Goal: Task Accomplishment & Management: Manage account settings

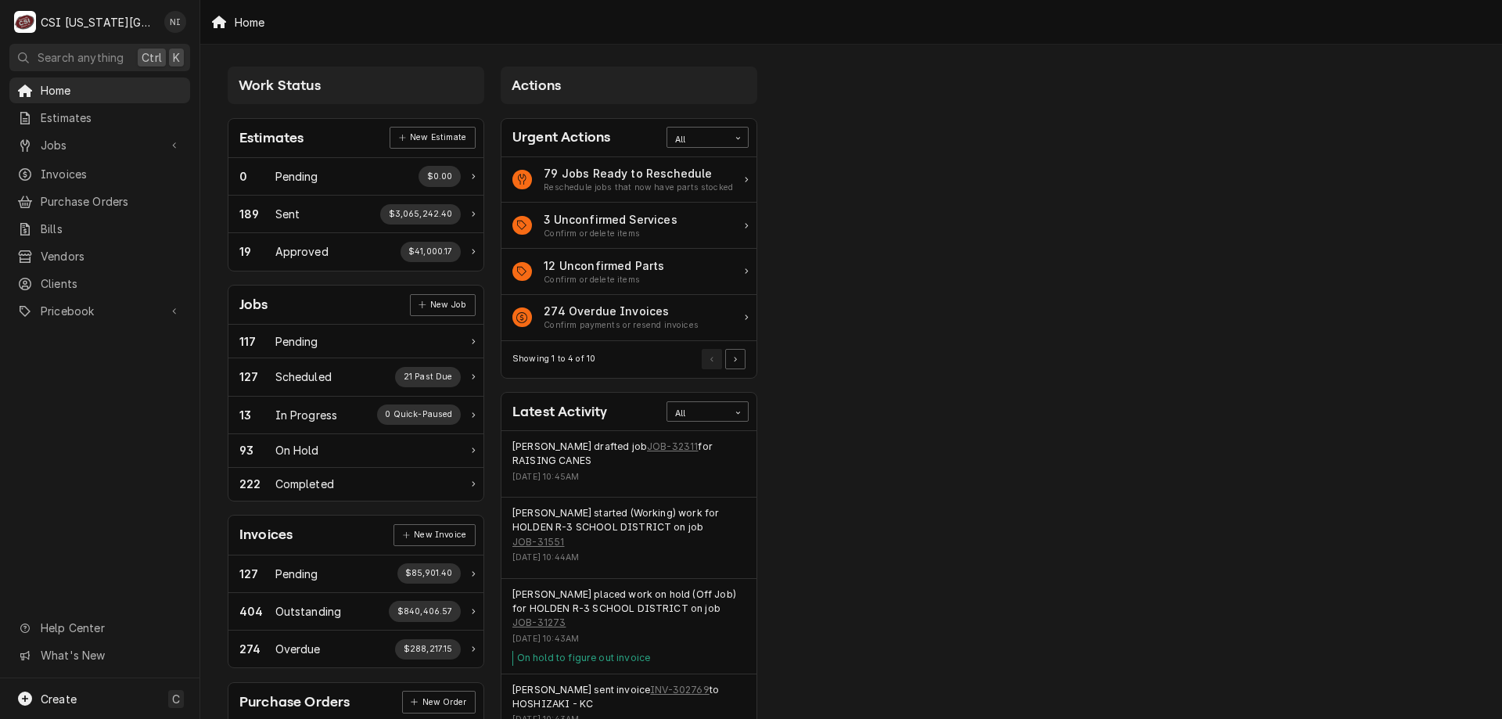
click at [143, 144] on span "Jobs" at bounding box center [100, 145] width 118 height 16
click at [113, 165] on span "Jobs" at bounding box center [112, 172] width 142 height 16
click at [84, 245] on span "Purchase Orders" at bounding box center [112, 253] width 142 height 16
click at [88, 354] on span "Pricebook" at bounding box center [100, 362] width 118 height 16
click at [102, 409] on span "Parts & Materials" at bounding box center [112, 417] width 142 height 16
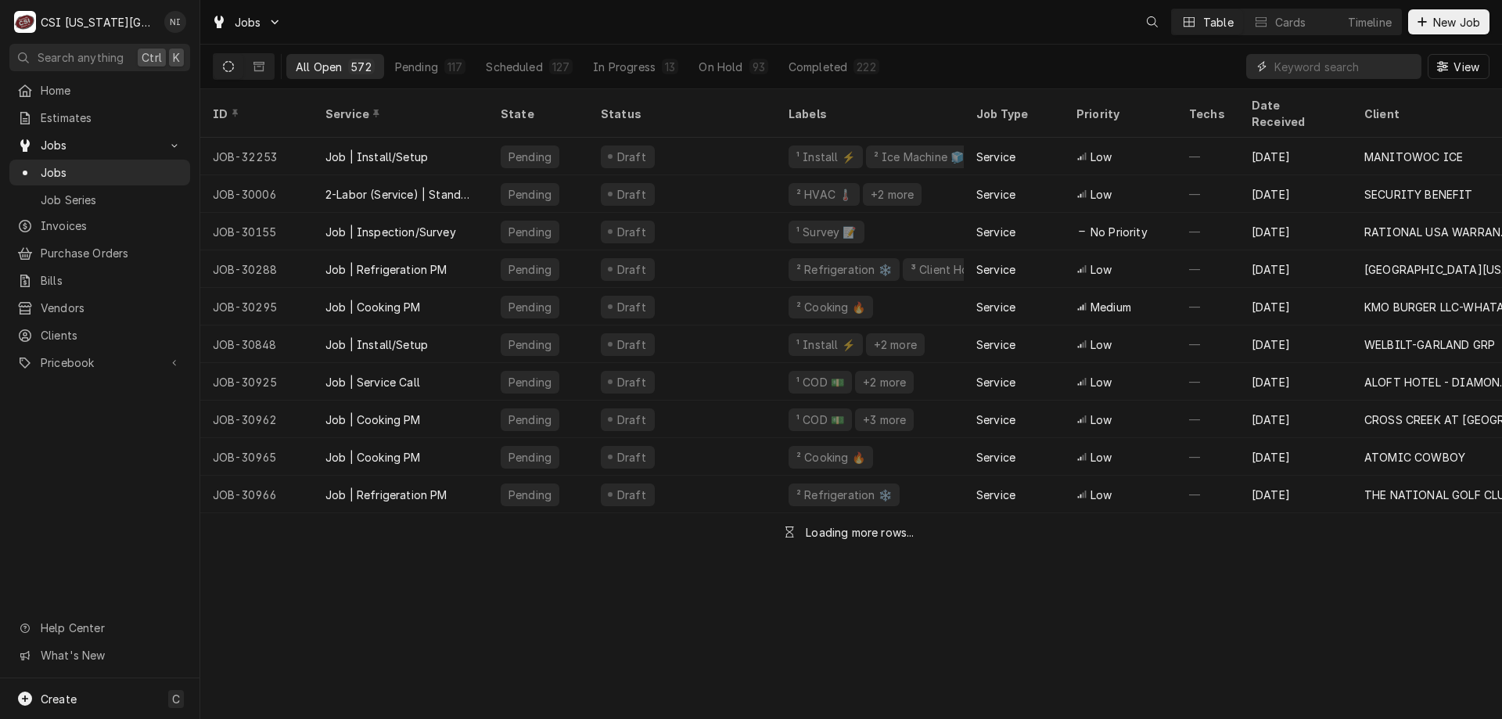
click at [1372, 74] on input "Dynamic Content Wrapper" at bounding box center [1344, 66] width 139 height 25
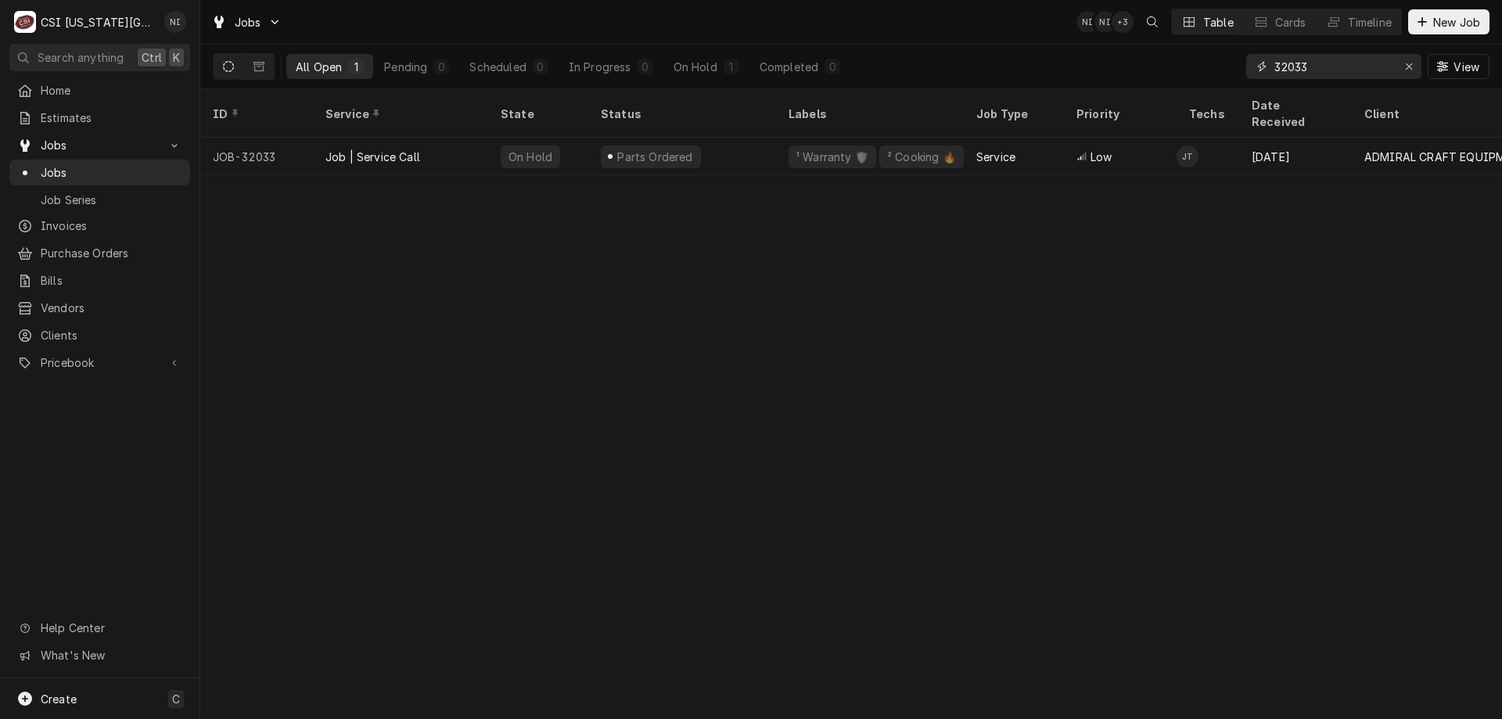
type input "32033"
click at [435, 138] on div "Job | Service Call" at bounding box center [400, 157] width 175 height 38
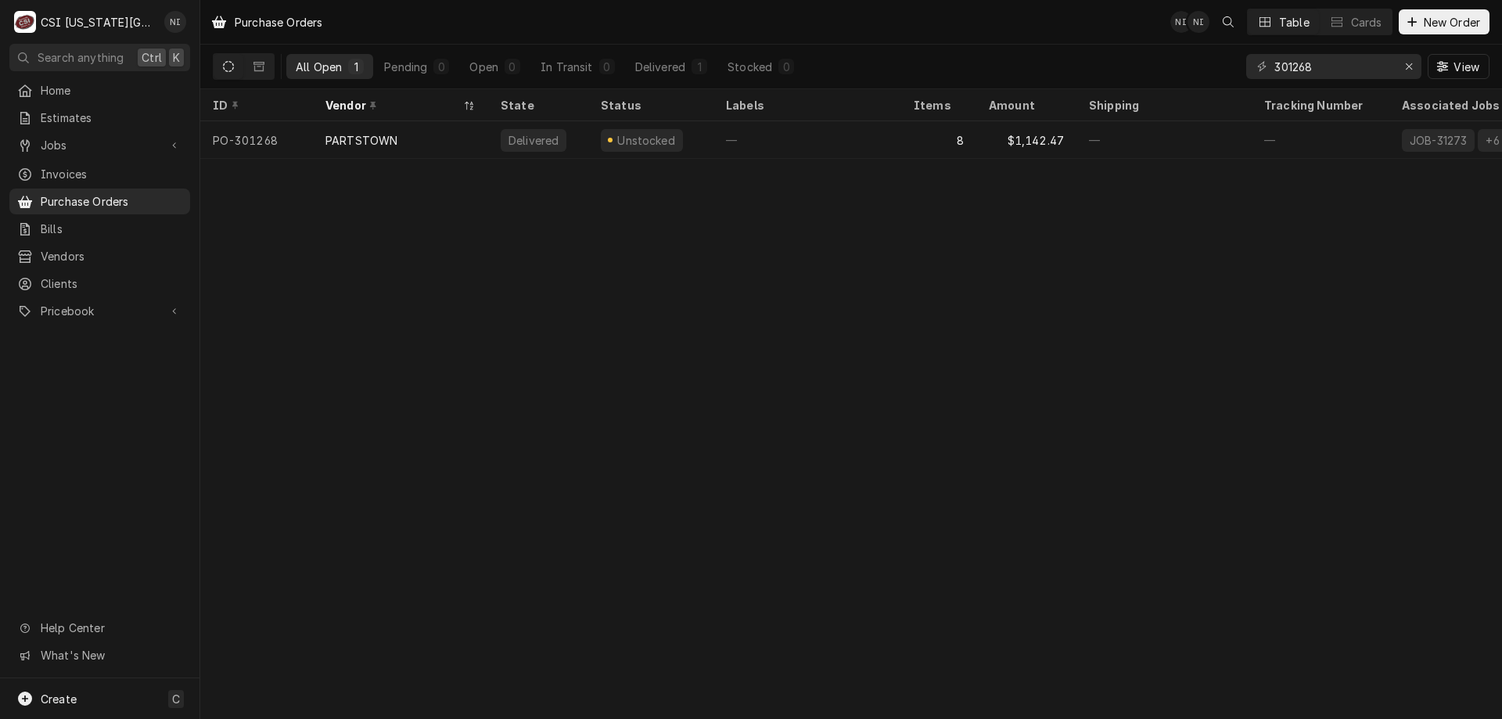
click at [746, 146] on div "—" at bounding box center [808, 140] width 188 height 38
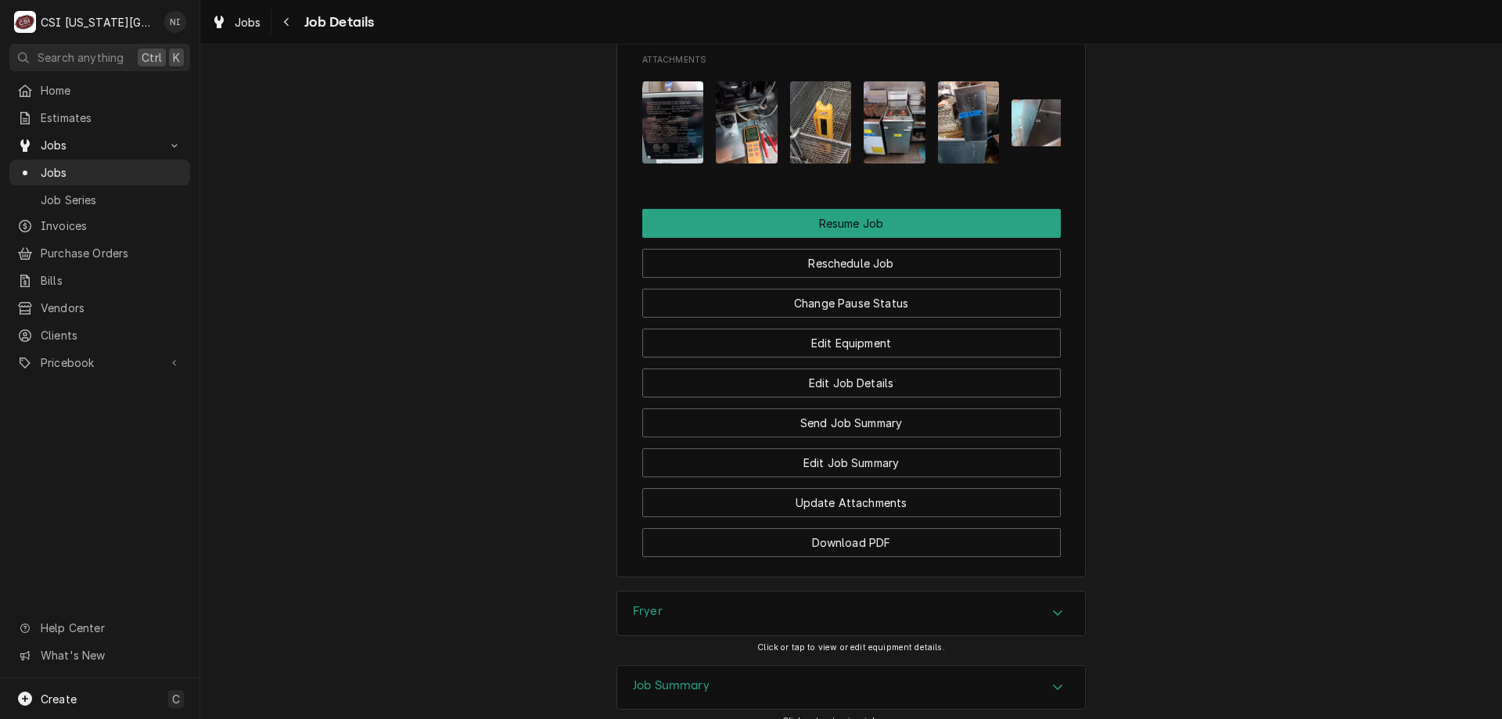
scroll to position [2062, 0]
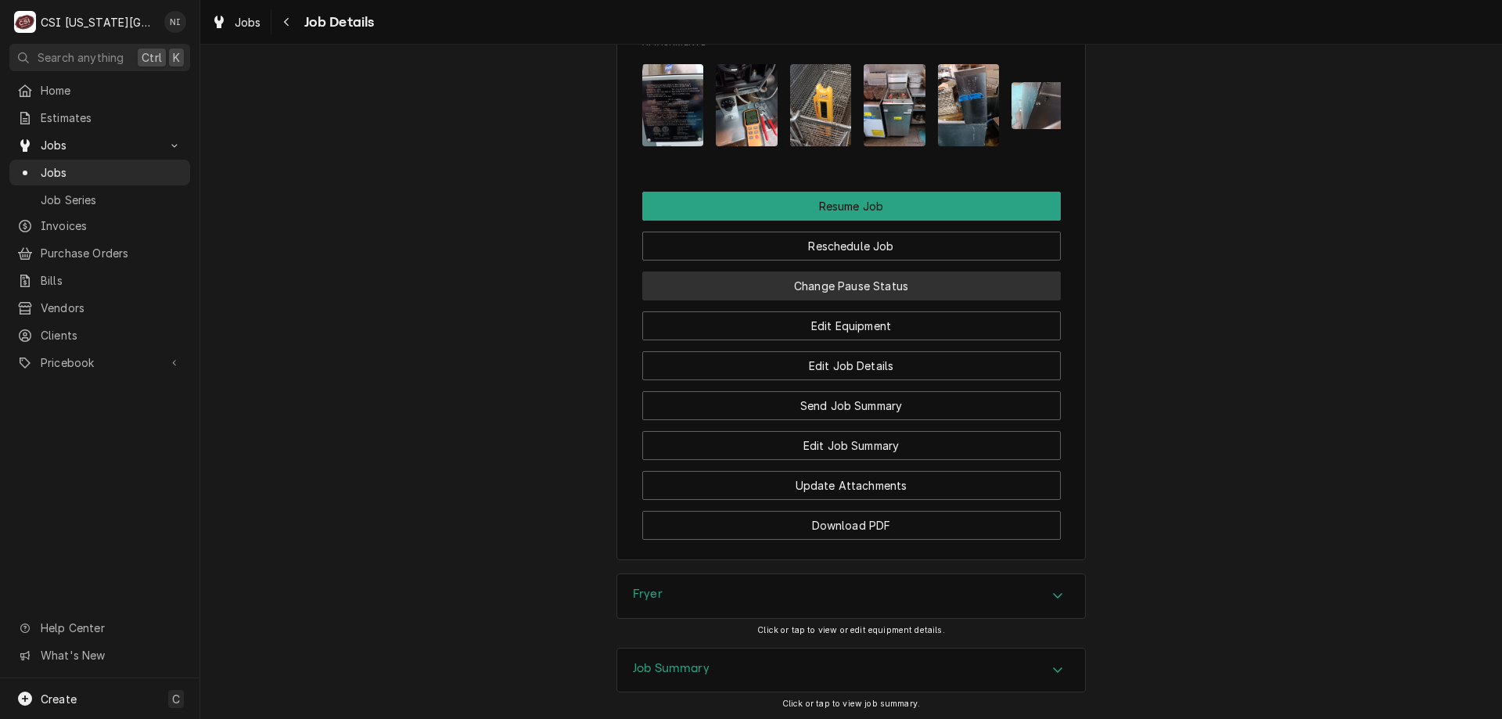
click at [865, 281] on button "Change Pause Status" at bounding box center [851, 286] width 419 height 29
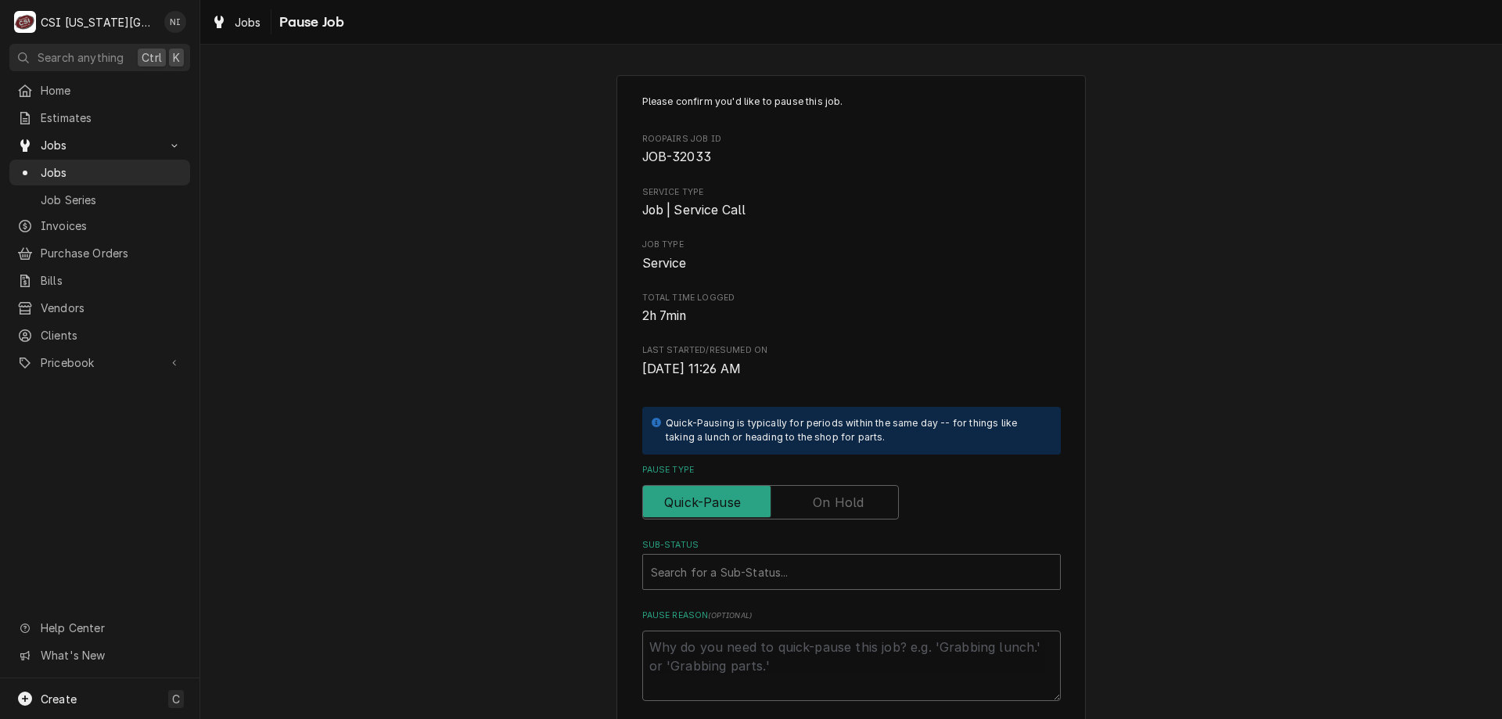
click at [843, 512] on label "Pause Type" at bounding box center [770, 502] width 257 height 34
click at [843, 512] on input "Pause Type" at bounding box center [770, 502] width 243 height 34
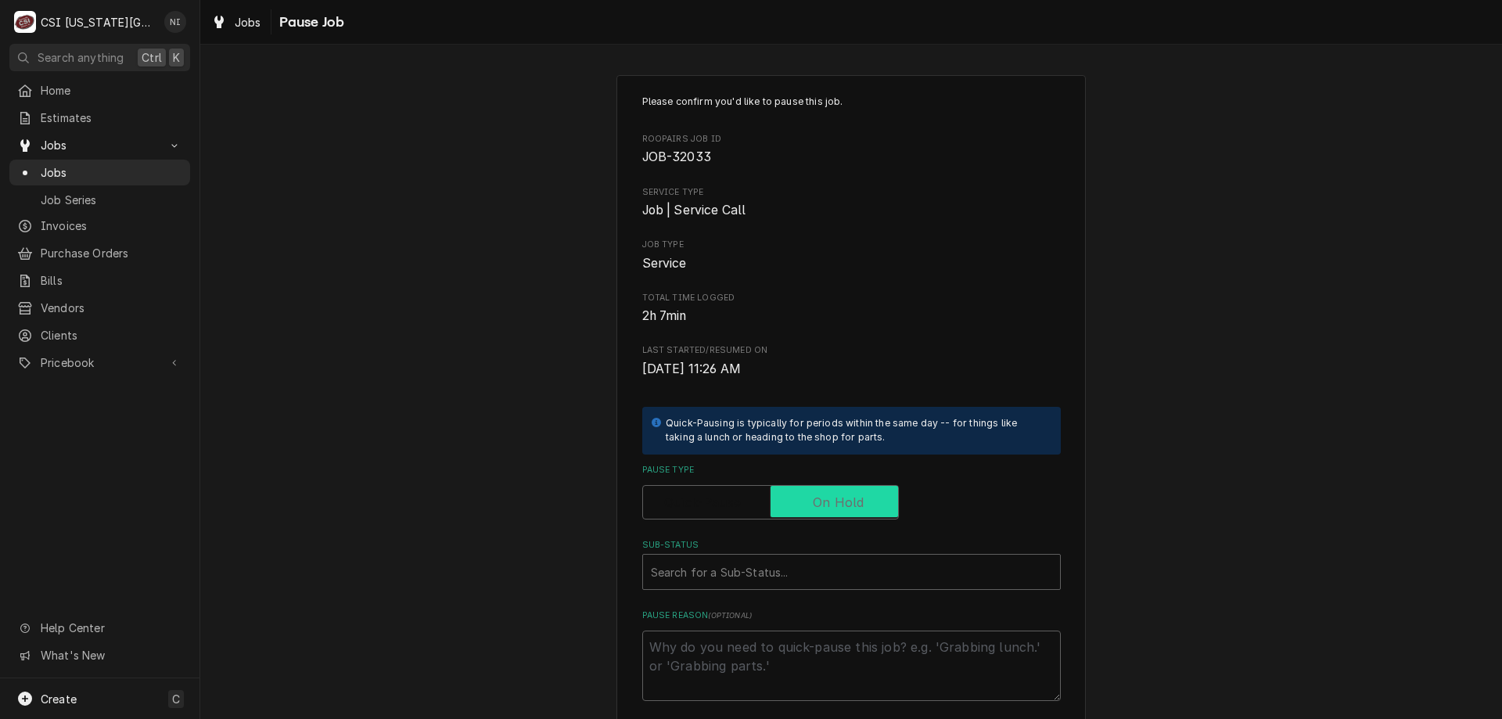
checkbox input "true"
click at [832, 566] on div "Sub-Status" at bounding box center [836, 572] width 370 height 28
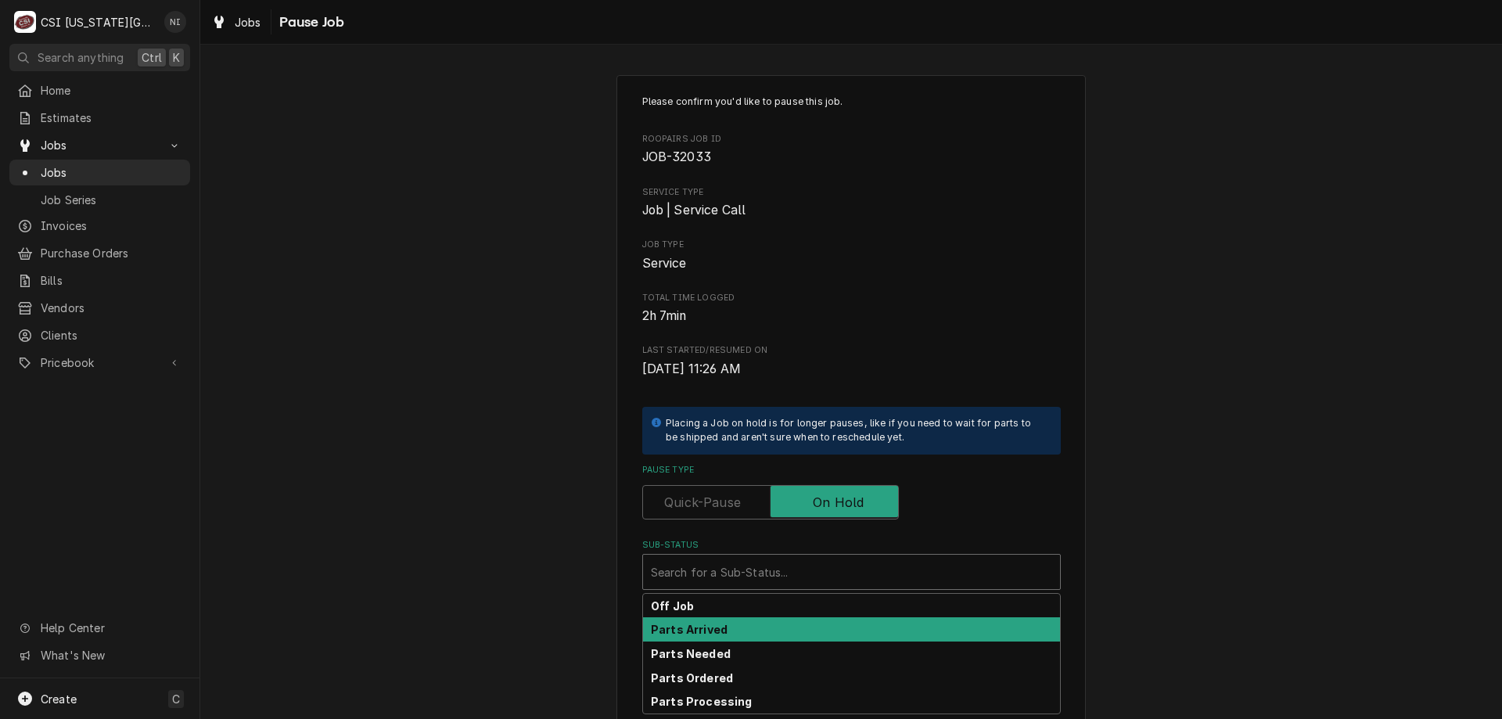
click at [728, 632] on div "Parts Arrived" at bounding box center [851, 629] width 417 height 24
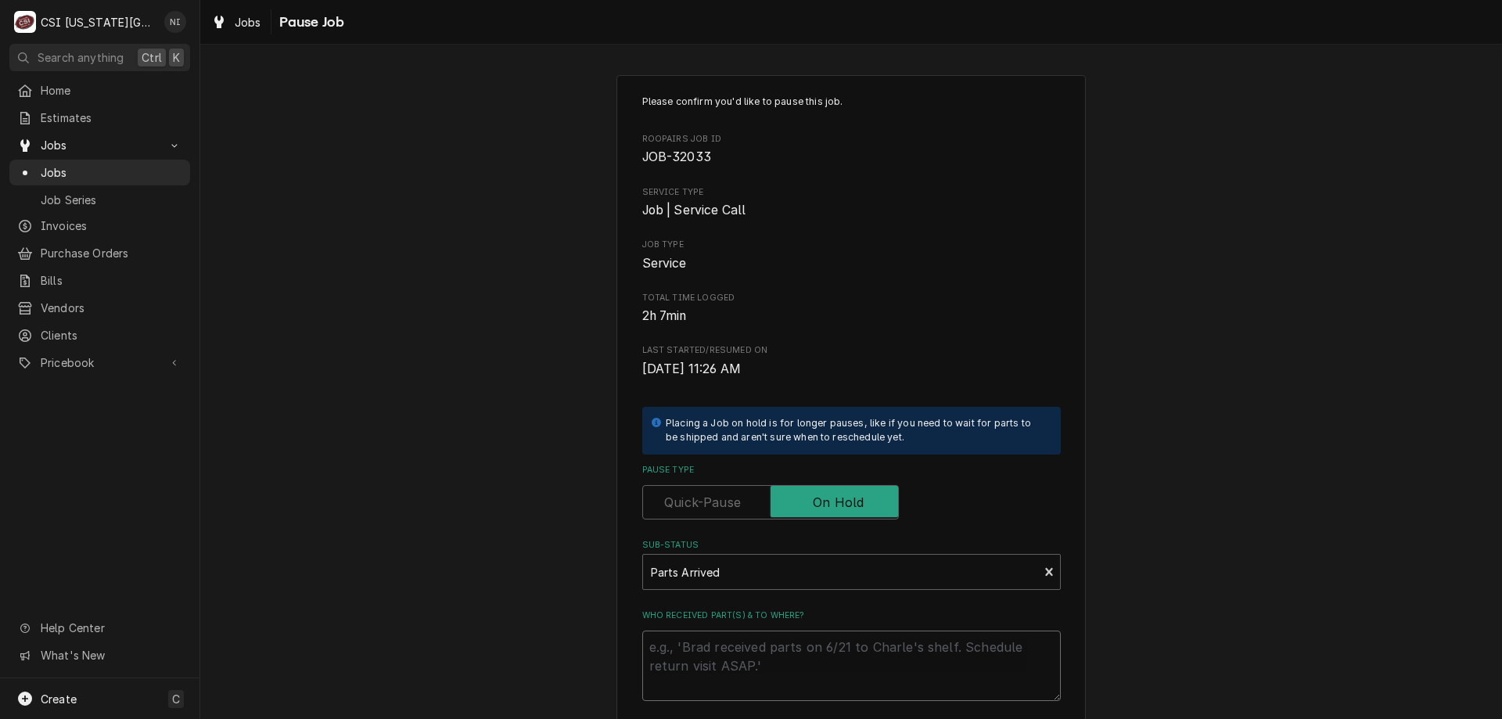
click at [726, 649] on textarea "Who received part(s) & to where?" at bounding box center [851, 666] width 419 height 70
type textarea "x"
type textarea "t"
type textarea "x"
type textarea "te"
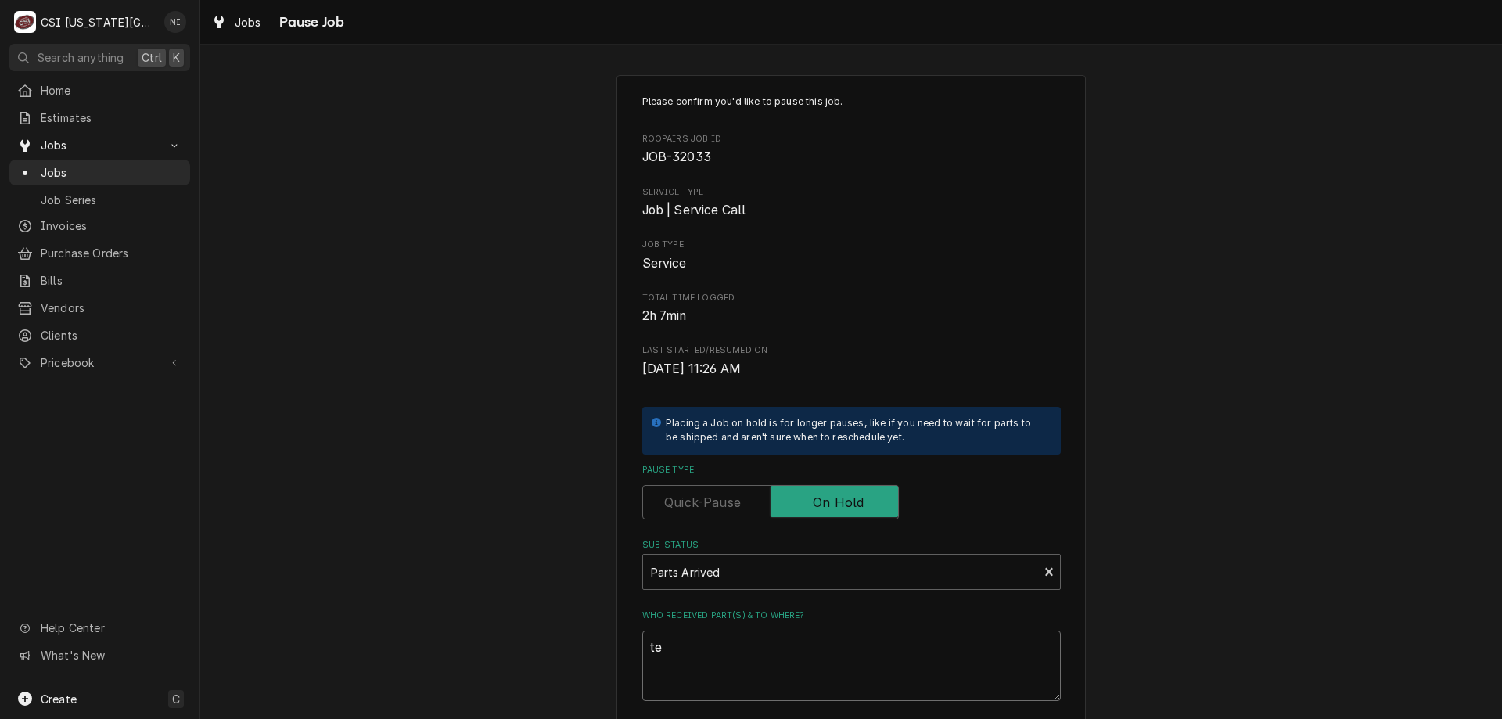
type textarea "x"
type textarea "tep"
type textarea "x"
type textarea "te"
type textarea "x"
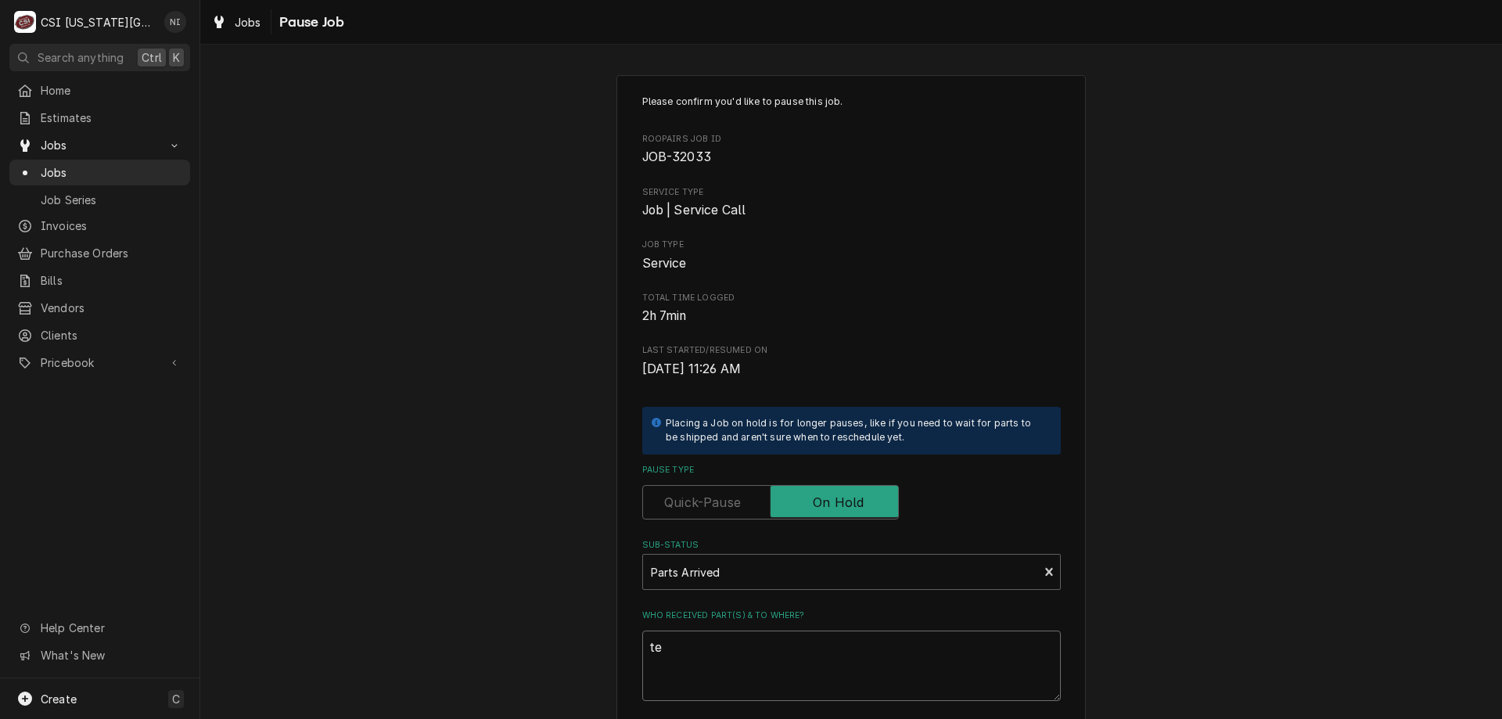
type textarea "tem"
type textarea "x"
type textarea "temp"
type textarea "x"
type textarea "temp"
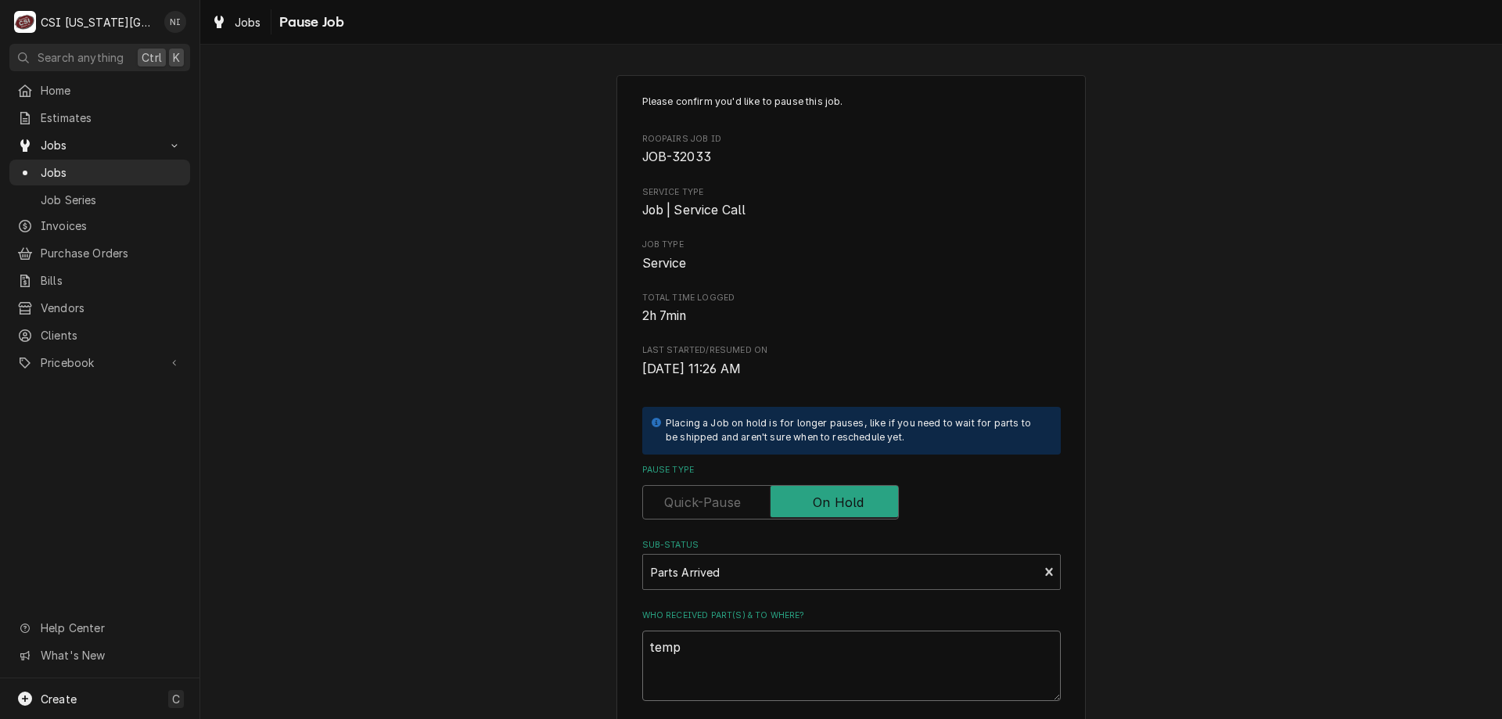
type textarea "x"
type textarea "temp l"
type textarea "x"
type textarea "temp li"
type textarea "x"
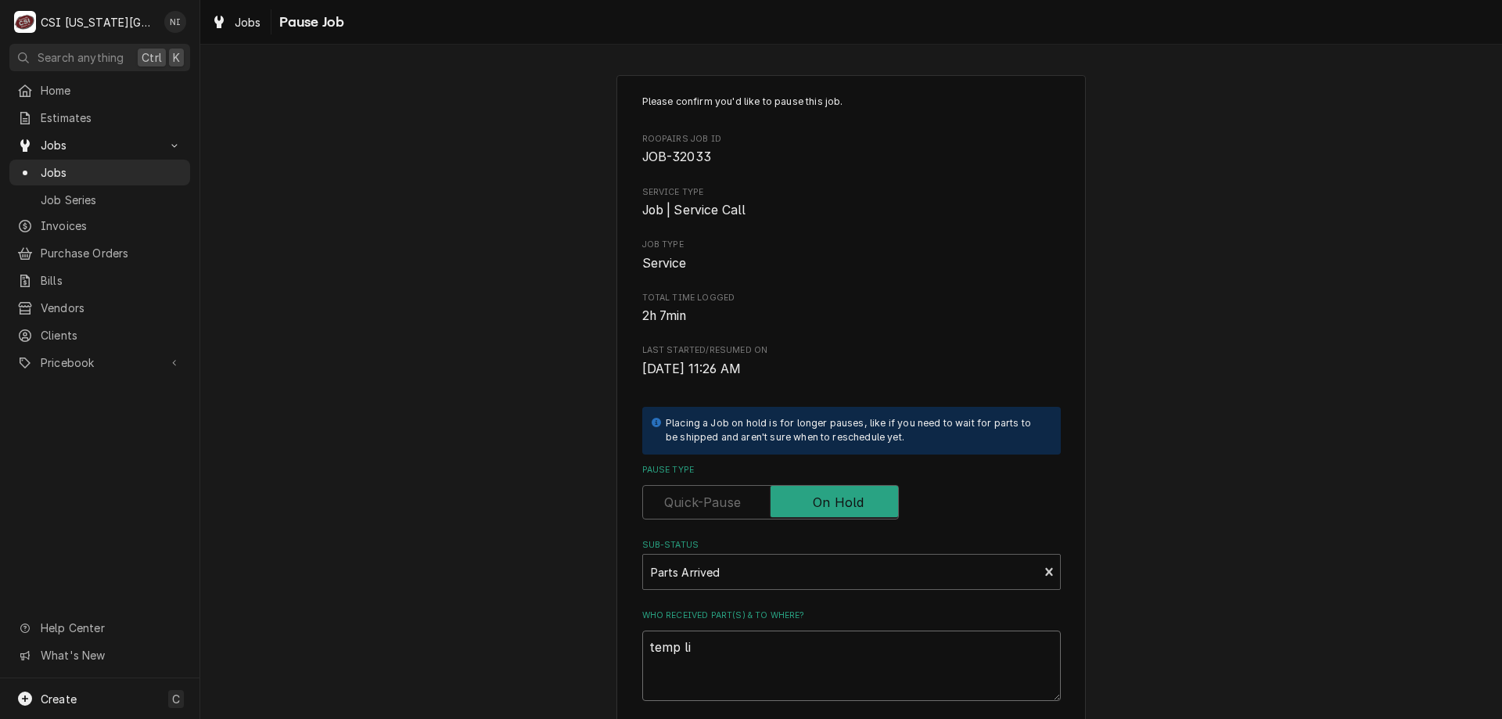
type textarea "temp lim"
type textarea "x"
type textarea "temp limi"
type textarea "x"
type textarea "temp limit"
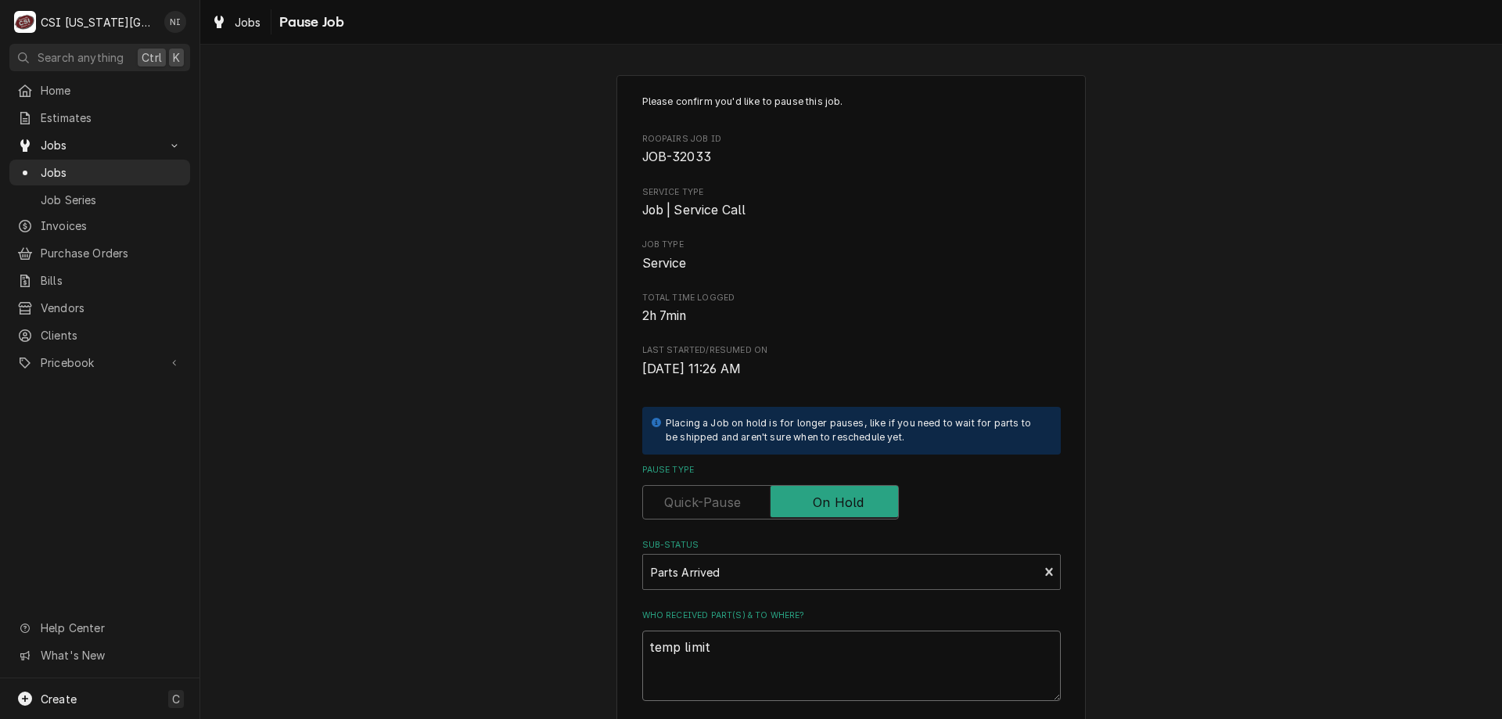
type textarea "x"
type textarea "temp limit"
type textarea "x"
type textarea "temp limit o"
type textarea "x"
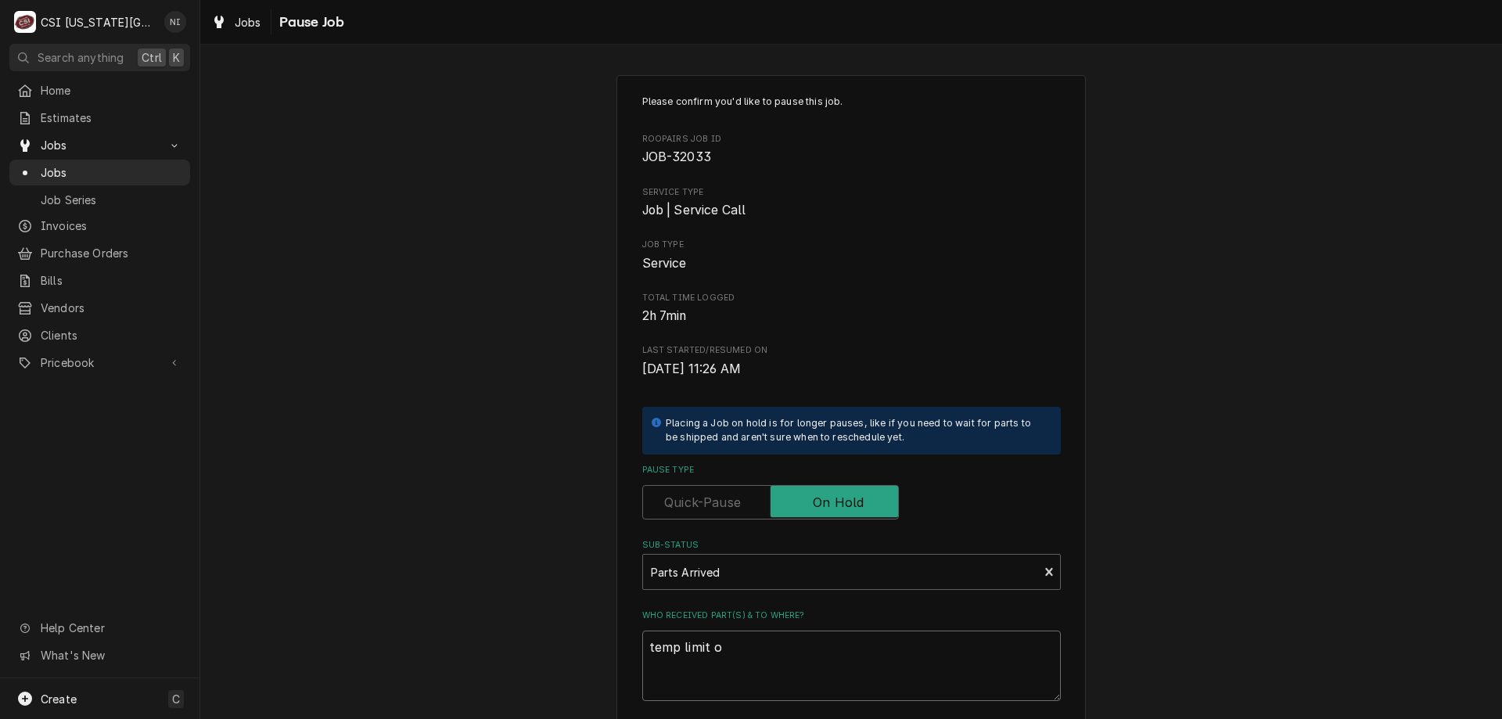
type textarea "temp limit on"
type textarea "x"
type textarea "temp limit on"
type textarea "x"
type textarea "temp limit on M"
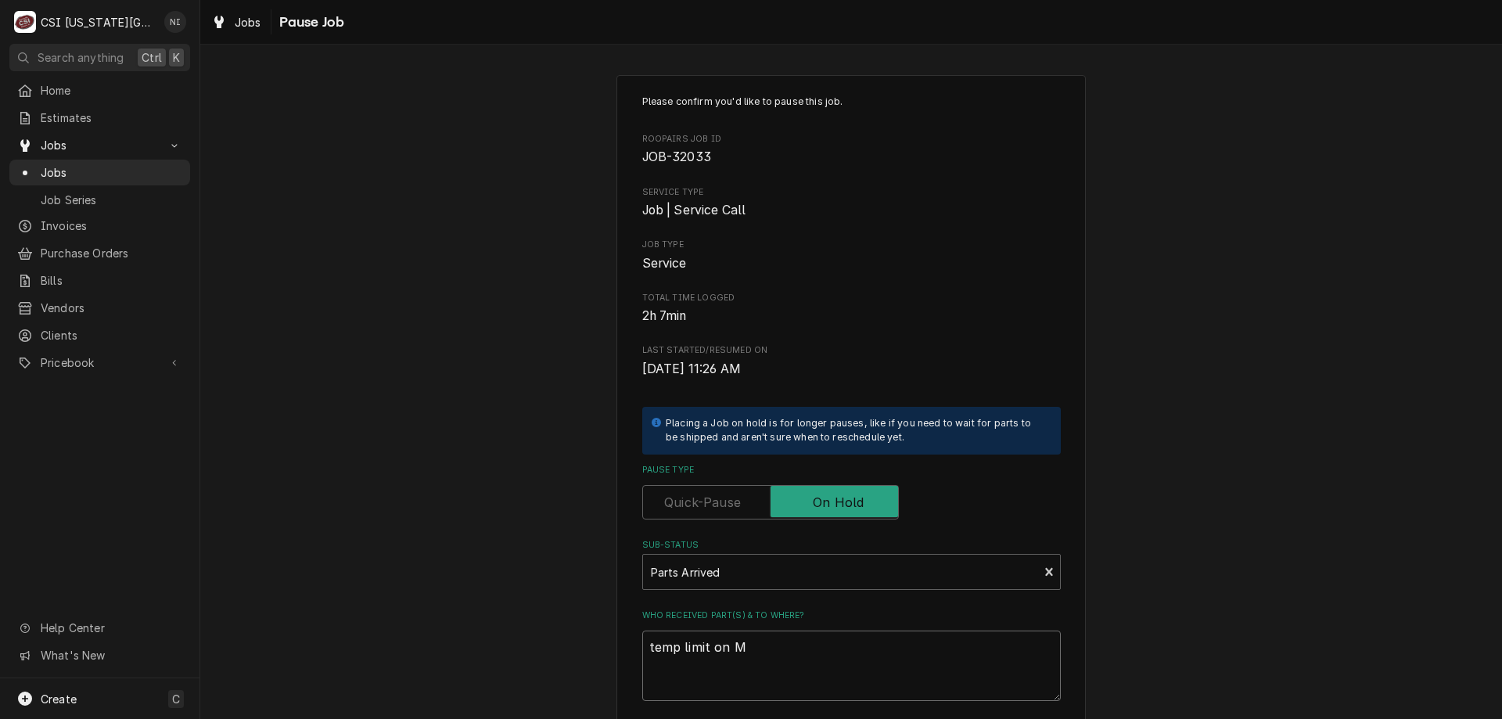
type textarea "x"
type textarea "temp limit on Mi"
type textarea "x"
type textarea "temp limit on Mim"
type textarea "x"
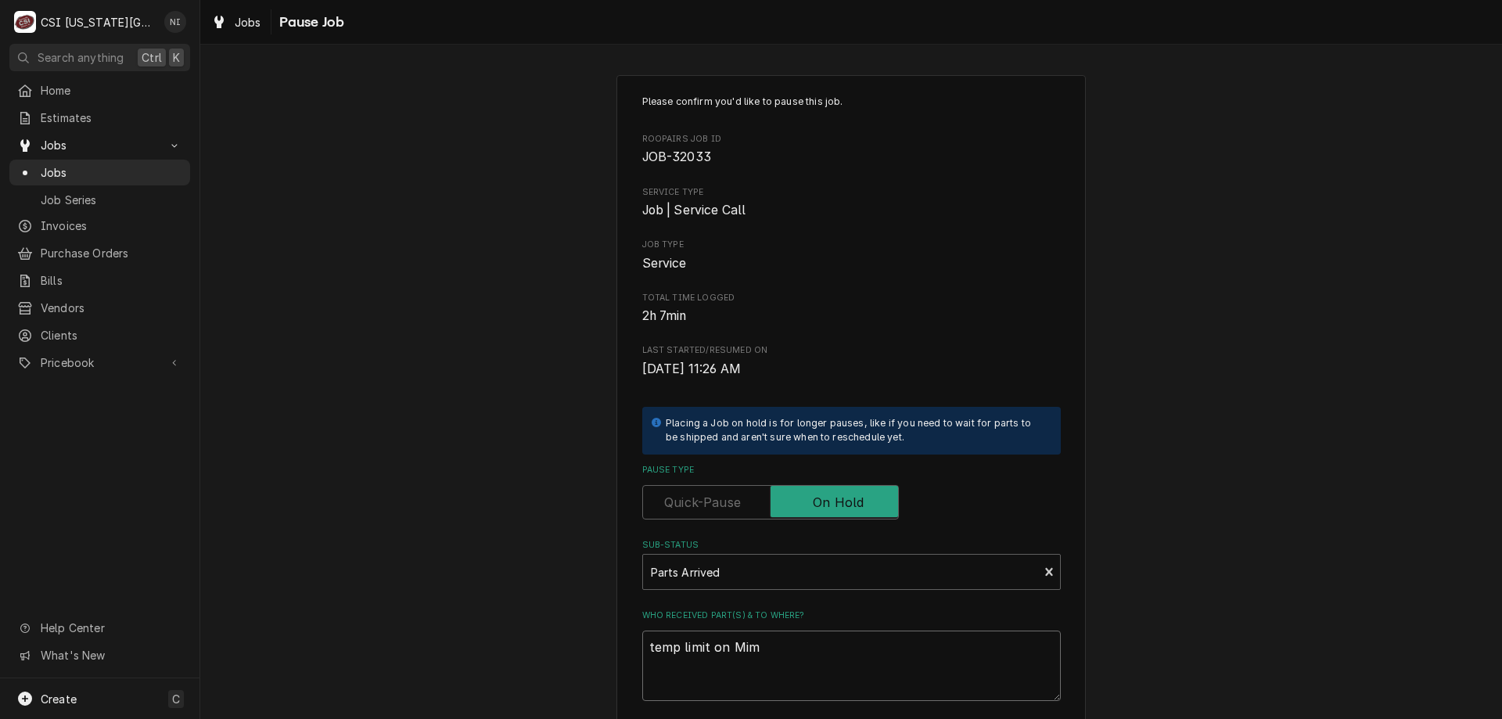
type textarea "temp limit on Mimm"
type textarea "x"
type textarea "temp limit on Mim"
type textarea "x"
type textarea "temp limit on Mi"
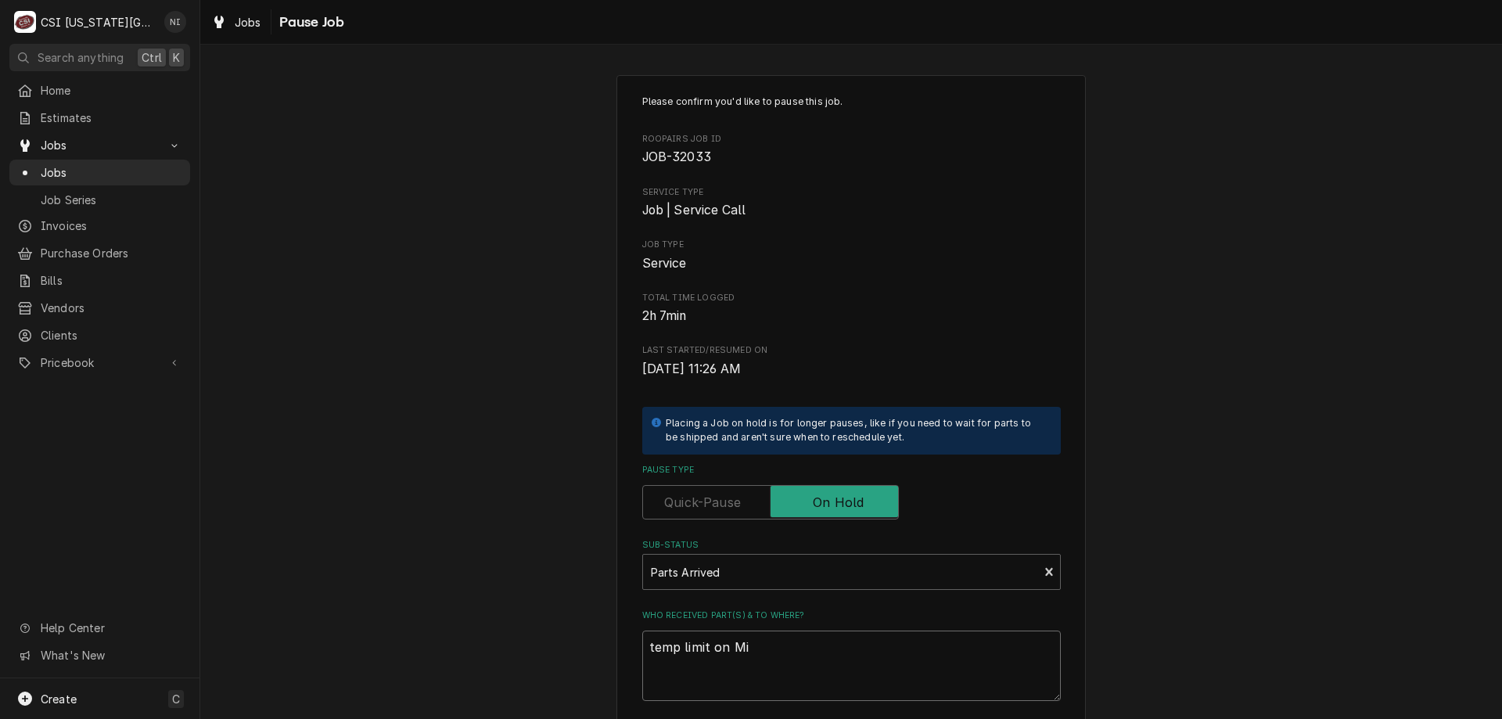
type textarea "x"
type textarea "temp limit on M"
type textarea "x"
type textarea "temp limit on"
type textarea "x"
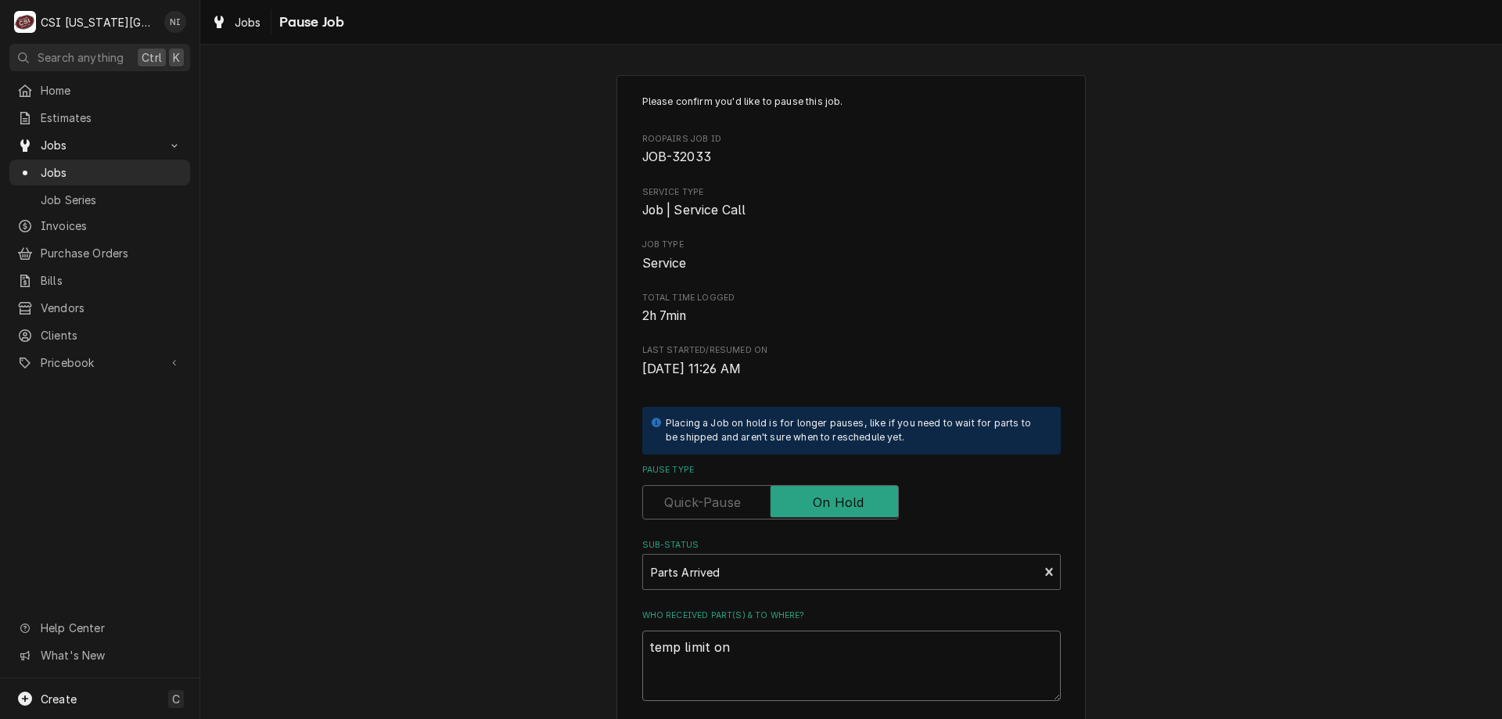
type textarea "temp limit on j"
type textarea "x"
type textarea "temp limit on ji"
type textarea "x"
type textarea "temp limit on jim"
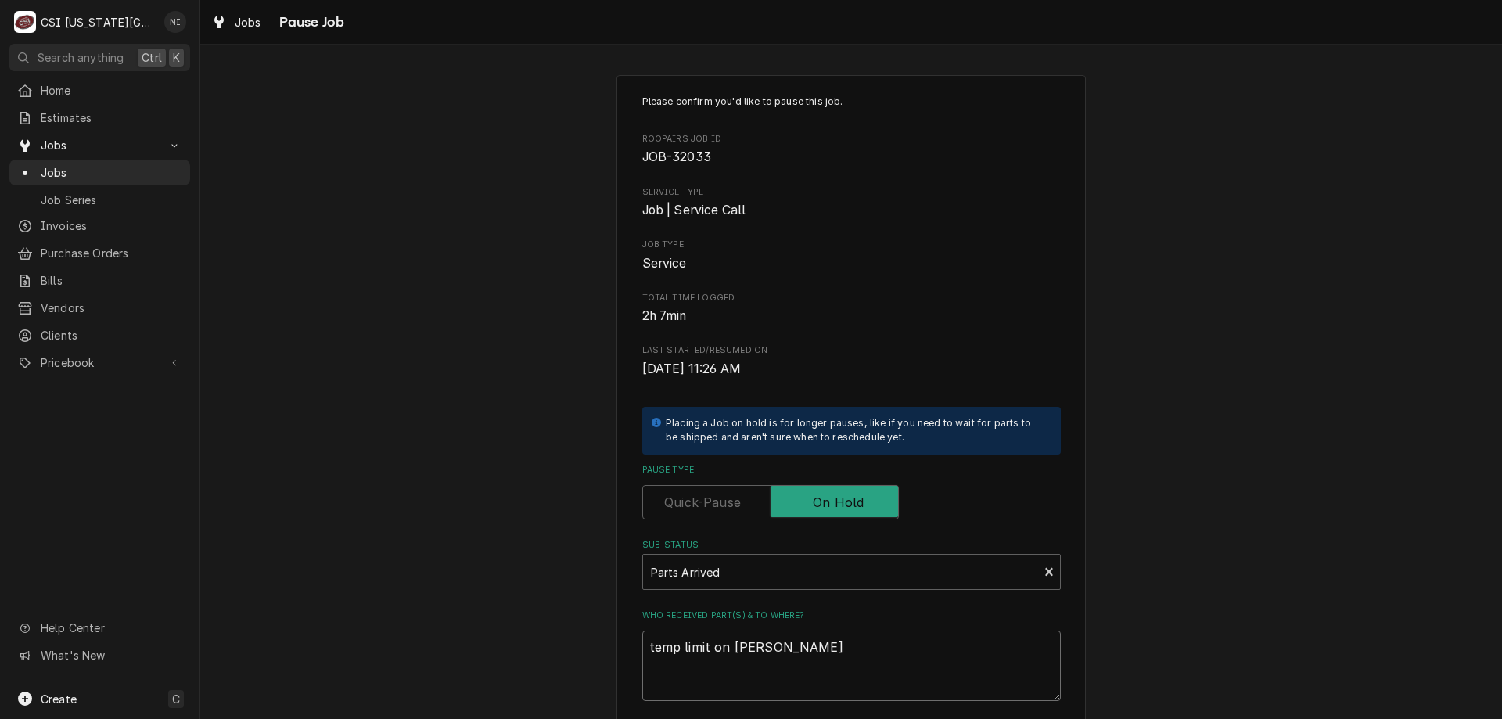
type textarea "x"
type textarea "temp limit on jimm"
type textarea "x"
type textarea "temp limit on jimmy"
type textarea "x"
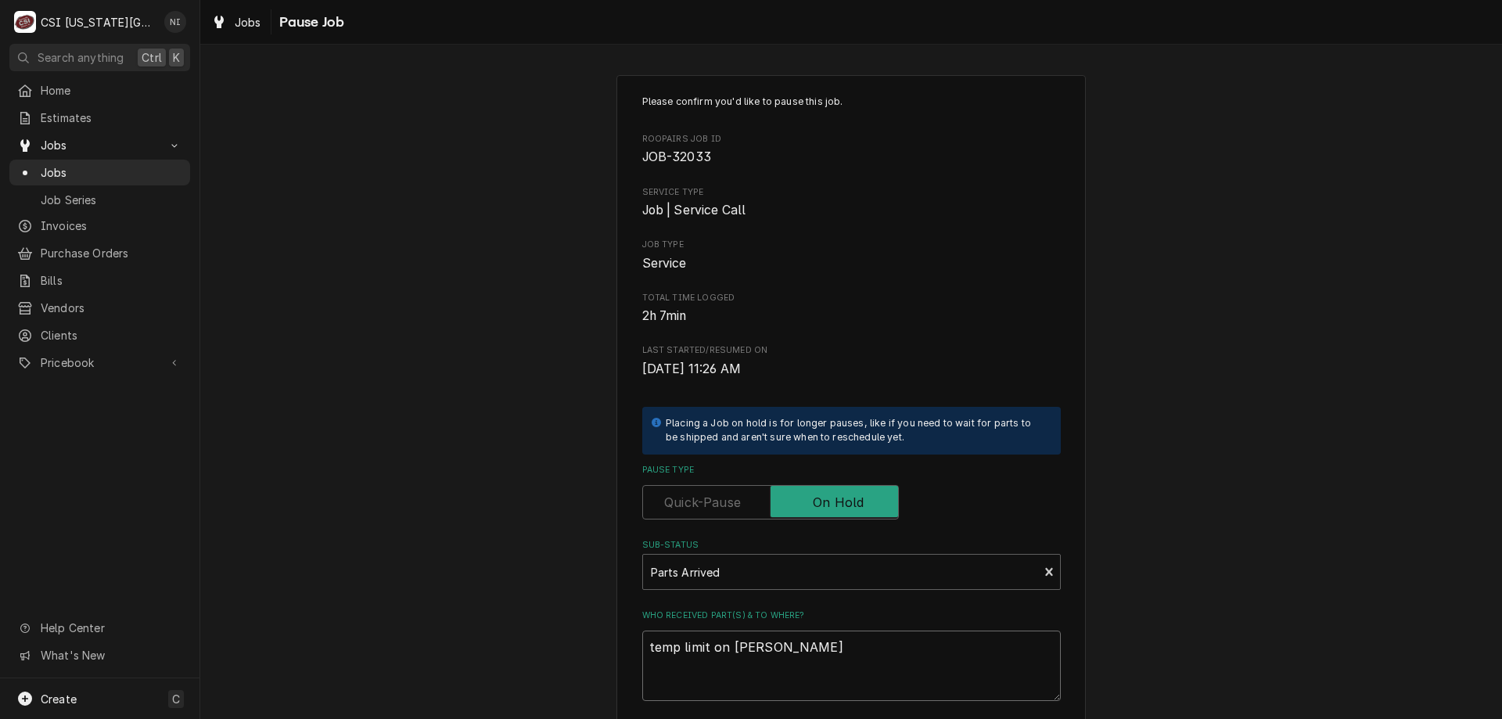
type textarea "temp limit on jimmy"
type textarea "x"
type textarea "temp limit on jimmy"
type textarea "x"
type textarea "temp limit on jimmy"
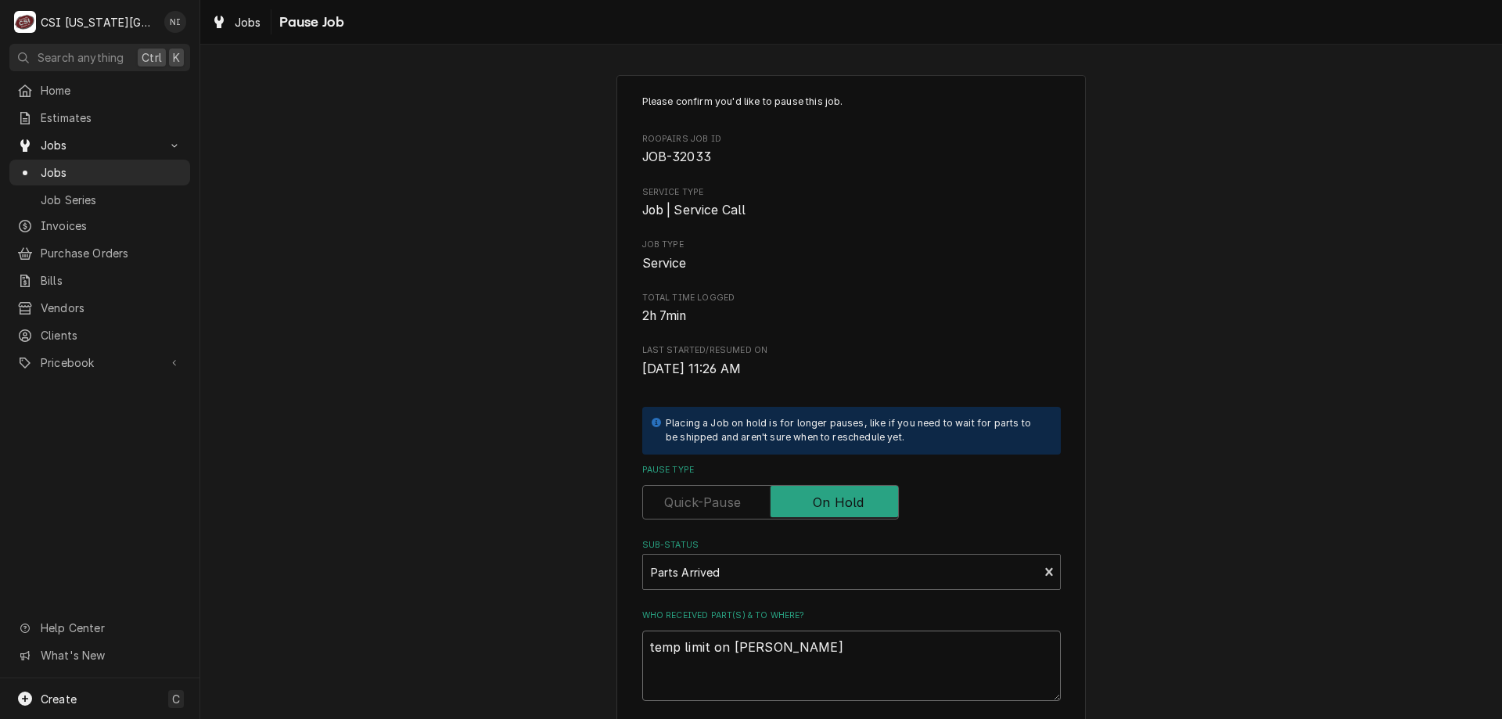
type textarea "x"
type textarea "temp limit on jimmy"
type textarea "x"
type textarea "temp limit on jimmy"
type textarea "x"
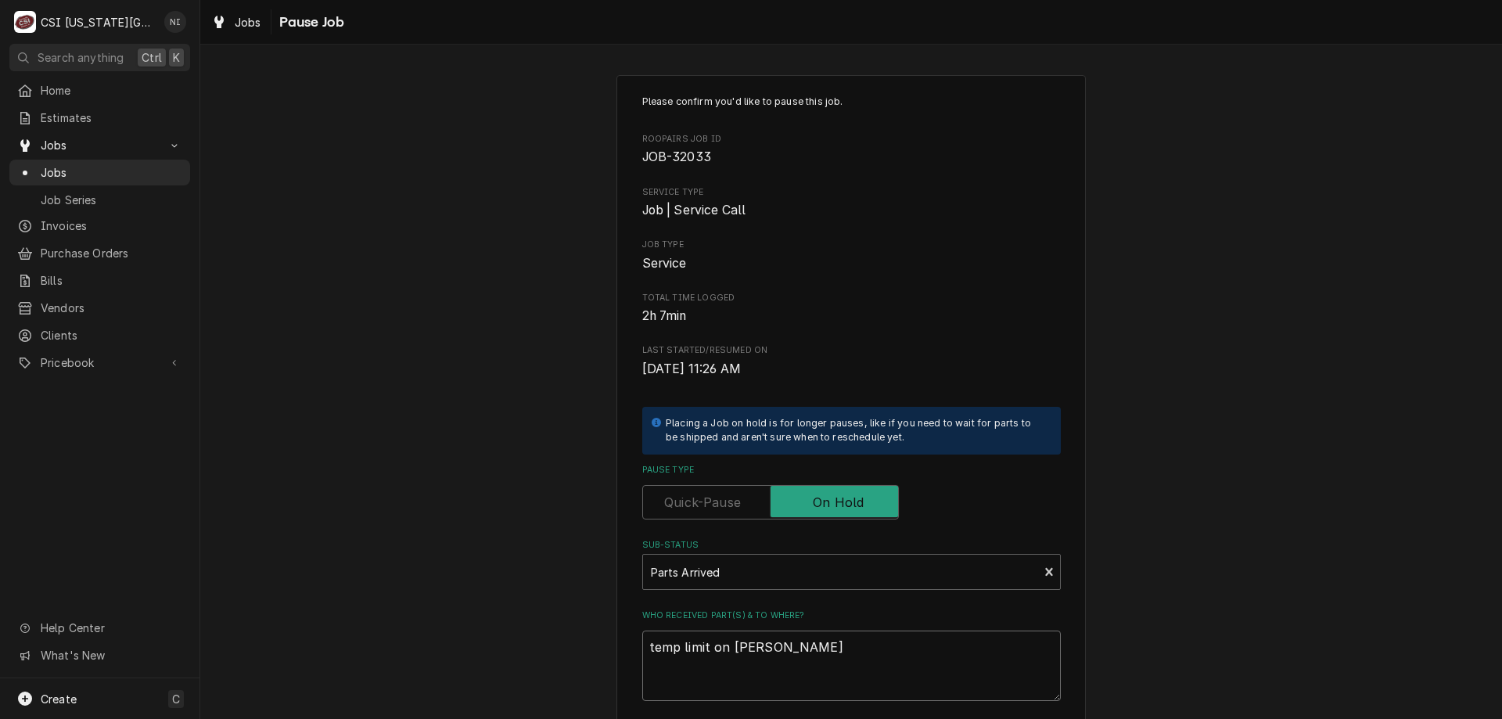
type textarea "temp limit on jimmy s"
type textarea "x"
type textarea "temp limit on jimmy sh"
type textarea "x"
type textarea "temp limit on jimmy she"
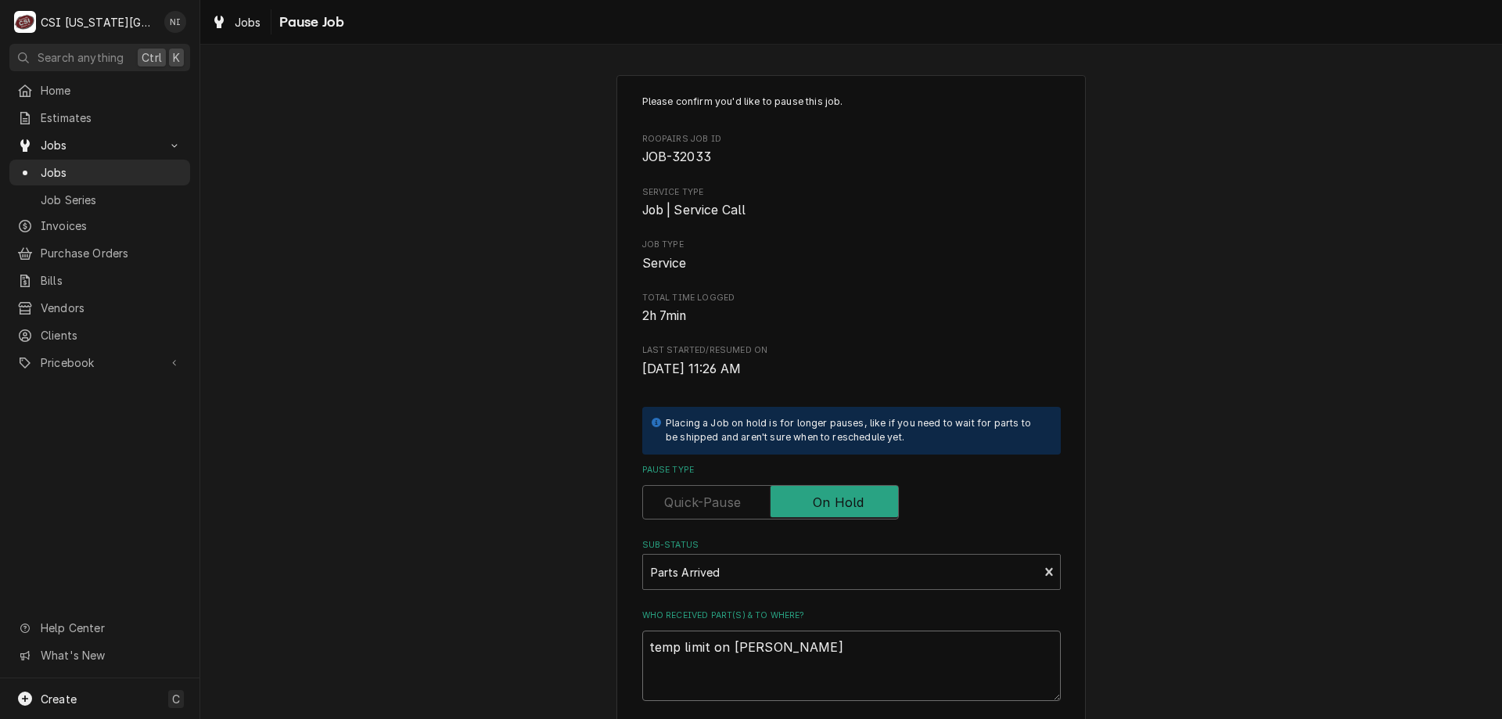
type textarea "x"
type textarea "temp limit on jimmy shel"
type textarea "x"
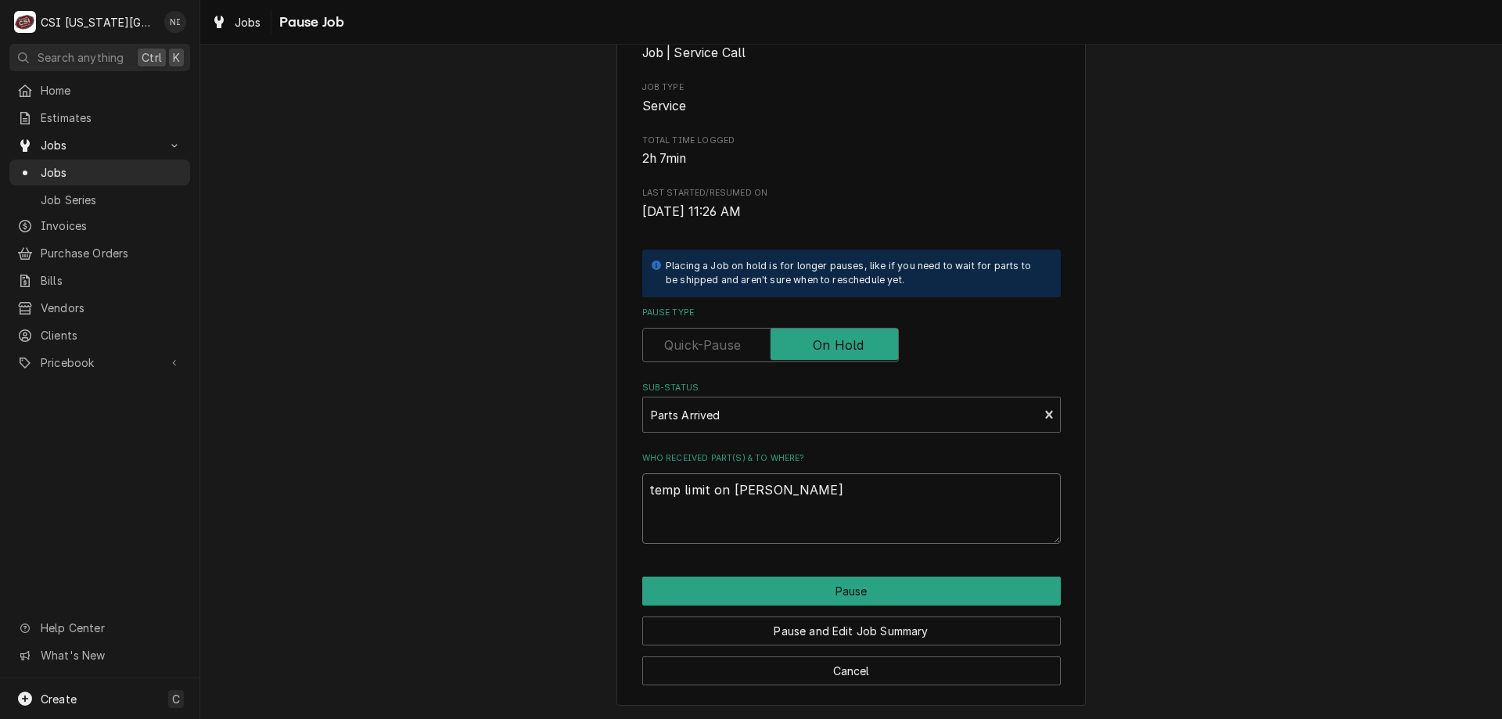
type textarea "temp limit on jimmy shelf"
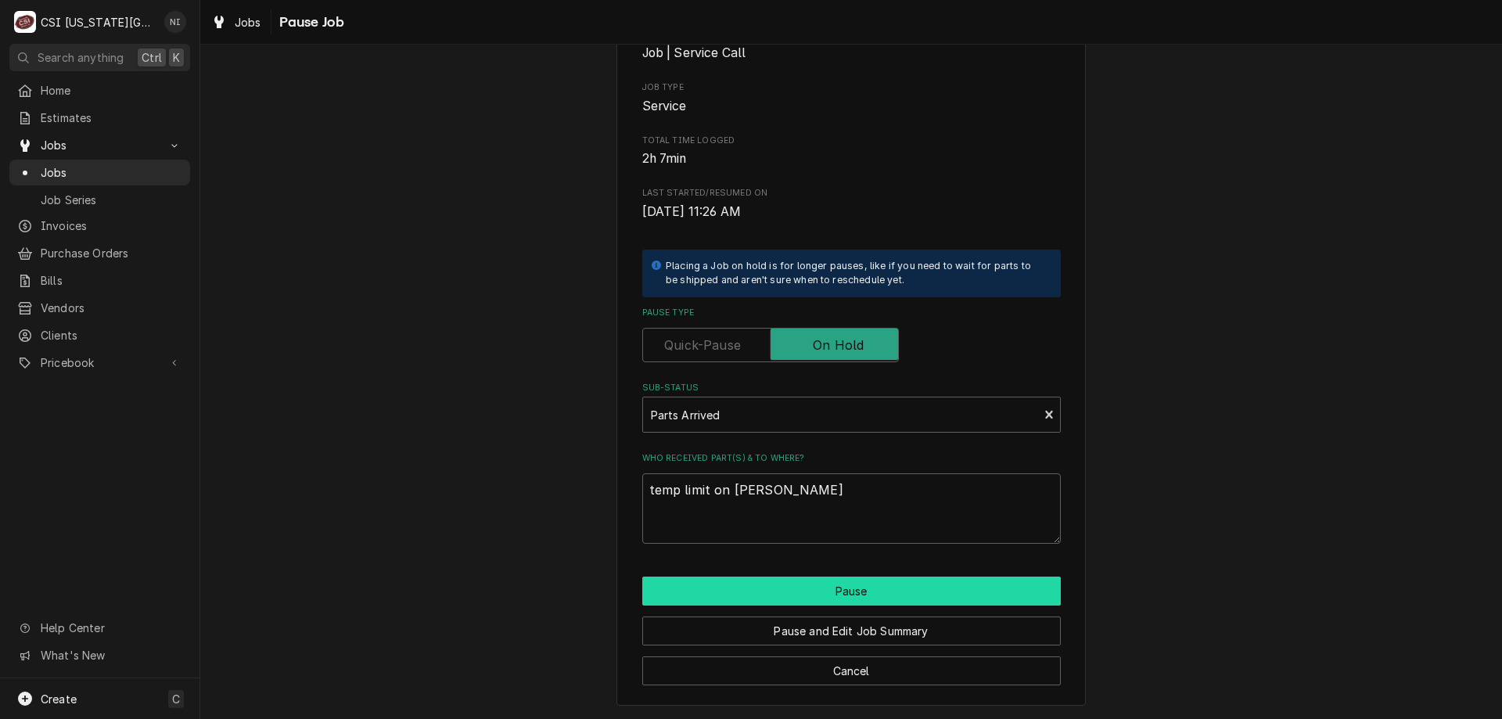
click at [971, 590] on button "Pause" at bounding box center [851, 591] width 419 height 29
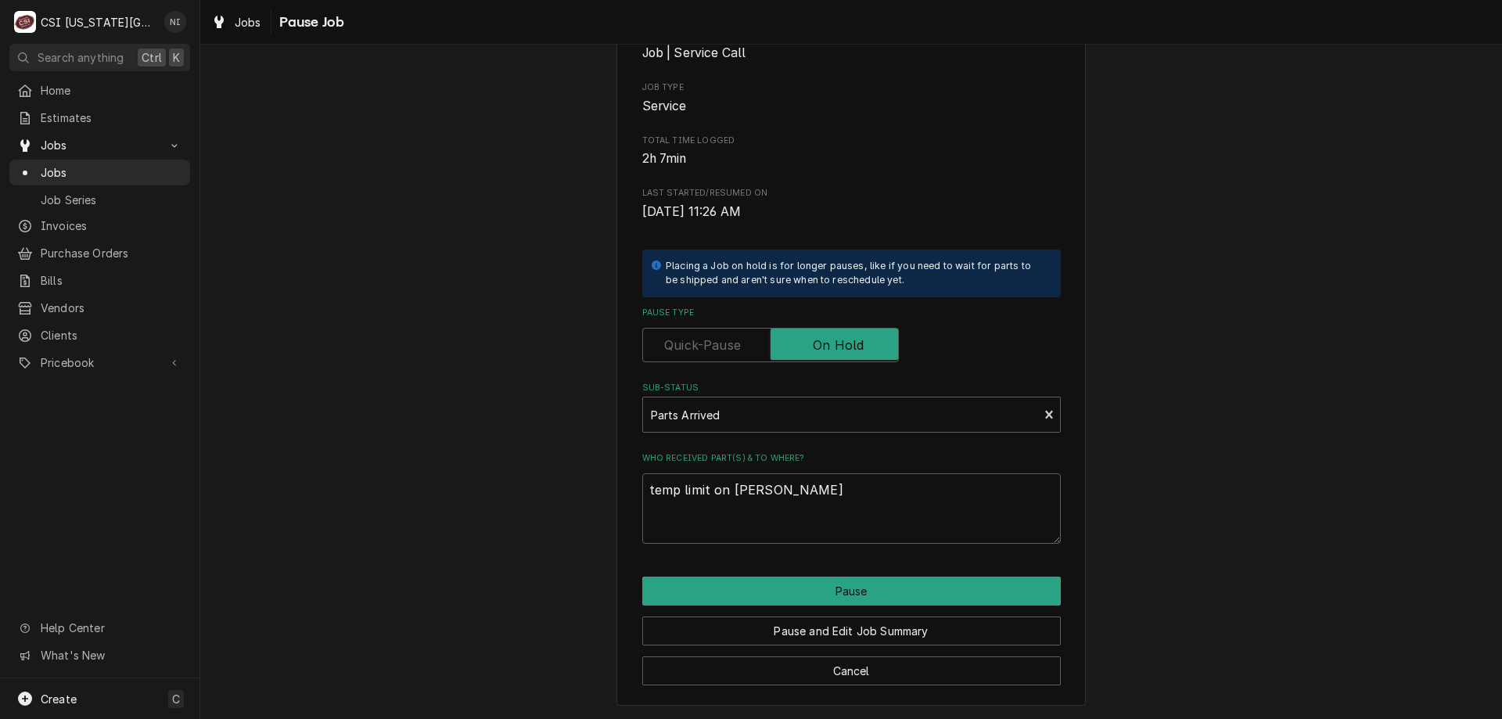
type textarea "x"
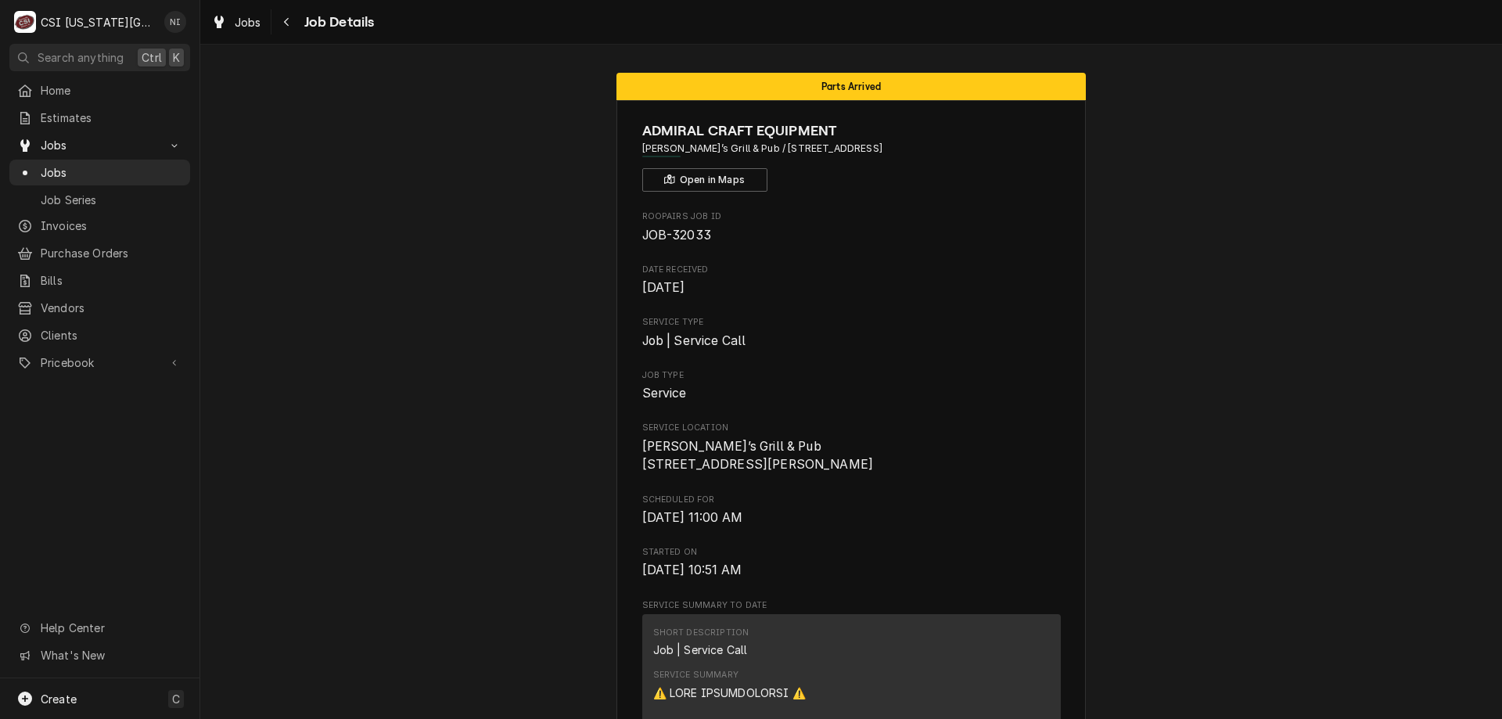
click at [115, 169] on span "Jobs" at bounding box center [112, 172] width 142 height 16
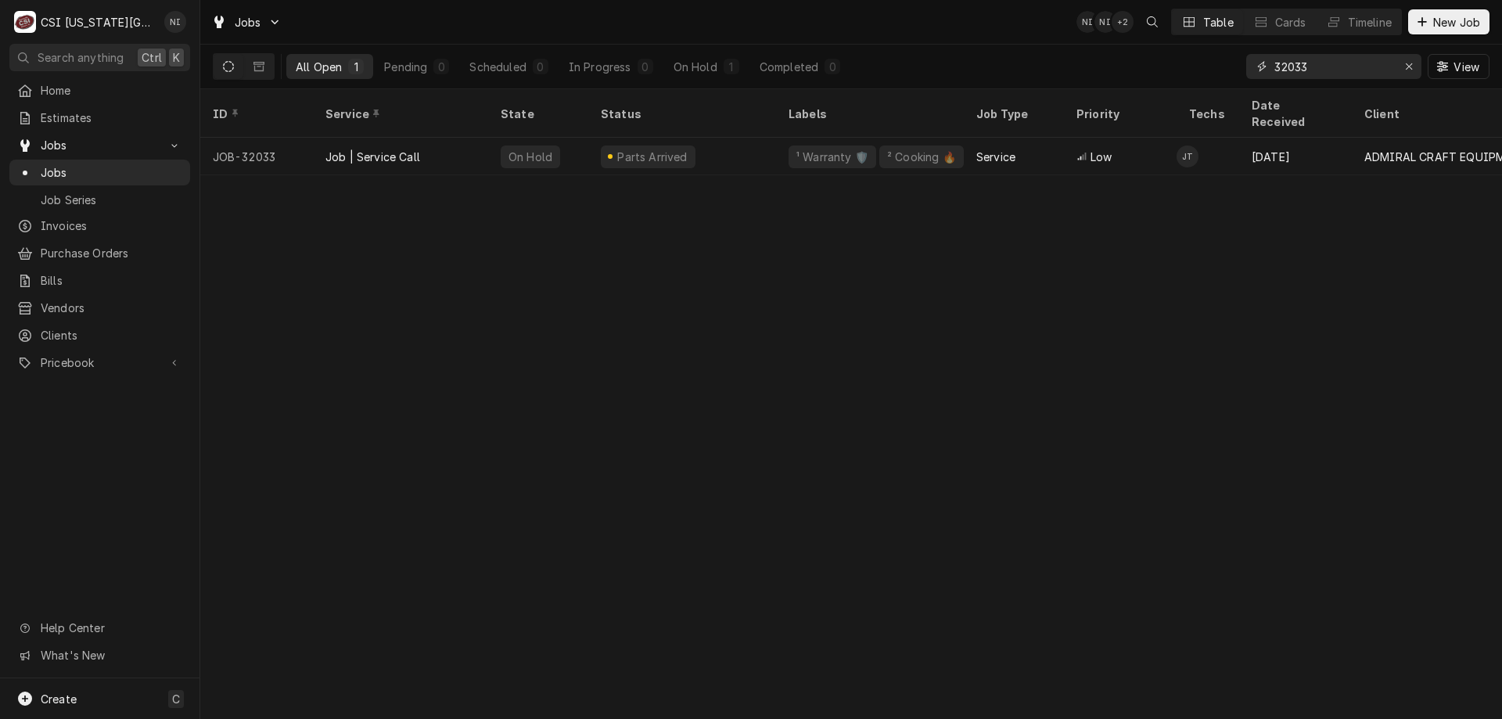
drag, startPoint x: 1270, startPoint y: 68, endPoint x: 1203, endPoint y: 63, distance: 67.5
click at [1206, 66] on div "All Open 1 Pending 0 Scheduled 0 In Progress 0 On Hold 1 Completed 0 32033 View" at bounding box center [851, 67] width 1277 height 44
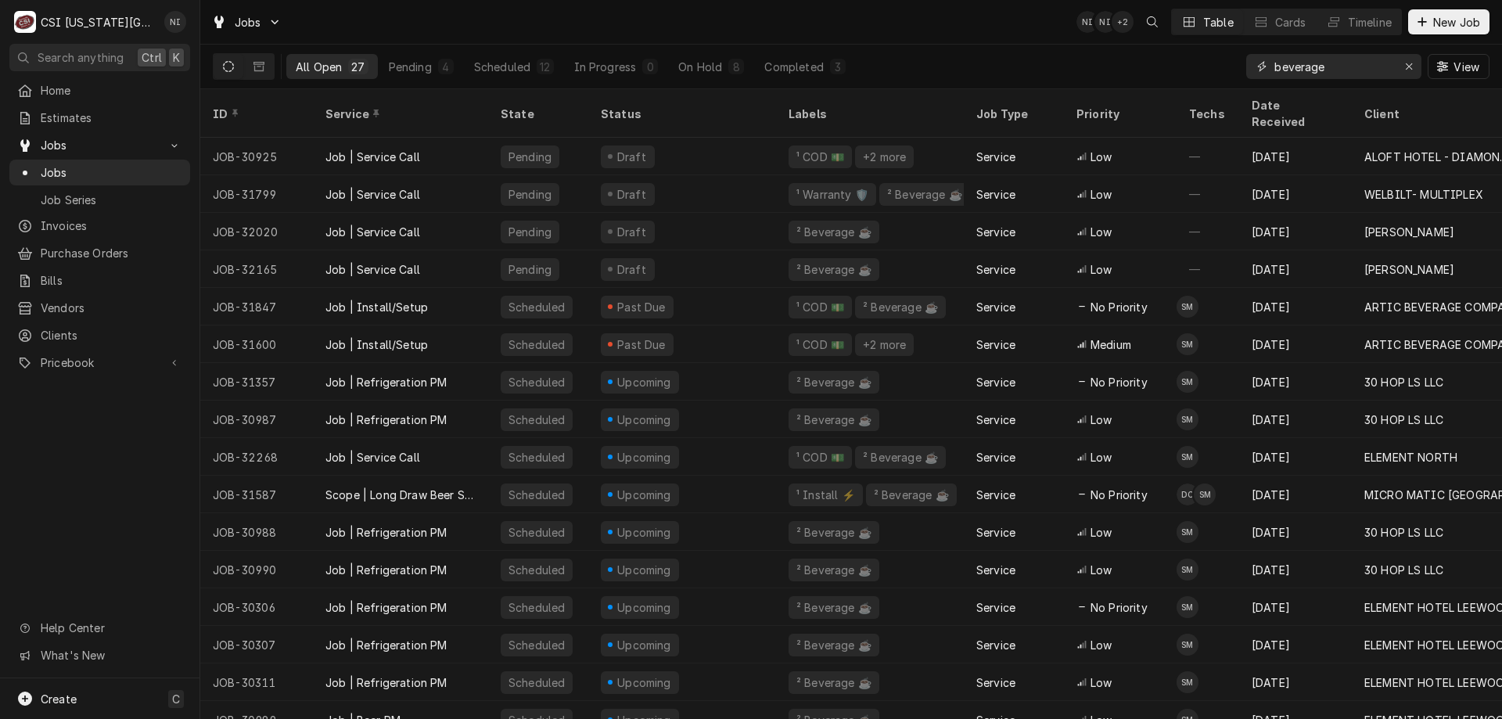
type input "beverage"
click at [686, 66] on div "On Hold" at bounding box center [700, 67] width 44 height 16
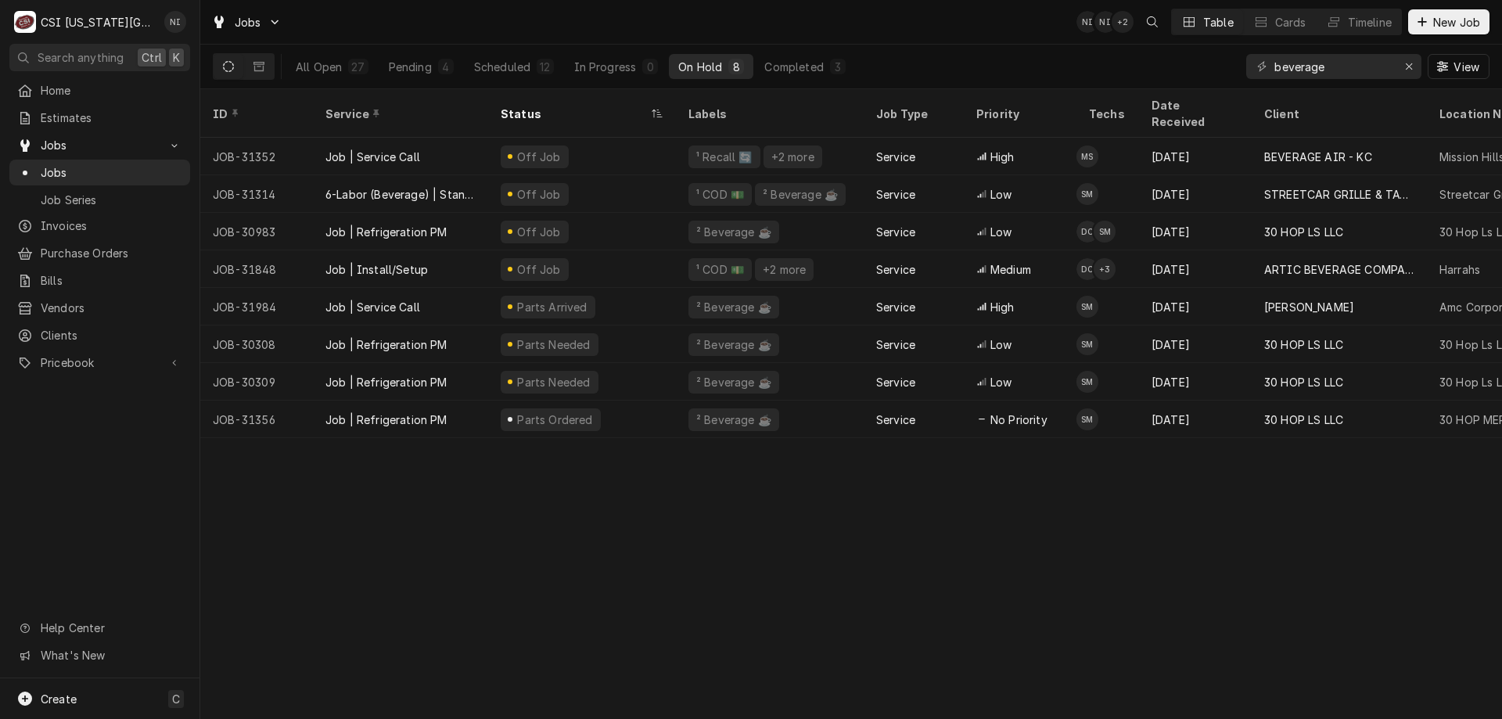
click at [581, 146] on div "Off Job" at bounding box center [582, 157] width 188 height 38
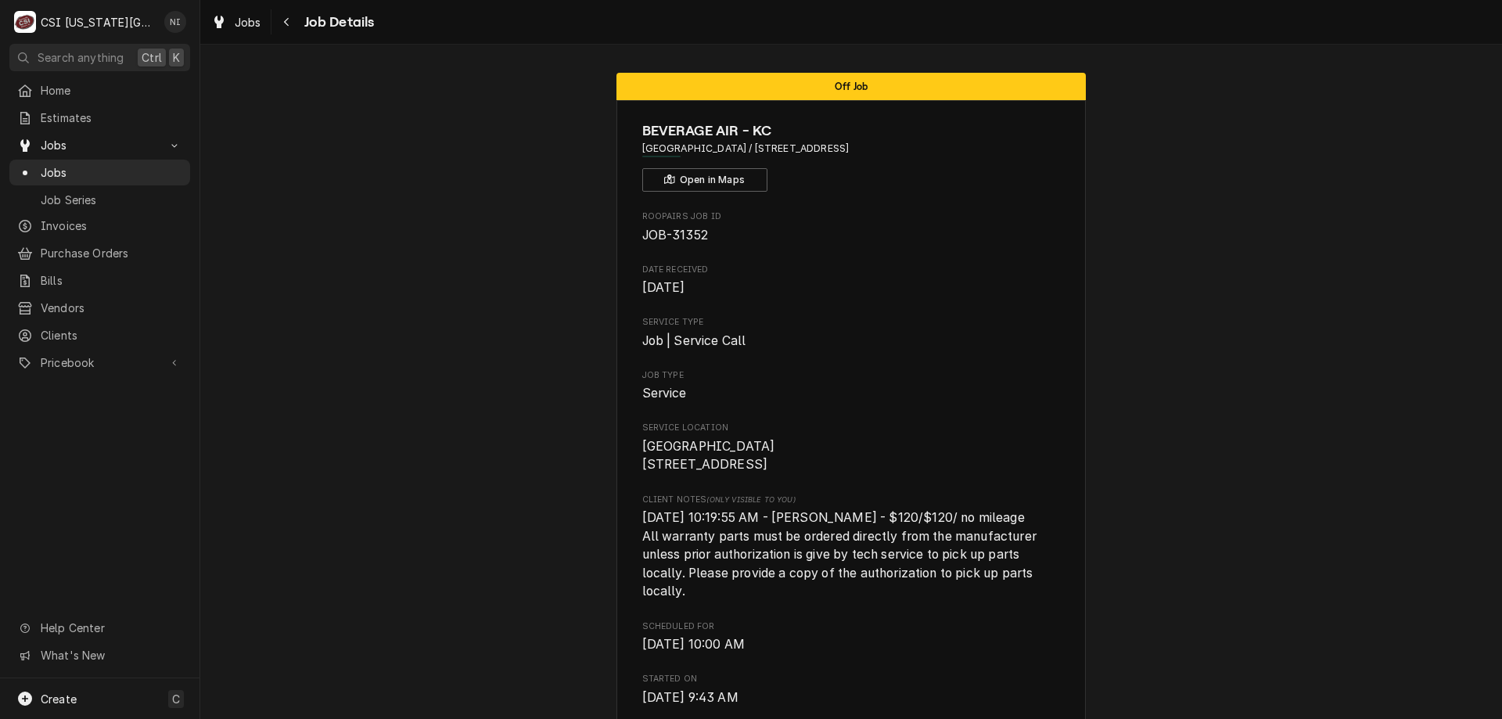
click at [111, 163] on div "Jobs" at bounding box center [100, 173] width 174 height 20
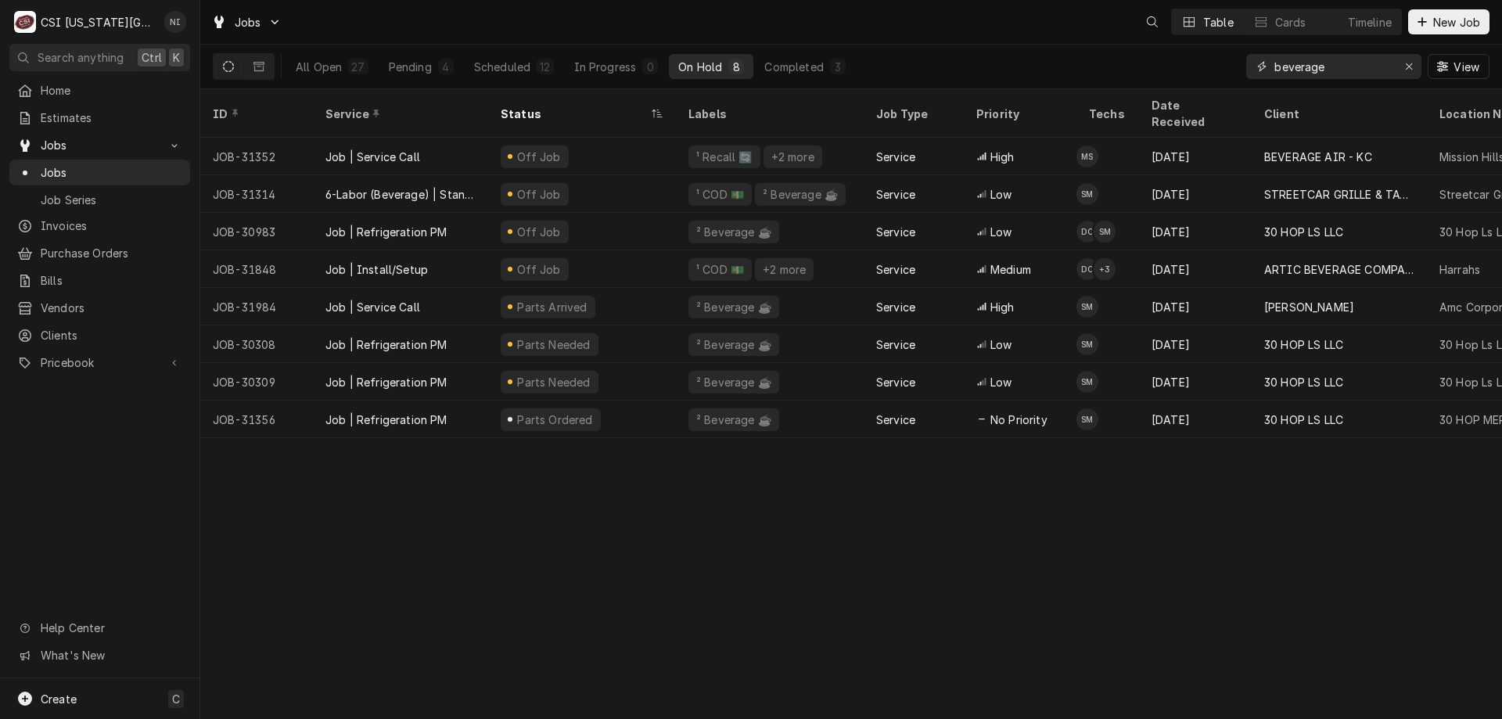
drag, startPoint x: 1332, startPoint y: 70, endPoint x: 1102, endPoint y: 72, distance: 230.0
click at [1102, 72] on div "All Open 27 Pending 4 Scheduled 12 In Progress 0 On Hold 8 Completed 3 beverage…" at bounding box center [851, 67] width 1277 height 44
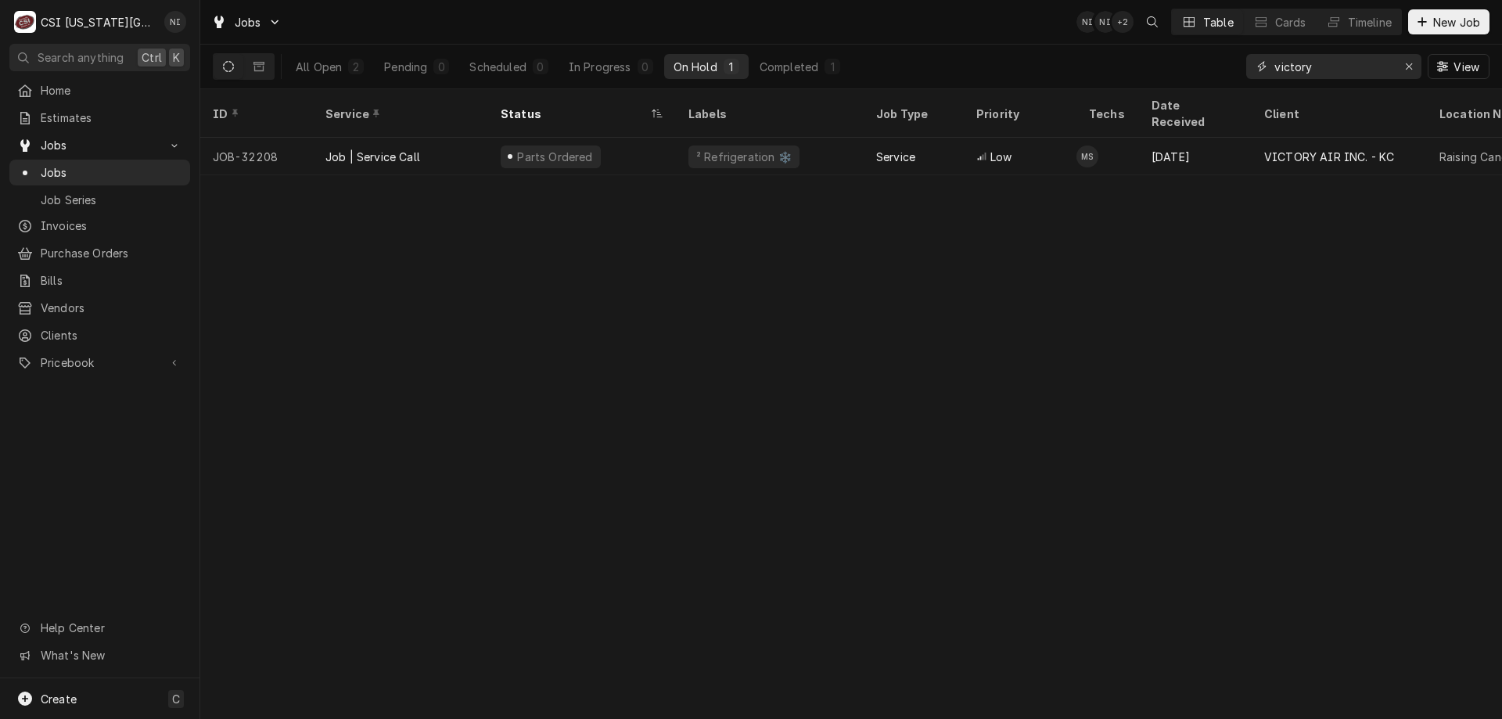
type input "victory"
click at [663, 138] on div "Parts Ordered" at bounding box center [582, 157] width 188 height 38
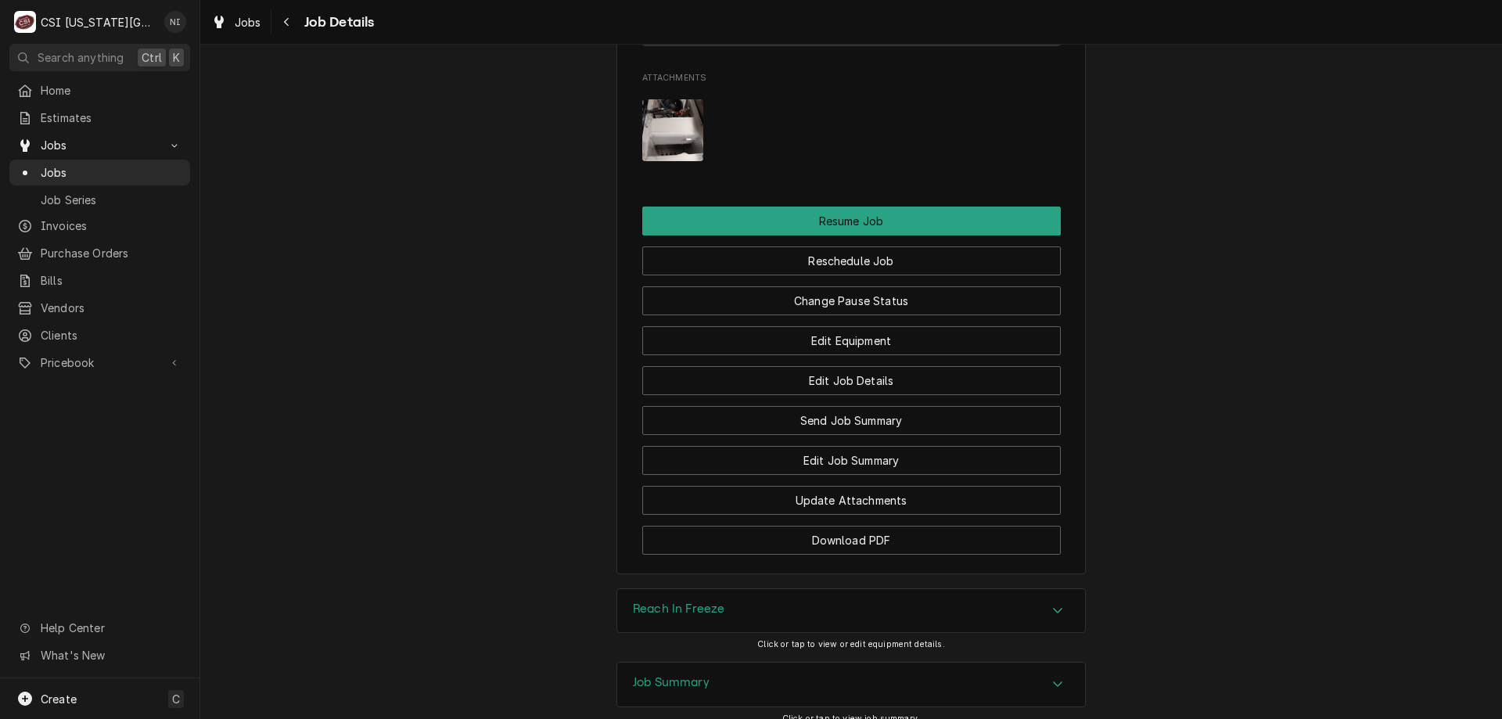
scroll to position [1805, 0]
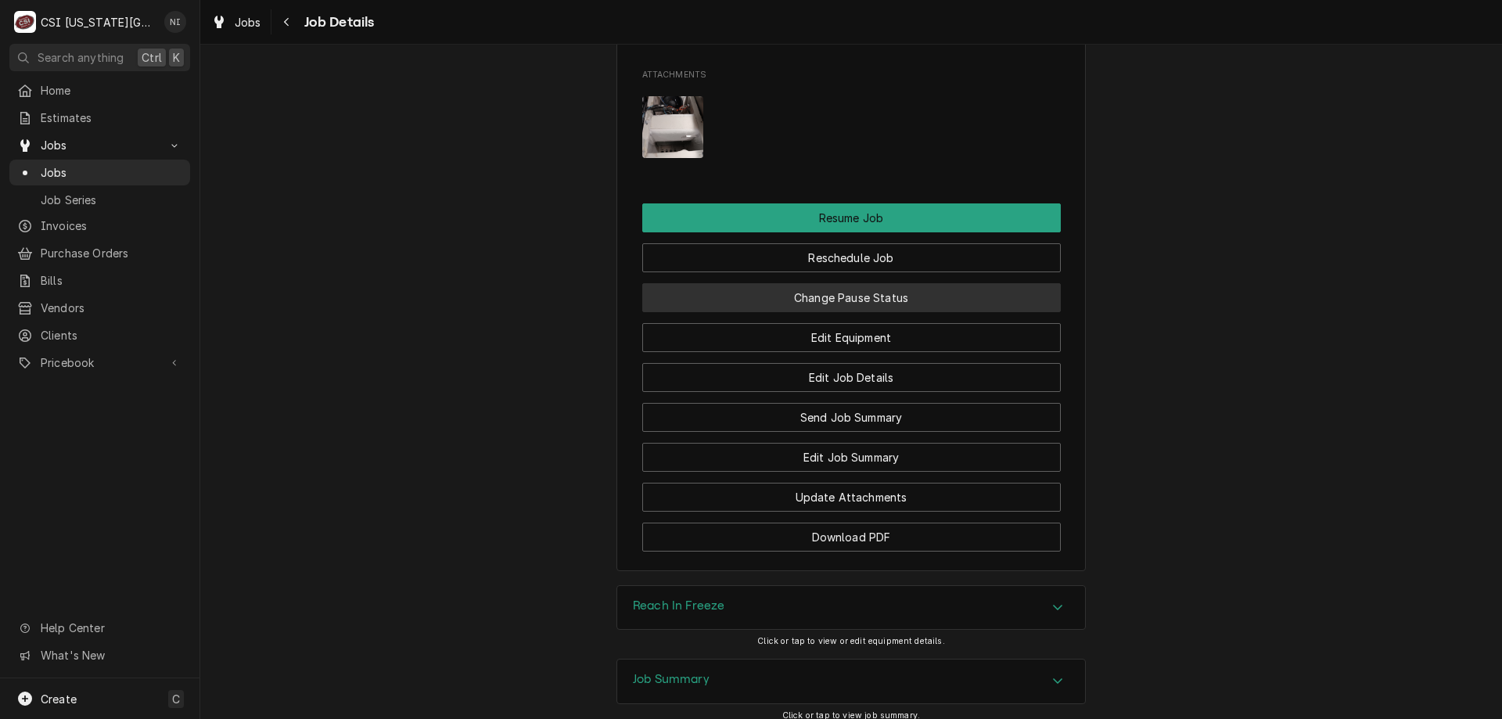
click at [847, 312] on button "Change Pause Status" at bounding box center [851, 297] width 419 height 29
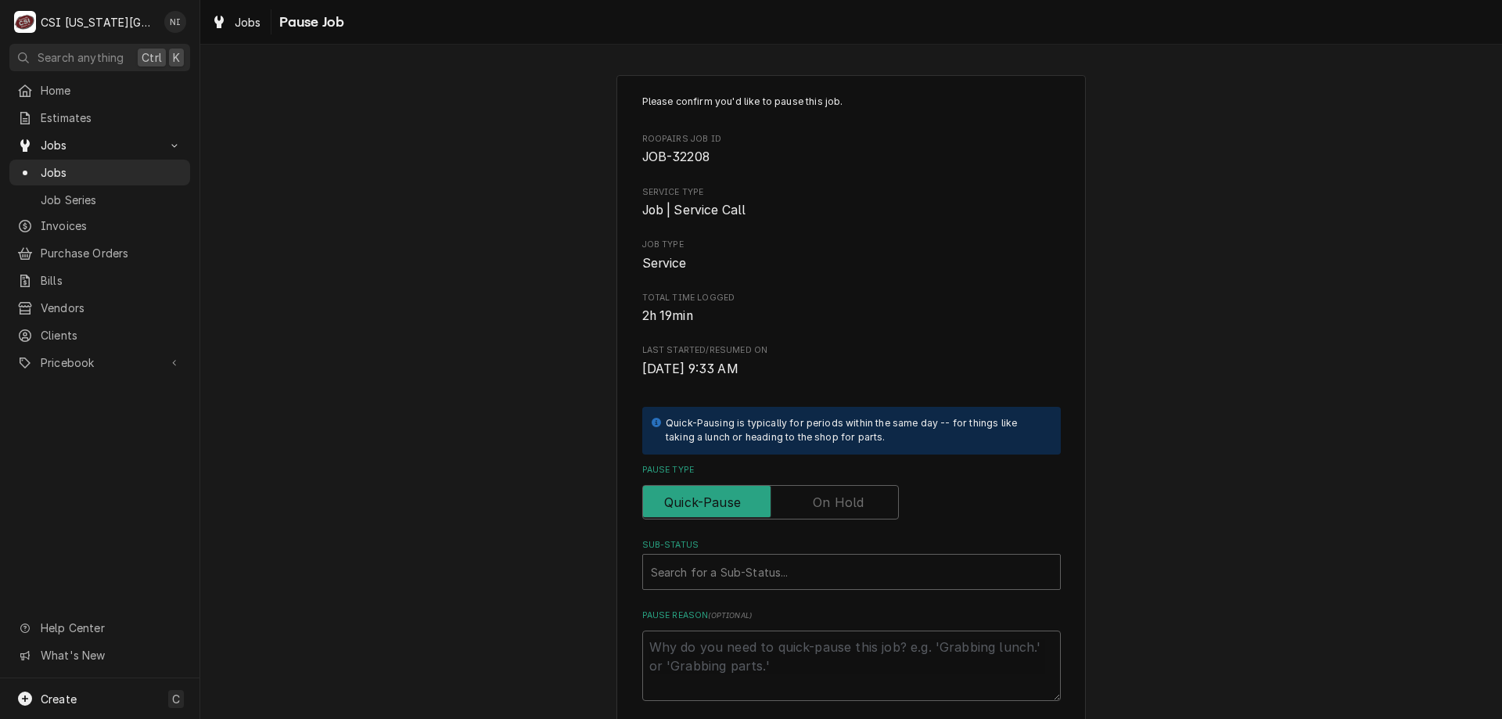
drag, startPoint x: 821, startPoint y: 497, endPoint x: 817, endPoint y: 525, distance: 28.4
click at [822, 500] on label "Pause Type" at bounding box center [770, 502] width 257 height 34
click at [822, 500] on input "Pause Type" at bounding box center [770, 502] width 243 height 34
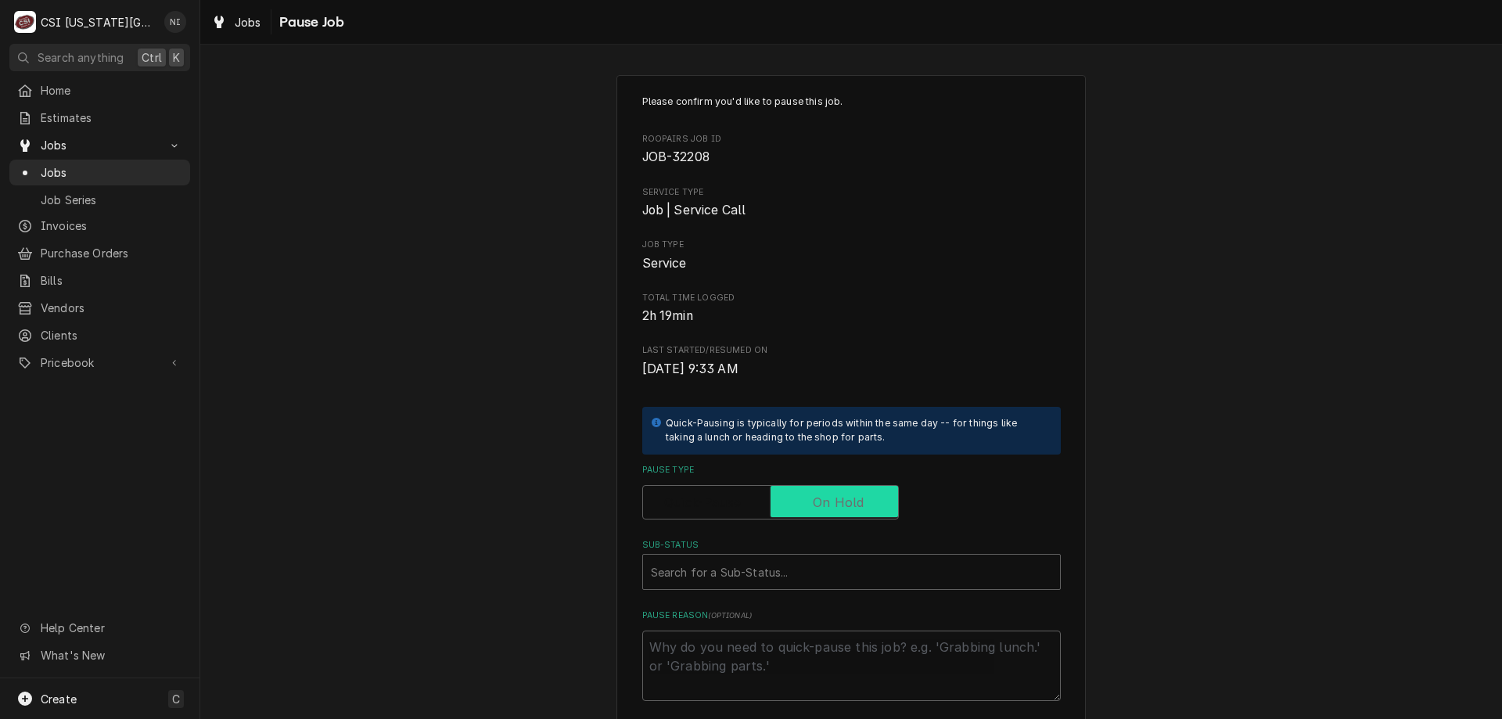
checkbox input "true"
click at [799, 569] on div "Sub-Status" at bounding box center [851, 572] width 401 height 28
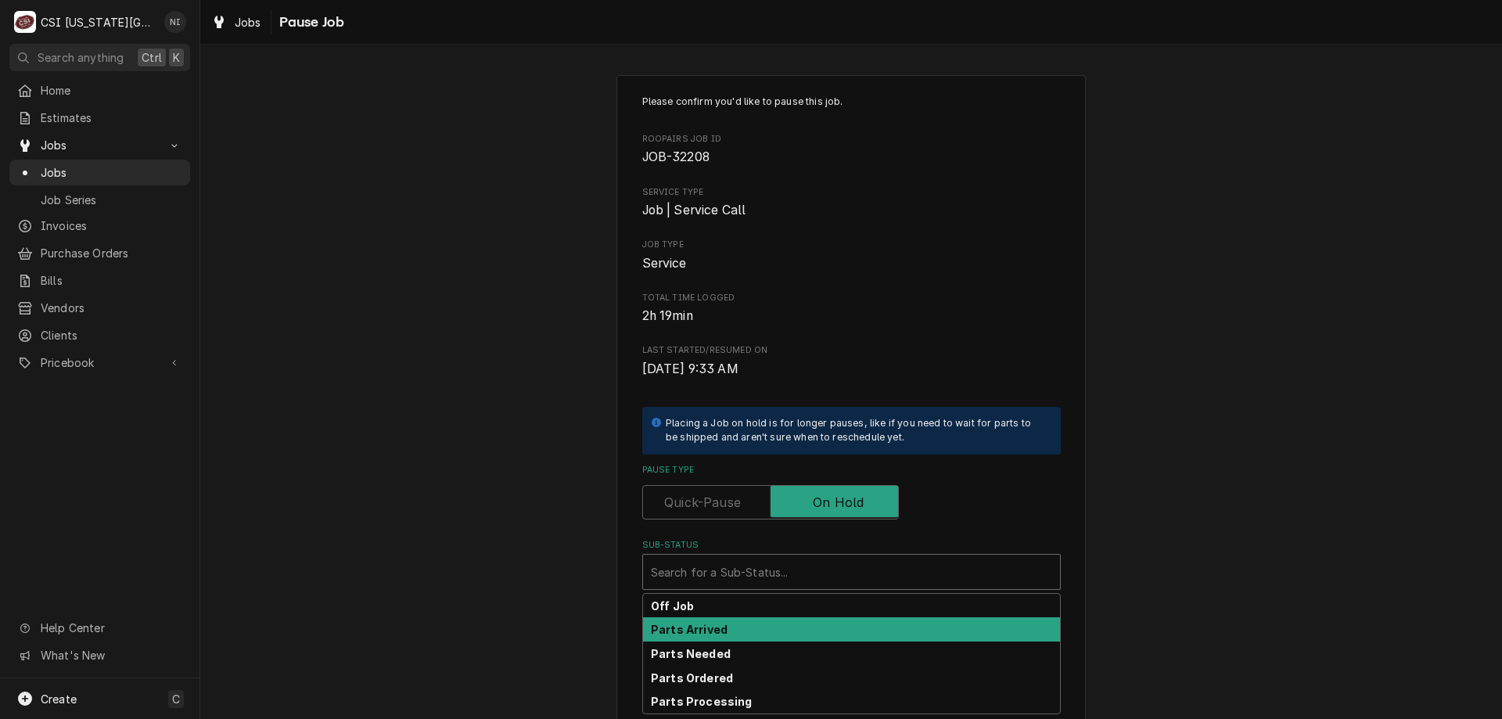
click at [710, 634] on strong "Parts Arrived" at bounding box center [689, 629] width 77 height 13
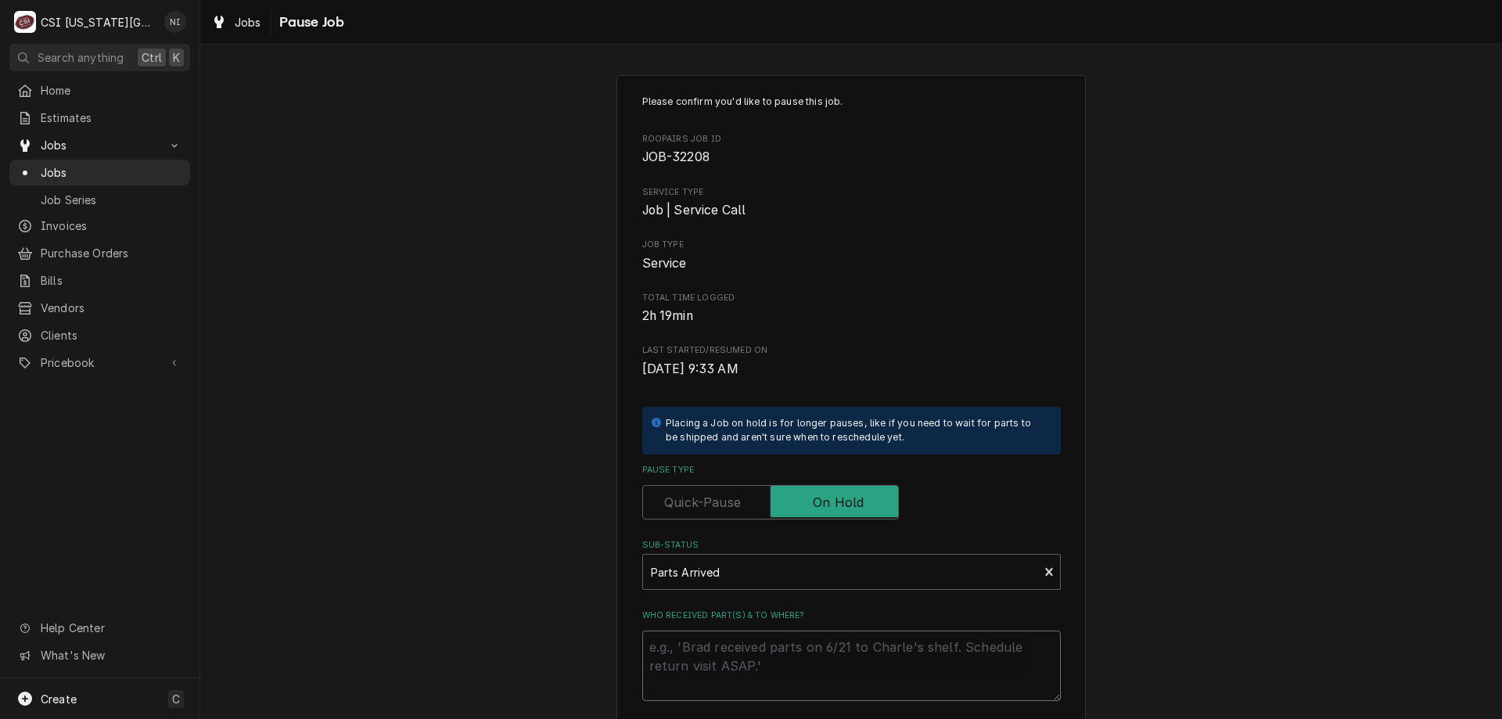
click at [700, 650] on textarea "Who received part(s) & to where?" at bounding box center [851, 666] width 419 height 70
type textarea "x"
type textarea "H"
type textarea "x"
type textarea "Hi"
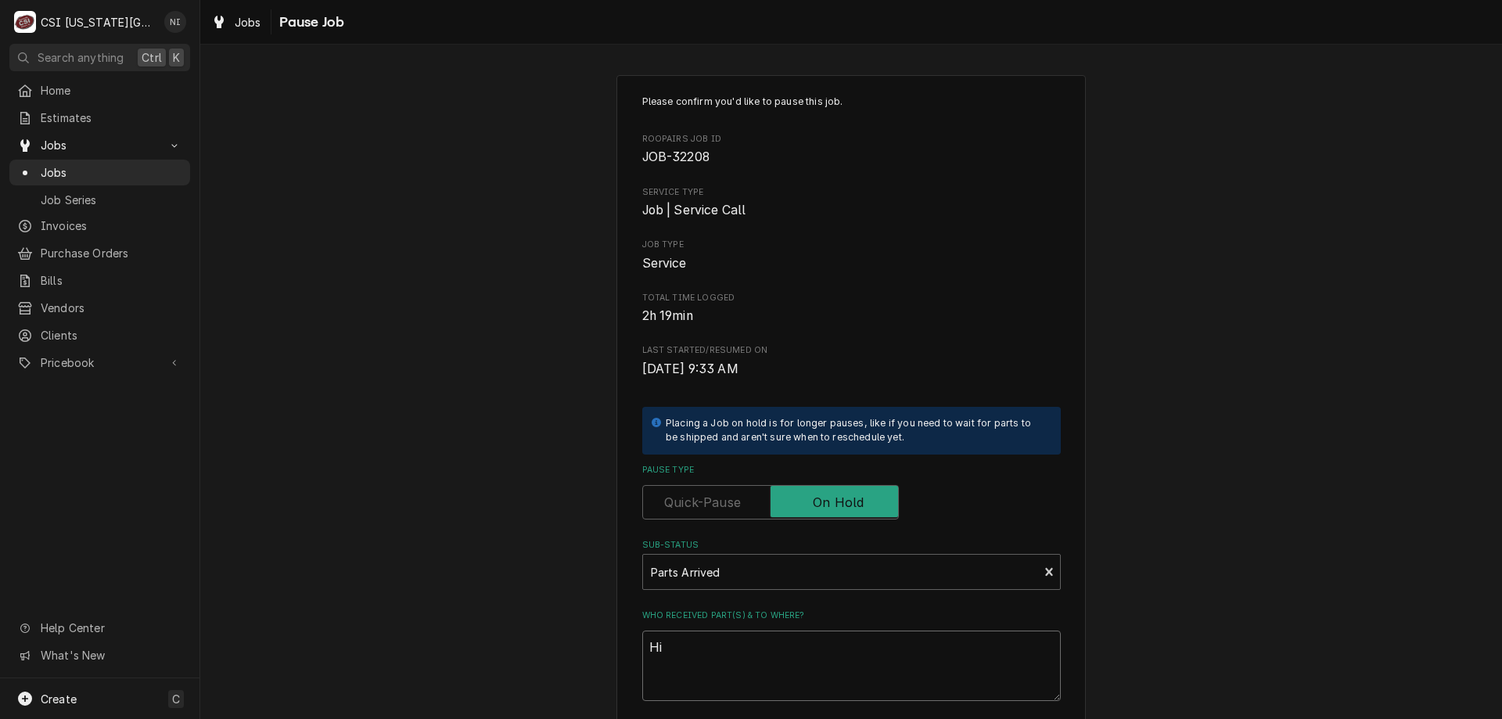
type textarea "x"
type textarea "Hit"
type textarea "x"
type textarea "Hit"
type textarea "x"
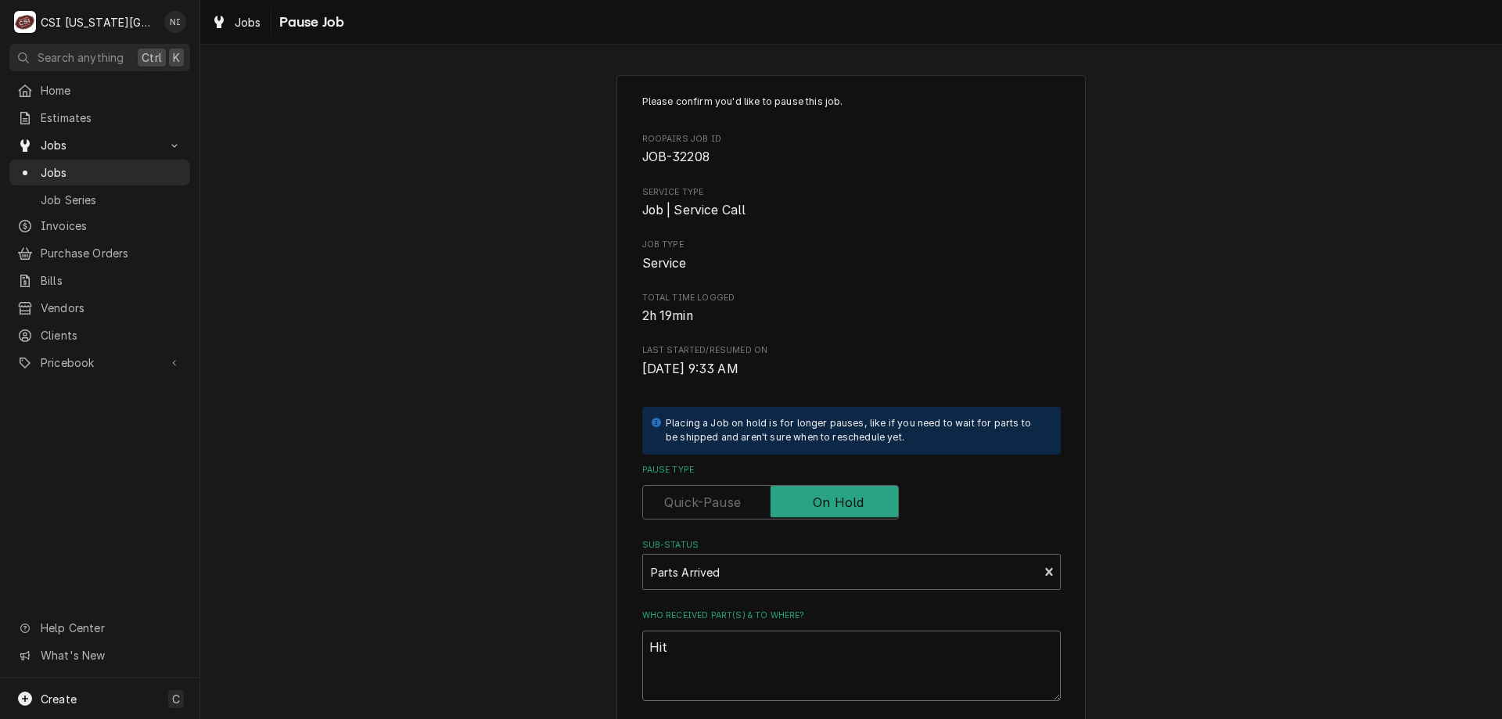
type textarea "Hit"
type textarea "x"
type textarea "Hi"
type textarea "x"
type textarea "Hi"
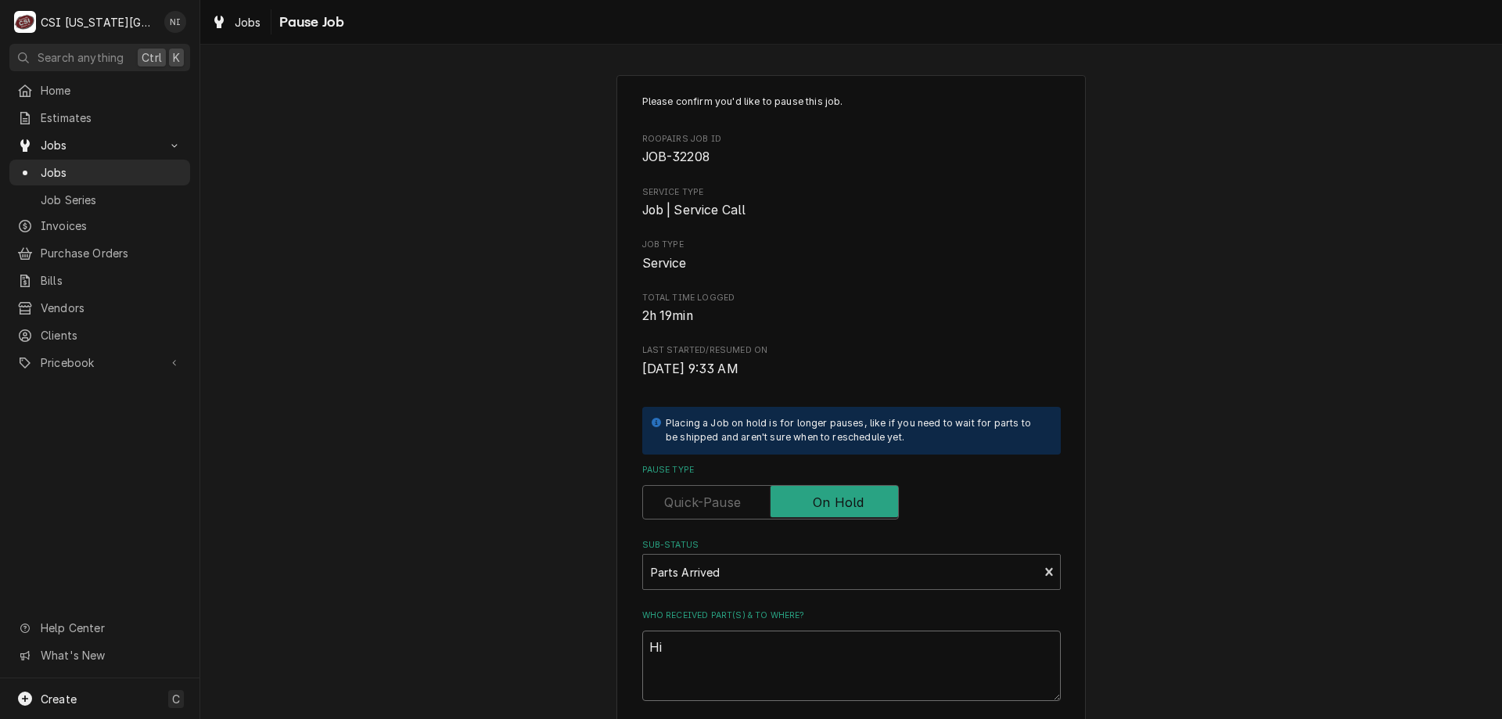
type textarea "x"
type textarea "Hi t"
type textarea "x"
type textarea "Hi te"
type textarea "x"
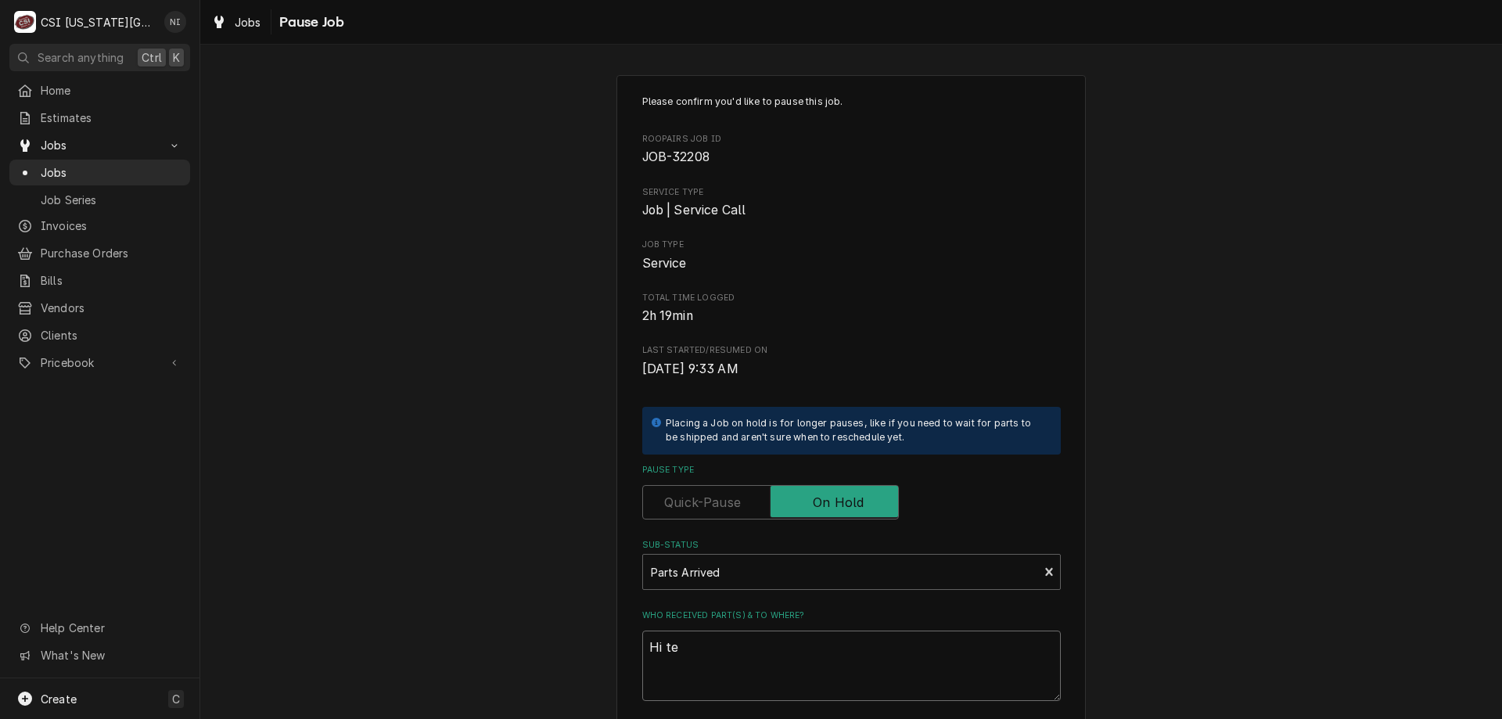
type textarea "Hi tem"
type textarea "x"
type textarea "Hi temp"
type textarea "x"
type textarea "Hi temp"
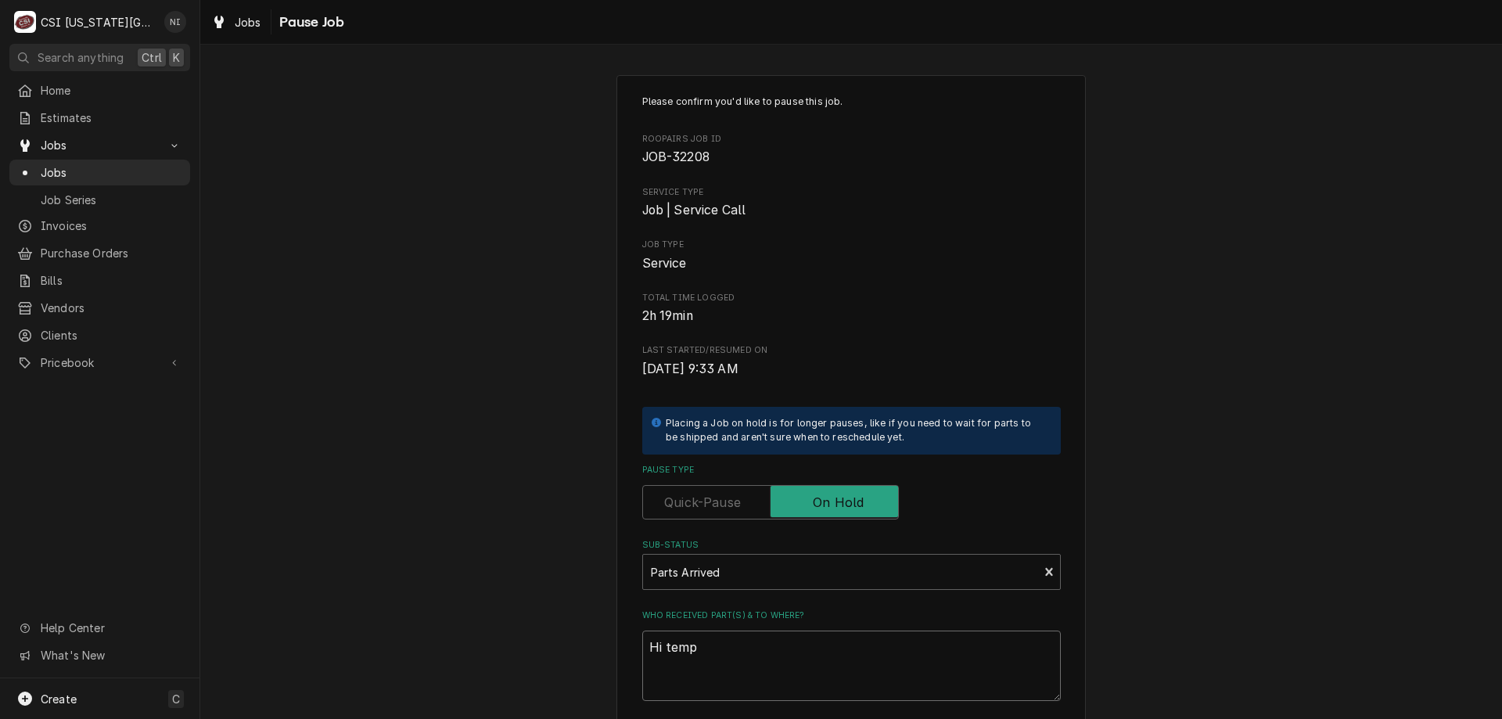
type textarea "x"
type textarea "Hi temp c"
type textarea "x"
type textarea "Hi temp cu"
type textarea "x"
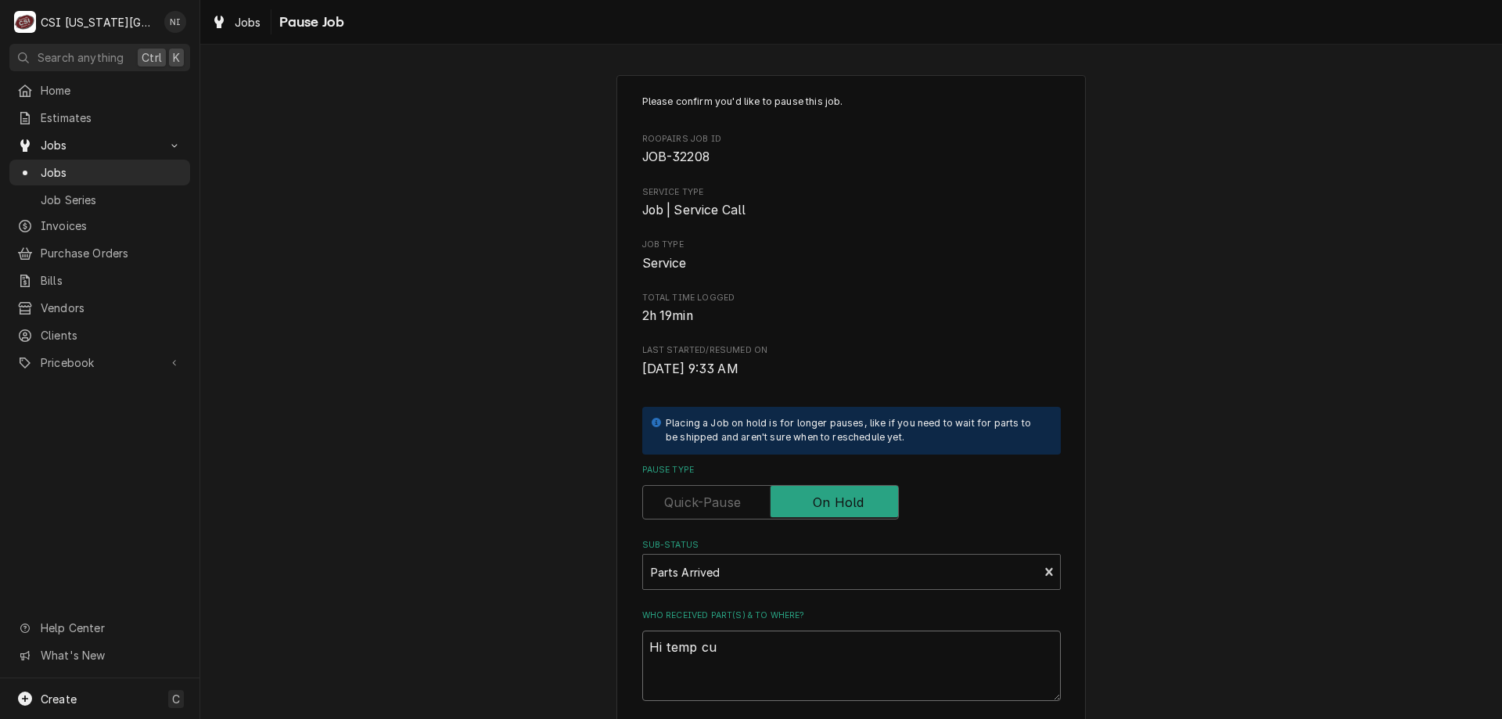
type textarea "Hi temp cut"
type textarea "x"
type textarea "Hi temp cuto"
type textarea "x"
type textarea "Hi temp cutou"
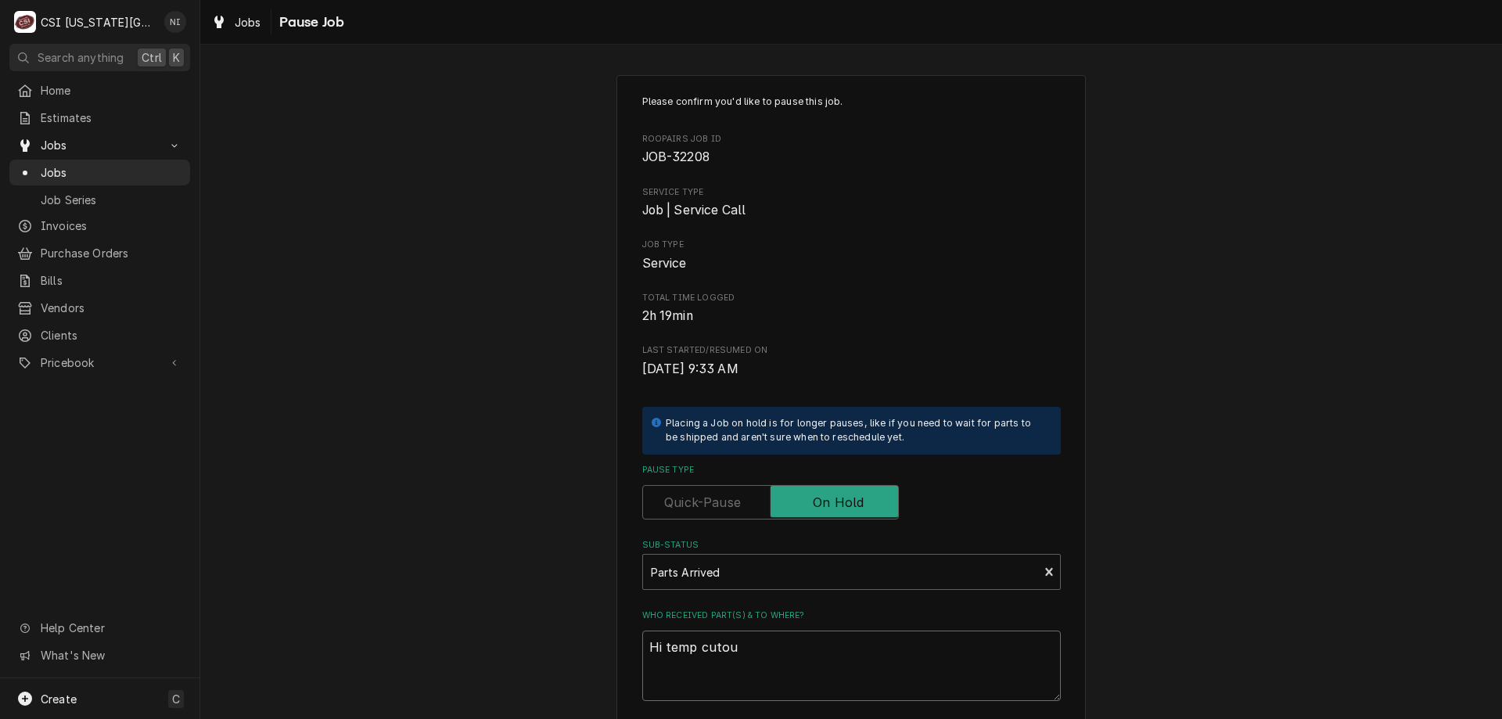
type textarea "x"
type textarea "Hi temp cutout"
type textarea "x"
type textarea "Hi temp cutout"
type textarea "x"
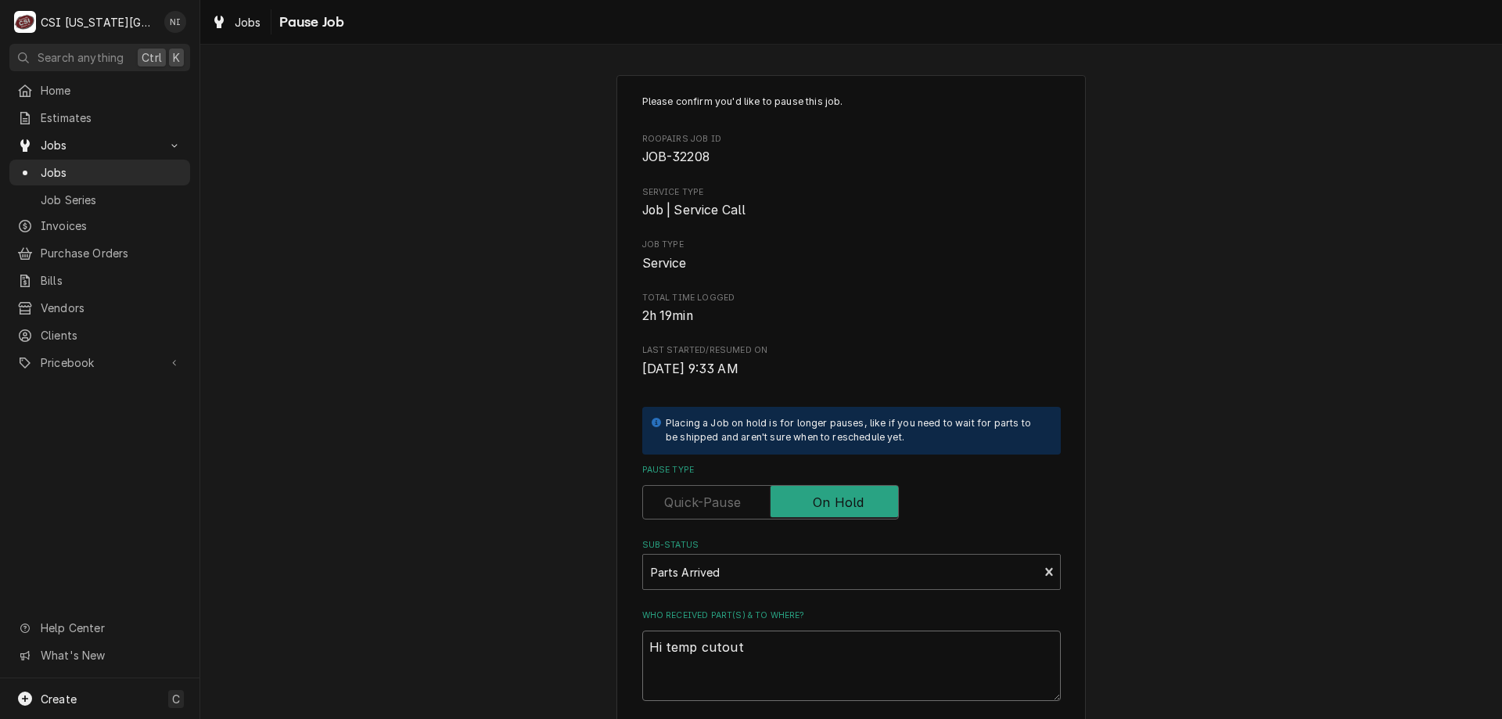
type textarea "Hi temp cutout o"
type textarea "x"
type textarea "Hi temp cutout on"
type textarea "x"
type textarea "Hi temp cutout on"
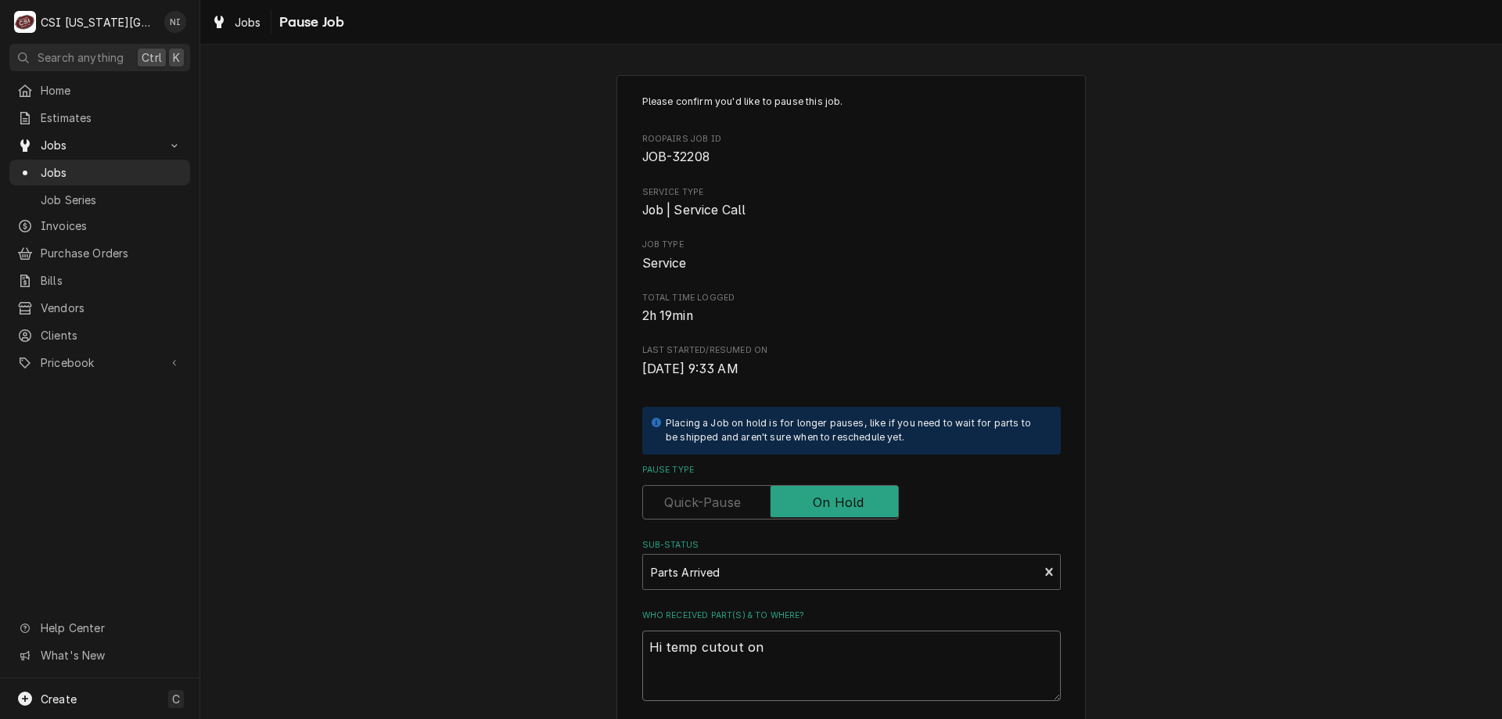
type textarea "x"
type textarea "Hi temp cutout on P"
type textarea "x"
type textarea "Hi temp cutout on PO"
type textarea "x"
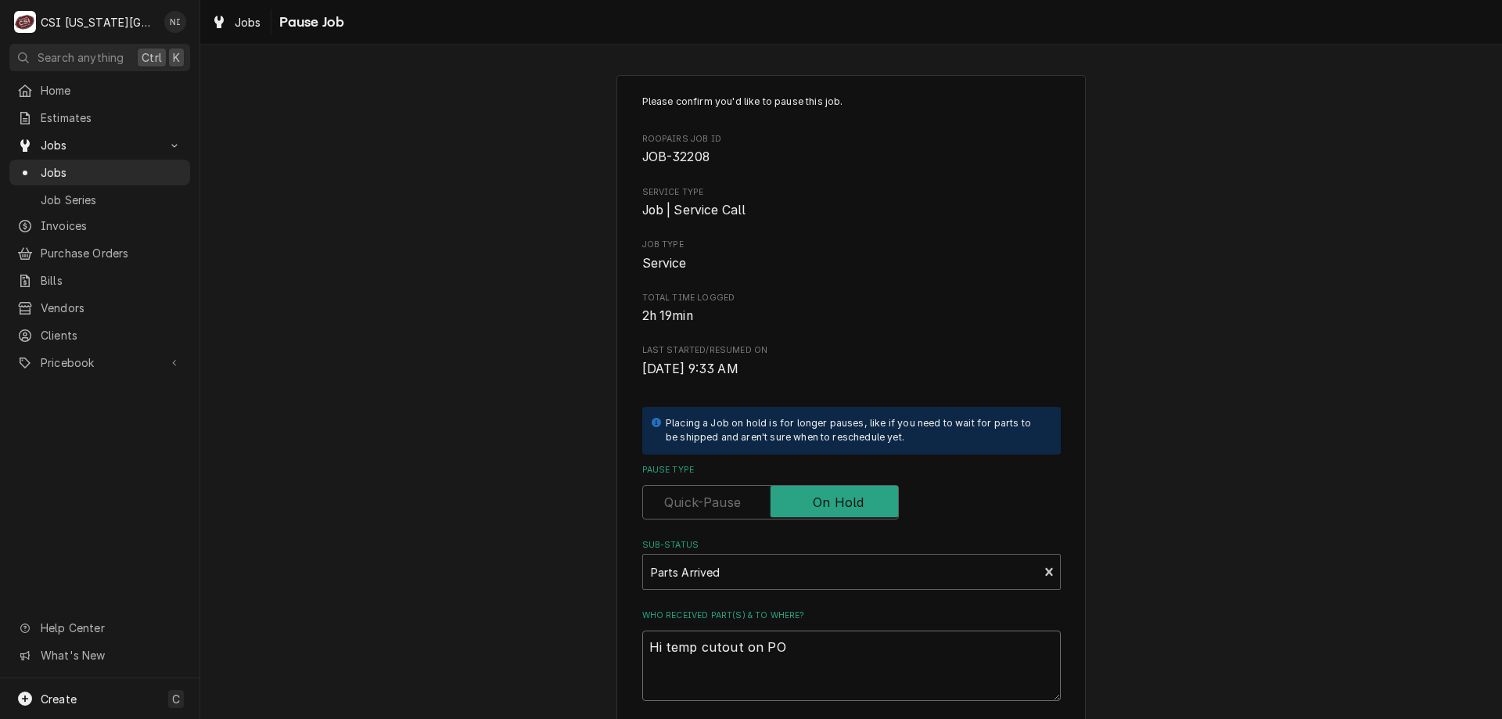
type textarea "Hi temp cutout on PO"
type textarea "x"
type textarea "Hi temp cutout on PO"
type textarea "x"
type textarea "Hi temp cutout on P"
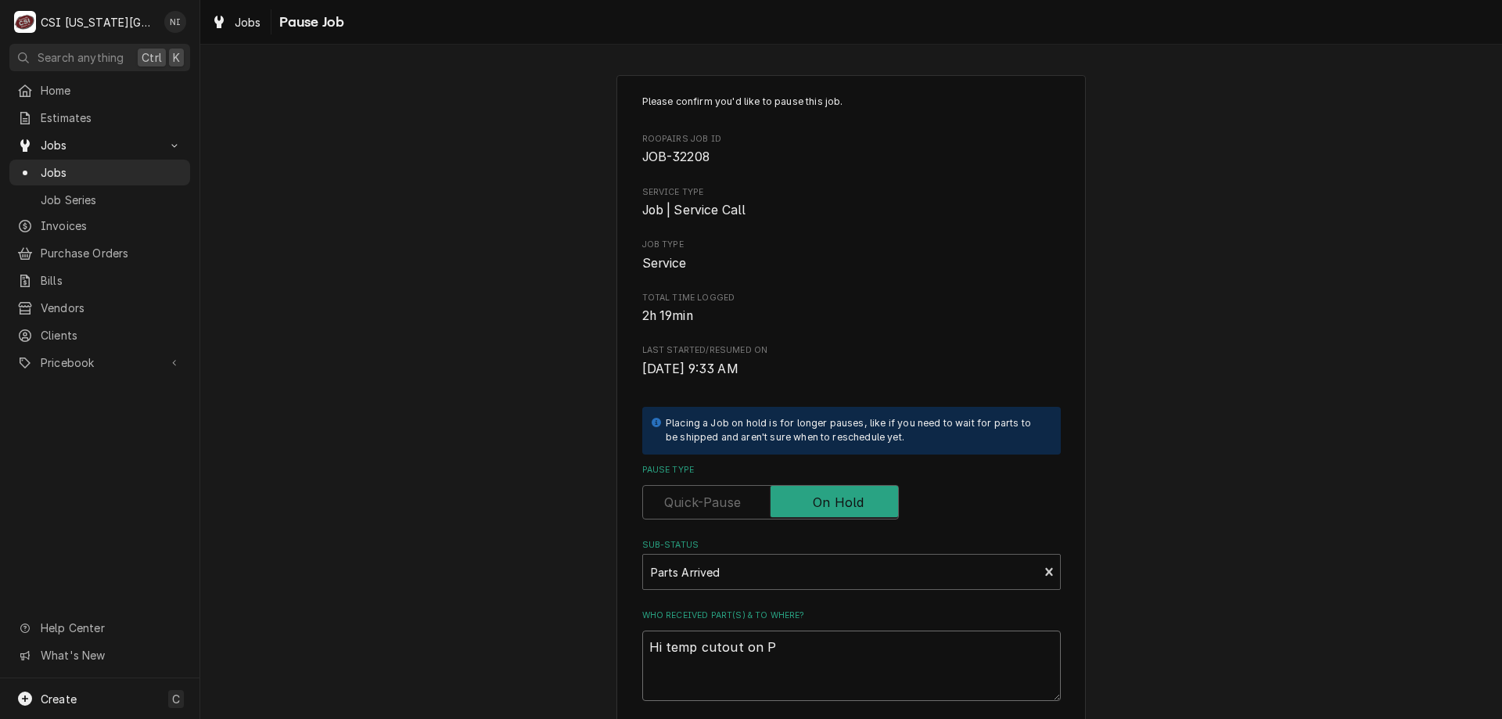
type textarea "x"
type textarea "Hi temp cutout on"
type textarea "x"
type textarea "Hi temp cutout on s"
type textarea "x"
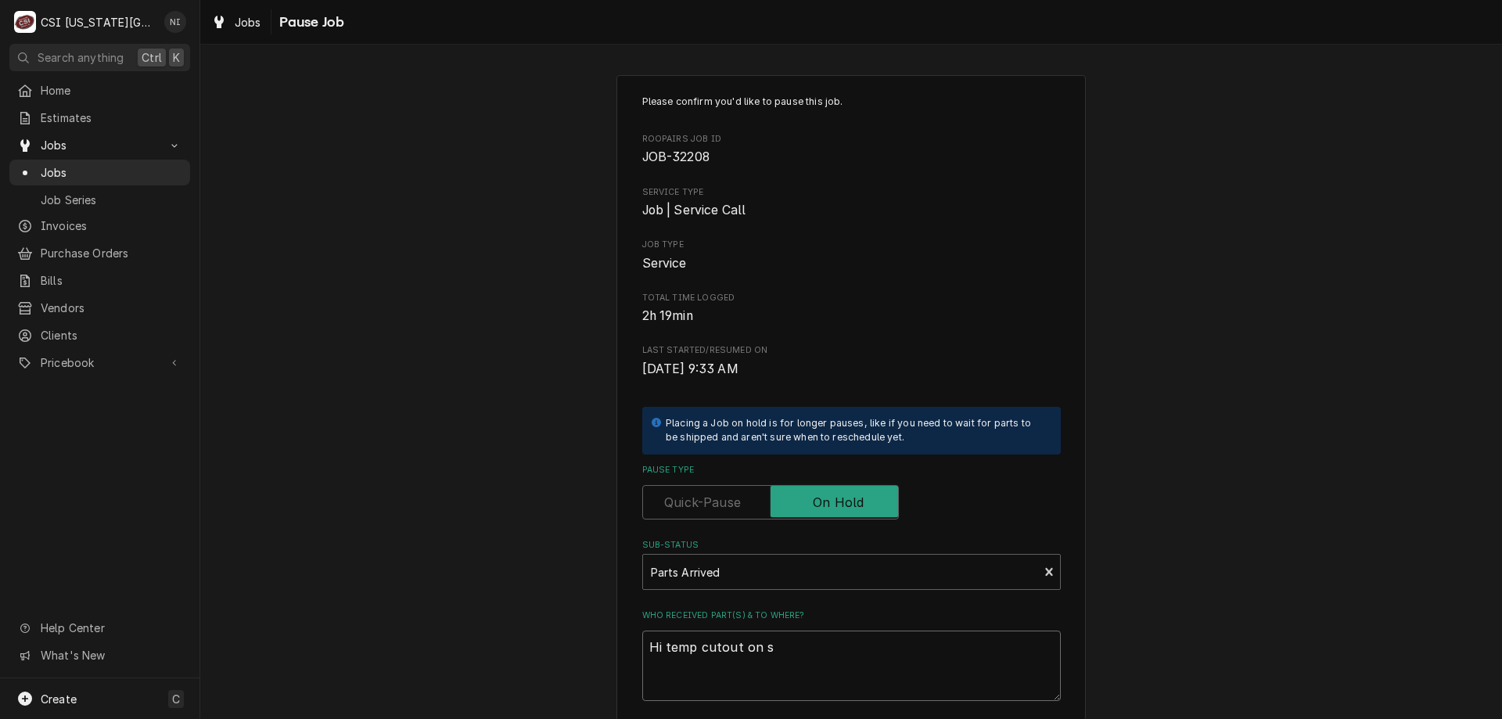
type textarea "Hi temp cutout on sh"
type textarea "x"
type textarea "Hi temp cutout on shc"
type textarea "x"
type textarea "Hi temp cutout on shcu"
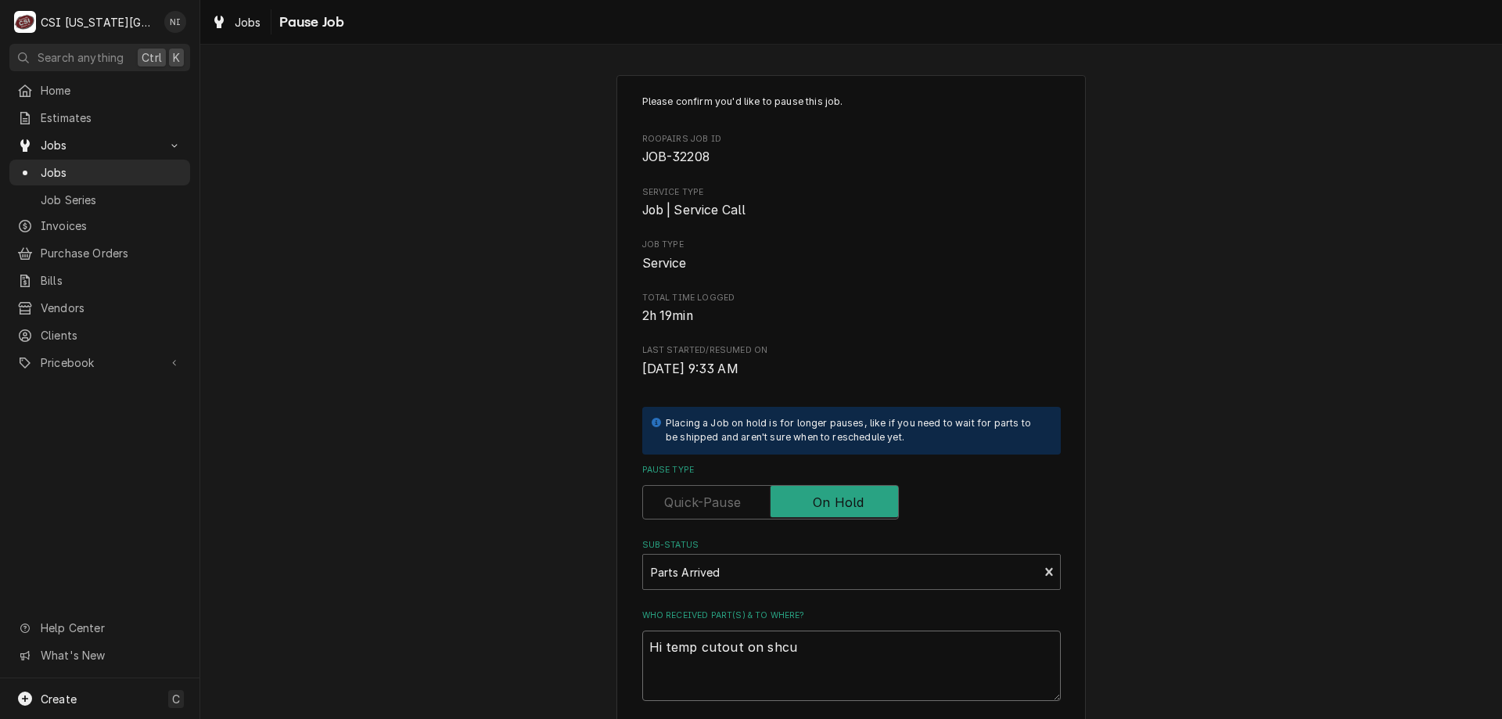
type textarea "x"
type textarea "Hi temp cutout on shcup"
type textarea "x"
type textarea "Hi temp cutout on shcupp"
type textarea "x"
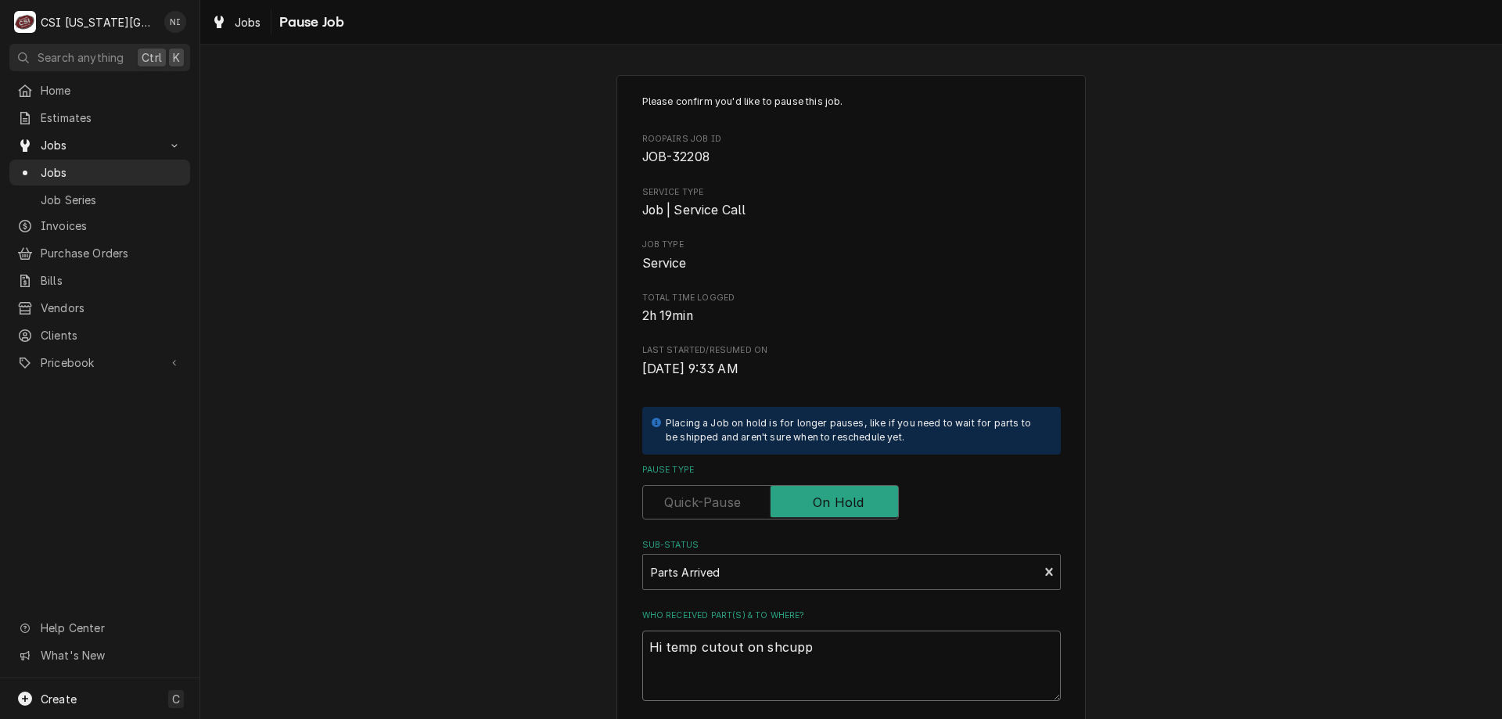
type textarea "Hi temp cutout on shcupp"
type textarea "x"
type textarea "Hi temp cutout on shcupp"
type textarea "x"
type textarea "Hi temp cutout on shcup"
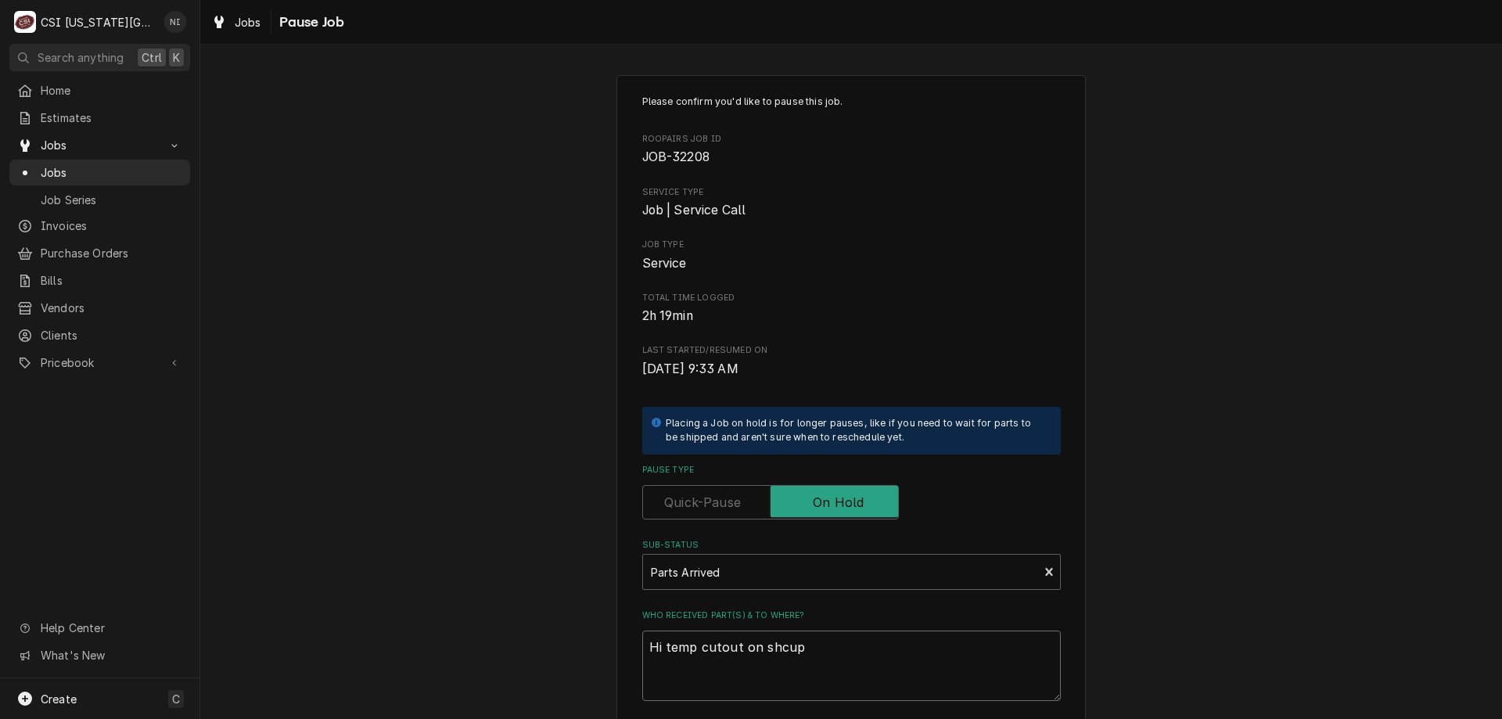
type textarea "x"
type textarea "Hi temp cutout on shcu"
type textarea "x"
type textarea "Hi temp cutout on shc"
type textarea "x"
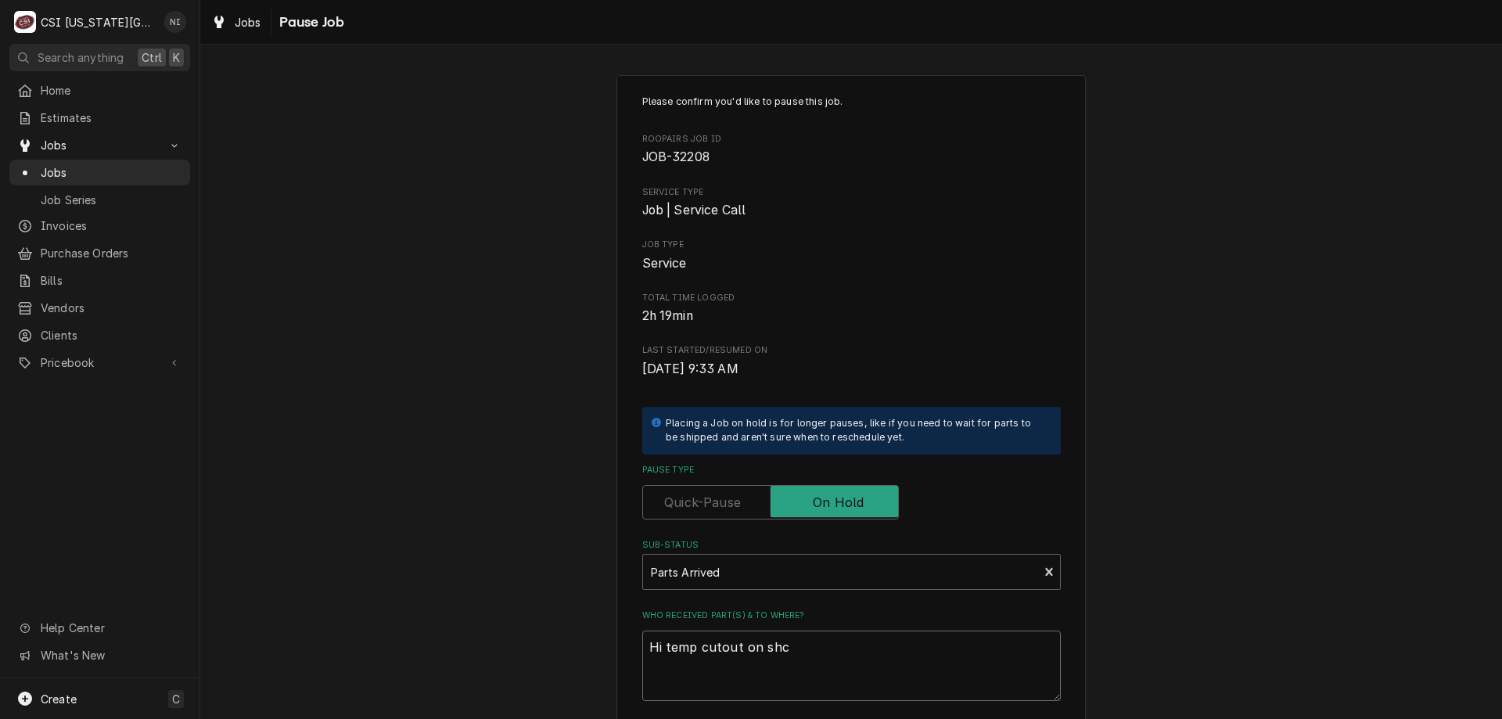
type textarea "Hi temp cutout on sh"
type textarea "x"
type textarea "Hi temp cutout on s"
type textarea "x"
type textarea "Hi temp cutout on ss"
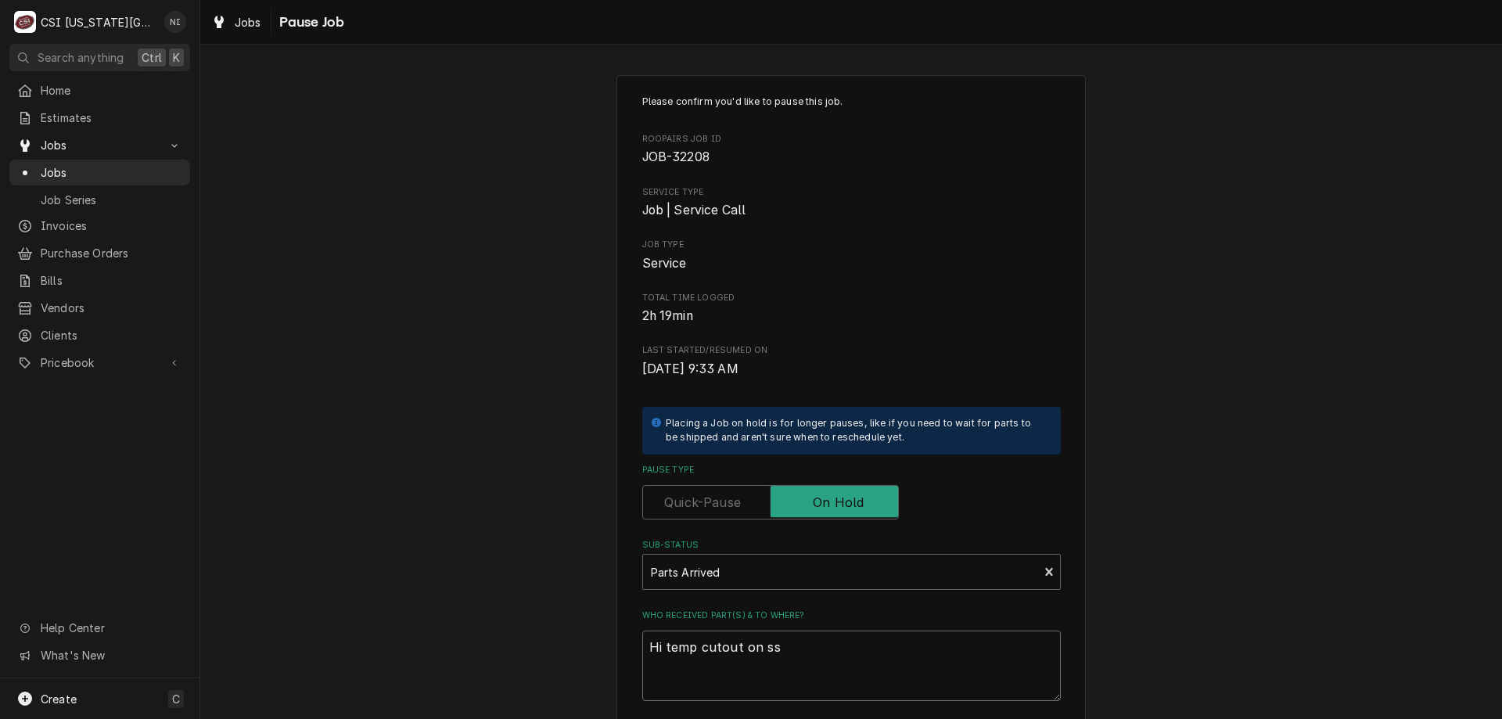
type textarea "x"
type textarea "Hi temp cutout on ssc"
type textarea "x"
type textarea "Hi temp cutout on ssch"
type textarea "x"
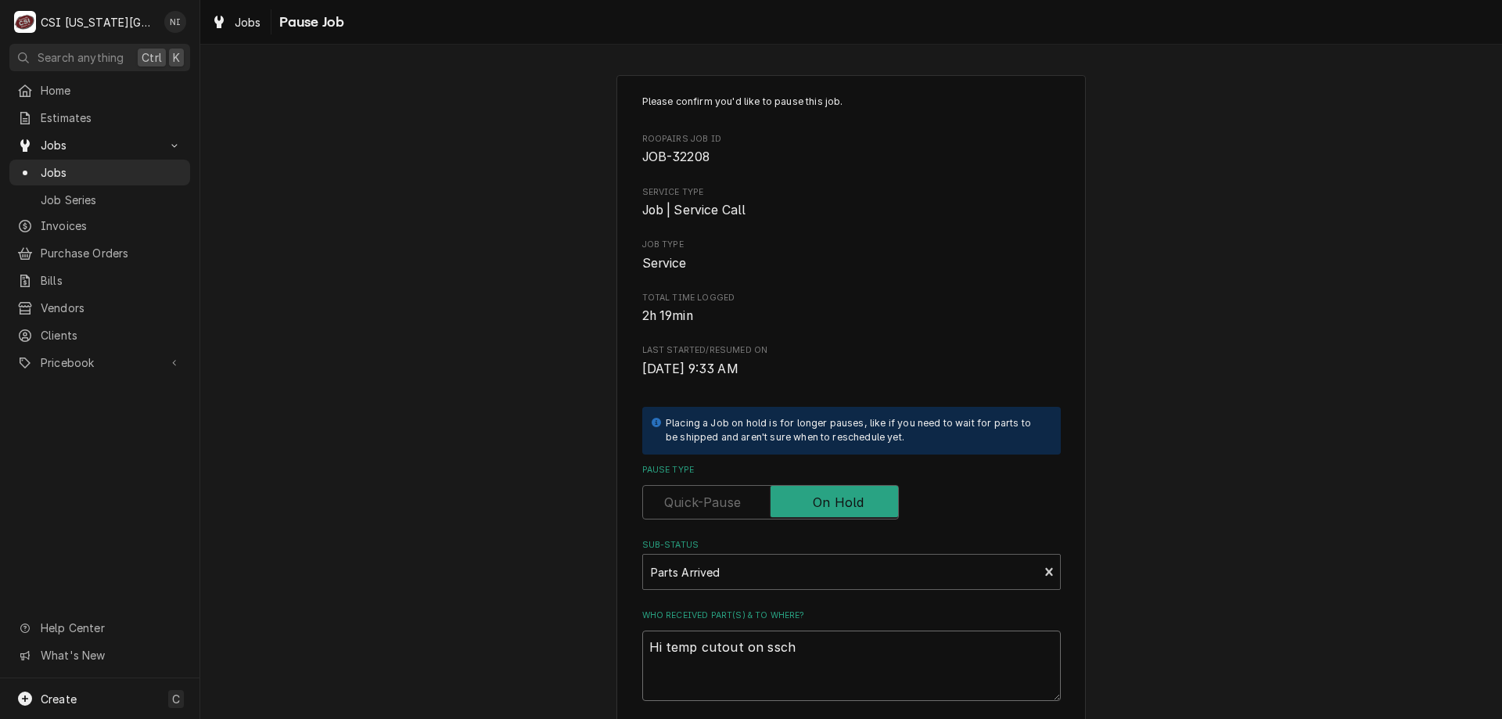
type textarea "Hi temp cutout on ssc"
type textarea "x"
type textarea "Hi temp cutout on ss"
type textarea "x"
type textarea "Hi temp cutout on s"
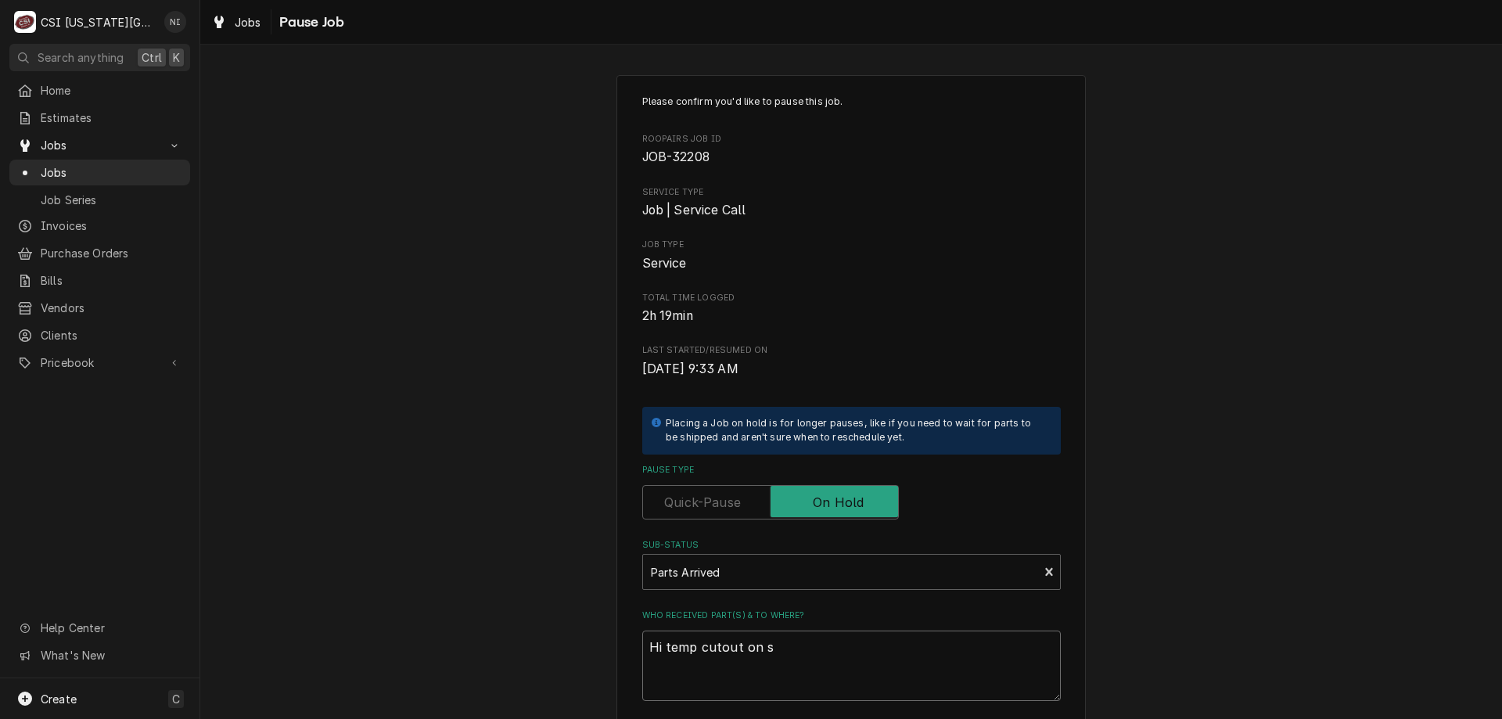
type textarea "x"
type textarea "Hi temp cutout on sc"
type textarea "x"
type textarea "Hi temp cutout on scj"
type textarea "x"
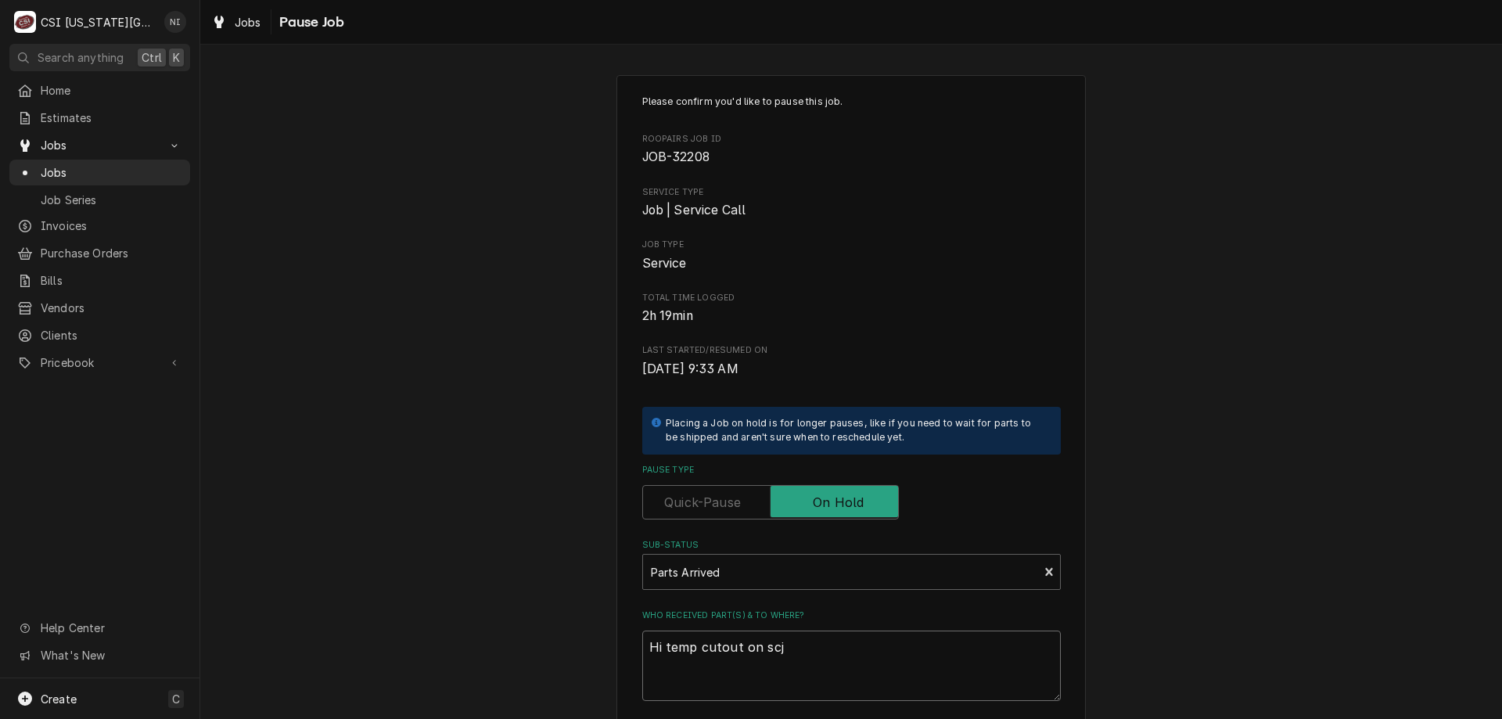
type textarea "Hi temp cutout on sc"
type textarea "x"
type textarea "Hi temp cutout on sch"
type textarea "x"
type textarea "Hi temp cutout on schu"
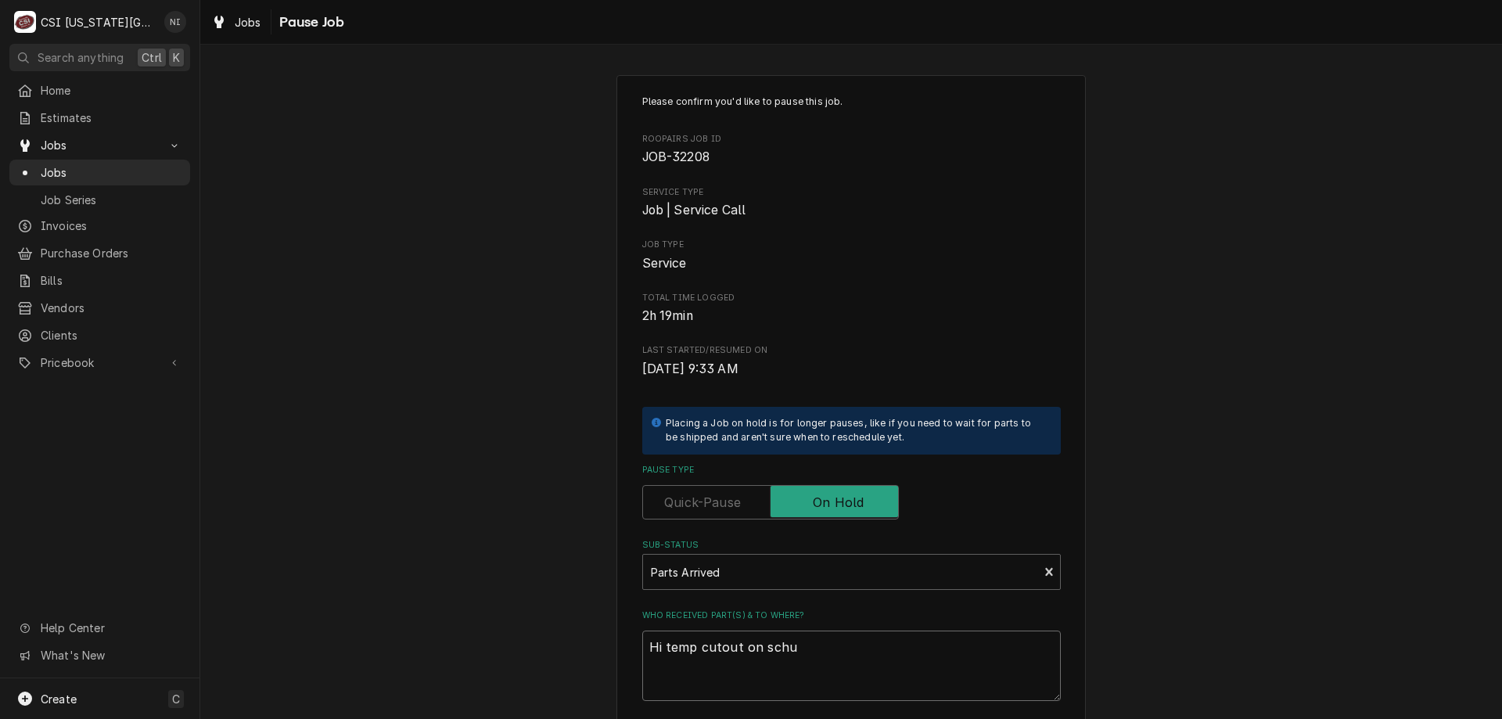
type textarea "x"
type textarea "Hi temp cutout on schup"
type textarea "x"
type textarea "Hi temp cutout on schupp"
type textarea "x"
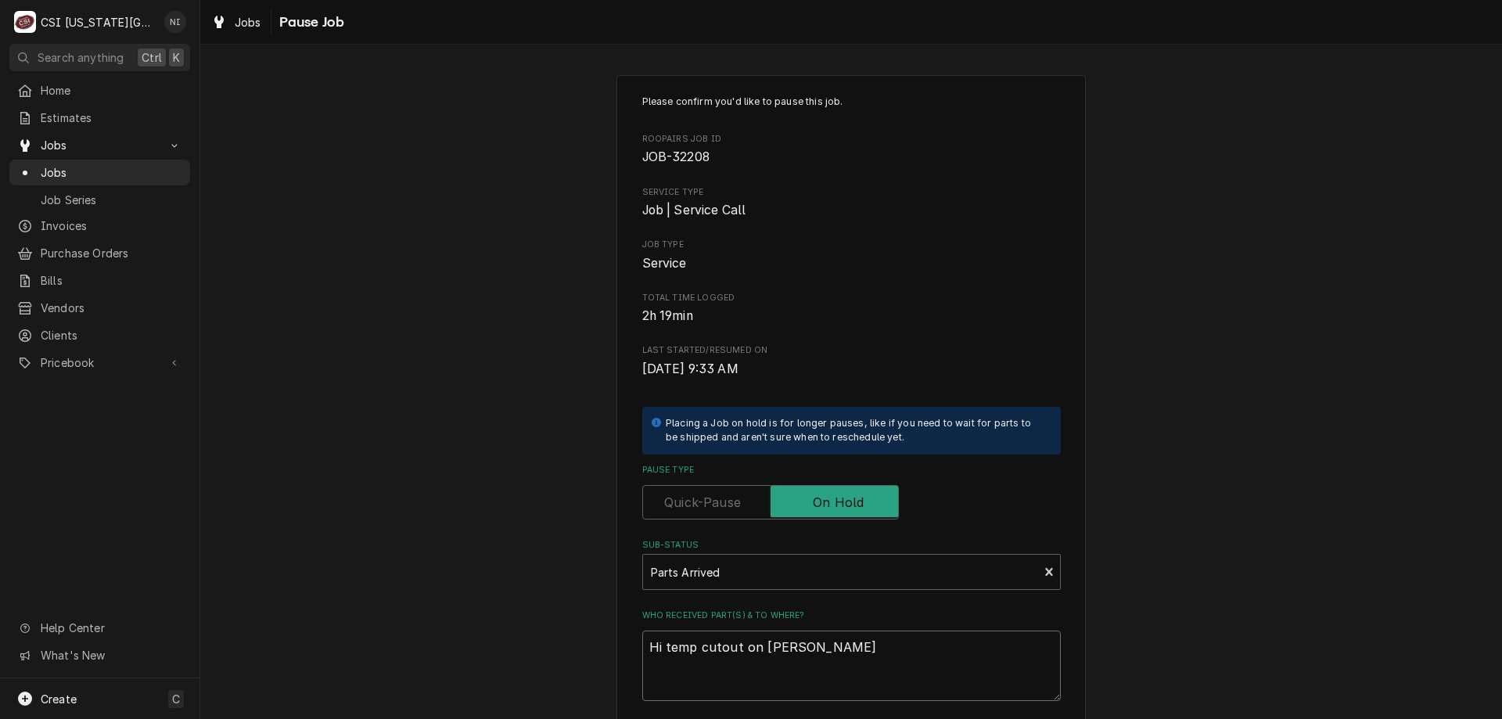
type textarea "Hi temp cutout on schupp"
type textarea "x"
type textarea "Hi temp cutout on schupp s"
type textarea "x"
type textarea "Hi temp cutout on schupp sh"
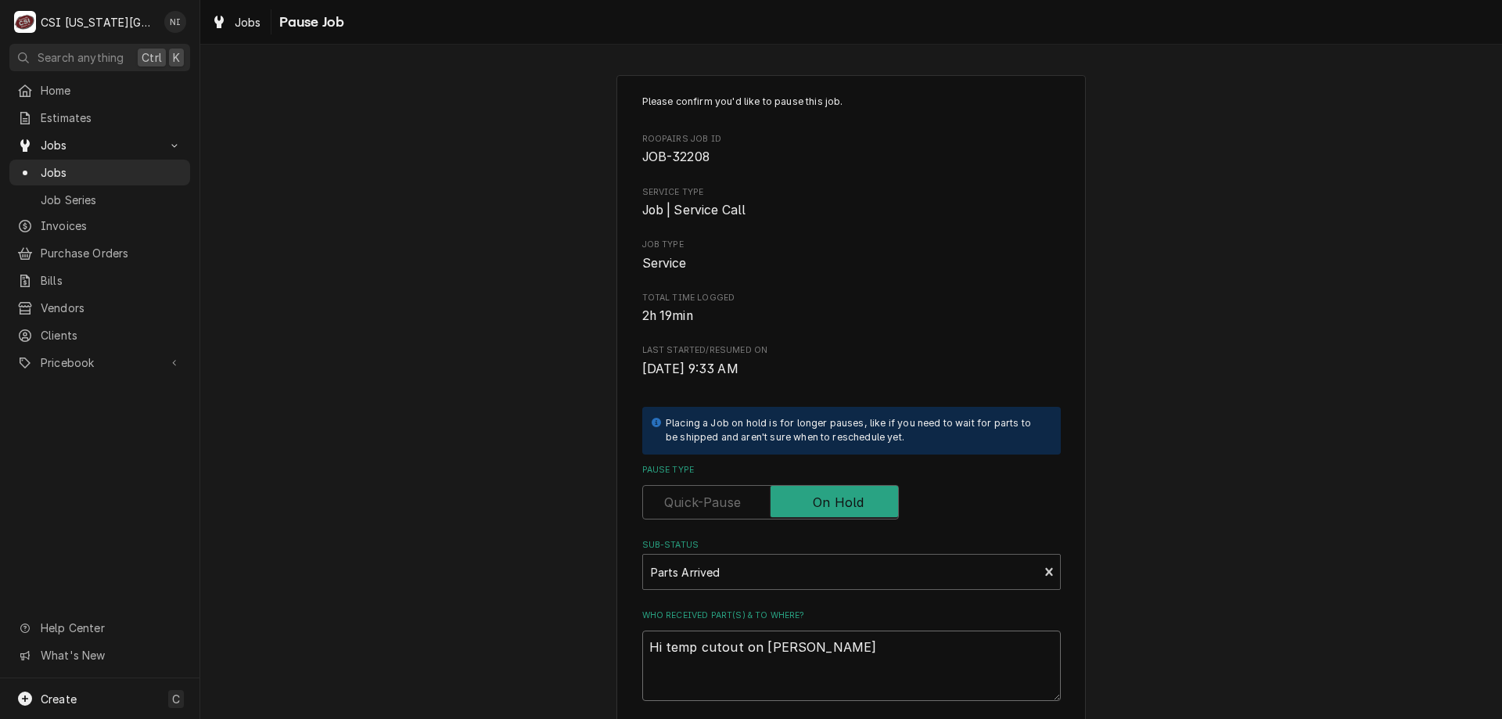
type textarea "x"
type textarea "Hi temp cutout on schupp she"
type textarea "x"
type textarea "Hi temp cutout on schupp shek"
type textarea "x"
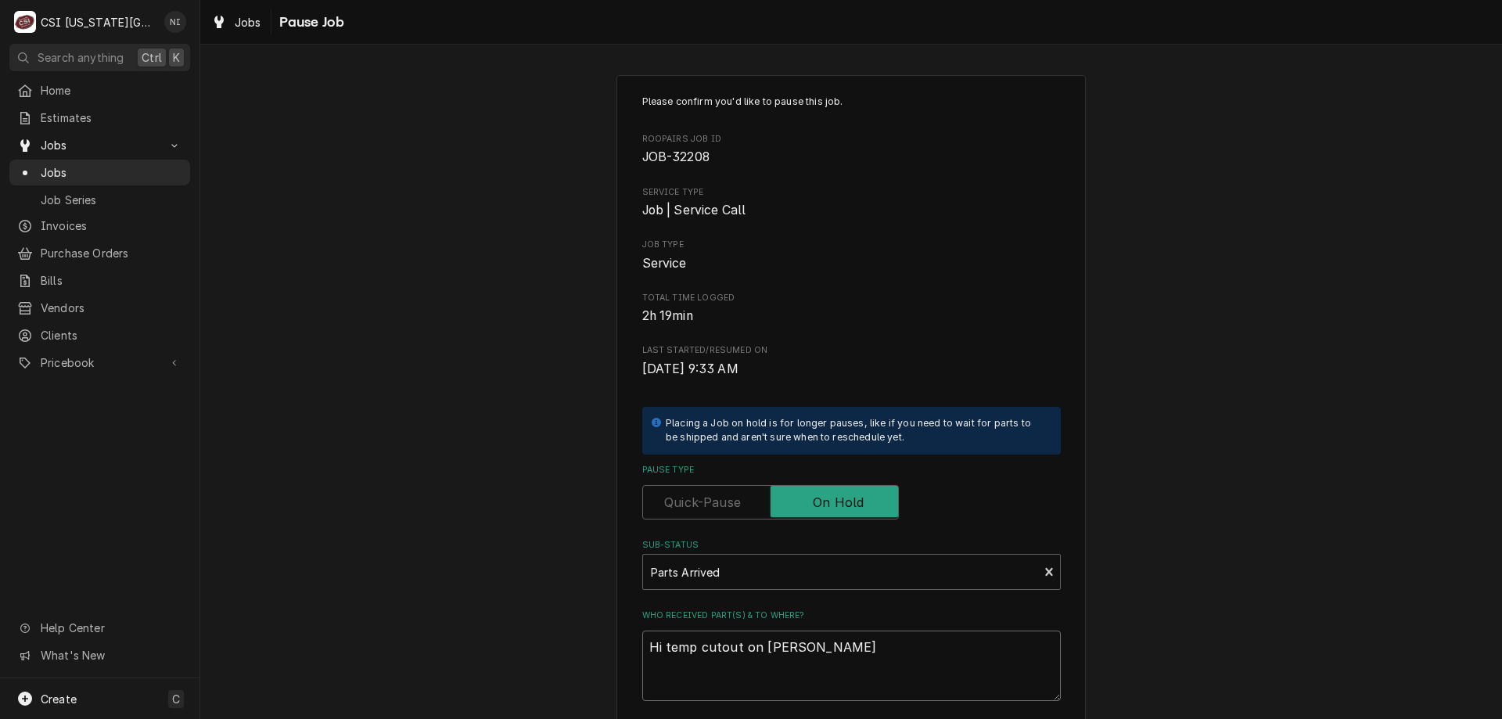
type textarea "Hi temp cutout on schupp shekf"
type textarea "x"
type textarea "Hi temp cutout on schupp shek"
type textarea "x"
type textarea "Hi temp cutout on schupp she"
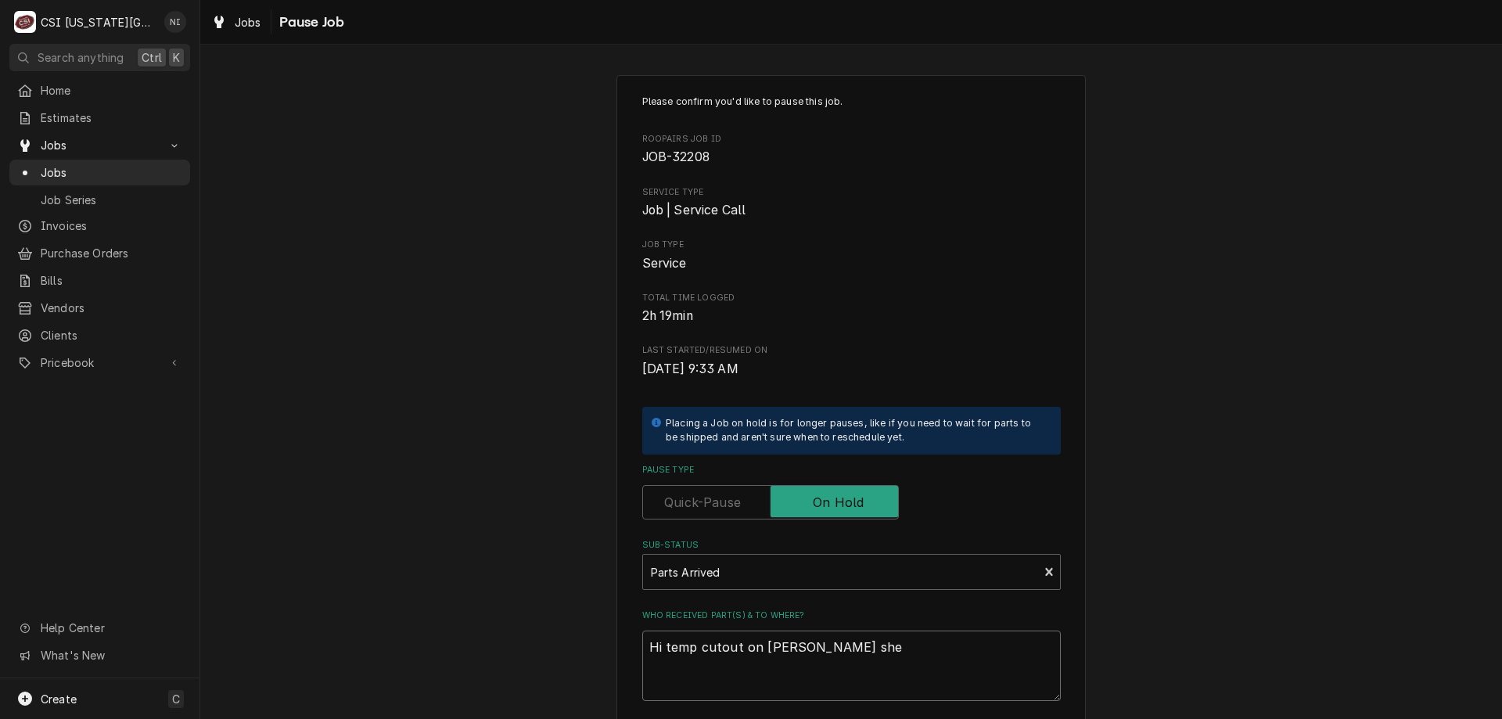
type textarea "x"
type textarea "Hi temp cutout on schupp sh"
type textarea "x"
type textarea "Hi temp cutout on schupp she"
type textarea "x"
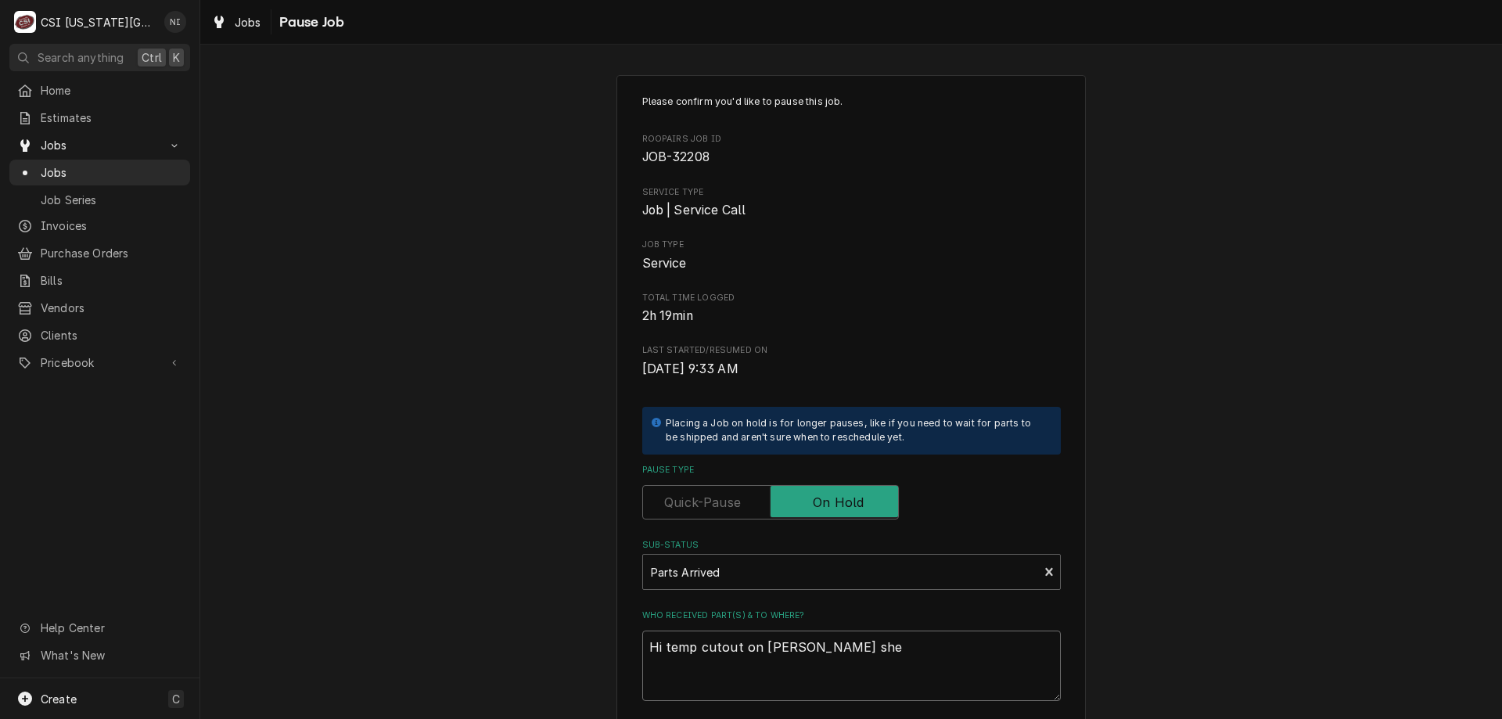
type textarea "Hi temp cutout on schupp shel"
type textarea "x"
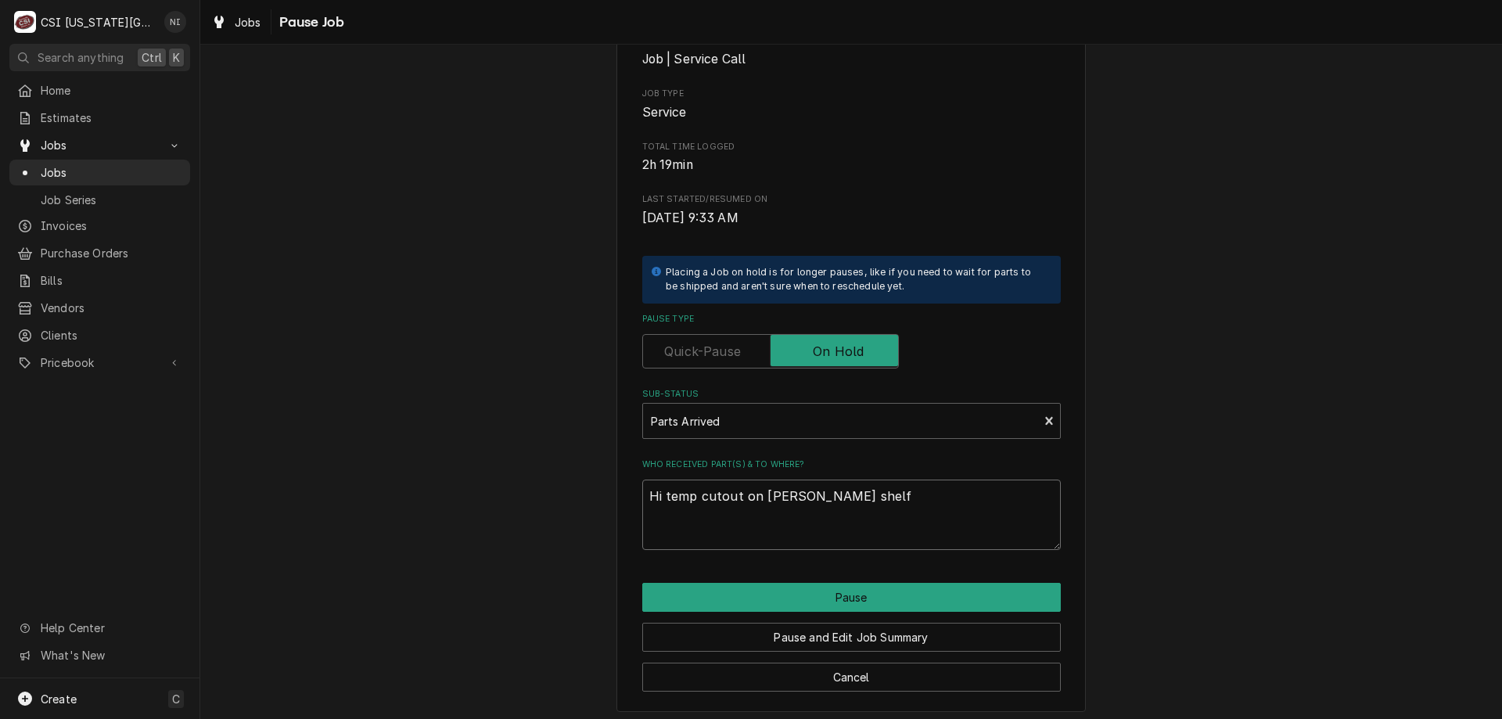
scroll to position [157, 0]
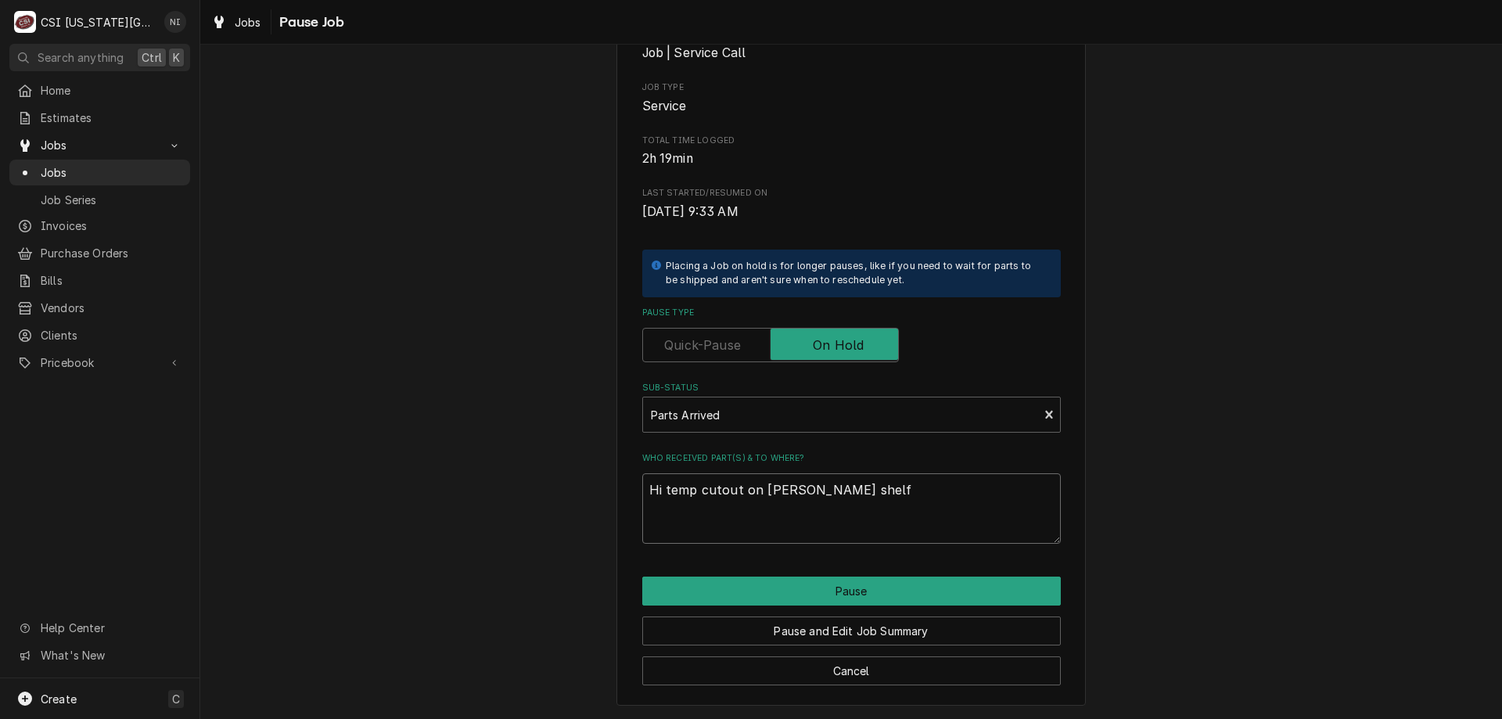
type textarea "Hi temp cutout on schupp shelf"
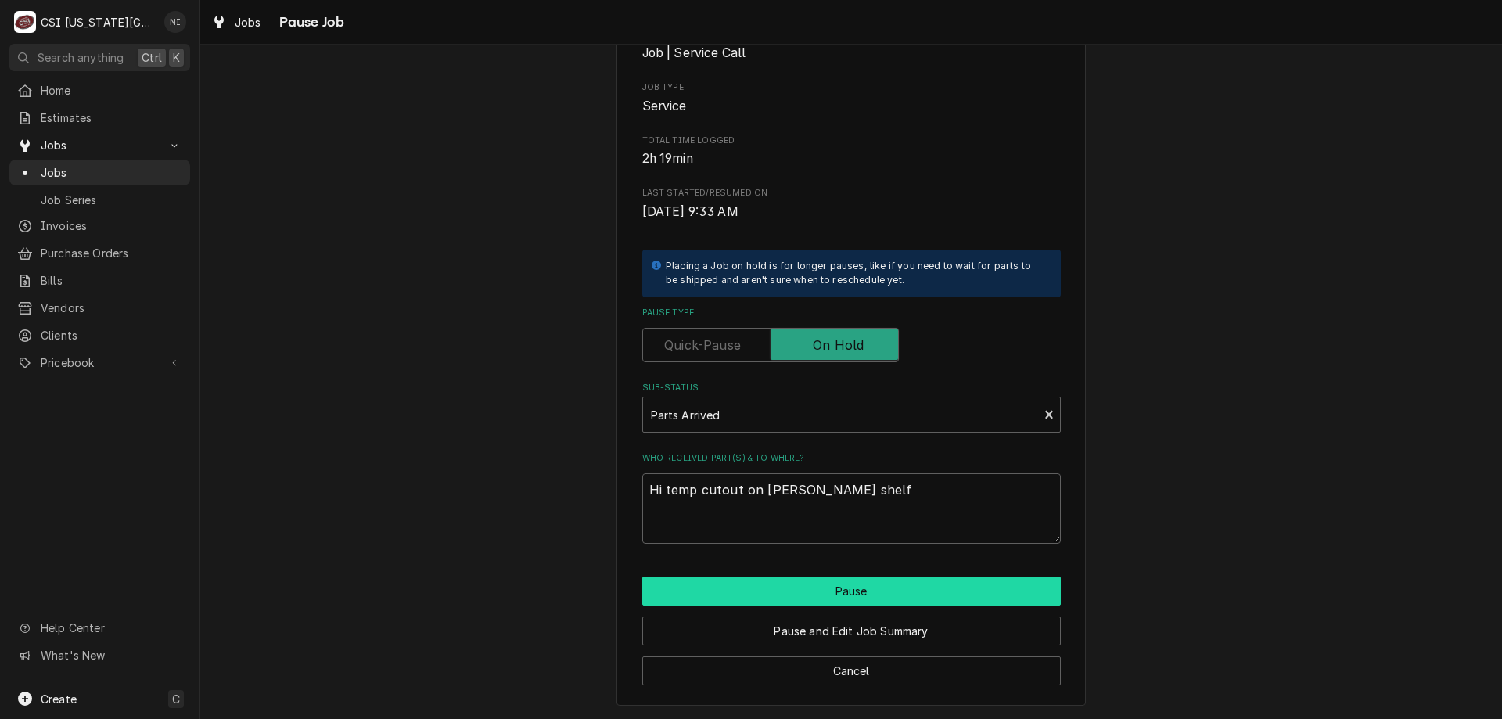
click at [878, 581] on button "Pause" at bounding box center [851, 591] width 419 height 29
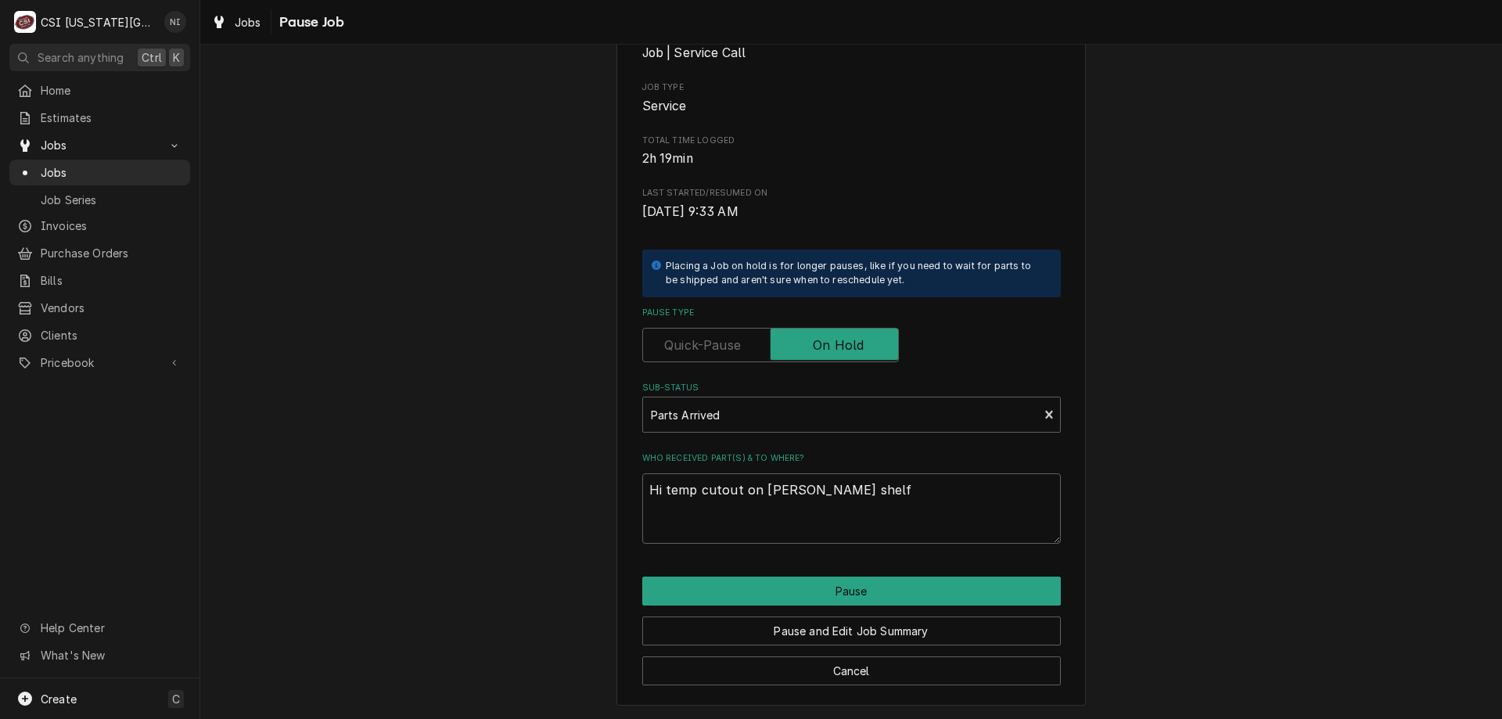
type textarea "x"
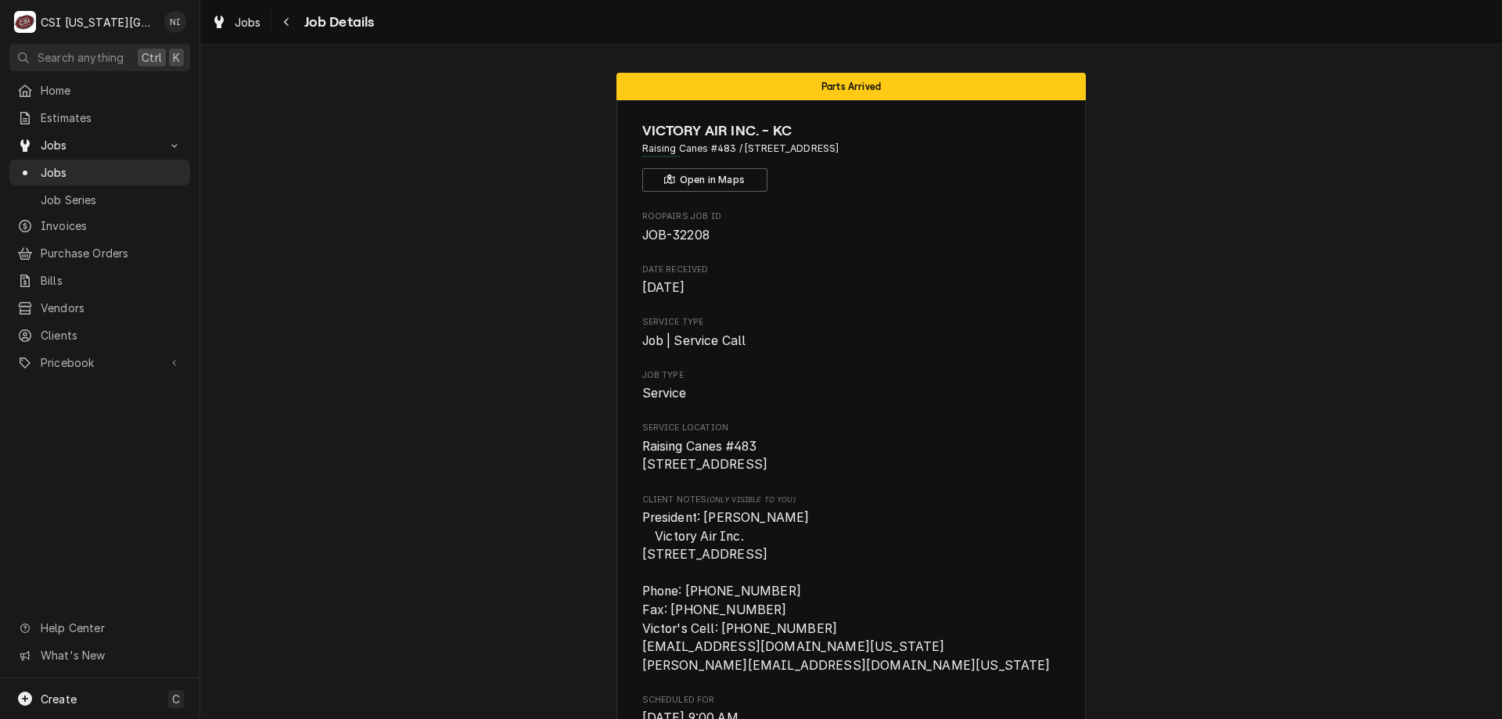
click at [145, 171] on span "Jobs" at bounding box center [112, 172] width 142 height 16
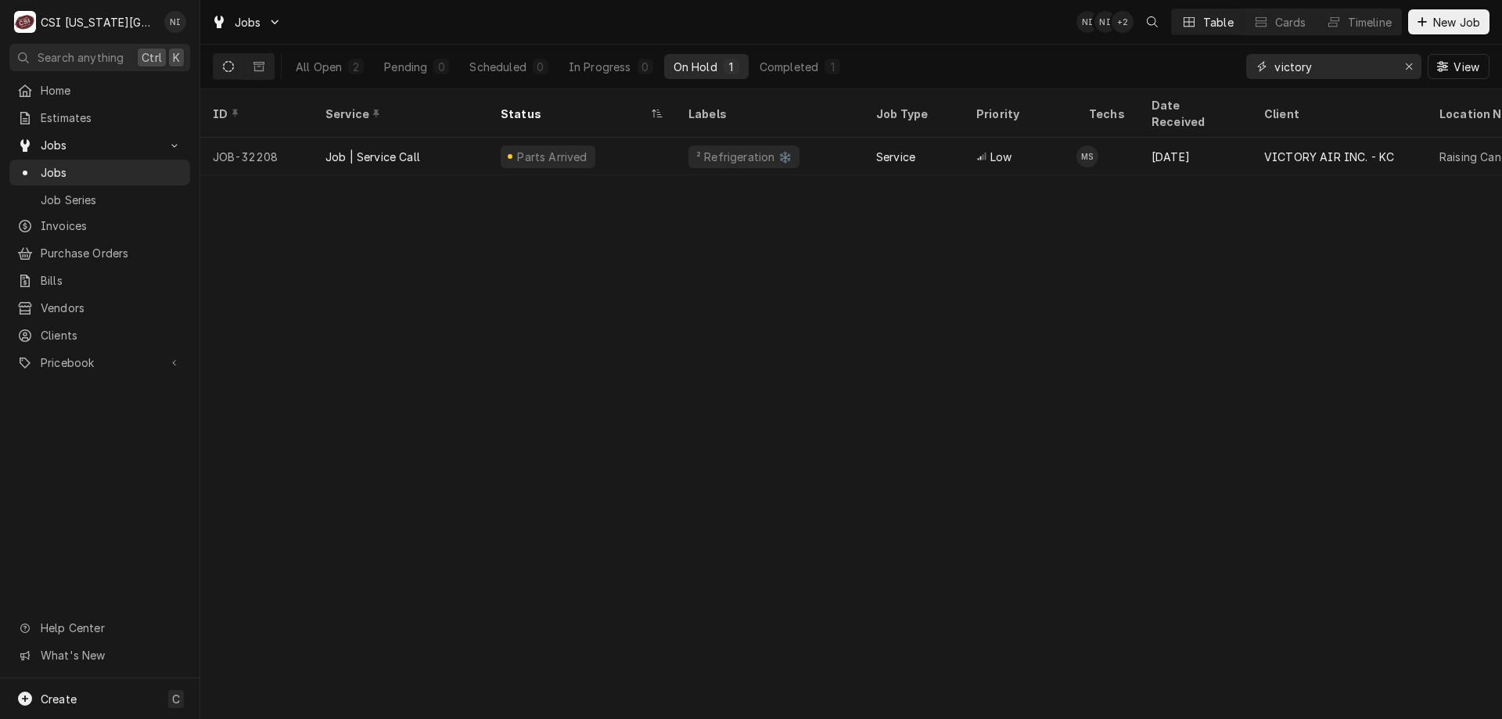
drag, startPoint x: 1331, startPoint y: 67, endPoint x: 1073, endPoint y: 63, distance: 258.2
click at [1120, 72] on div "All Open 2 Pending 0 Scheduled 0 In Progress 0 On Hold 1 Completed 1 victory Vi…" at bounding box center [851, 67] width 1277 height 44
type input "32139"
click at [465, 141] on div "Job | Service Call" at bounding box center [400, 157] width 175 height 38
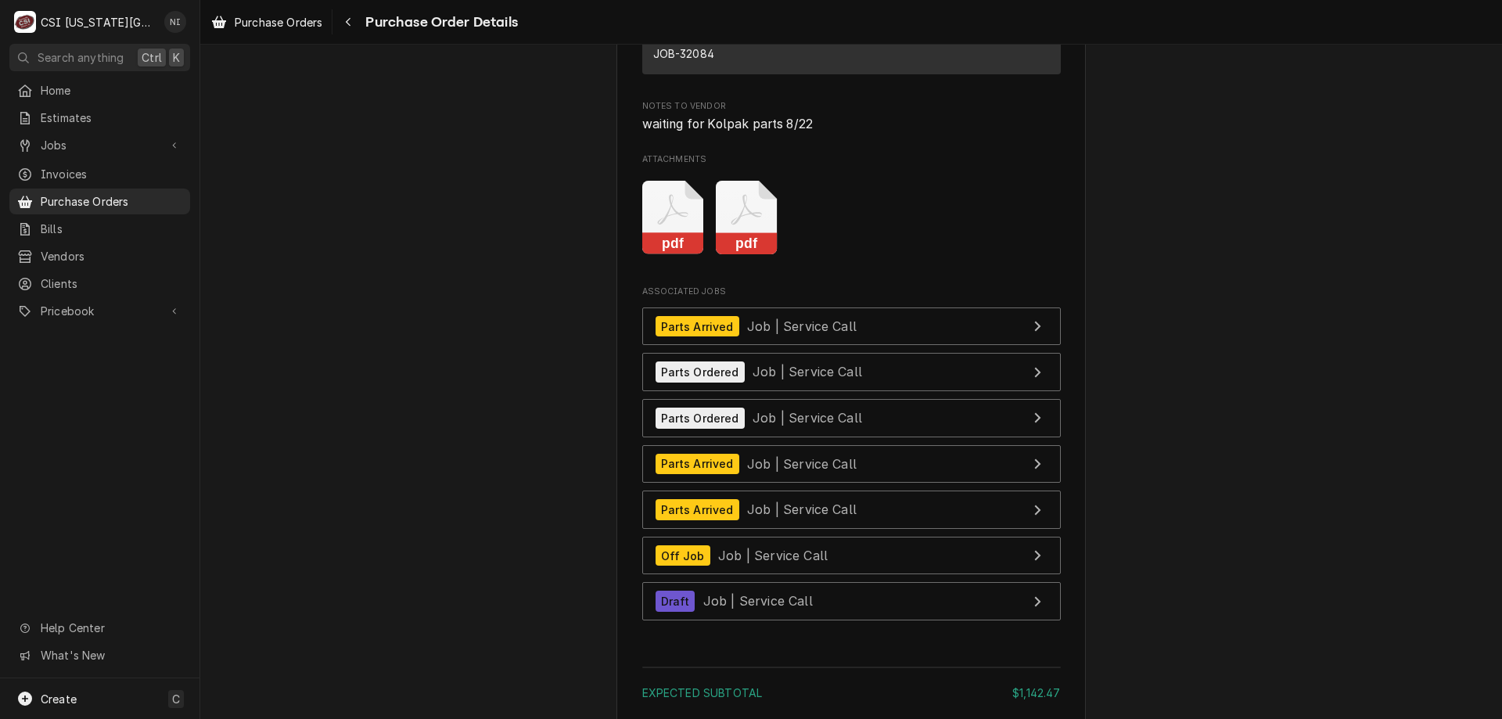
scroll to position [3903, 0]
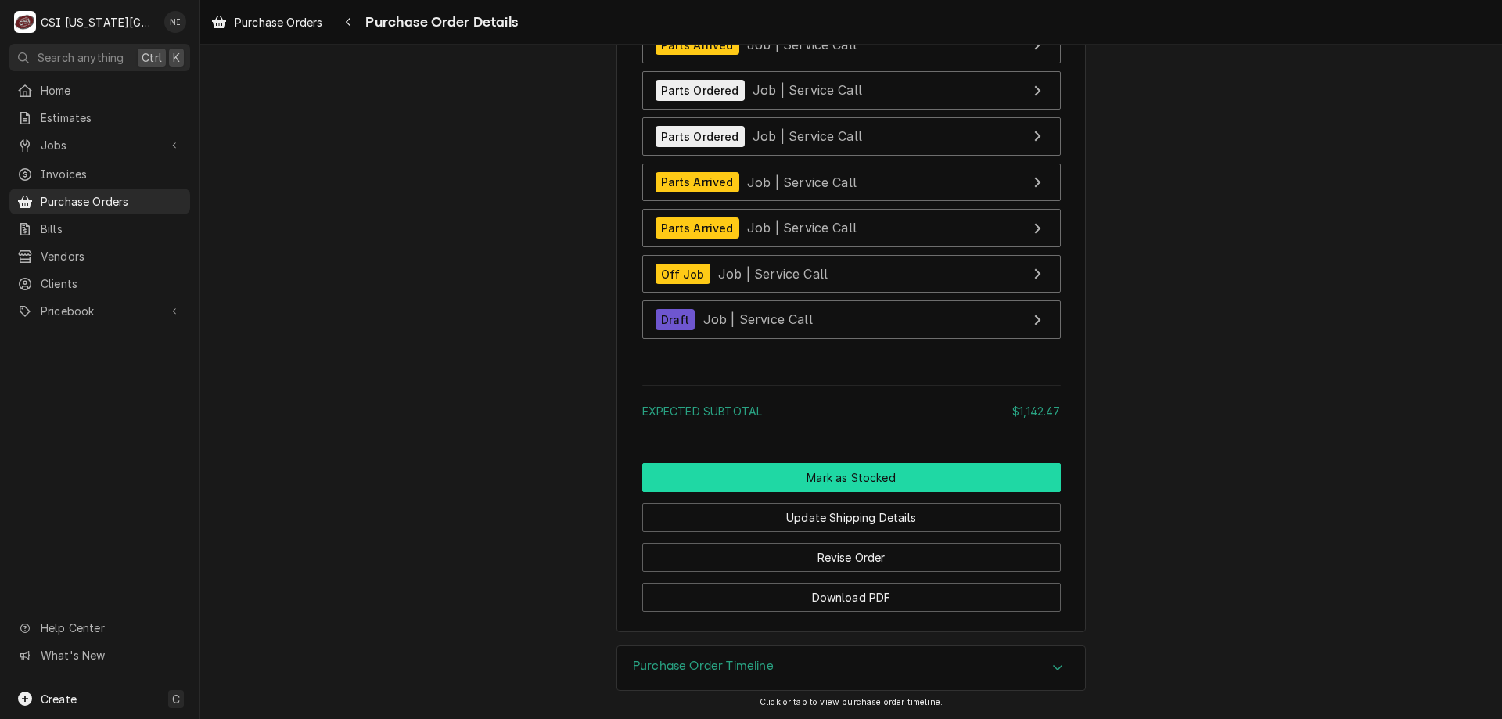
click at [839, 474] on button "Mark as Stocked" at bounding box center [851, 477] width 419 height 29
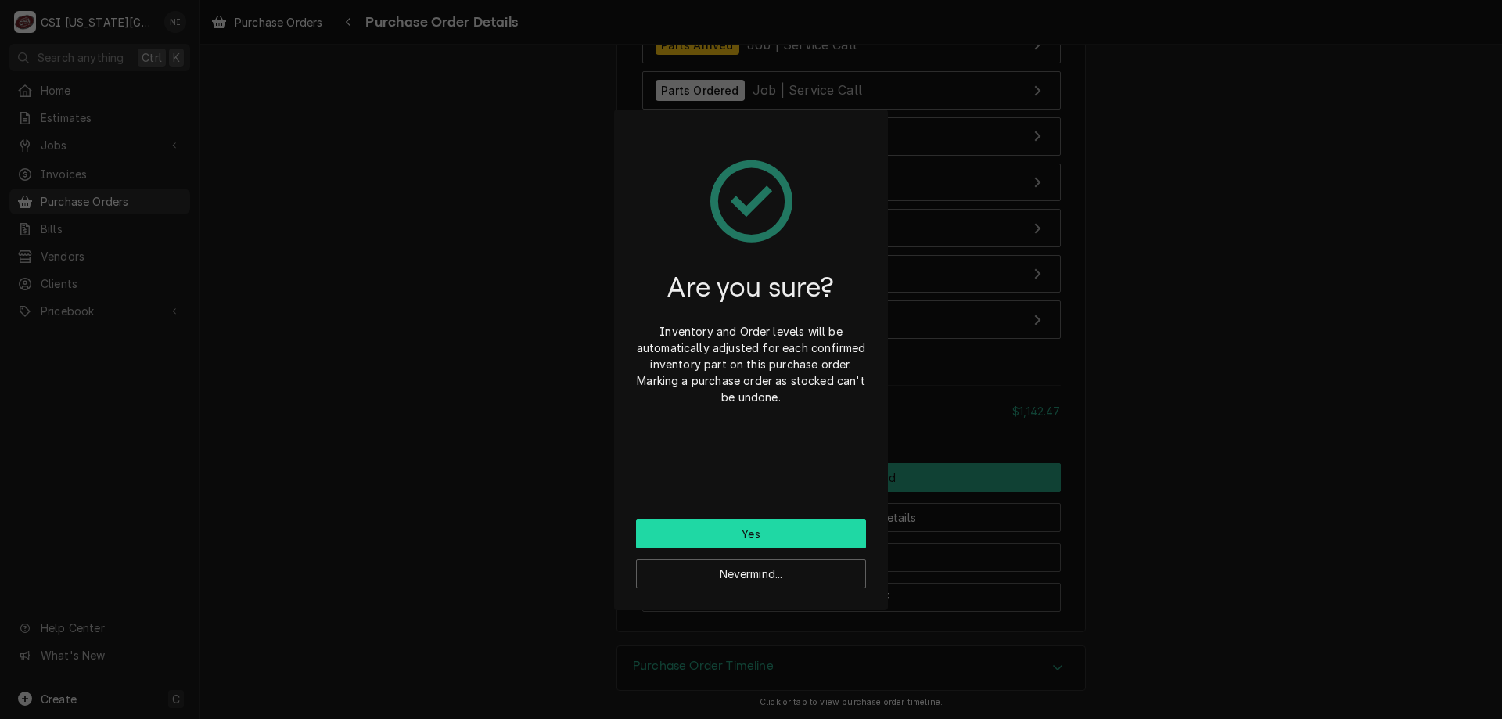
click at [809, 527] on button "Yes" at bounding box center [751, 534] width 230 height 29
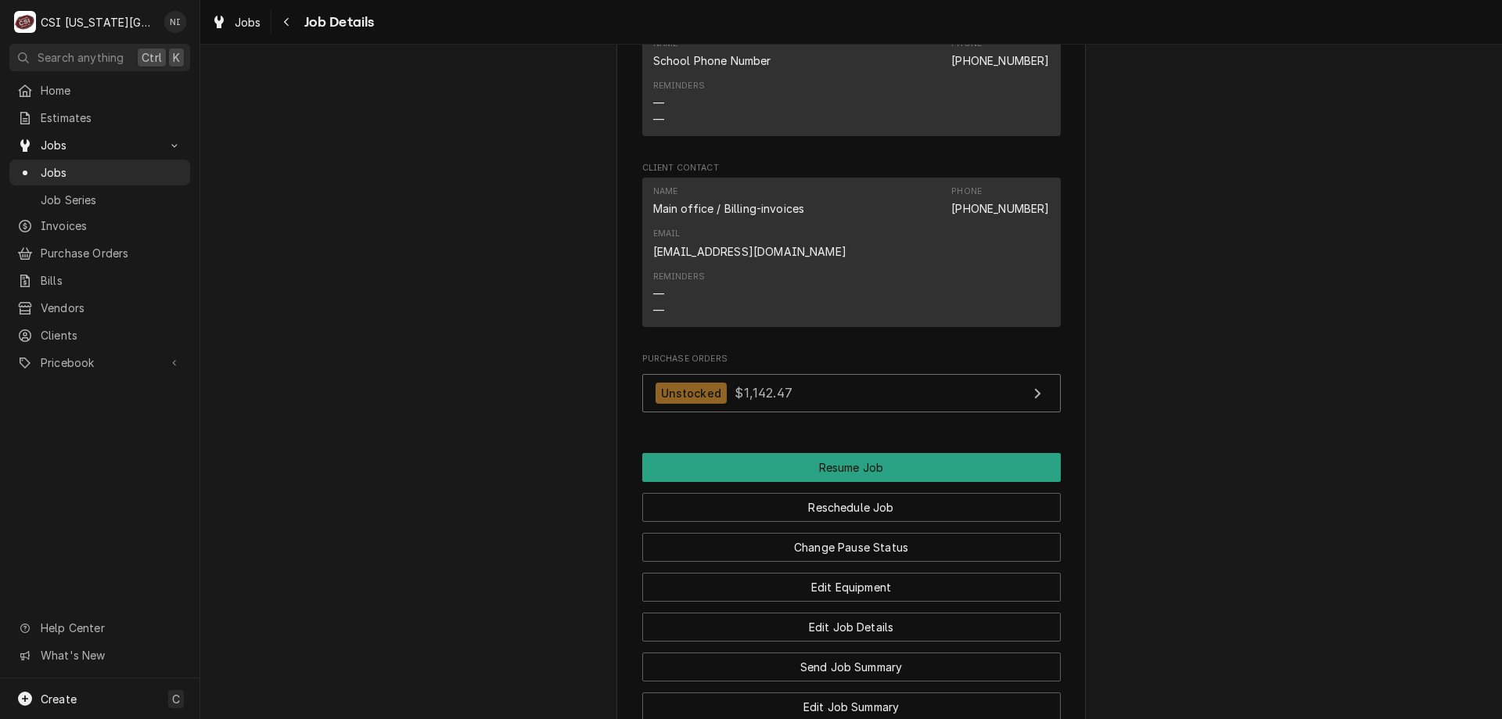
scroll to position [1645, 0]
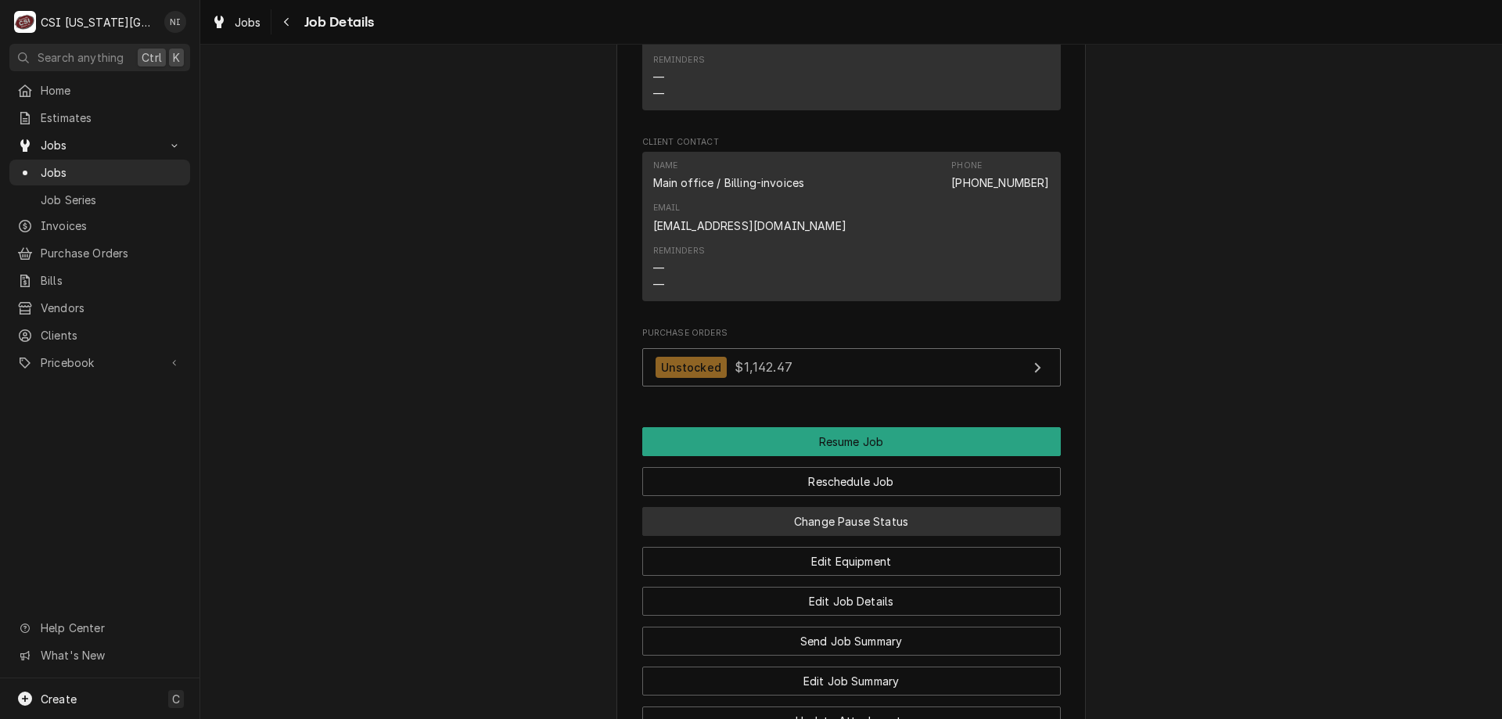
click at [863, 536] on button "Change Pause Status" at bounding box center [851, 521] width 419 height 29
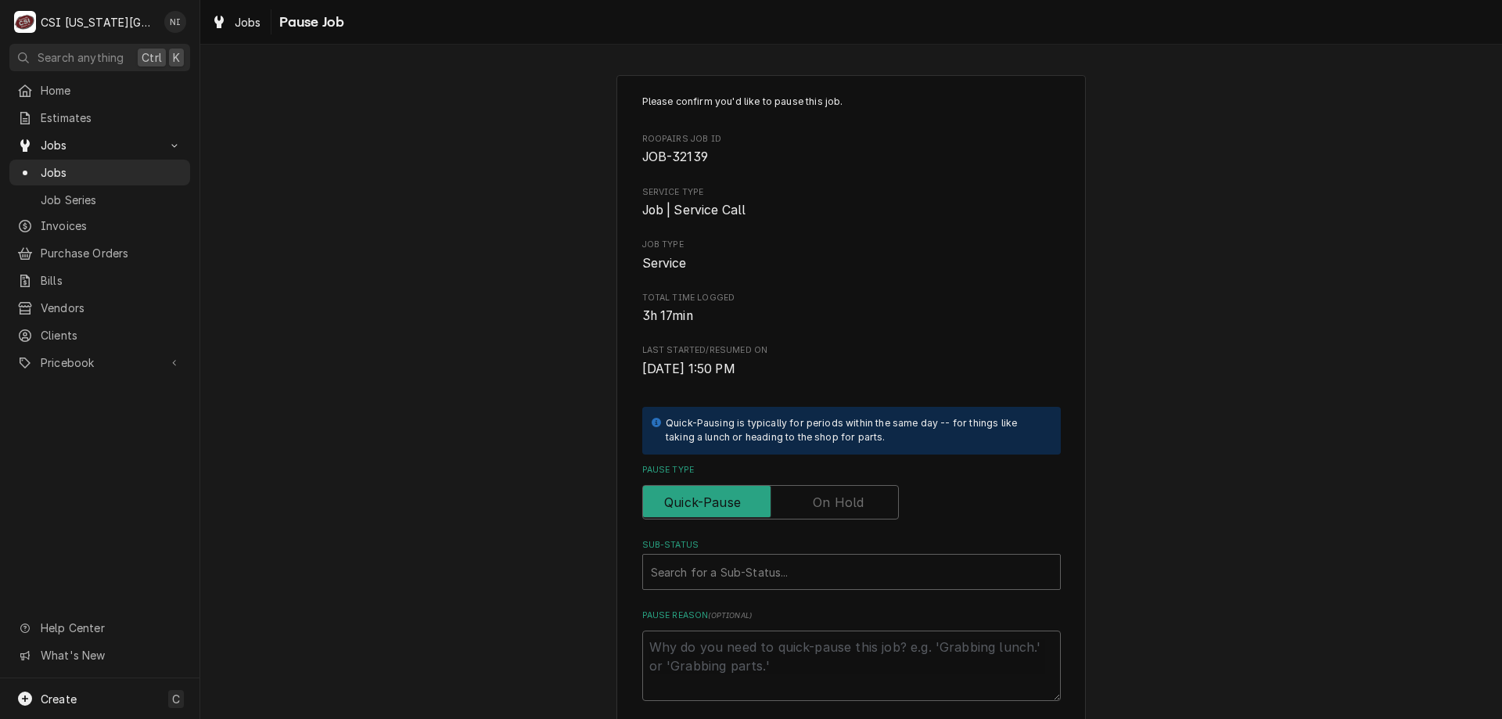
click at [846, 497] on label "Pause Type" at bounding box center [770, 502] width 257 height 34
click at [846, 497] on input "Pause Type" at bounding box center [770, 502] width 243 height 34
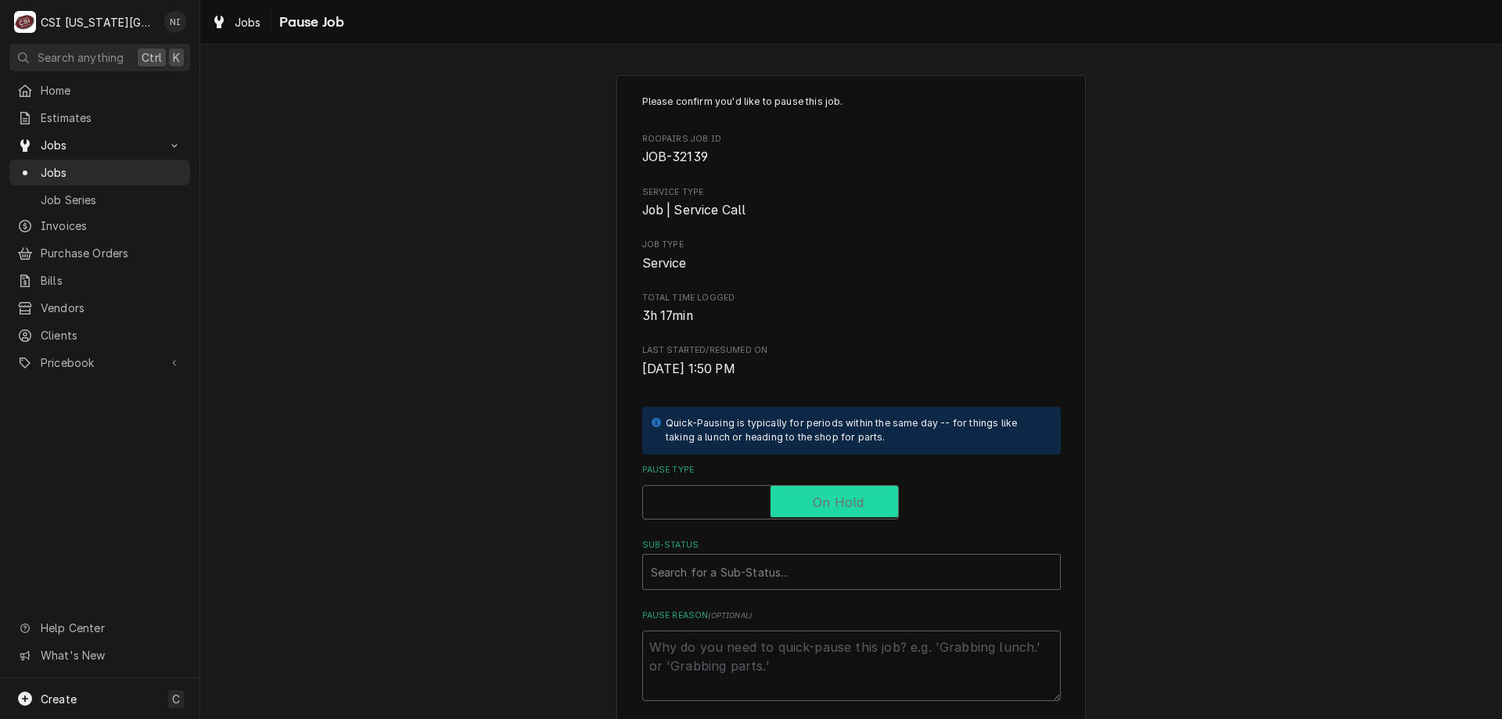
checkbox input "true"
click at [823, 570] on div "Sub-Status" at bounding box center [836, 572] width 370 height 28
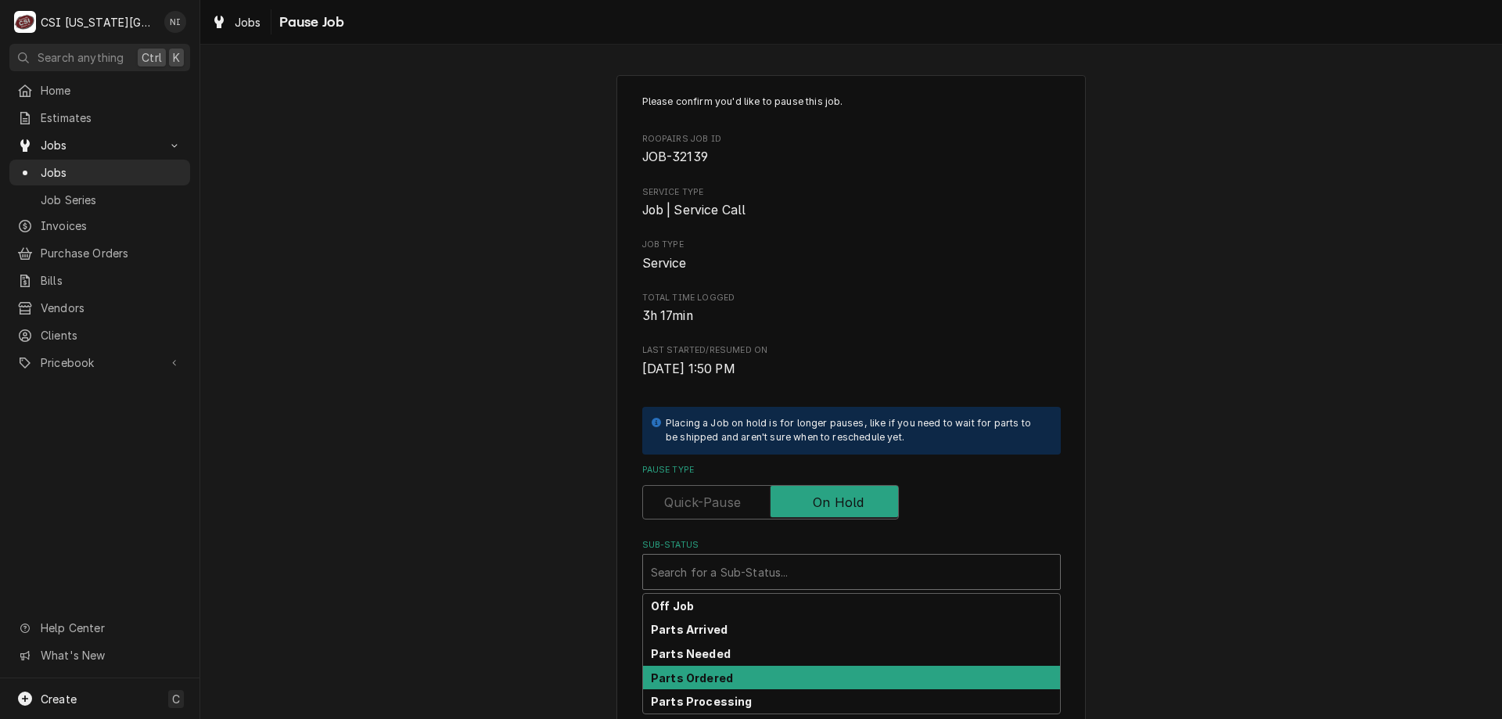
click at [717, 674] on strong "Parts Ordered" at bounding box center [692, 677] width 82 height 13
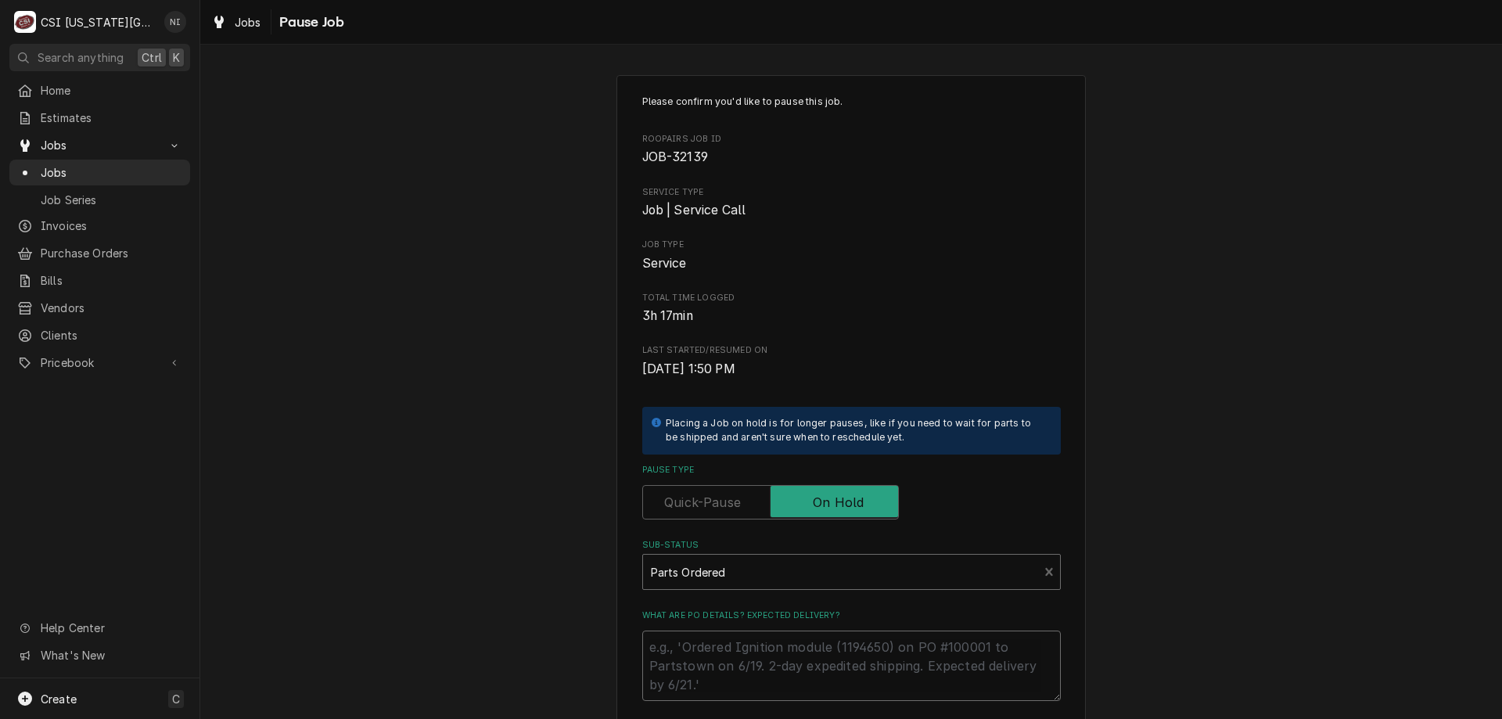
click at [728, 648] on textarea "What are PO details? Expected delivery?" at bounding box center [851, 666] width 419 height 70
type textarea "x"
type textarea "p"
type textarea "x"
type textarea "pa"
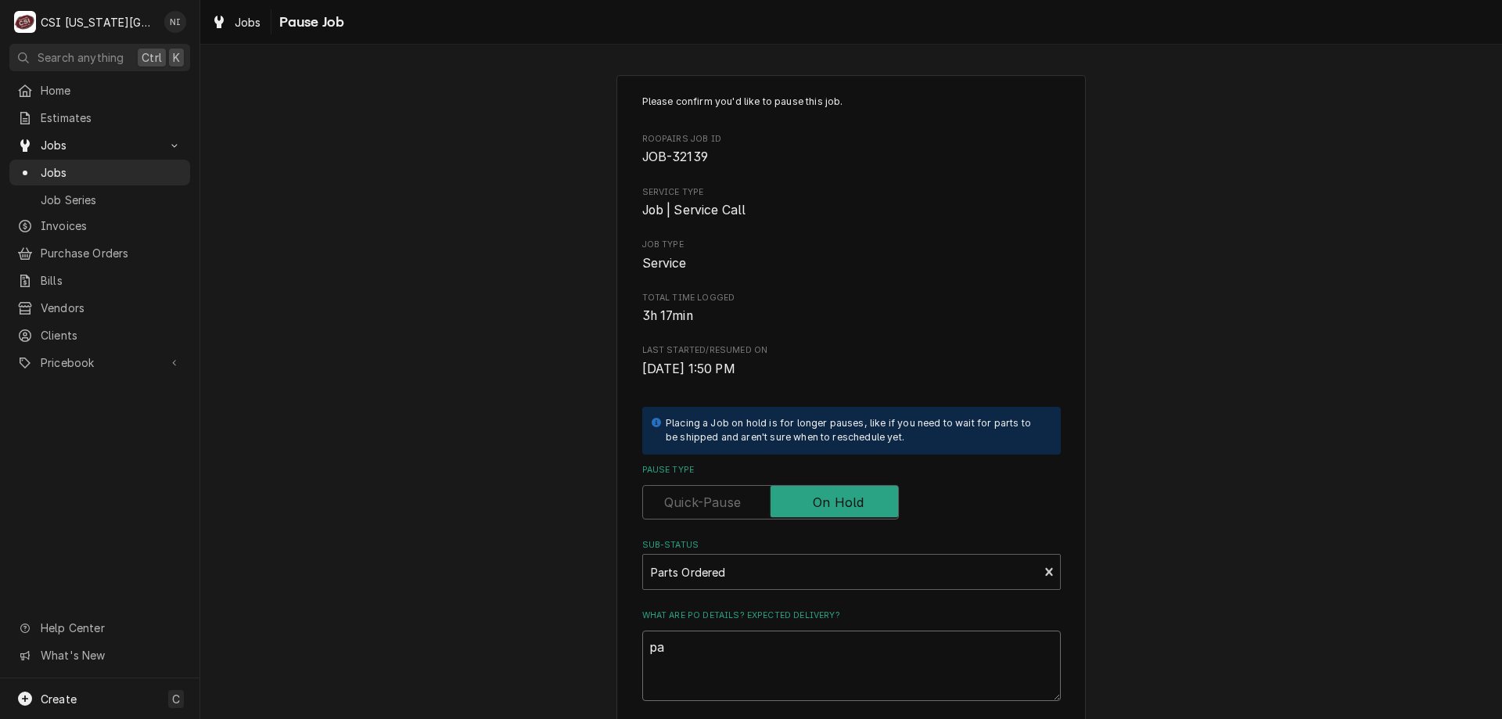
type textarea "x"
type textarea "par"
type textarea "x"
type textarea "part"
type textarea "x"
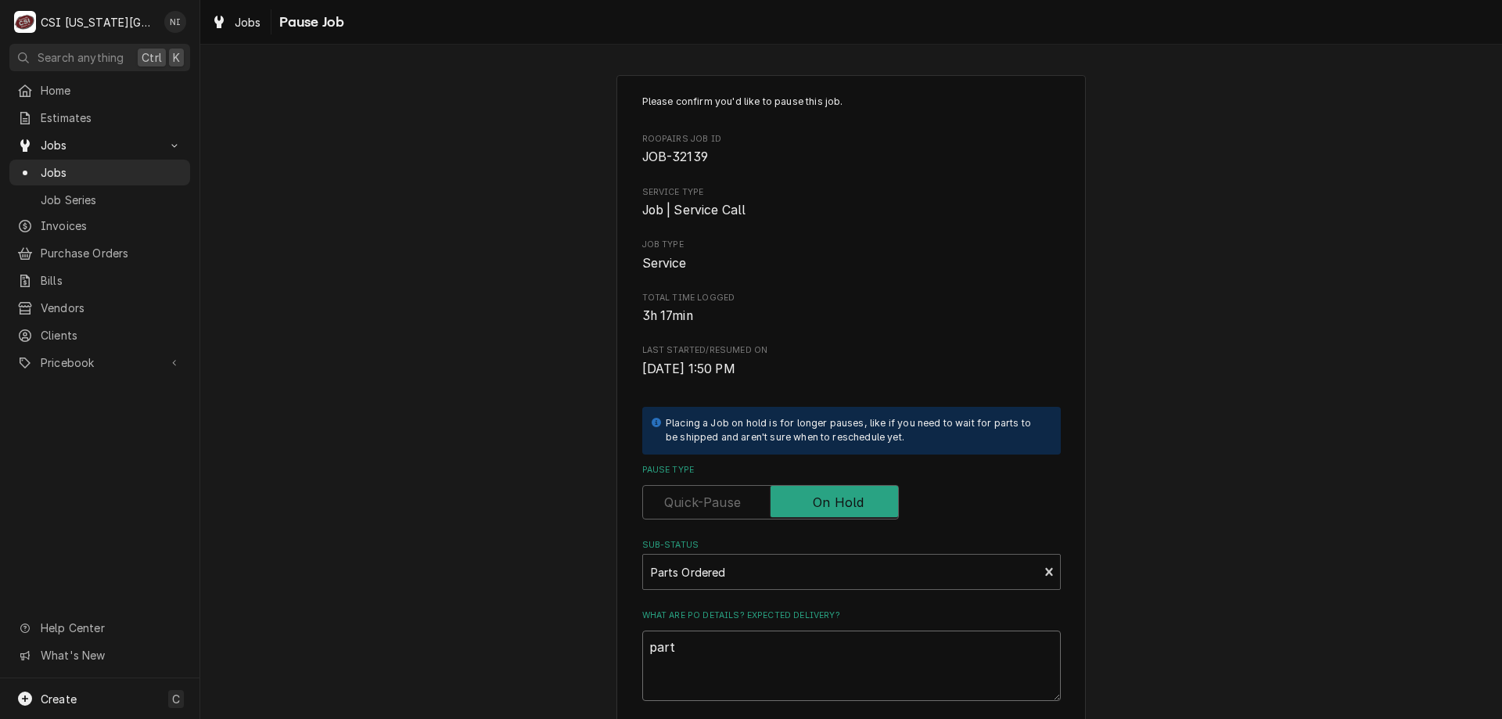
type textarea "partg"
type textarea "x"
type textarea "partgs"
type textarea "x"
type textarea "partgs"
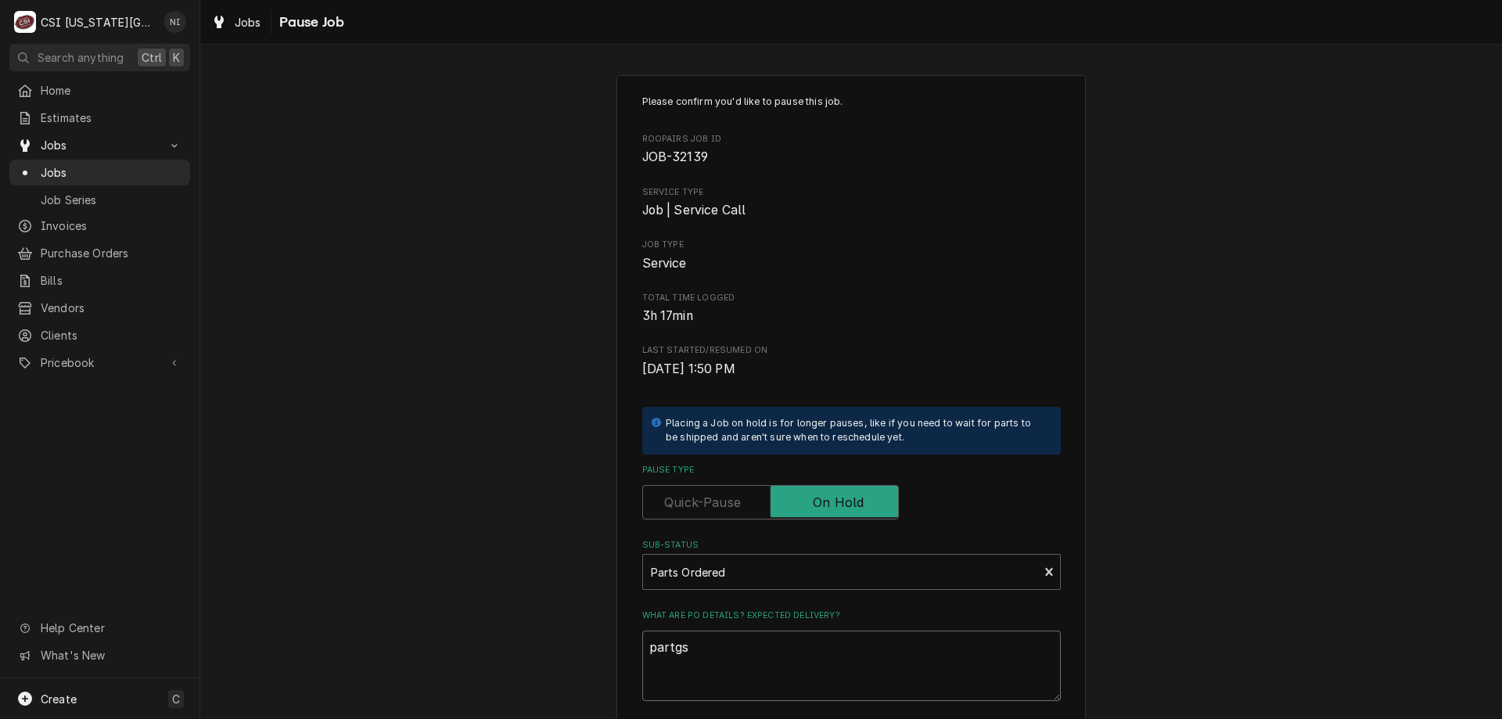
type textarea "x"
type textarea "partgs"
type textarea "x"
type textarea "partg"
type textarea "x"
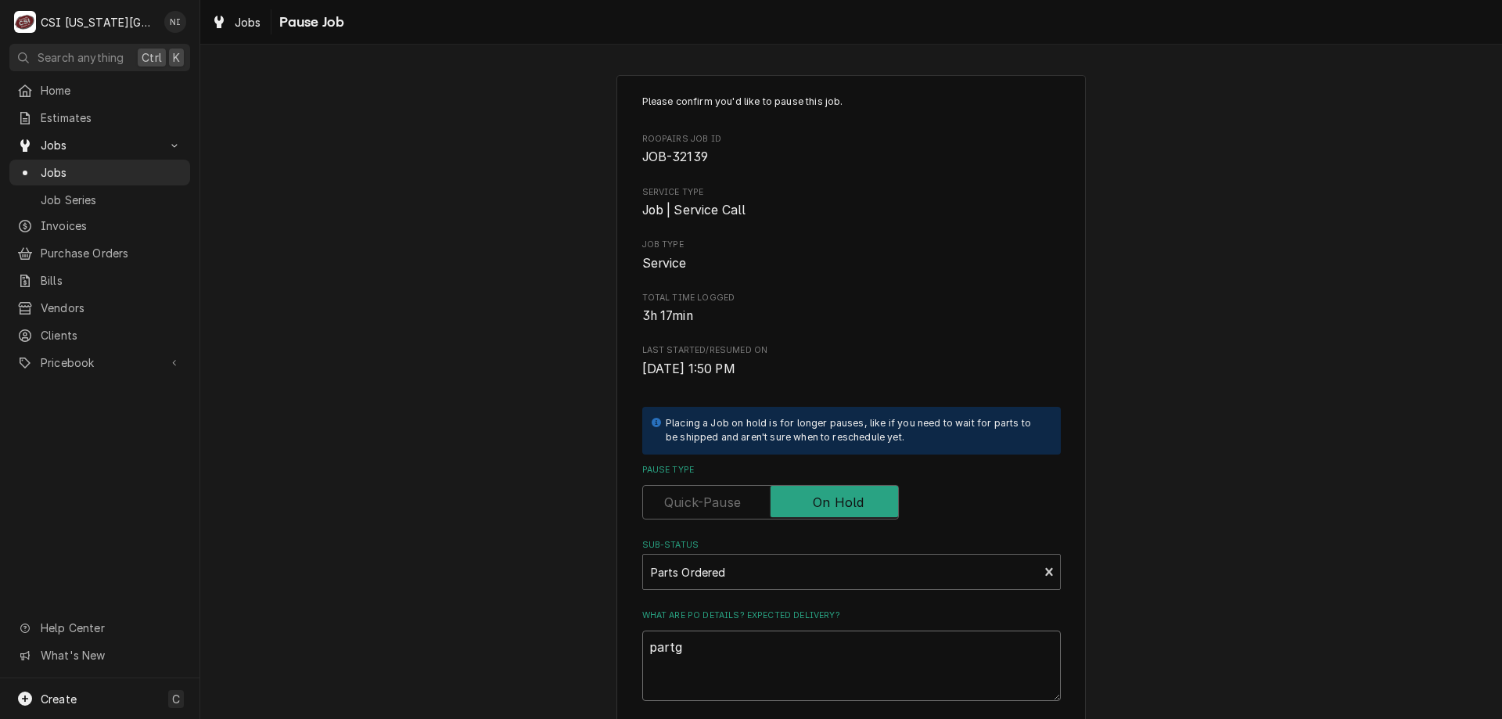
type textarea "part"
type textarea "x"
type textarea "parts"
type textarea "x"
type textarea "parts p"
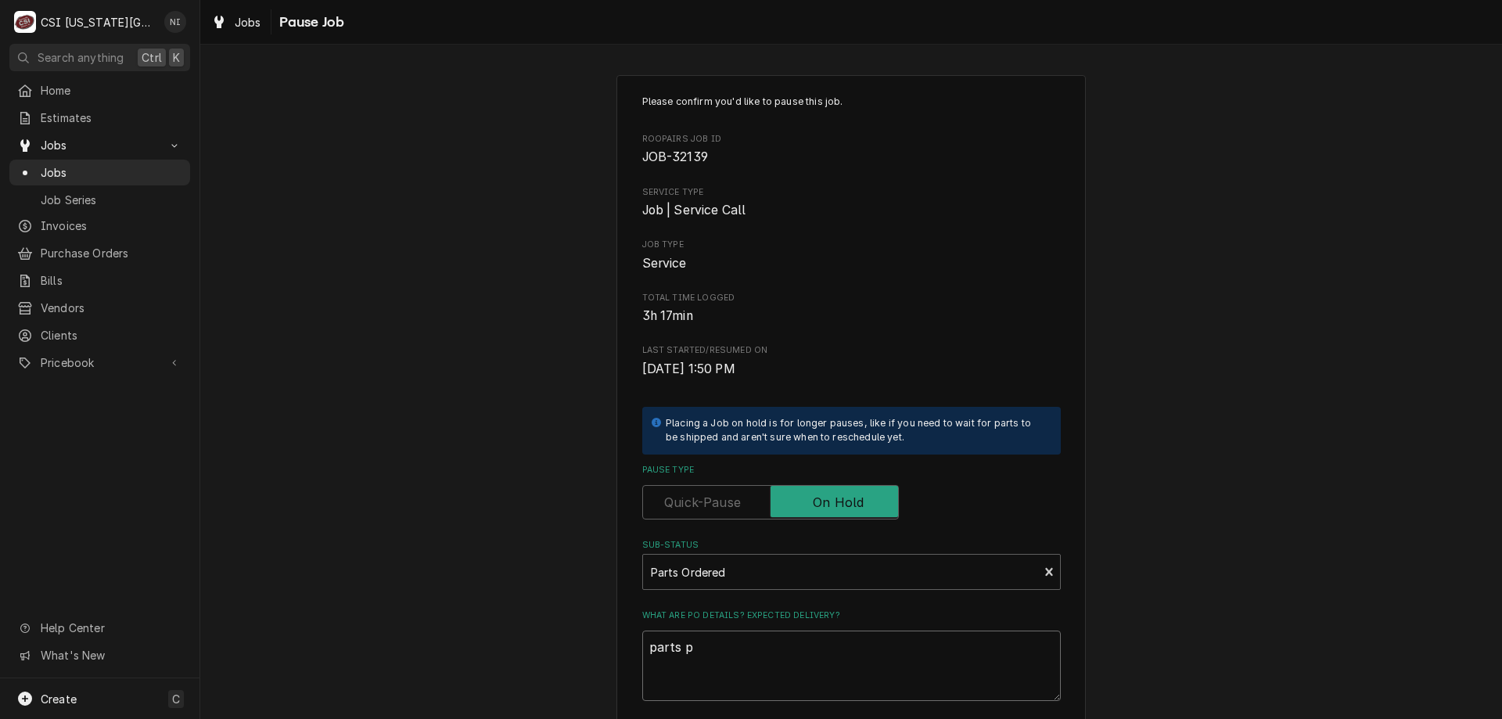
type textarea "x"
type textarea "parts po"
type textarea "x"
type textarea "parts pon"
type textarea "x"
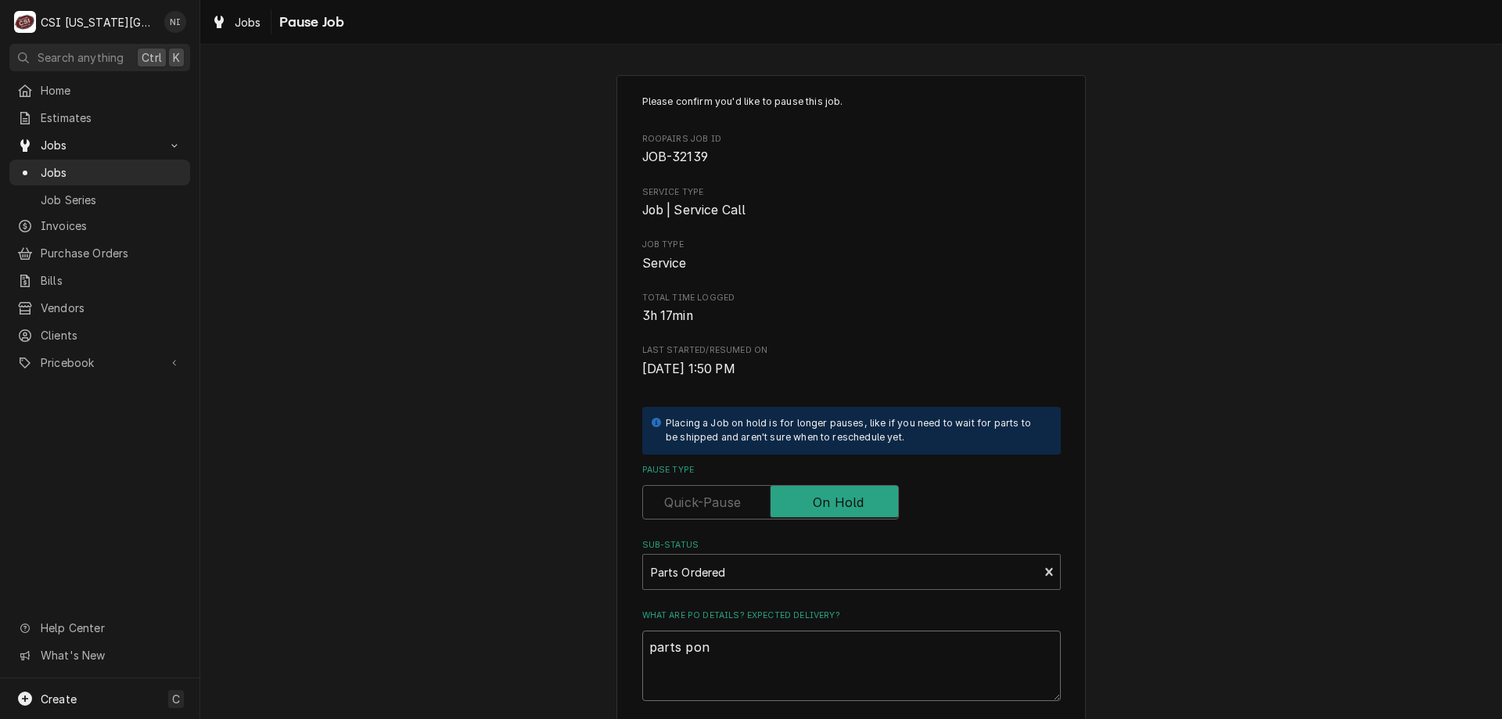
type textarea "parts pon"
type textarea "x"
type textarea "parts pon"
type textarea "x"
type textarea "parts po"
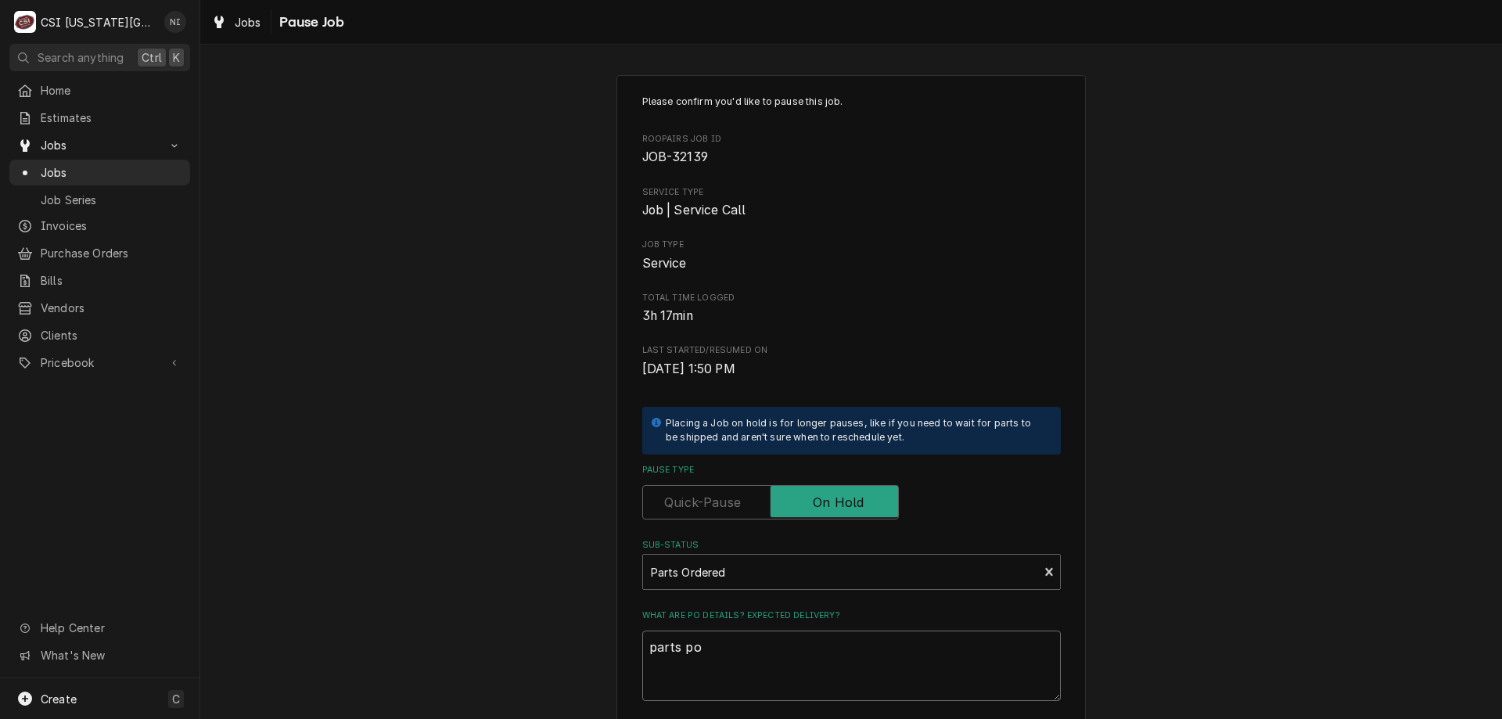
type textarea "x"
type textarea "parts p"
type textarea "x"
type textarea "parts"
type textarea "x"
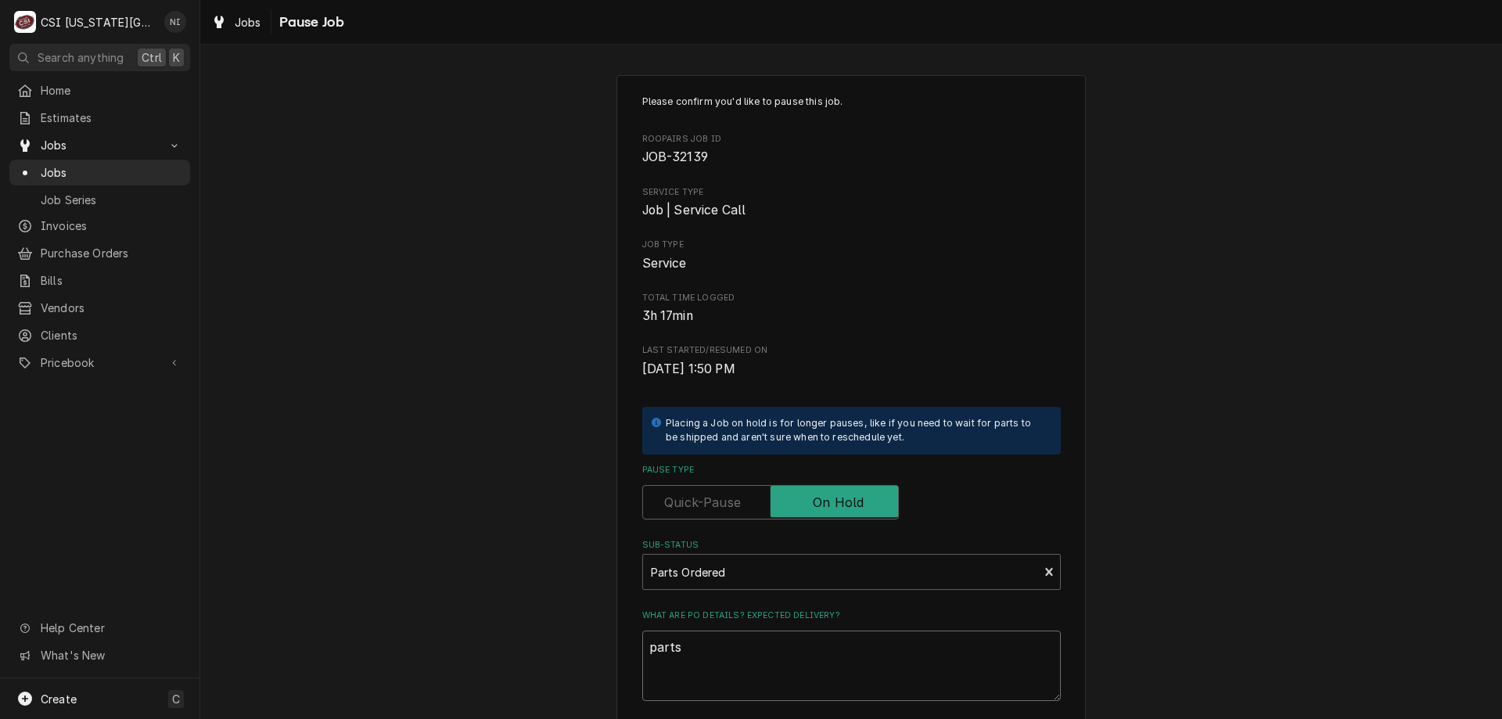
type textarea "parts o"
type textarea "x"
type textarea "parts on"
type textarea "x"
type textarea "parts on"
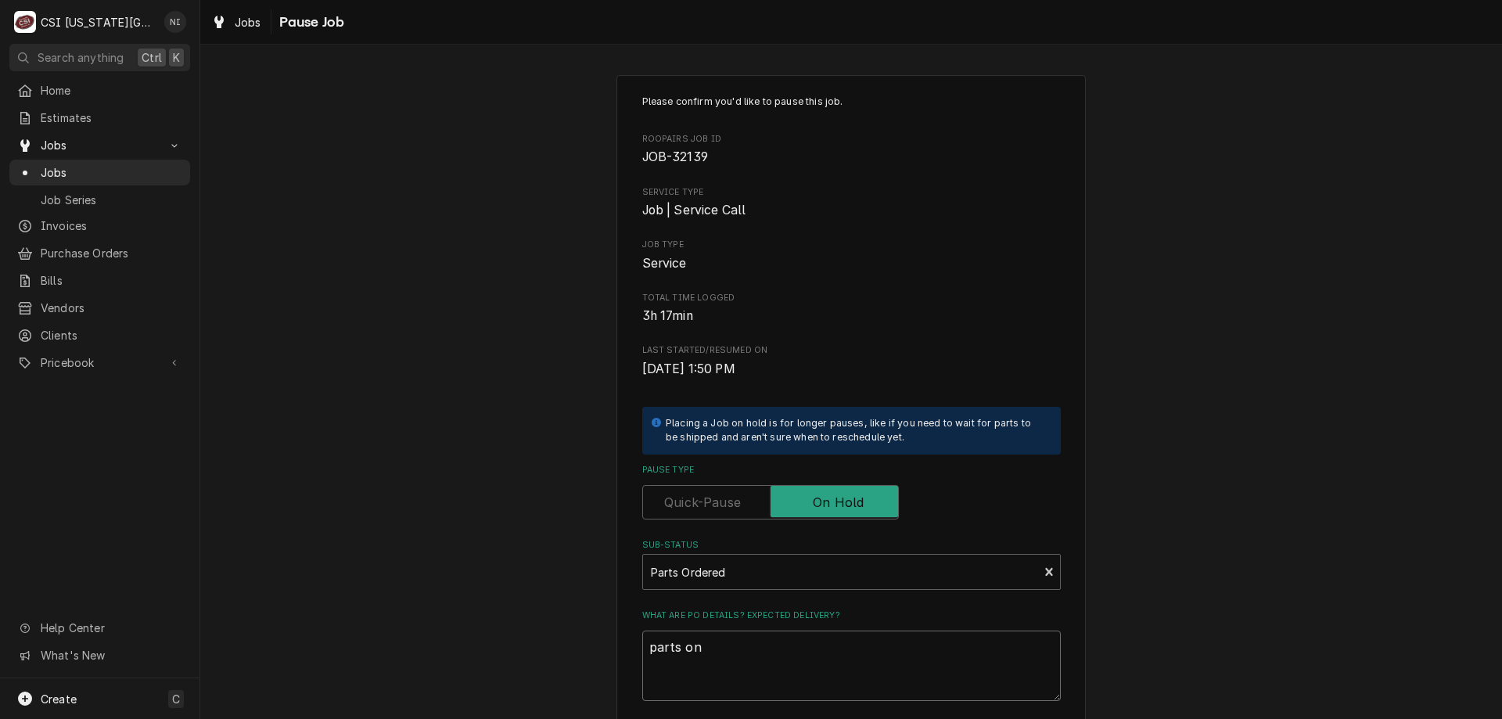
type textarea "x"
type textarea "parts on ms"
type textarea "x"
type textarea "parts on msa"
type textarea "x"
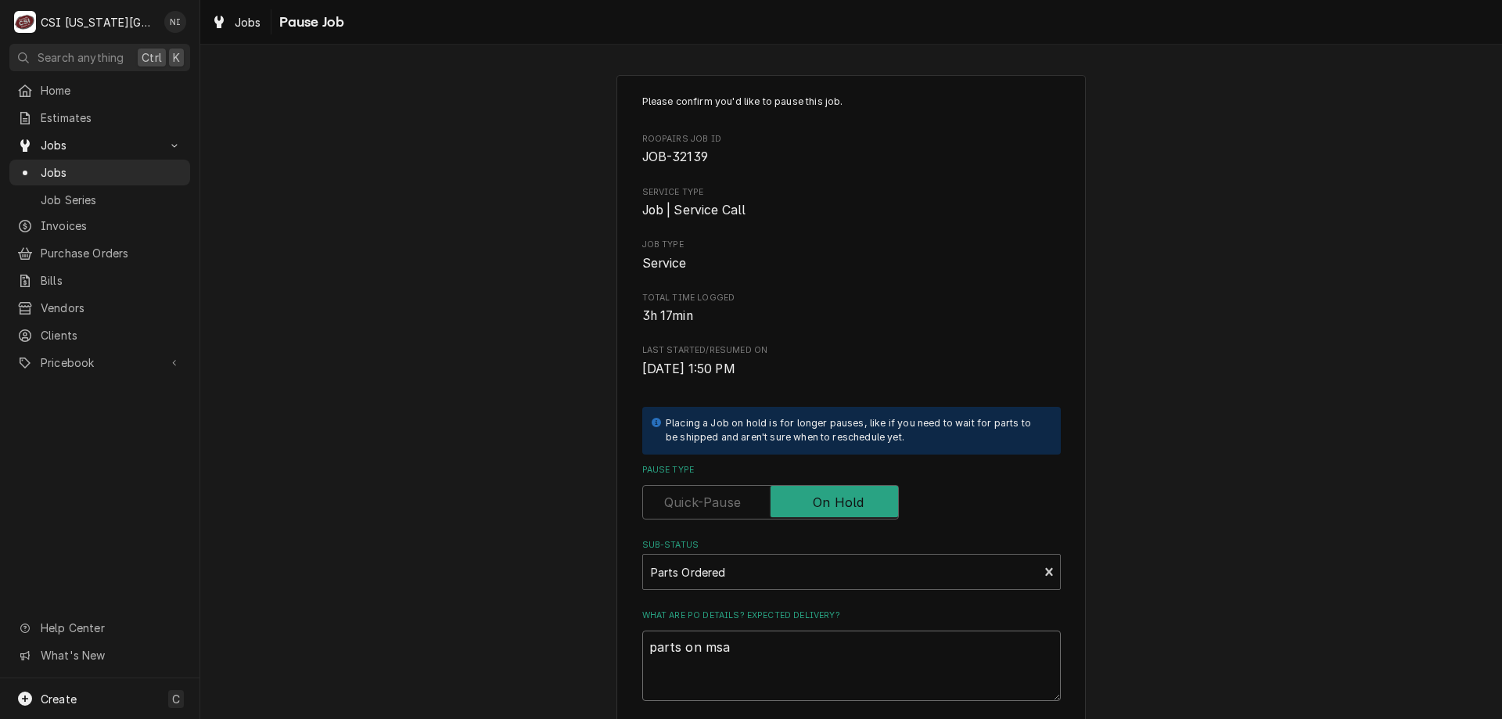
type textarea "parts on msar"
type textarea "x"
type textarea "parts on msars"
type textarea "x"
type textarea "parts on msarsa"
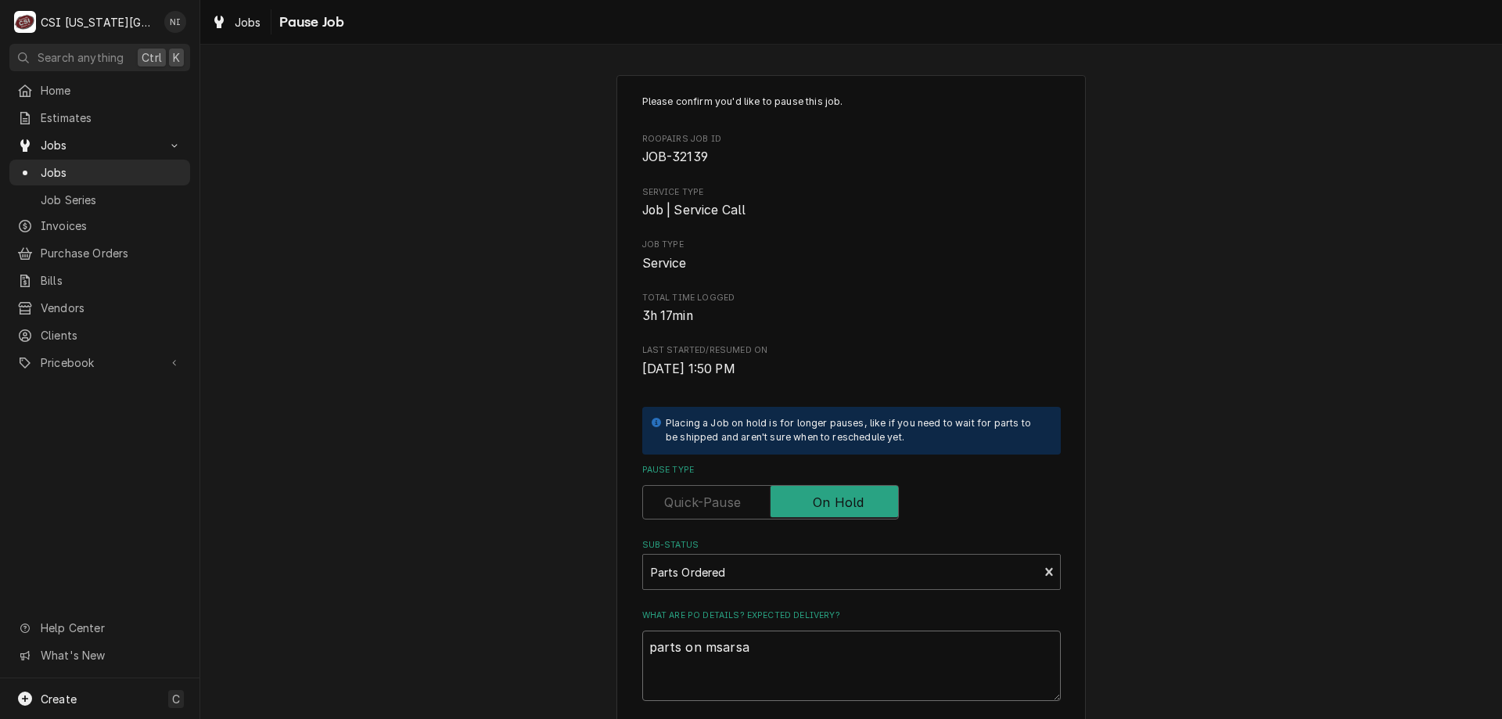
type textarea "x"
type textarea "parts on msars"
type textarea "x"
type textarea "parts on msar"
type textarea "x"
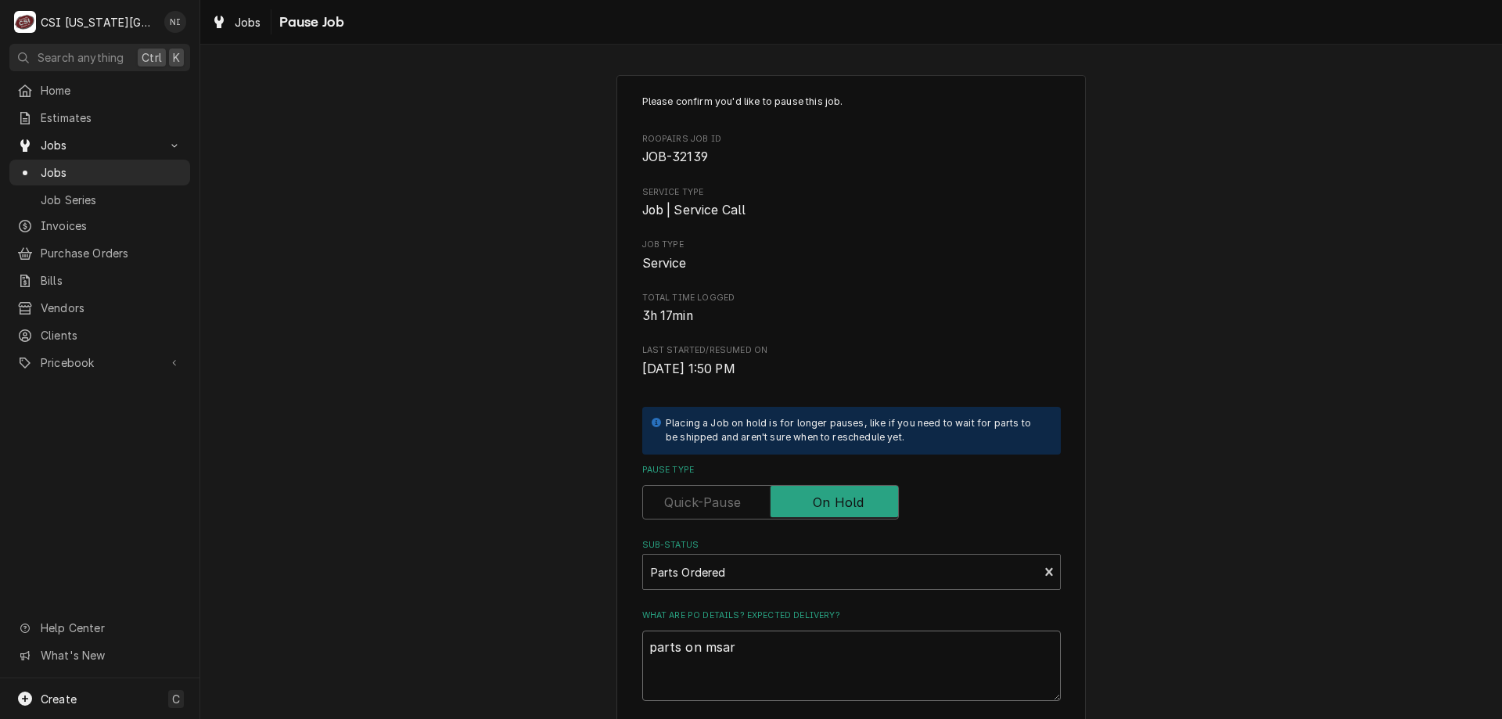
type textarea "parts on msa"
type textarea "x"
type textarea "parts on ms"
type textarea "x"
type textarea "parts on msa"
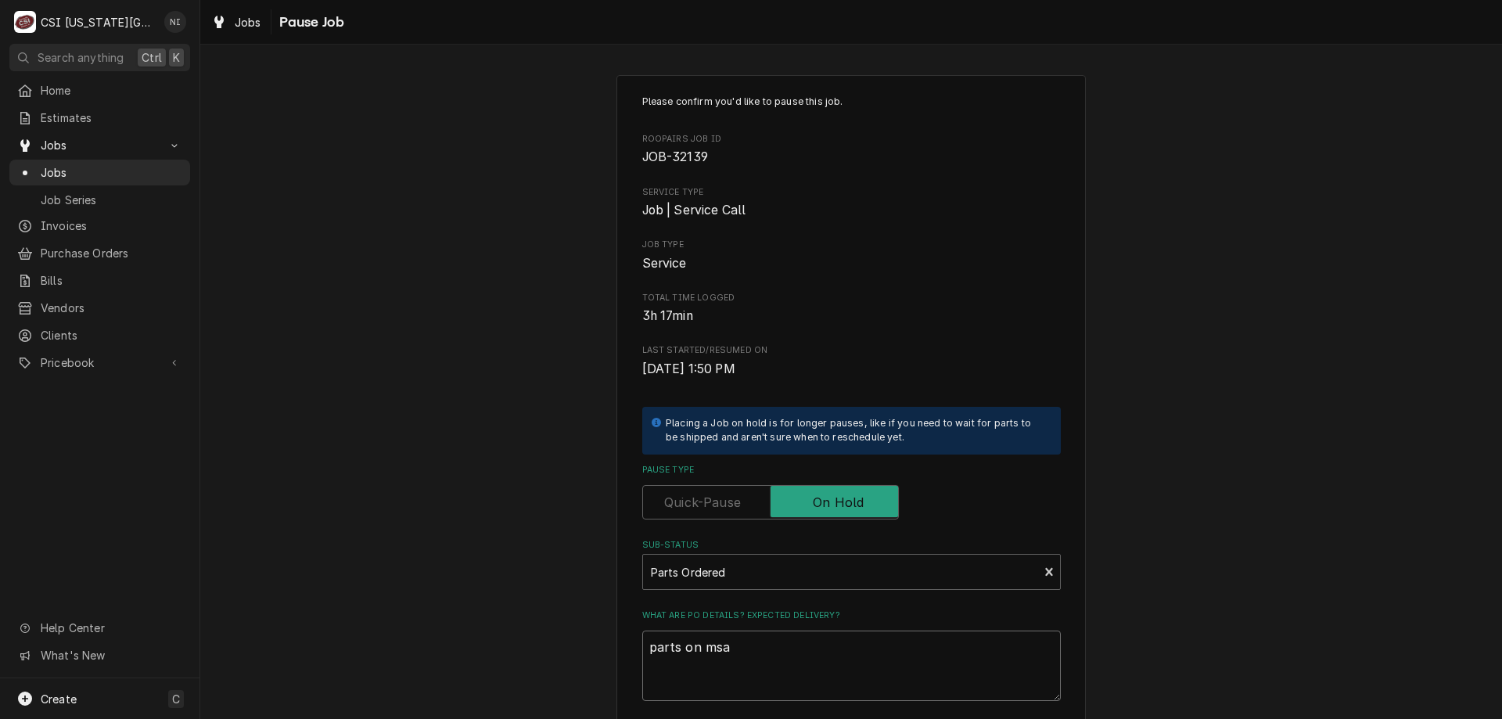
type textarea "x"
type textarea "parts on msar"
type textarea "x"
type textarea "parts on msa"
type textarea "x"
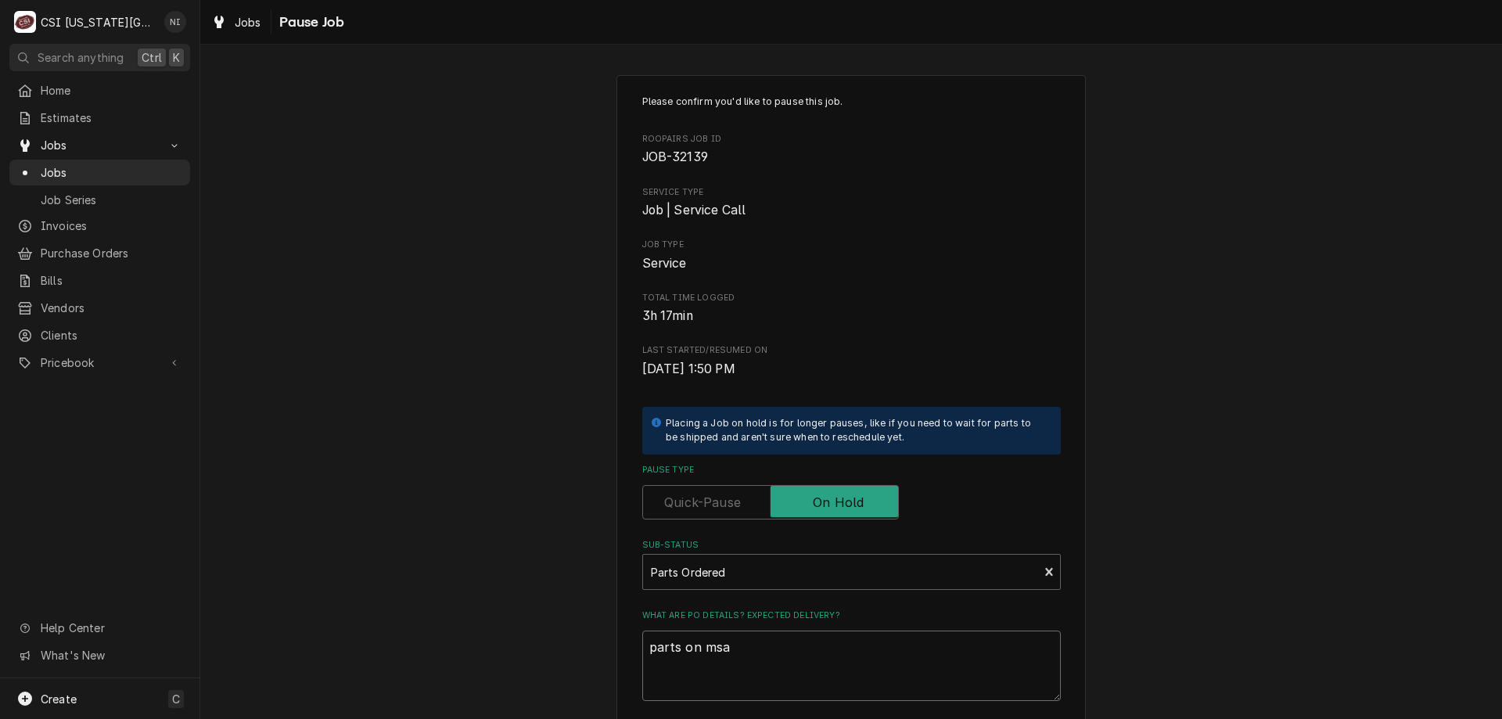
type textarea "parts on ms"
type textarea "x"
type textarea "parts on m"
type textarea "x"
type textarea "parts on ma"
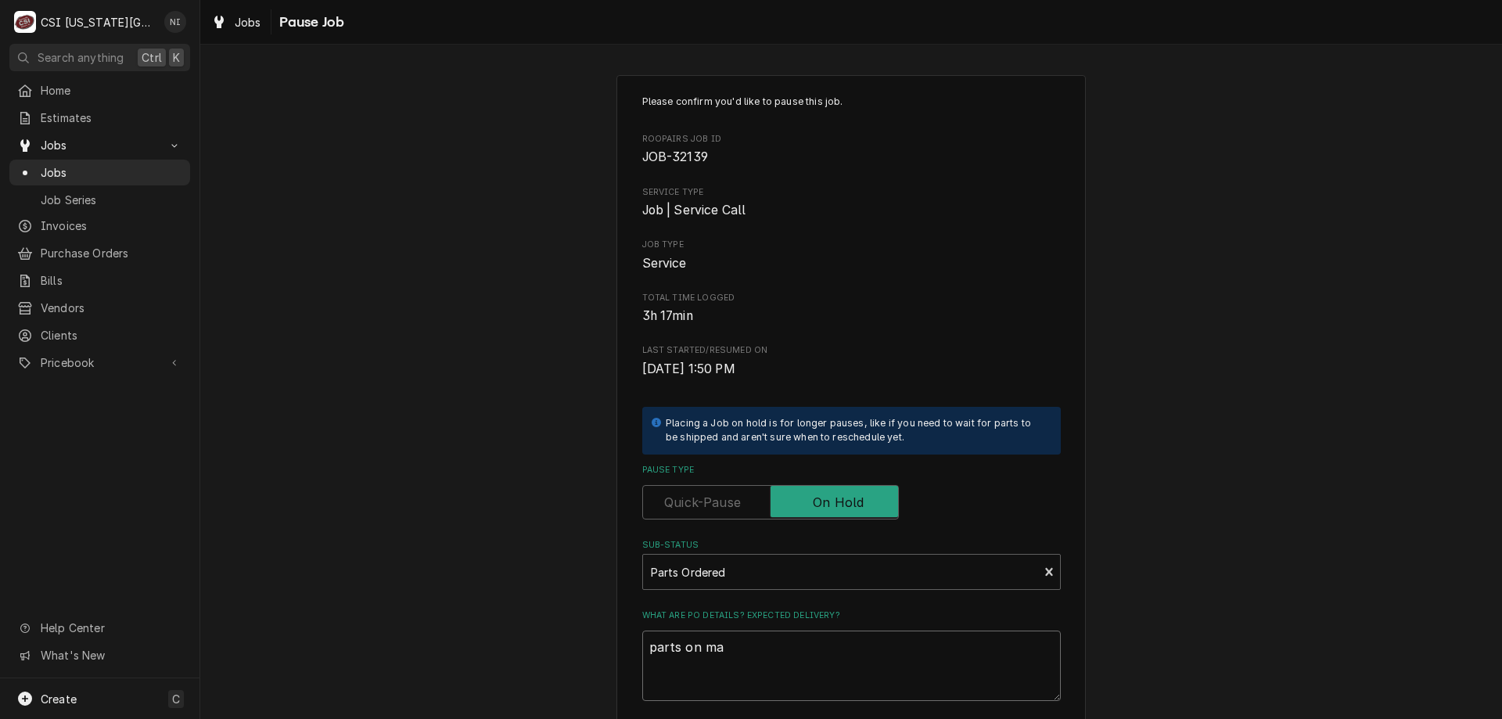
type textarea "x"
type textarea "parts on mar"
type textarea "x"
type textarea "parts on mars"
type textarea "x"
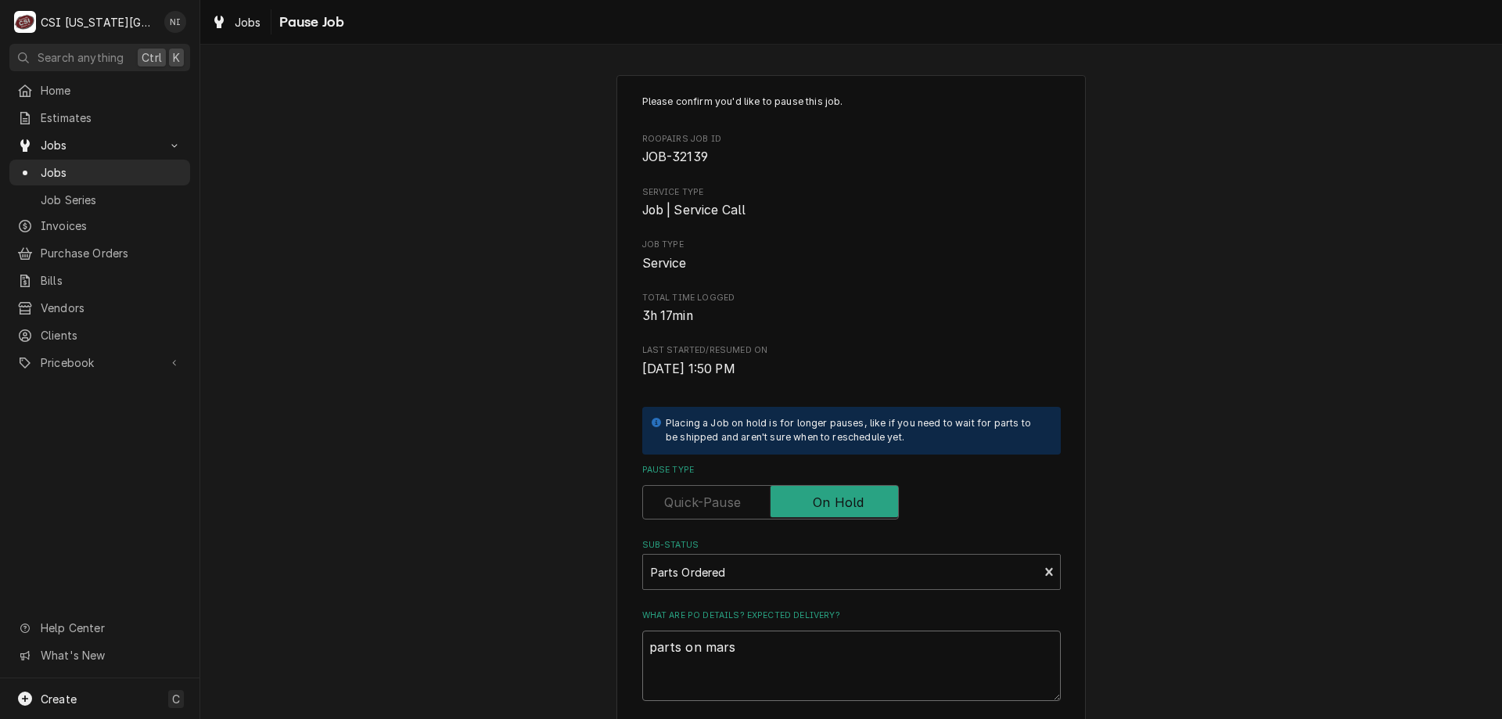
type textarea "parts on marsh"
type textarea "x"
type textarea "parts on marsha"
type textarea "x"
type textarea "parts on marshal"
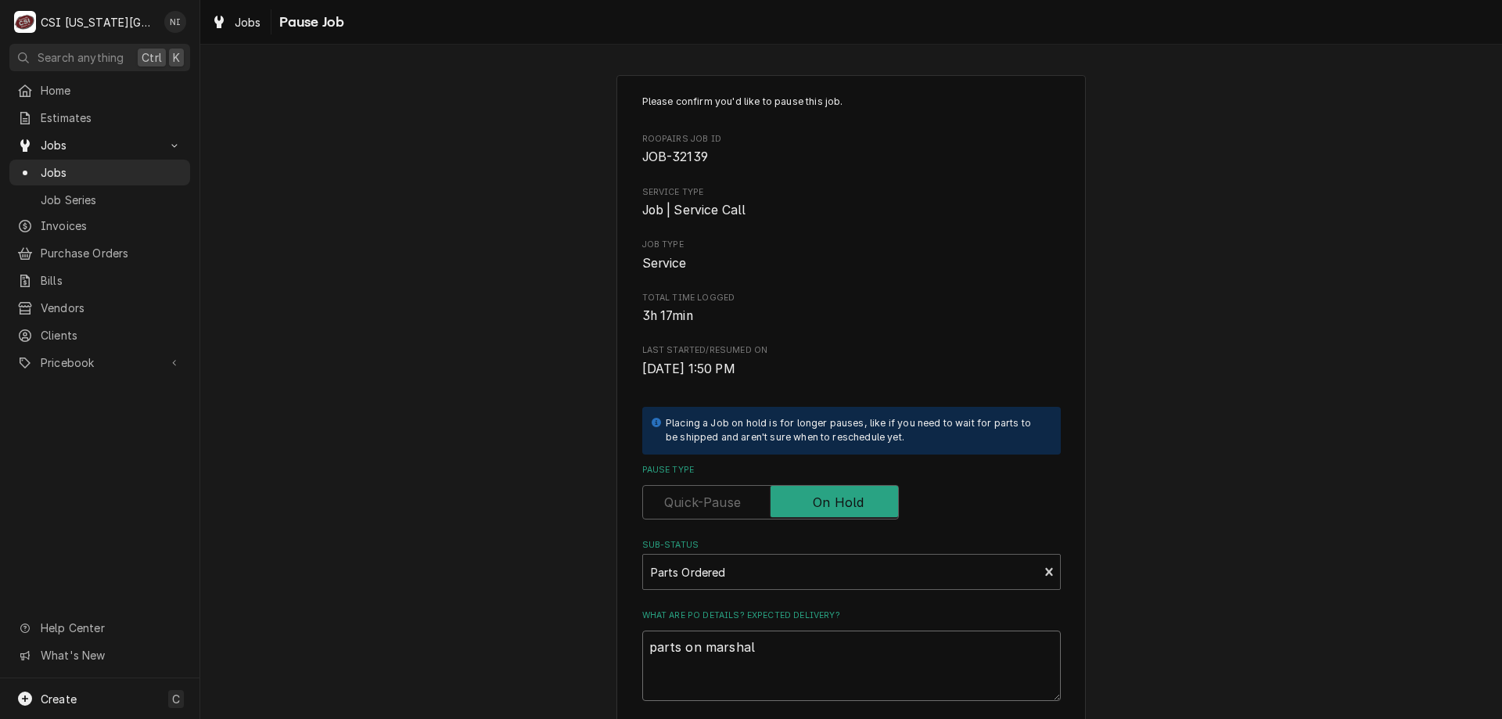
type textarea "x"
type textarea "parts on marshall"
type textarea "x"
type textarea "parts on marshall"
type textarea "x"
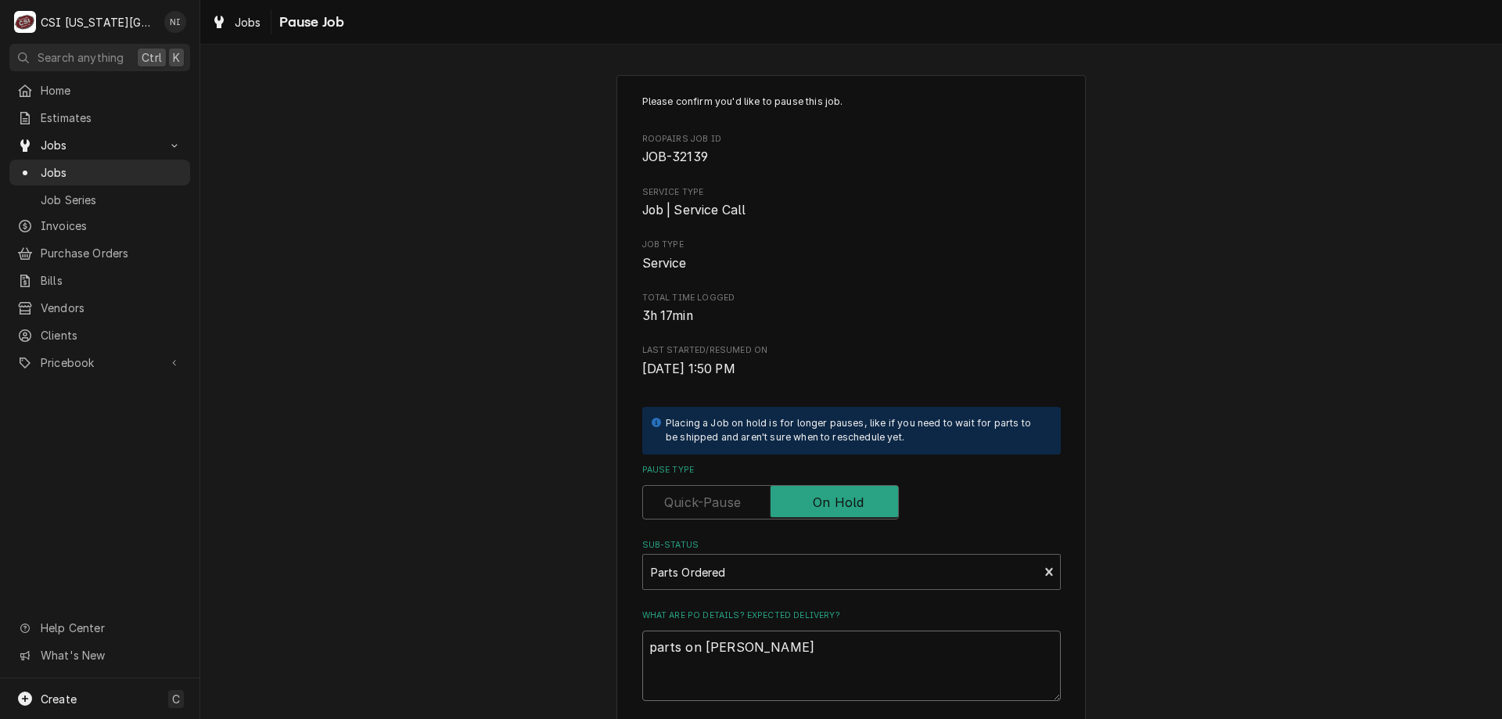
type textarea "parts on marshall s"
type textarea "x"
type textarea "parts on marshall sh"
type textarea "x"
type textarea "parts on marshall she"
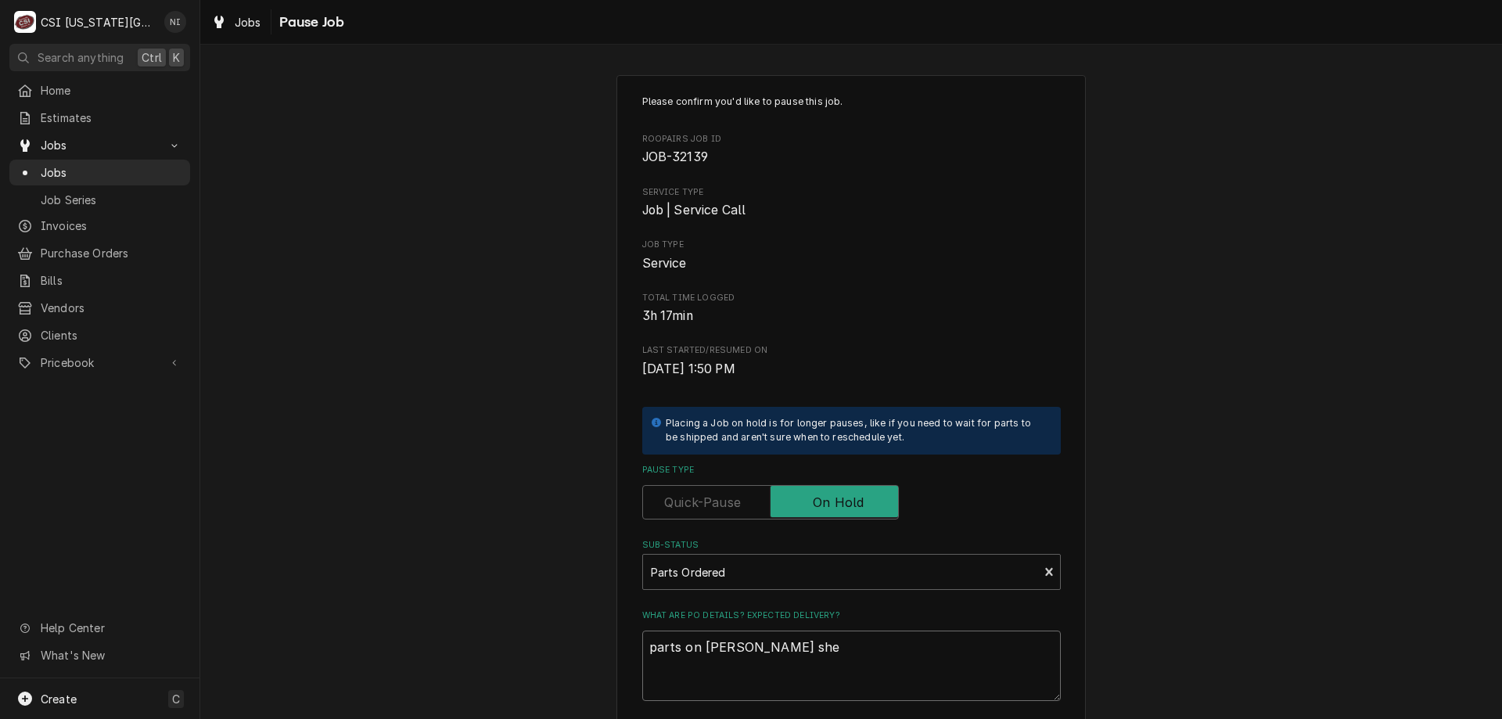
type textarea "x"
type textarea "parts on marshall shel"
type textarea "x"
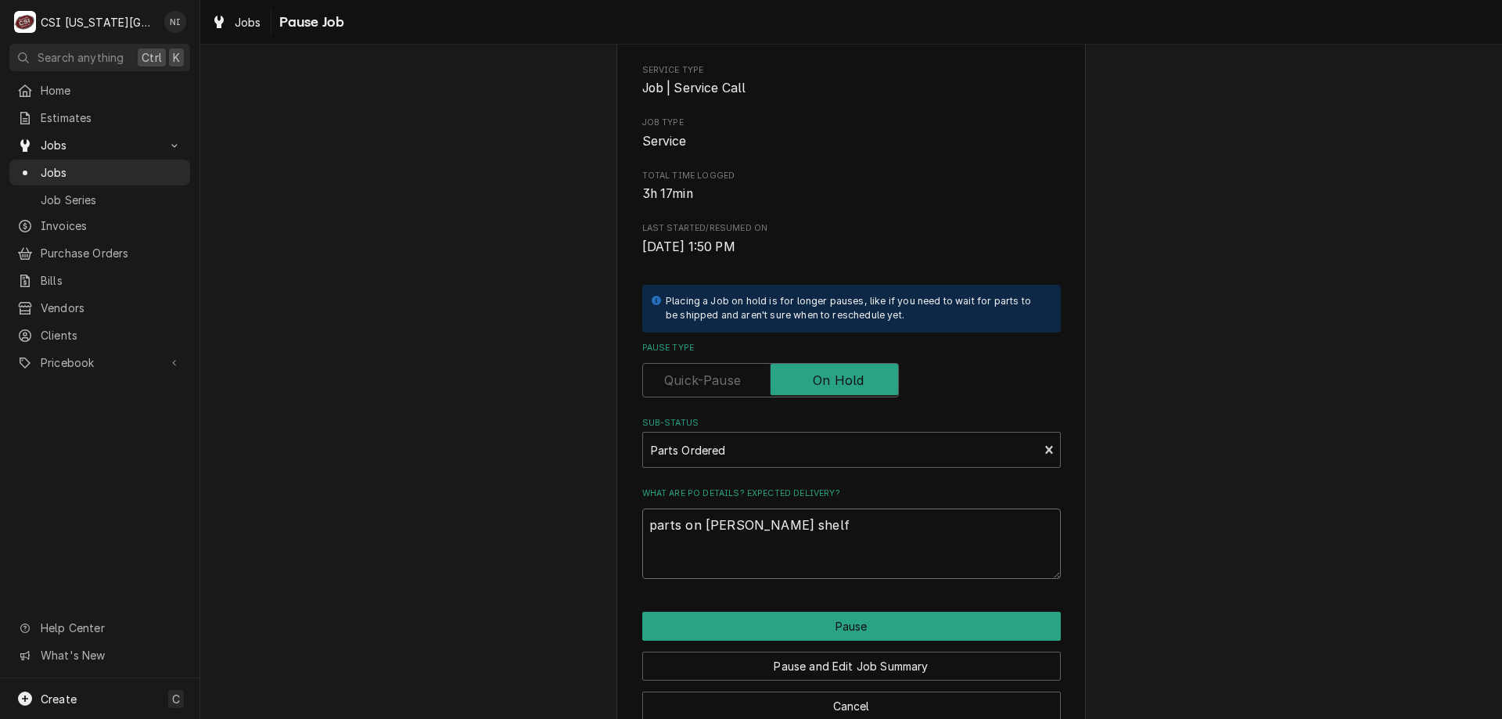
scroll to position [157, 0]
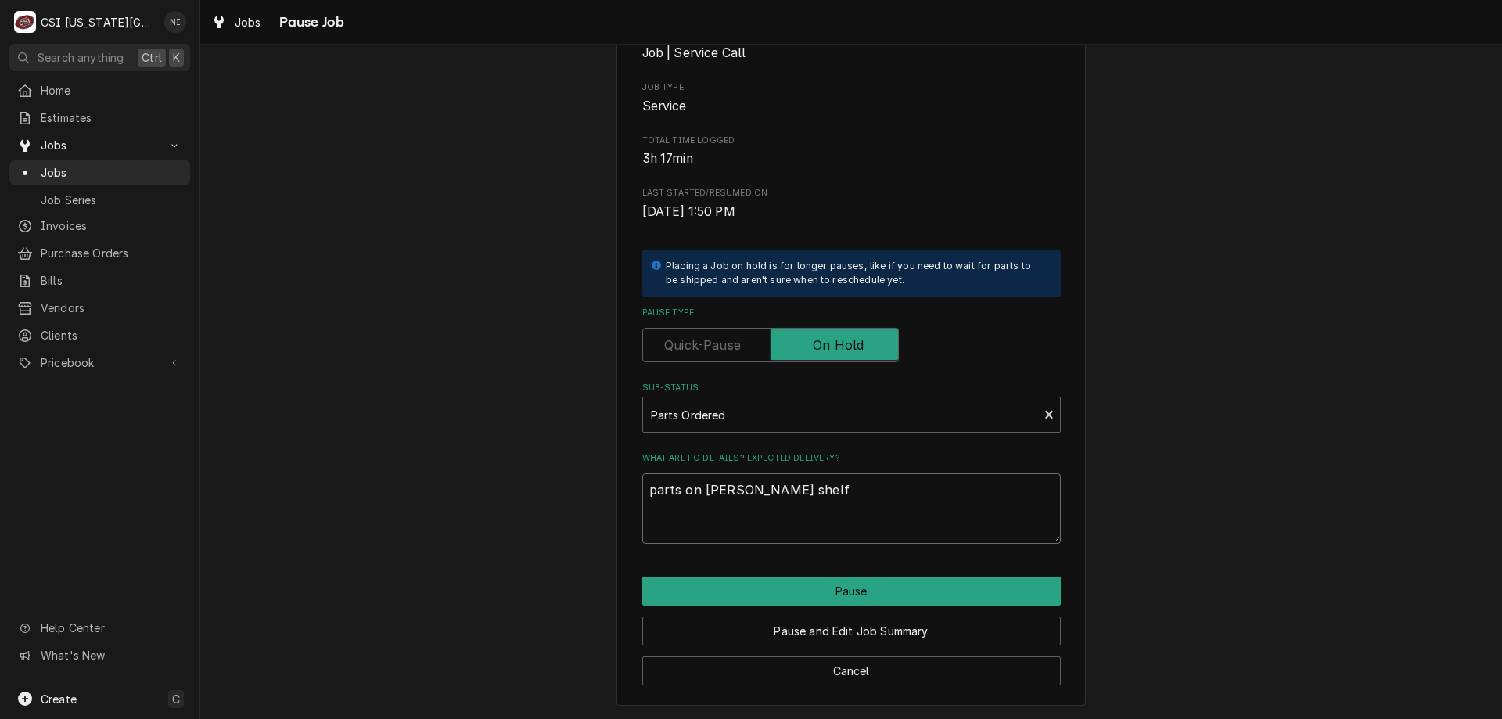
type textarea "parts on marshall shelf"
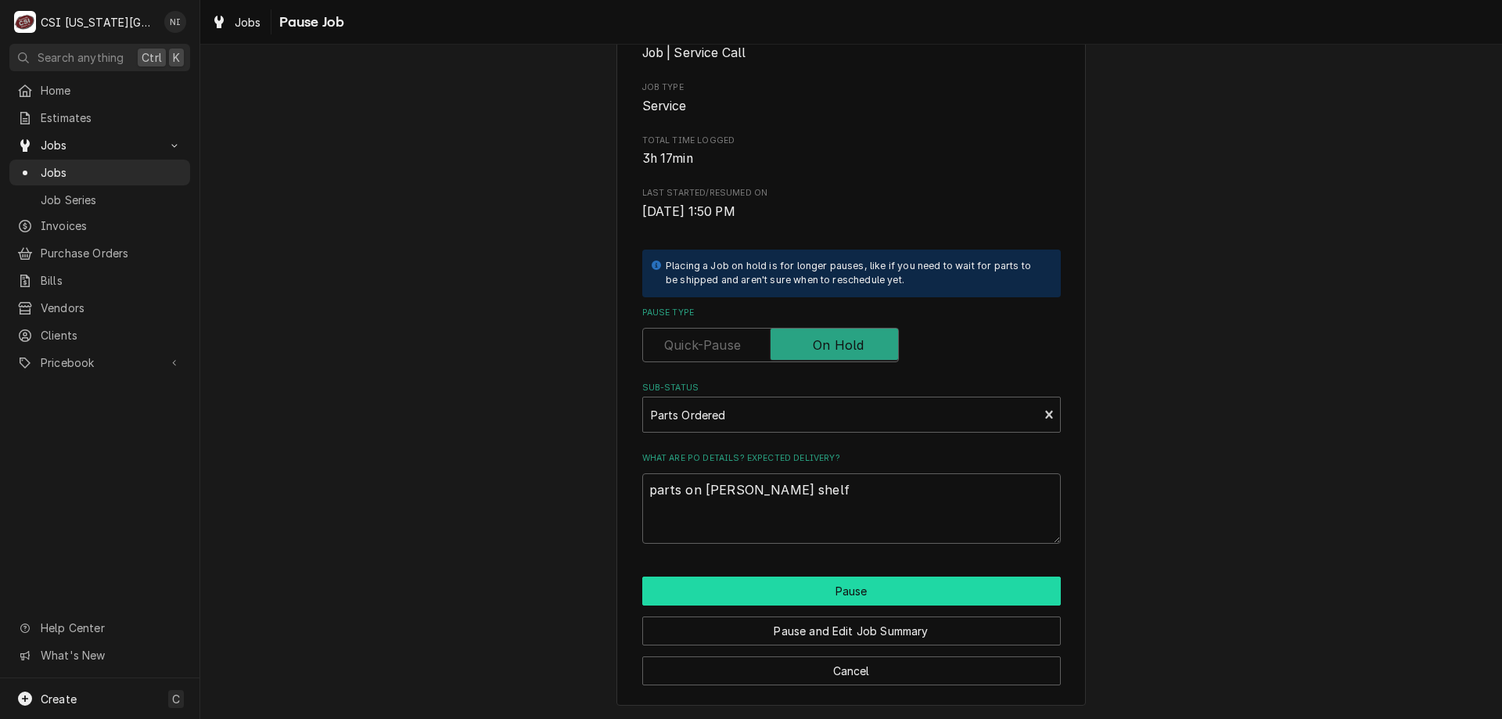
click at [857, 591] on button "Pause" at bounding box center [851, 591] width 419 height 29
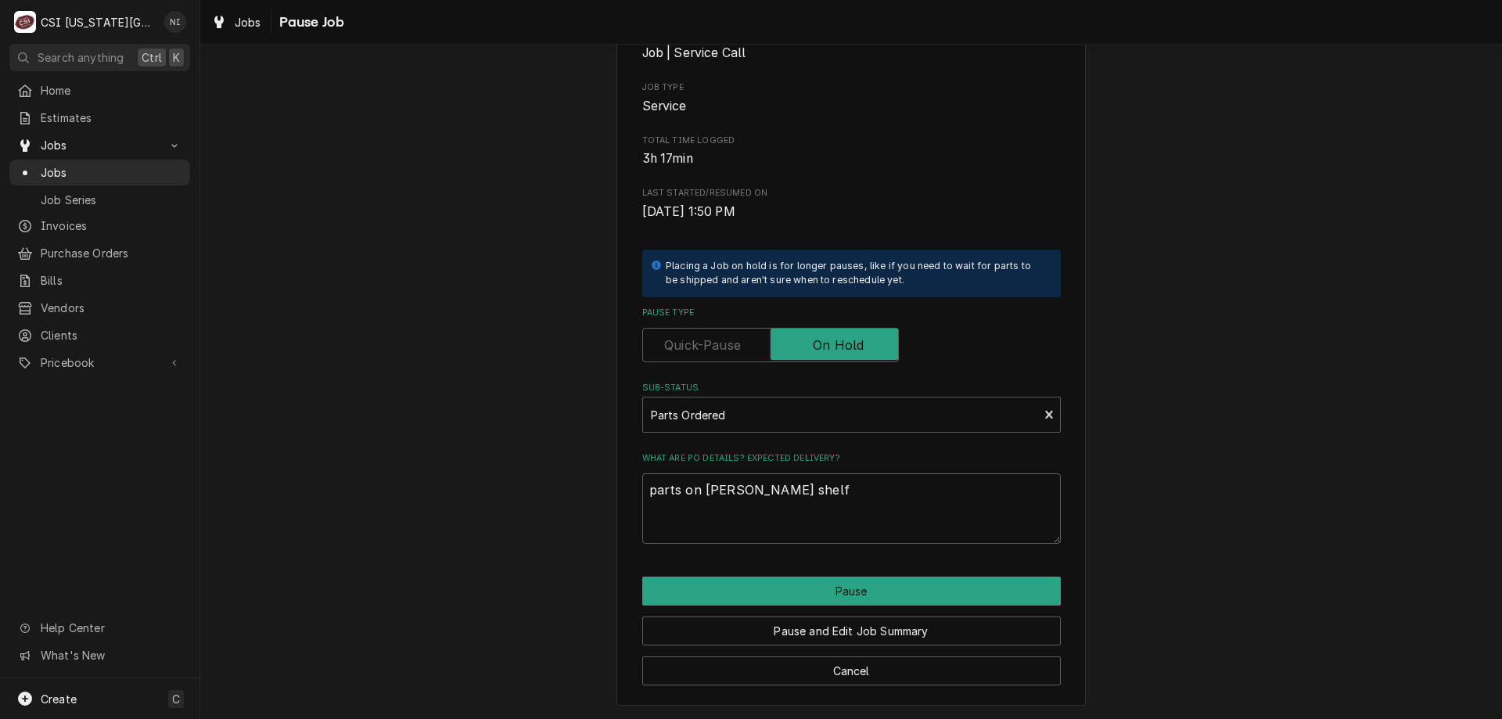
type textarea "x"
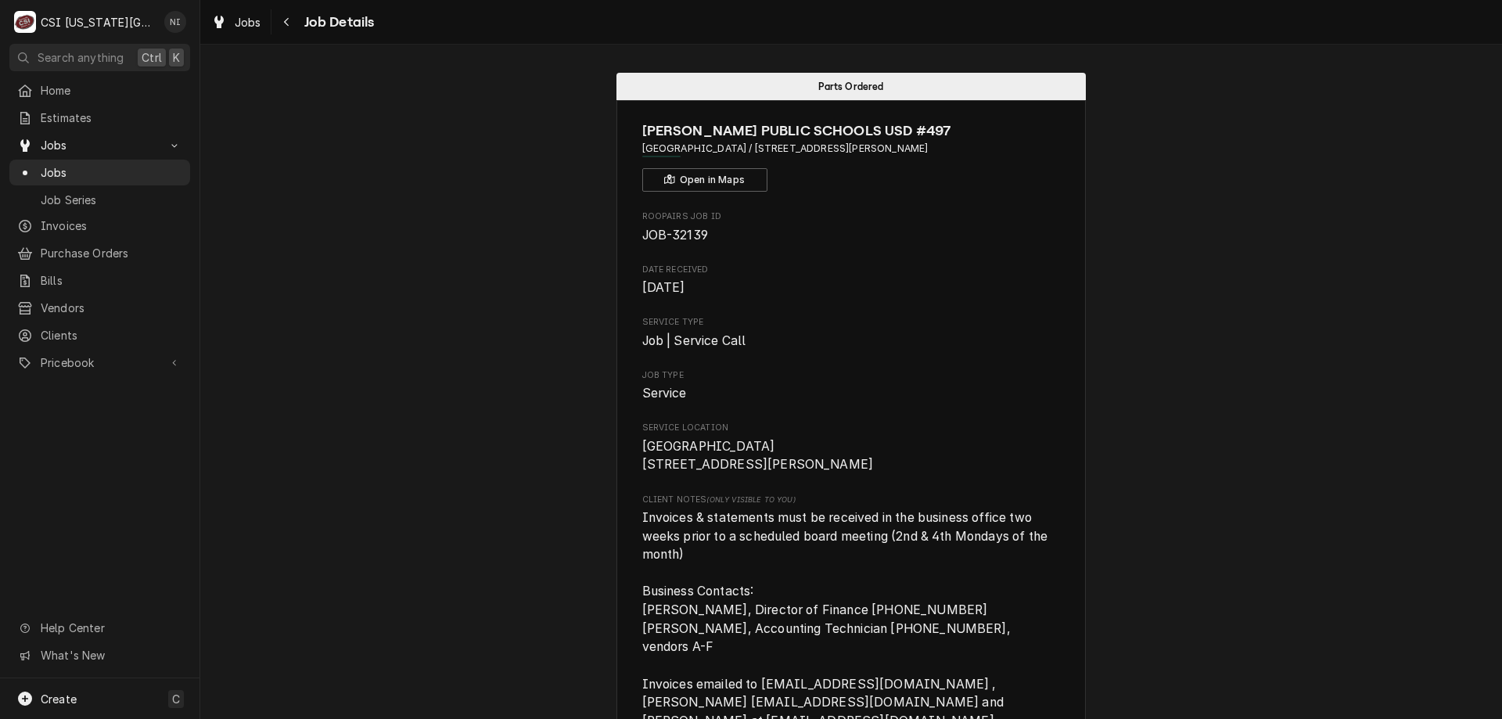
click at [167, 173] on span "Jobs" at bounding box center [112, 172] width 142 height 16
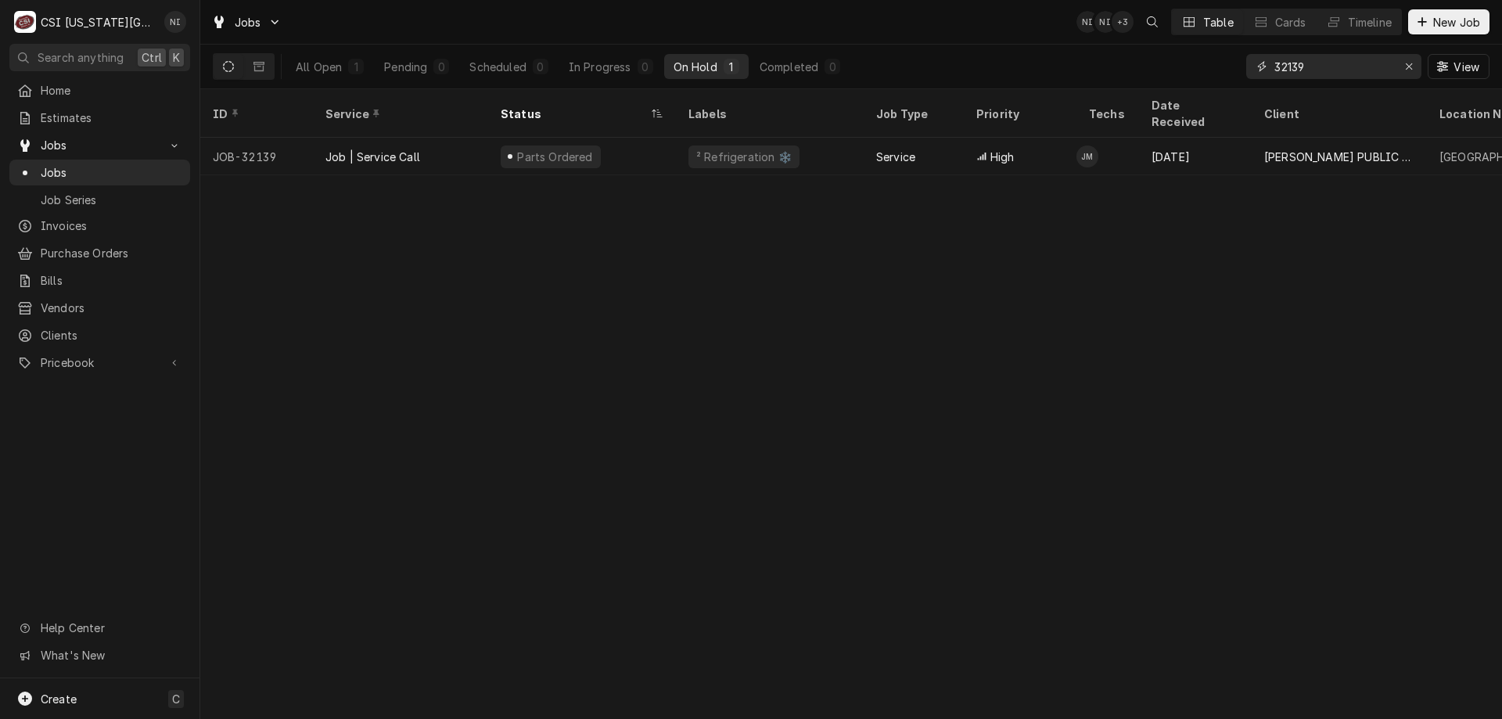
drag, startPoint x: 1316, startPoint y: 74, endPoint x: 1210, endPoint y: 83, distance: 106.0
click at [1210, 83] on div "All Open 1 Pending 0 Scheduled 0 In Progress 0 On Hold 1 Completed 0 32139 View" at bounding box center [851, 67] width 1277 height 44
type input "a"
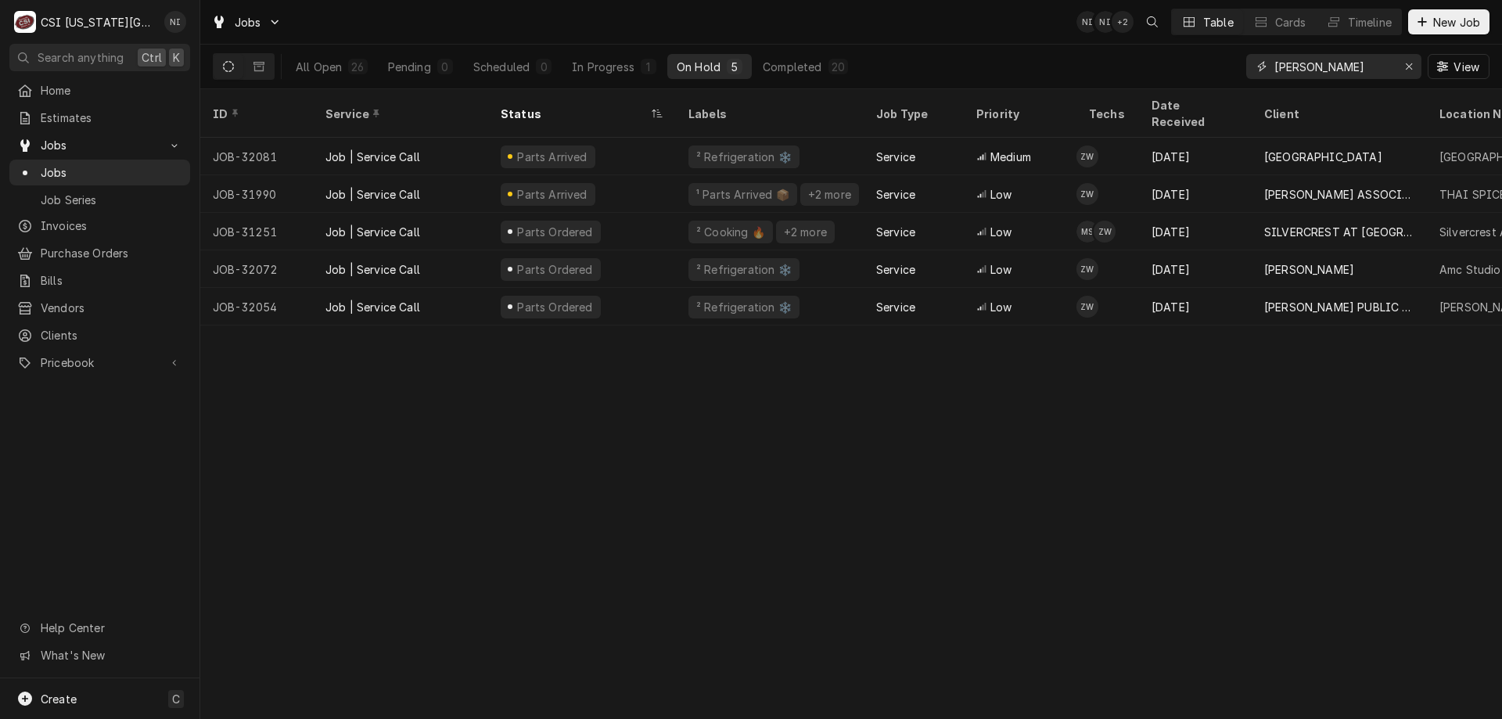
drag, startPoint x: 1347, startPoint y: 66, endPoint x: 1160, endPoint y: 60, distance: 186.3
click at [1162, 60] on div "All Open 26 Pending 0 Scheduled 0 In Progress 1 On Hold 5 Completed 20 zach wil…" at bounding box center [851, 67] width 1277 height 44
click at [1356, 70] on input "zach wilson" at bounding box center [1333, 66] width 117 height 25
drag, startPoint x: 1279, startPoint y: 59, endPoint x: 1215, endPoint y: 55, distance: 64.3
click at [1215, 56] on div "All Open 26 Pending 0 Scheduled 0 In Progress 1 On Hold 5 Completed 20 zach wil…" at bounding box center [851, 67] width 1277 height 44
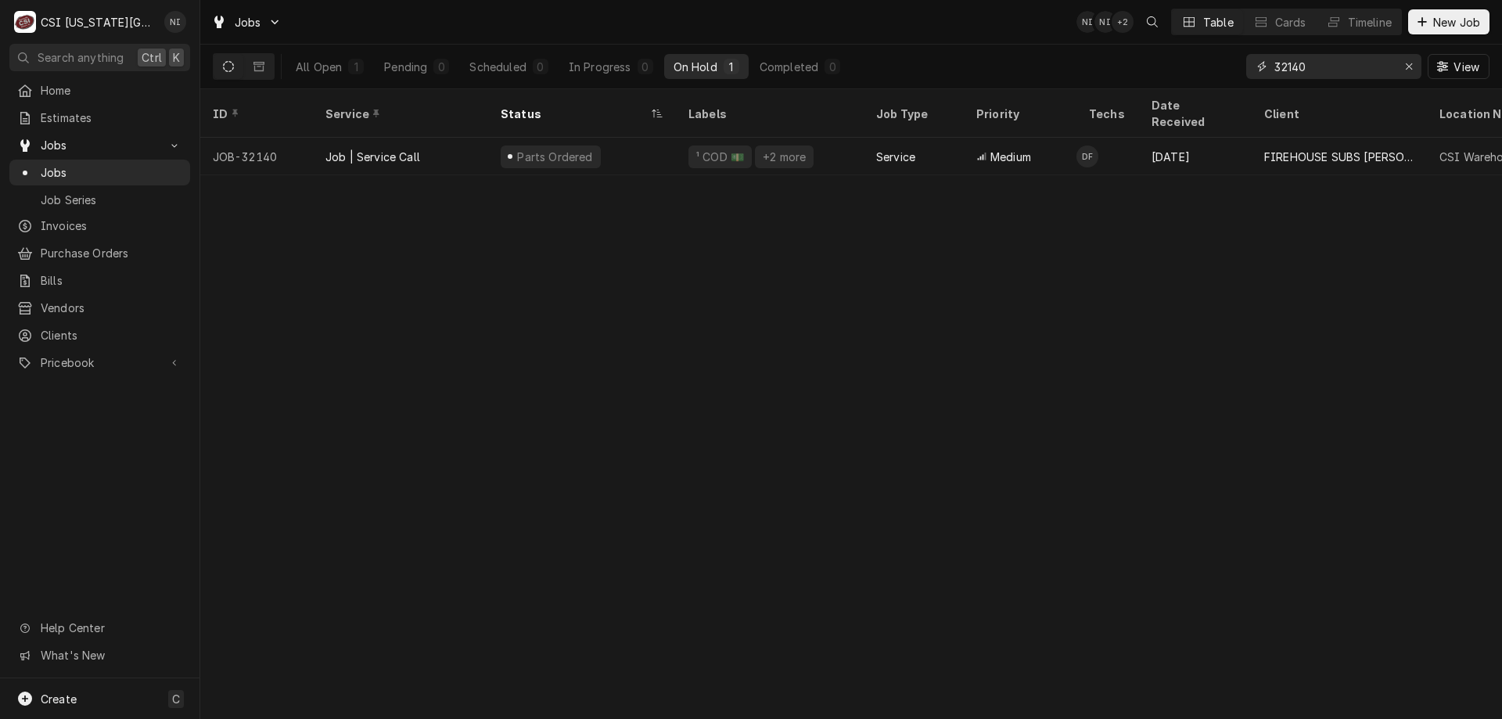
type input "32140"
click at [849, 142] on div "¹ COD 💵 +2 more" at bounding box center [770, 157] width 188 height 38
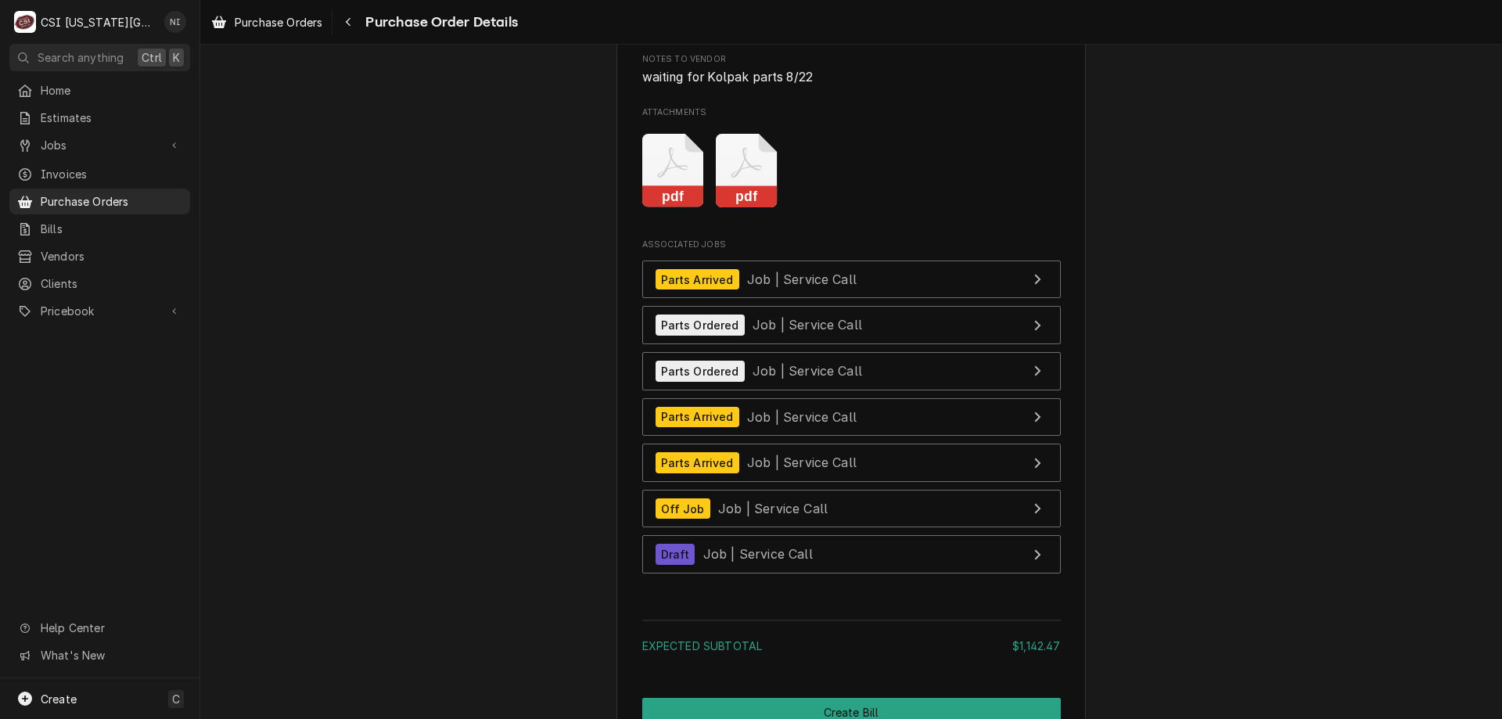
scroll to position [3903, 0]
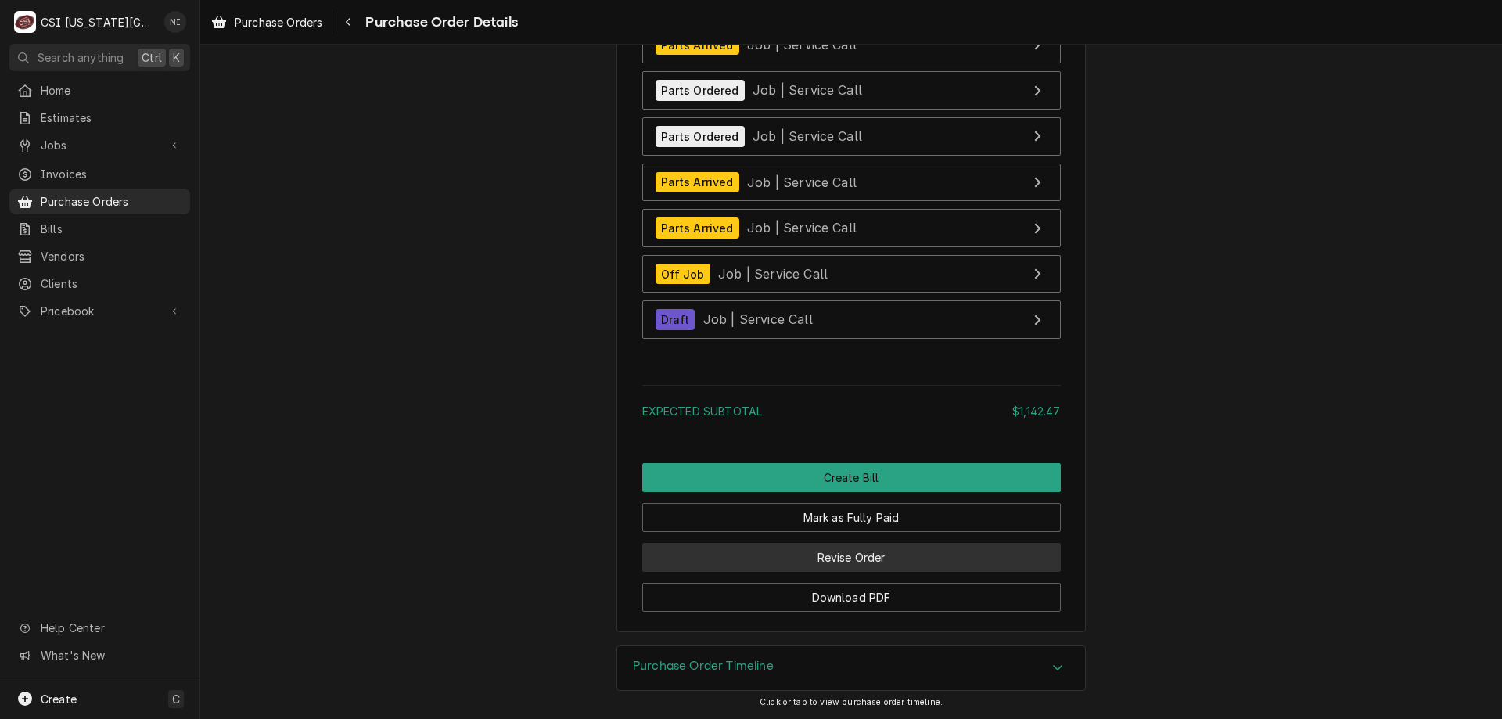
click at [889, 563] on button "Revise Order" at bounding box center [851, 557] width 419 height 29
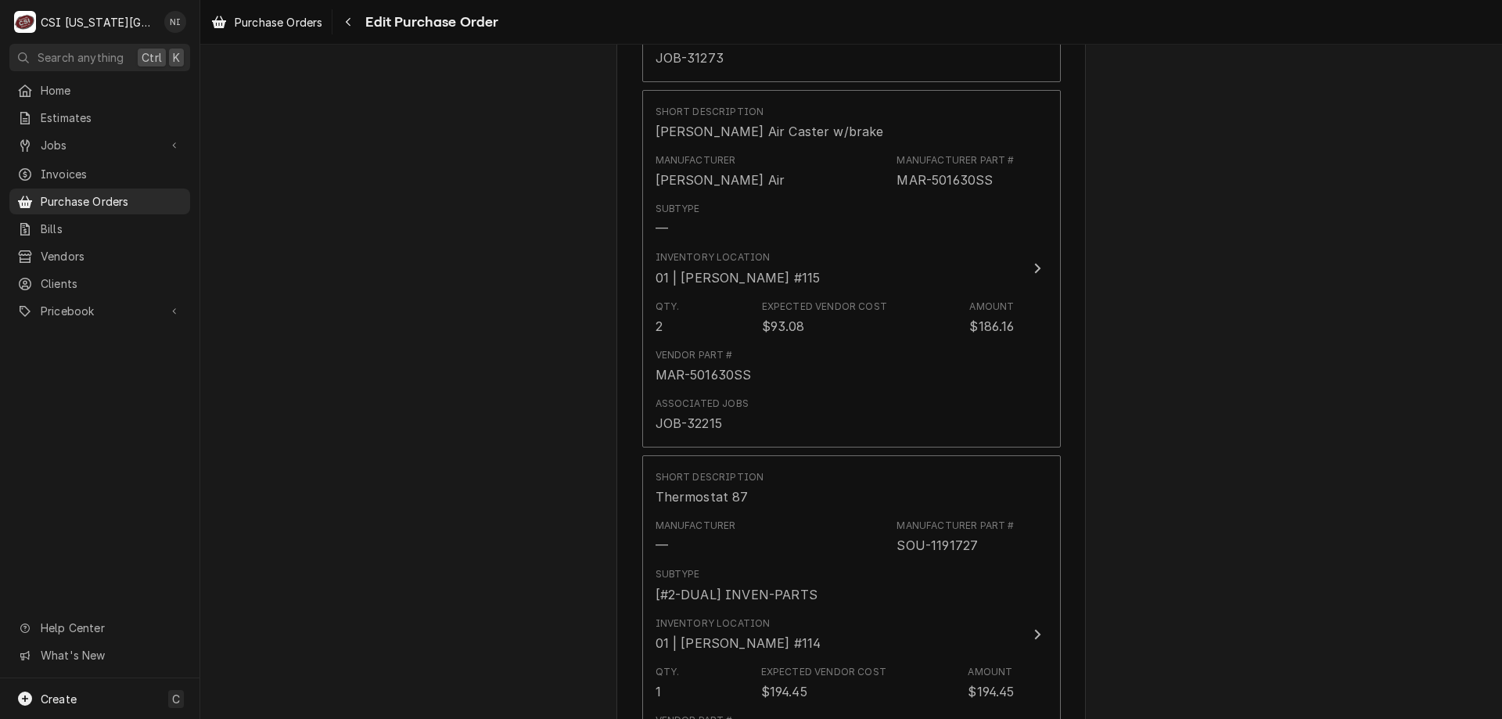
scroll to position [3488, 0]
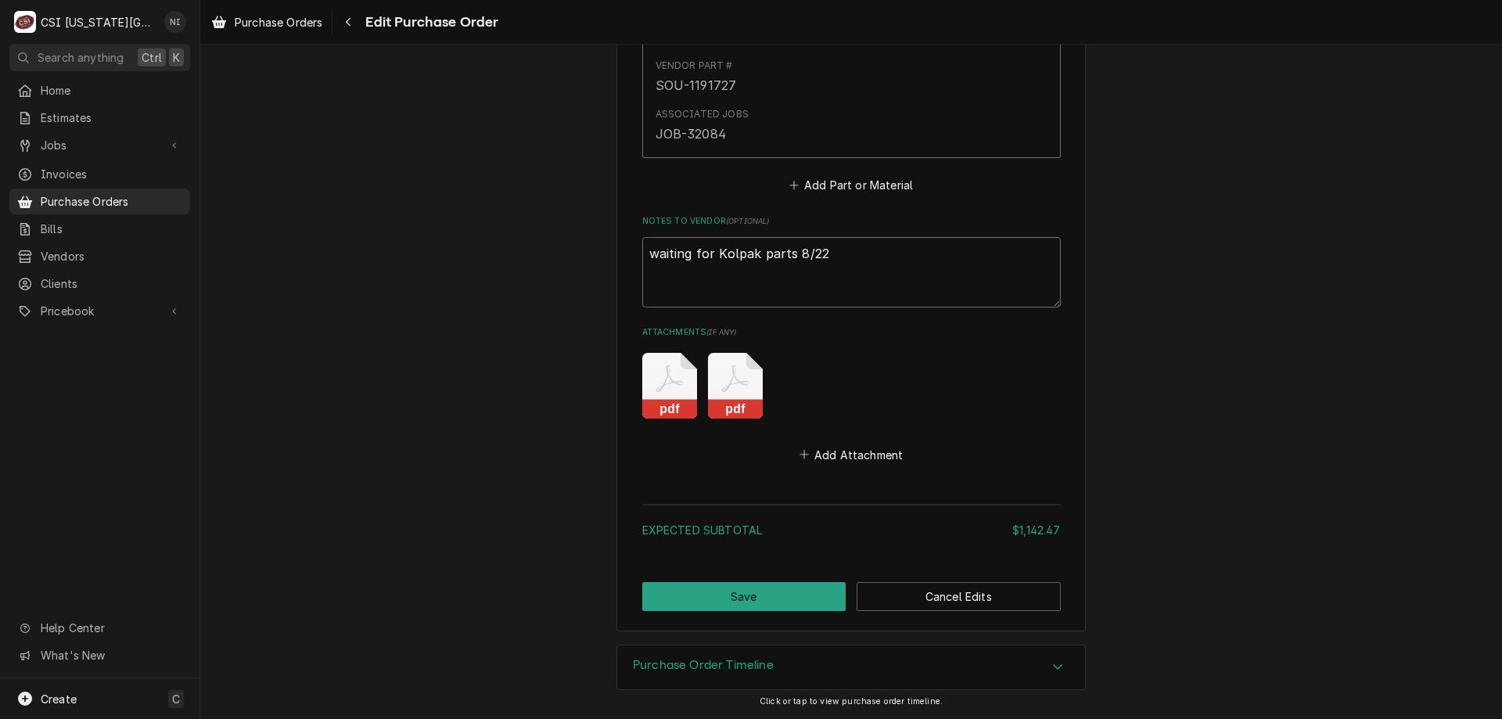
drag, startPoint x: 750, startPoint y: 265, endPoint x: 405, endPoint y: 257, distance: 345.1
type textarea "x"
click at [807, 602] on button "Save" at bounding box center [744, 596] width 204 height 29
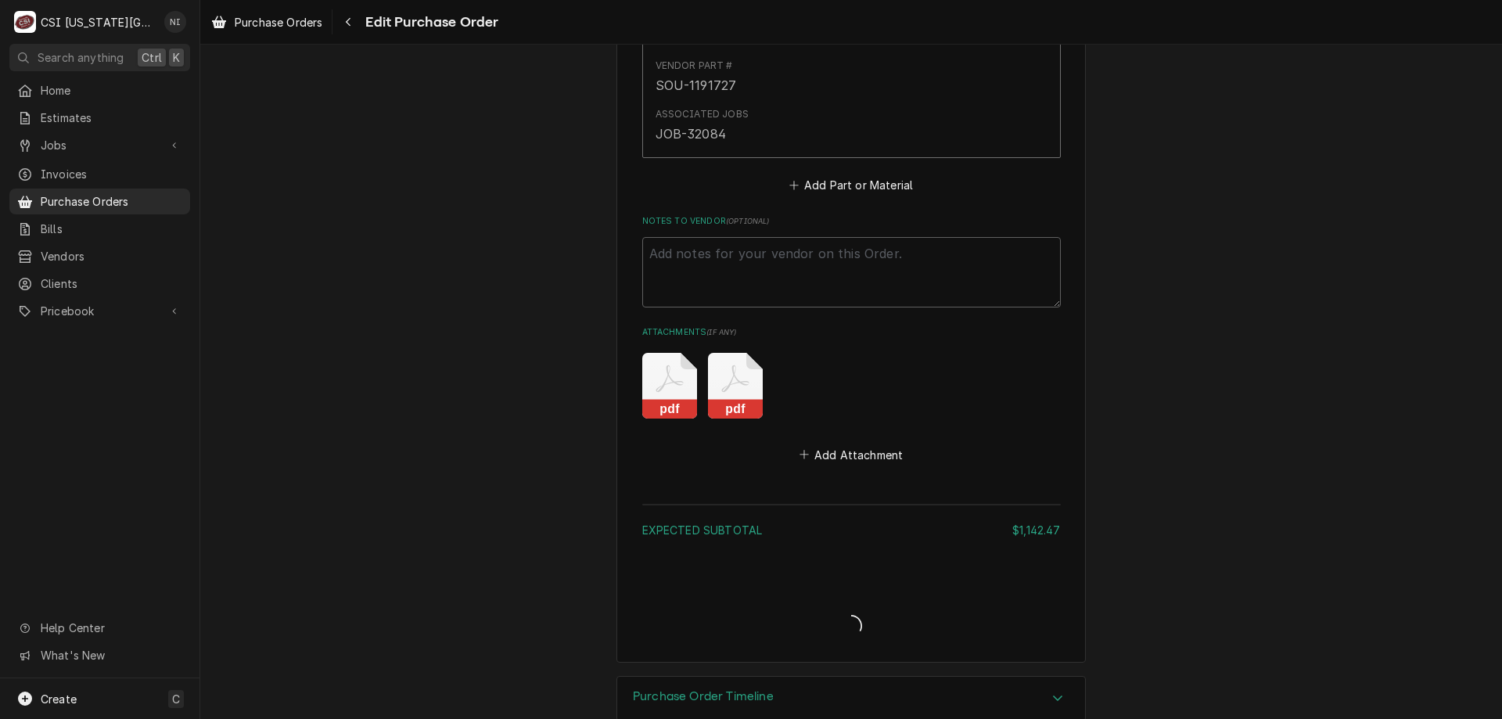
type textarea "x"
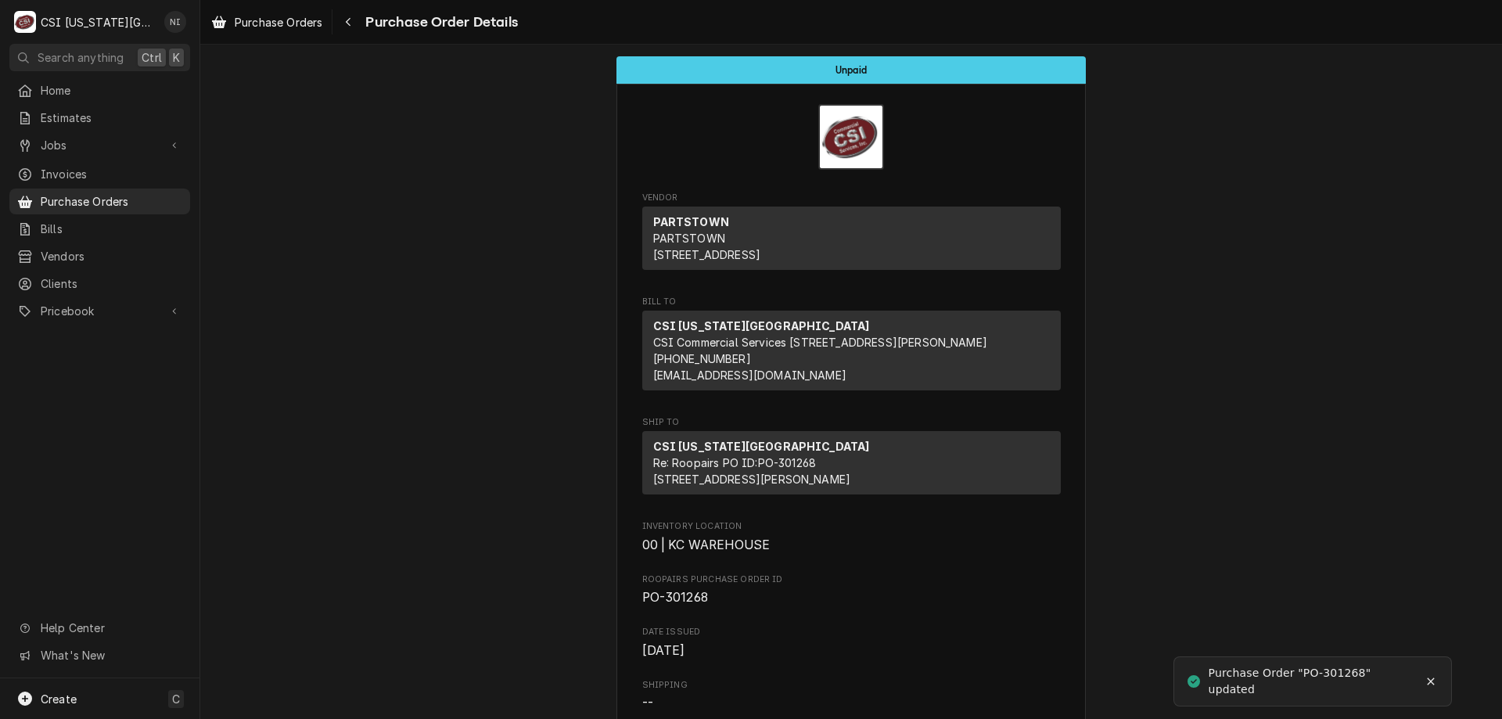
click at [138, 194] on span "Purchase Orders" at bounding box center [112, 201] width 142 height 16
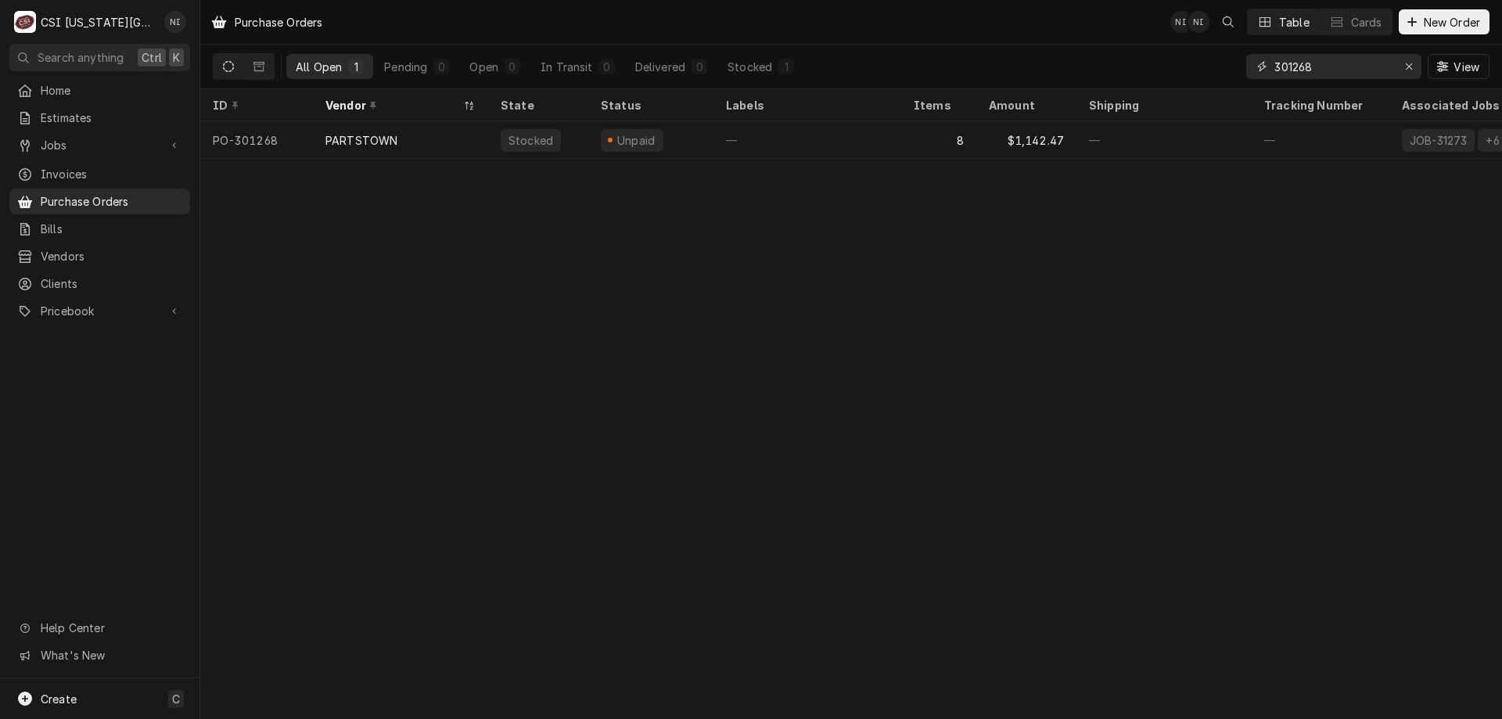
click at [1323, 70] on input "301268" at bounding box center [1333, 66] width 117 height 25
type input "301286"
click at [676, 139] on div "Sent" at bounding box center [650, 140] width 125 height 38
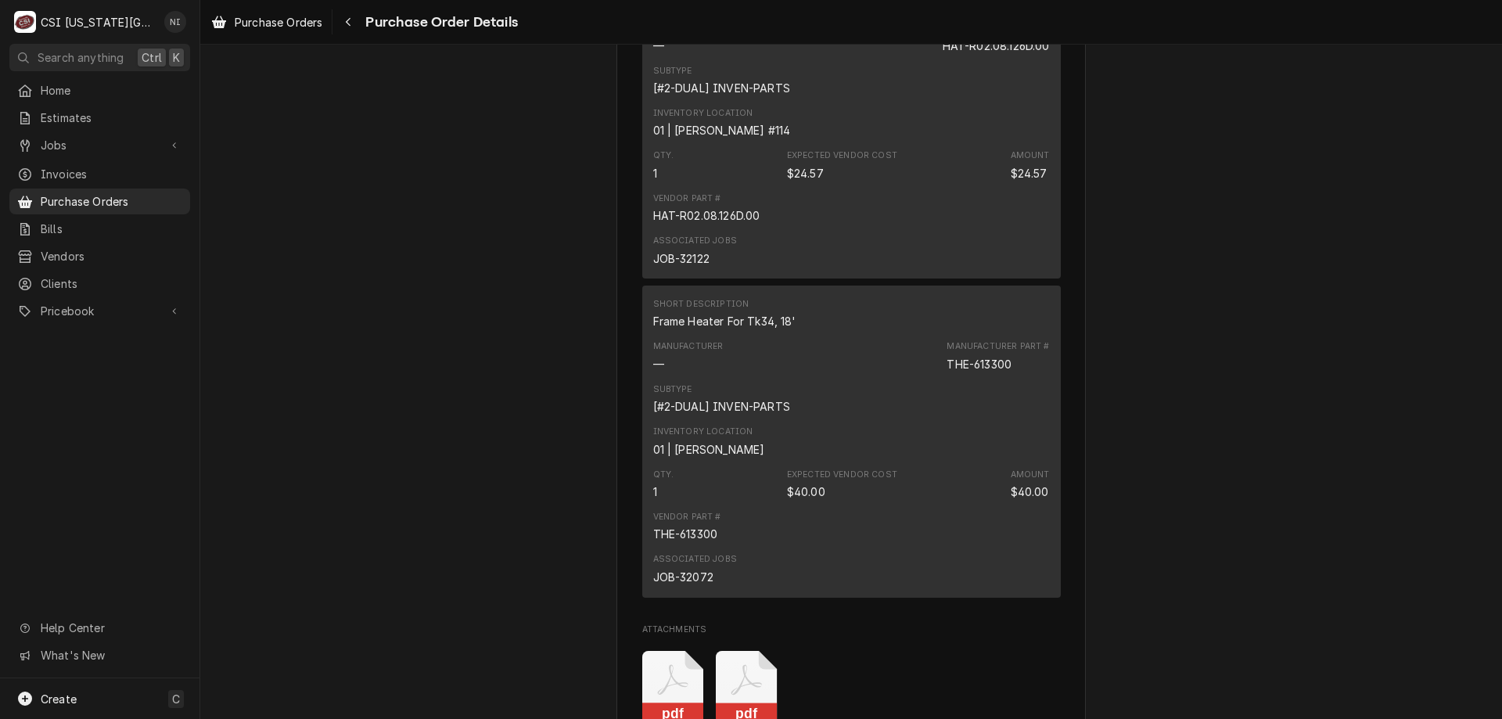
scroll to position [4182, 0]
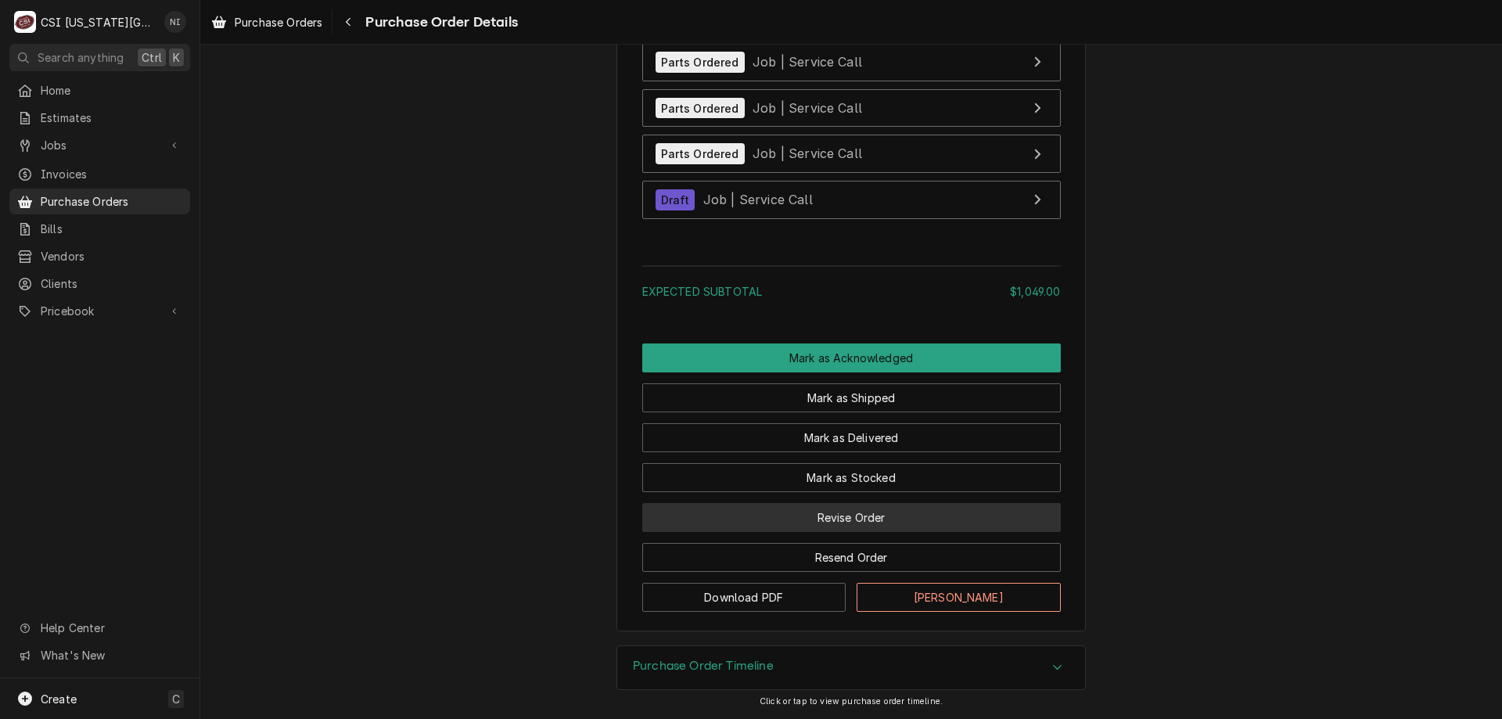
click at [857, 527] on button "Revise Order" at bounding box center [851, 517] width 419 height 29
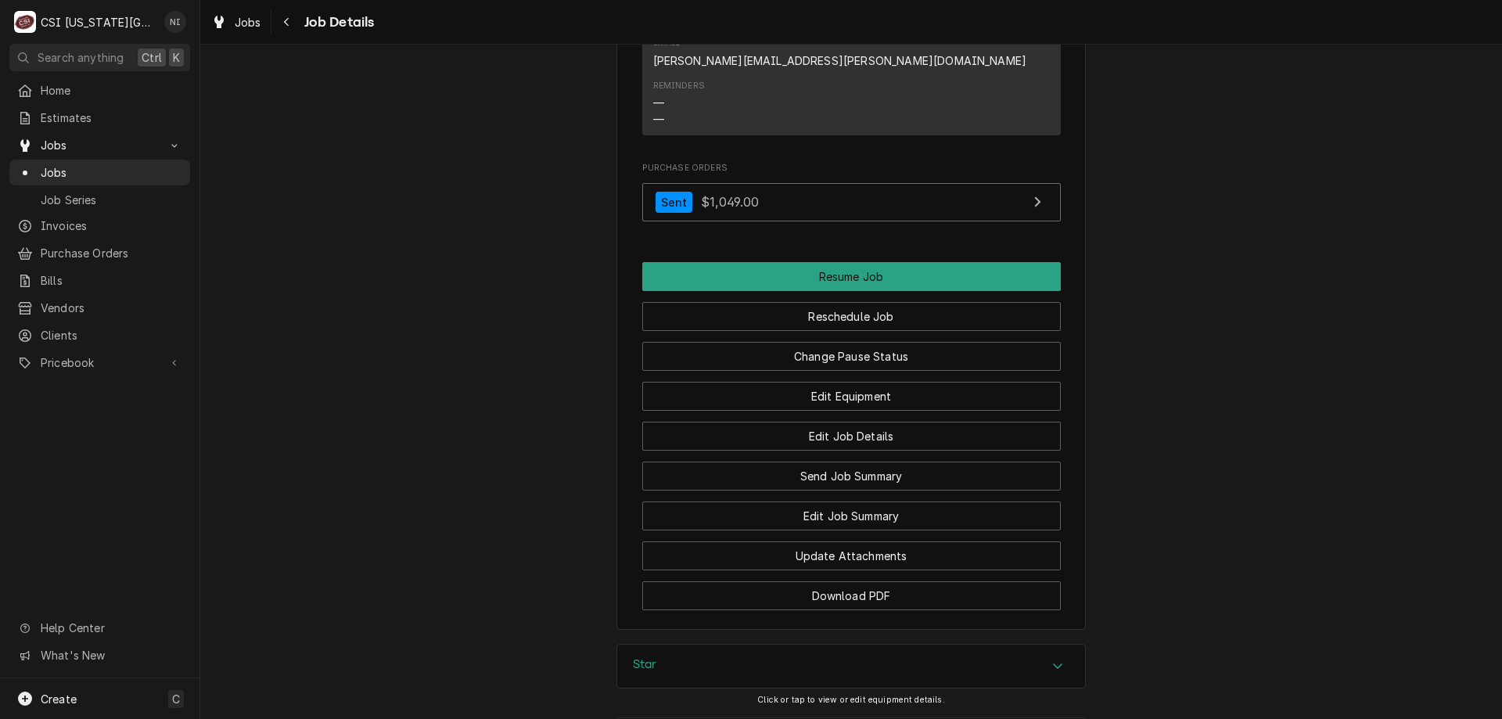
scroll to position [1733, 0]
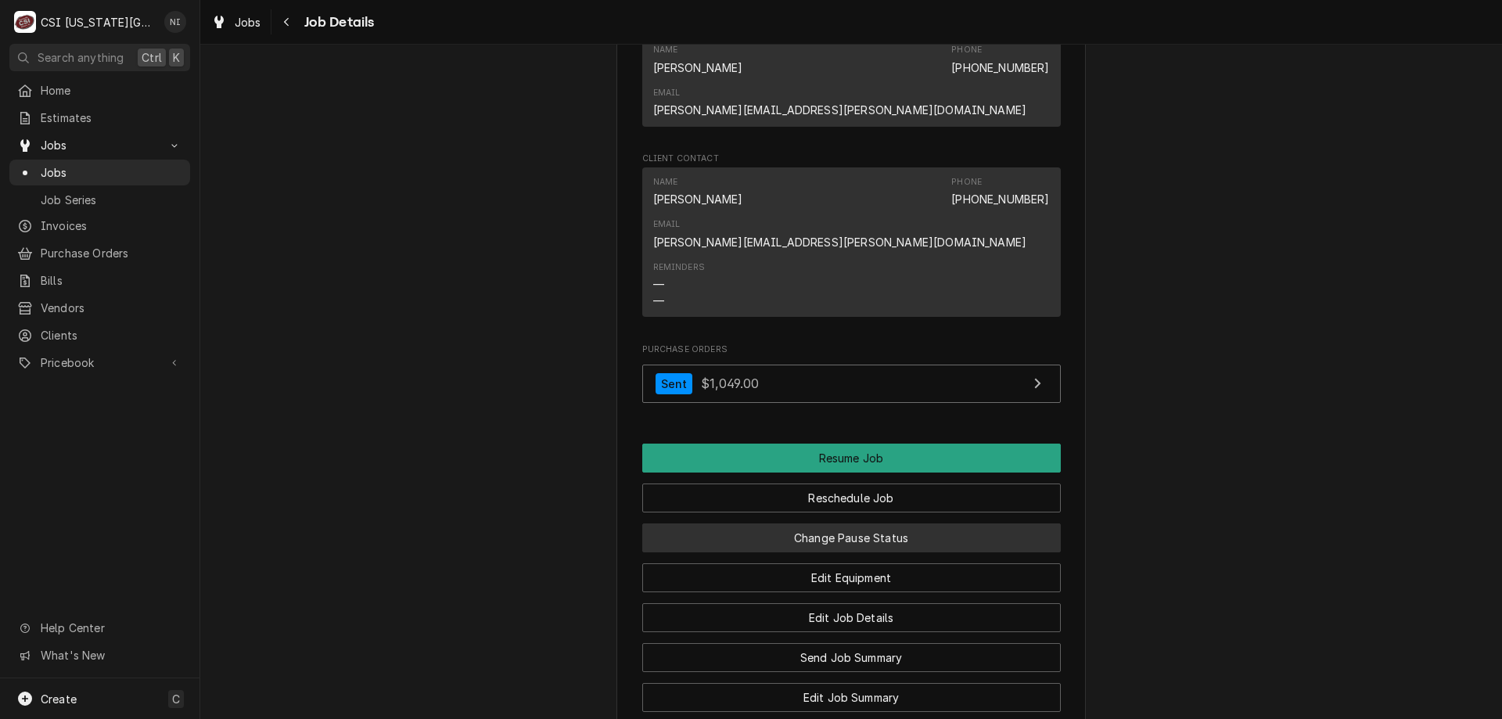
click at [844, 523] on button "Change Pause Status" at bounding box center [851, 537] width 419 height 29
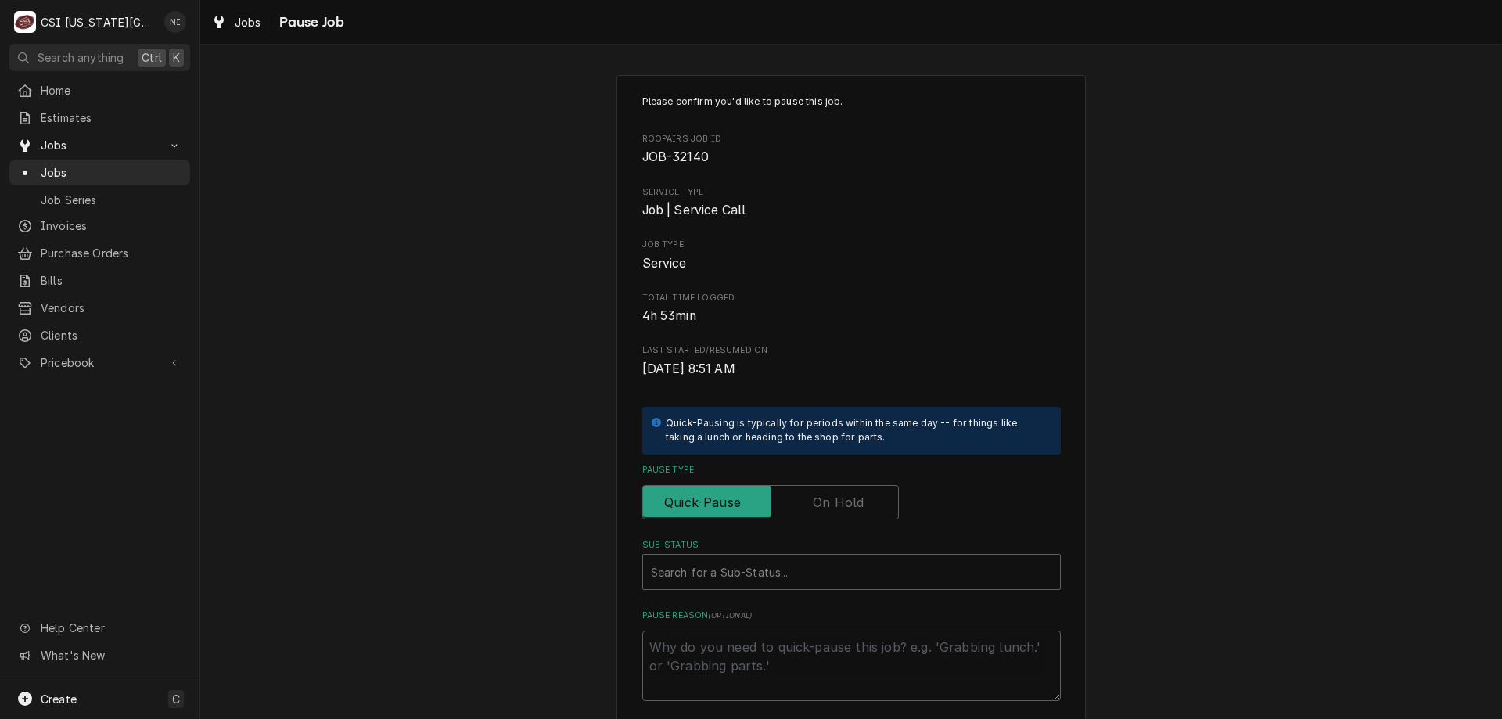
click at [835, 502] on label "Pause Type" at bounding box center [770, 502] width 257 height 34
click at [835, 502] on input "Pause Type" at bounding box center [770, 502] width 243 height 34
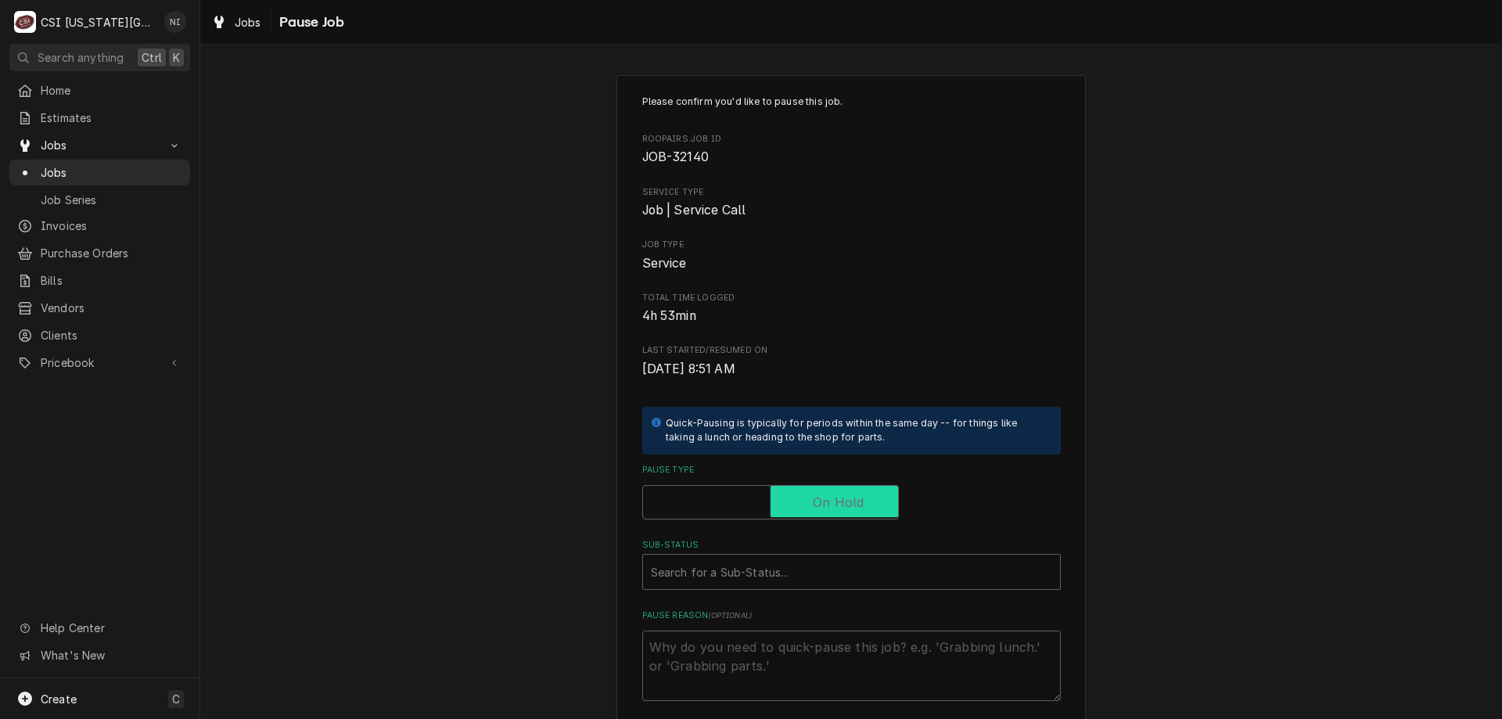
checkbox input "true"
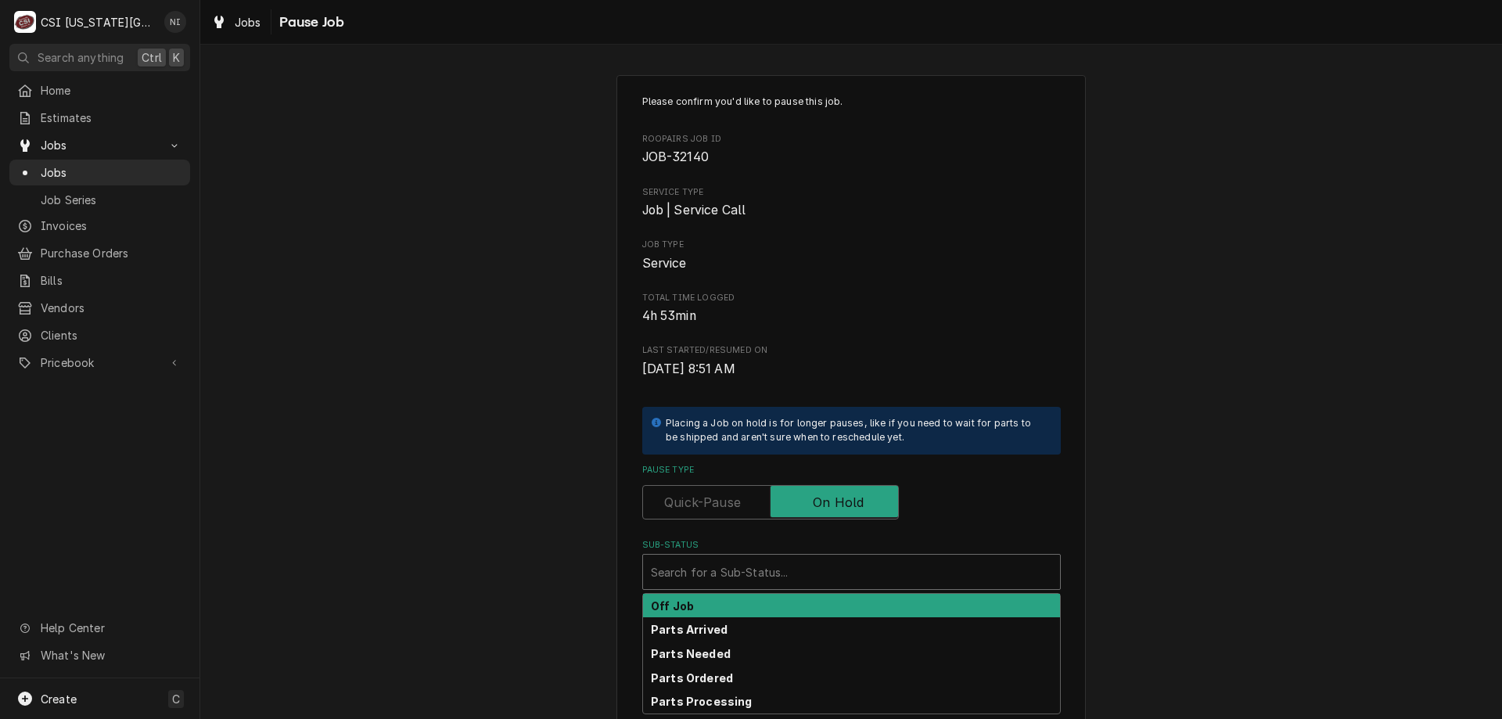
drag, startPoint x: 785, startPoint y: 565, endPoint x: 784, endPoint y: 582, distance: 17.2
click at [786, 569] on div "Sub-Status" at bounding box center [851, 572] width 401 height 28
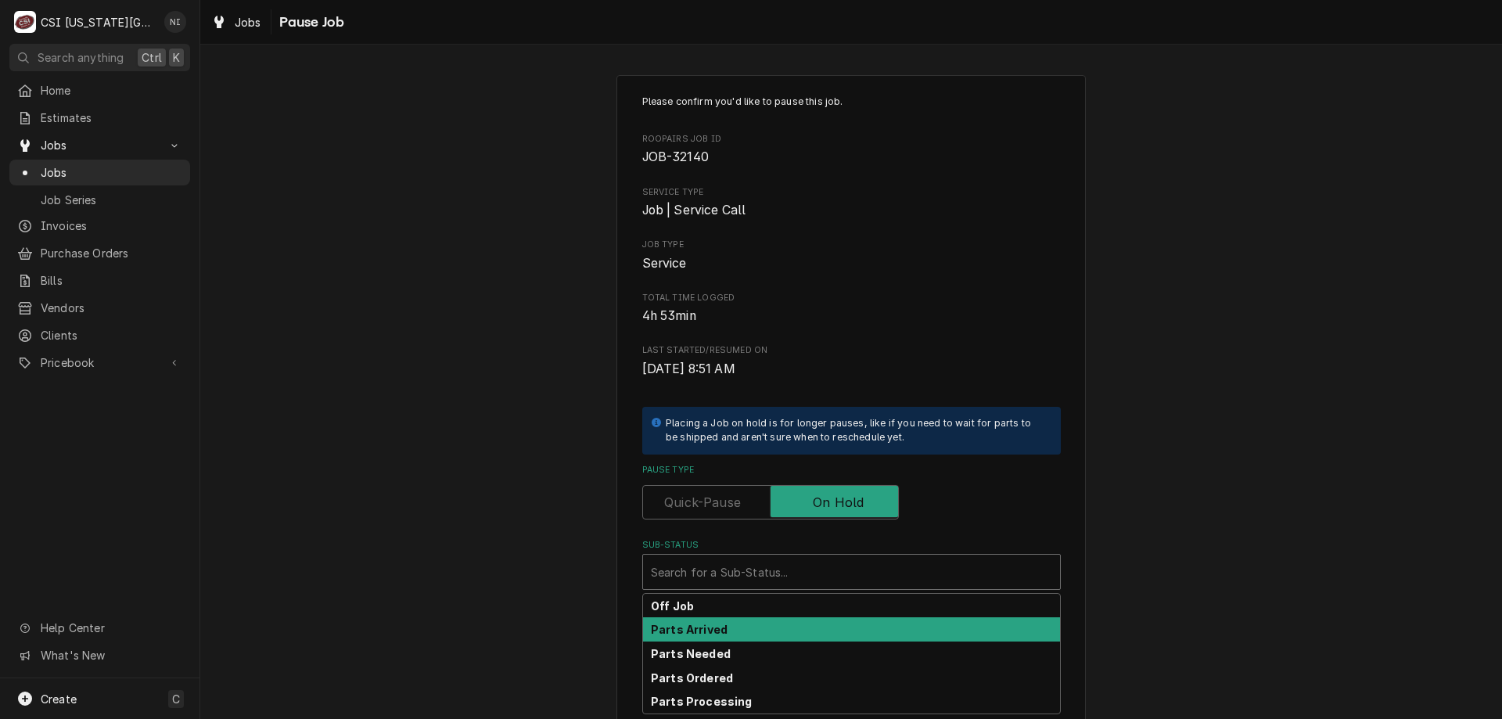
click at [724, 635] on div "Parts Arrived" at bounding box center [851, 629] width 417 height 24
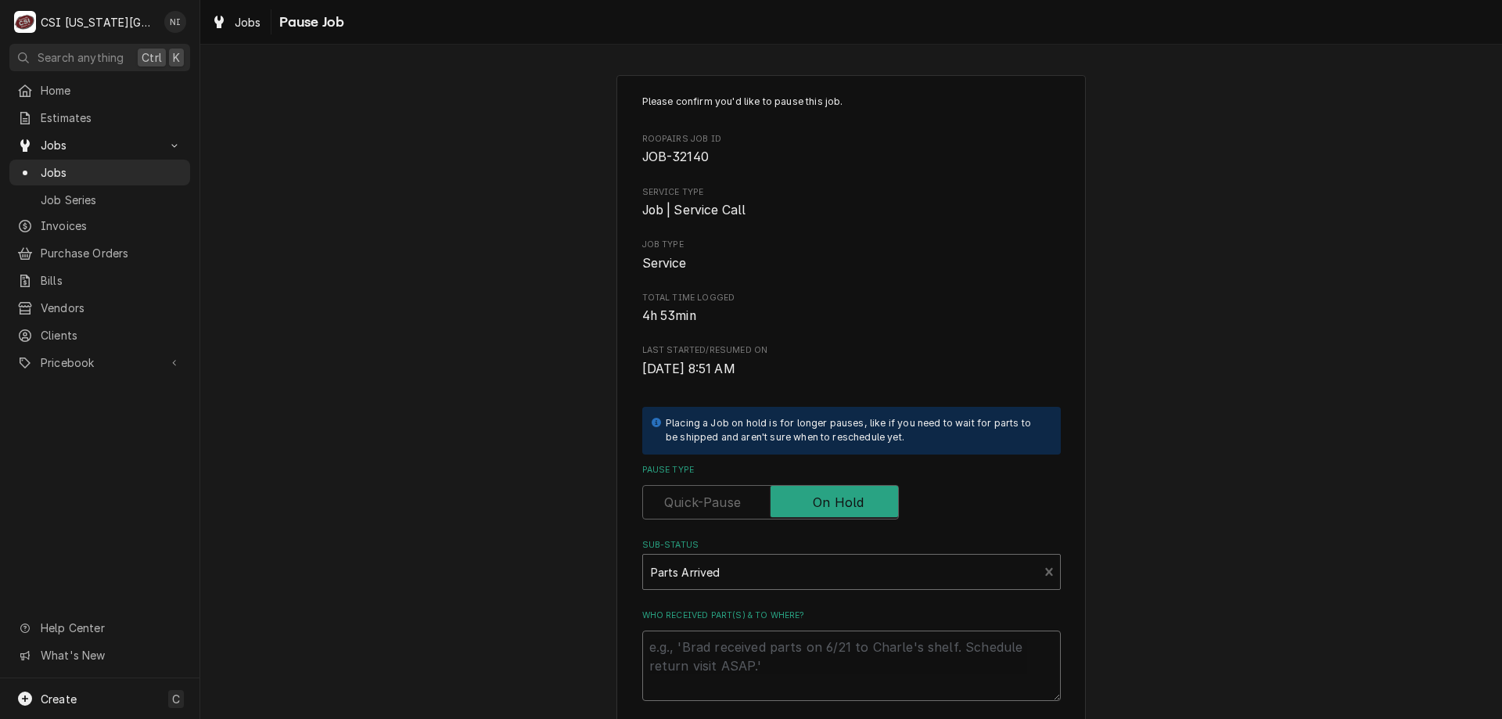
click at [724, 640] on textarea "Who received part(s) & to where?" at bounding box center [851, 666] width 419 height 70
type textarea "x"
type textarea "P"
type textarea "x"
type textarea "Pa"
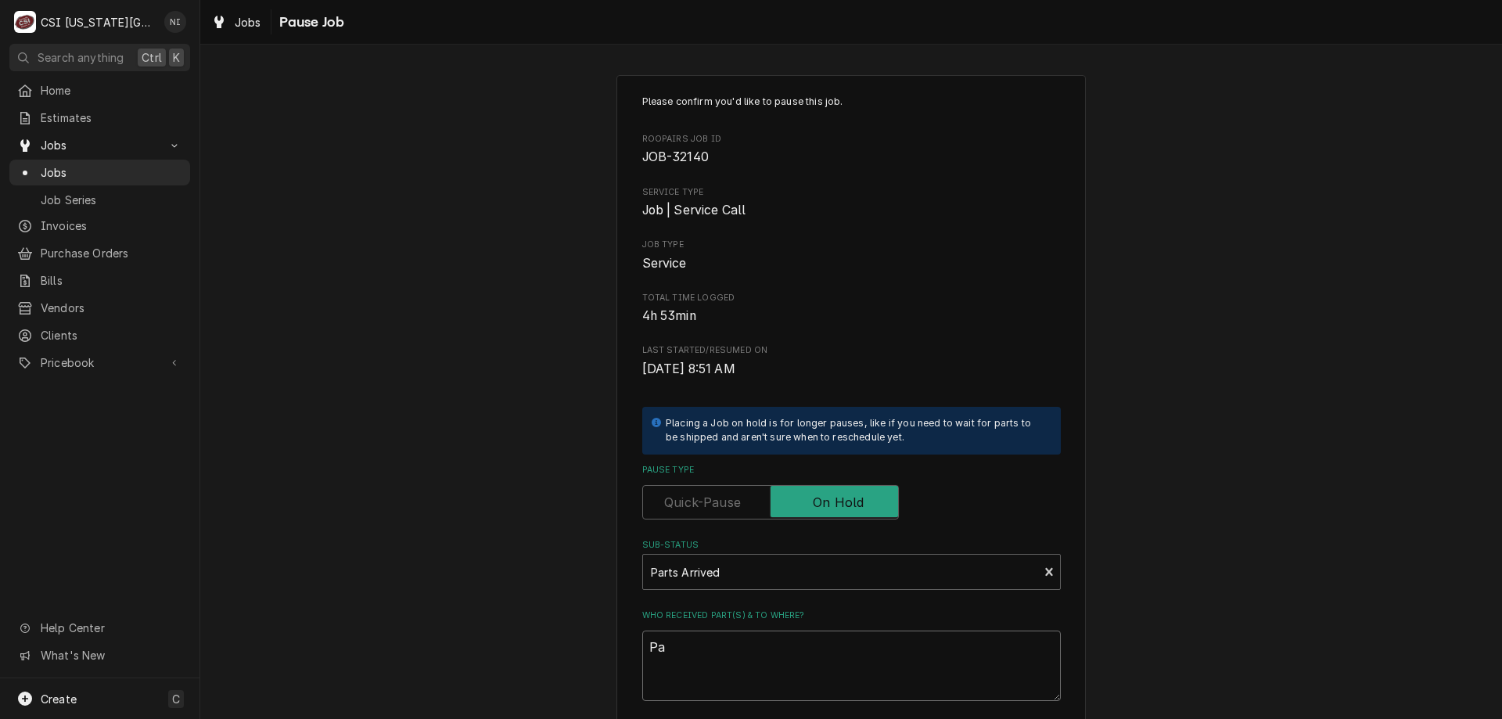
type textarea "x"
type textarea "Par"
type textarea "x"
type textarea "Part"
type textarea "x"
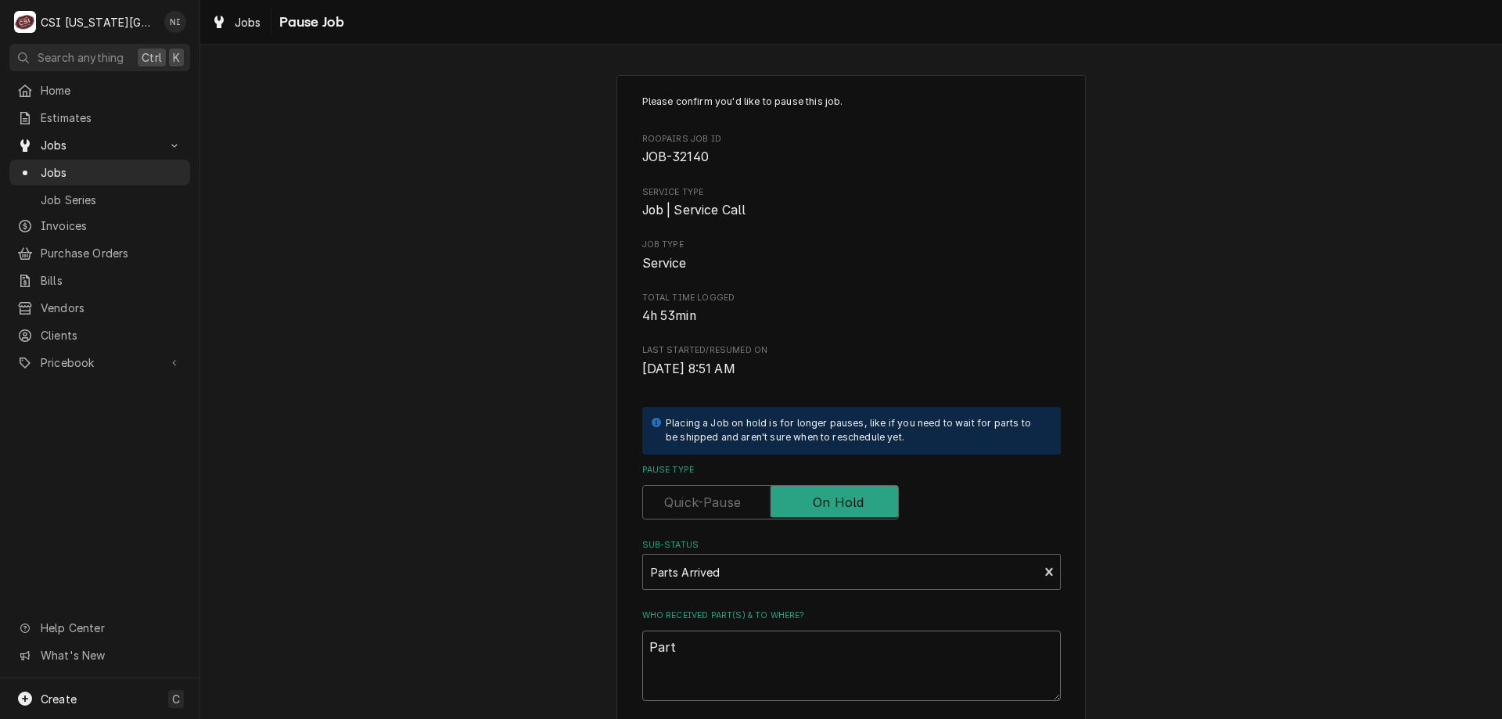
type textarea "Parts"
type textarea "x"
type textarea "Parts"
type textarea "x"
type textarea "Parts o"
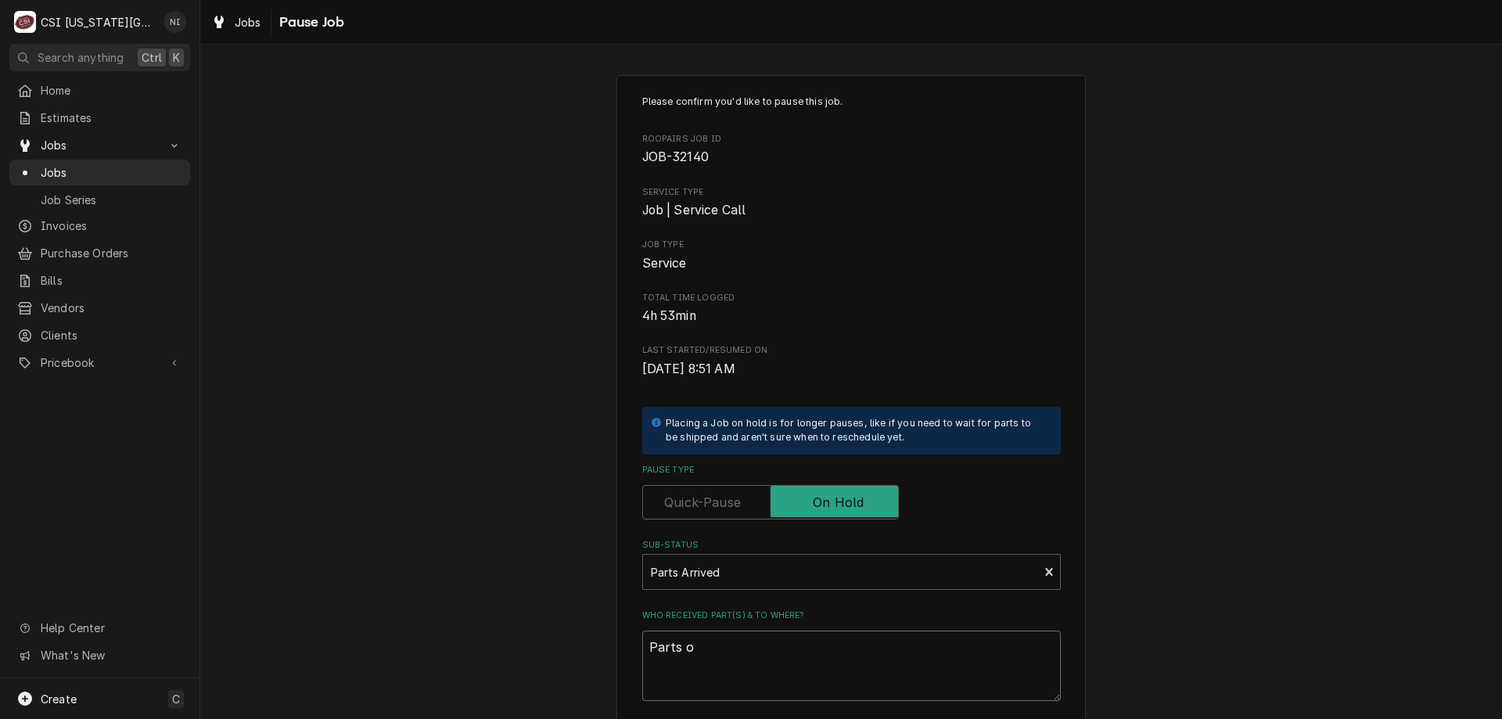
type textarea "x"
type textarea "Parts on"
type textarea "x"
type textarea "Parts on t"
type textarea "x"
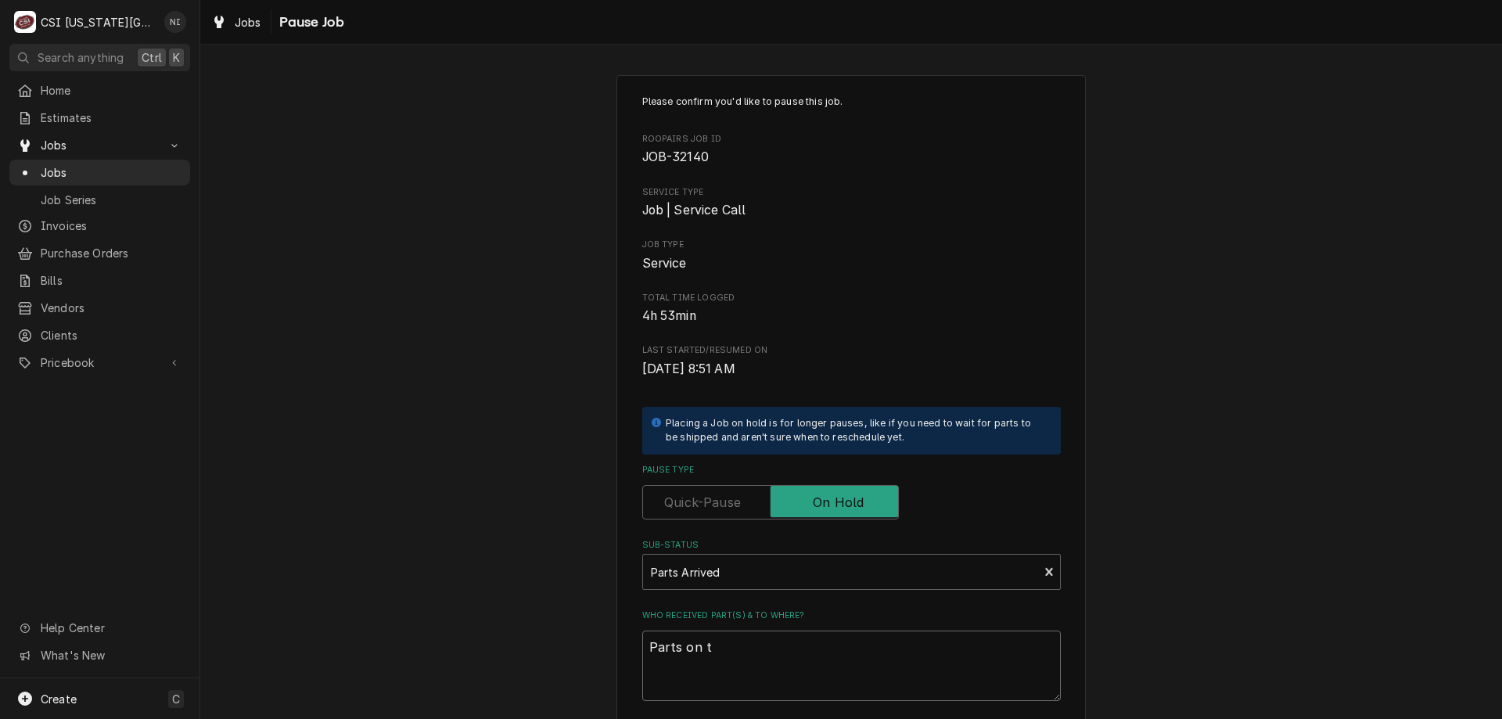
type textarea "Parts on th"
type textarea "x"
type textarea "Parts on the"
type textarea "x"
type textarea "Parts on the"
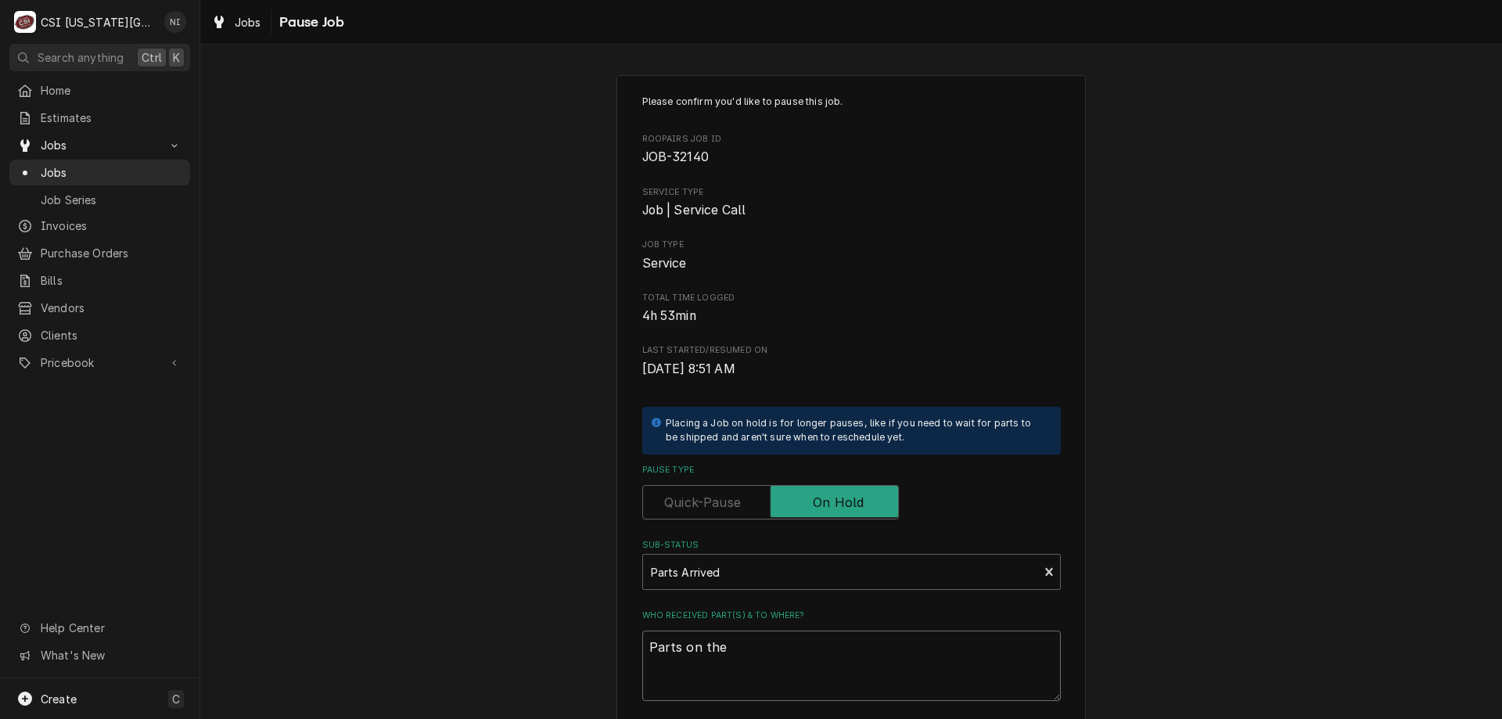
type textarea "x"
type textarea "Parts on the u"
type textarea "x"
type textarea "Parts on the un"
type textarea "x"
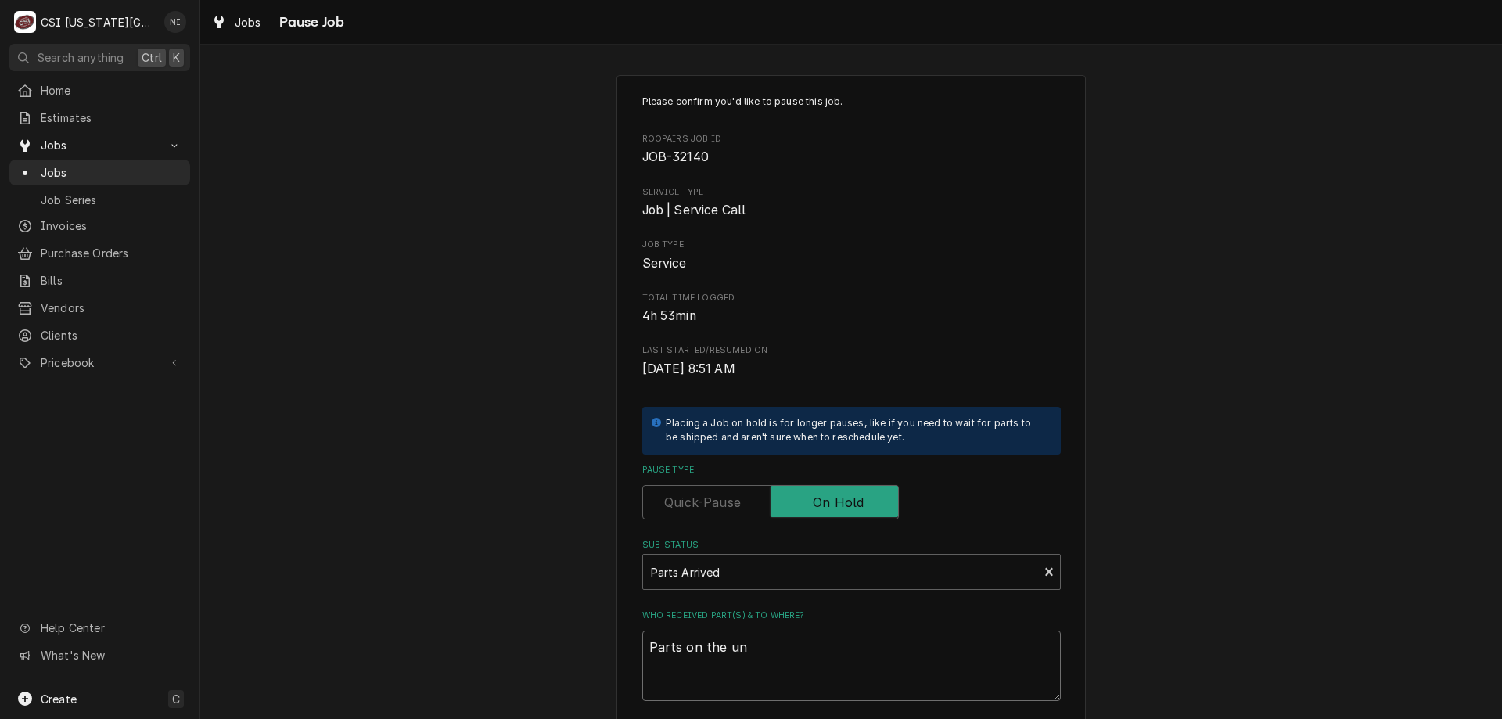
type textarea "Parts on the una"
type textarea "x"
type textarea "Parts on the unas"
type textarea "x"
type textarea "Parts on the unass"
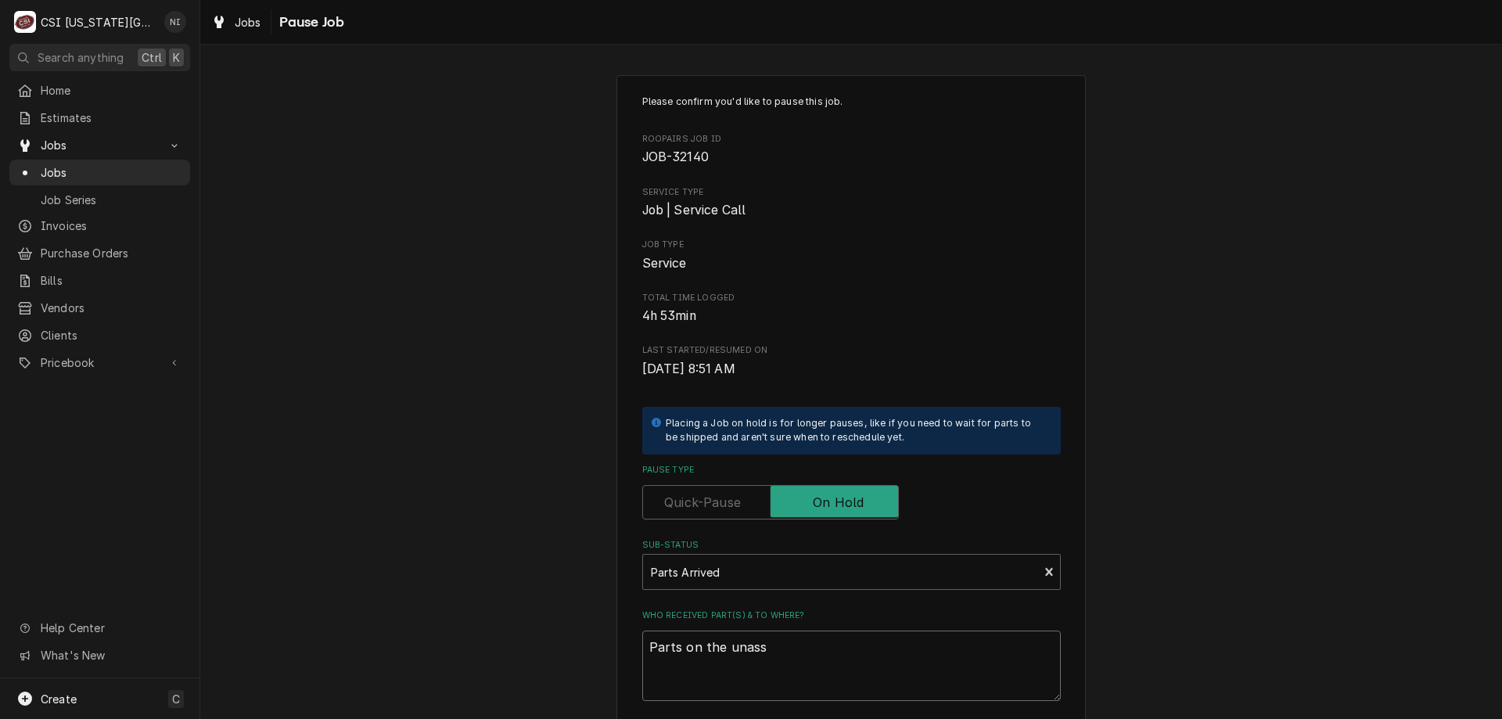
type textarea "x"
type textarea "Parts on the unassi"
type textarea "x"
type textarea "Parts on the unassig"
type textarea "x"
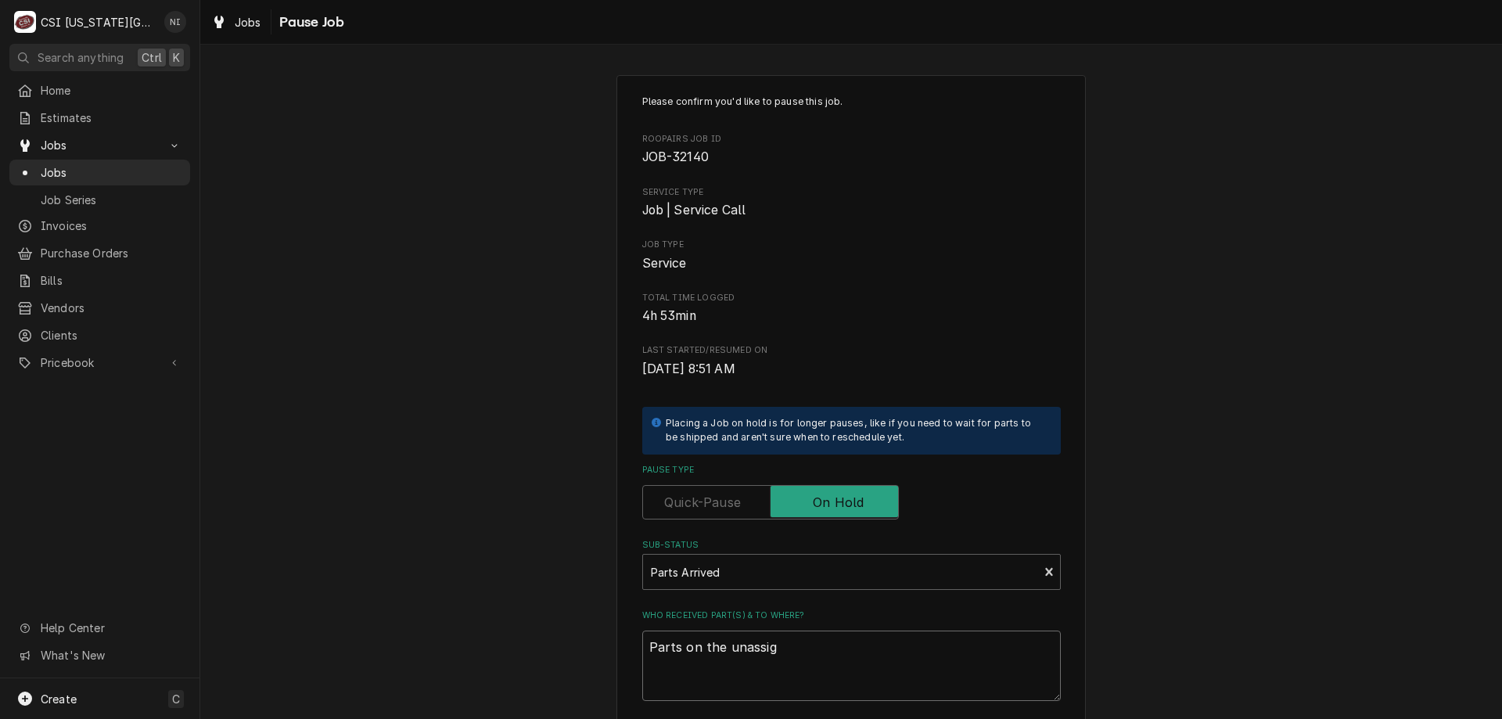
type textarea "Parts on the unassign"
type textarea "x"
type textarea "Parts on the unassigne"
type textarea "x"
type textarea "Parts on the unassigned"
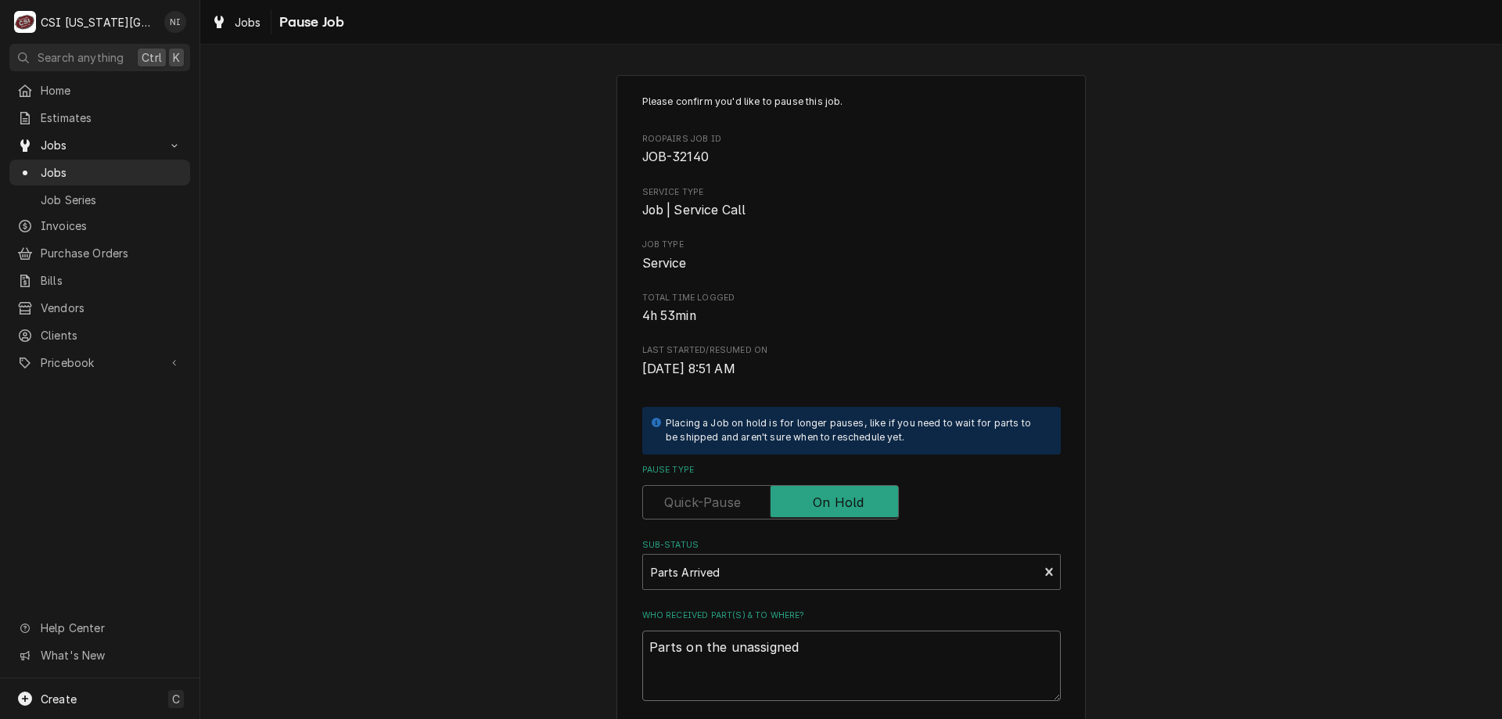
type textarea "x"
type textarea "Parts on the unassigned s"
type textarea "x"
type textarea "Parts on the unassigned sh"
type textarea "x"
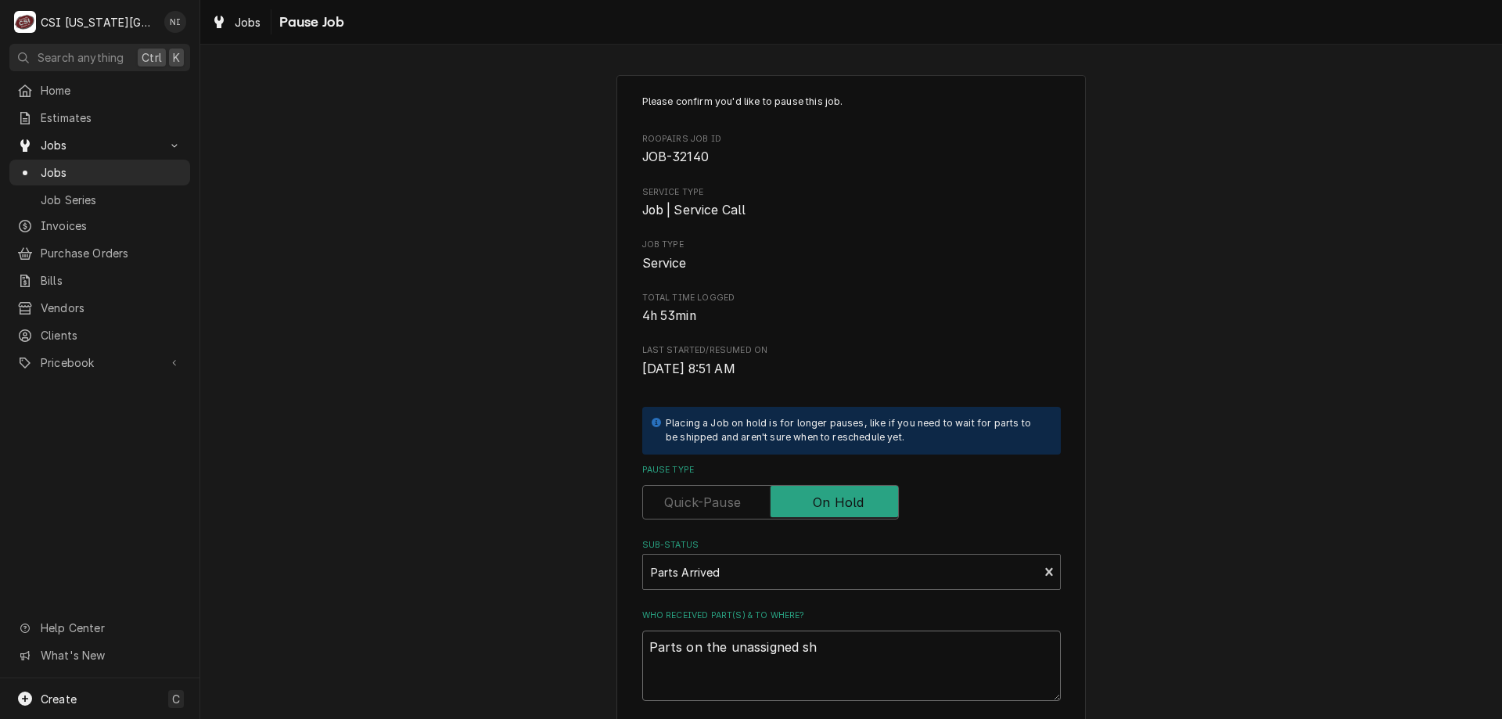
type textarea "Parts on the unassigned she"
type textarea "x"
type textarea "Parts on the unassigned shel"
type textarea "x"
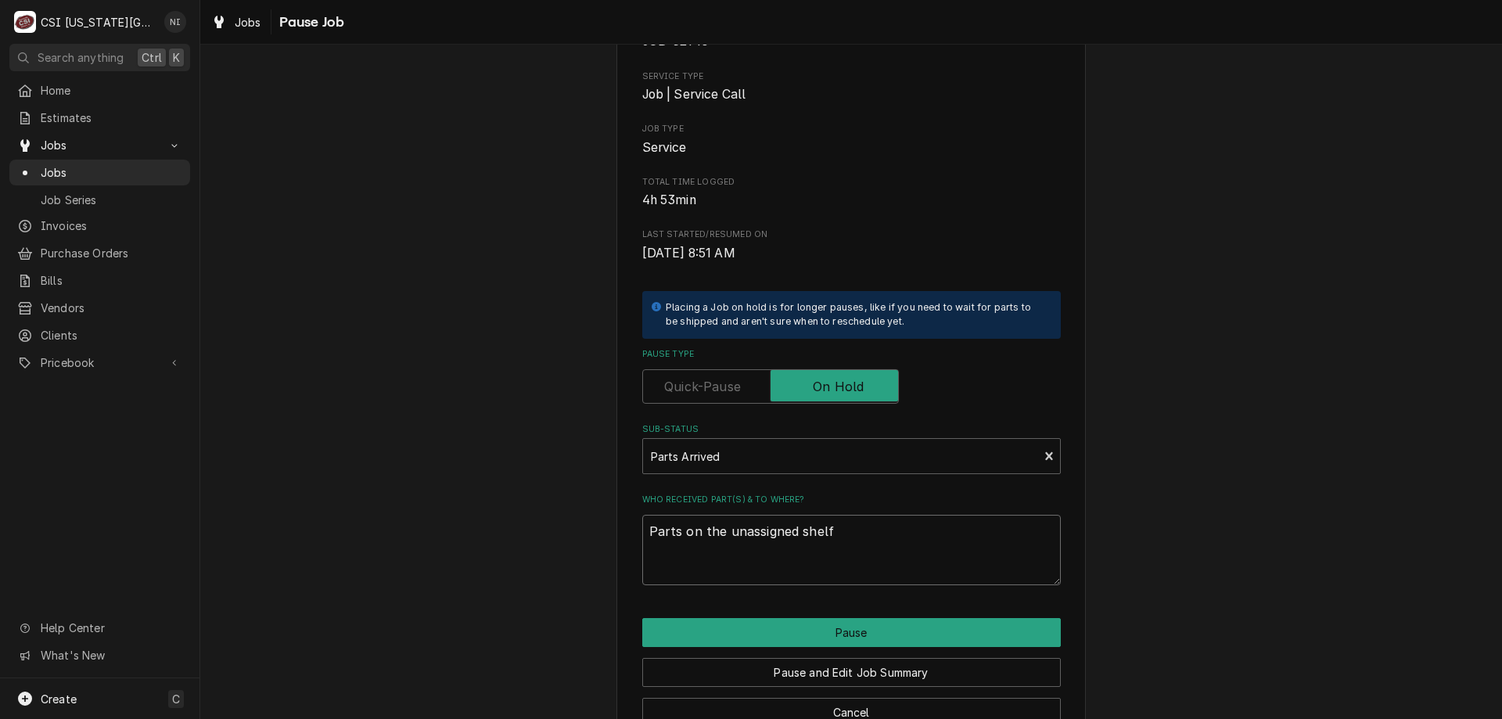
scroll to position [157, 0]
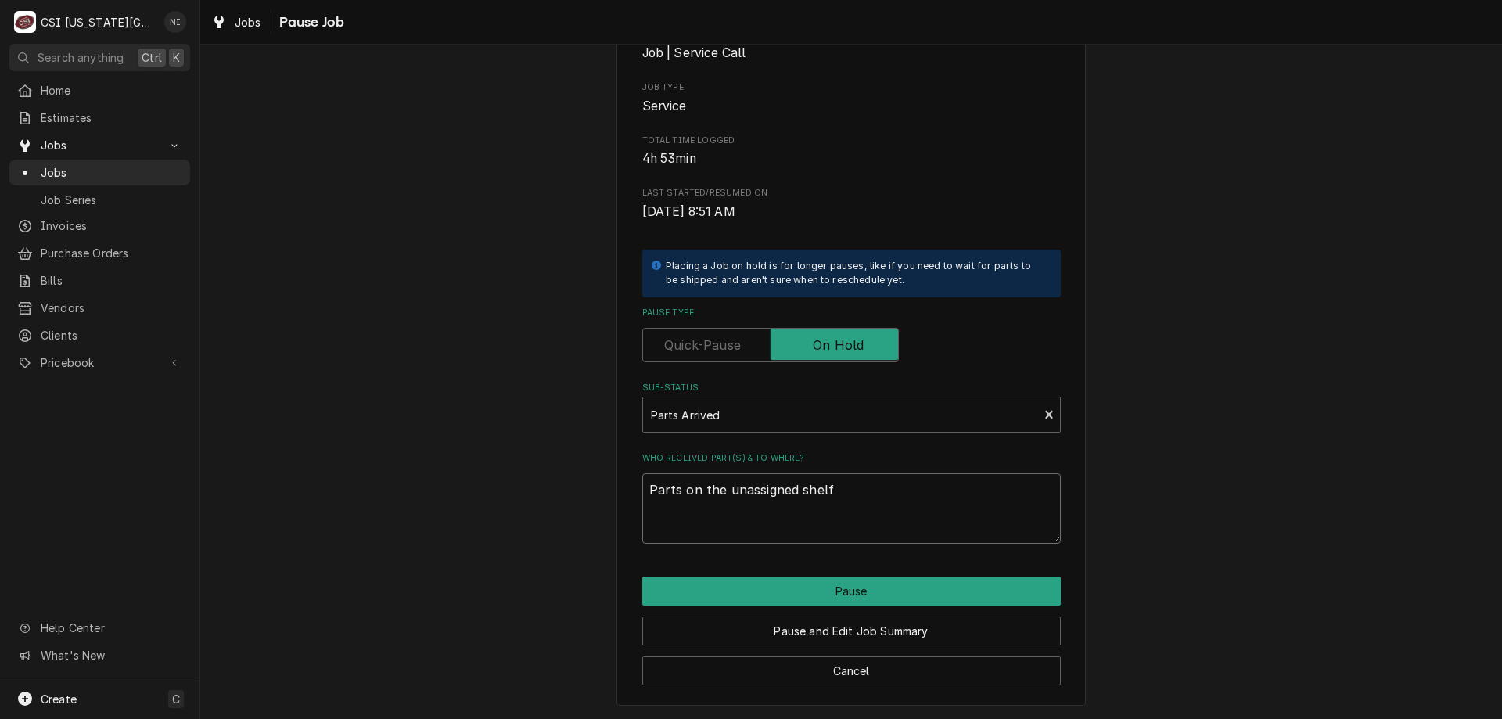
type textarea "Parts on the unassigned shelf"
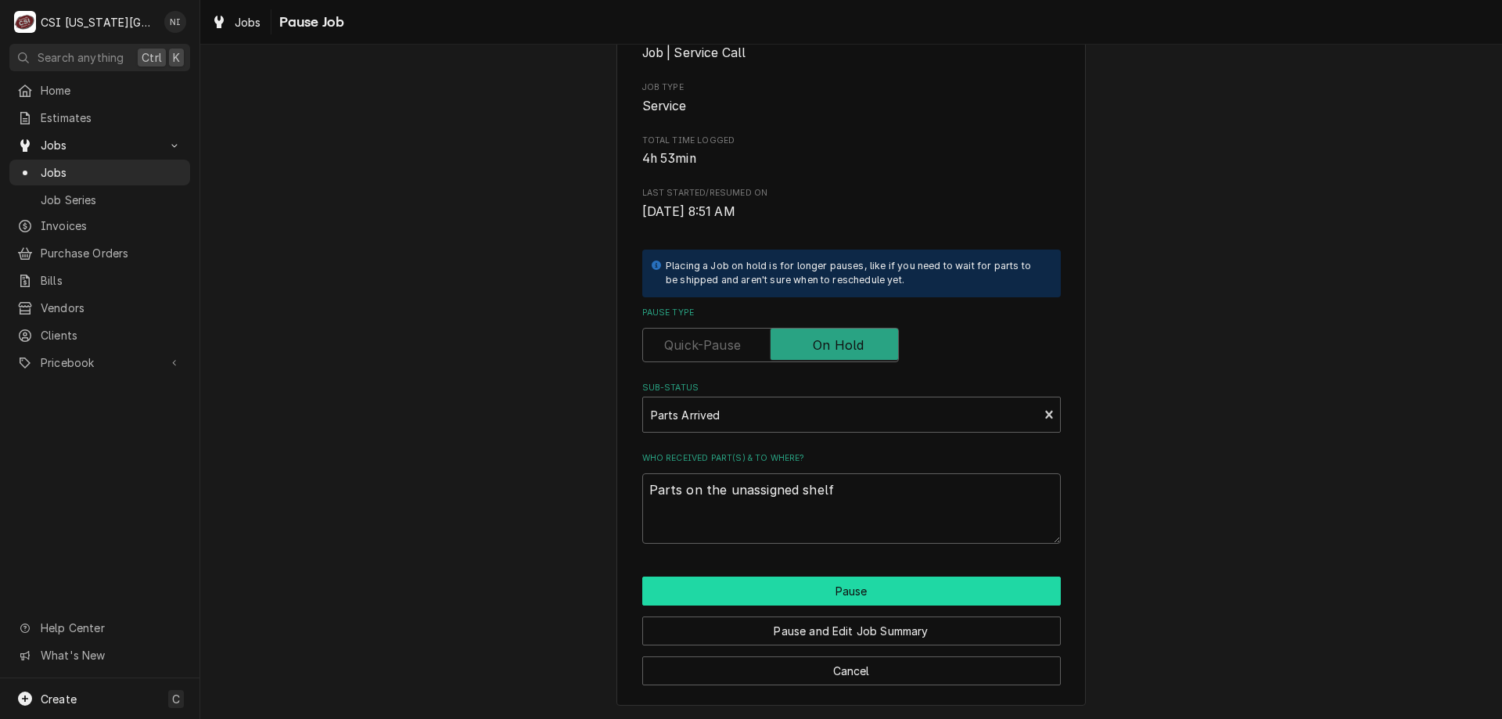
click at [900, 585] on button "Pause" at bounding box center [851, 591] width 419 height 29
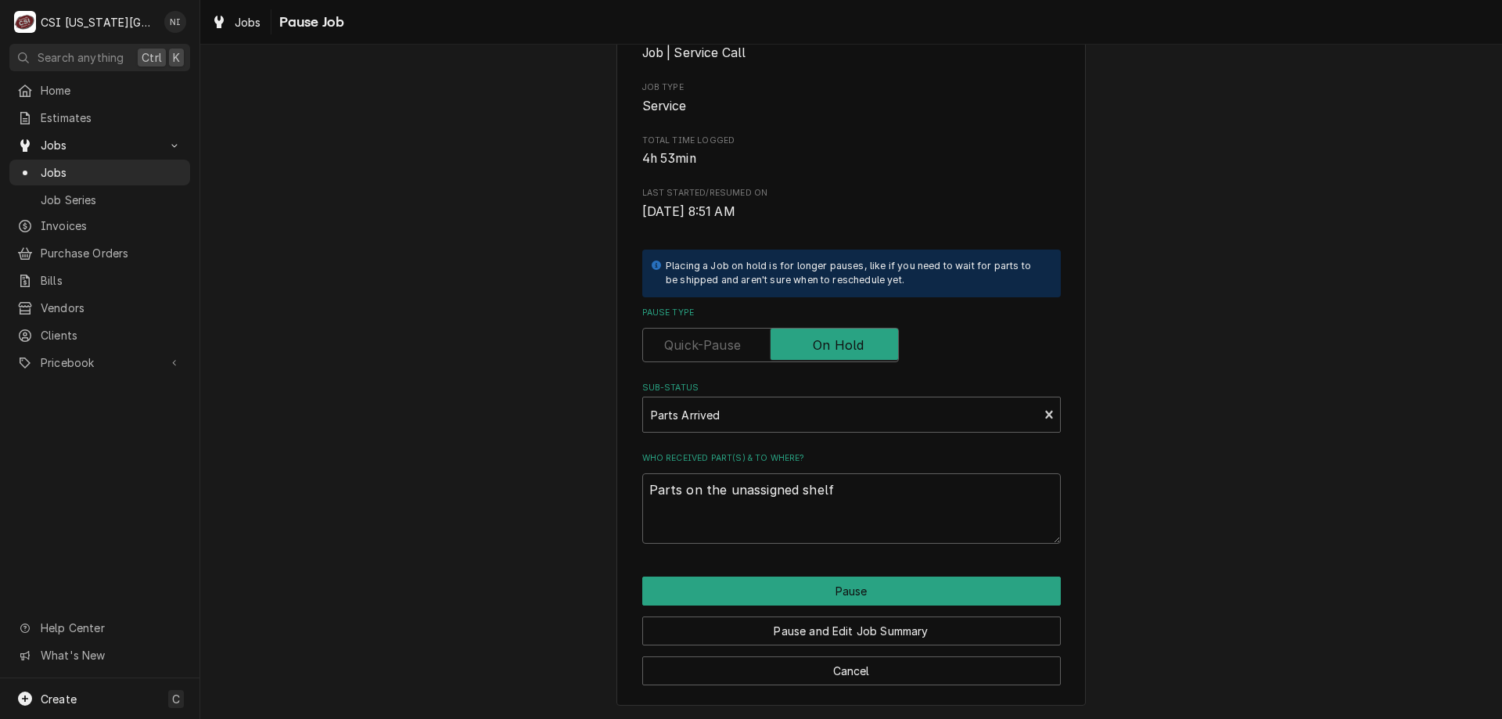
type textarea "x"
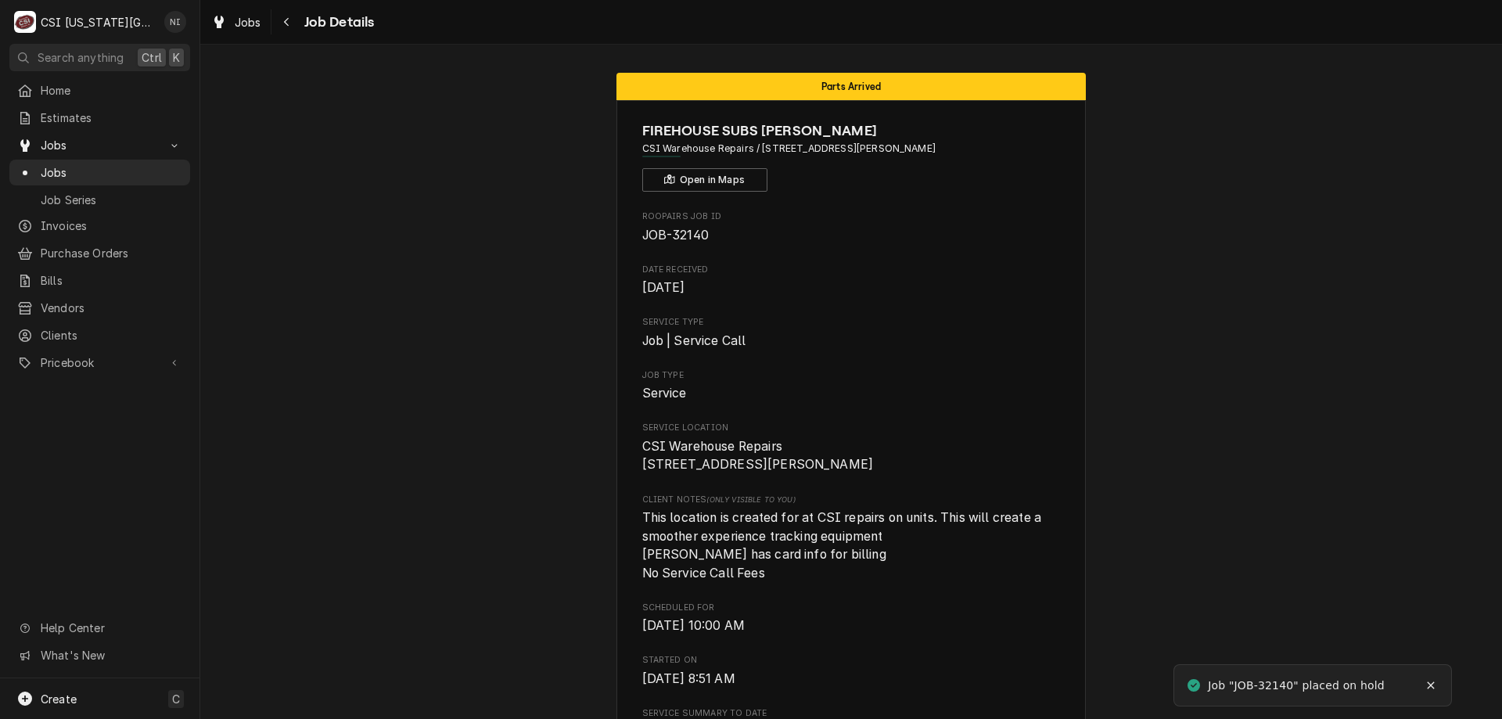
click at [113, 164] on span "Jobs" at bounding box center [112, 172] width 142 height 16
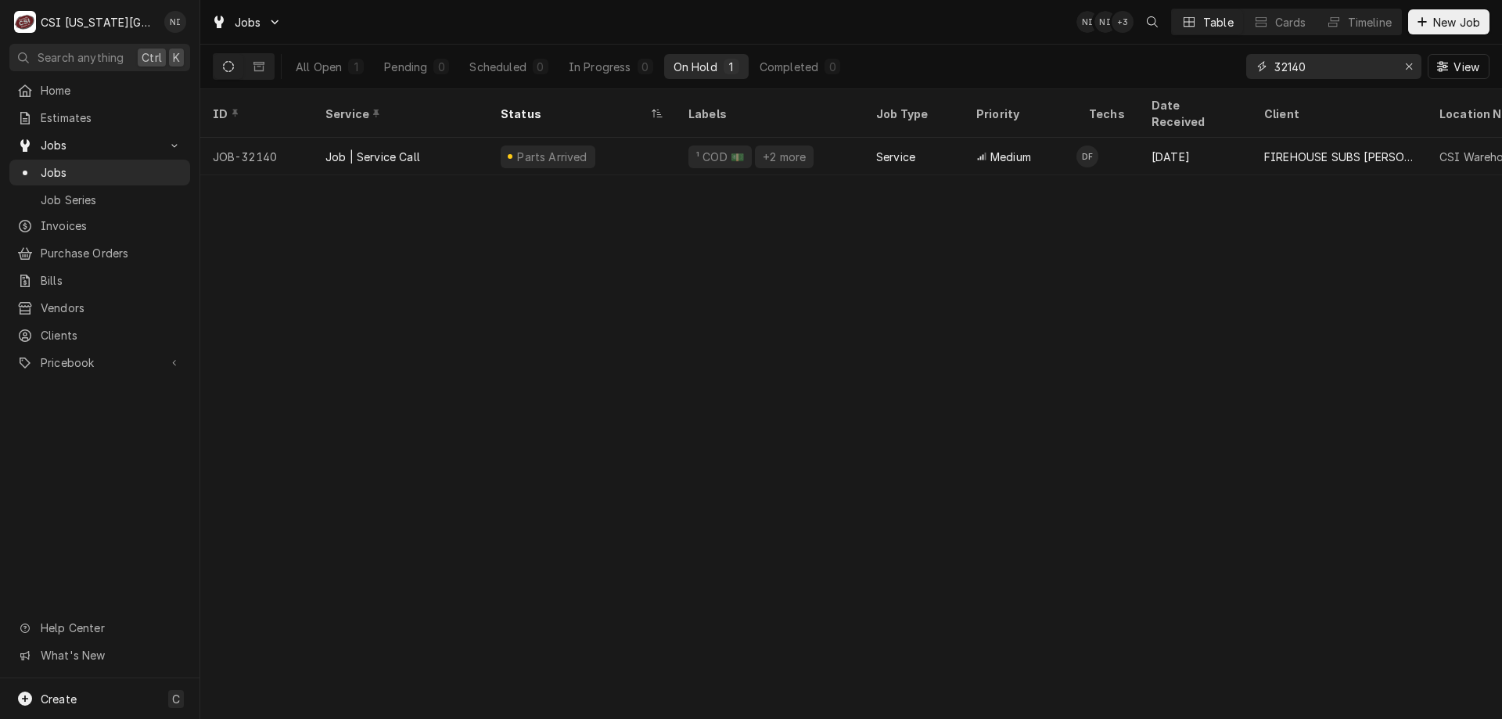
drag, startPoint x: 1322, startPoint y: 70, endPoint x: 1261, endPoint y: 70, distance: 61.8
click at [1261, 70] on div "32140" at bounding box center [1333, 66] width 175 height 25
type input "32011"
click at [662, 138] on div "Parts Ordered" at bounding box center [582, 157] width 188 height 38
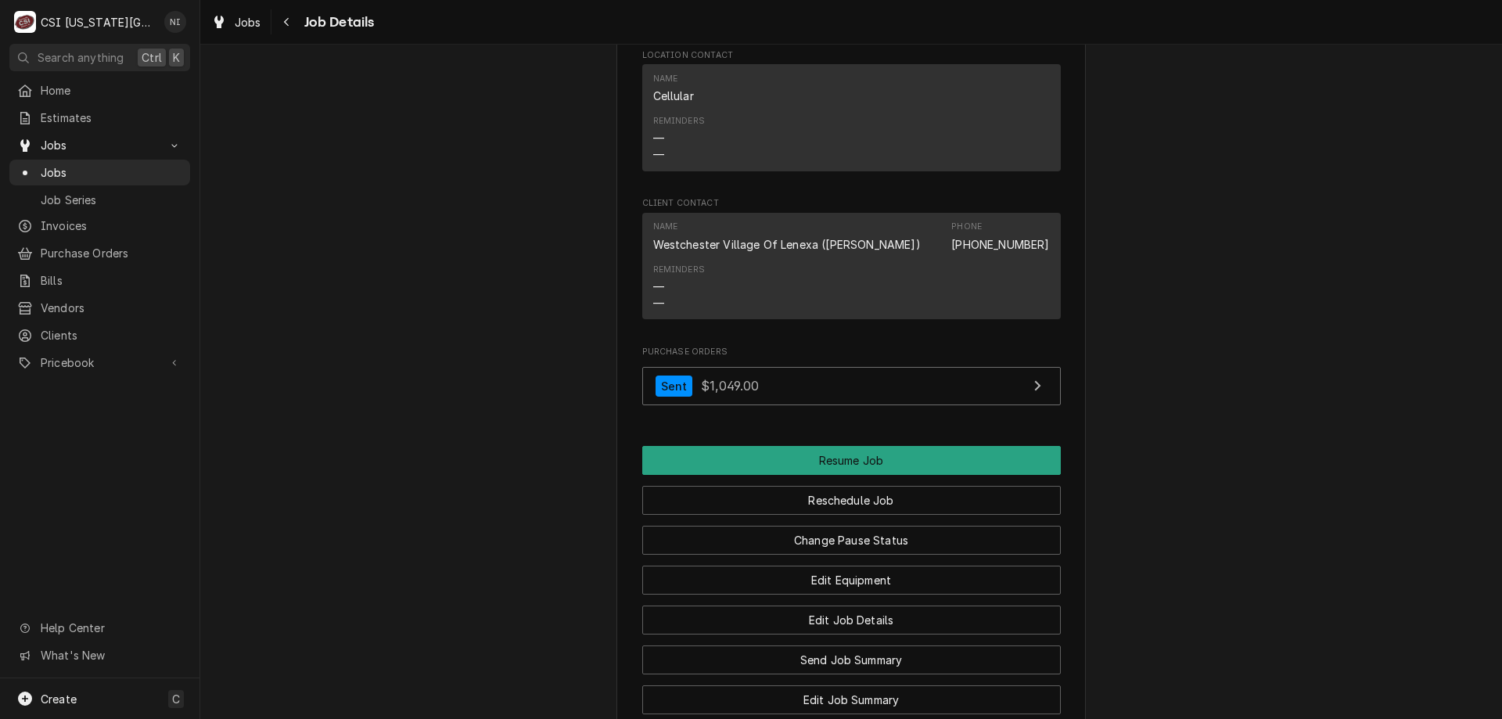
scroll to position [1688, 0]
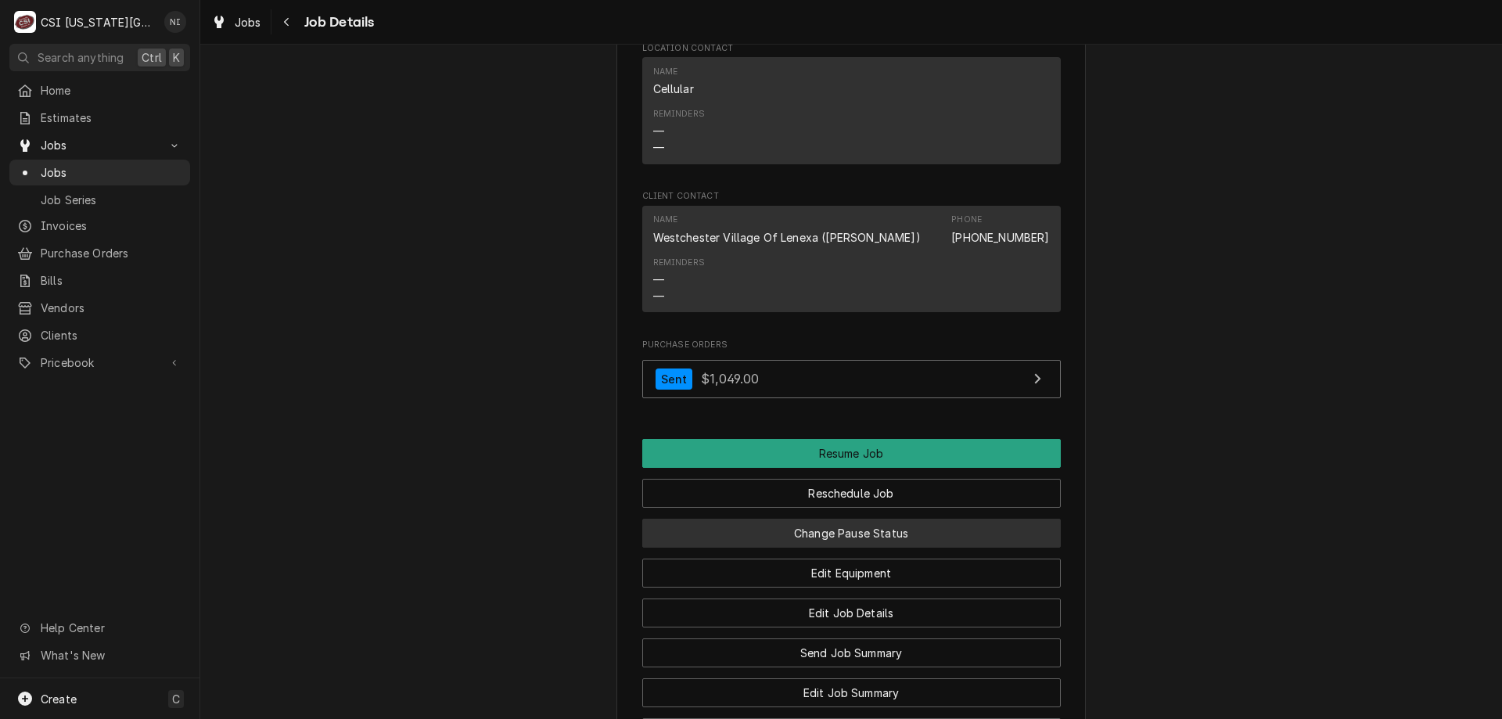
click at [887, 519] on button "Change Pause Status" at bounding box center [851, 533] width 419 height 29
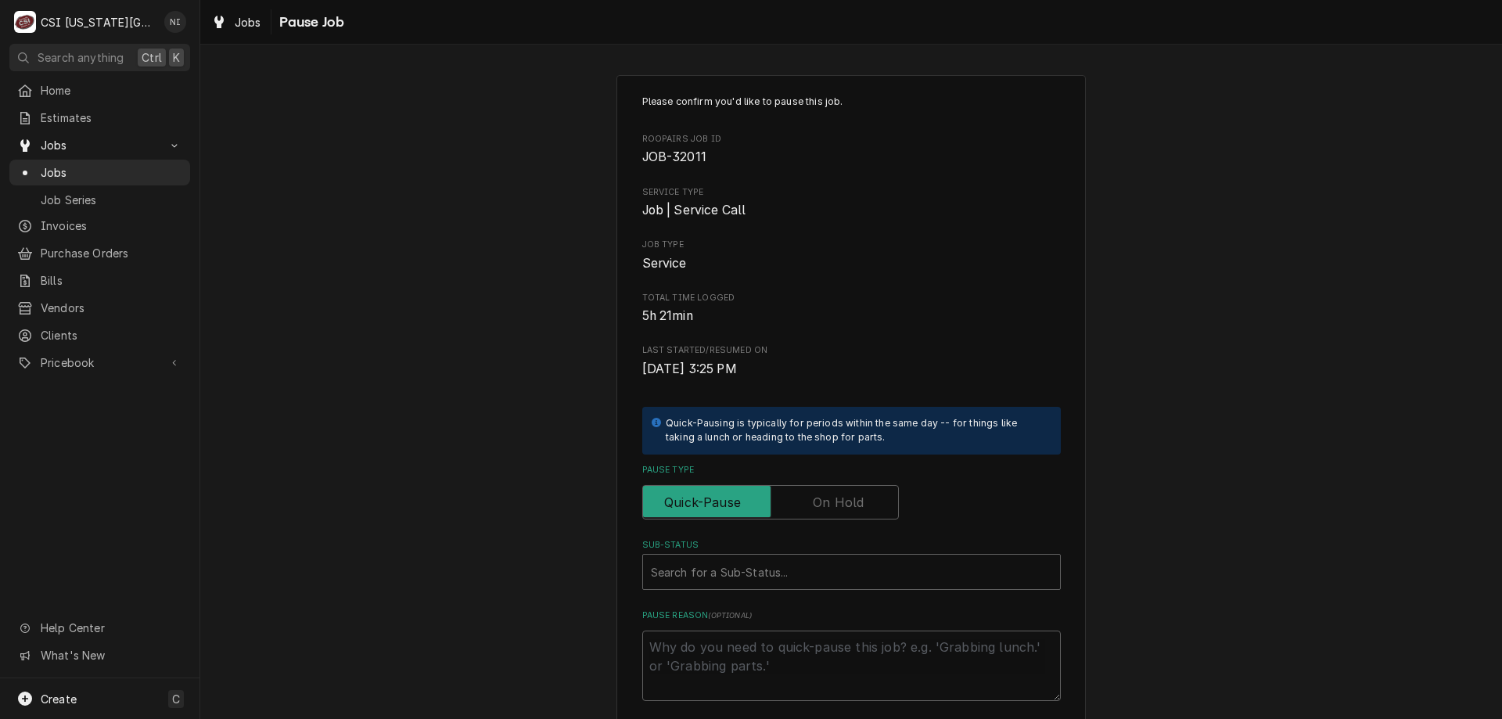
drag, startPoint x: 844, startPoint y: 499, endPoint x: 807, endPoint y: 551, distance: 63.4
click at [840, 503] on label "Pause Type" at bounding box center [770, 502] width 257 height 34
click at [840, 503] on input "Pause Type" at bounding box center [770, 502] width 243 height 34
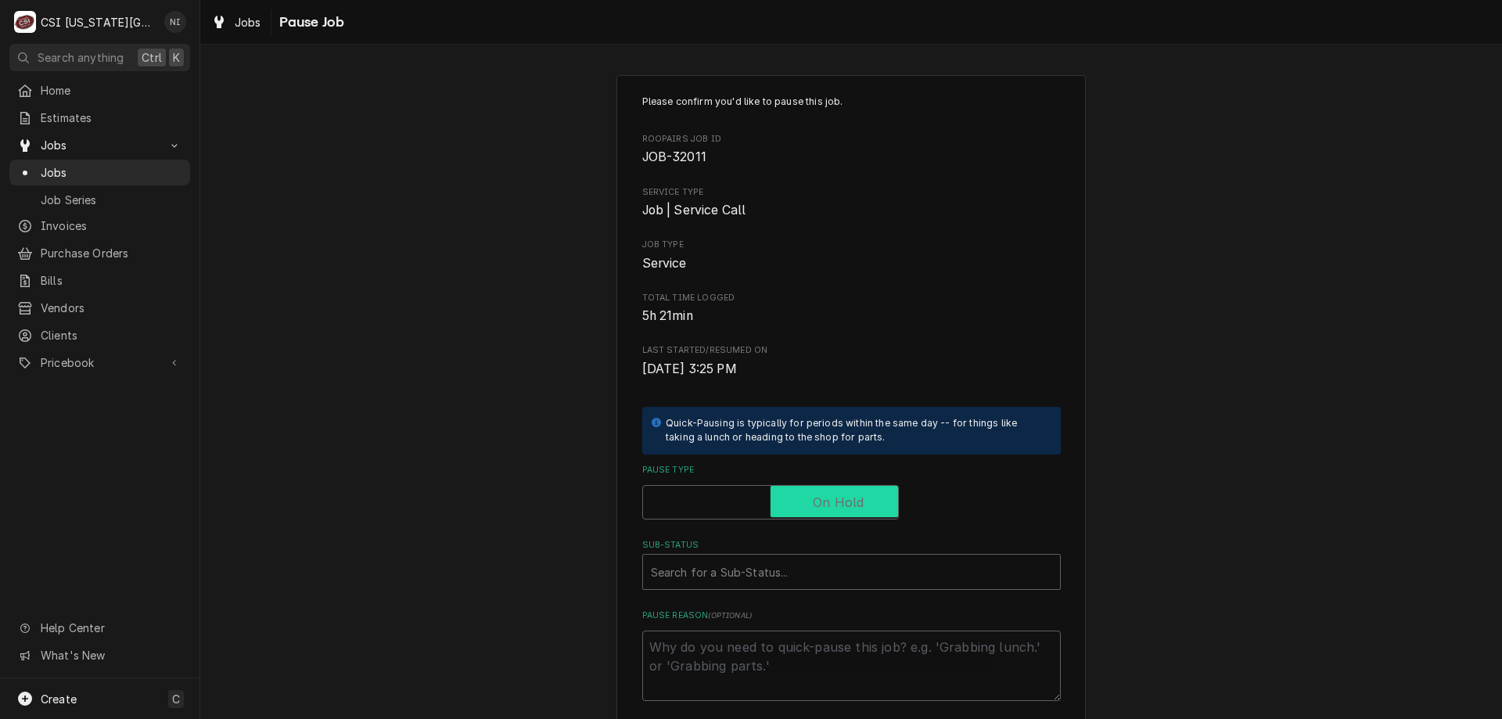
checkbox input "true"
click at [807, 563] on div "Sub-Status" at bounding box center [851, 572] width 401 height 28
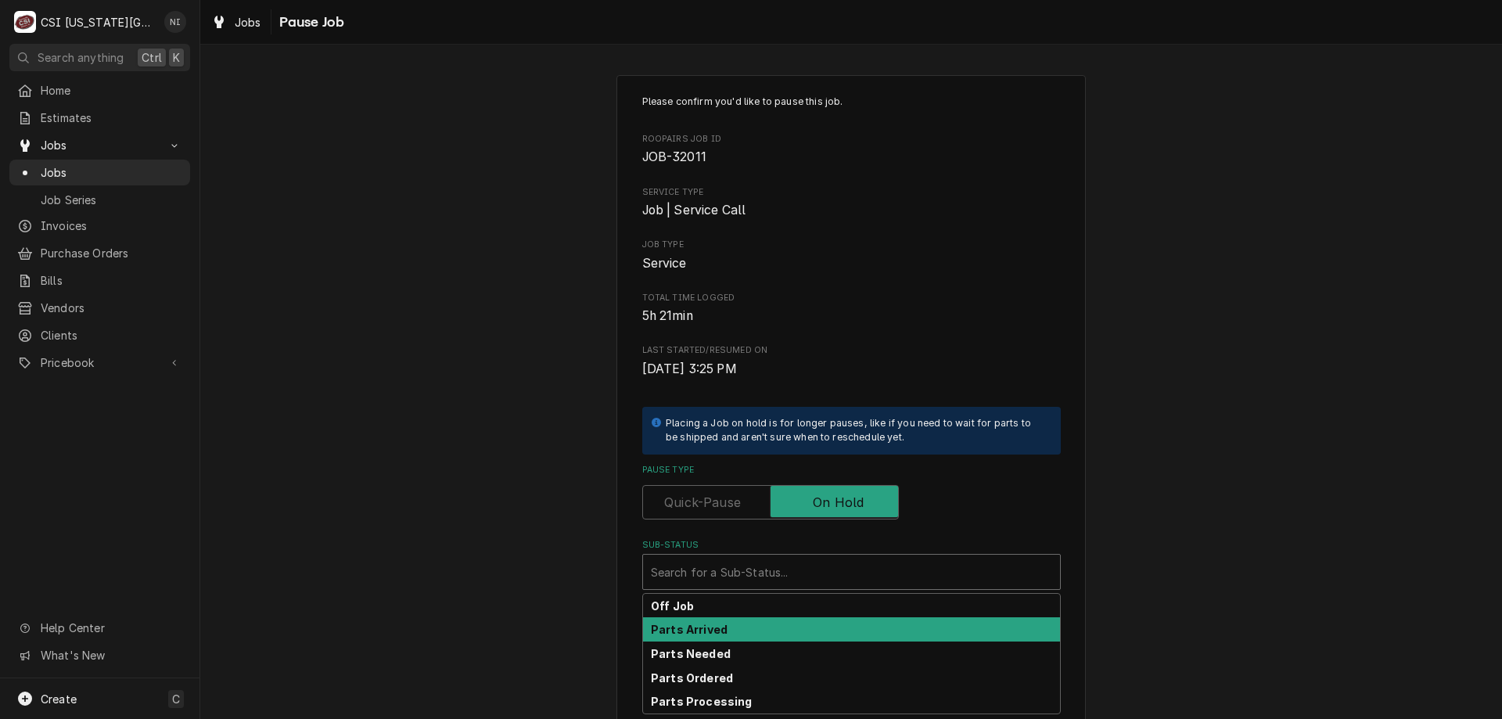
click at [717, 633] on strong "Parts Arrived" at bounding box center [689, 629] width 77 height 13
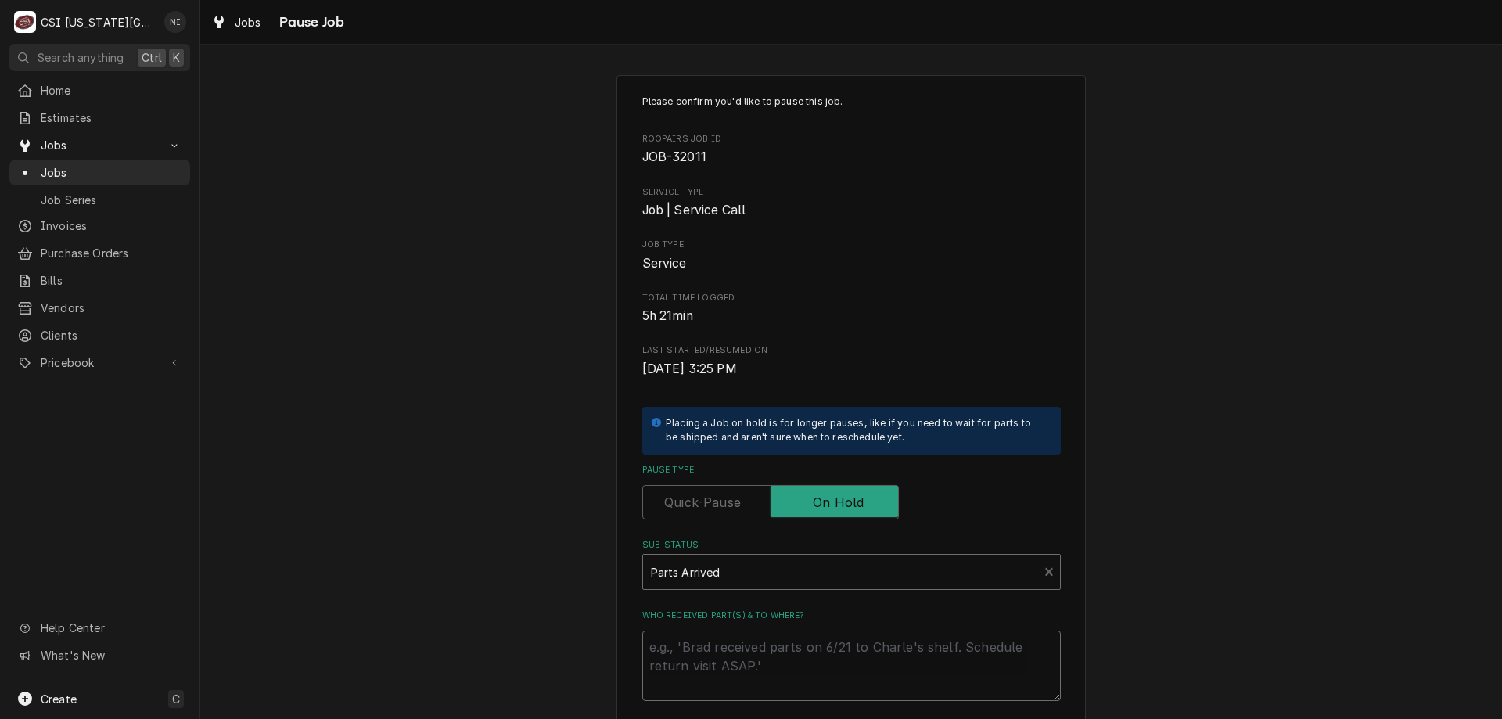
click at [717, 636] on textarea "Who received part(s) & to where?" at bounding box center [851, 666] width 419 height 70
type textarea "x"
type textarea "p"
type textarea "x"
type textarea "pa"
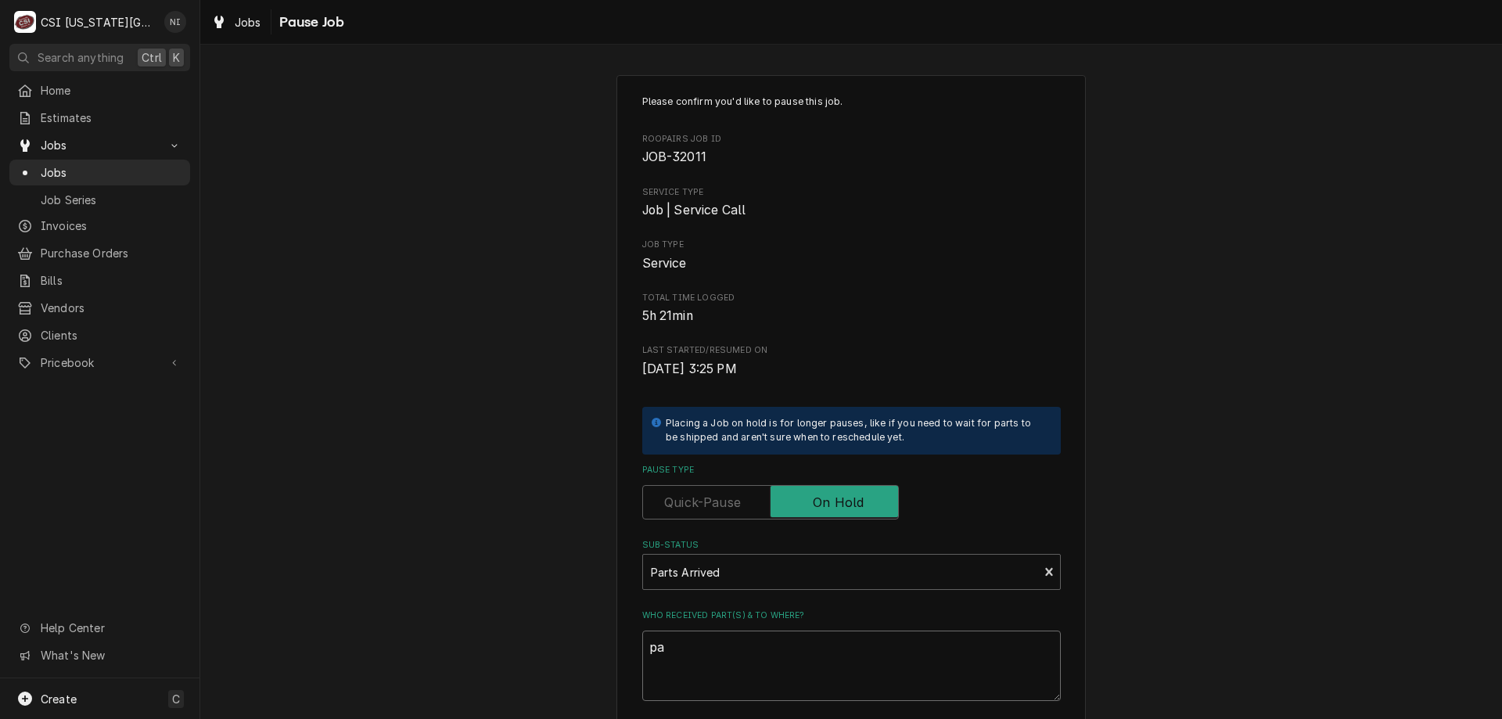
type textarea "x"
type textarea "par"
type textarea "x"
type textarea "parr"
type textarea "x"
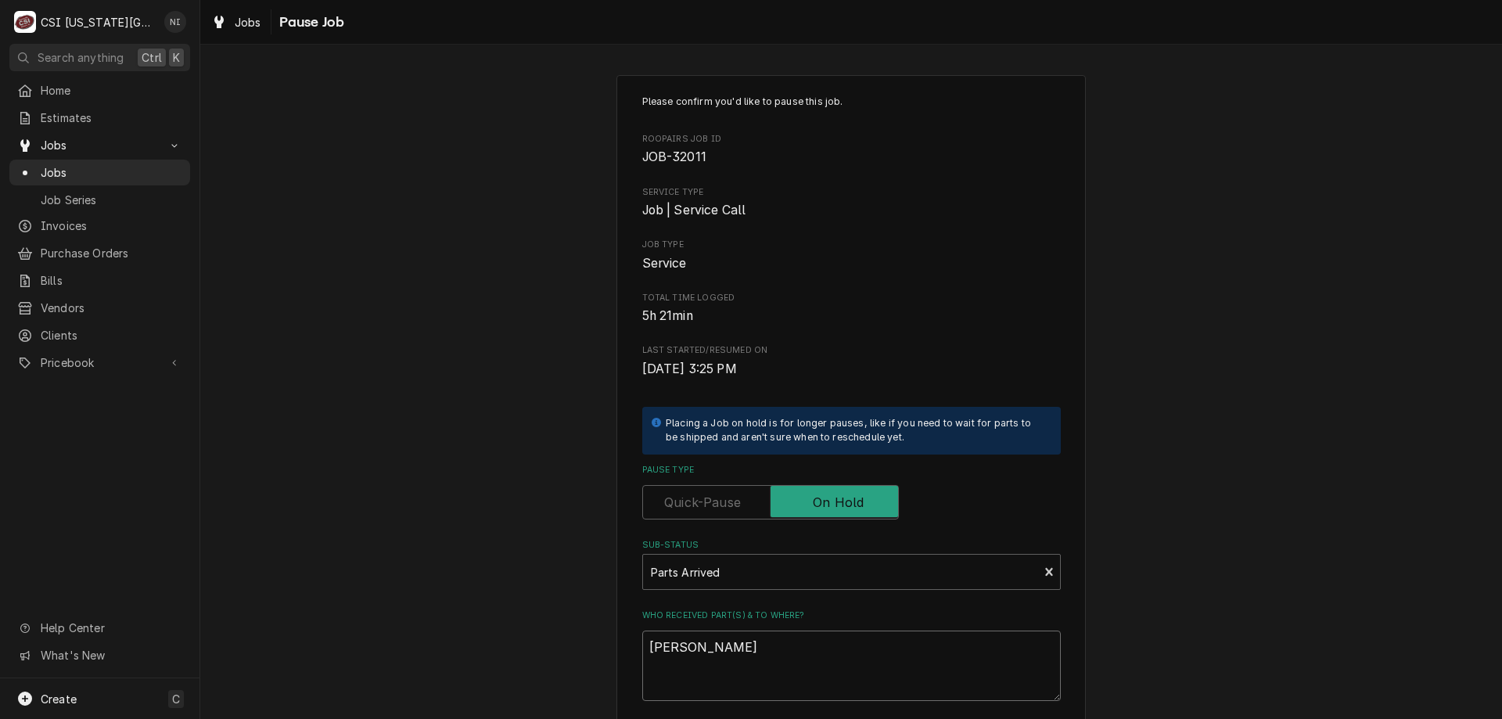
type textarea "par"
type textarea "x"
type textarea "part"
type textarea "x"
type textarea "parts"
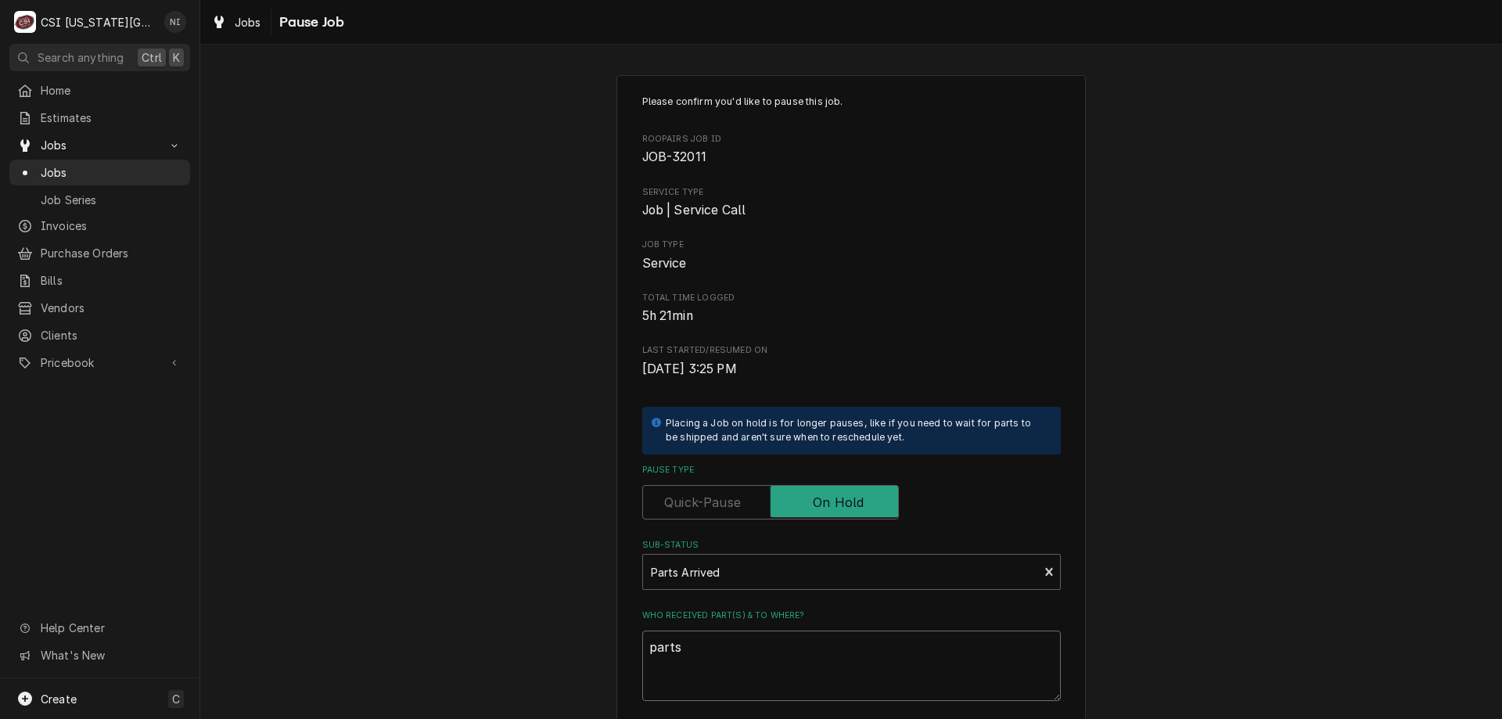
type textarea "x"
type textarea "parts"
type textarea "x"
type textarea "parts o"
type textarea "x"
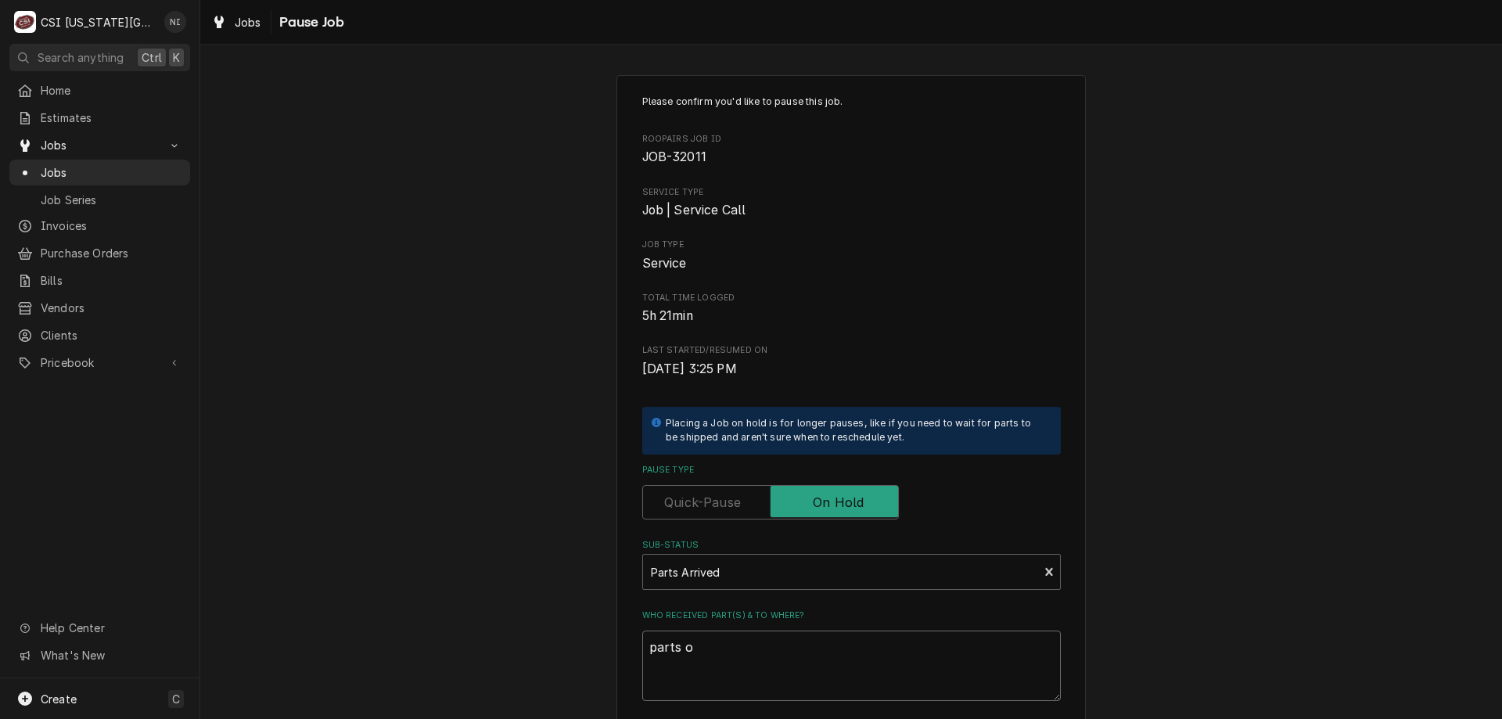
type textarea "parts on"
type textarea "x"
type textarea "parts on"
type textarea "x"
type textarea "parts on c"
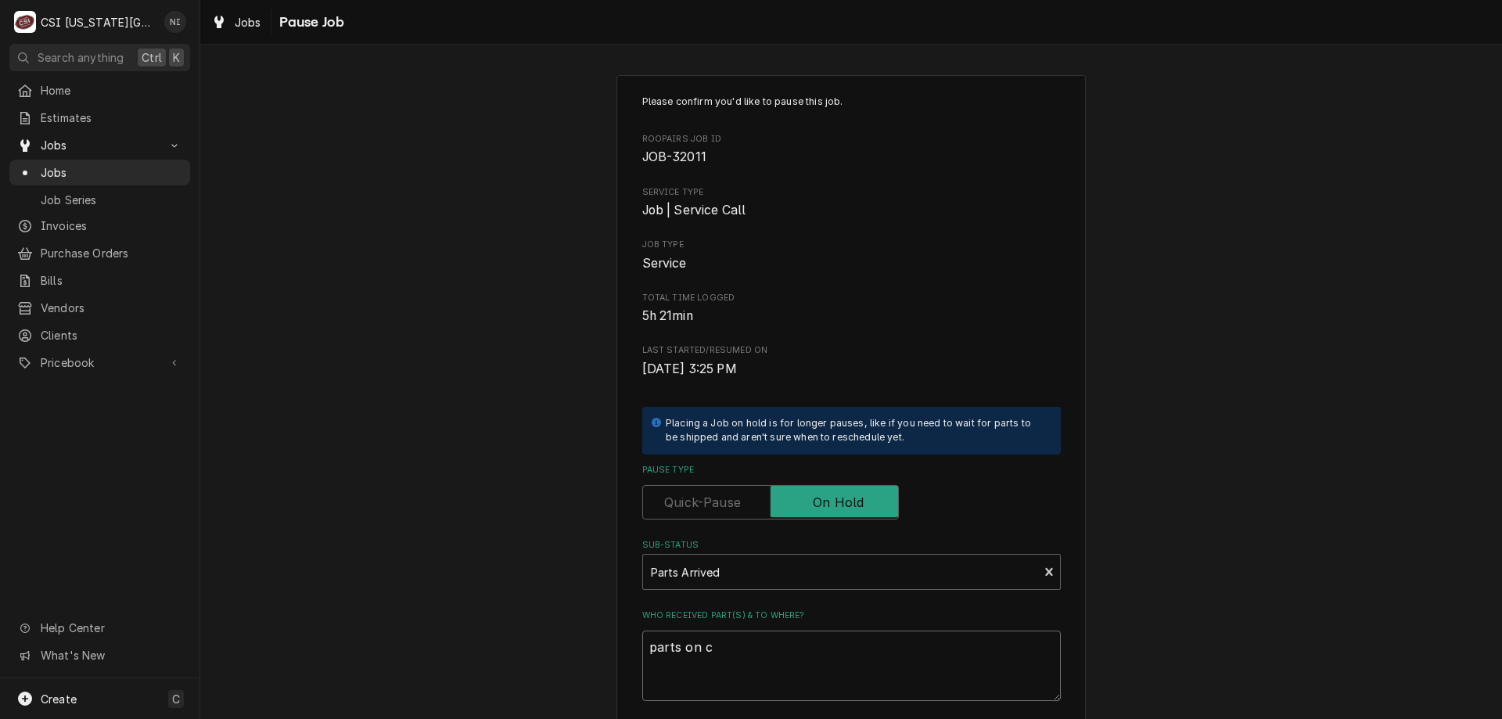
type textarea "x"
type textarea "parts on"
type textarea "x"
type textarea "parts on m"
type textarea "x"
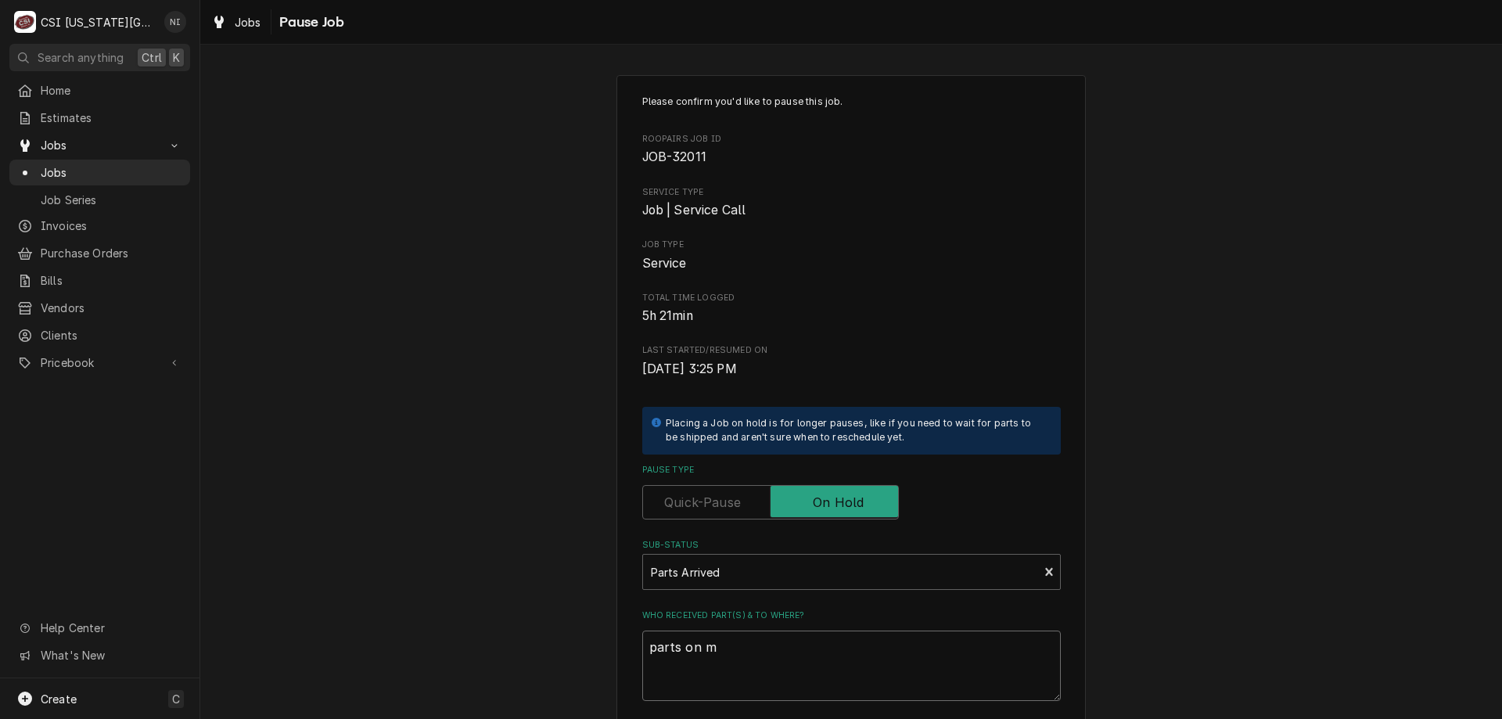
type textarea "parts on ma"
type textarea "x"
type textarea "parts on mar"
type textarea "x"
type textarea "parts on mars"
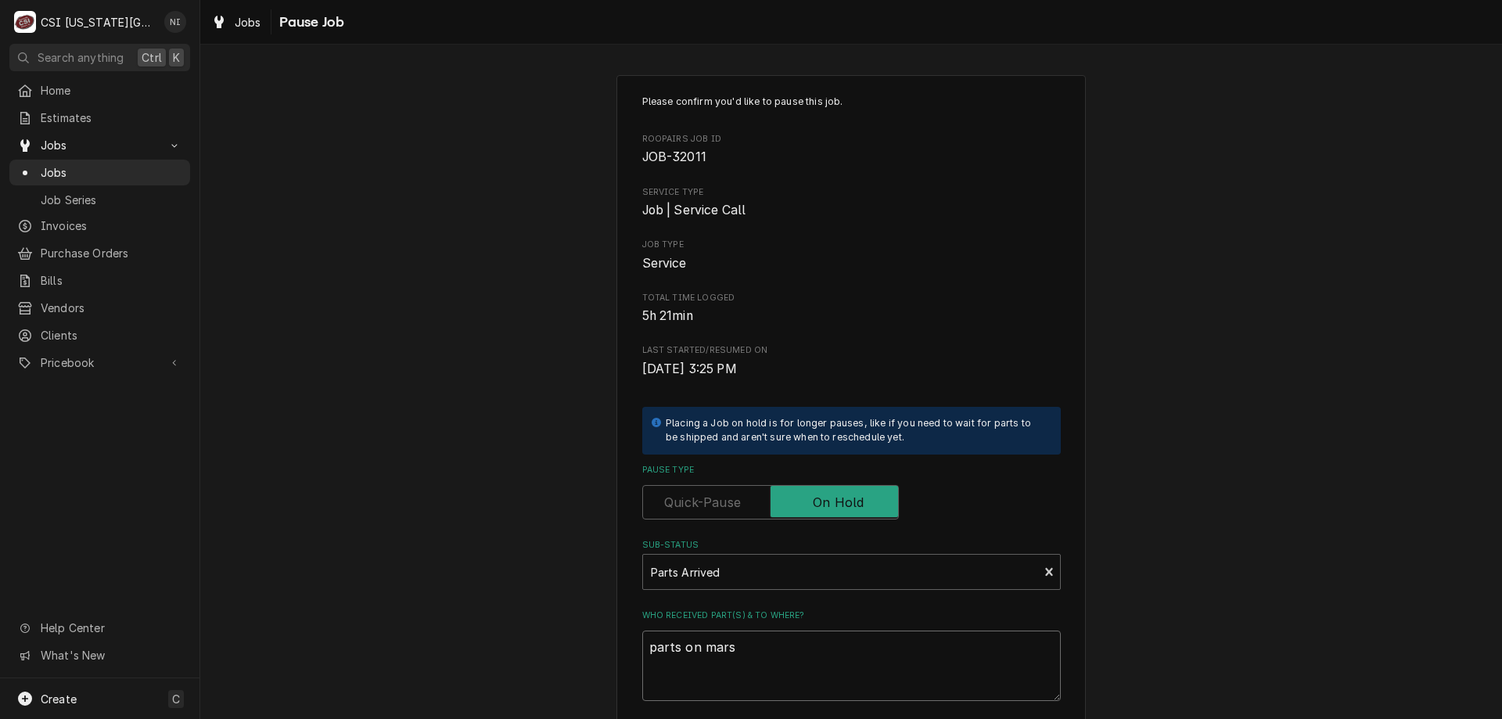
type textarea "x"
type textarea "parts on marsh"
type textarea "x"
type textarea "parts on marsha"
type textarea "x"
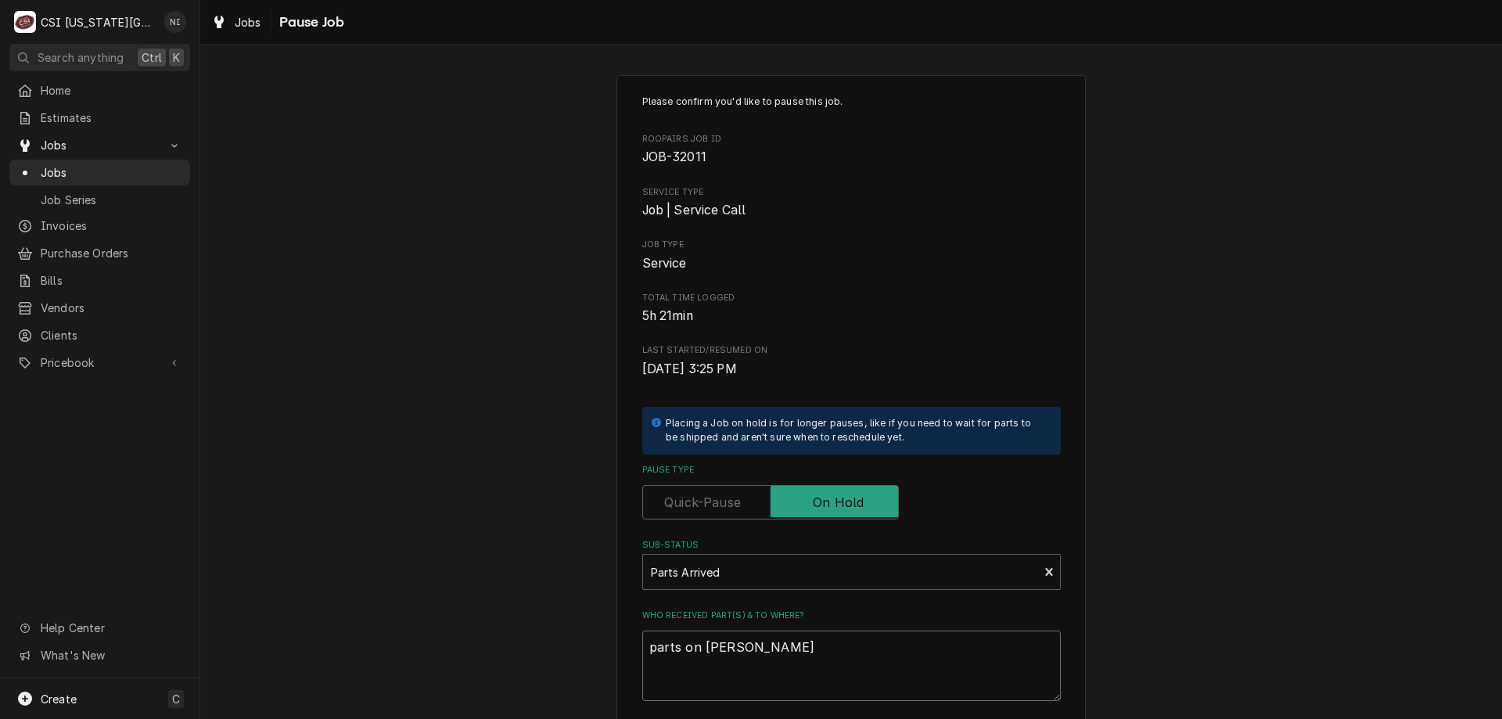
type textarea "parts on marshal"
type textarea "x"
type textarea "parts on marshall"
type textarea "x"
type textarea "parts on marshall"
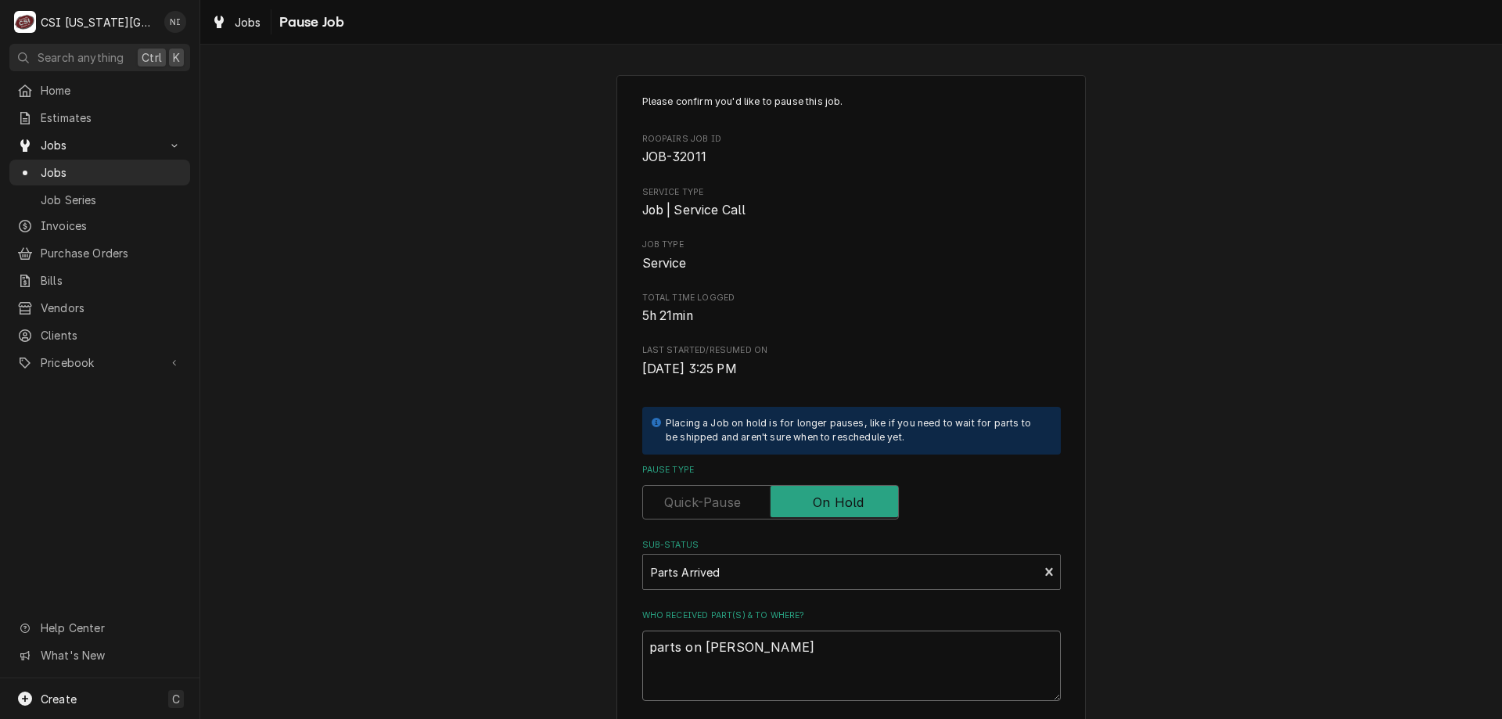
type textarea "x"
type textarea "parts on marshall s"
type textarea "x"
type textarea "parts on marshall sh"
type textarea "x"
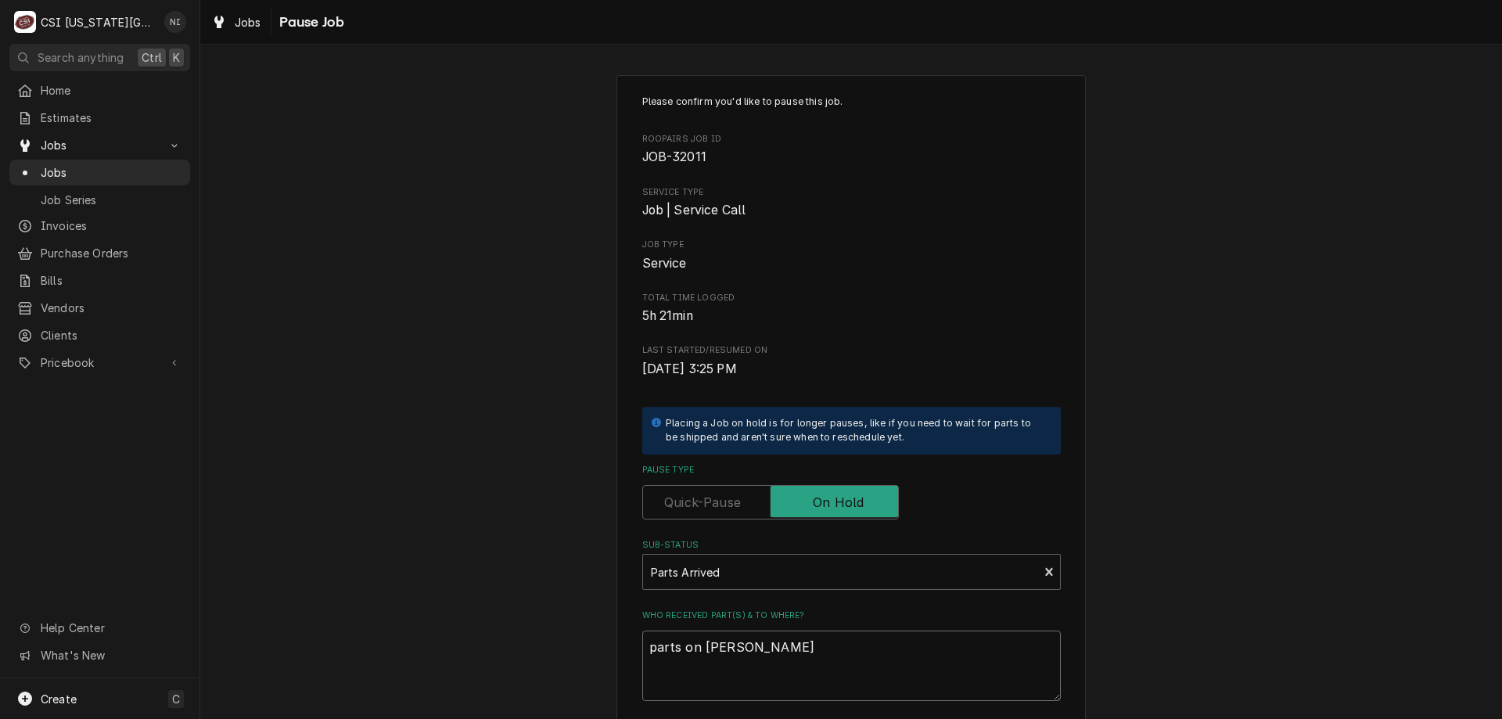
type textarea "parts on marshall she"
type textarea "x"
type textarea "parts on marshall shel"
type textarea "x"
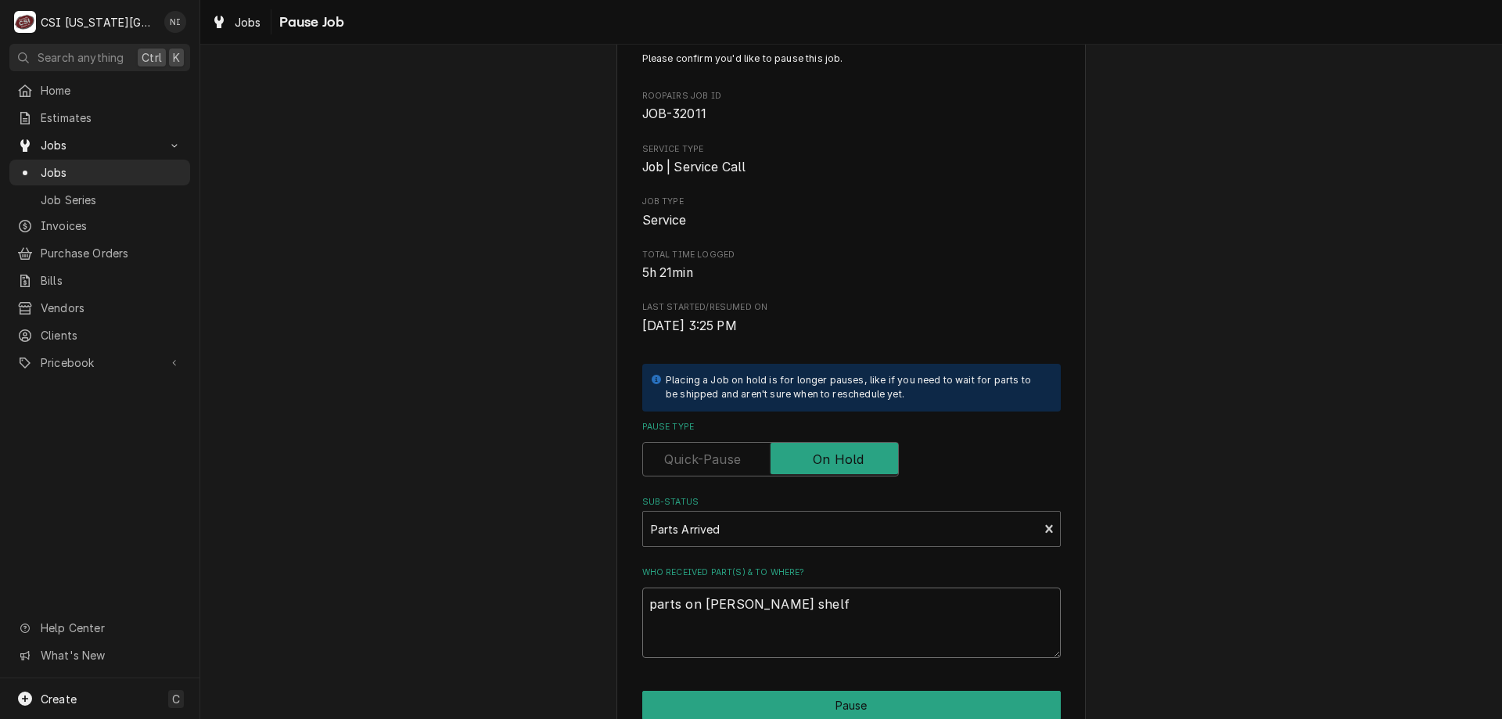
scroll to position [157, 0]
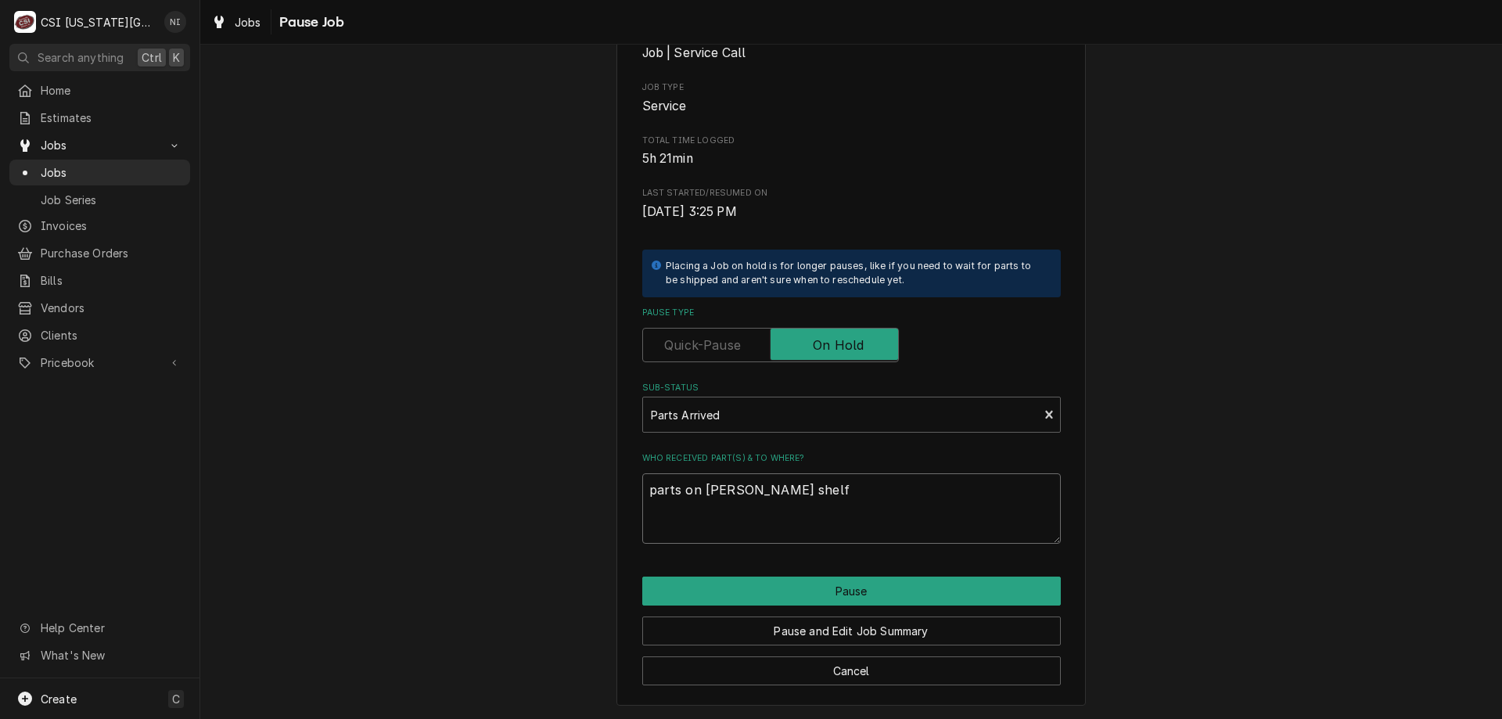
type textarea "parts on marshall shelf"
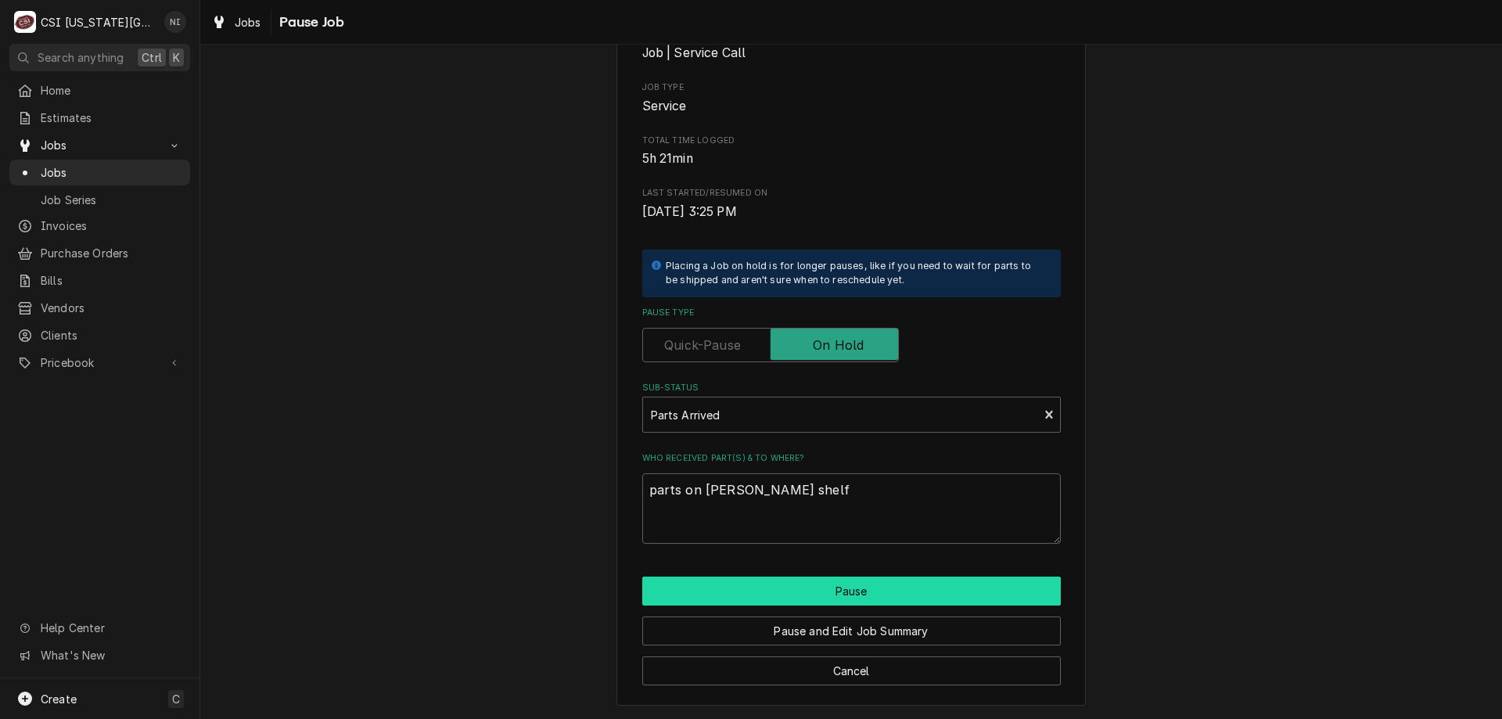
click at [795, 588] on button "Pause" at bounding box center [851, 591] width 419 height 29
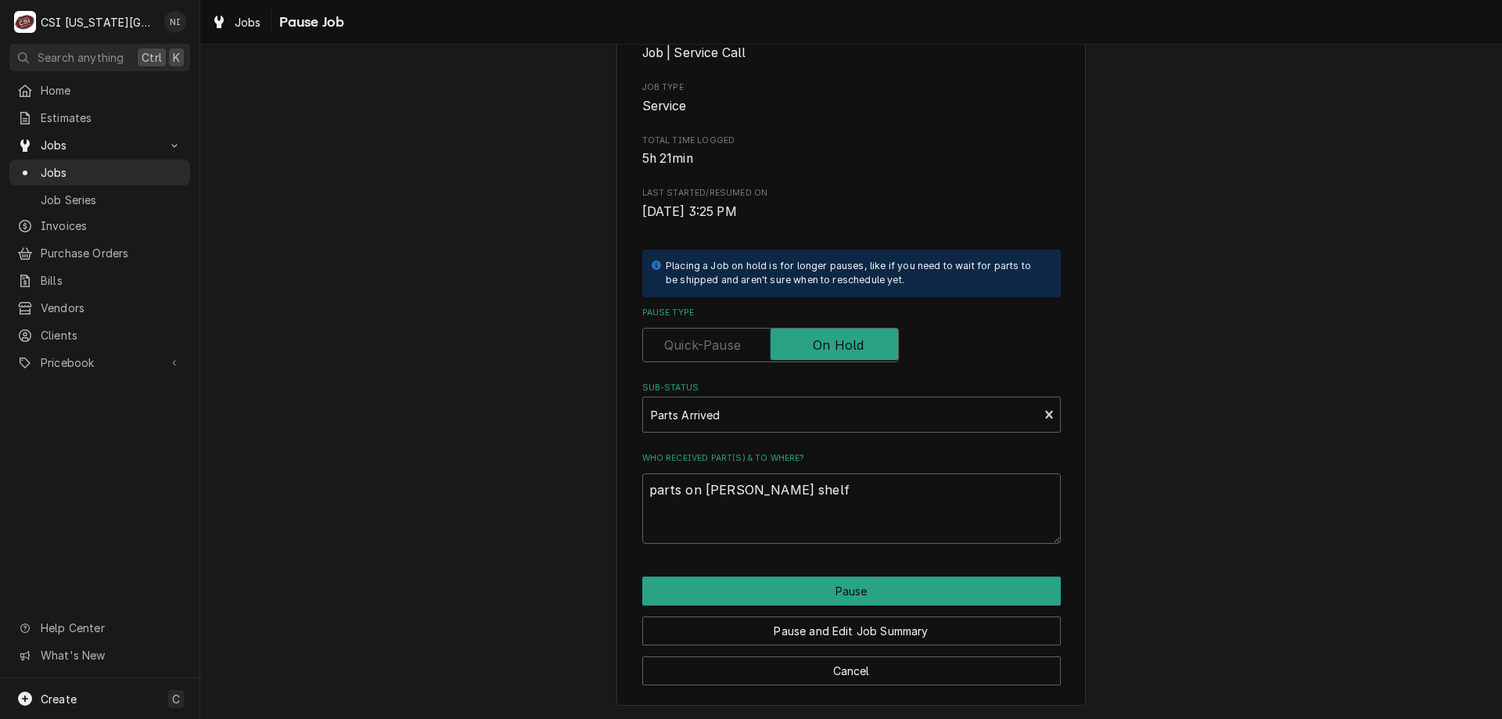
type textarea "x"
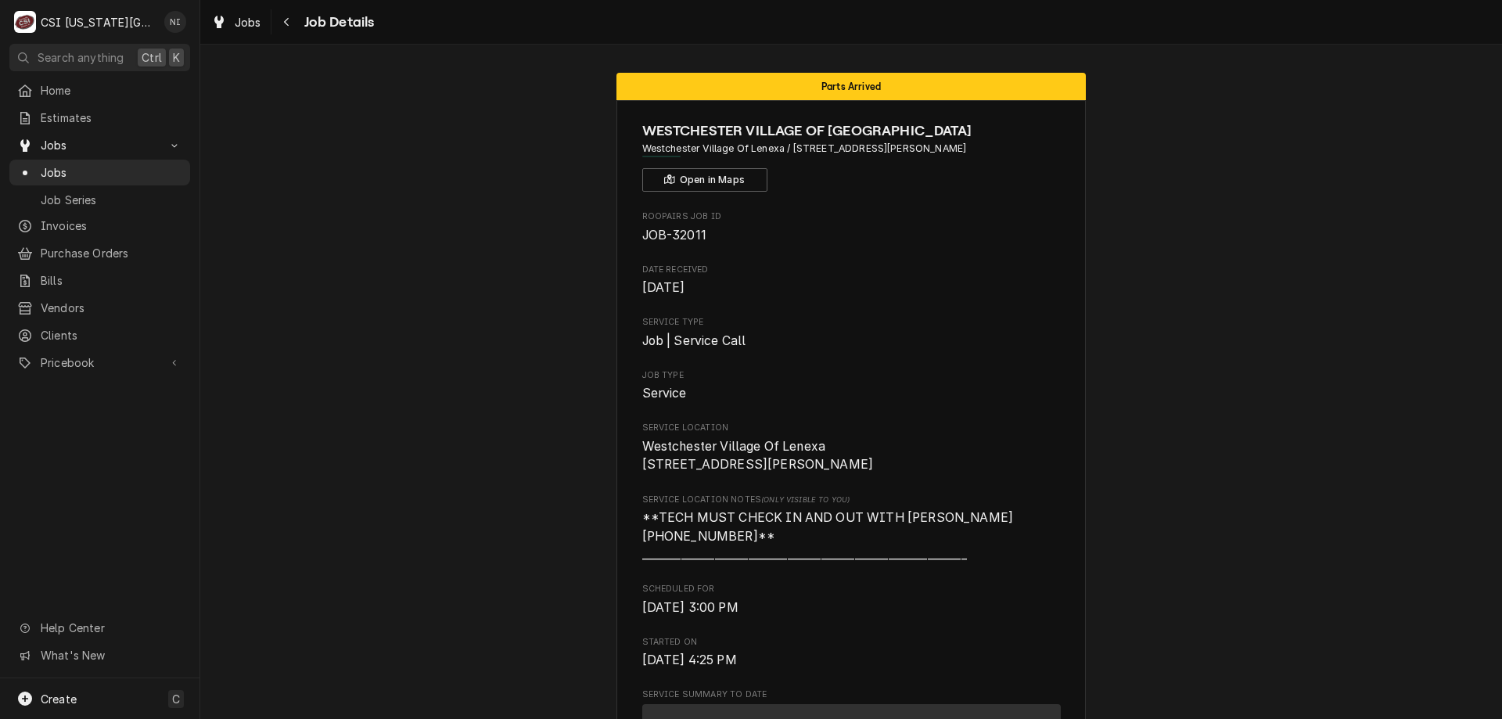
click at [145, 164] on span "Jobs" at bounding box center [112, 172] width 142 height 16
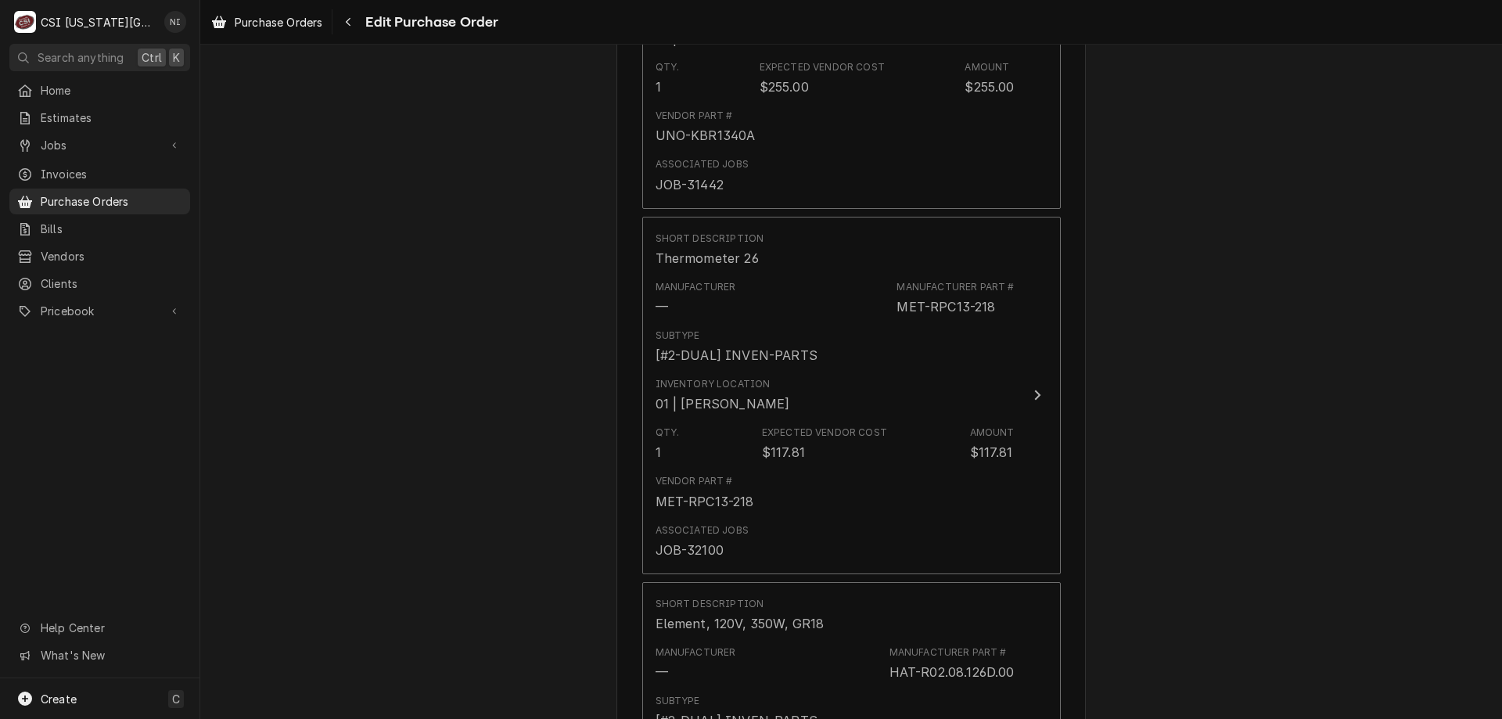
scroll to position [3818, 0]
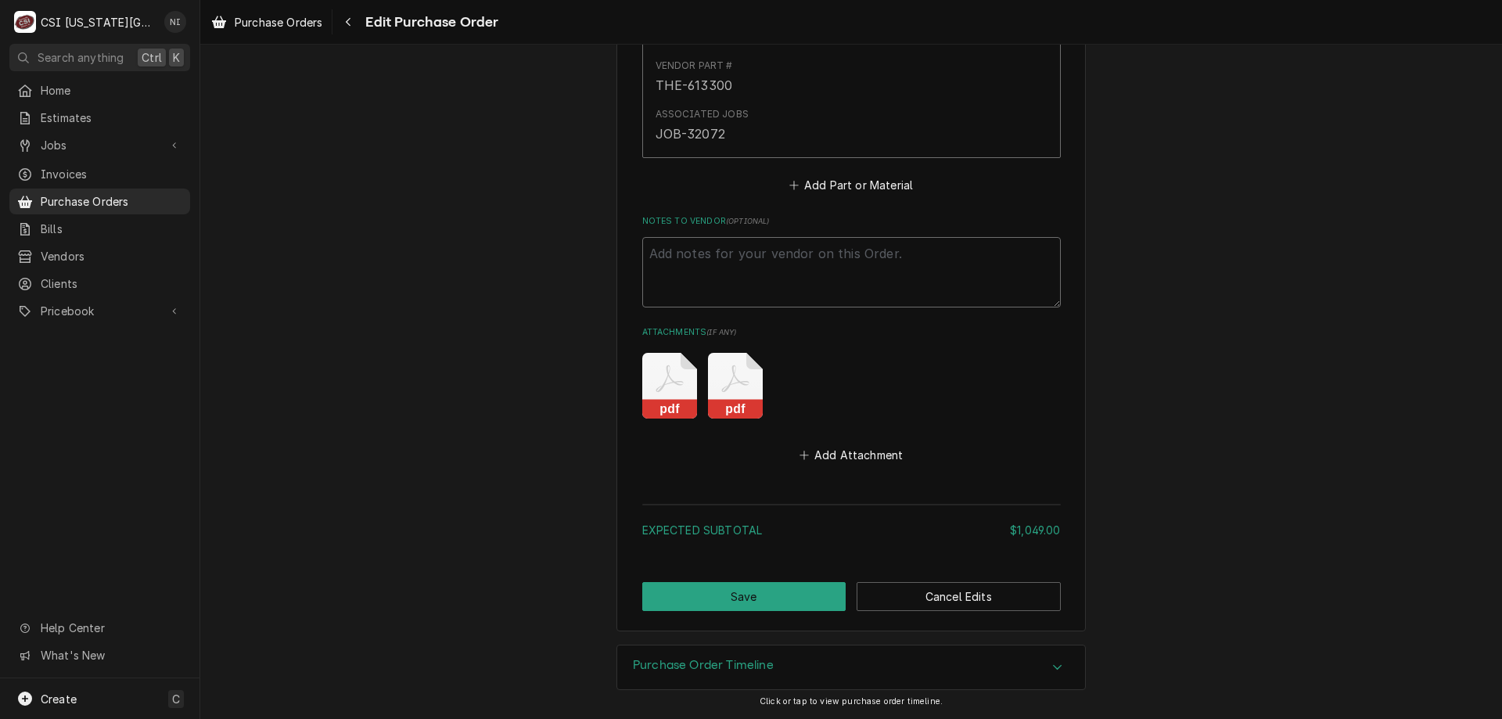
drag, startPoint x: 739, startPoint y: 254, endPoint x: 721, endPoint y: 237, distance: 25.5
click at [734, 250] on textarea "Notes to Vendor ( optional )" at bounding box center [851, 272] width 419 height 70
type textarea "x"
type textarea "w"
type textarea "x"
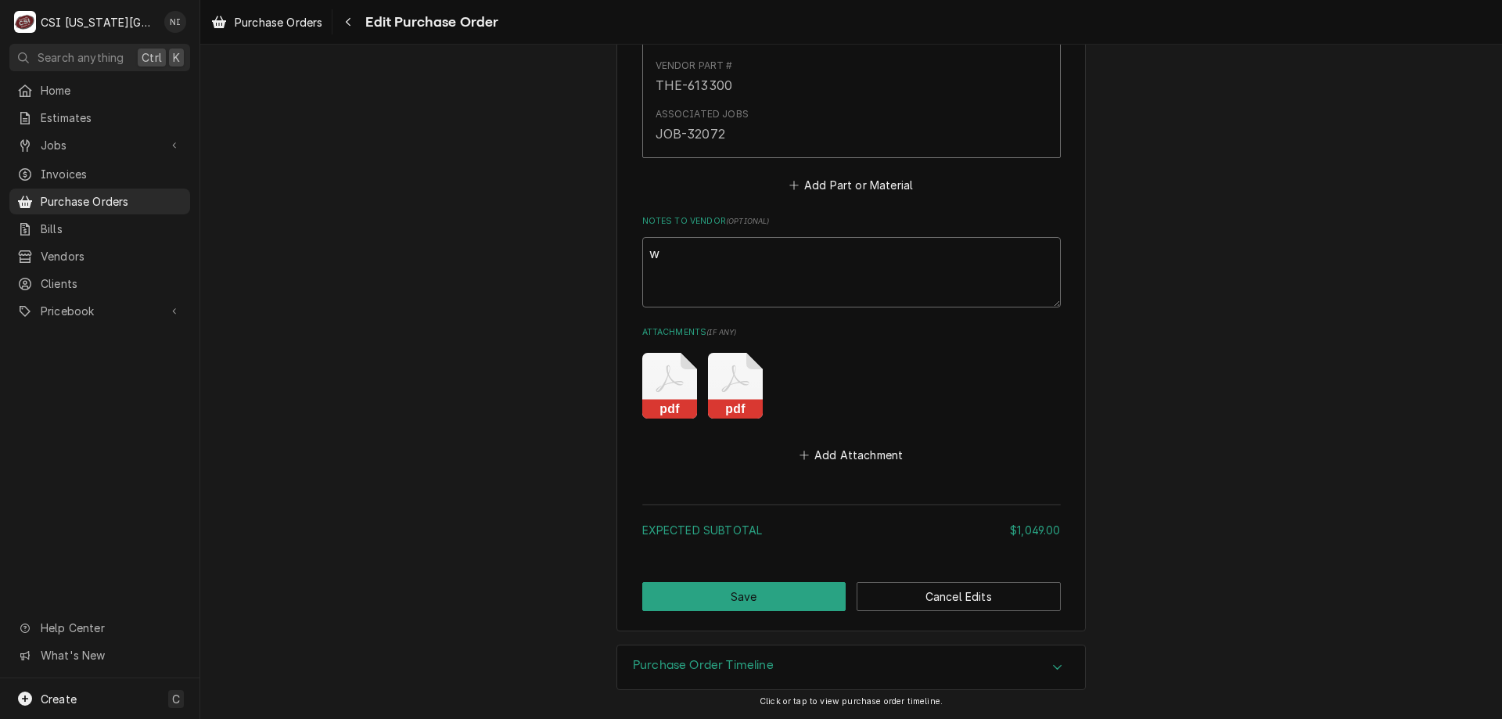
type textarea "wa"
type textarea "x"
type textarea "wair"
type textarea "x"
type textarea "wairt"
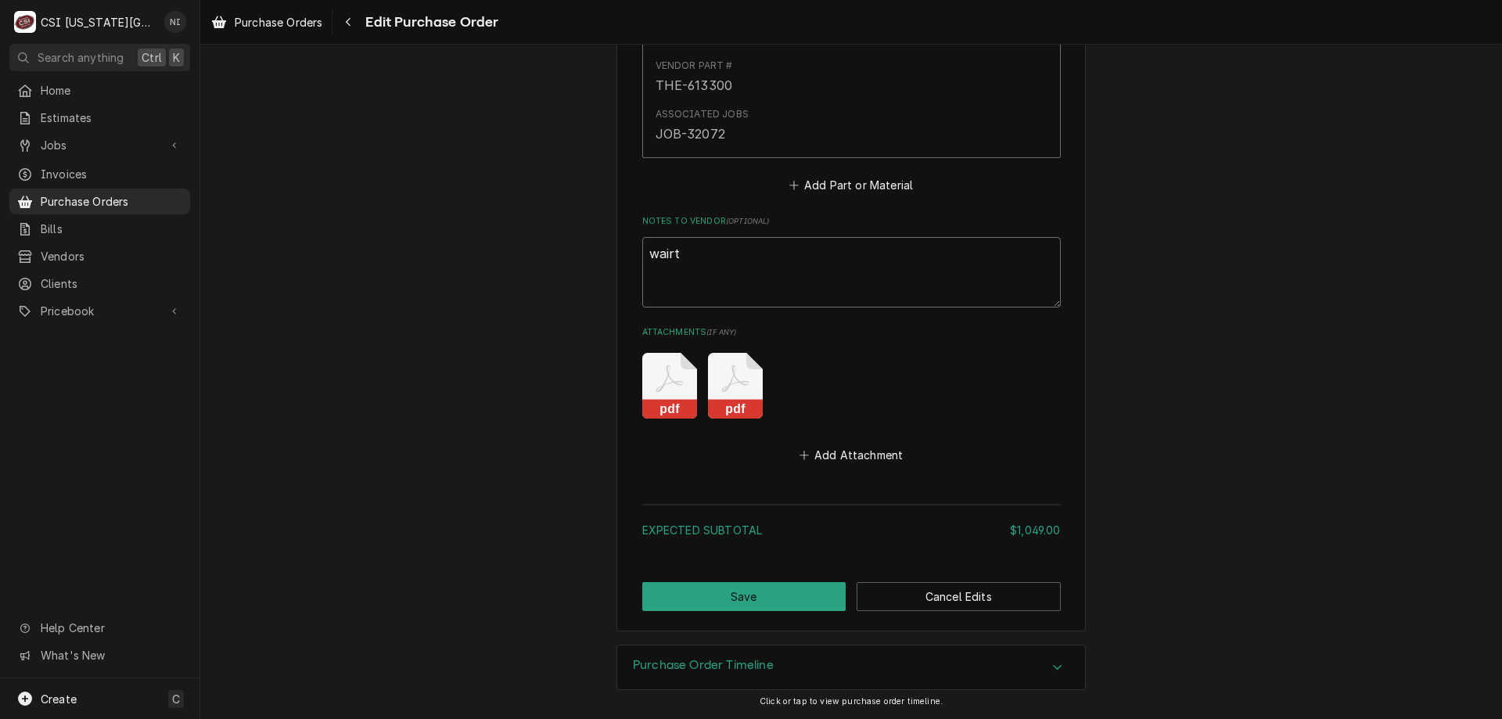
type textarea "x"
type textarea "wairti"
type textarea "x"
type textarea "wairtin"
type textarea "x"
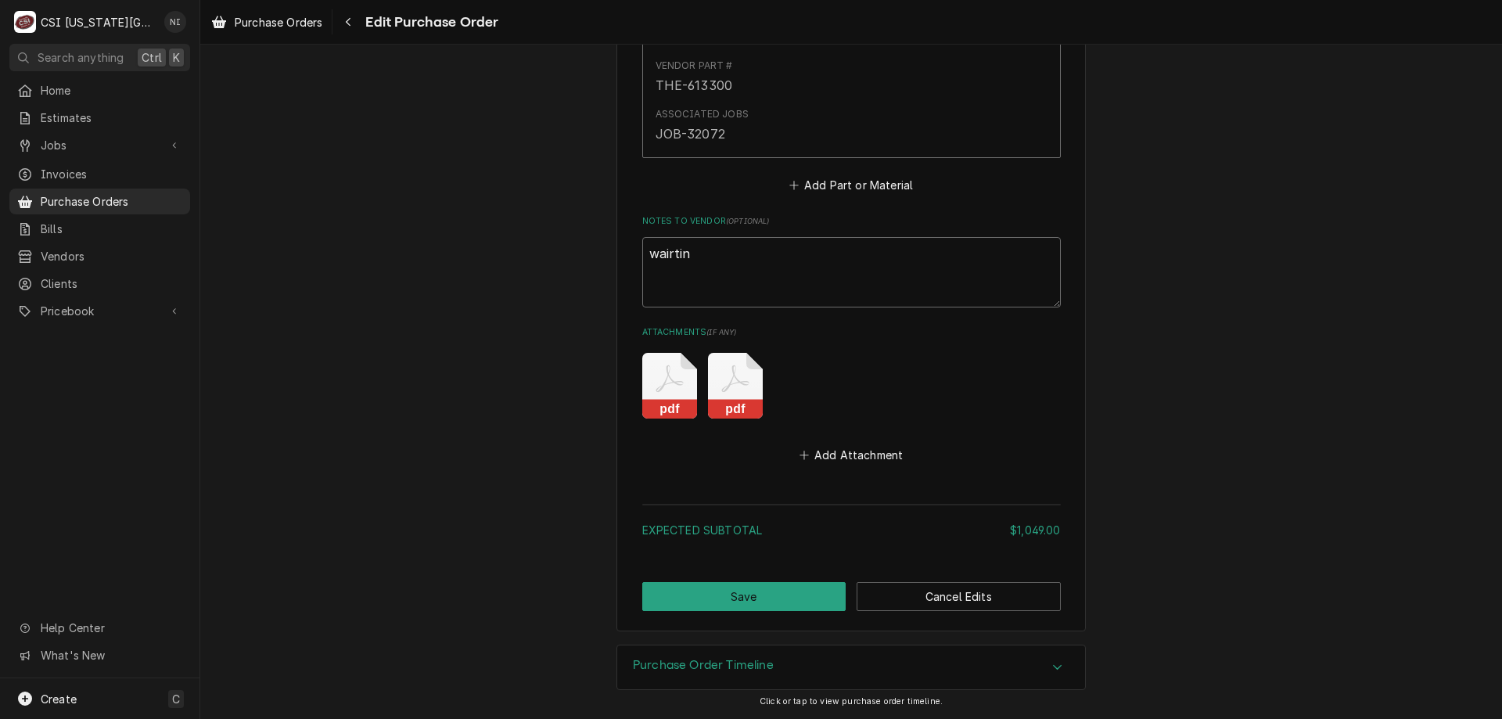
type textarea "wairti"
type textarea "x"
type textarea "wairt"
type textarea "x"
type textarea "wair"
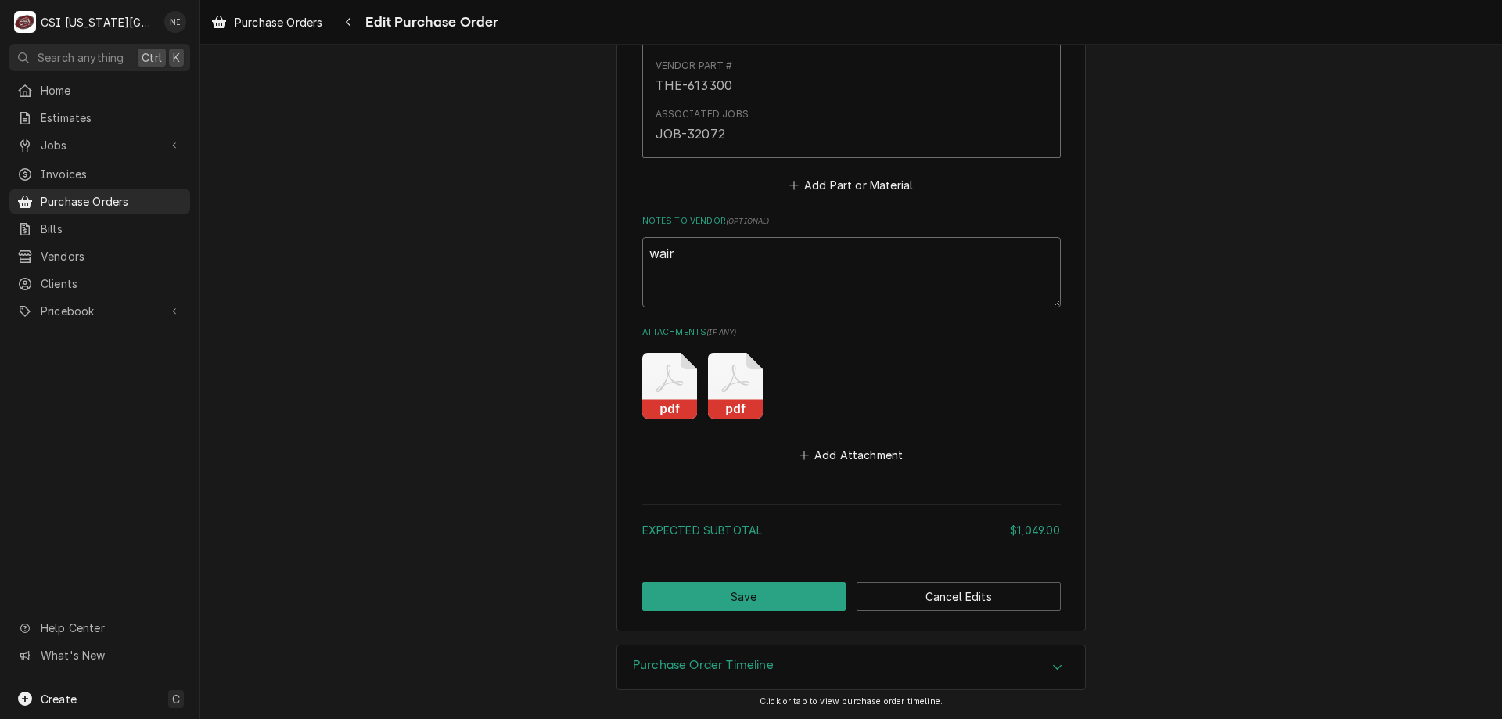
type textarea "x"
type textarea "wai"
type textarea "x"
type textarea "wait"
type textarea "x"
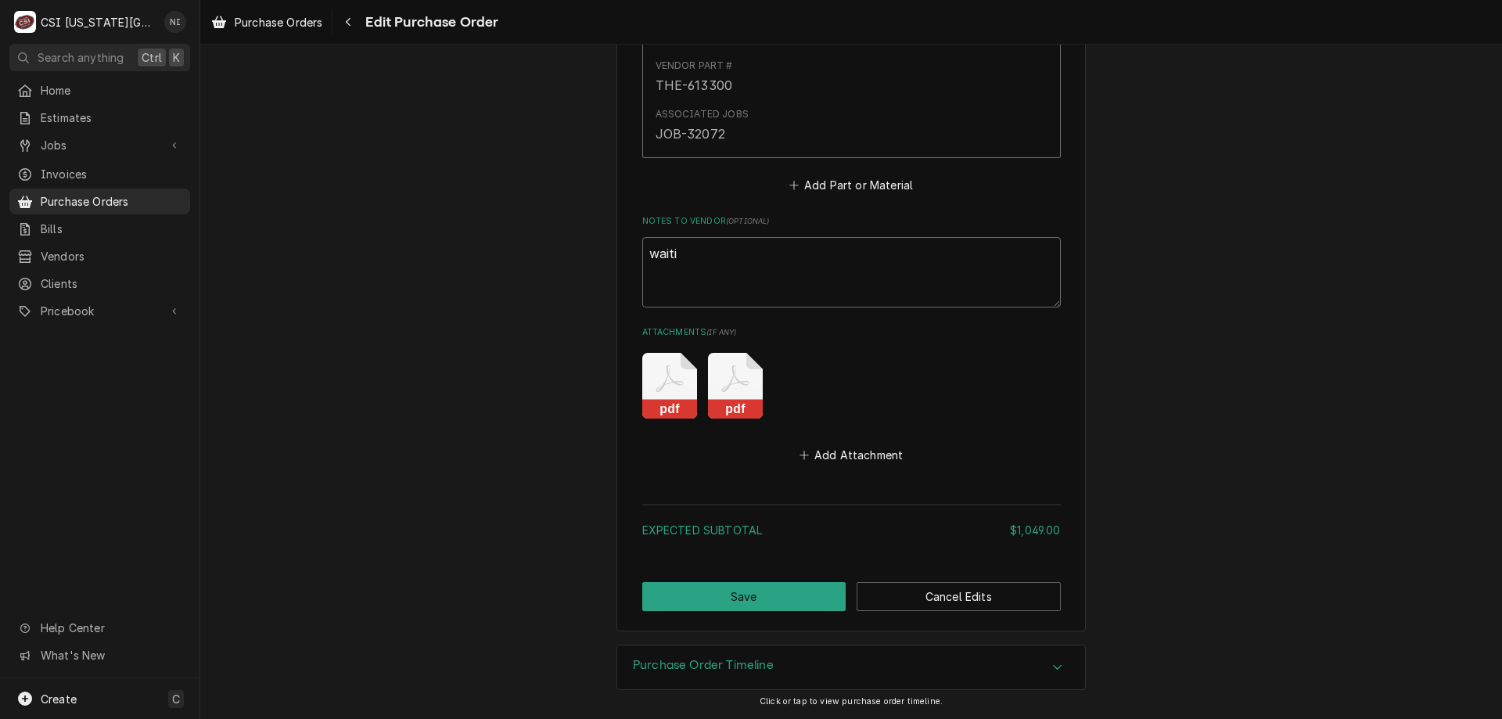
type textarea "waitin"
type textarea "x"
type textarea "waiting"
type textarea "x"
type textarea "waiting f"
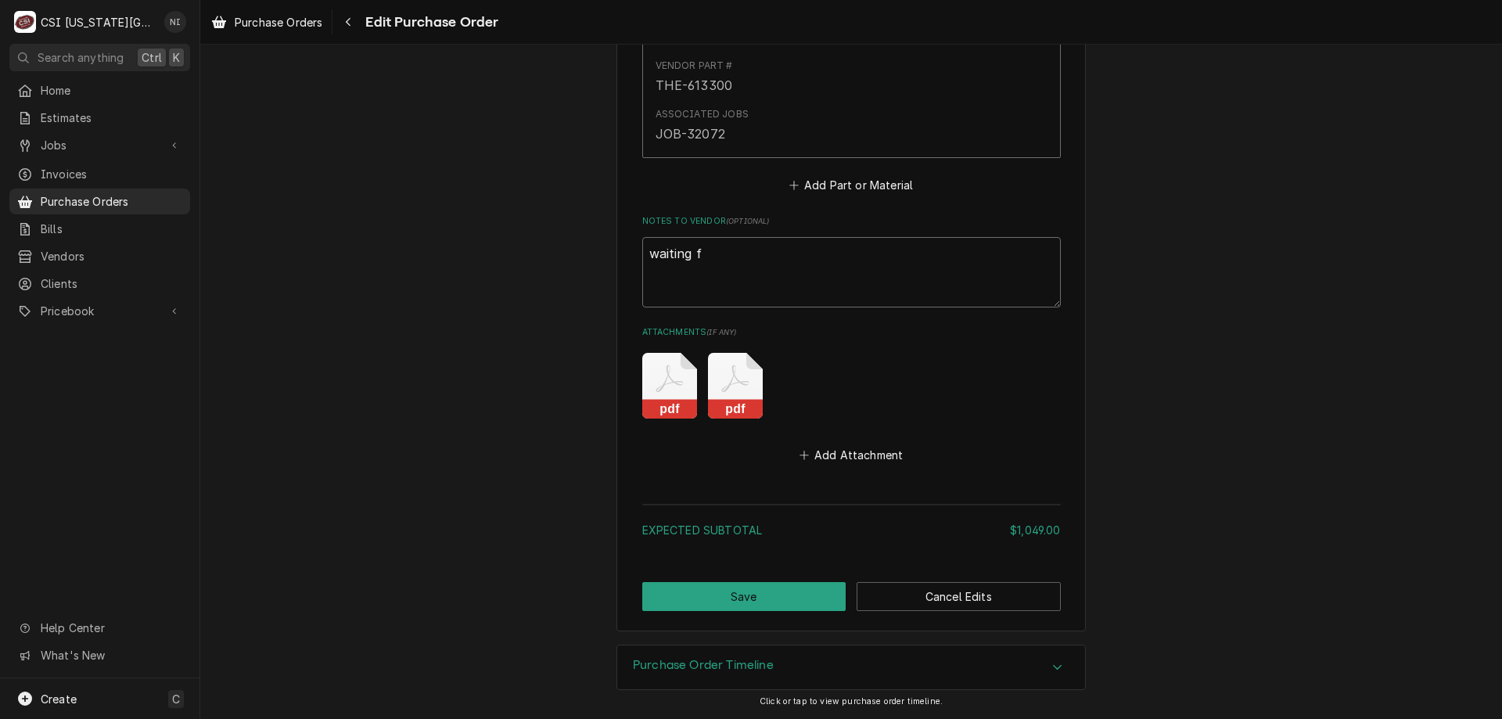
type textarea "x"
type textarea "waiting fo"
type textarea "x"
type textarea "waiting for"
type textarea "x"
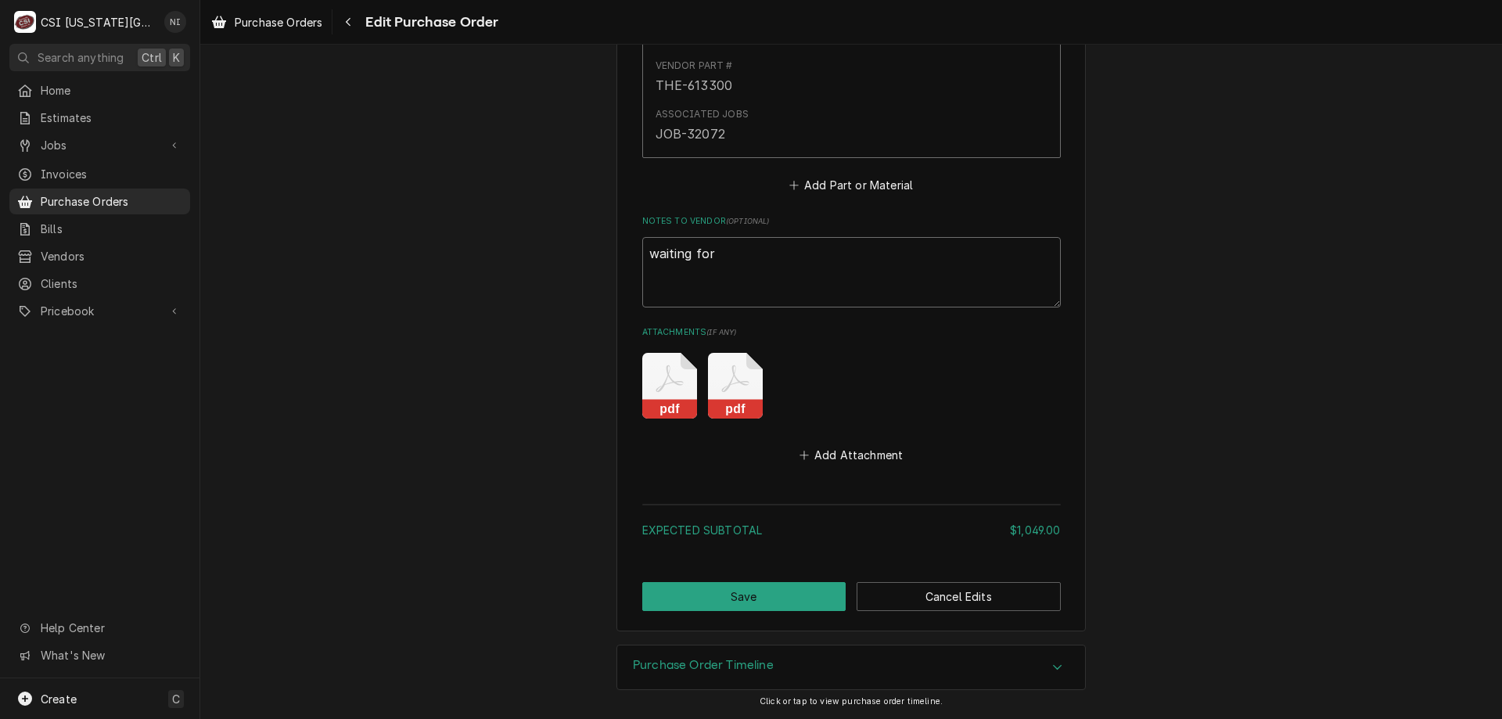
type textarea "waiting for"
type textarea "x"
type textarea "waiting for Kk"
type textarea "x"
type textarea "waiting for Kko"
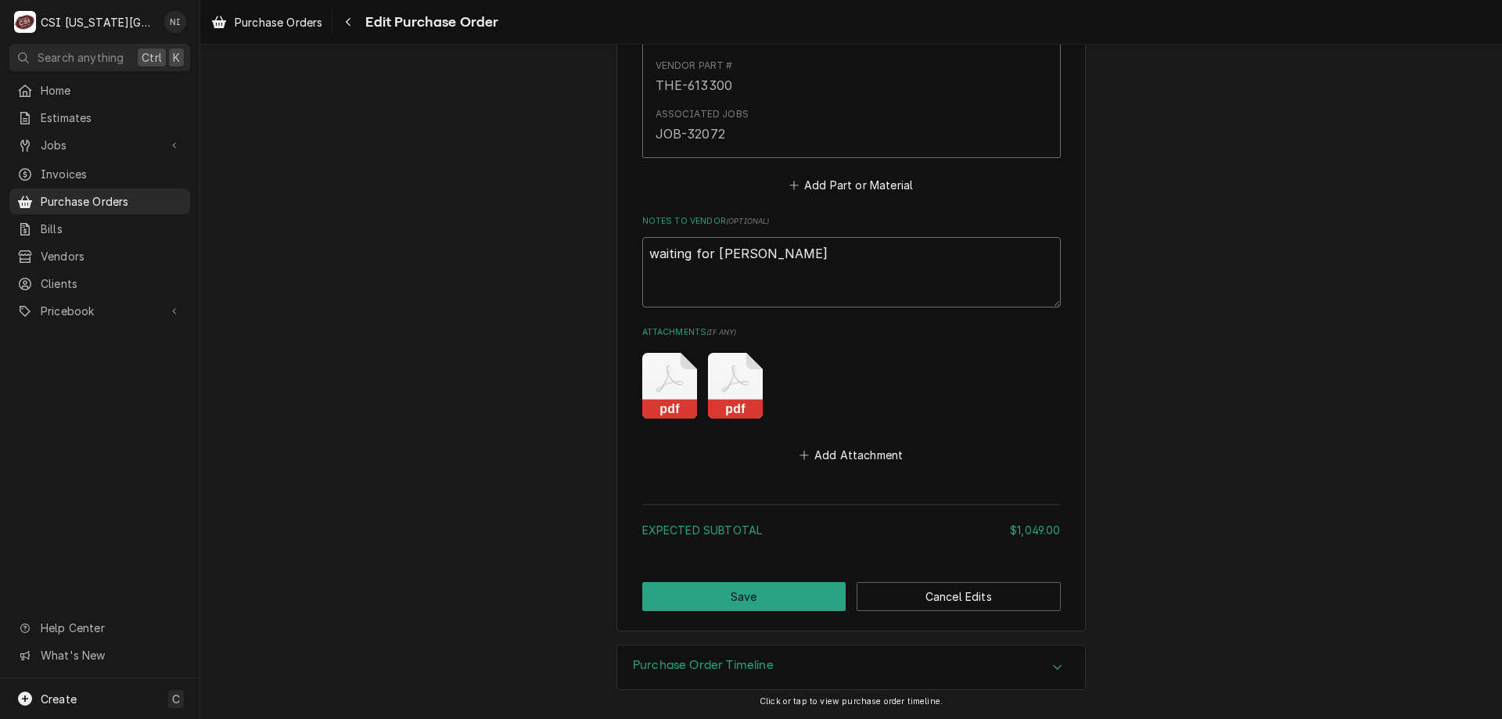
type textarea "x"
type textarea "waiting for Kkol"
type textarea "x"
type textarea "waiting for Kkolp"
type textarea "x"
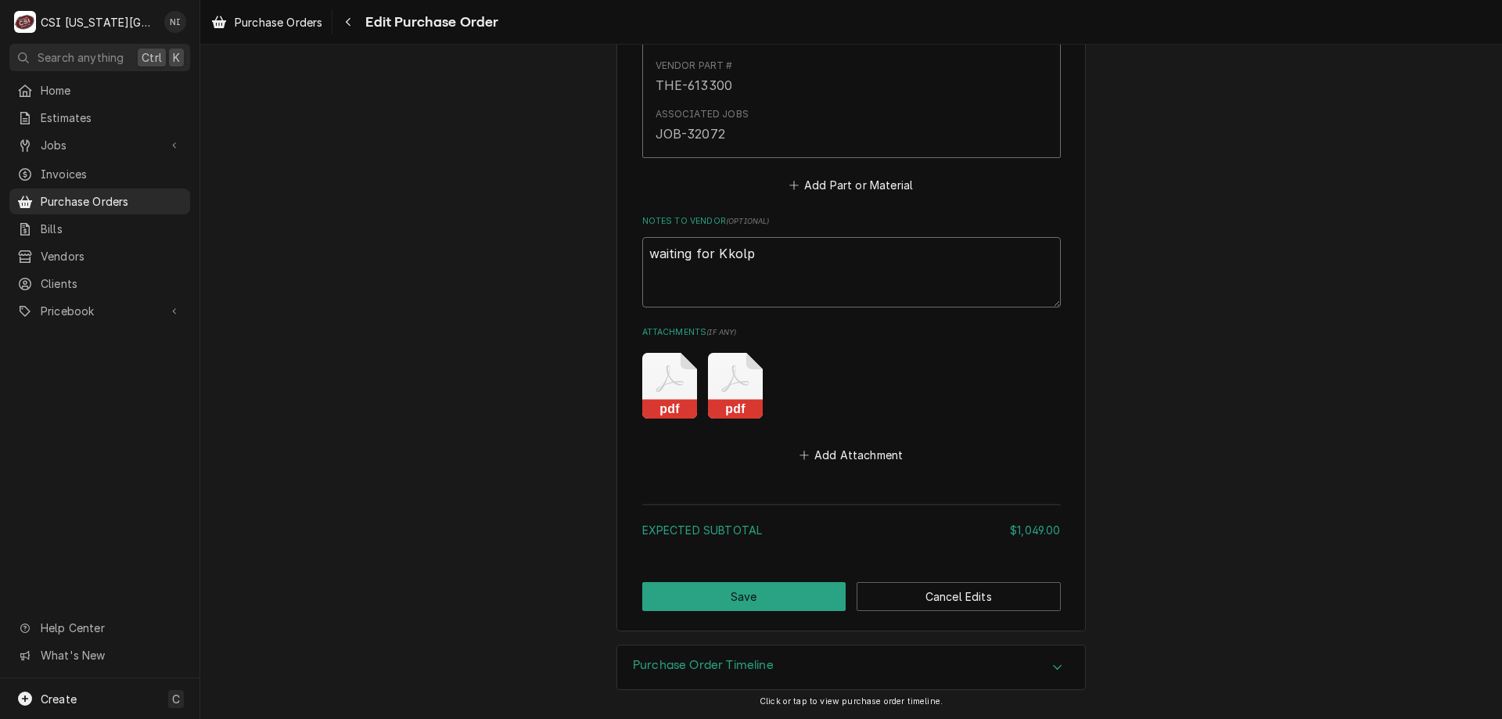
type textarea "waiting for Kkol"
type textarea "x"
type textarea "waiting for Kko"
type textarea "x"
type textarea "waiting for Kk"
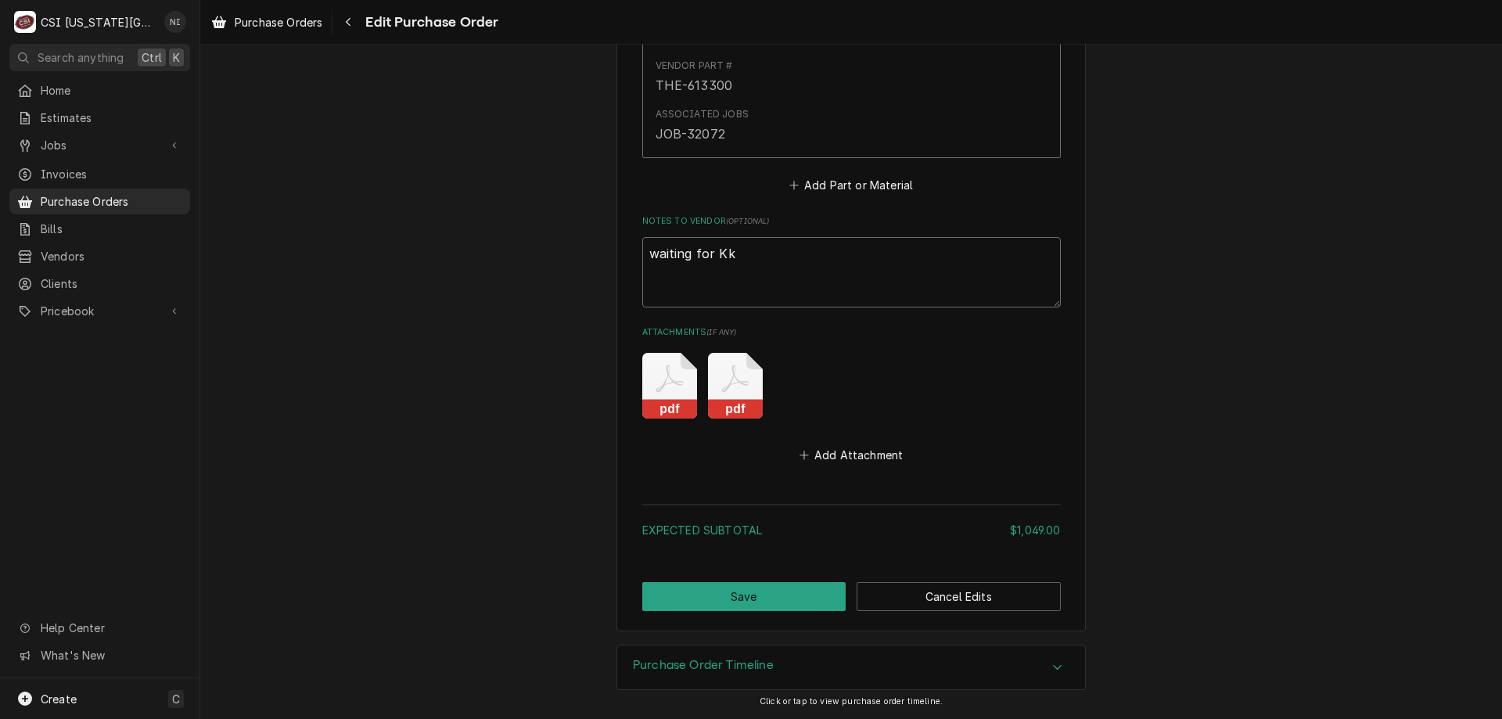
type textarea "x"
type textarea "waiting for K"
type textarea "x"
type textarea "waiting for Ko"
type textarea "x"
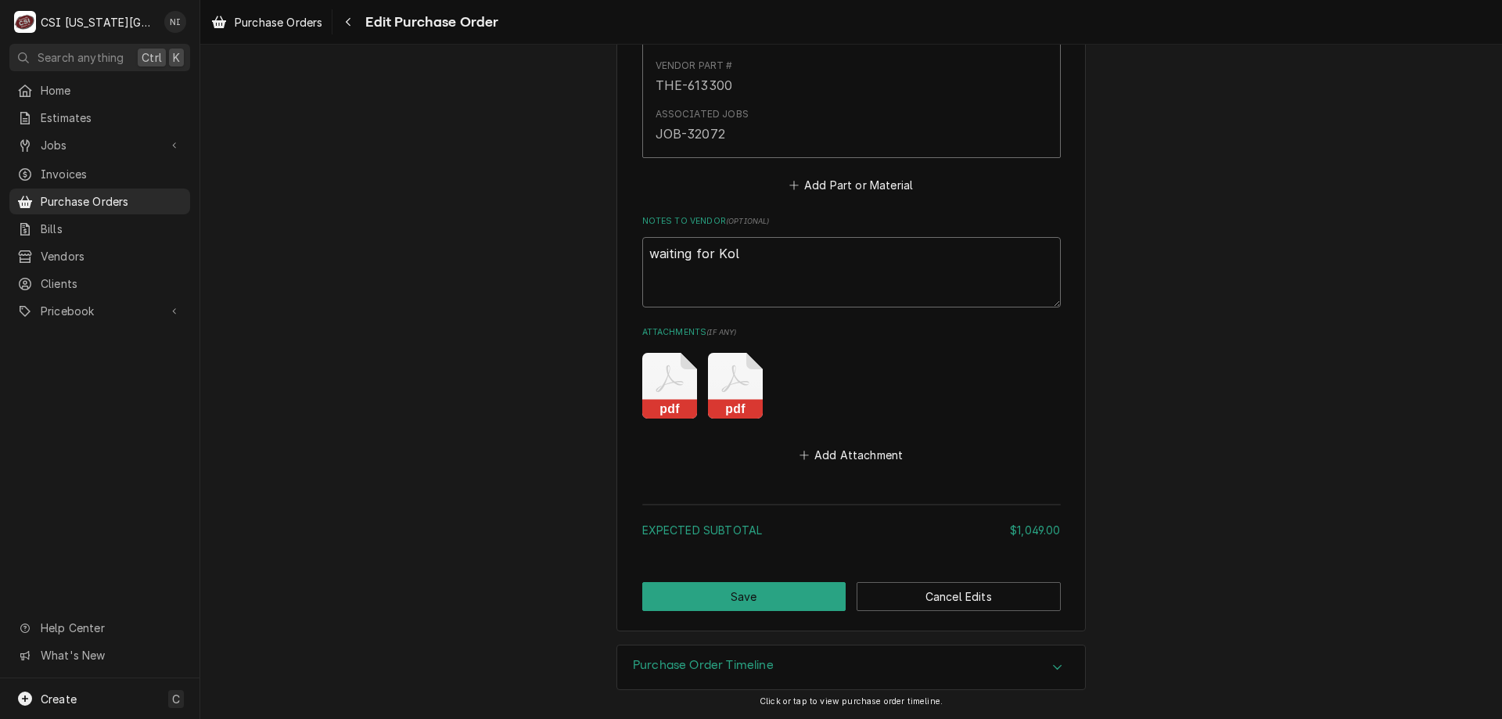
type textarea "waiting for Kolp"
type textarea "x"
type textarea "waiting for Kolpl"
type textarea "x"
type textarea "waiting for Kolpla"
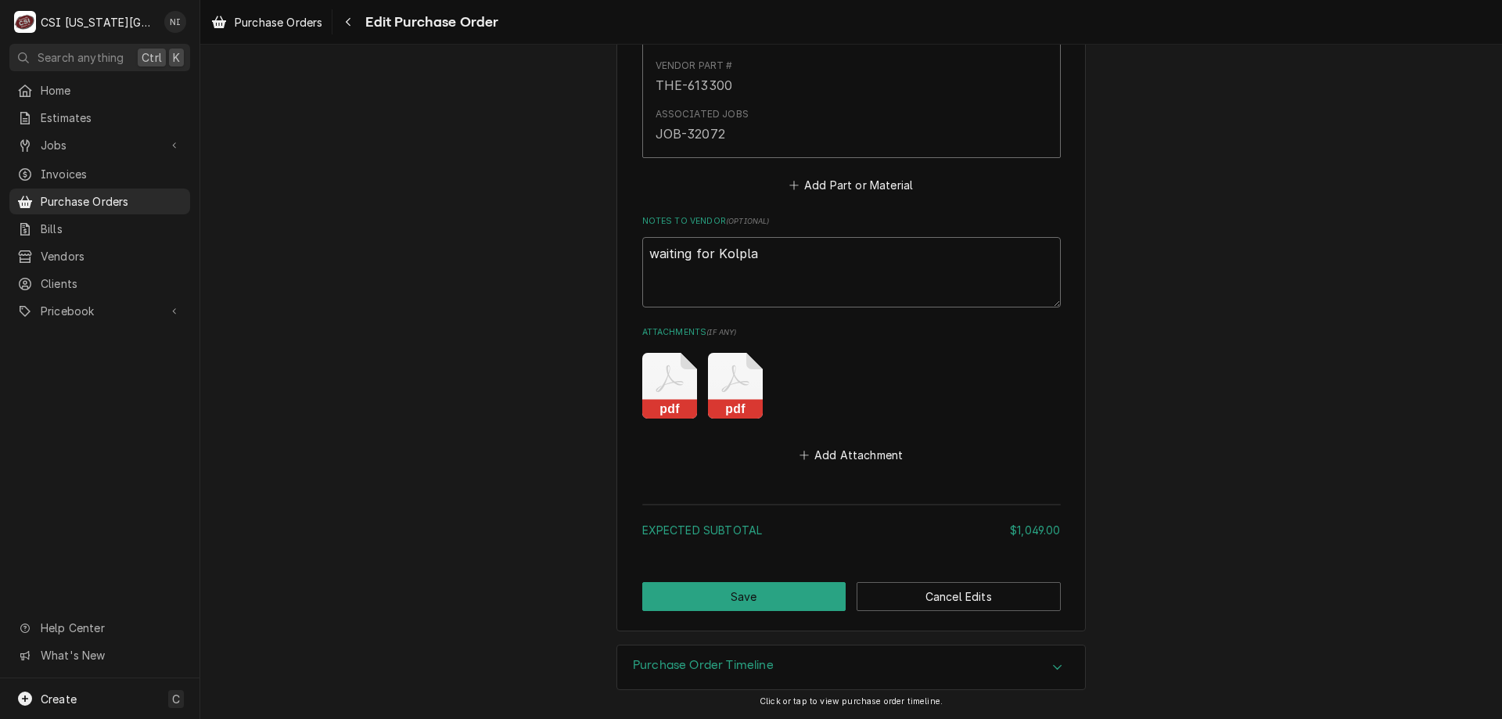
type textarea "x"
type textarea "waiting for Kolplak"
type textarea "x"
type textarea "waiting for Kolplak"
type textarea "x"
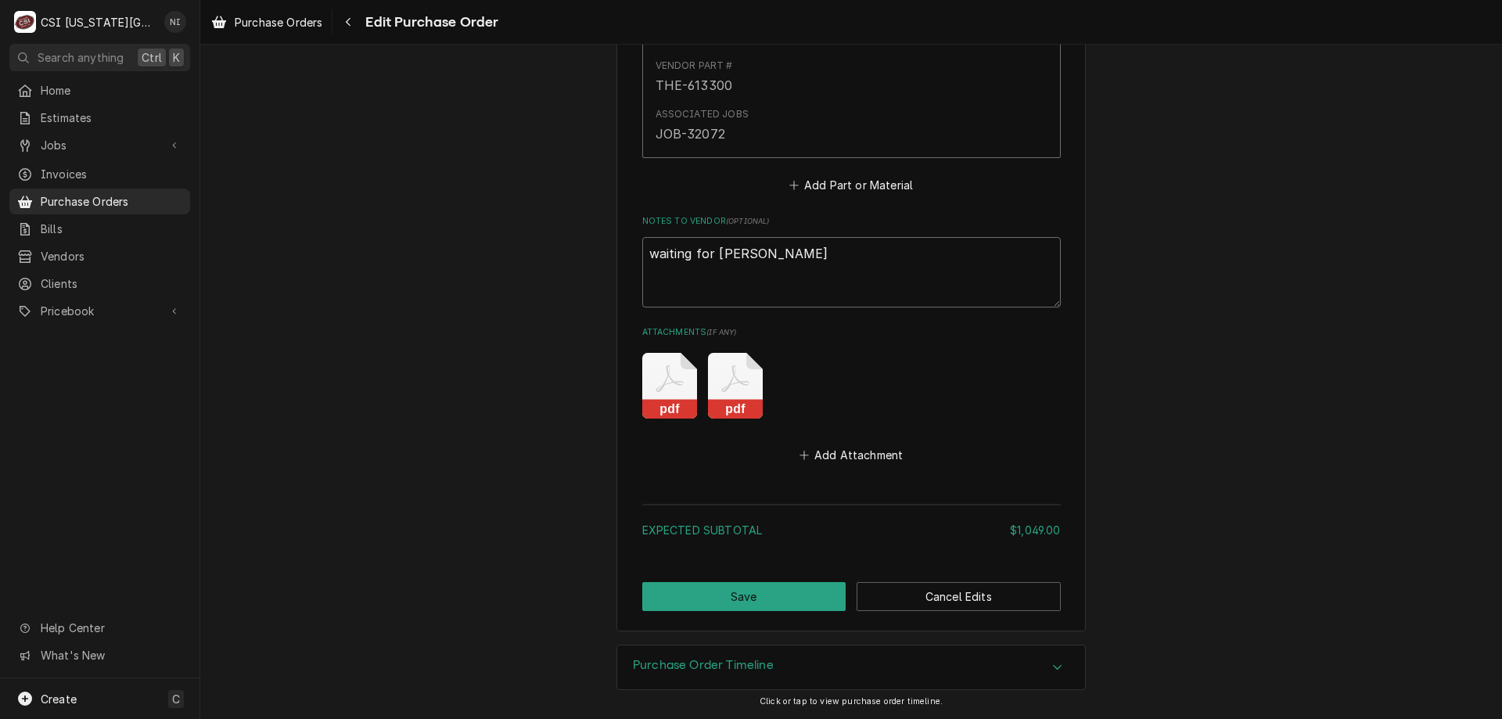
type textarea "waiting for Kolplak p"
type textarea "x"
type textarea "waiting for Kolplak"
type textarea "x"
type textarea "waiting for Kolplak"
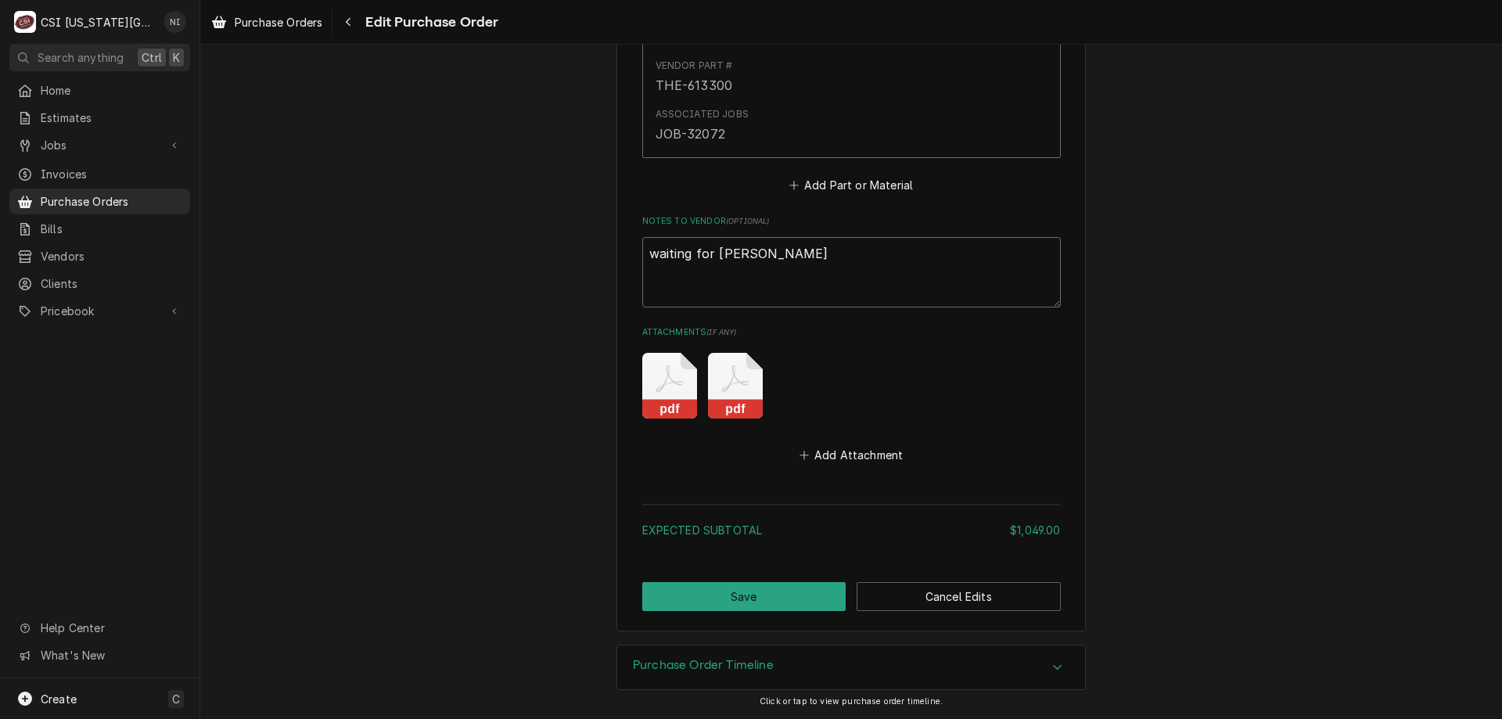
type textarea "x"
type textarea "waiting for Kolplak"
type textarea "x"
type textarea "waiting for Kolplak p"
type textarea "x"
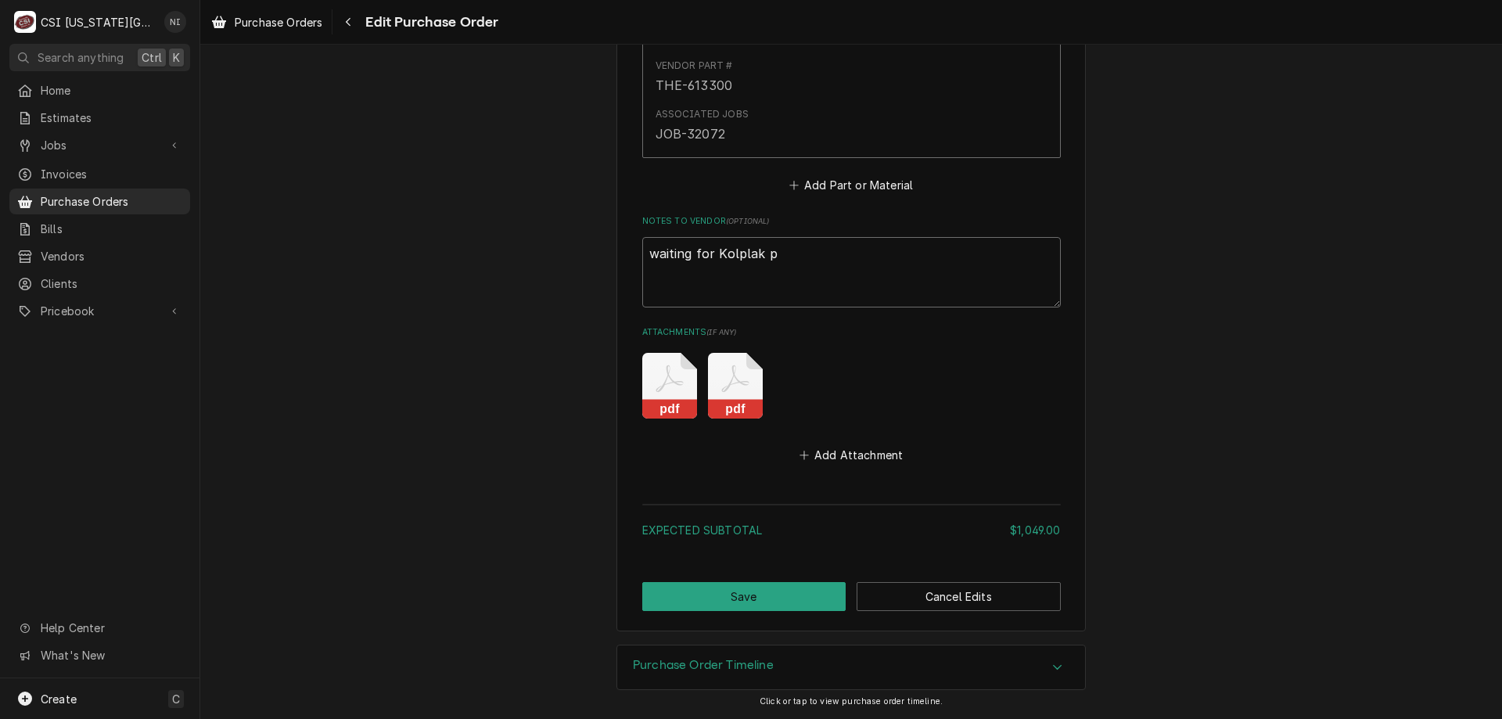
type textarea "waiting for Kolplak pa"
type textarea "x"
type textarea "waiting for Kolplak par"
type textarea "x"
type textarea "waiting for Kolplak part"
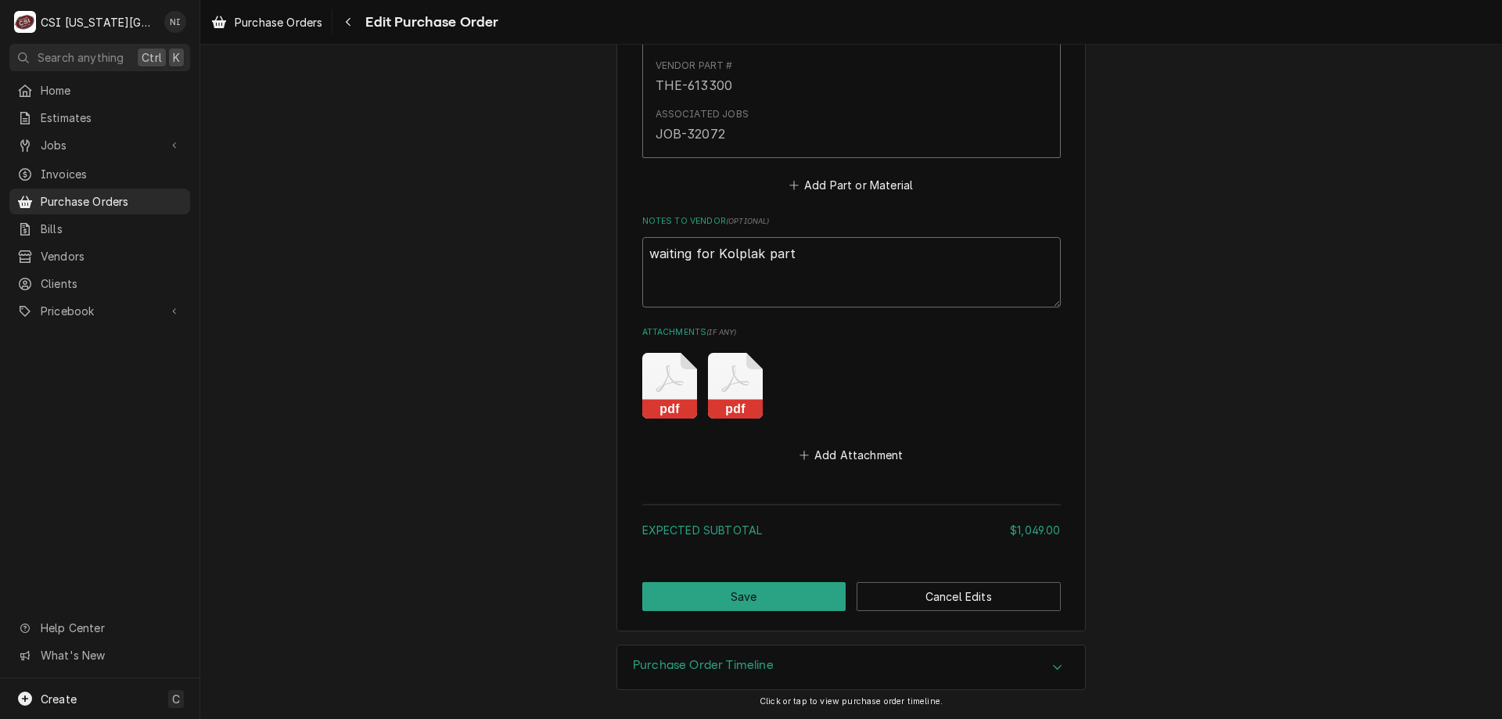
type textarea "x"
type textarea "waiting for Kolplak parts"
type textarea "x"
type textarea "waiting for Kolplak part"
type textarea "x"
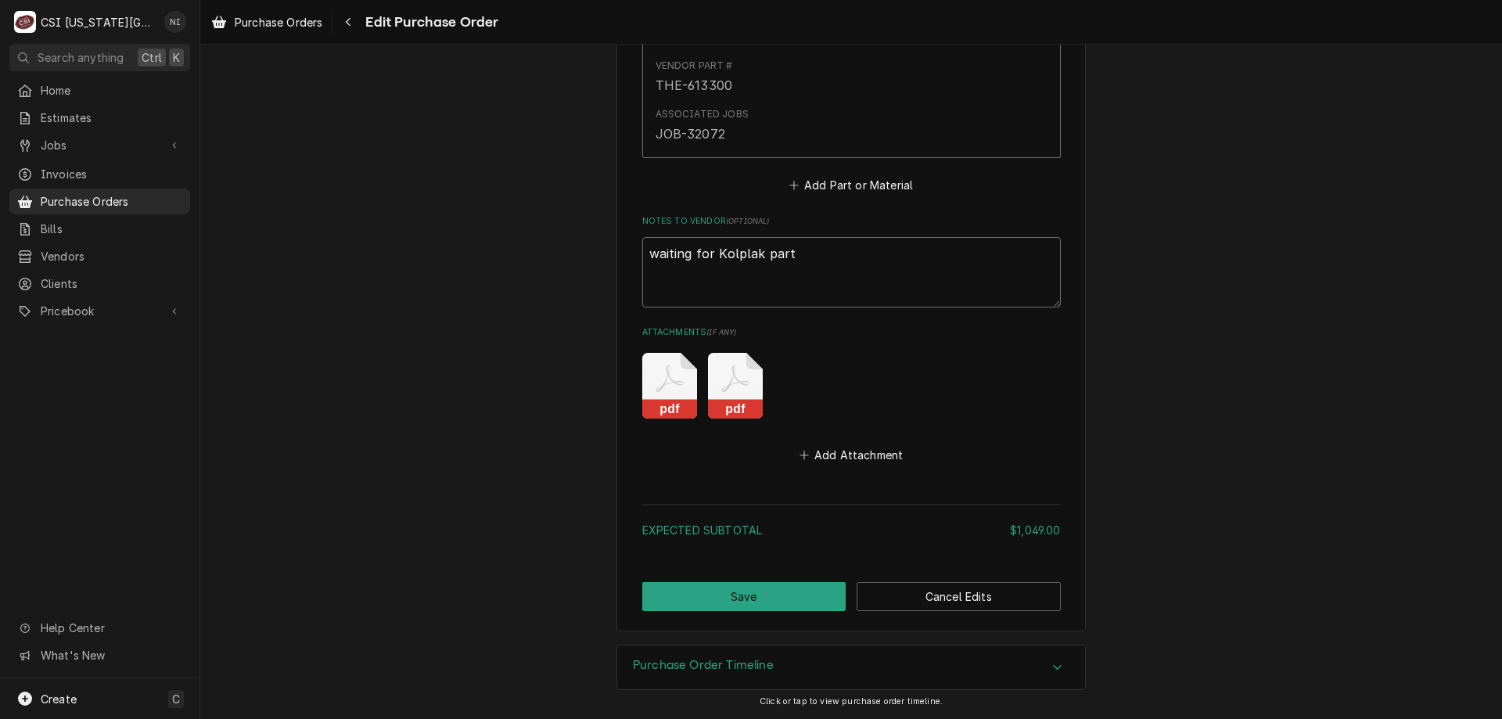
type textarea "waiting for Kolplak part,"
type textarea "x"
type textarea "waiting for Kolplak part,"
type textarea "x"
type textarea "waiting for Kolplak part,"
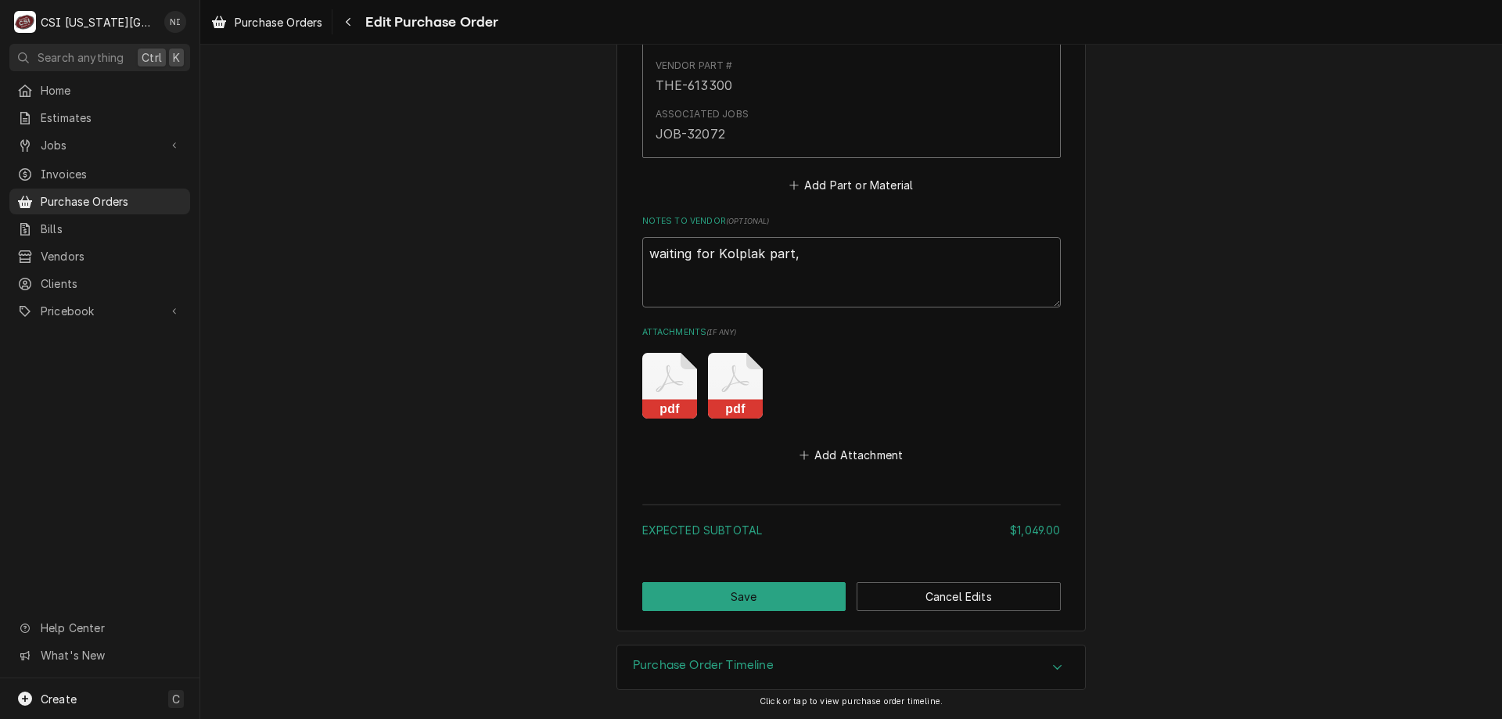
type textarea "x"
type textarea "waiting for Kolplak part"
type textarea "x"
type textarea "waiting for Kolplak part"
type textarea "x"
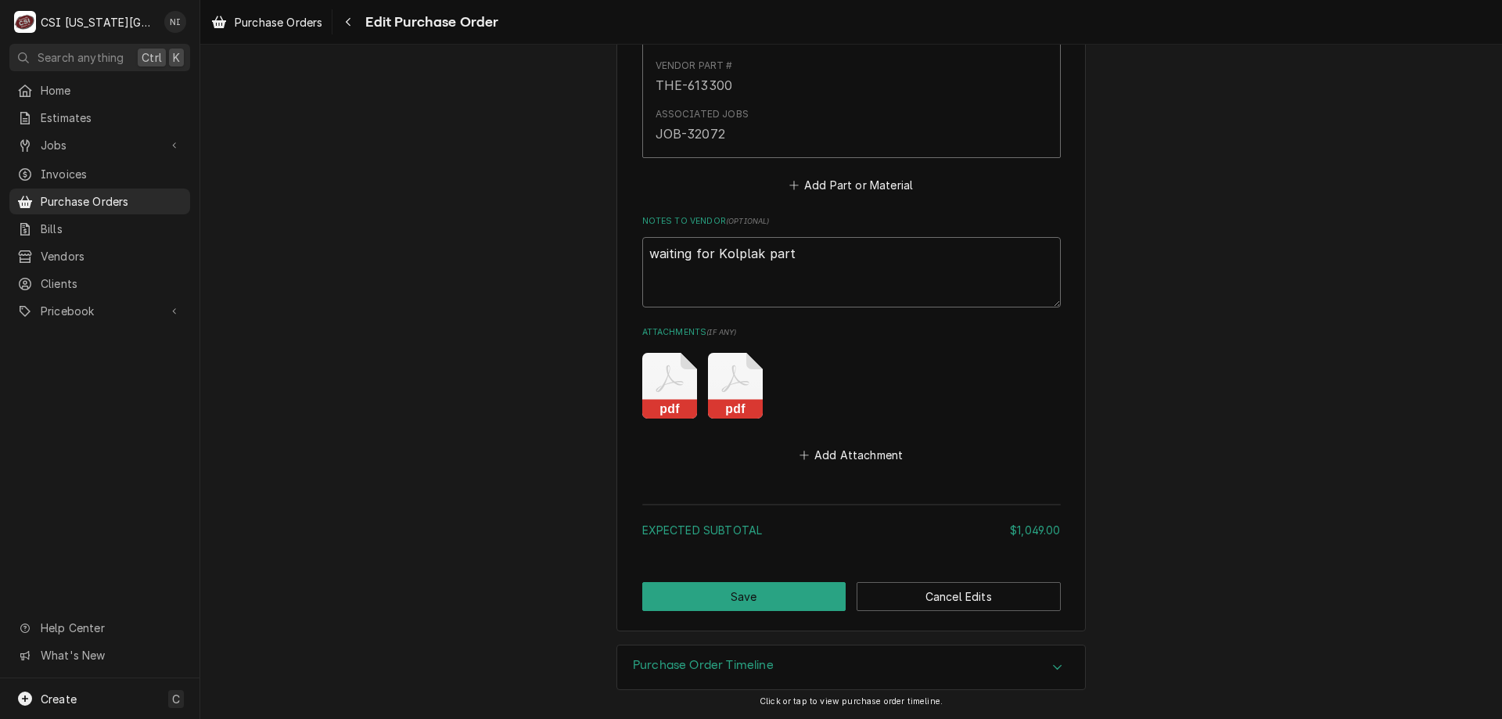
type textarea "waiting for Kolplak part a"
type textarea "x"
type textarea "waiting for Kolplak part an"
type textarea "x"
type textarea "waiting for Kolplak part and"
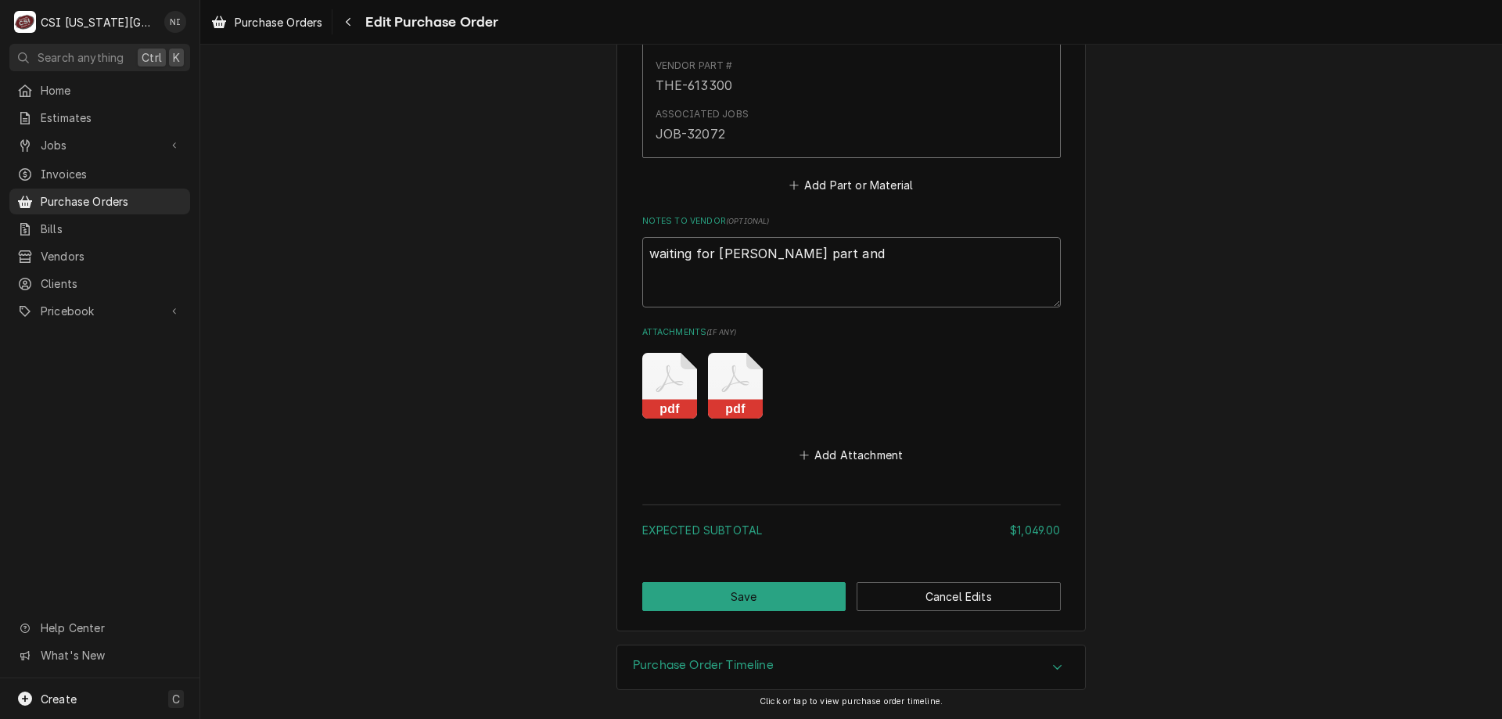
type textarea "x"
type textarea "waiting for Kolplak part and"
type textarea "x"
type textarea "waiting for Kolplak part and H"
type textarea "x"
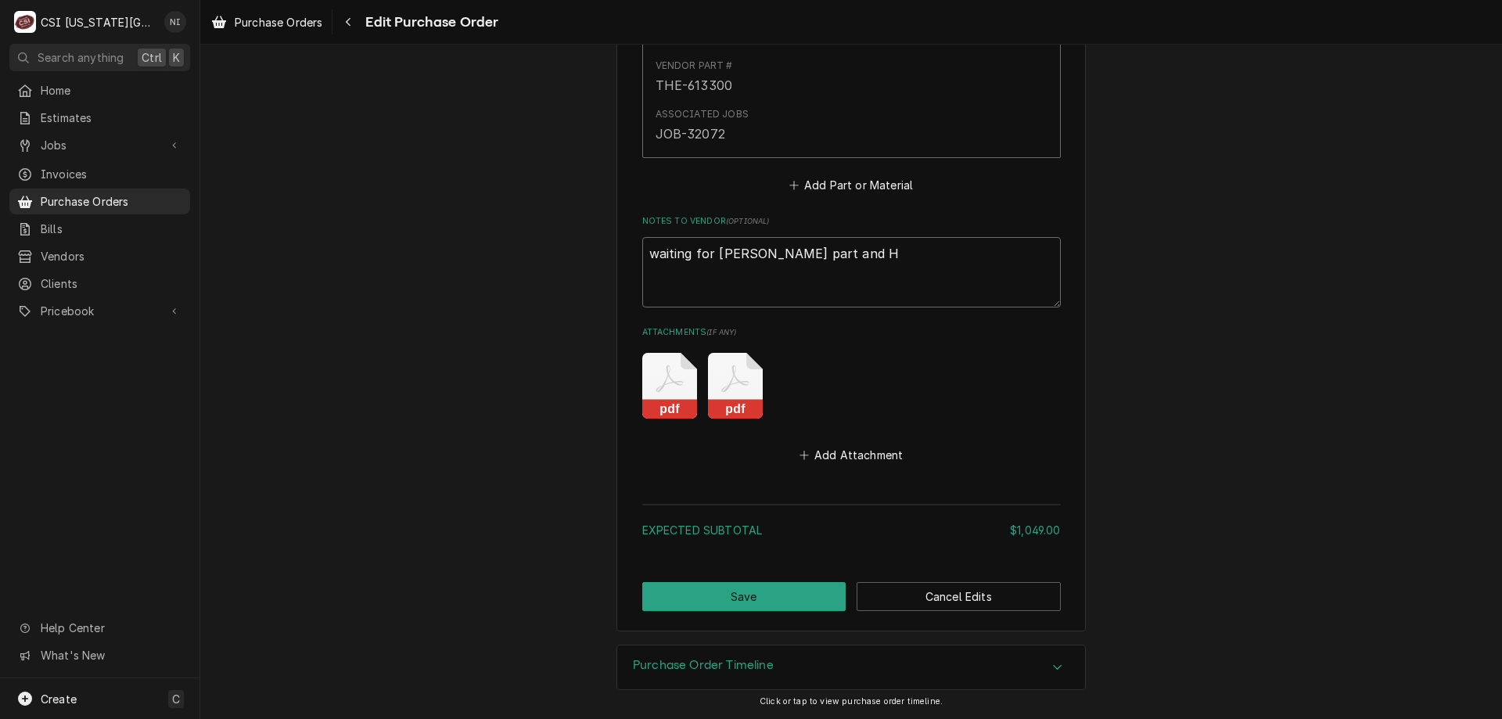
type textarea "waiting for Kolplak part and Ho"
type textarea "x"
type textarea "waiting for Kolplak part and Hob"
type textarea "x"
type textarea "waiting for Kolplak part and Hoba"
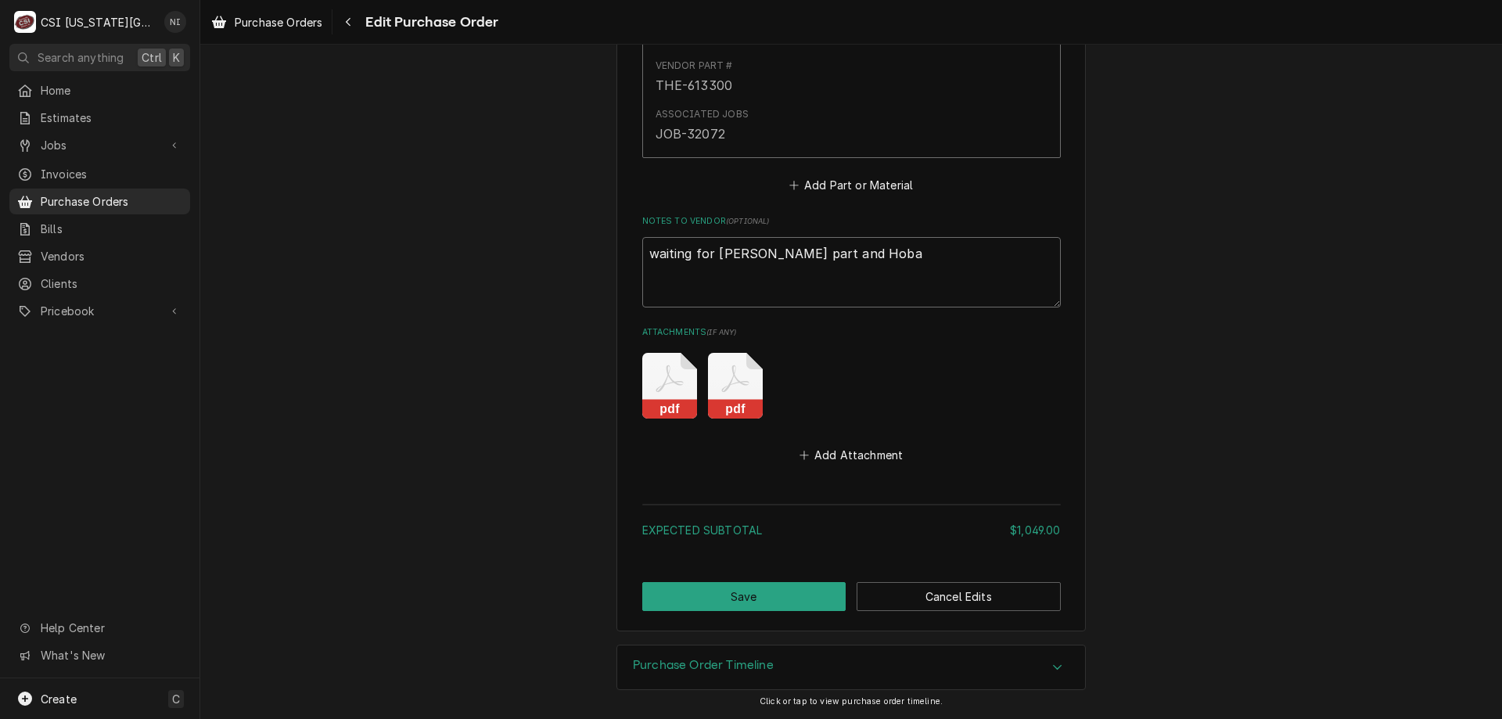
type textarea "x"
type textarea "waiting for Kolplak part and Hobar"
type textarea "x"
type textarea "waiting for Kolplak part and Hobart"
click at [786, 252] on textarea "waiting for Kolplak part and Hobart" at bounding box center [851, 272] width 419 height 70
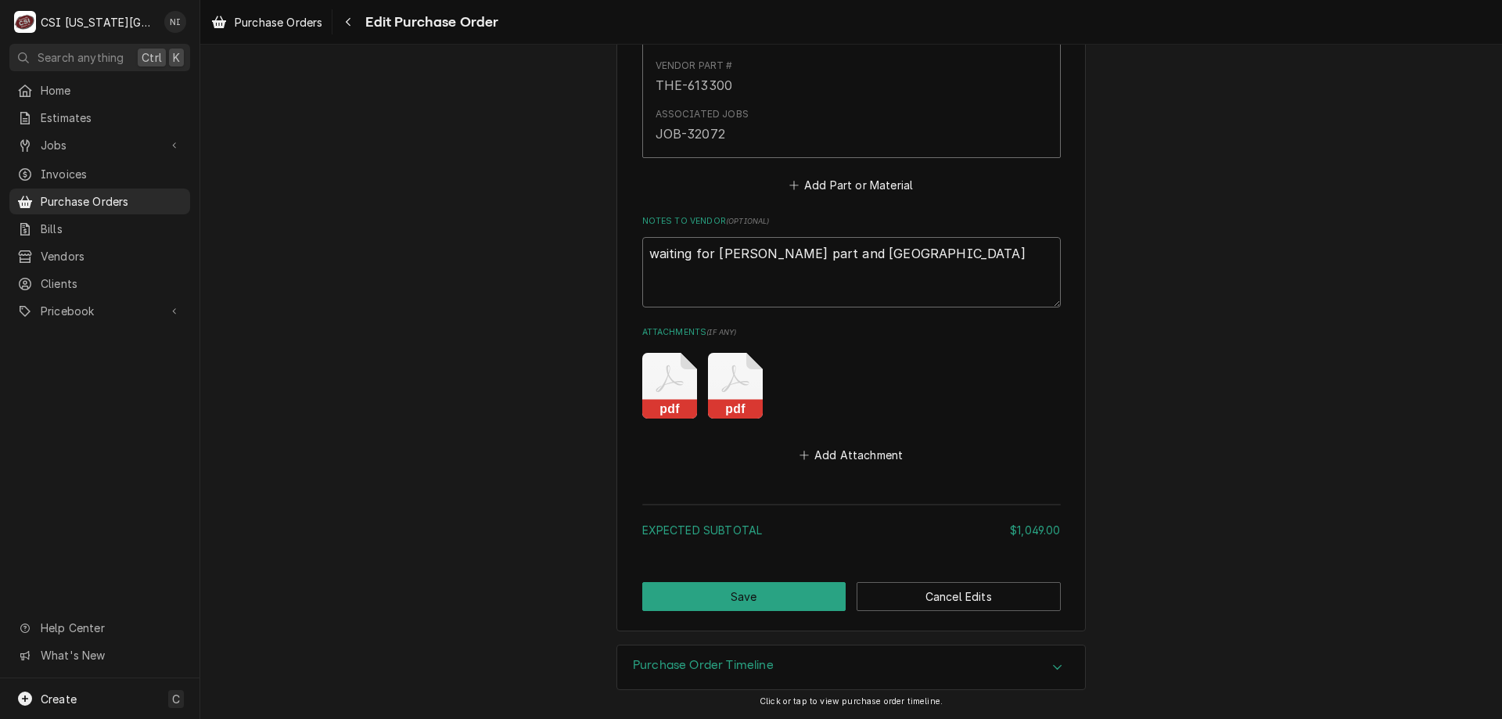
type textarea "x"
type textarea "waiting for Kolplak partand Hobart"
type textarea "x"
type textarea "waiting for Kolplak parand Hobart"
type textarea "x"
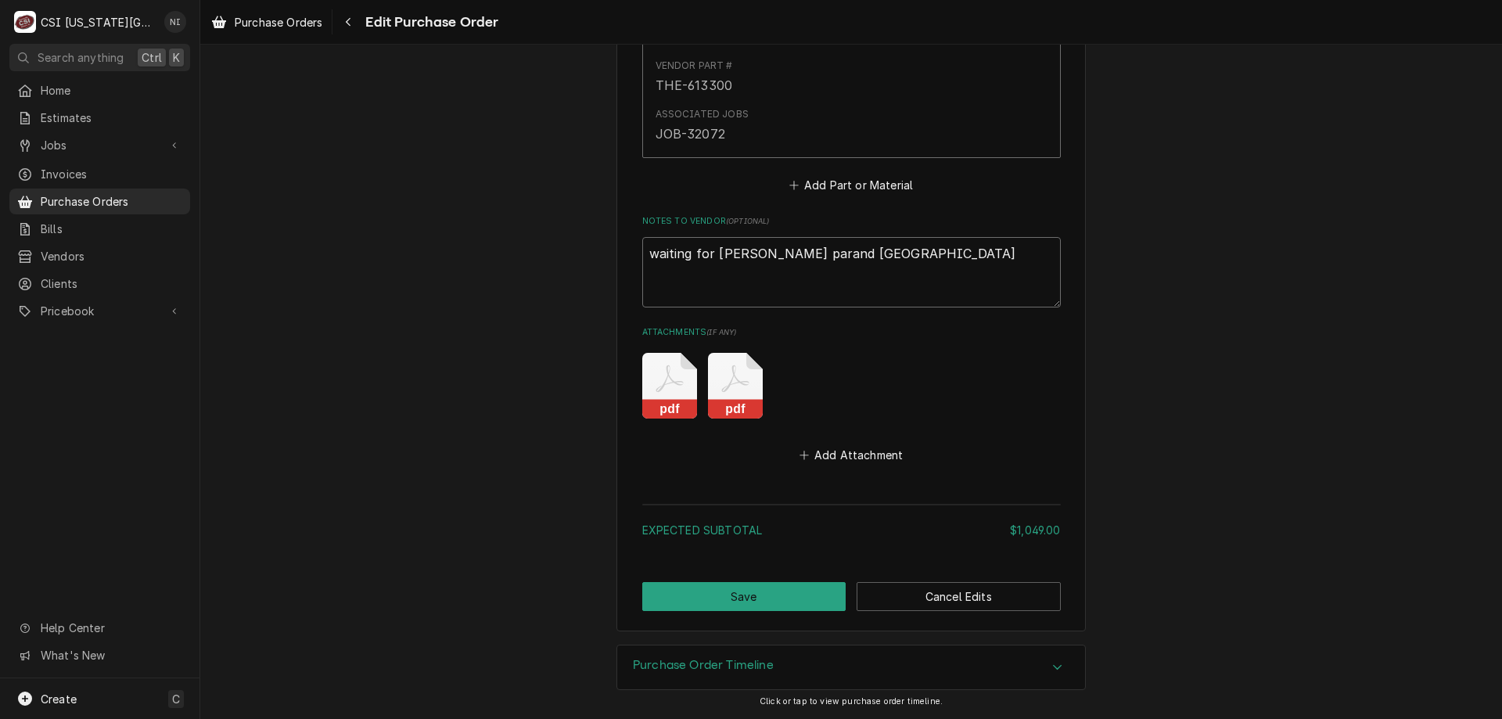
type textarea "waiting for Kolplak paand Hobart"
type textarea "x"
type textarea "waiting for Kolplak pand Hobart"
type textarea "x"
type textarea "waiting for Kolplak and Hobart"
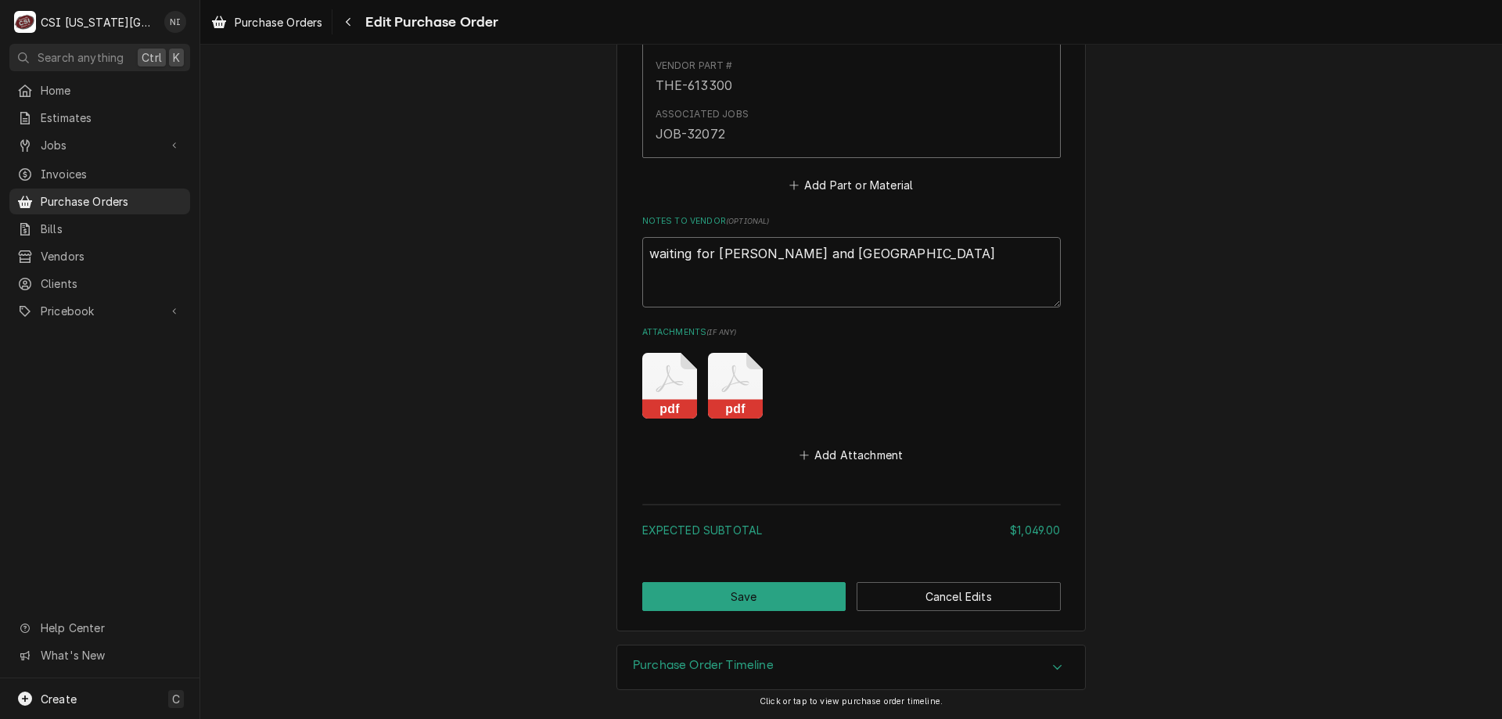
type textarea "x"
type textarea "waiting for Kolplakand Hobart"
type textarea "x"
type textarea "waiting for Kolplak and Hobart"
click at [838, 253] on textarea "waiting for Kolplak and Hobart" at bounding box center [851, 272] width 419 height 70
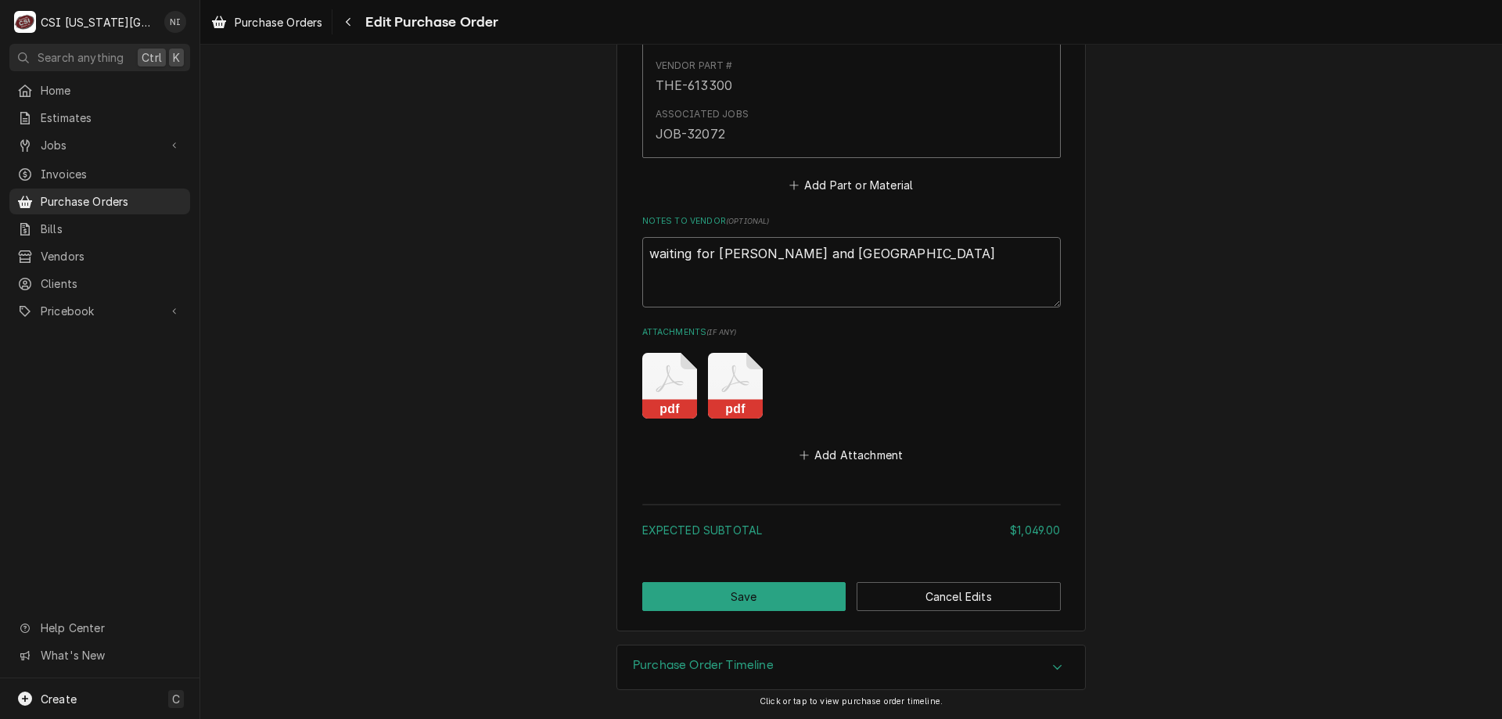
type textarea "x"
type textarea "waiting for Kolplak and Hobart"
type textarea "x"
type textarea "waiting for Kolplak and Hobart p"
type textarea "x"
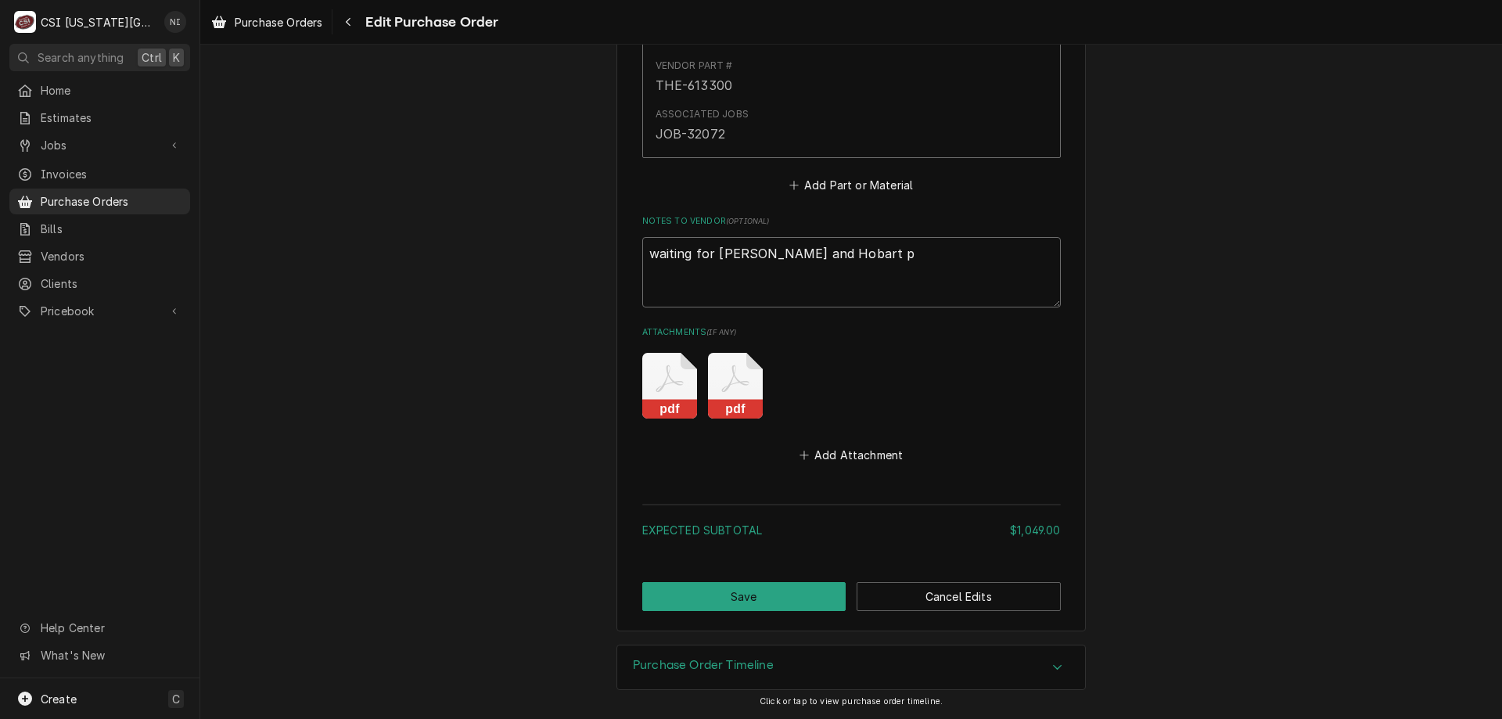
type textarea "waiting for Kolplak and Hobart pa"
type textarea "x"
type textarea "waiting for Kolplak and Hobart par"
type textarea "x"
type textarea "waiting for Kolplak and Hobart part"
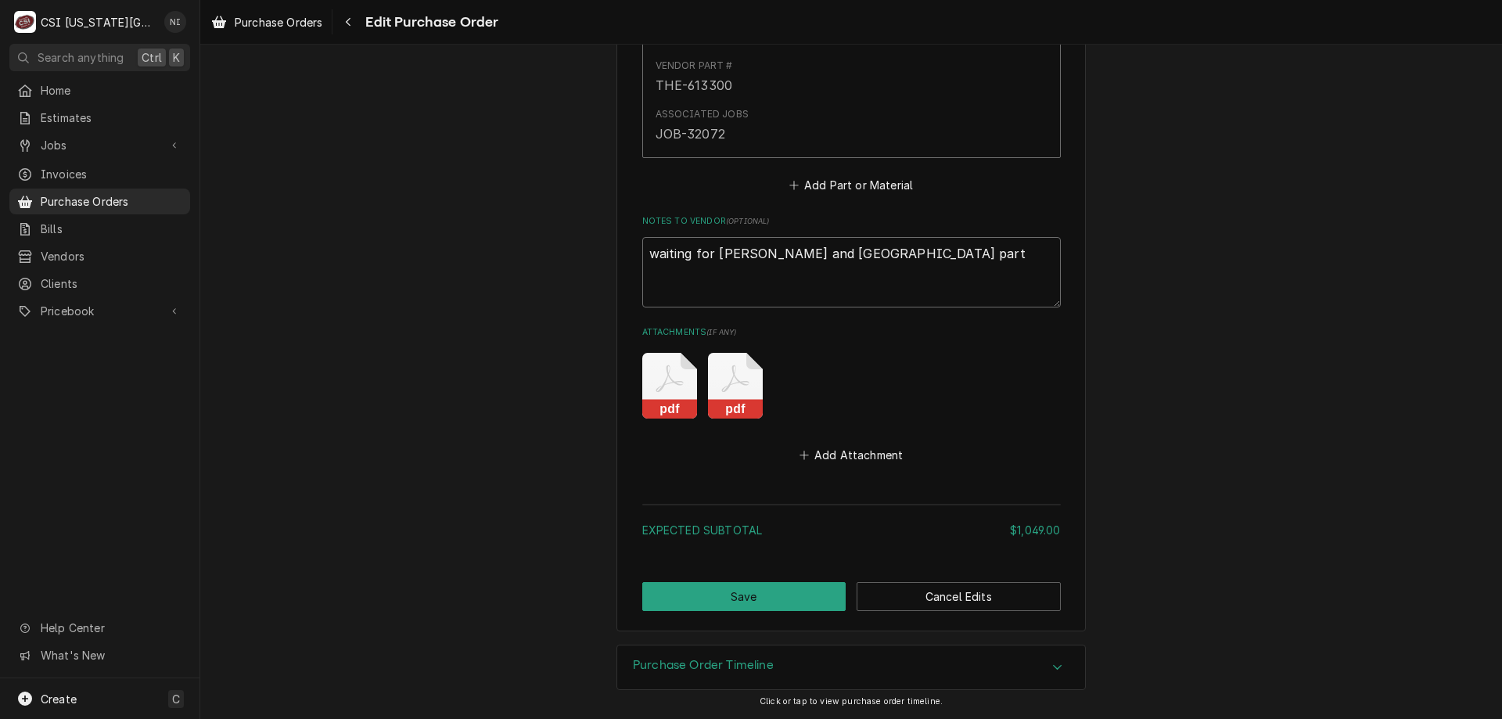
type textarea "x"
type textarea "waiting for Kolplak and Hobart parts"
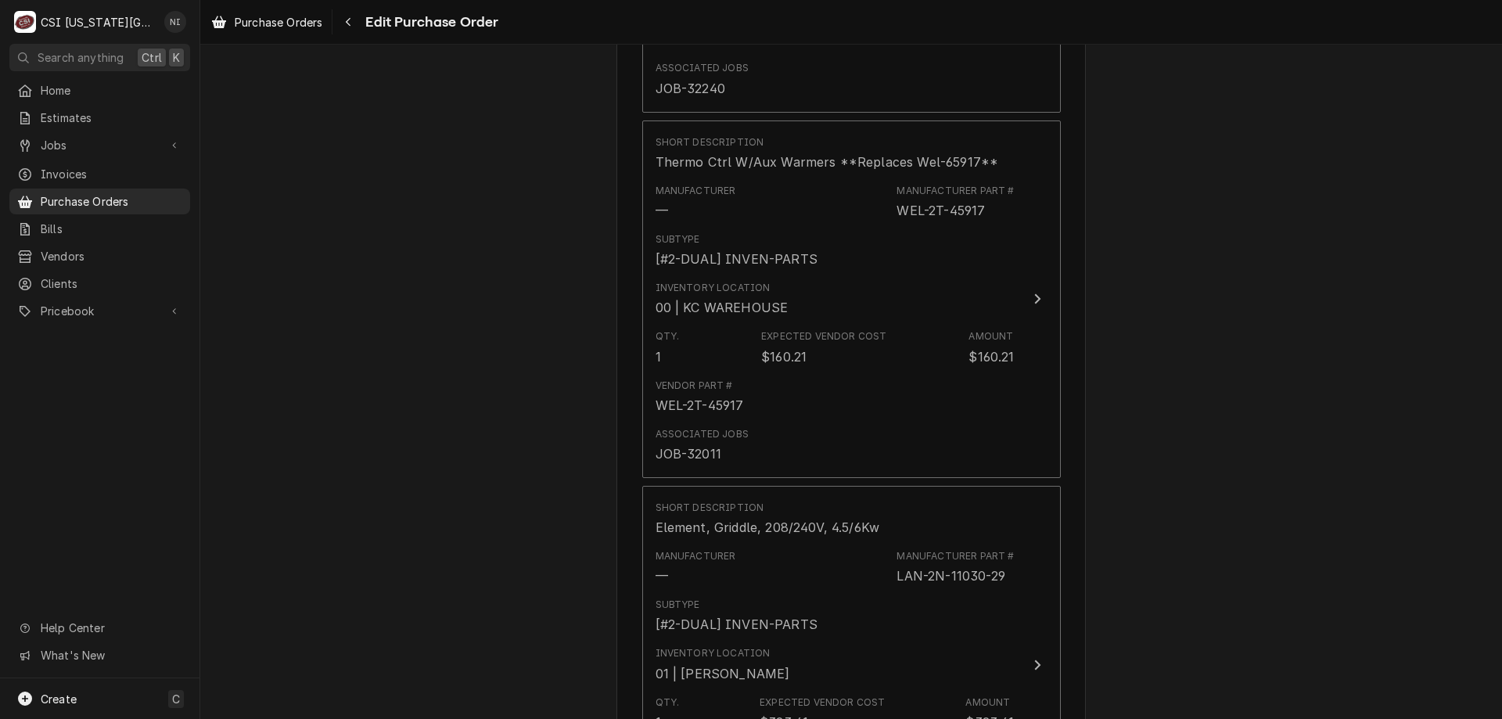
scroll to position [1664, 0]
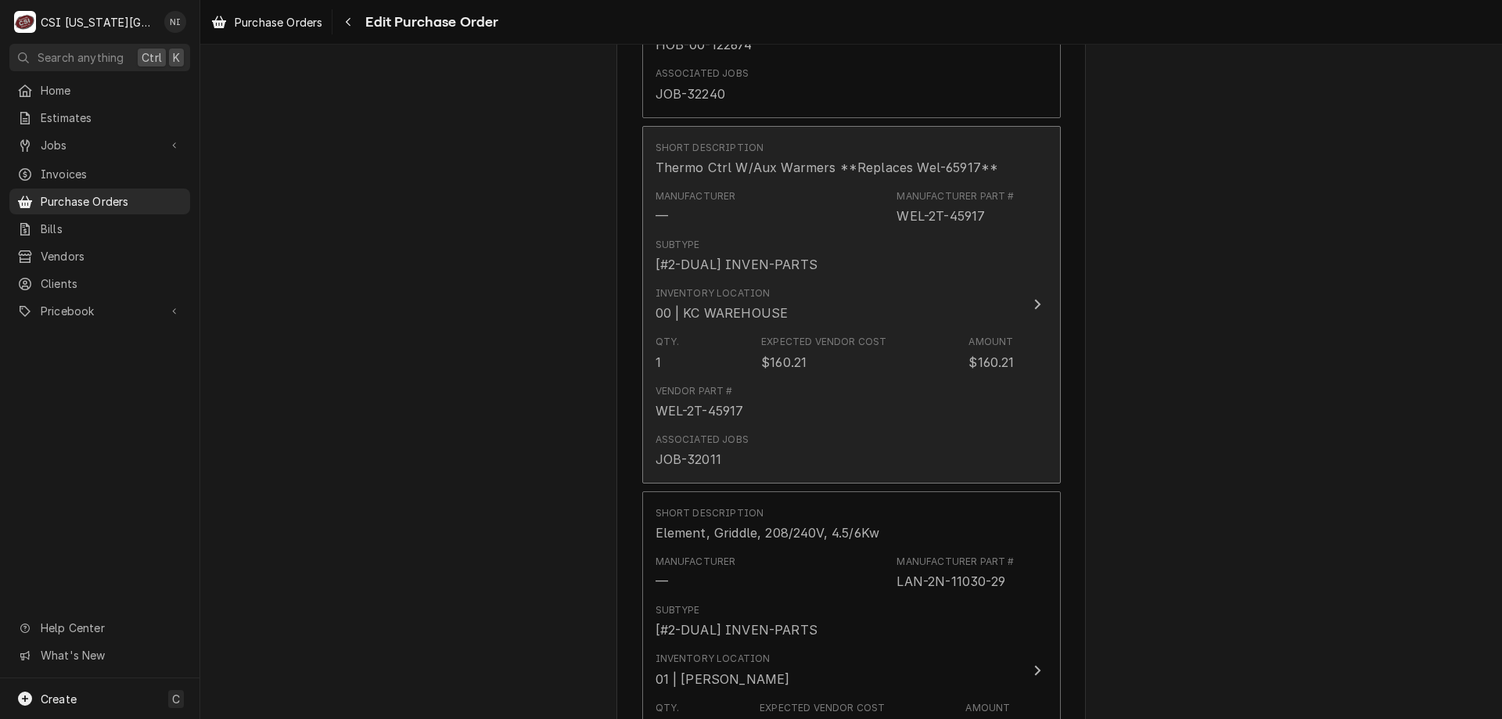
click at [900, 376] on div "Qty. 1 Expected Vendor Cost $160.21 Amount $160.21" at bounding box center [835, 353] width 359 height 49
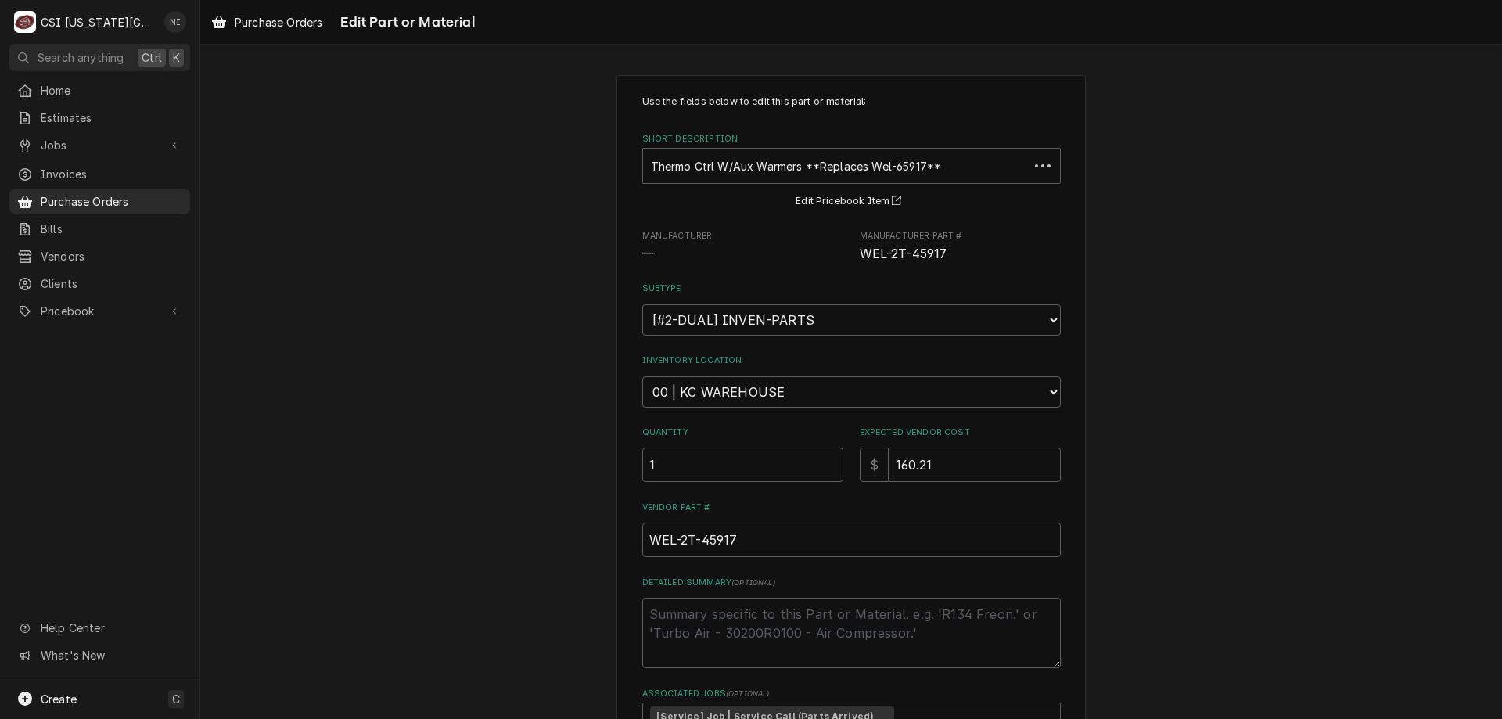
type textarea "x"
click at [793, 387] on select "Choose a location... 00 | KC WAREHOUSE 00 | MAIN WAREHOUSE 01 | BRIAN BREAZIER …" at bounding box center [851, 391] width 419 height 31
select select "2772"
click at [642, 376] on select "Choose a location... 00 | KC WAREHOUSE 00 | MAIN WAREHOUSE 01 | BRIAN BREAZIER …" at bounding box center [851, 391] width 419 height 31
drag, startPoint x: 660, startPoint y: 470, endPoint x: 563, endPoint y: 459, distance: 97.6
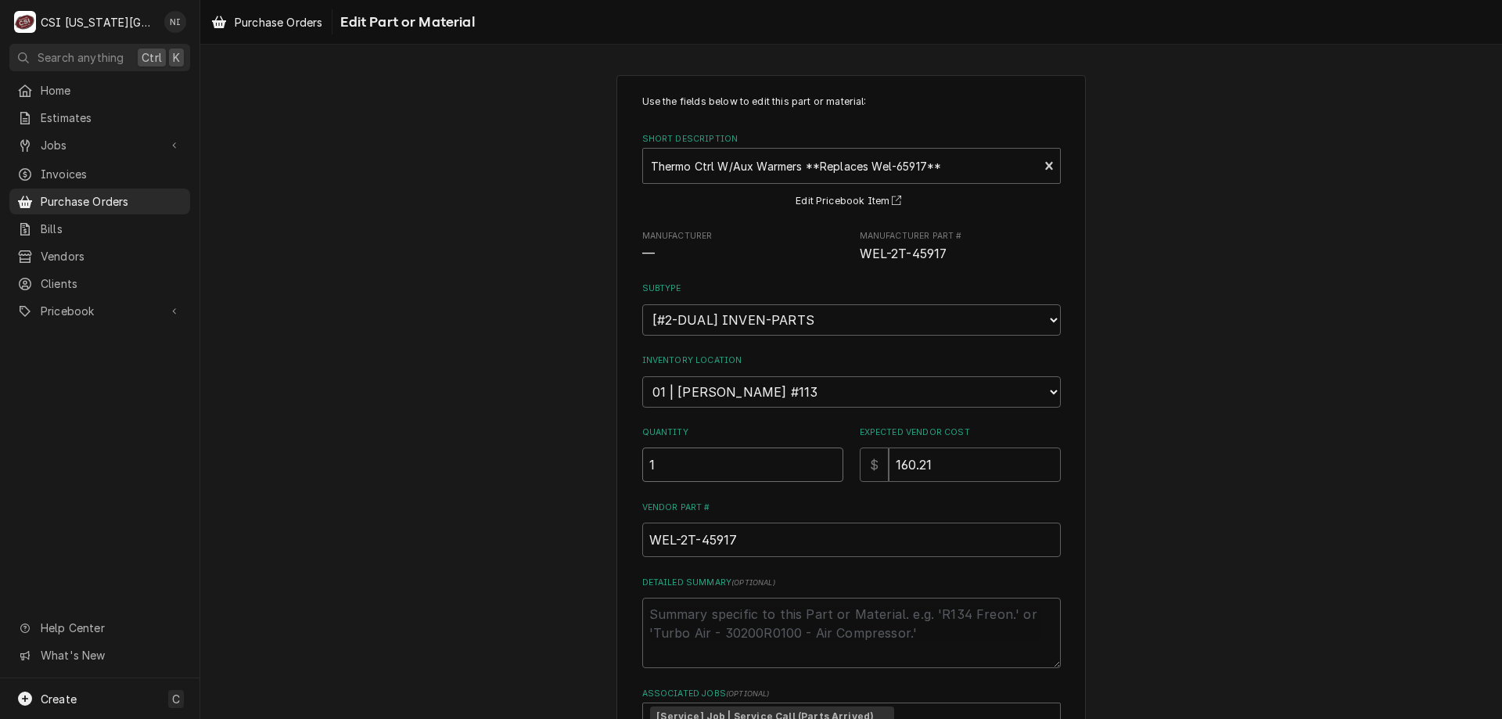
click at [569, 469] on div "Use the fields below to edit this part or material: Short Description Thermo Ct…" at bounding box center [851, 477] width 1302 height 833
type textarea "x"
type input "2"
type textarea "x"
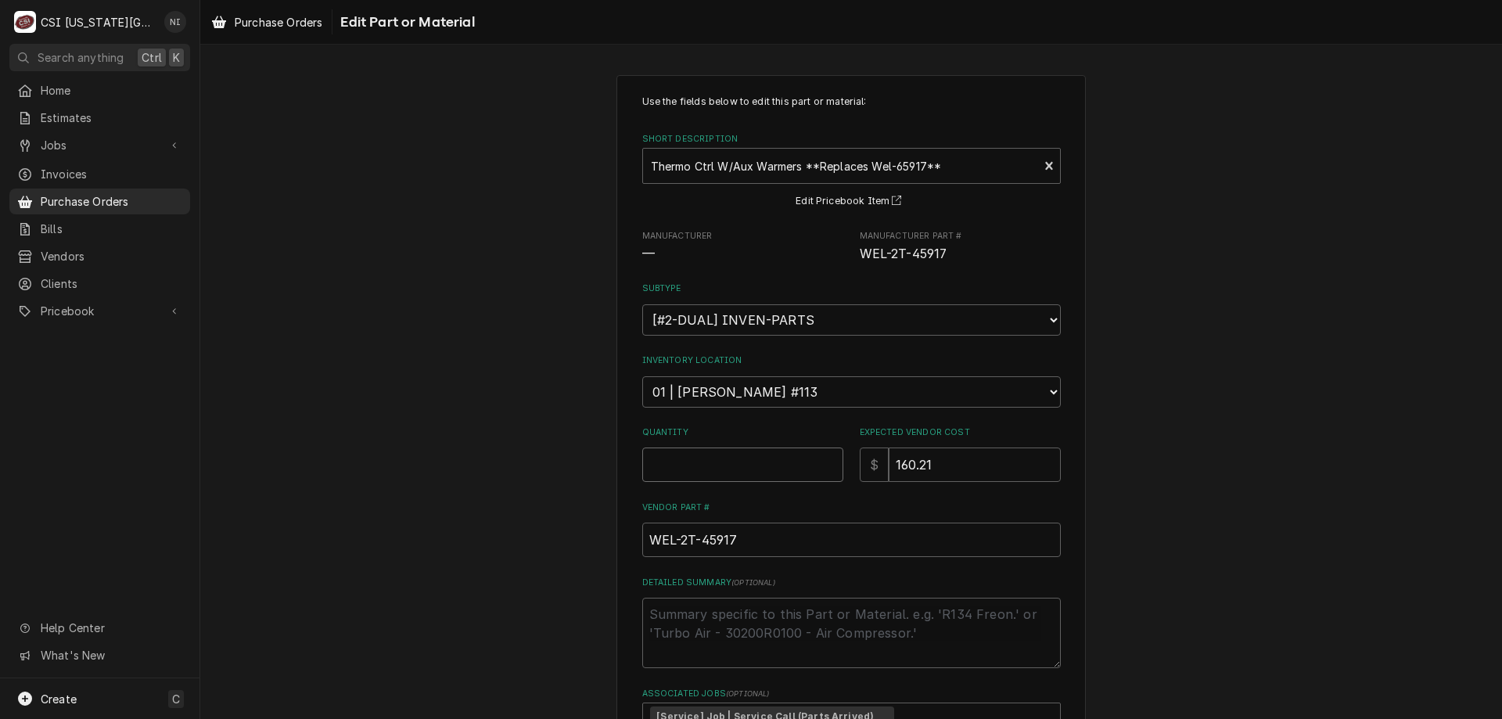
type input "1"
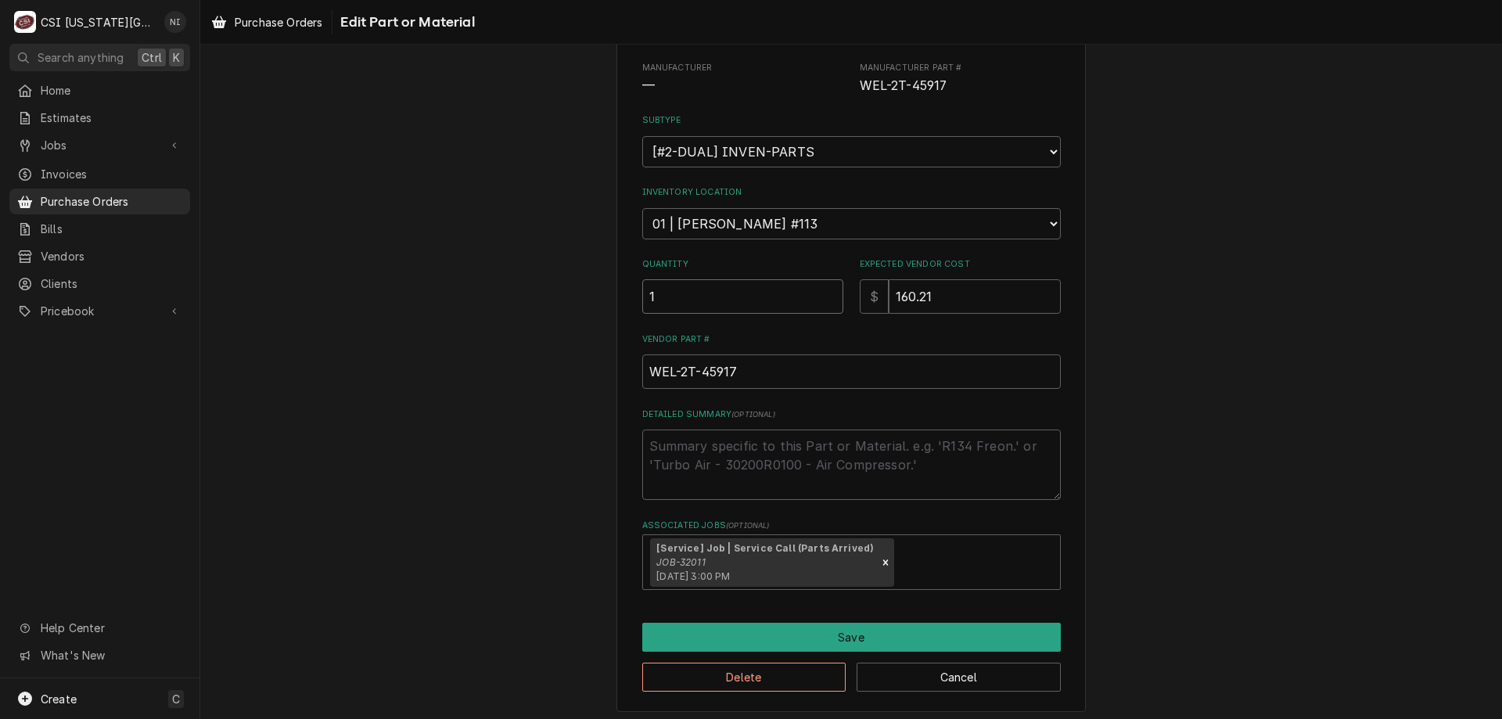
scroll to position [174, 0]
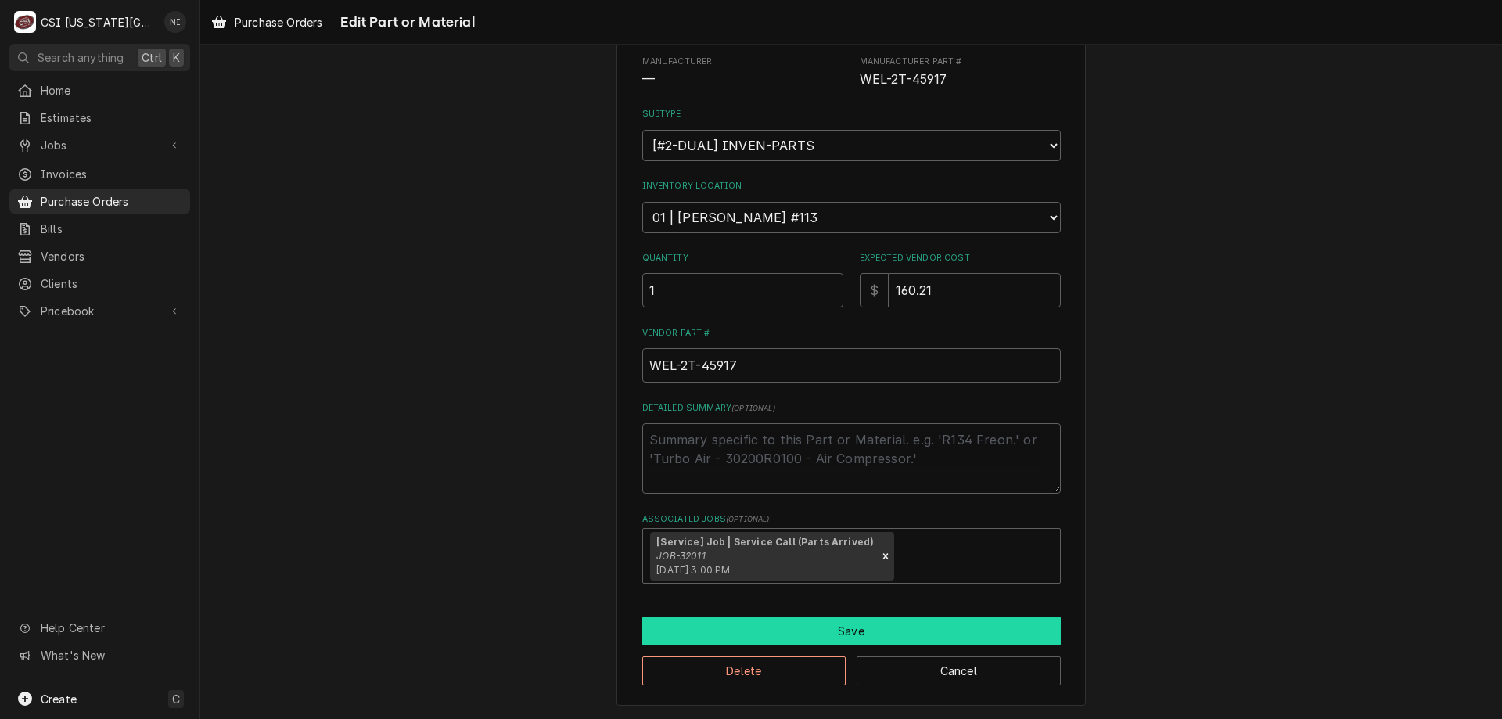
click at [948, 625] on button "Save" at bounding box center [851, 631] width 419 height 29
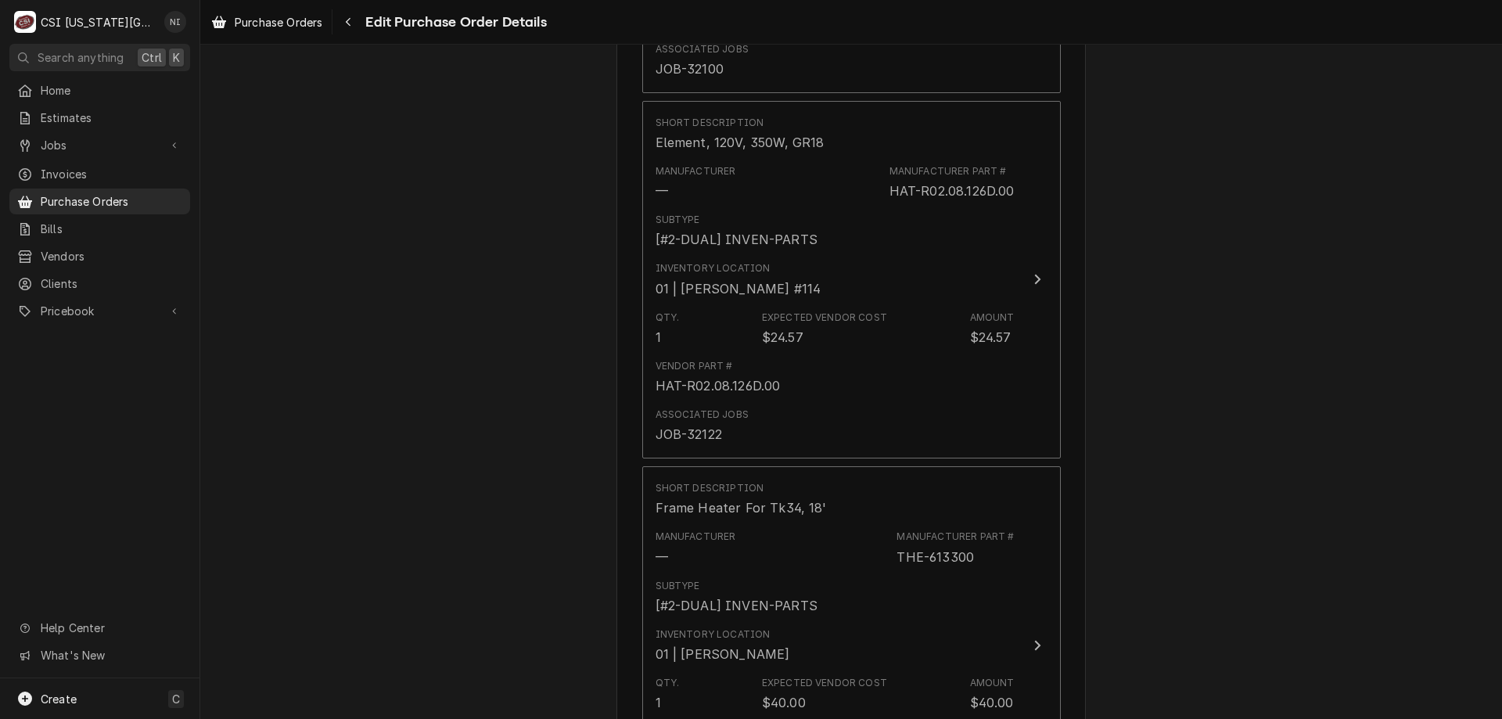
scroll to position [3156, 0]
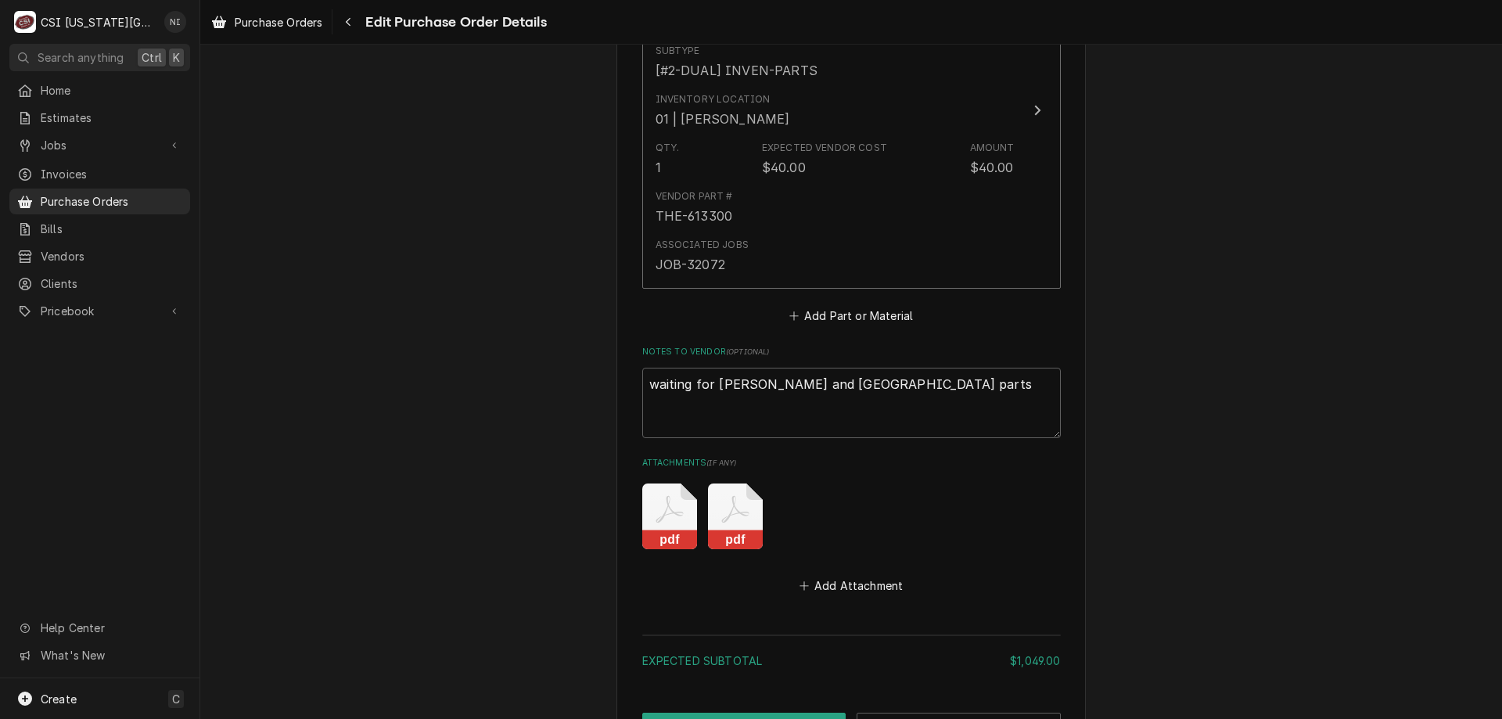
scroll to position [3818, 0]
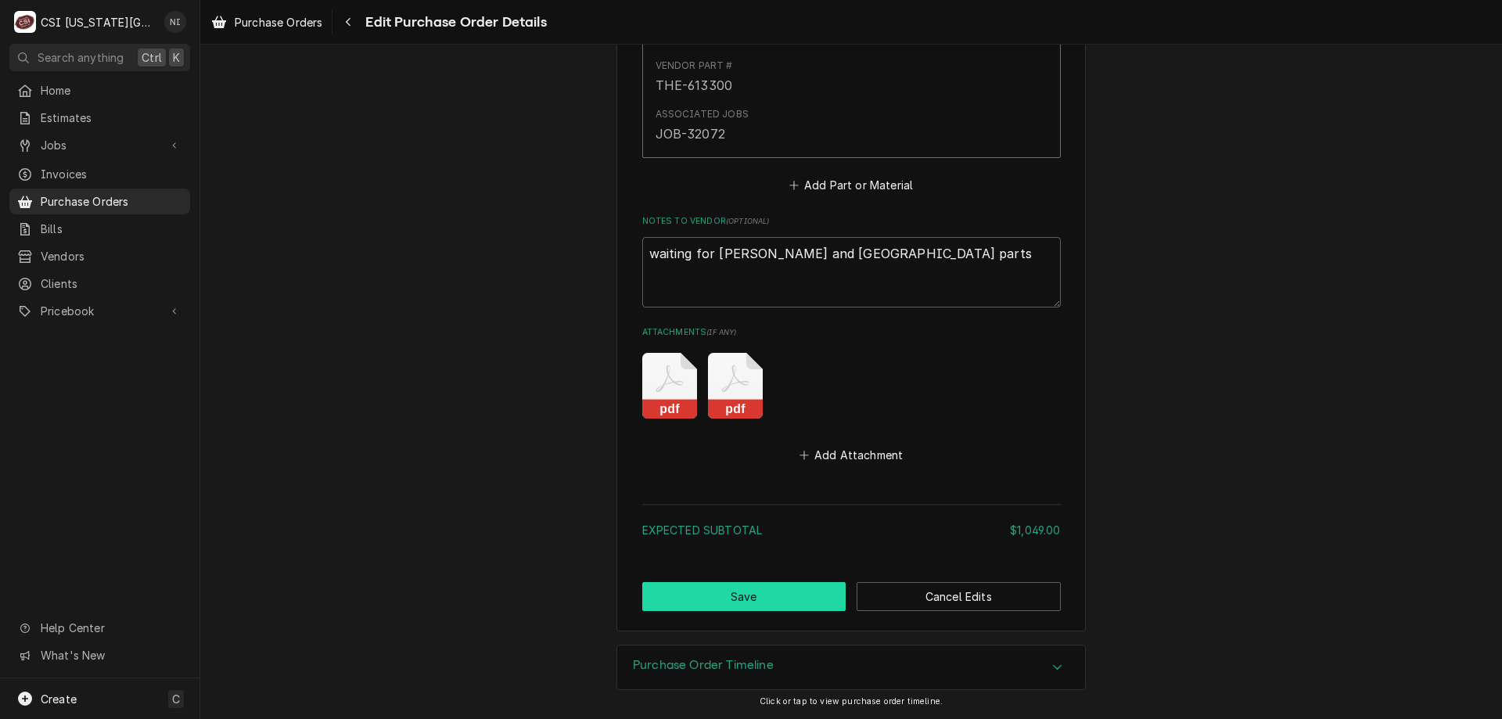
click at [792, 603] on button "Save" at bounding box center [744, 596] width 204 height 29
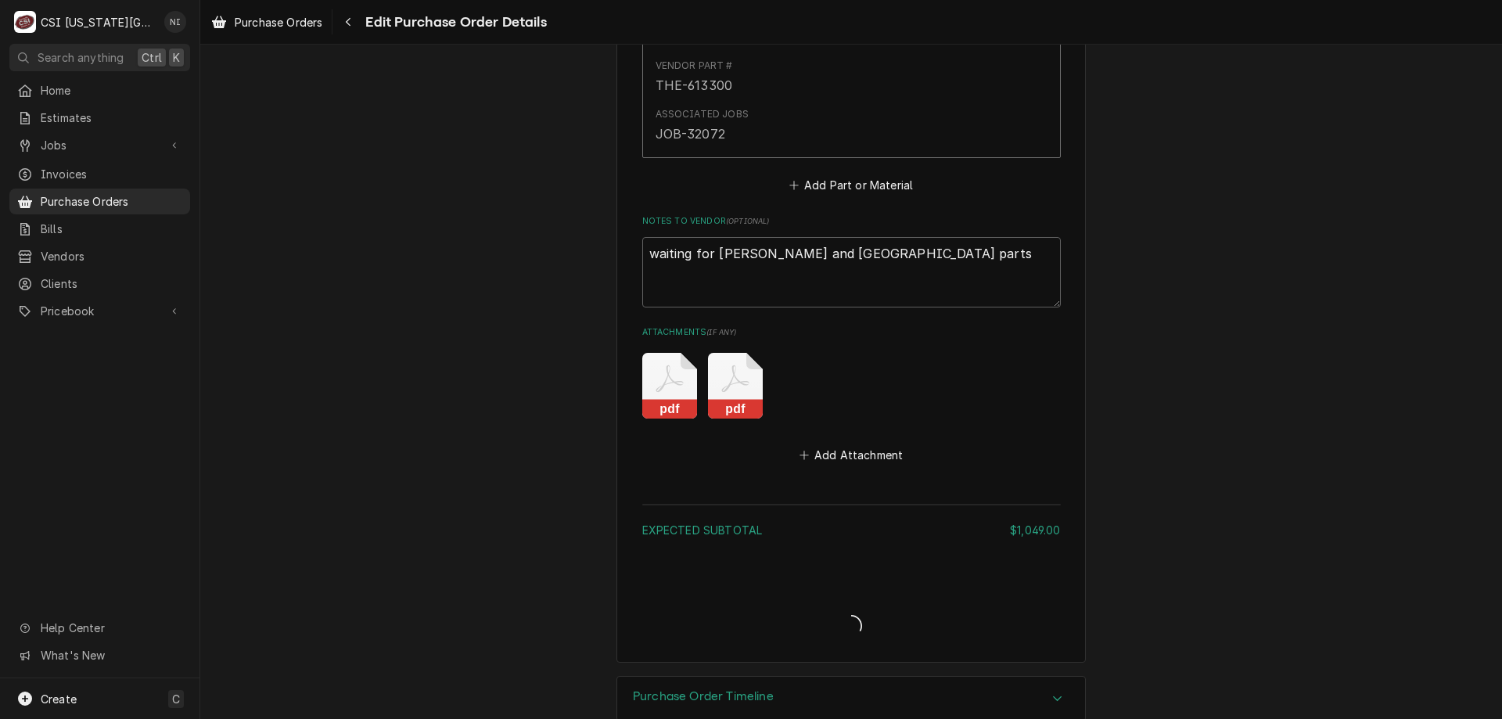
type textarea "x"
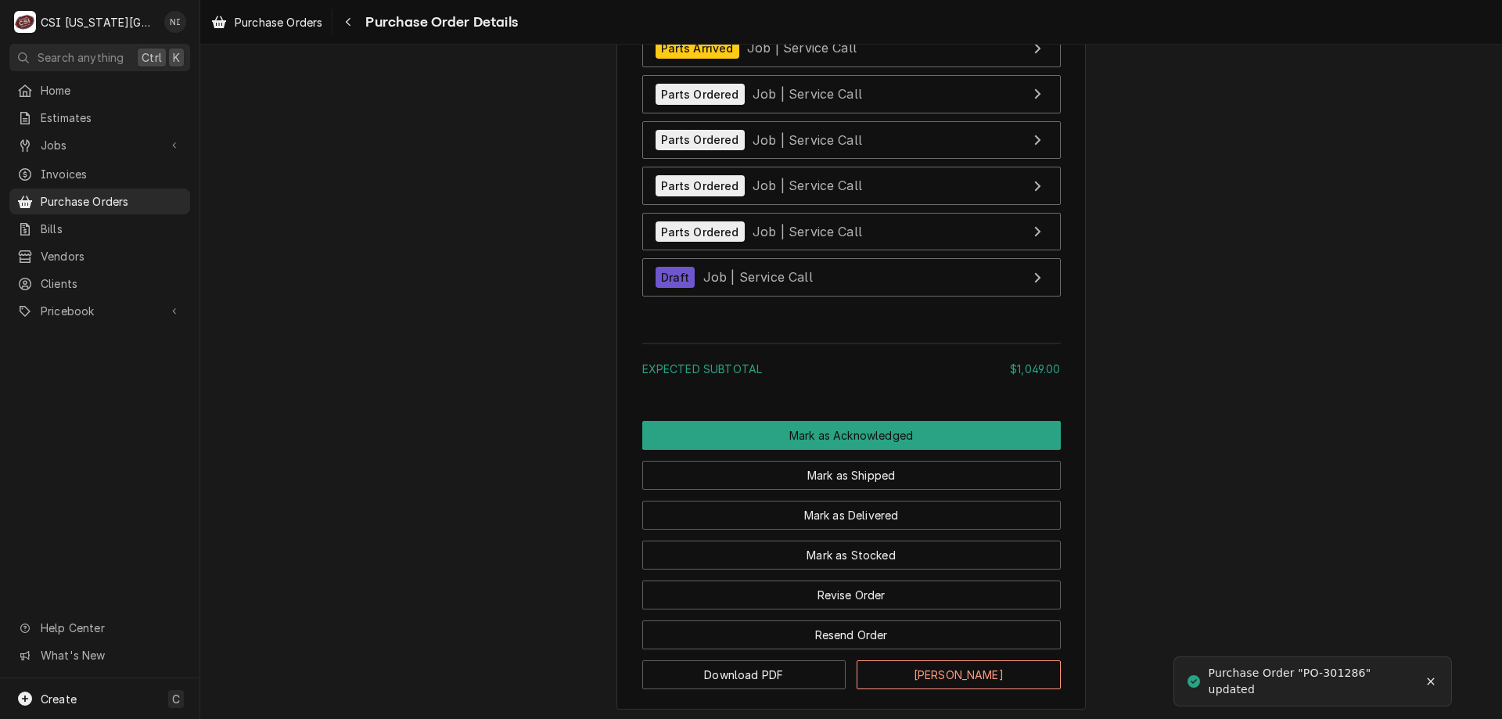
scroll to position [4235, 0]
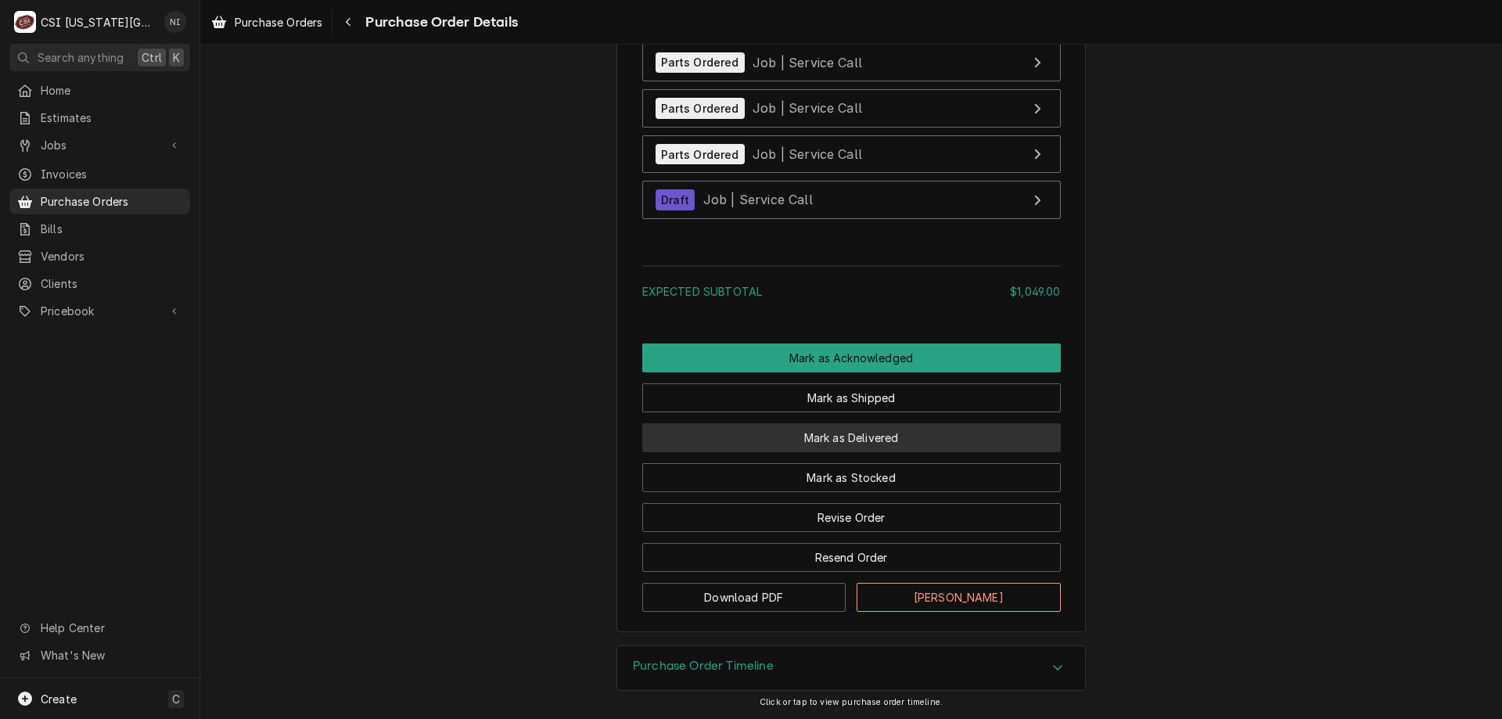
click at [886, 443] on button "Mark as Delivered" at bounding box center [851, 437] width 419 height 29
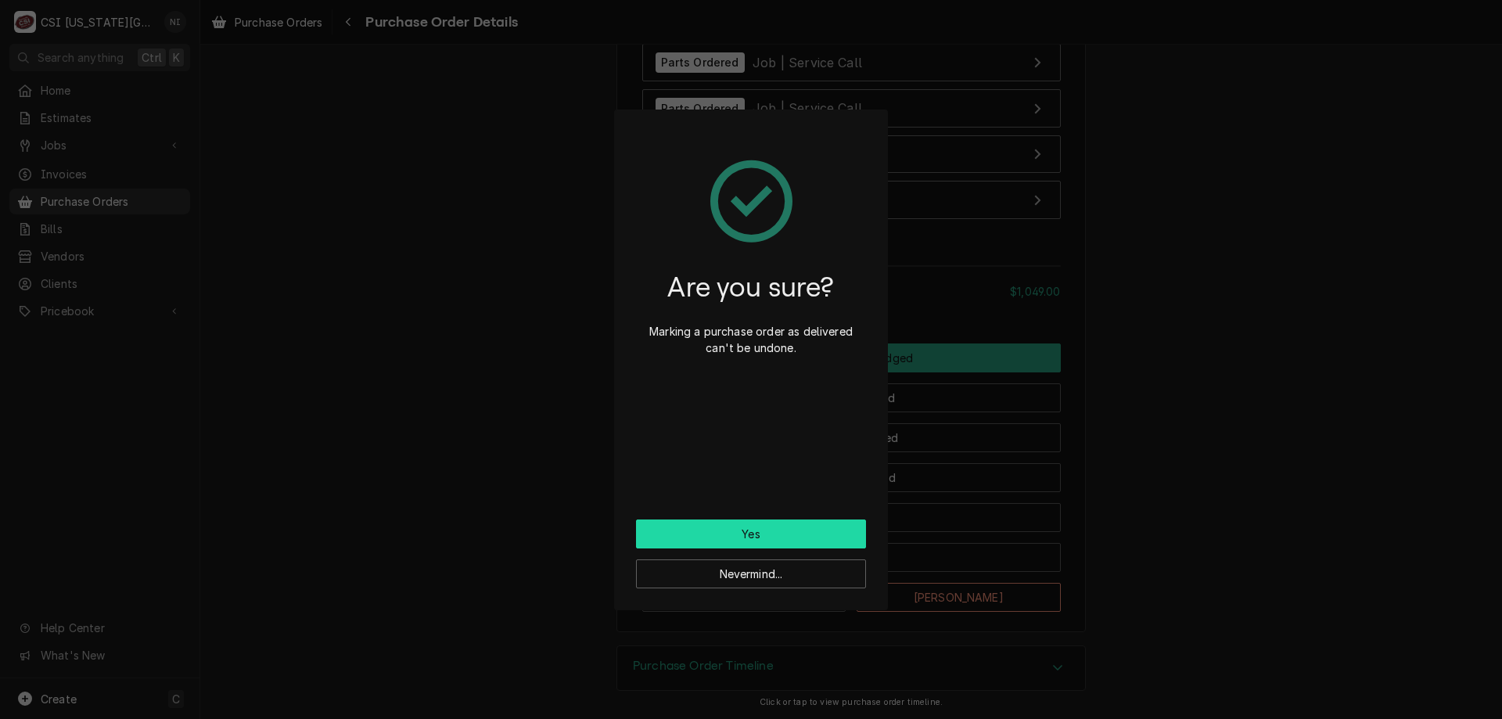
click at [789, 539] on button "Yes" at bounding box center [751, 534] width 230 height 29
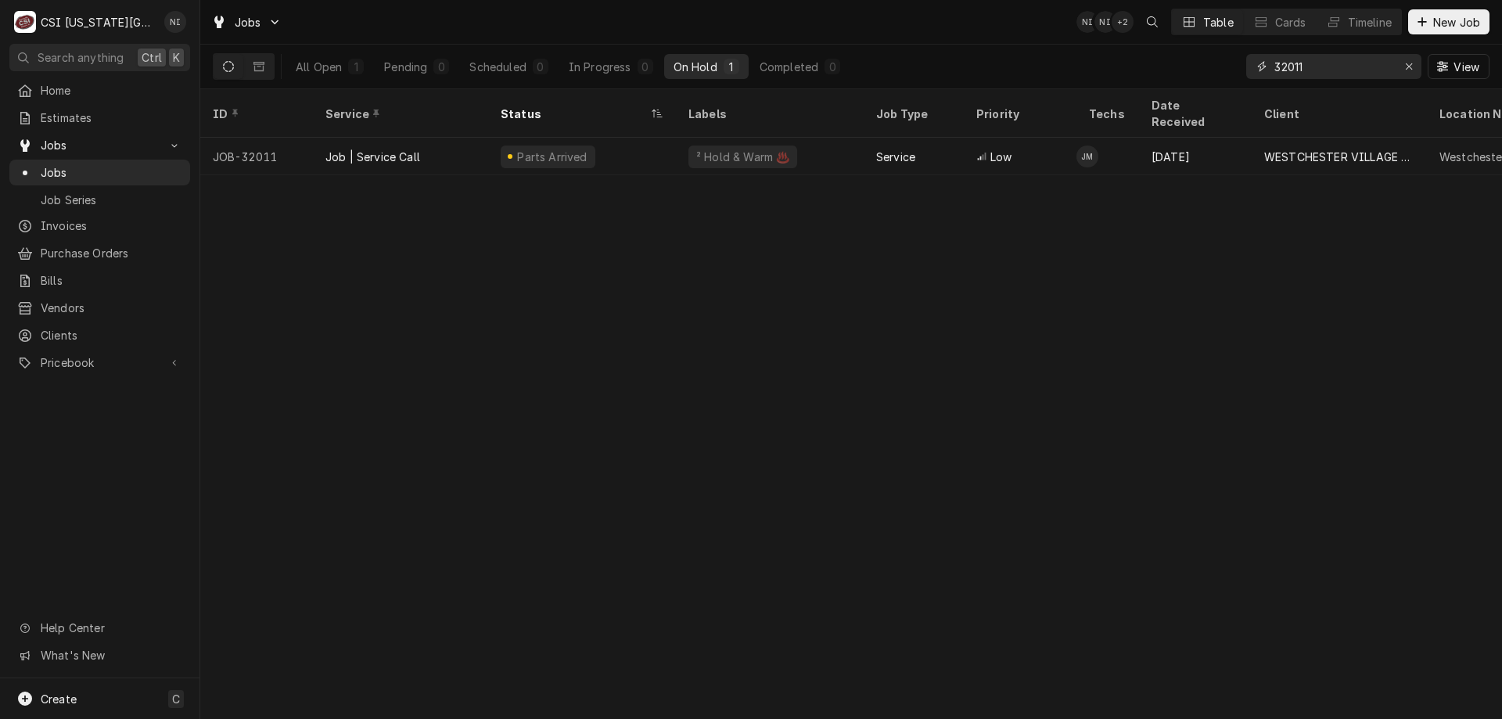
click at [1306, 69] on input "32011" at bounding box center [1333, 66] width 117 height 25
type input "32212"
click at [776, 148] on div "—" at bounding box center [770, 157] width 188 height 38
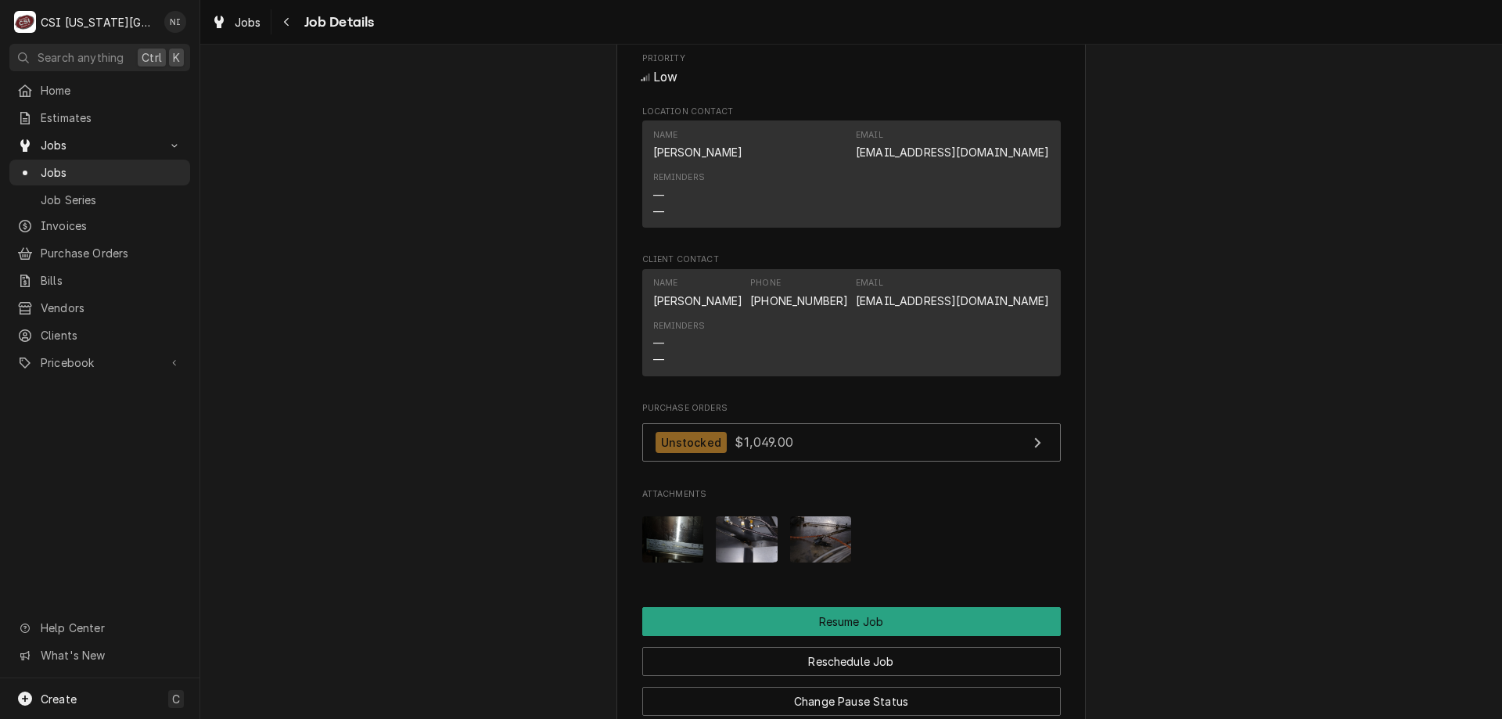
scroll to position [1766, 0]
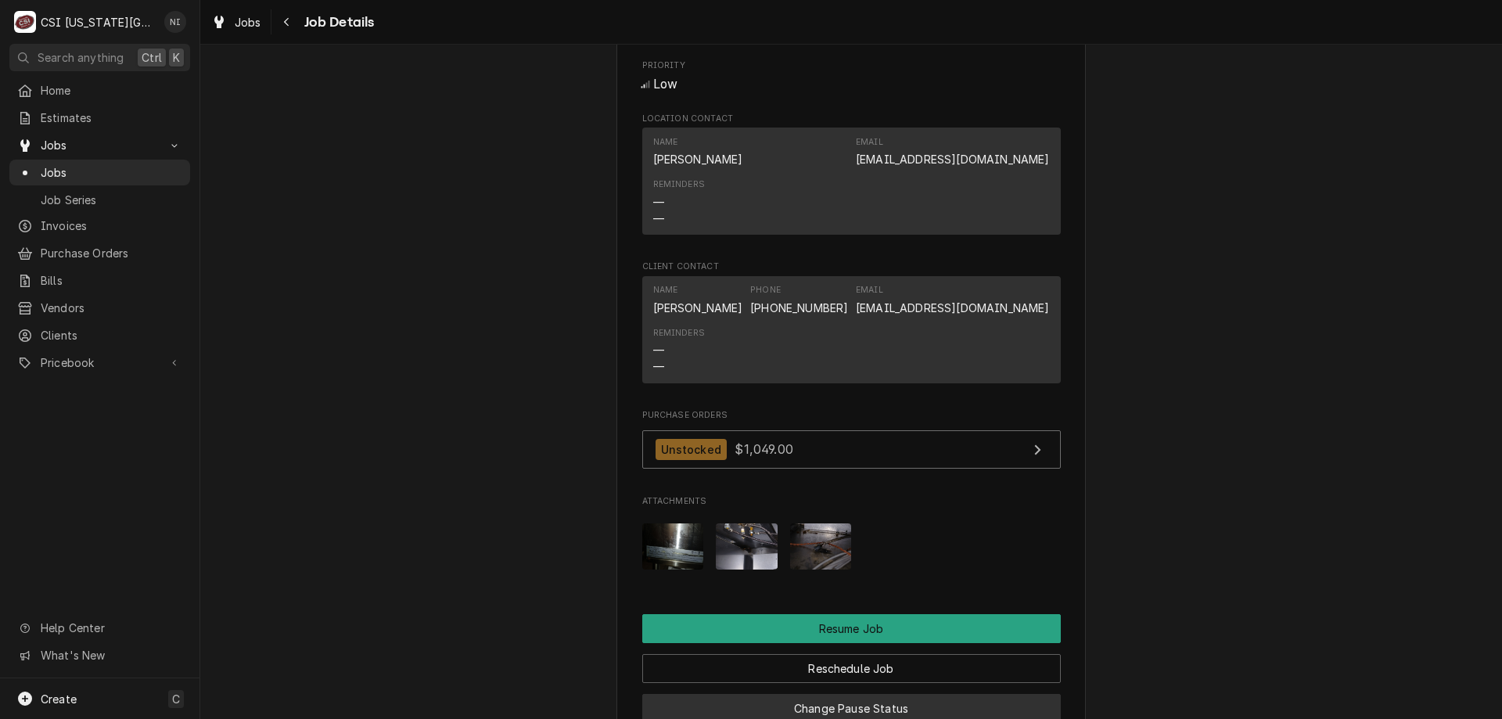
click at [876, 694] on button "Change Pause Status" at bounding box center [851, 708] width 419 height 29
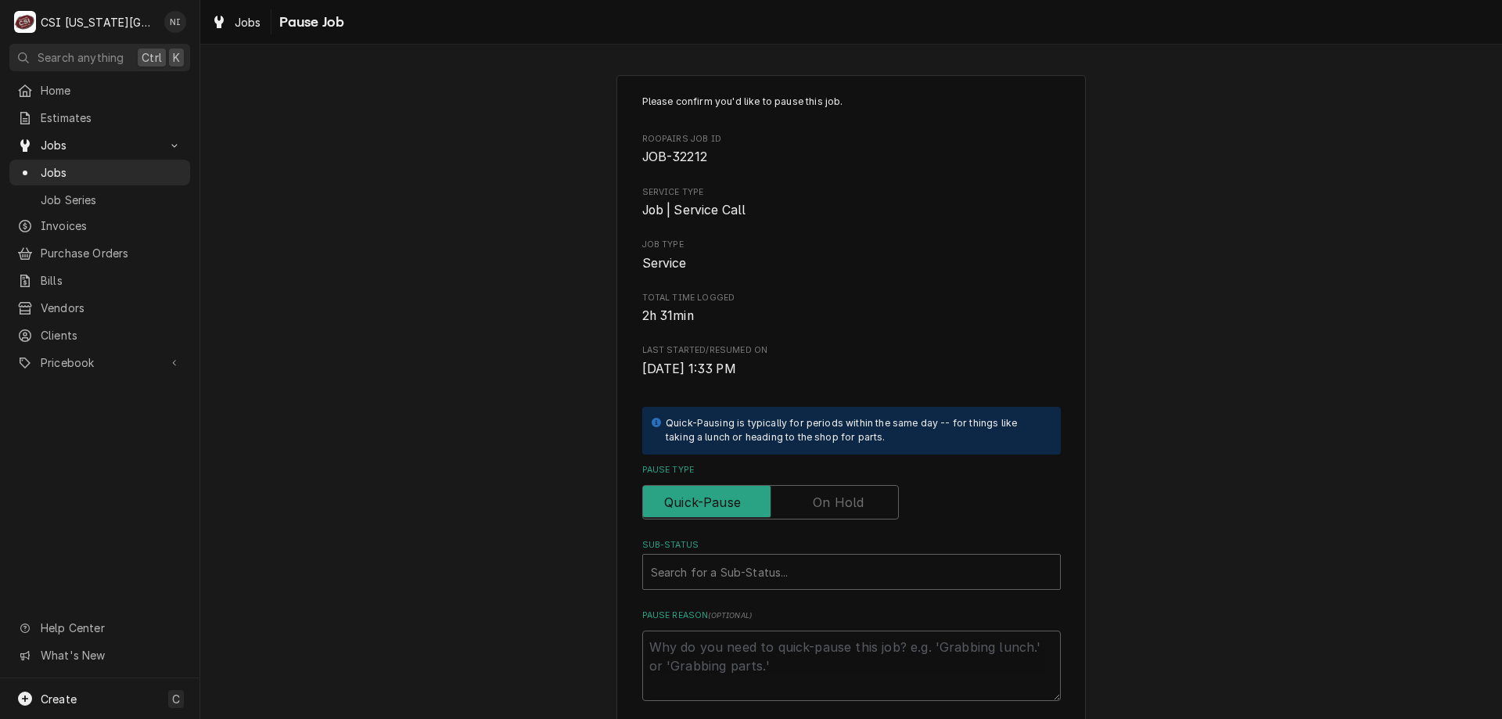
drag, startPoint x: 834, startPoint y: 496, endPoint x: 783, endPoint y: 546, distance: 71.4
click at [835, 500] on label "Pause Type" at bounding box center [770, 502] width 257 height 34
click at [835, 500] on input "Pause Type" at bounding box center [770, 502] width 243 height 34
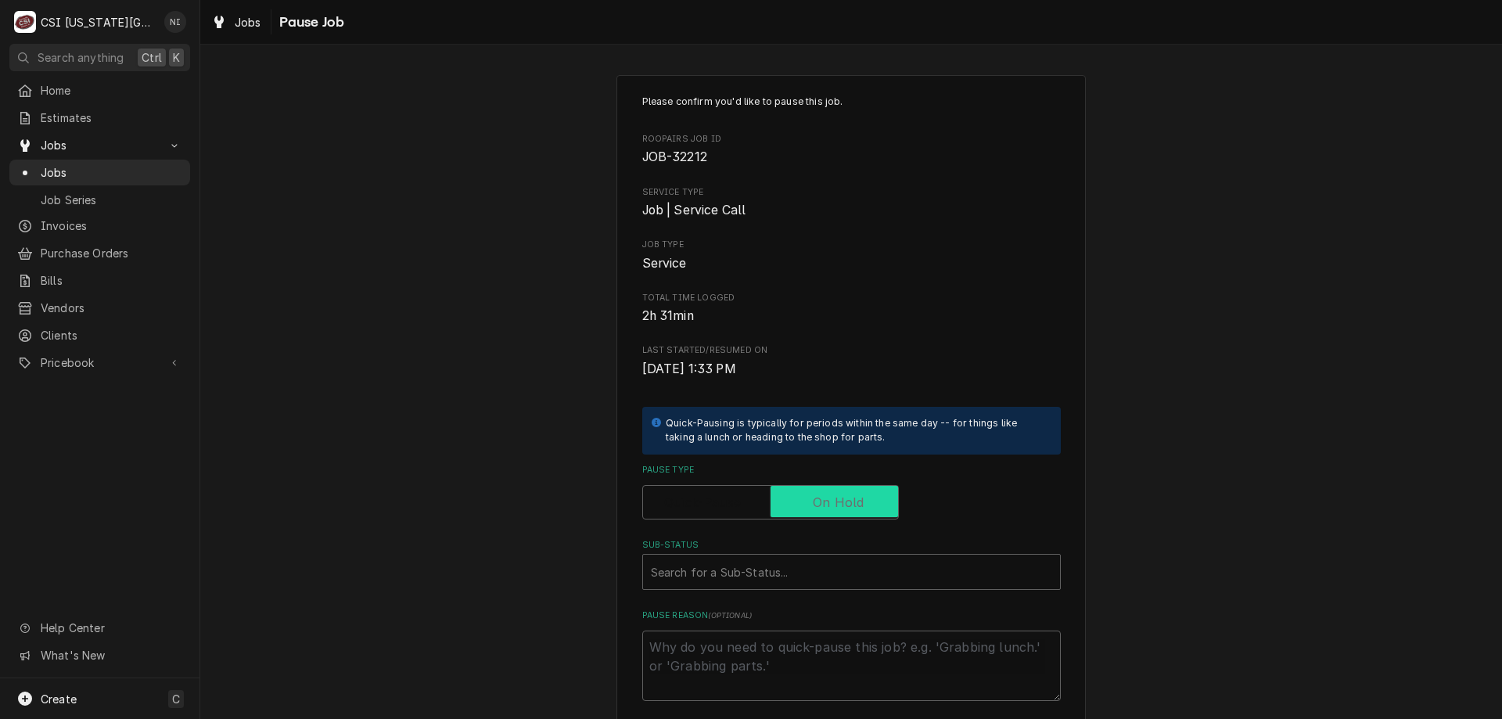
checkbox input "true"
drag, startPoint x: 777, startPoint y: 559, endPoint x: 761, endPoint y: 574, distance: 22.2
click at [777, 560] on div "Sub-Status" at bounding box center [851, 572] width 401 height 28
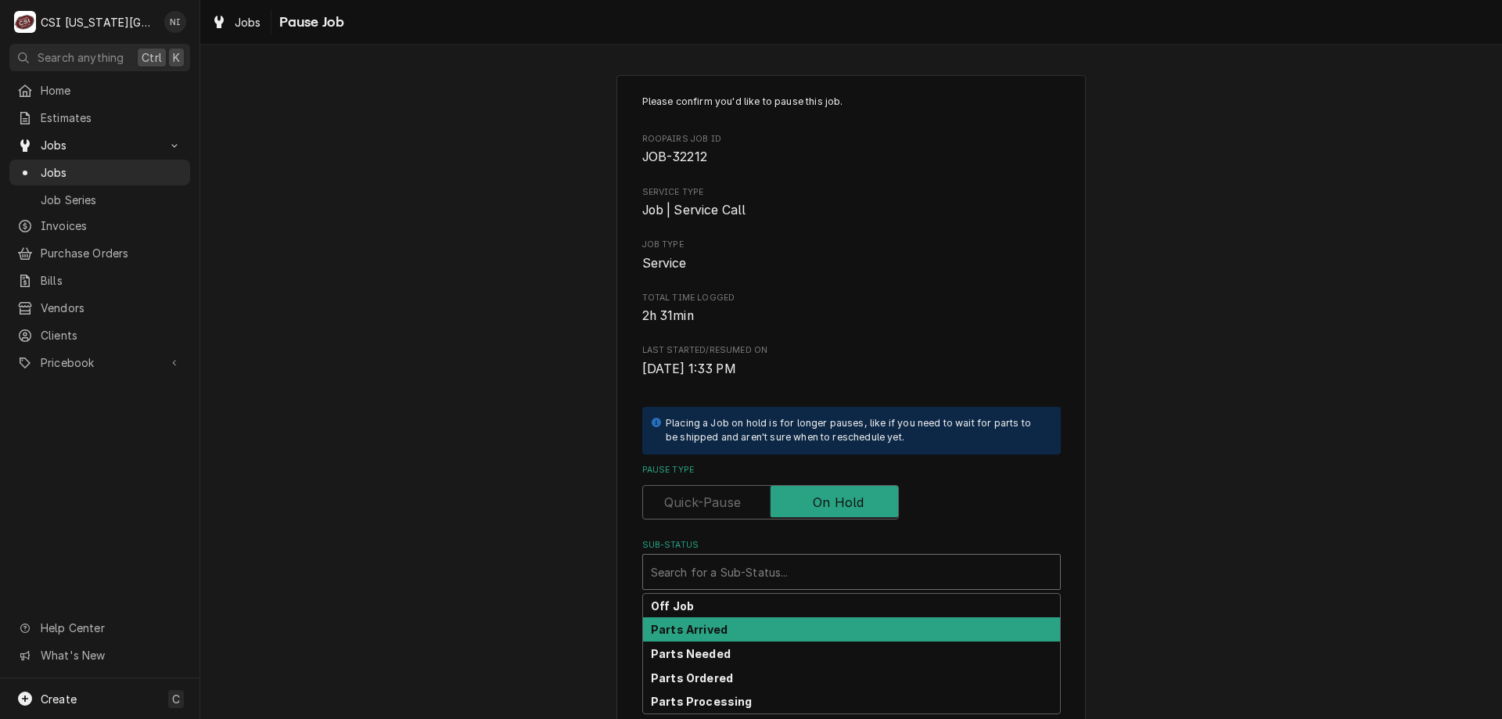
click at [715, 624] on strong "Parts Arrived" at bounding box center [689, 629] width 77 height 13
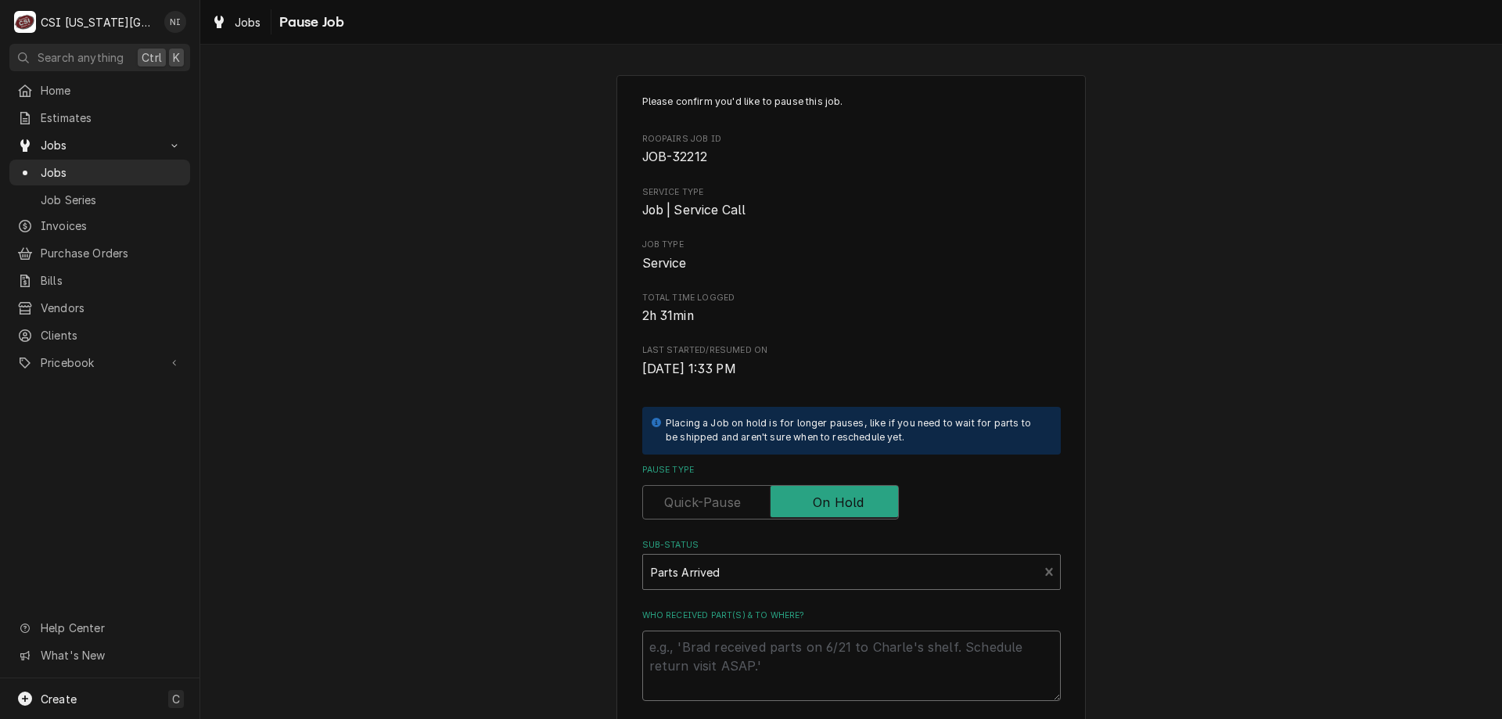
drag, startPoint x: 715, startPoint y: 624, endPoint x: 735, endPoint y: 653, distance: 35.4
click at [734, 652] on textarea "Who received part(s) & to where?" at bounding box center [851, 666] width 419 height 70
type textarea "x"
type textarea "p"
type textarea "x"
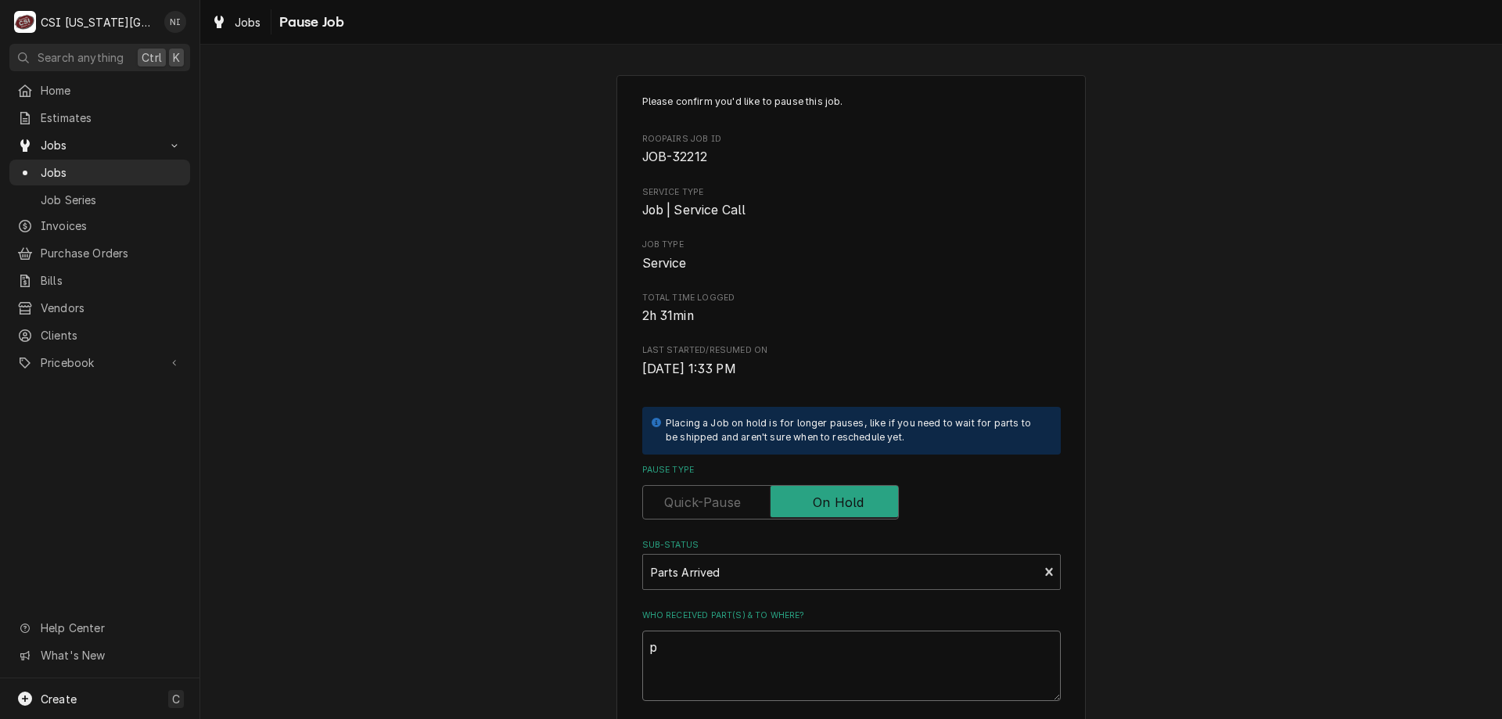
type textarea "pa"
type textarea "x"
type textarea "par"
type textarea "x"
type textarea "para"
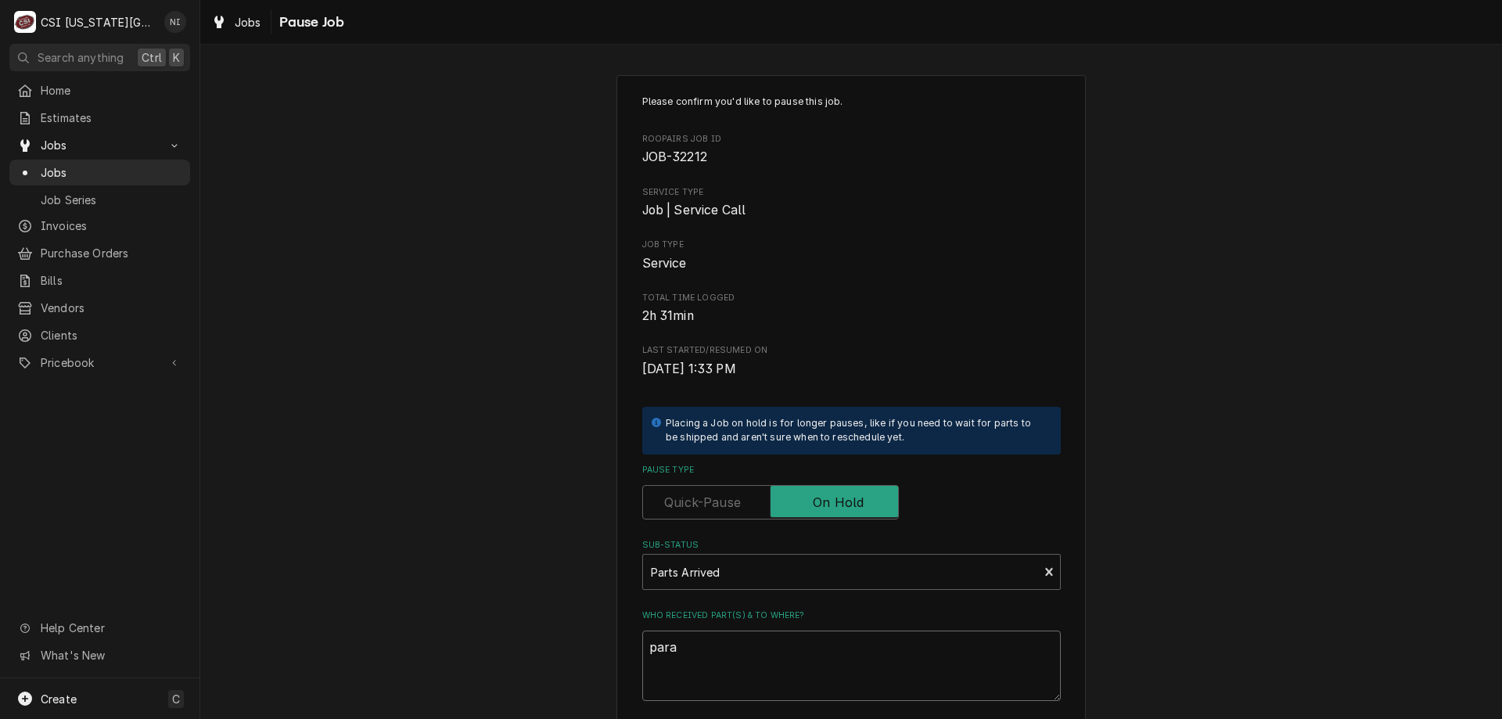
type textarea "x"
type textarea "par"
type textarea "x"
type textarea "part"
type textarea "x"
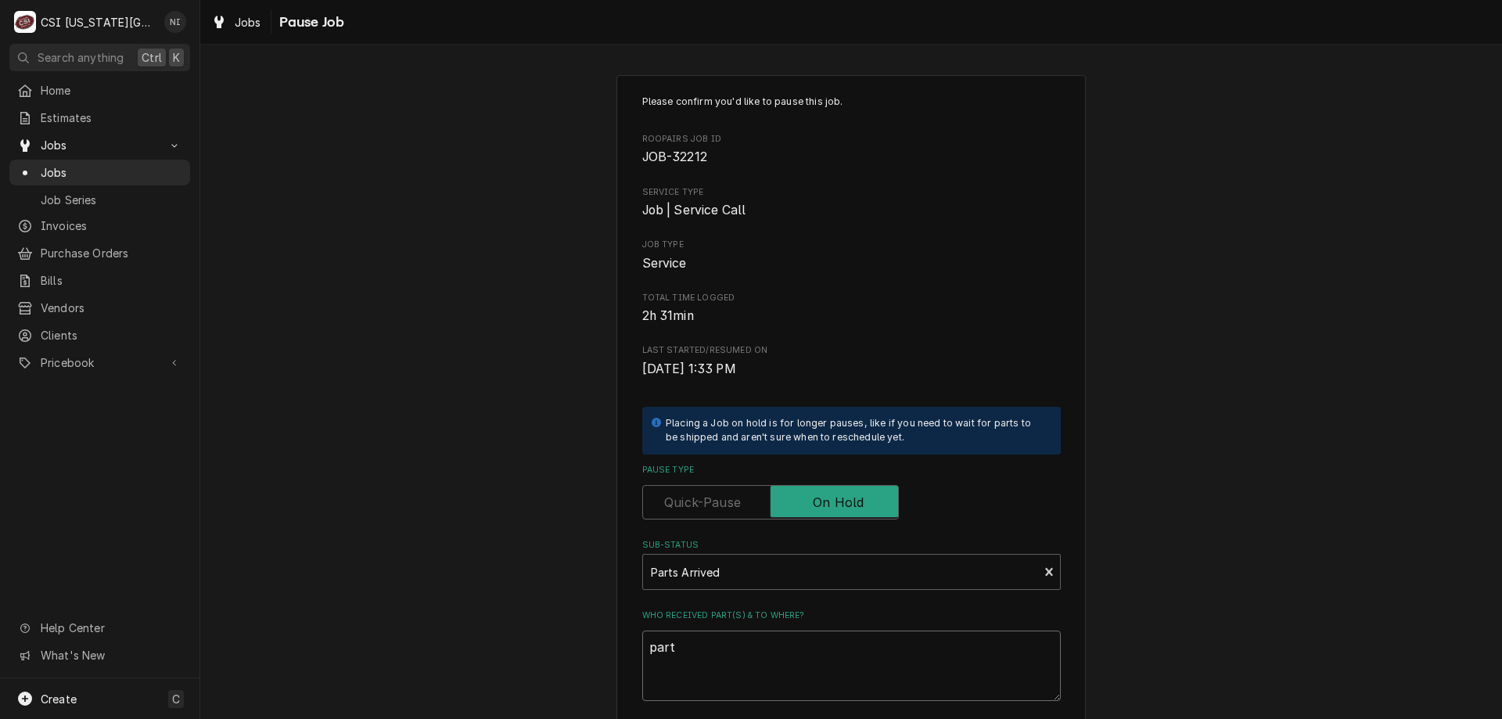
type textarea "parts"
type textarea "x"
type textarea "parts"
type textarea "x"
type textarea "parts o"
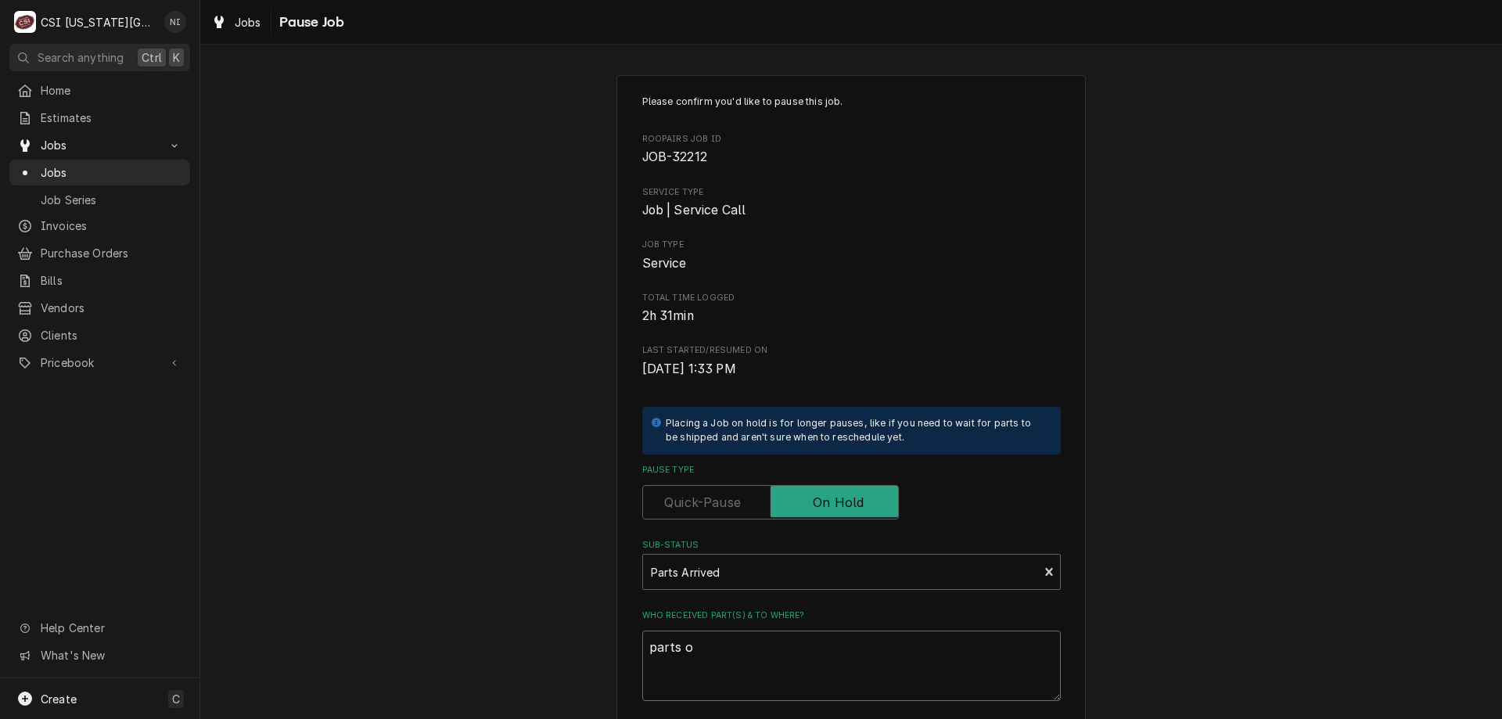
type textarea "x"
type textarea "parts on"
type textarea "x"
type textarea "parts on"
type textarea "x"
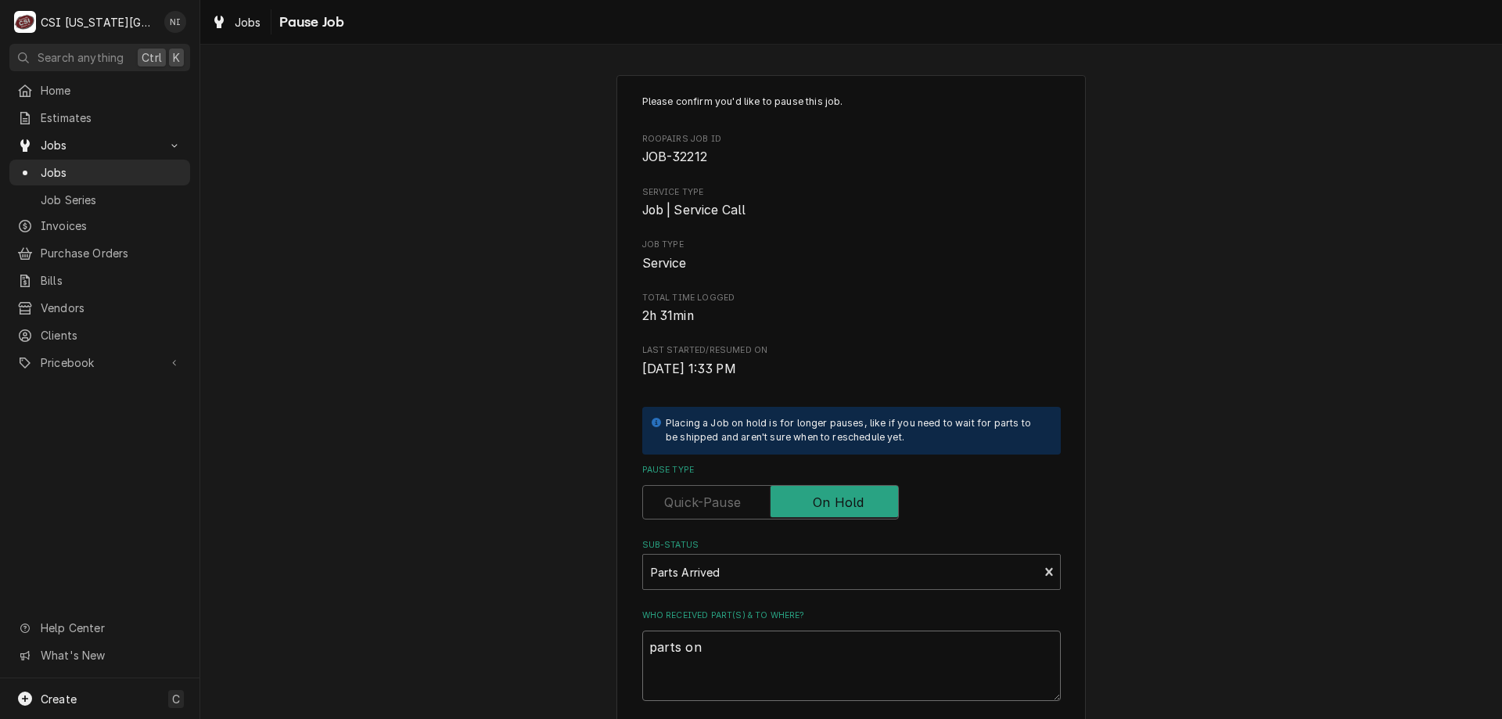
type textarea "parts on p"
type textarea "x"
type textarea "parts on pr"
type textarea "x"
type textarea "parts on pre"
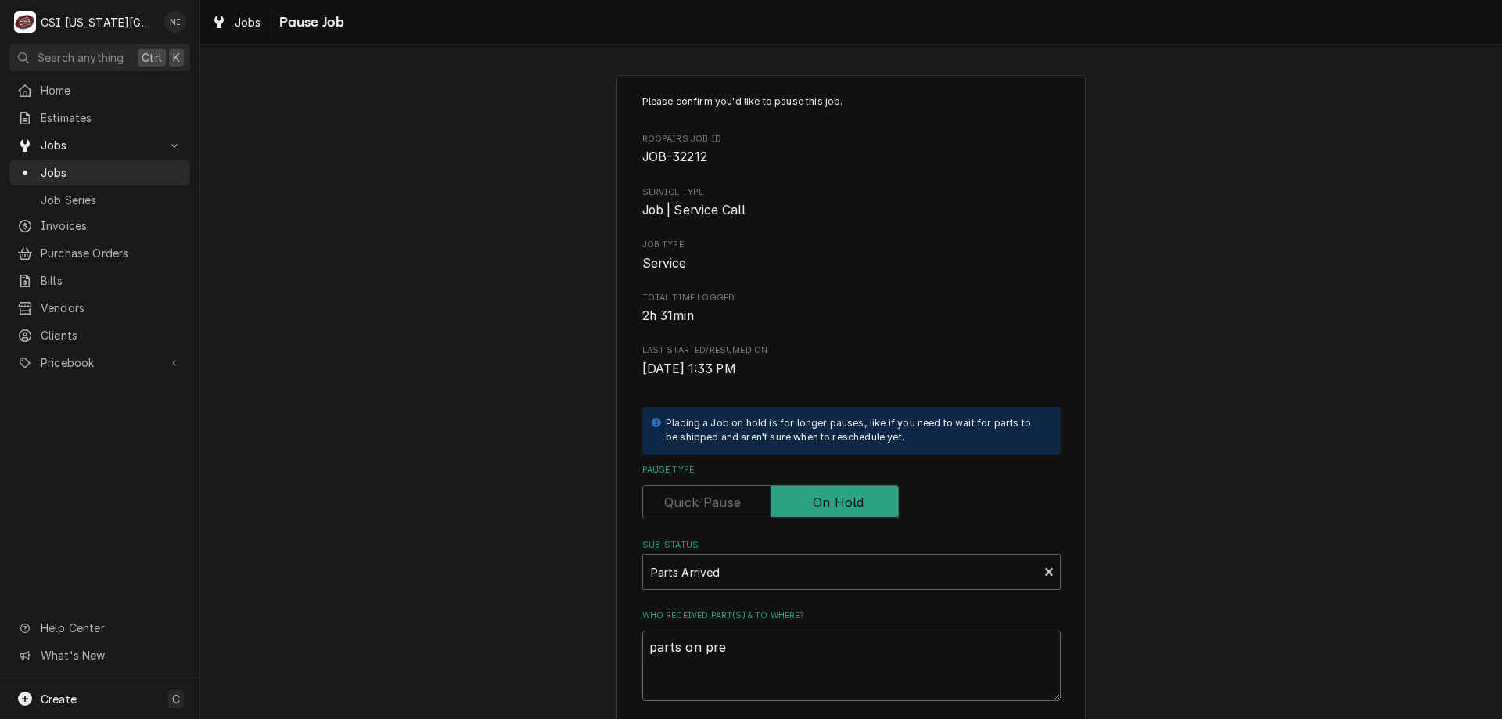
type textarea "x"
type textarea "parts on pres"
type textarea "x"
type textarea "parts on prest"
type textarea "x"
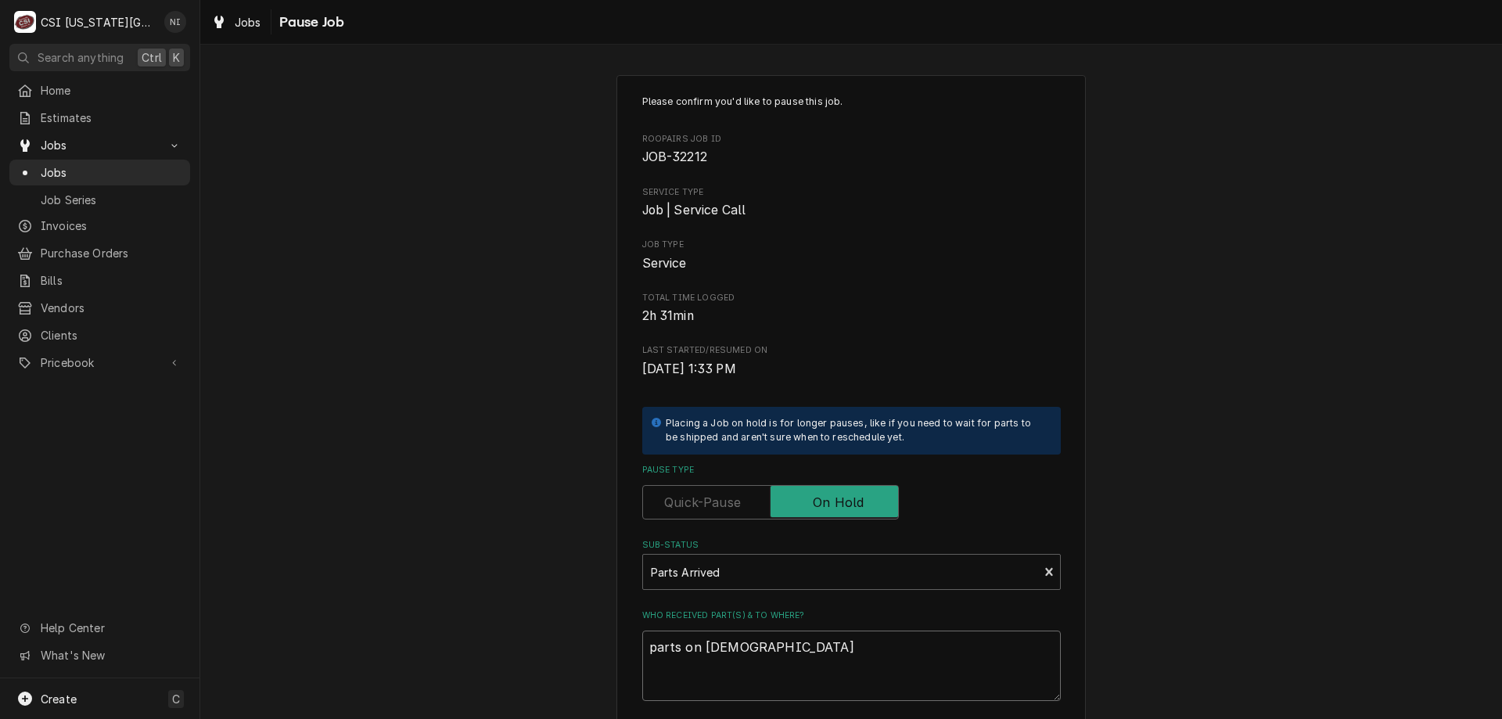
type textarea "parts on presto"
type textarea "x"
type textarea "parts on preston"
type textarea "x"
type textarea "parts on preston"
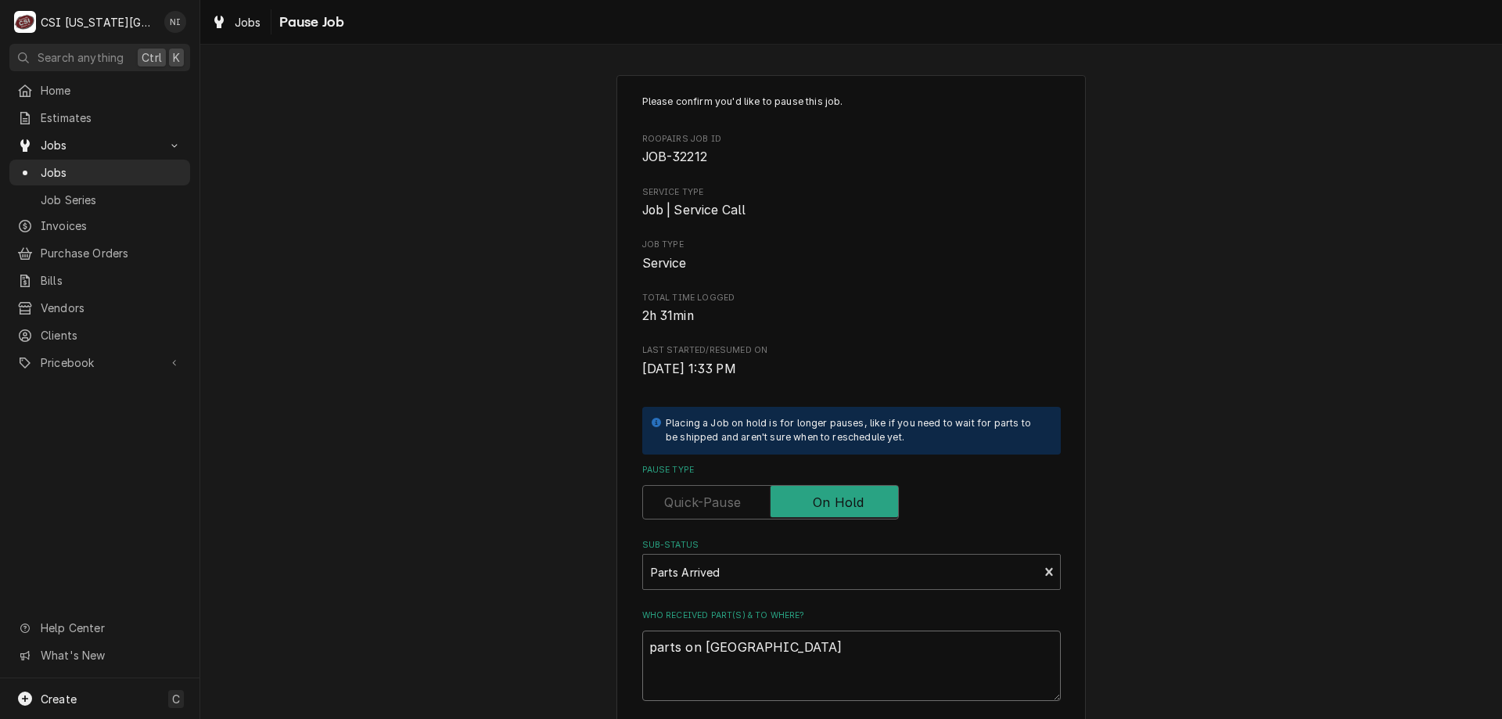
type textarea "x"
type textarea "parts on preston s"
type textarea "x"
type textarea "parts on preston sh"
type textarea "x"
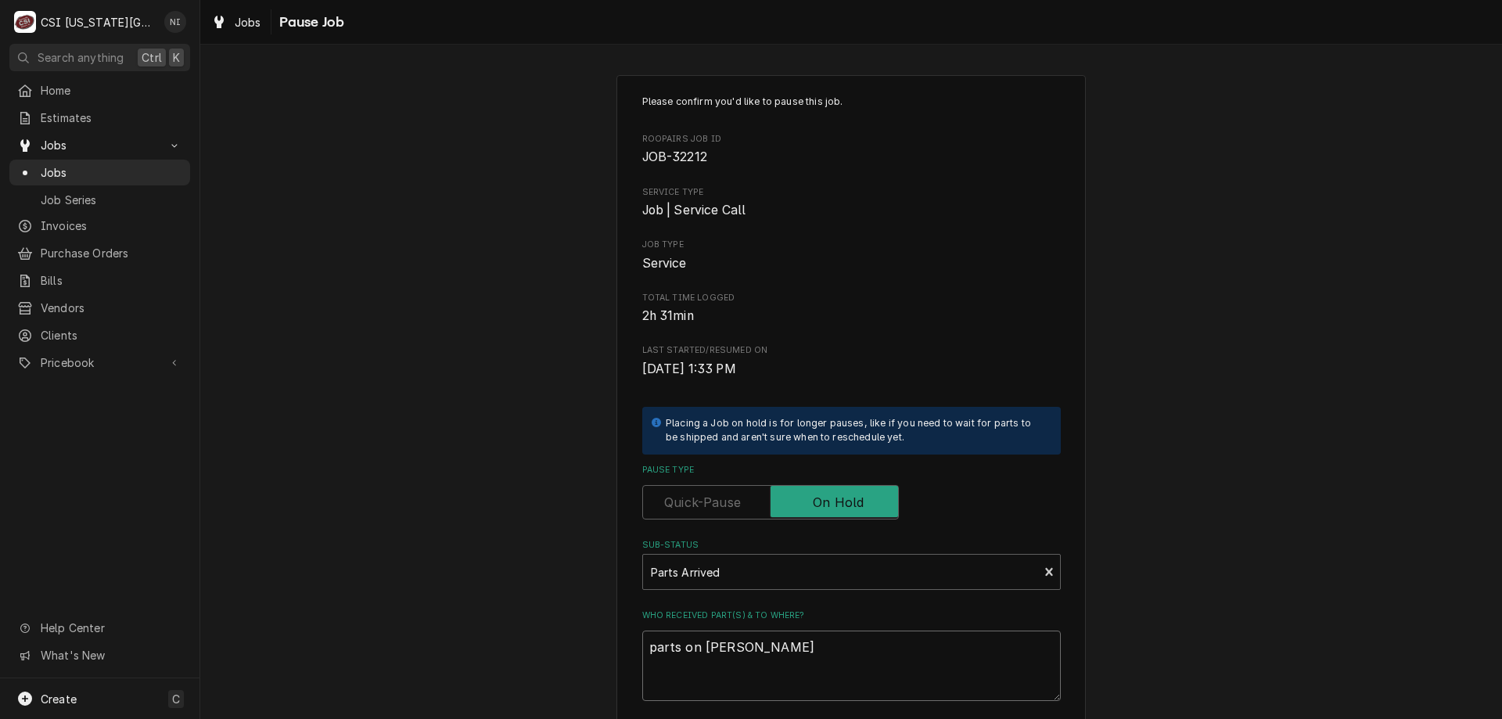
type textarea "parts on preston she"
type textarea "x"
type textarea "parts on preston shel"
type textarea "x"
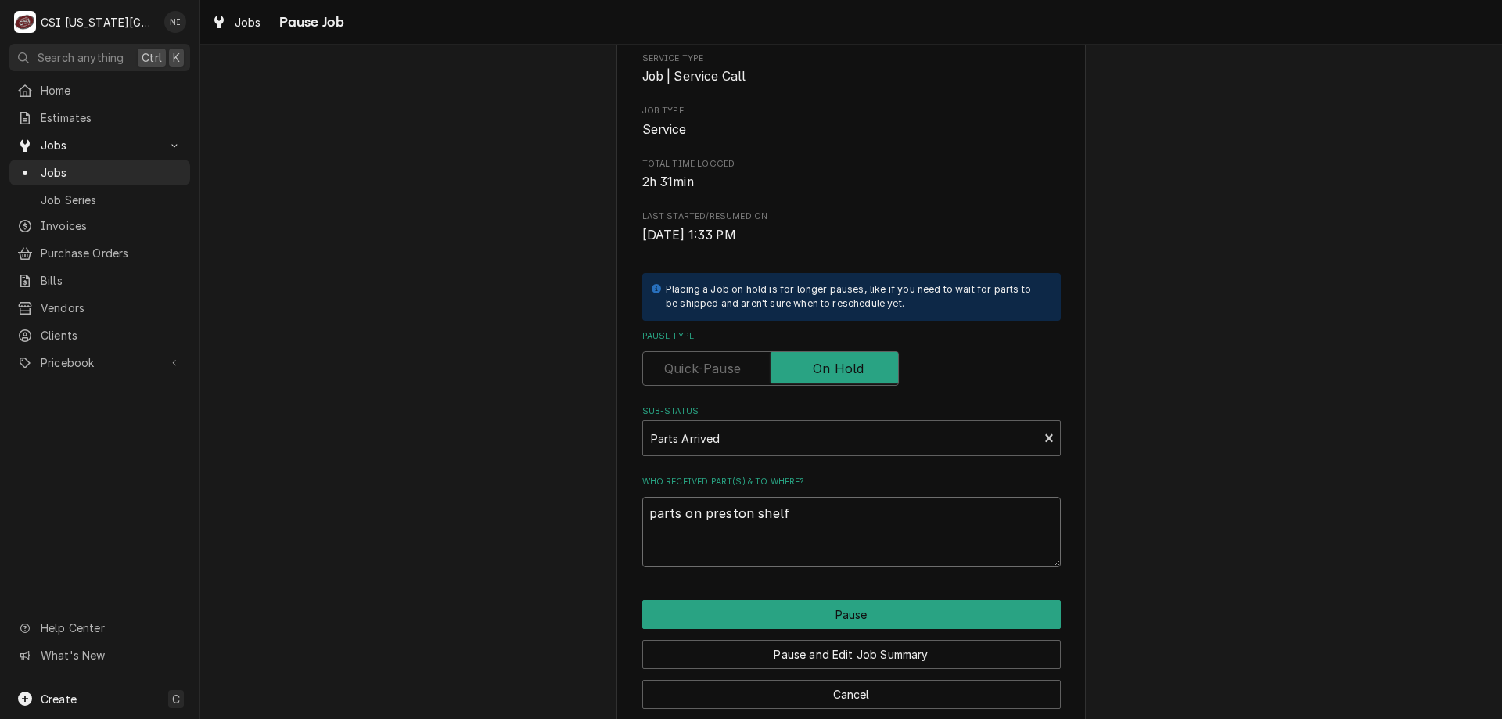
scroll to position [157, 0]
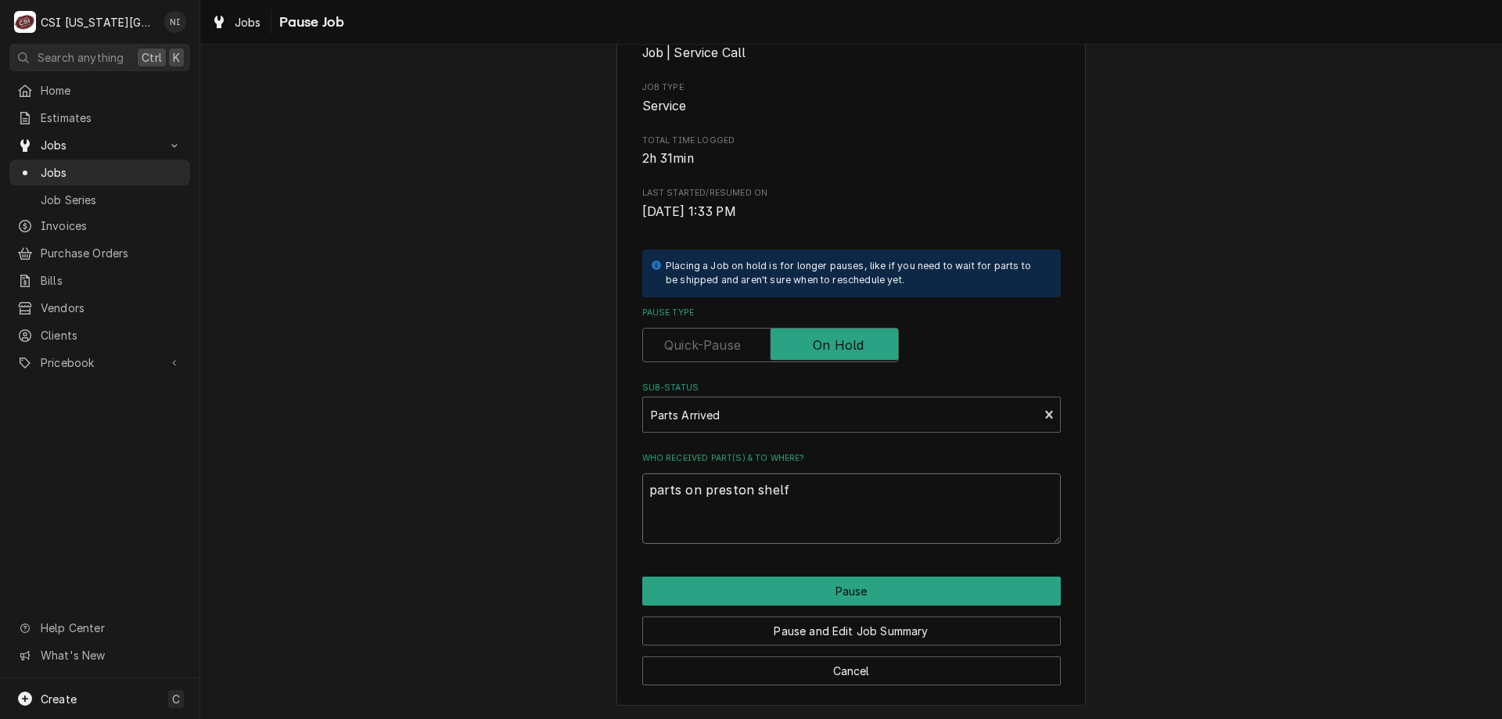
type textarea "parts on preston shelf"
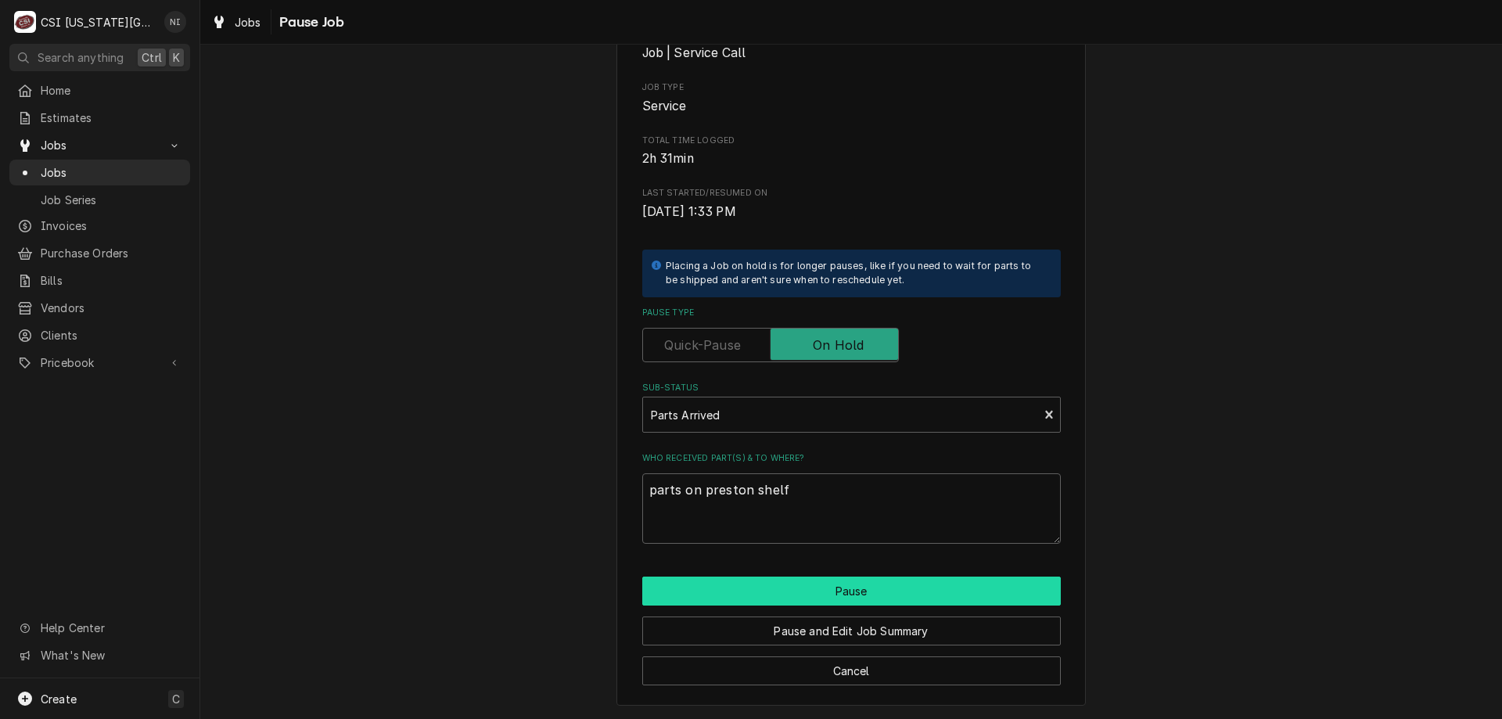
click at [969, 600] on button "Pause" at bounding box center [851, 591] width 419 height 29
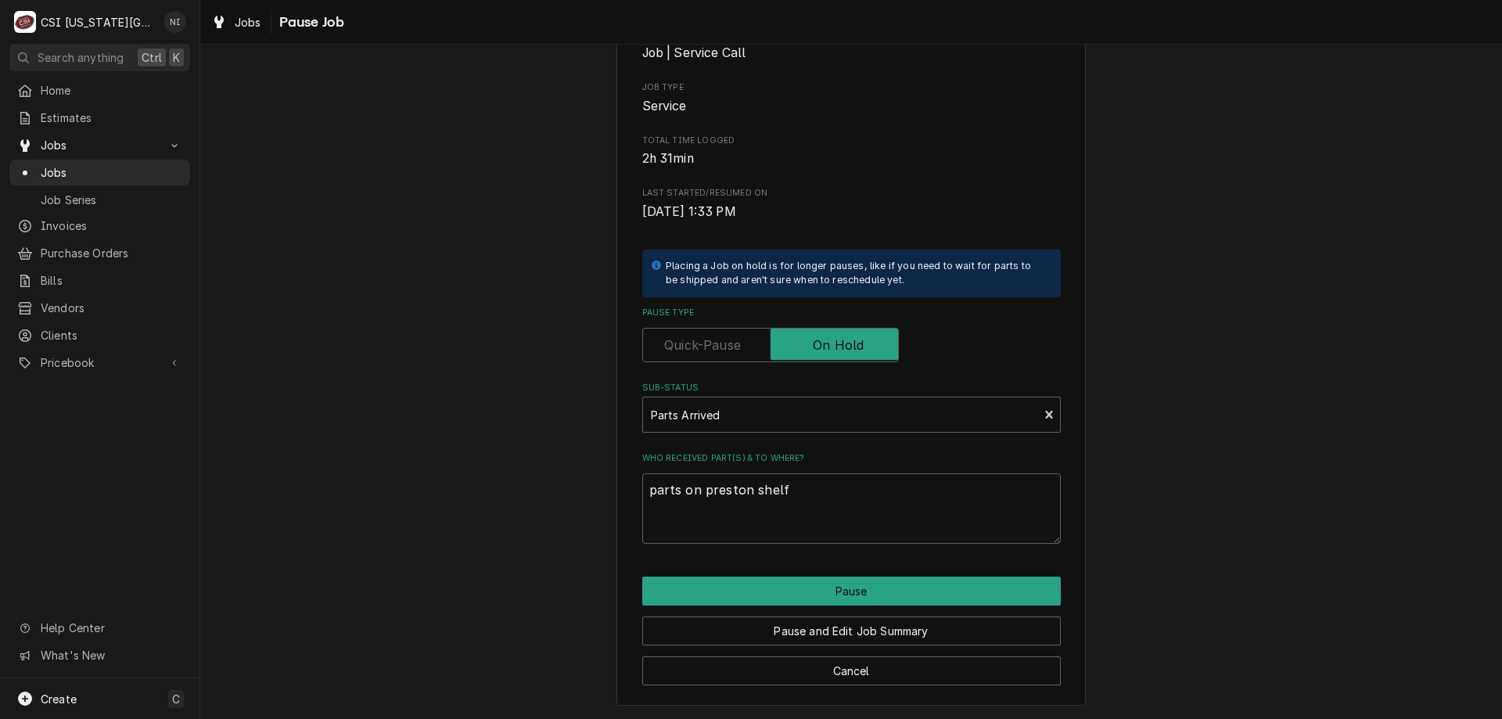
type textarea "x"
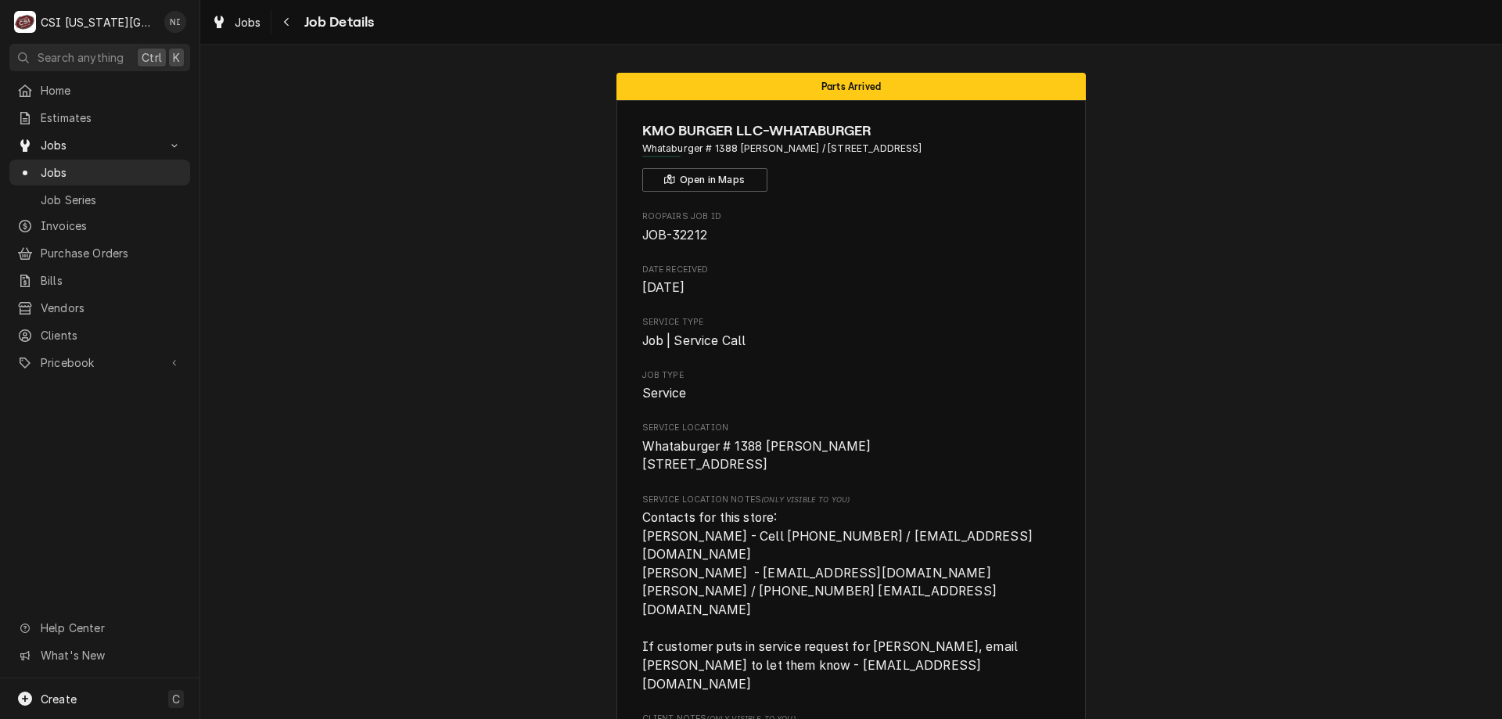
click at [124, 164] on span "Jobs" at bounding box center [112, 172] width 142 height 16
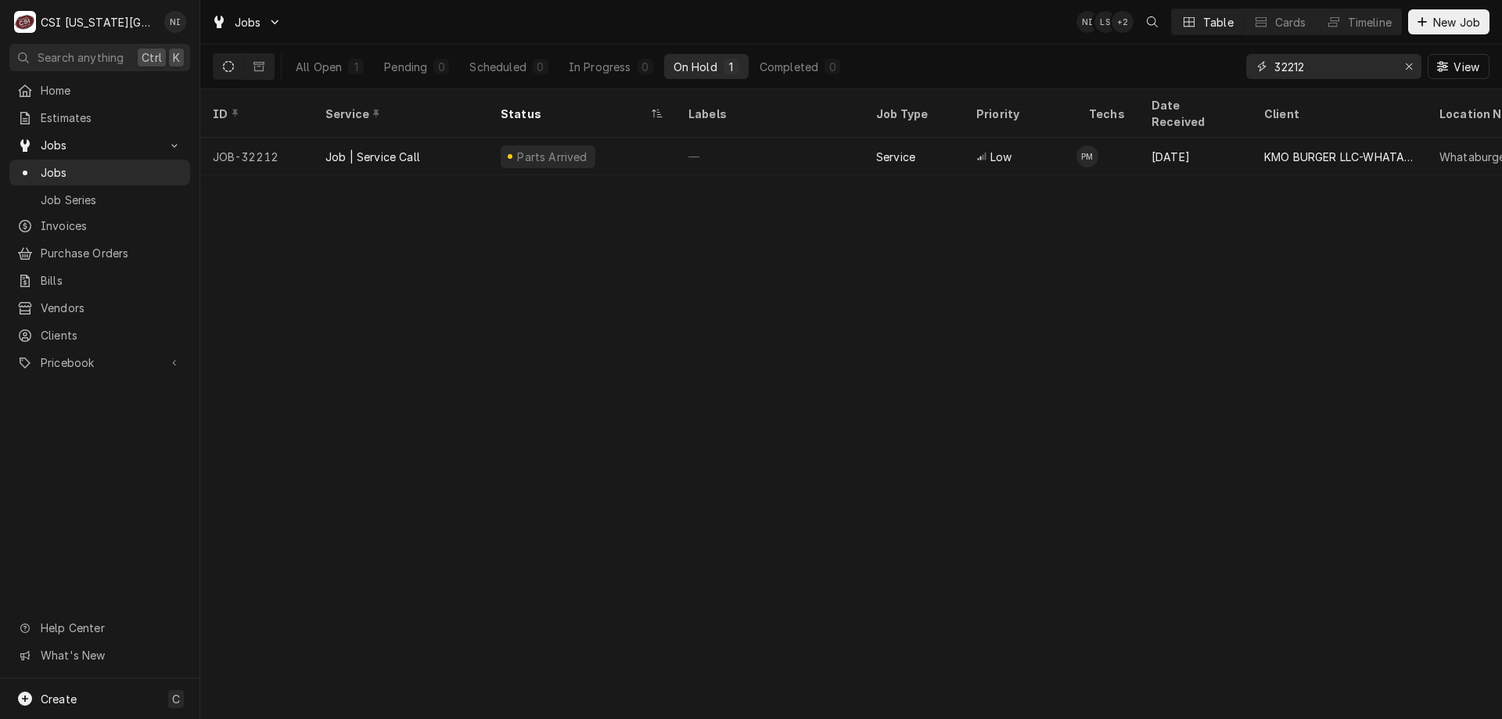
drag, startPoint x: 1314, startPoint y: 63, endPoint x: 1140, endPoint y: 49, distance: 175.1
click at [1140, 49] on div "All Open 1 Pending 0 Scheduled 0 In Progress 0 On Hold 1 Completed 0 32212 View" at bounding box center [851, 67] width 1277 height 44
type input "32072"
click at [635, 141] on div "Parts Ordered" at bounding box center [582, 157] width 188 height 38
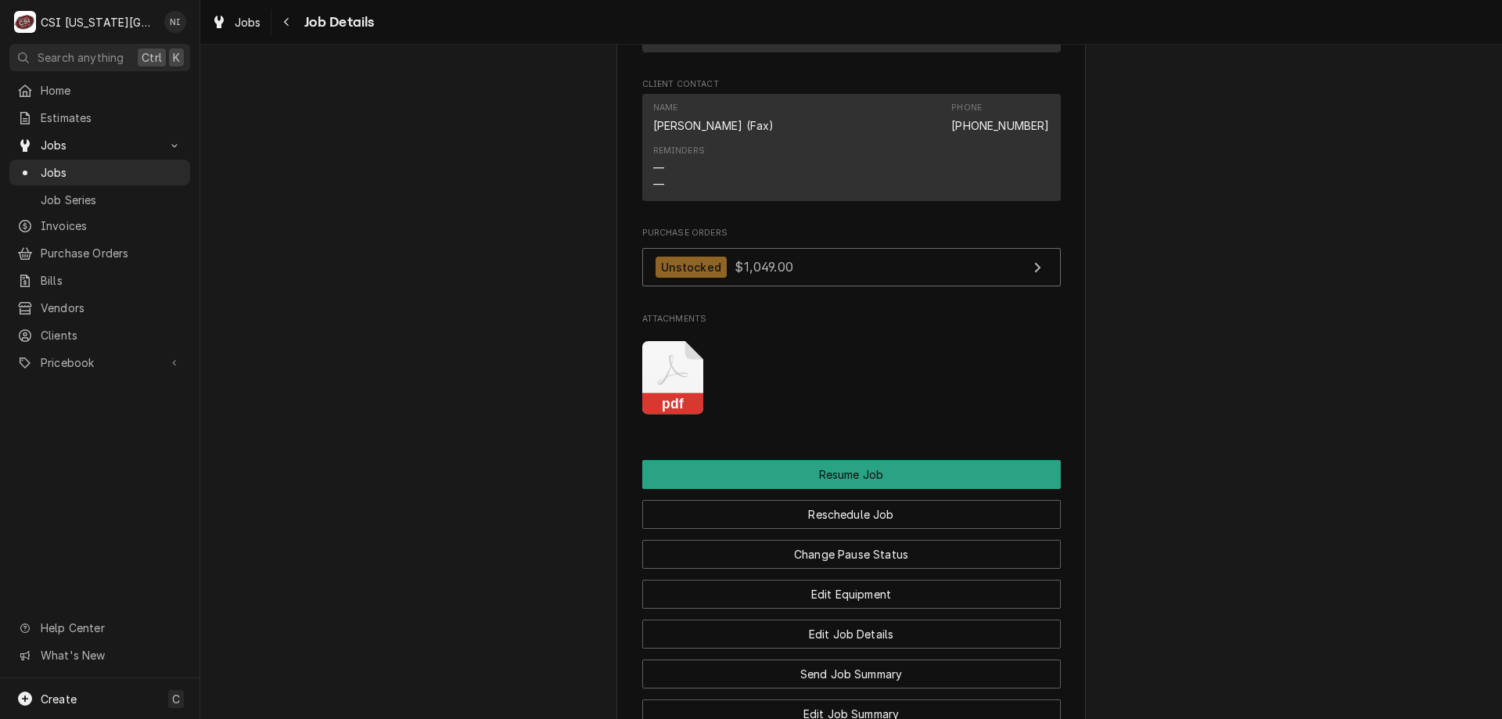
scroll to position [2393, 0]
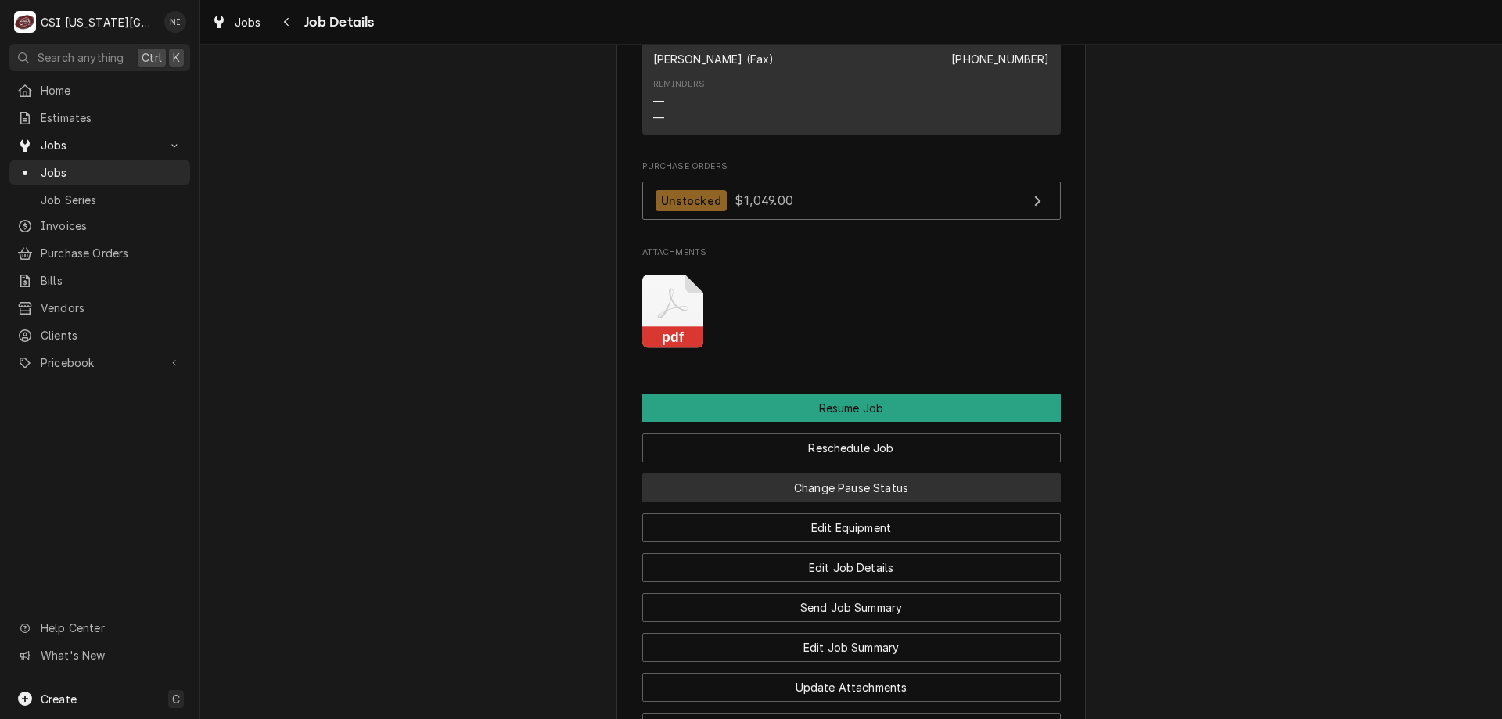
click at [854, 473] on button "Change Pause Status" at bounding box center [851, 487] width 419 height 29
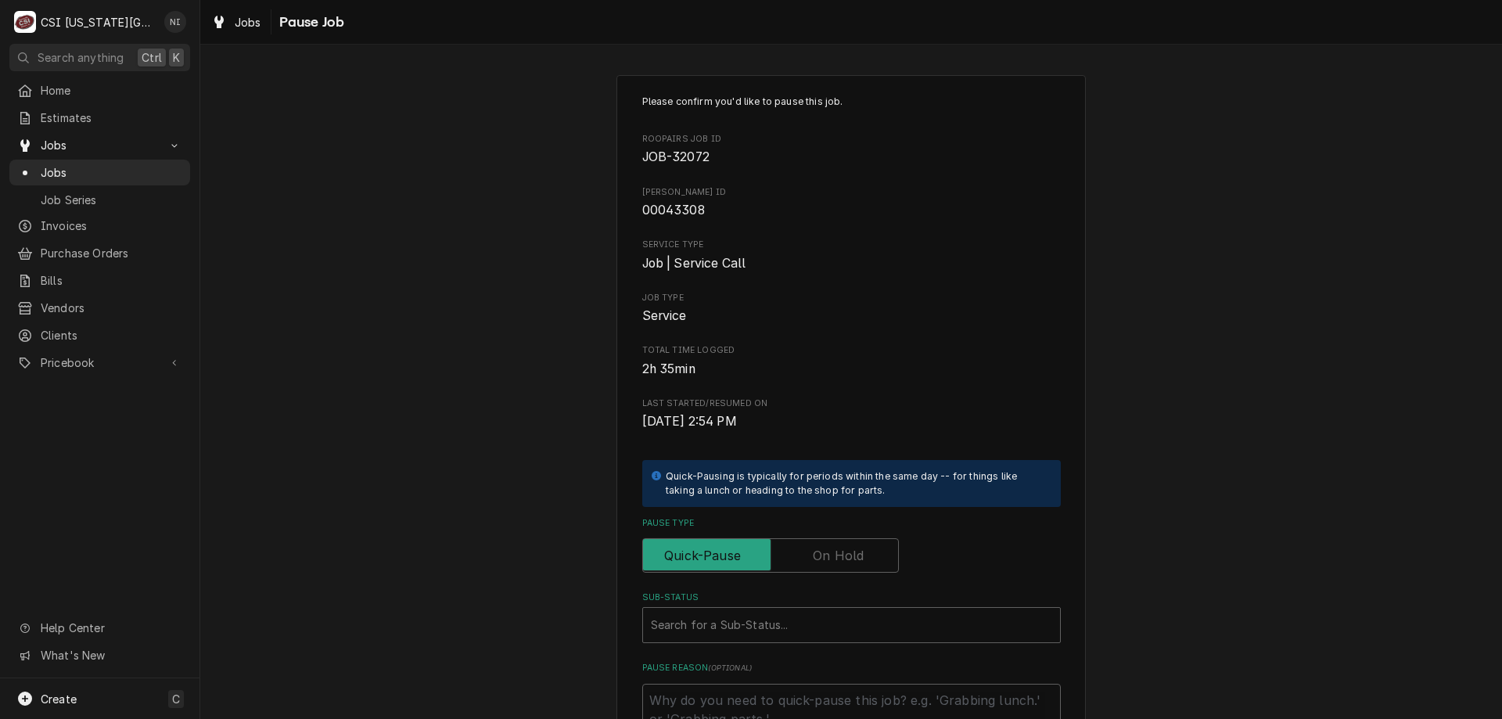
drag, startPoint x: 829, startPoint y: 548, endPoint x: 858, endPoint y: 539, distance: 29.7
click at [828, 548] on label "Pause Type" at bounding box center [770, 555] width 257 height 34
click at [828, 548] on input "Pause Type" at bounding box center [770, 555] width 243 height 34
checkbox input "true"
click at [765, 632] on div "Sub-Status" at bounding box center [851, 625] width 401 height 28
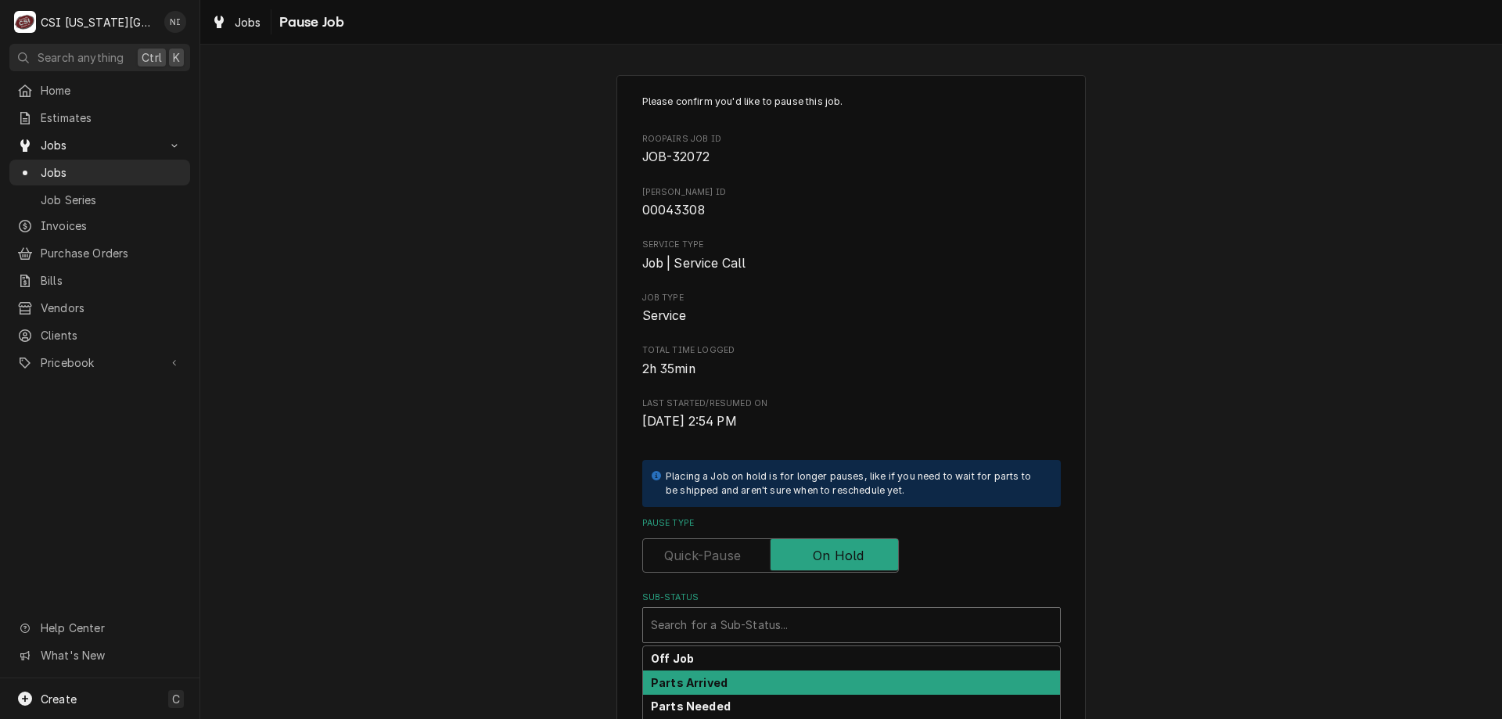
click at [735, 690] on div "Parts Arrived" at bounding box center [851, 683] width 417 height 24
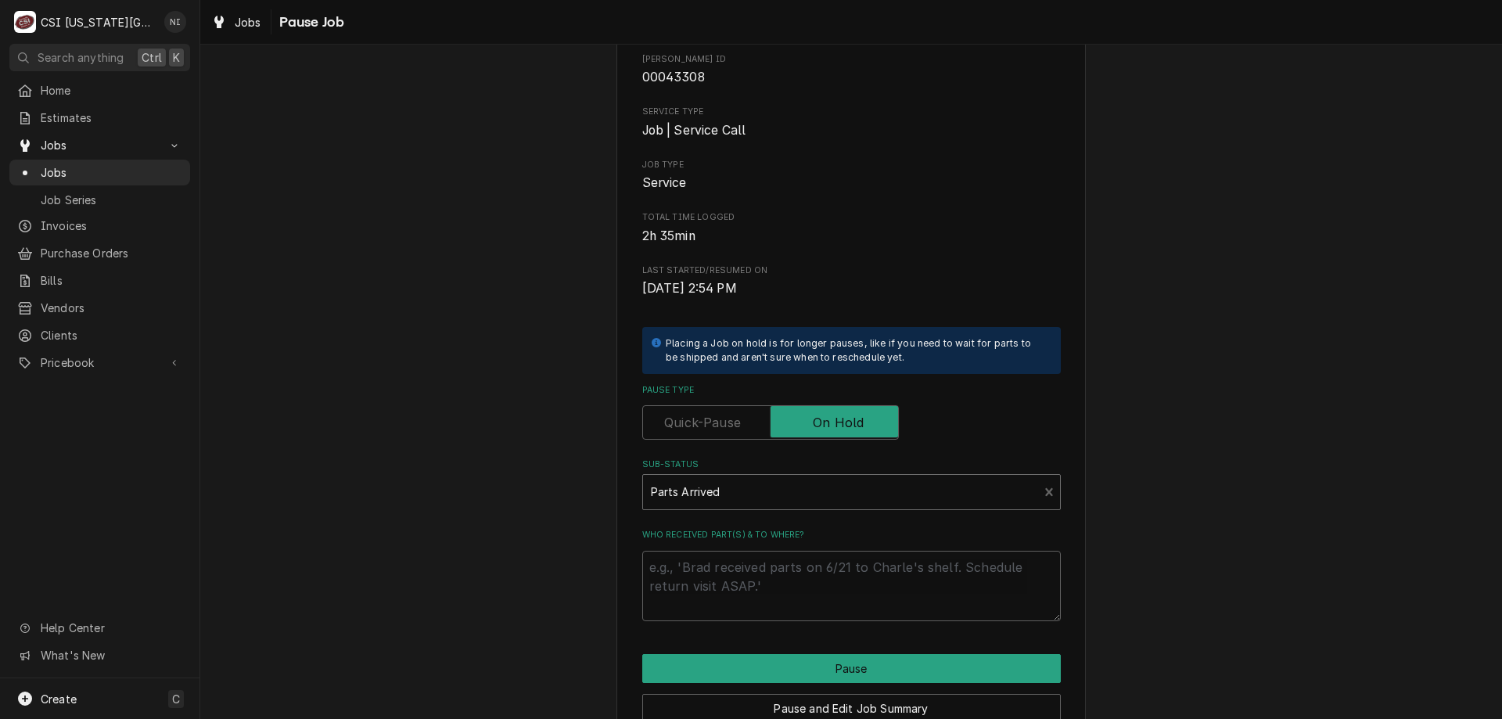
scroll to position [150, 0]
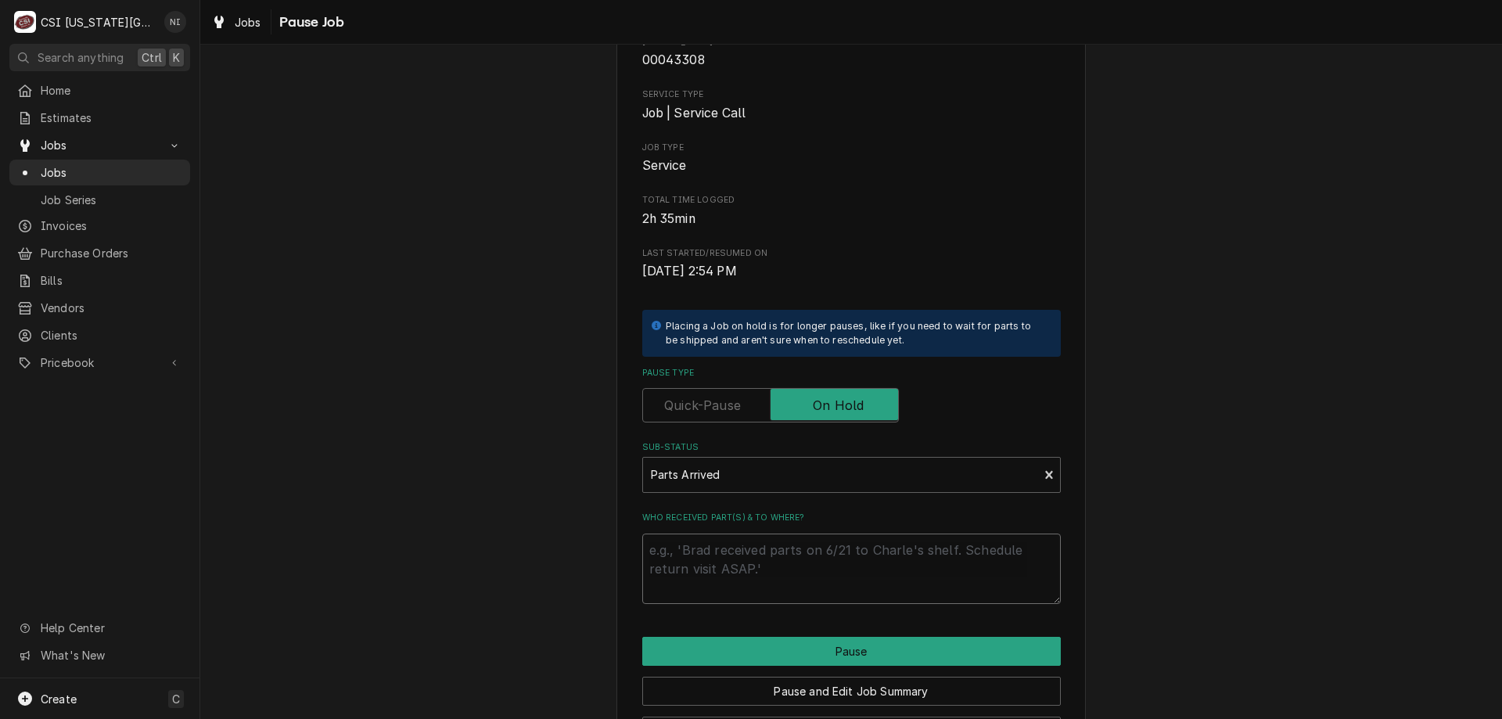
click at [932, 564] on textarea "Who received part(s) & to where?" at bounding box center [851, 569] width 419 height 70
type textarea "x"
type textarea "p"
type textarea "x"
type textarea "pa"
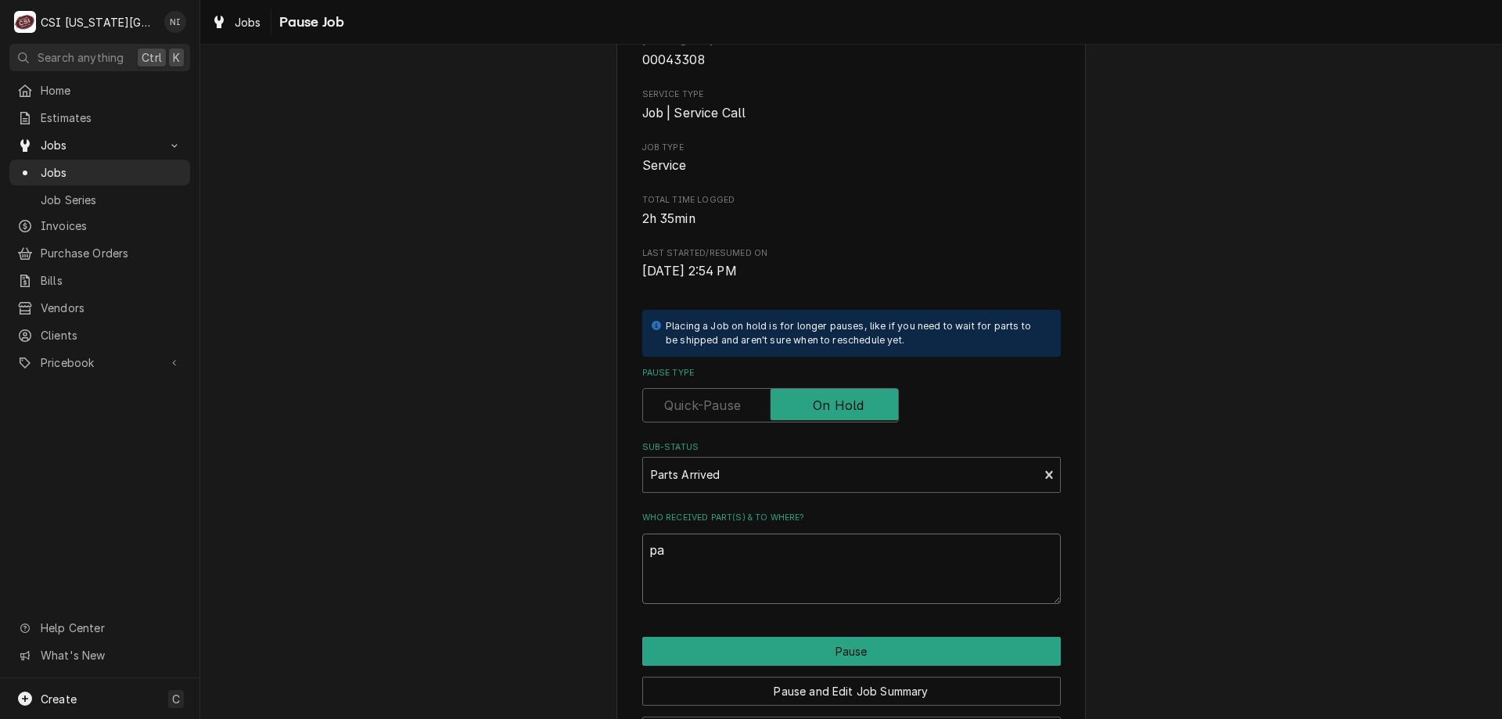
type textarea "x"
type textarea "par"
type textarea "x"
type textarea "part"
type textarea "x"
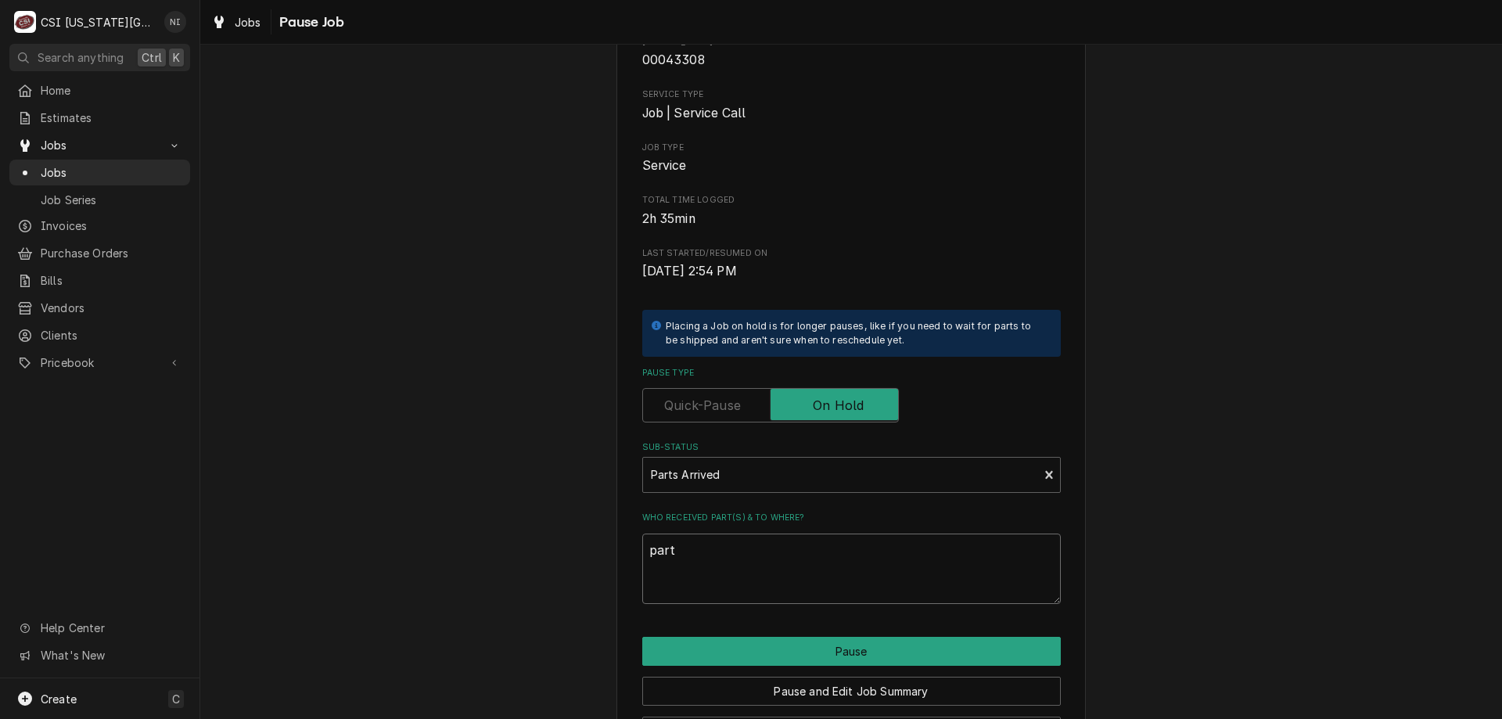
type textarea "parts"
type textarea "x"
type textarea "parts"
type textarea "x"
type textarea "parts o"
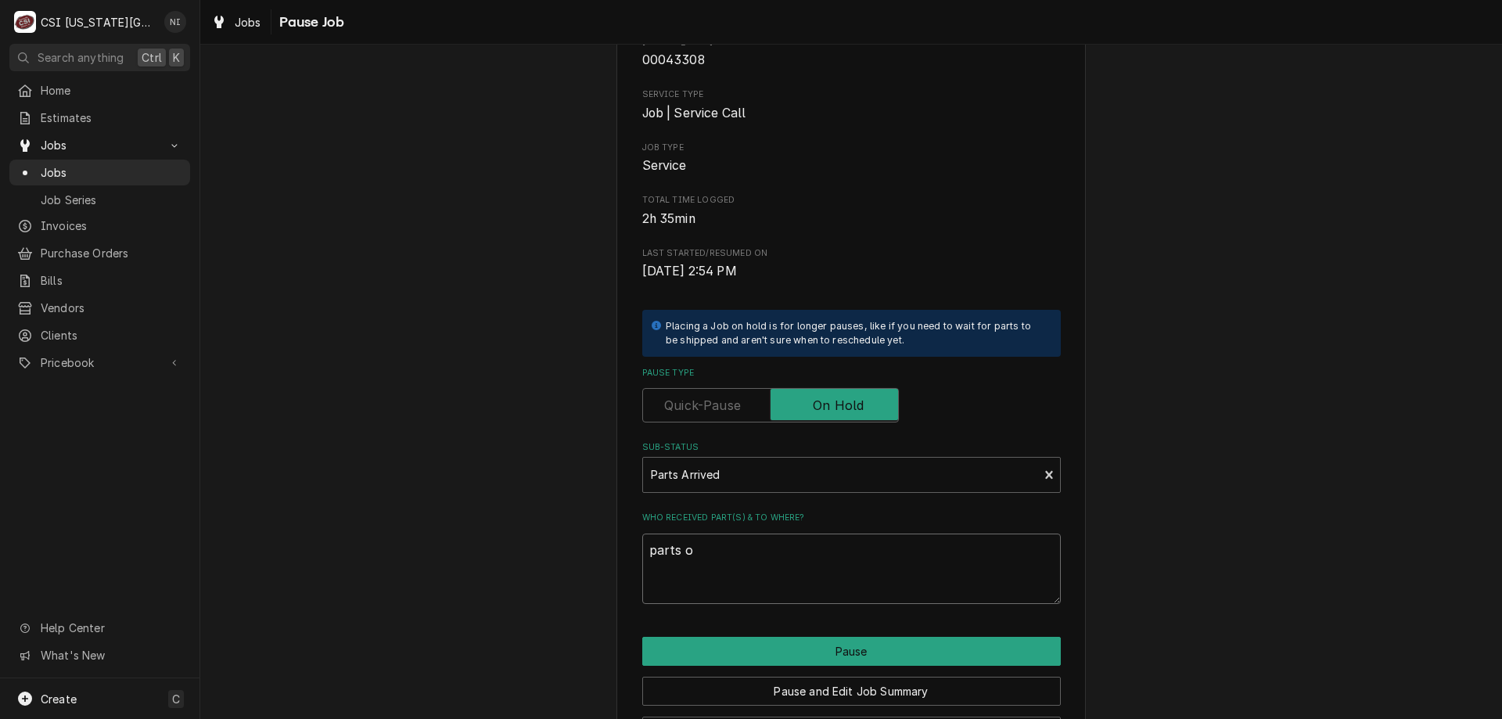
type textarea "x"
type textarea "parts on"
type textarea "x"
type textarea "parts on w"
type textarea "x"
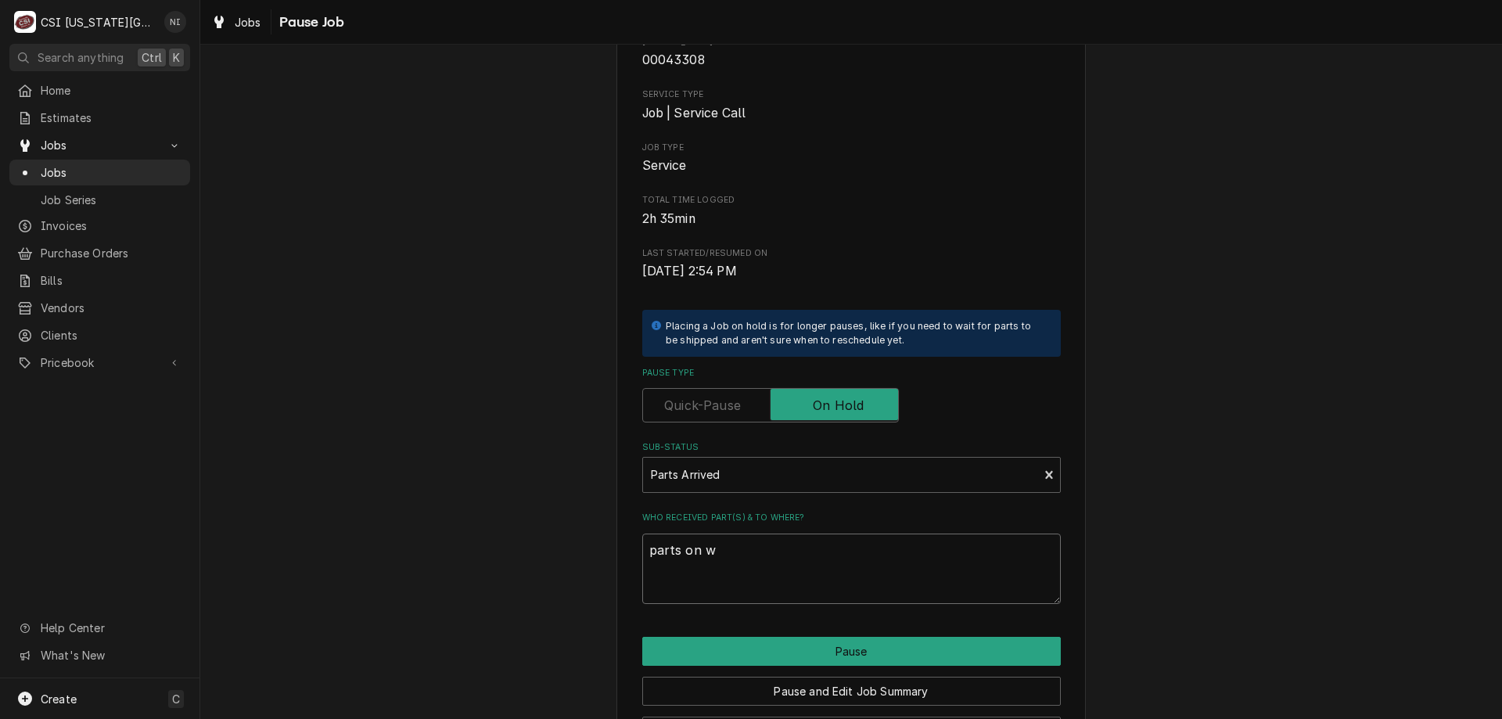
type textarea "parts on wi"
type textarea "x"
type textarea "parts on wil"
type textarea "x"
type textarea "parts on wils"
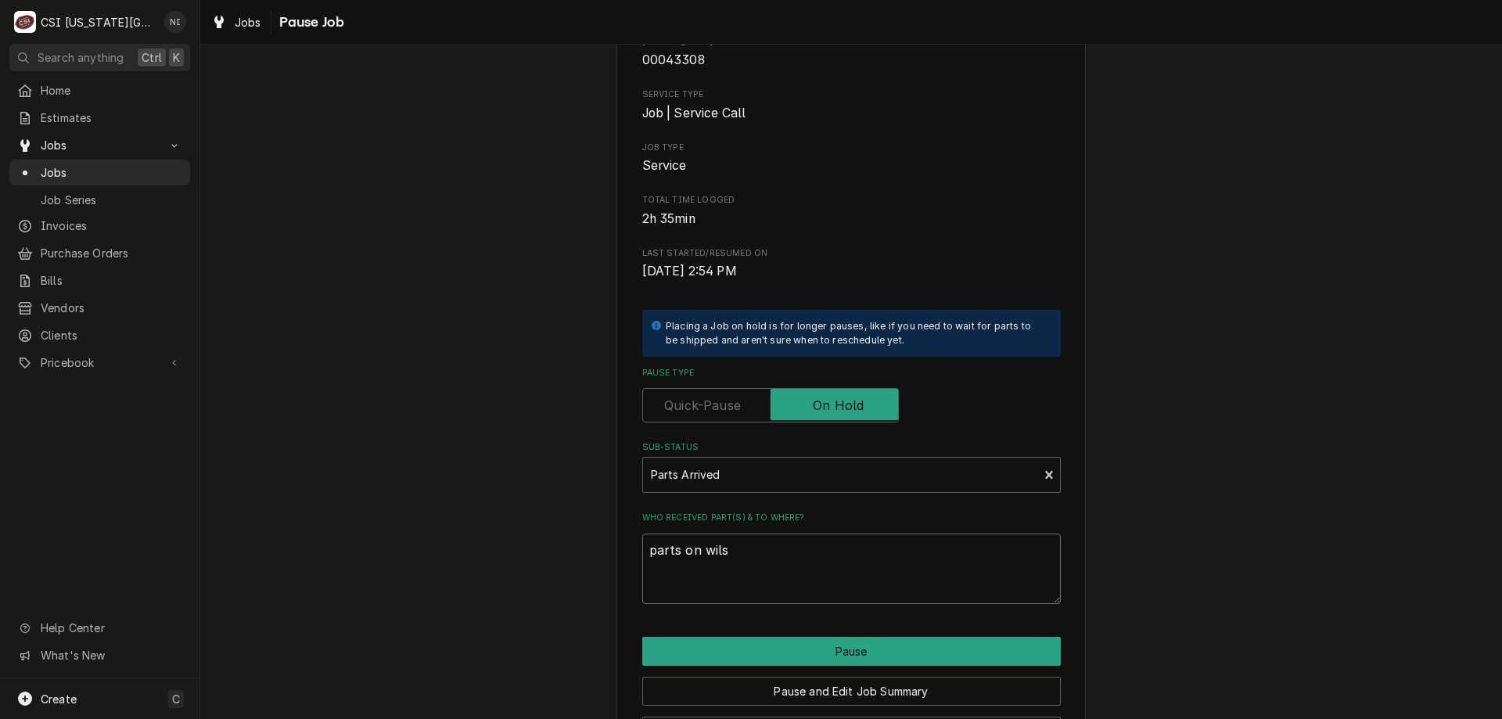
type textarea "x"
type textarea "parts on wilso"
type textarea "x"
type textarea "parts on wilson"
type textarea "x"
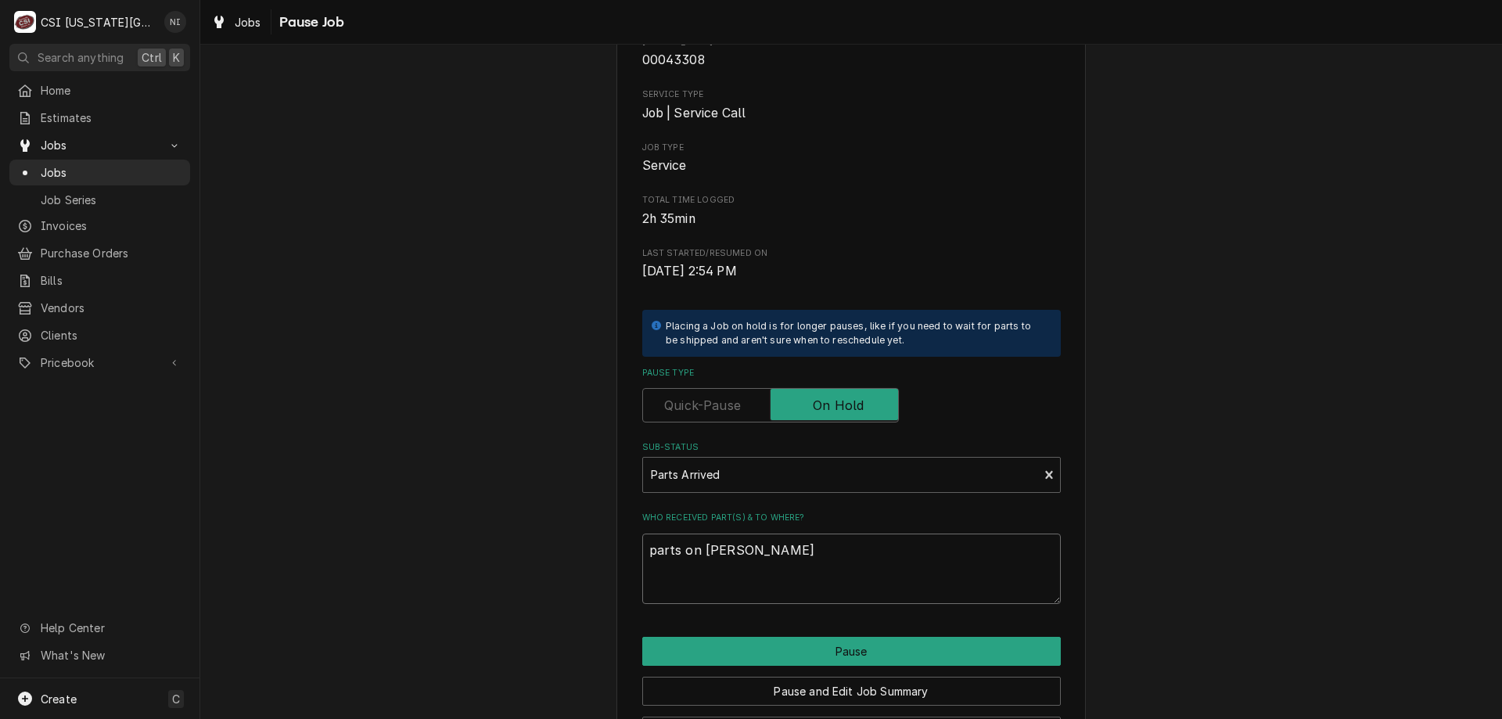
type textarea "parts on wilson"
type textarea "x"
type textarea "parts on wilson s"
type textarea "x"
type textarea "parts on wilson sh"
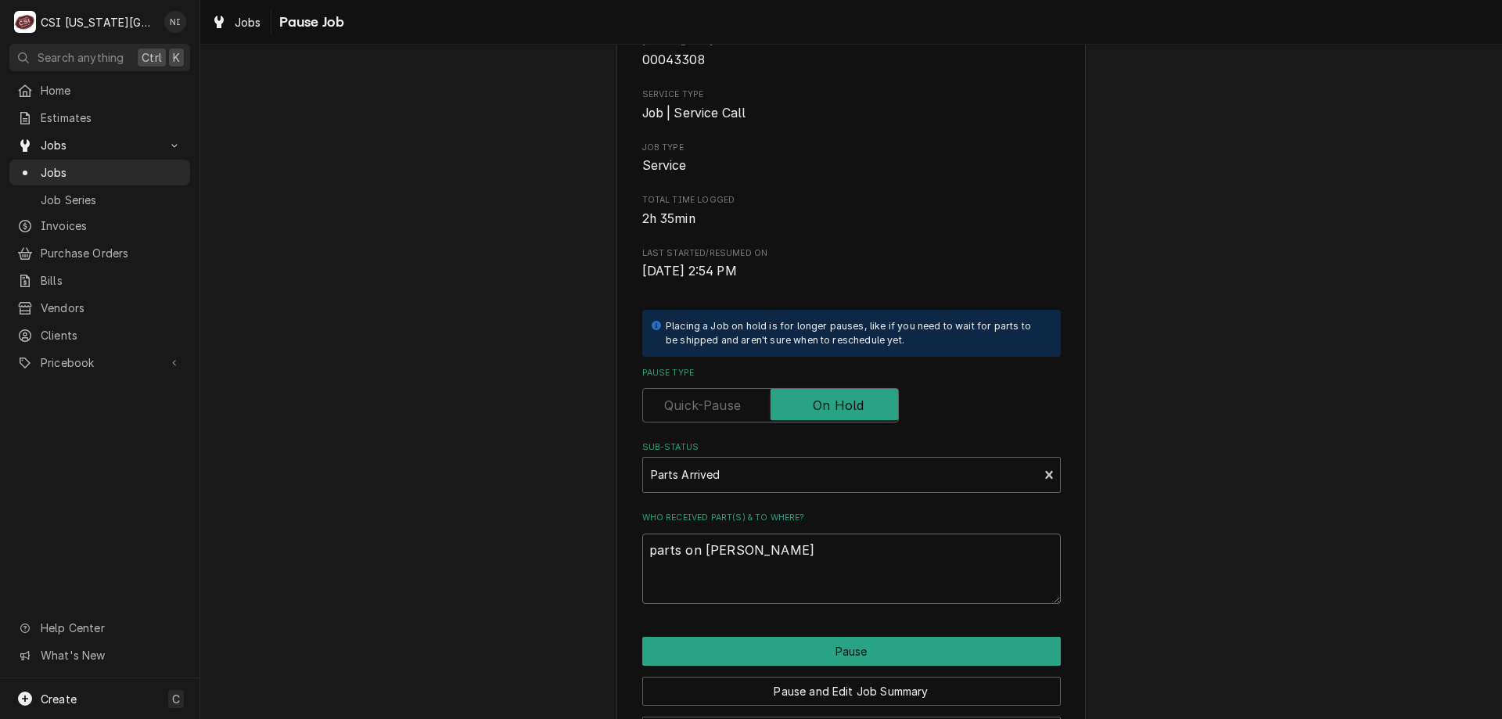
type textarea "x"
type textarea "parts on wilson she"
type textarea "x"
type textarea "parts on wilson shel"
type textarea "x"
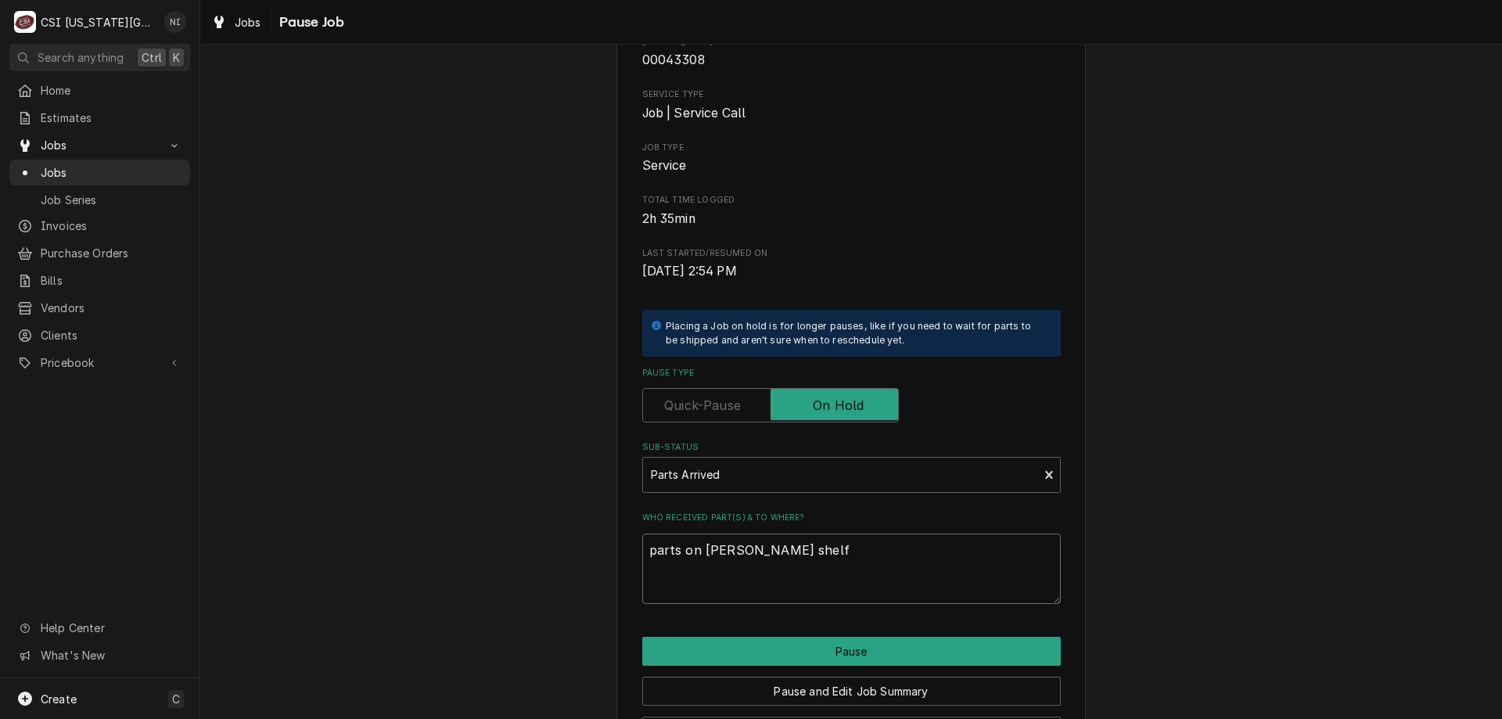
type textarea "parts on wilson shelf"
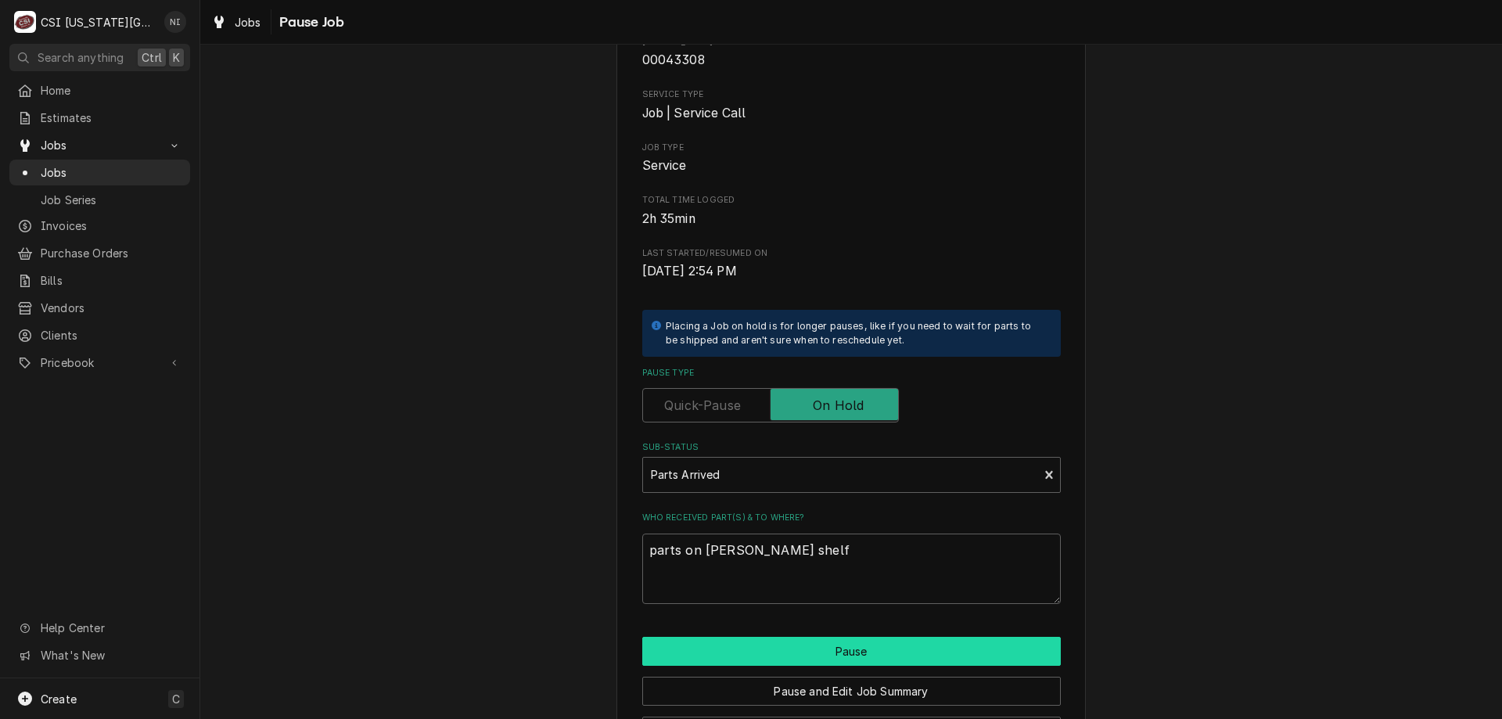
click at [778, 652] on button "Pause" at bounding box center [851, 651] width 419 height 29
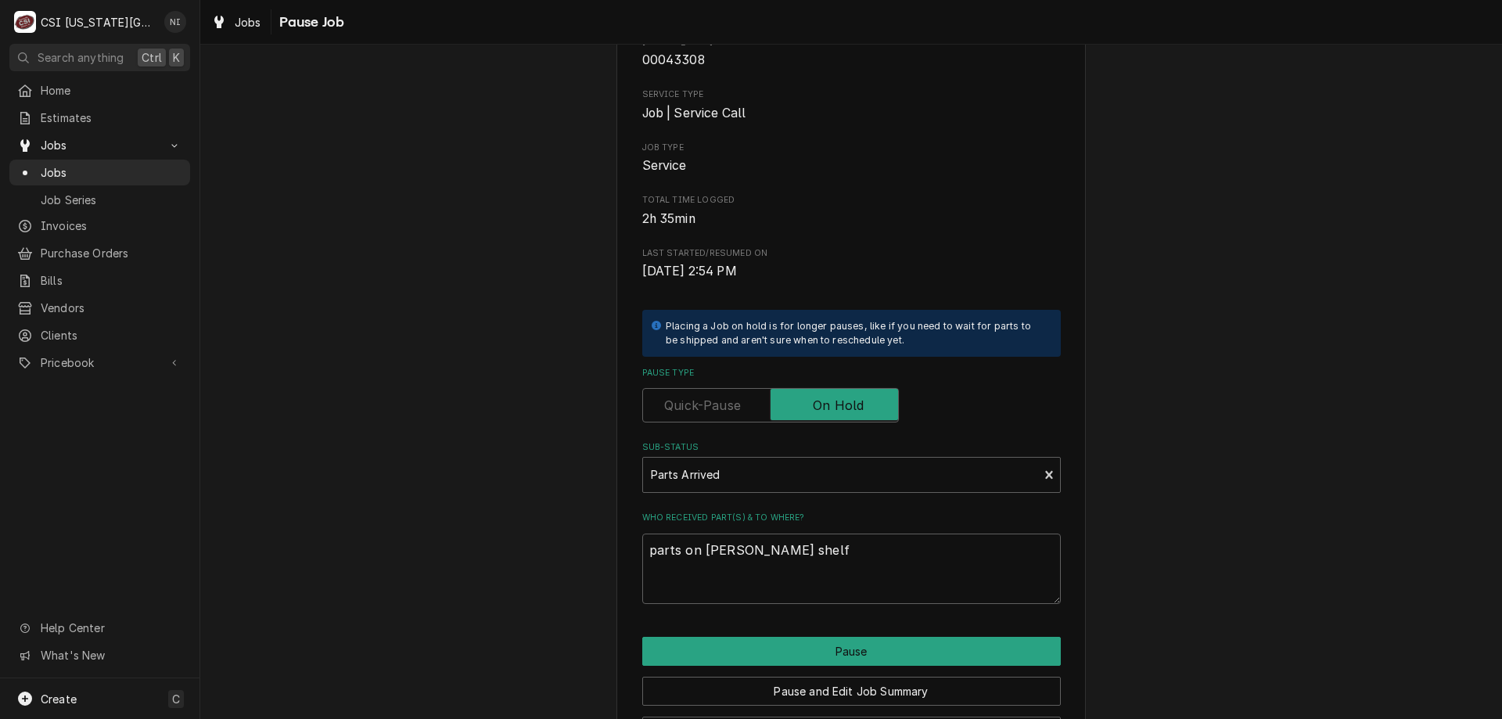
type textarea "x"
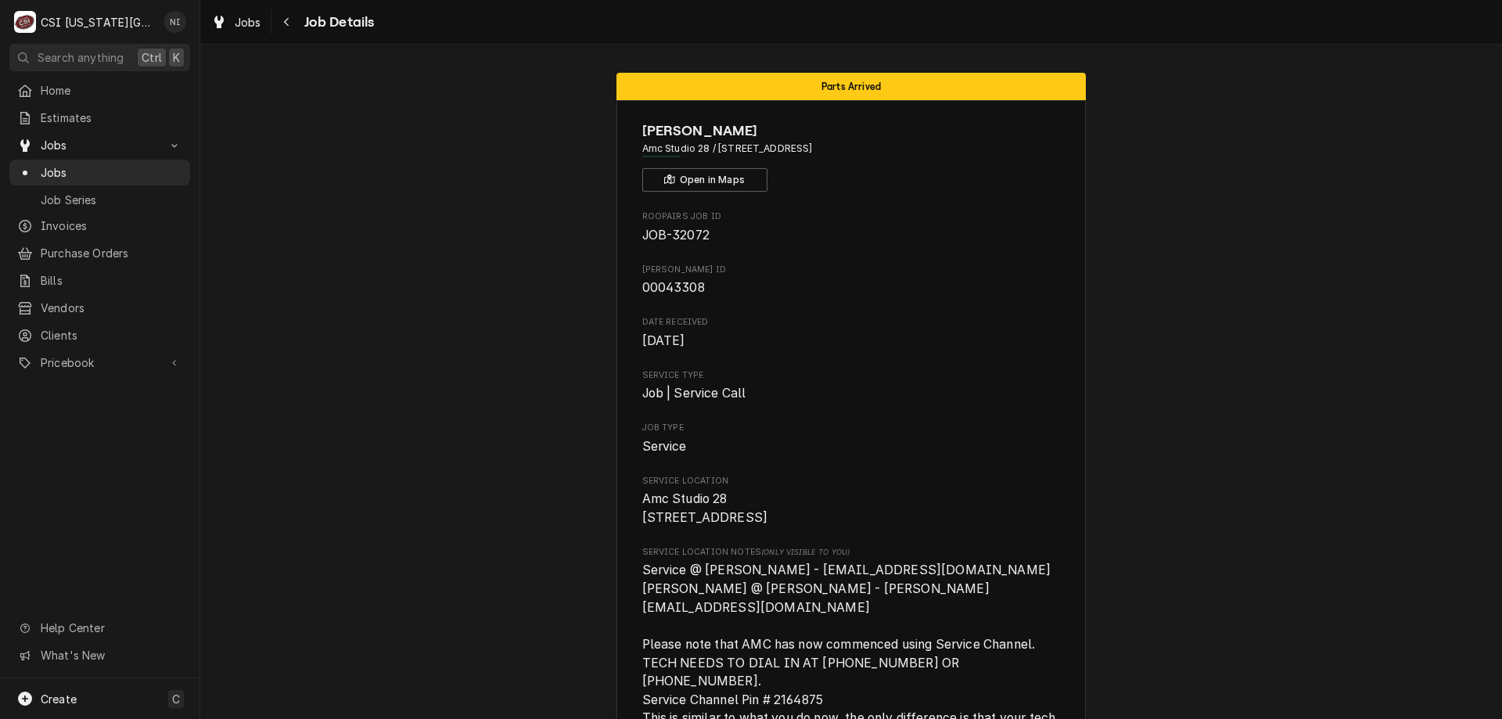
click at [159, 170] on span "Jobs" at bounding box center [112, 172] width 142 height 16
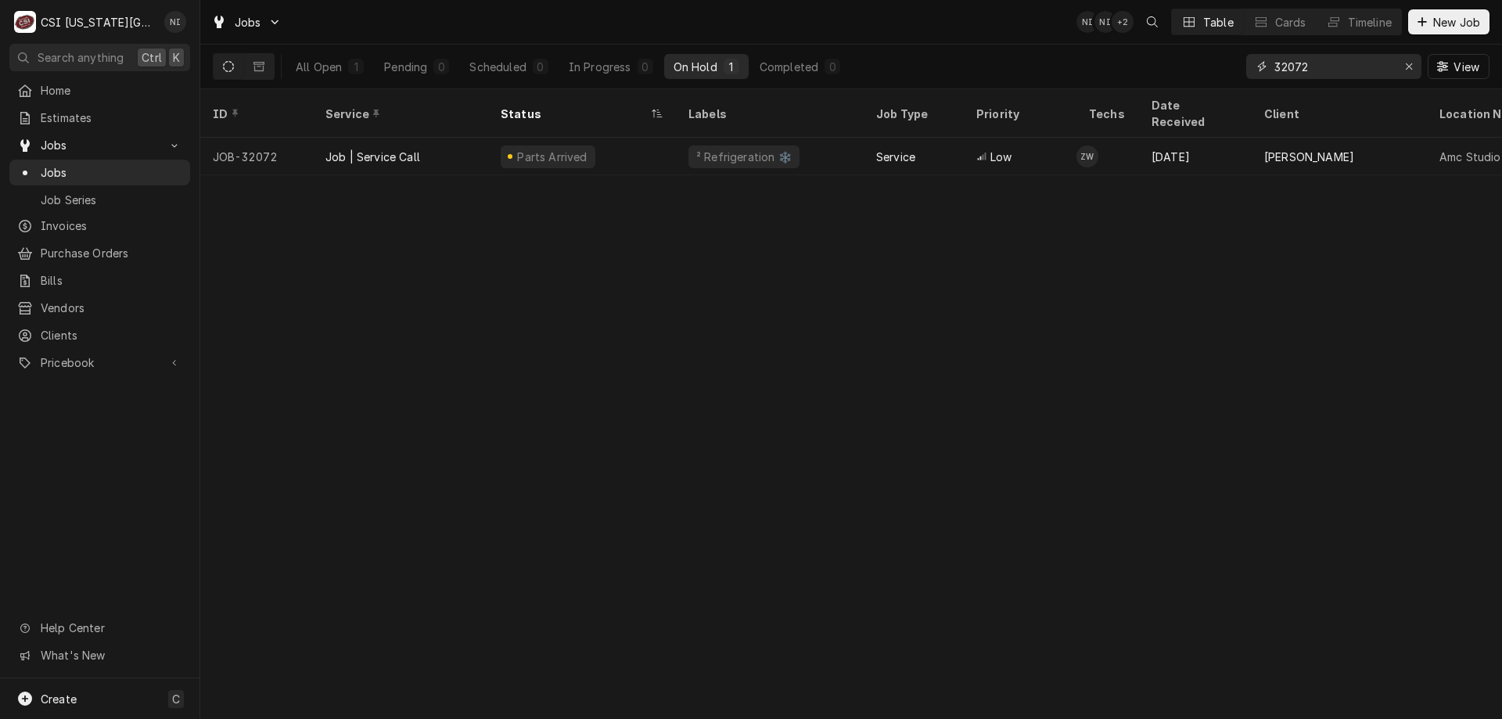
drag, startPoint x: 1308, startPoint y: 68, endPoint x: 1301, endPoint y: 63, distance: 8.5
click at [1291, 69] on input "32072" at bounding box center [1333, 66] width 117 height 25
type input "32100"
click at [664, 147] on div "Parts Ordered" at bounding box center [582, 157] width 188 height 38
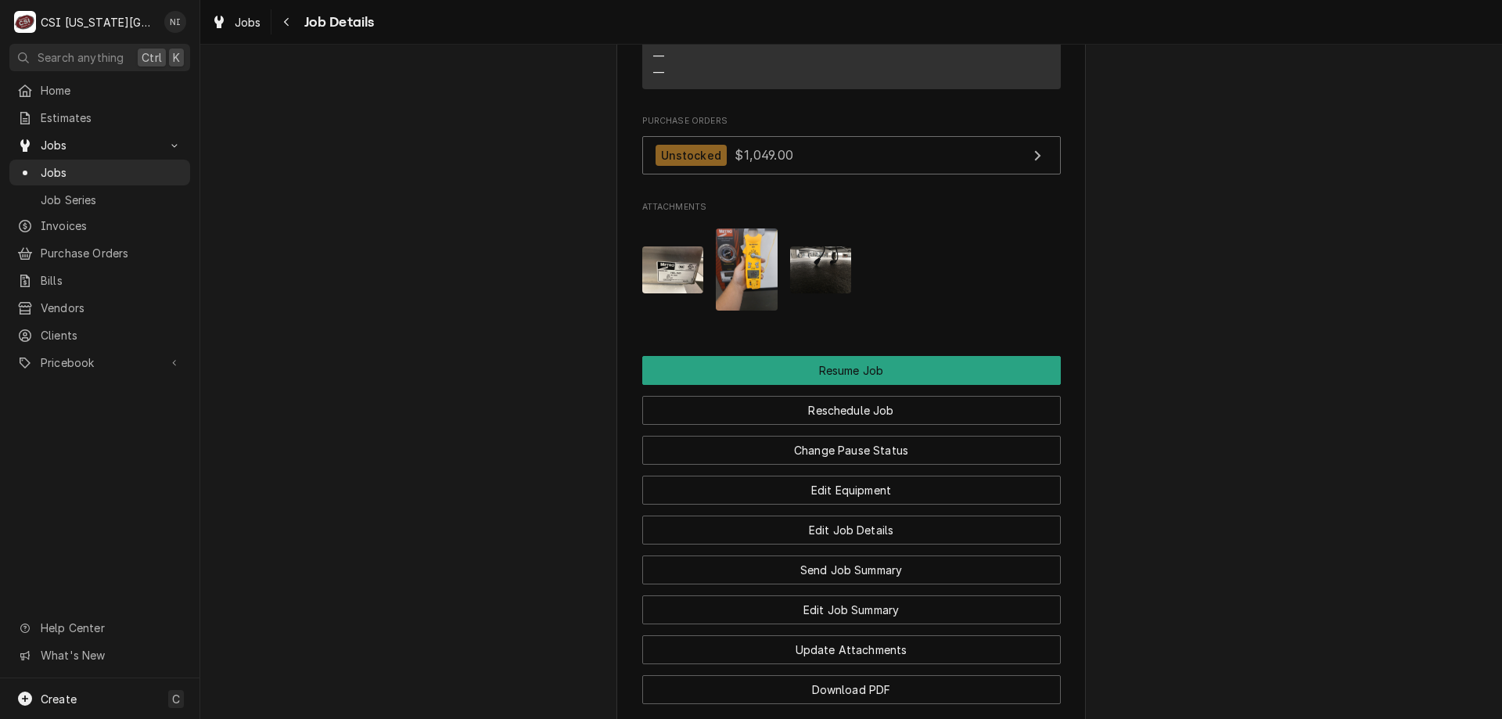
scroll to position [1851, 0]
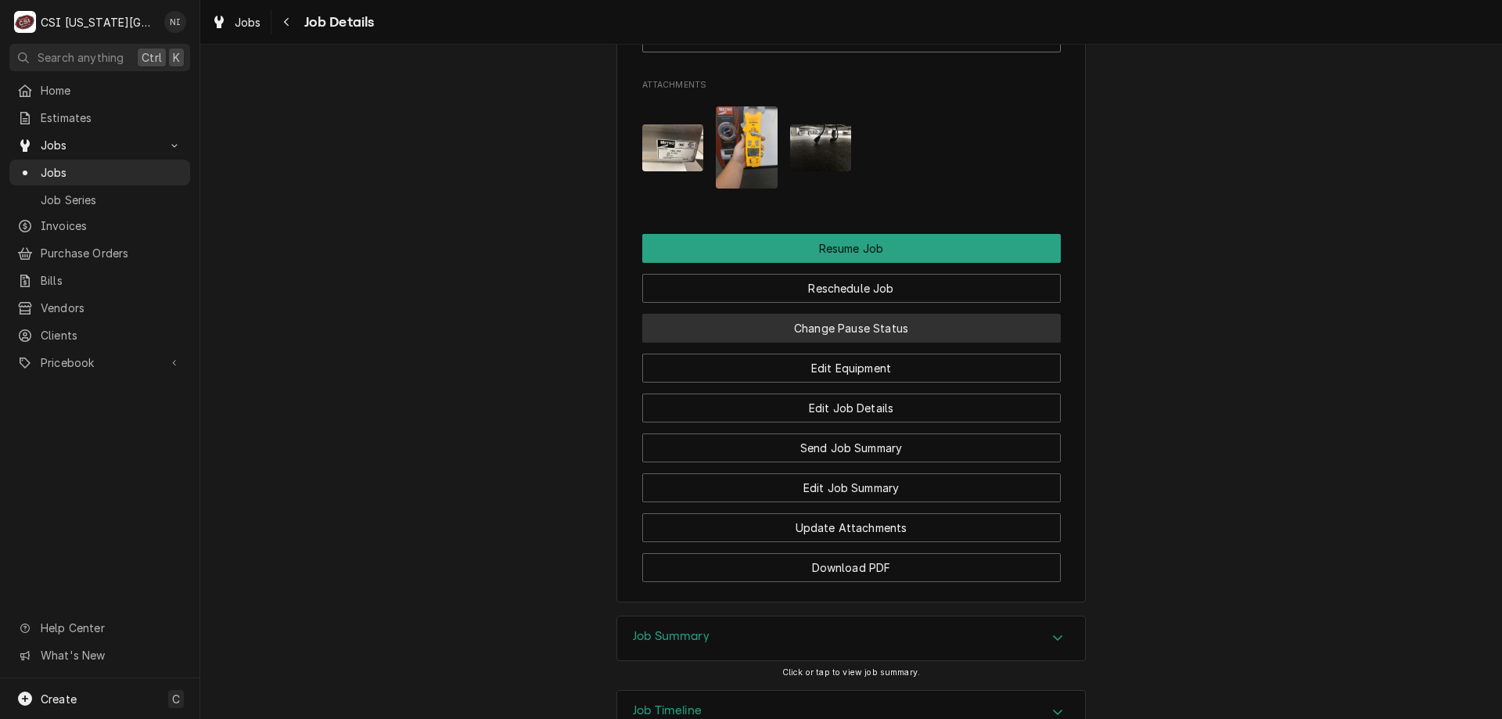
click at [890, 326] on button "Change Pause Status" at bounding box center [851, 328] width 419 height 29
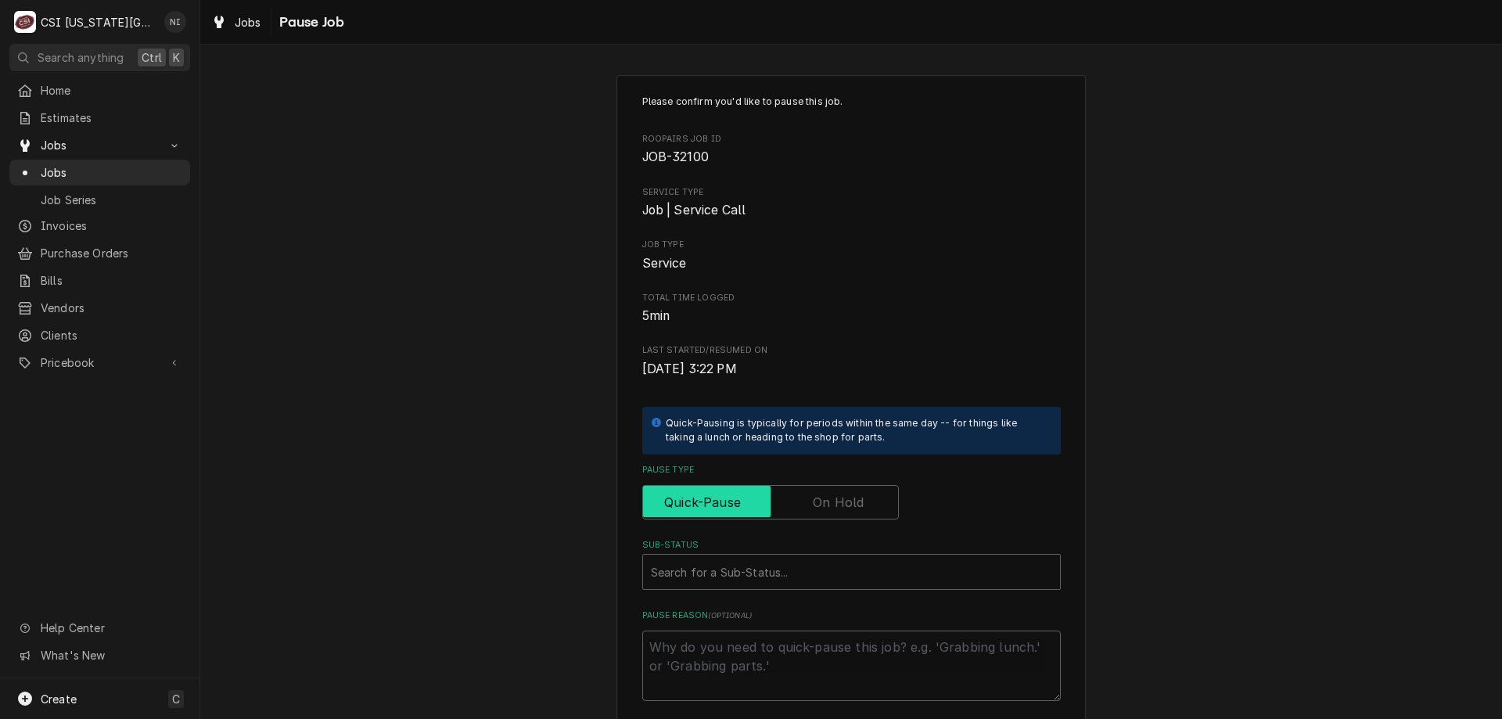
drag, startPoint x: 846, startPoint y: 491, endPoint x: 818, endPoint y: 525, distance: 44.5
click at [844, 495] on label "Pause Type" at bounding box center [770, 502] width 257 height 34
click at [844, 495] on input "Pause Type" at bounding box center [770, 502] width 243 height 34
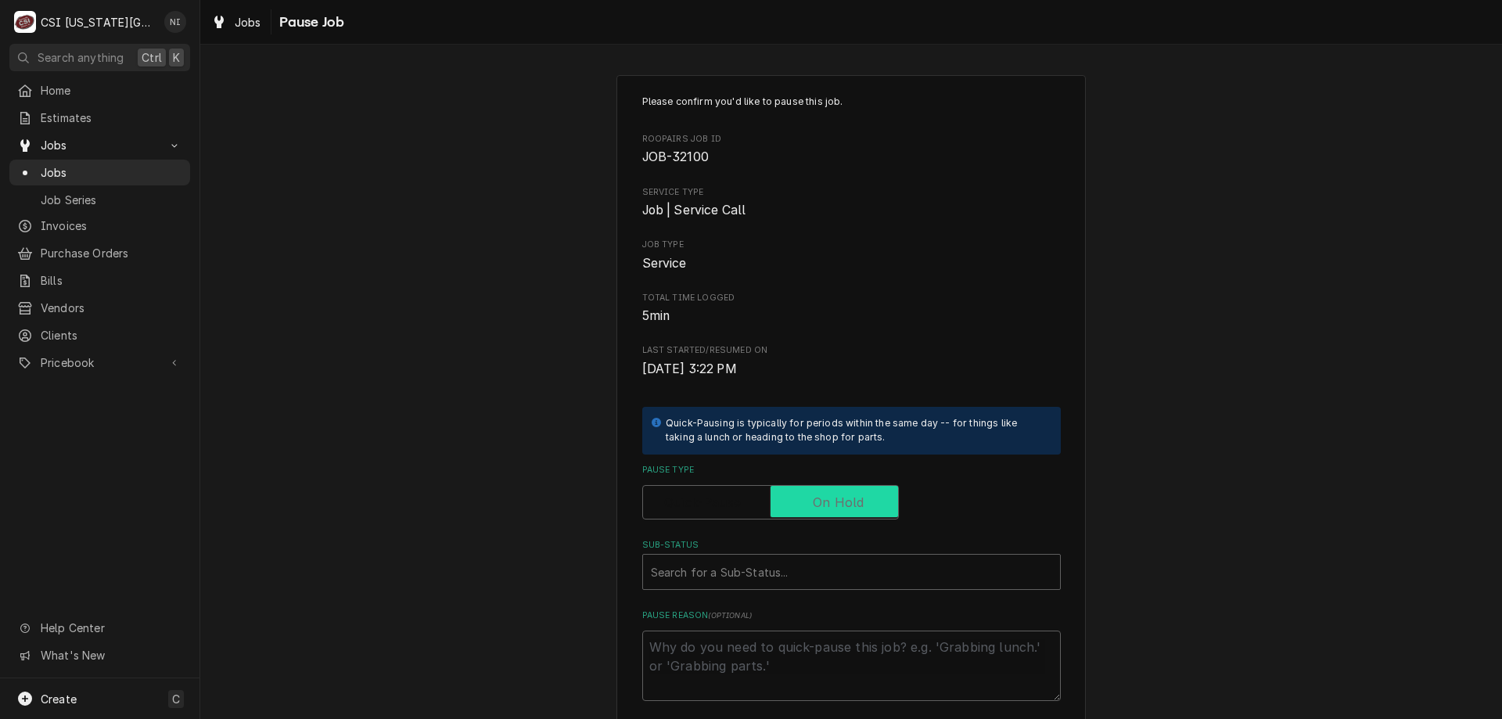
checkbox input "true"
drag, startPoint x: 794, startPoint y: 559, endPoint x: 786, endPoint y: 575, distance: 18.2
click at [793, 563] on div "Sub-Status Search for a Sub-Status..." at bounding box center [851, 564] width 419 height 51
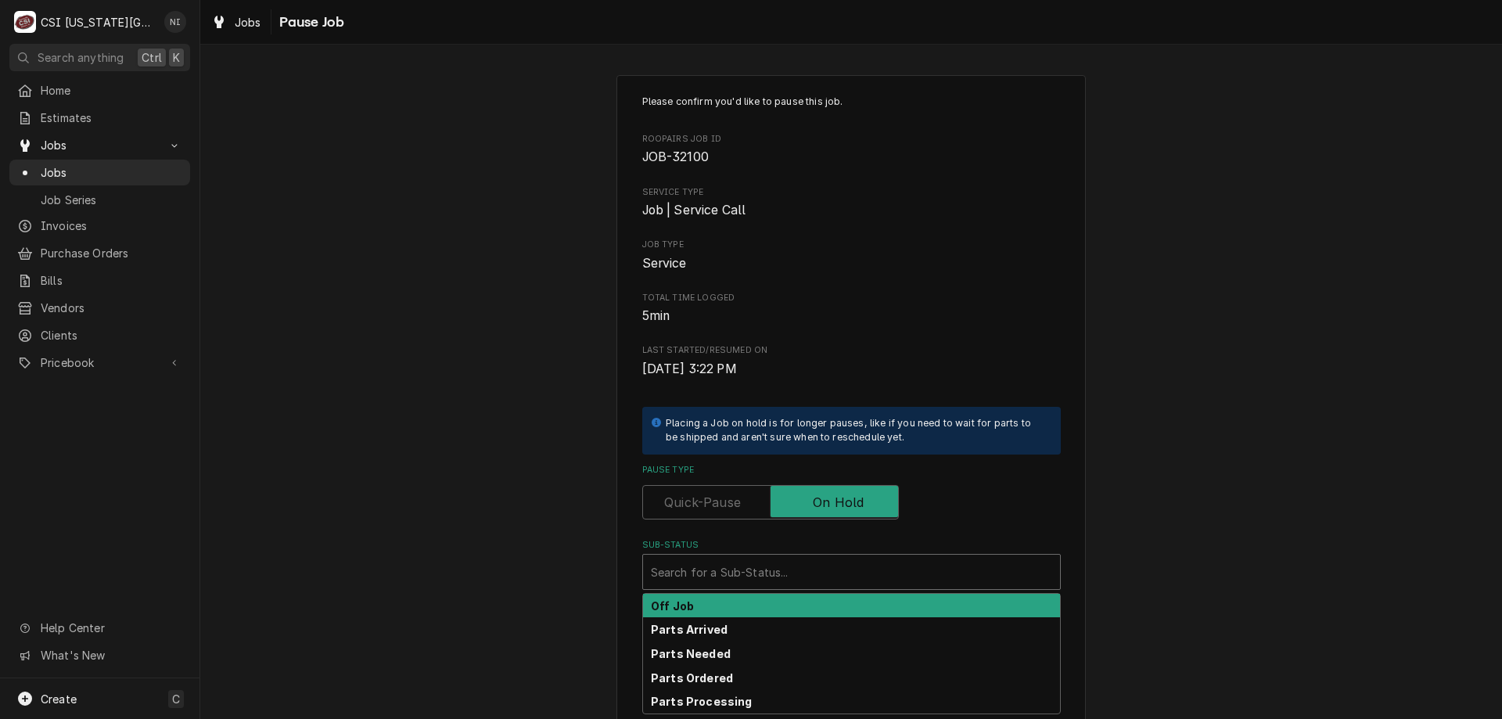
click at [782, 574] on div "Sub-Status" at bounding box center [851, 572] width 401 height 28
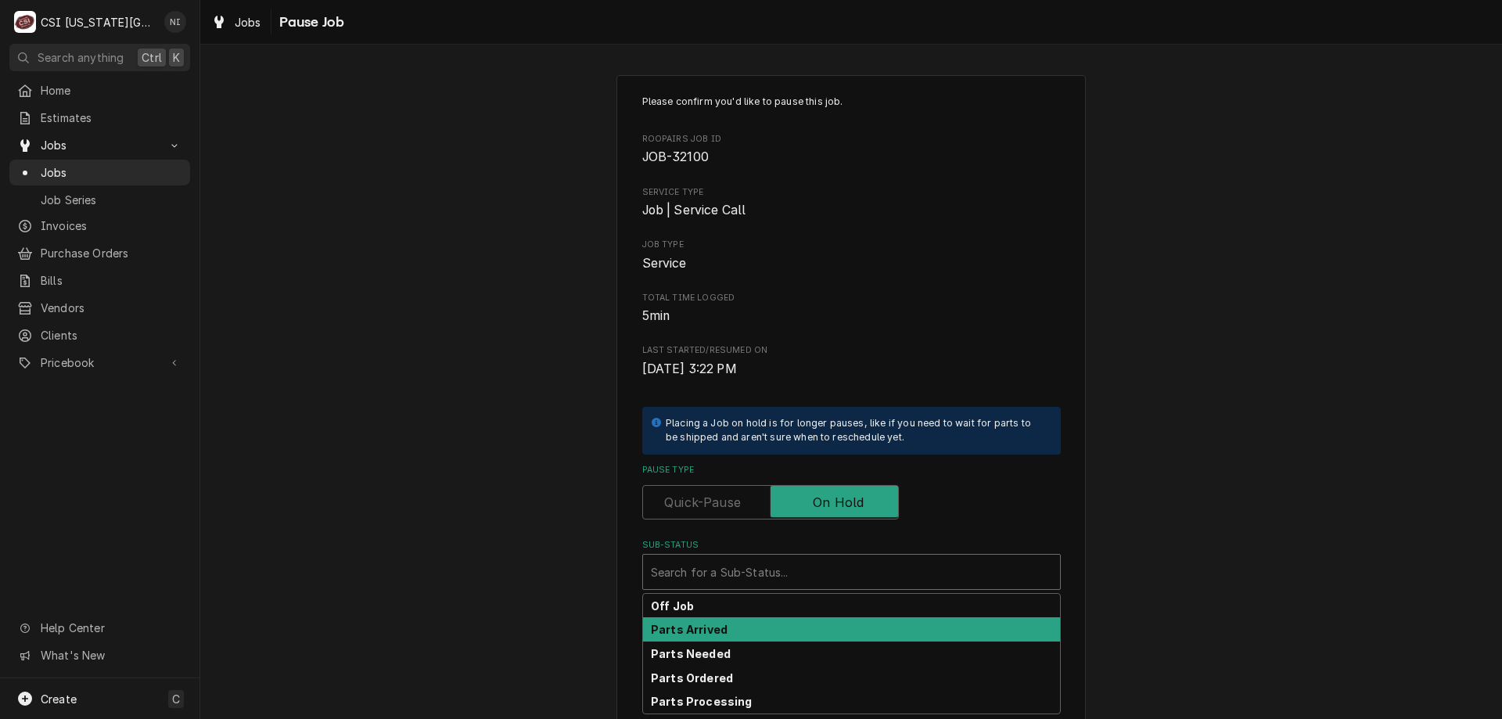
click at [723, 637] on div "Parts Arrived" at bounding box center [851, 629] width 417 height 24
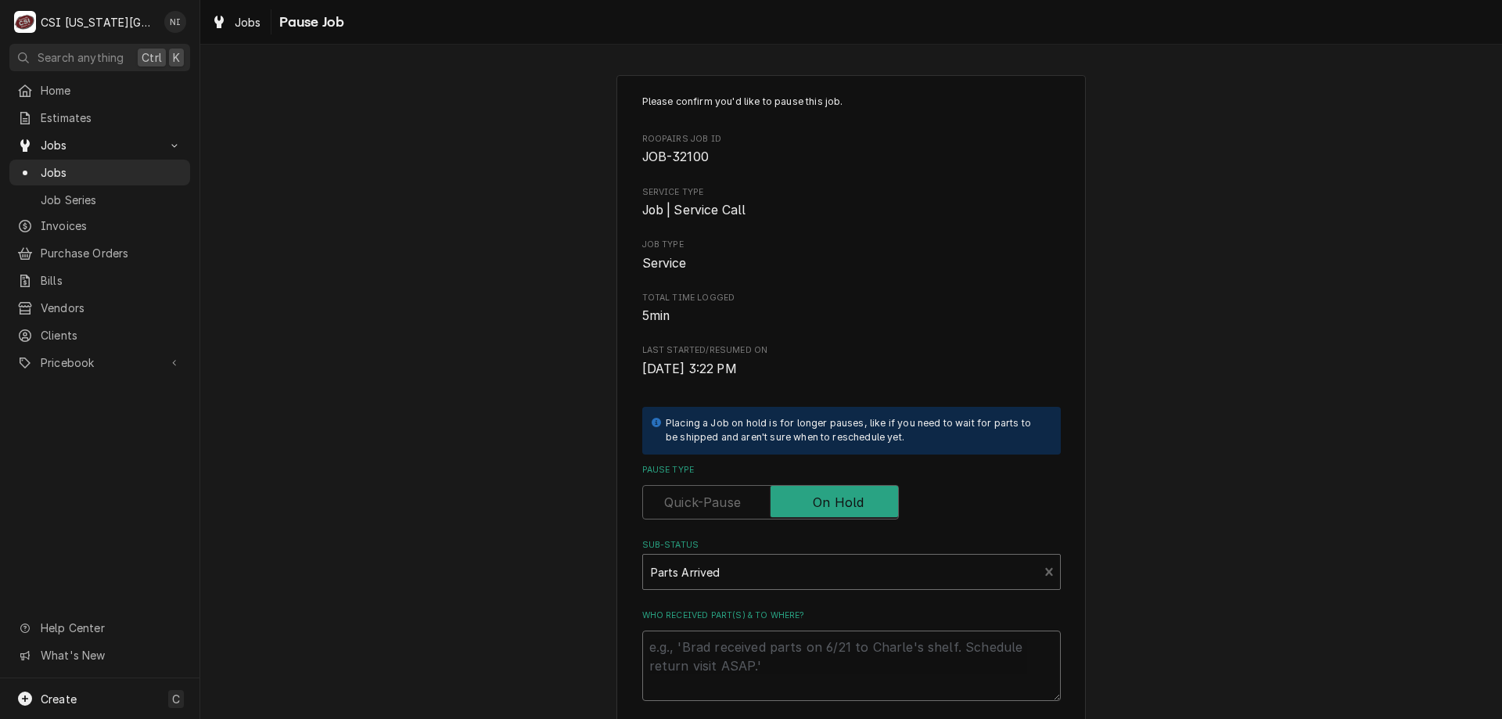
click at [700, 644] on textarea "Who received part(s) & to where?" at bounding box center [851, 666] width 419 height 70
type textarea "x"
type textarea "o"
type textarea "x"
type textarea "oa"
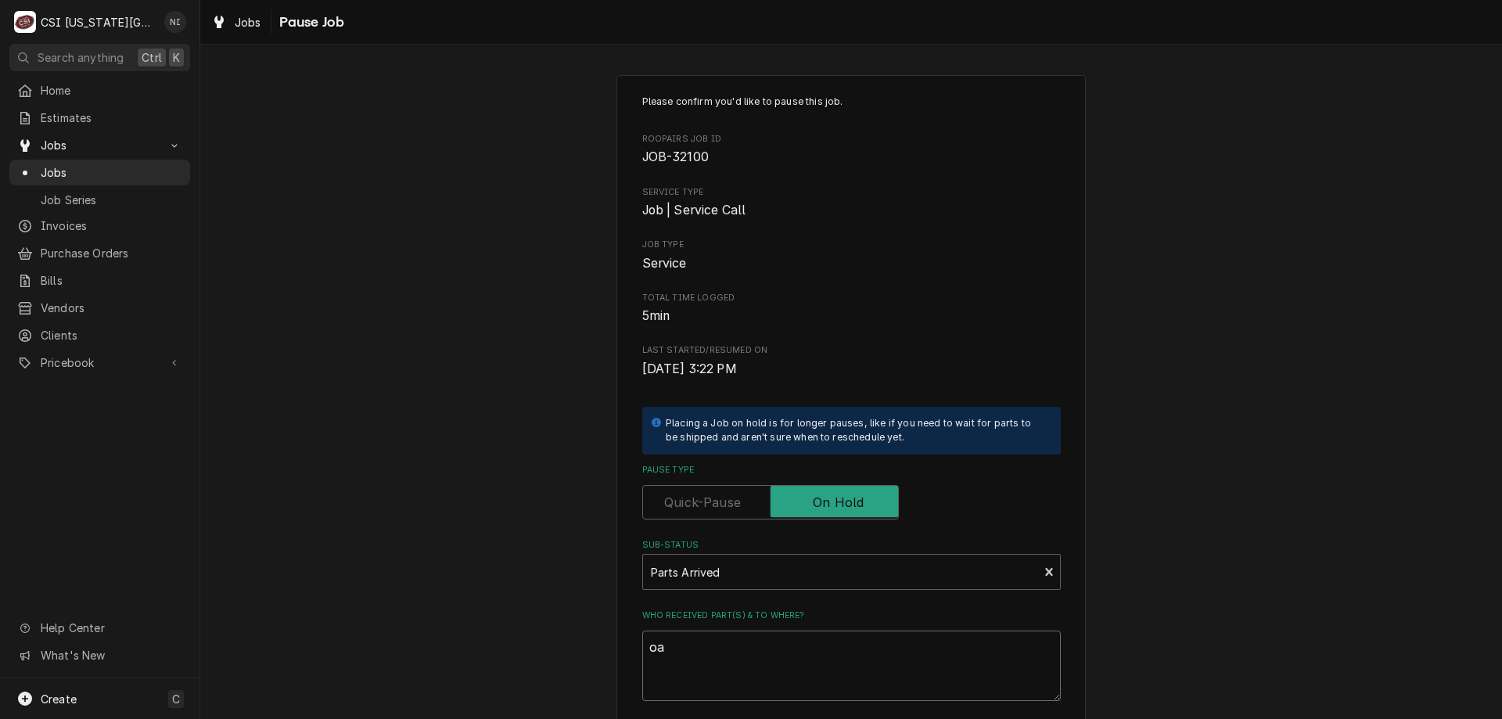
type textarea "x"
type textarea "oar"
type textarea "x"
type textarea "oar="
type textarea "x"
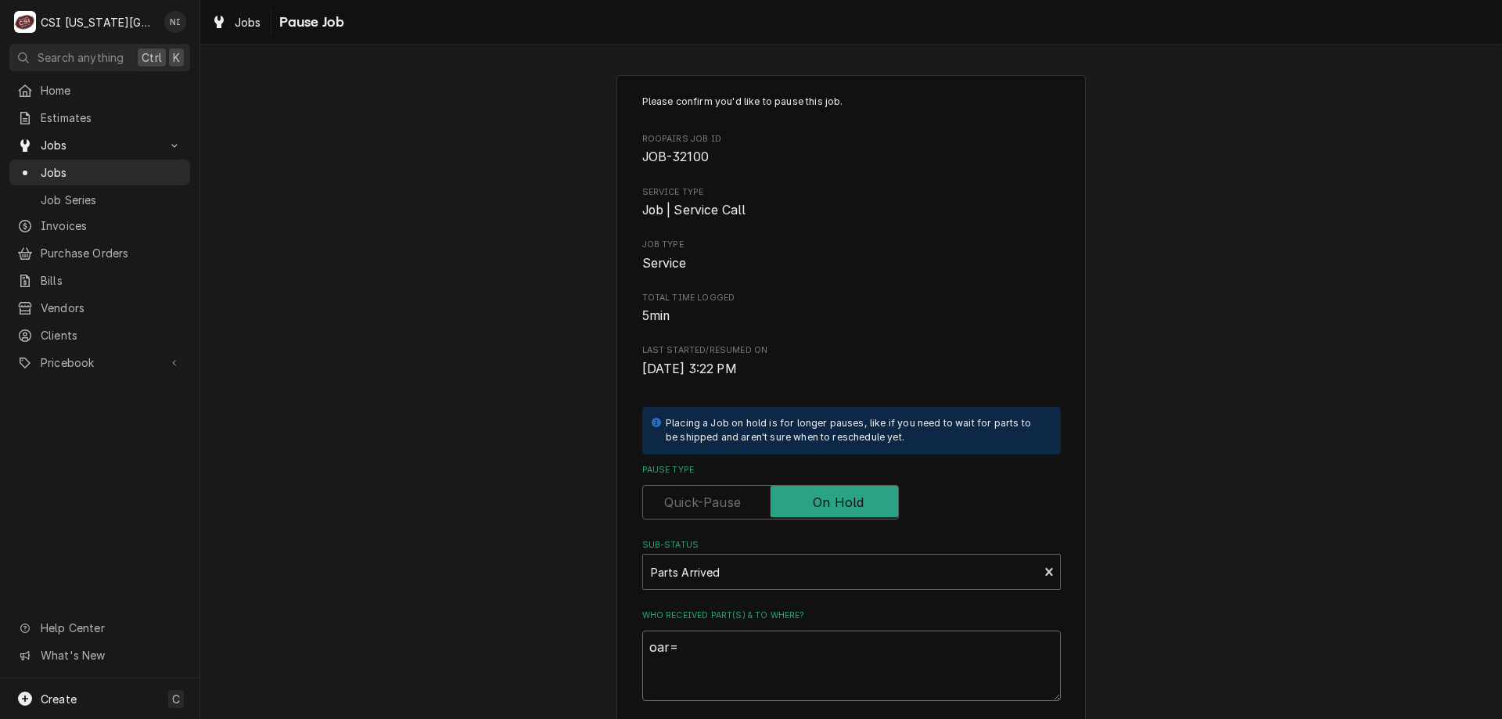
type textarea "oar"
type textarea "x"
type textarea "oa"
type textarea "x"
type textarea "o"
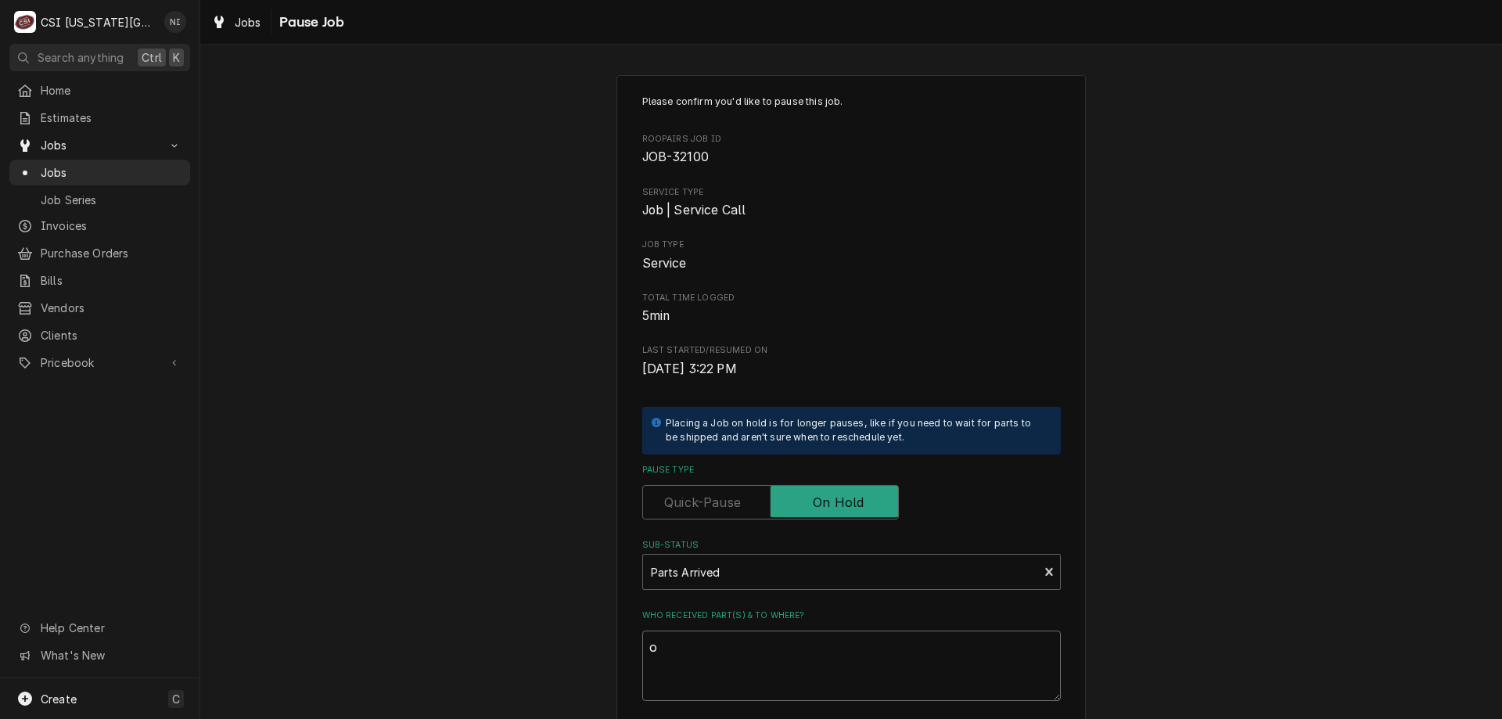
type textarea "x"
type textarea "P"
type textarea "x"
type textarea "Pa"
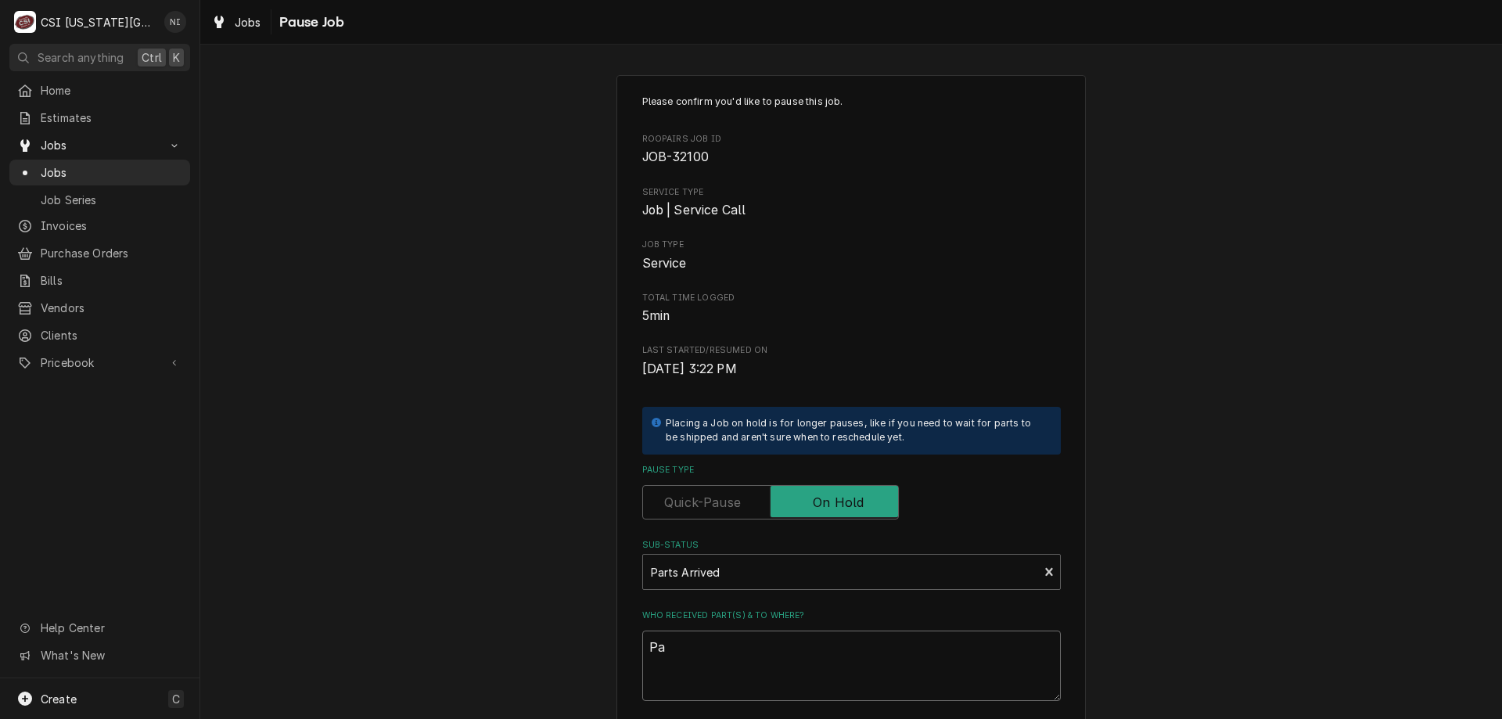
type textarea "x"
type textarea "Par"
type textarea "x"
type textarea "Part"
type textarea "x"
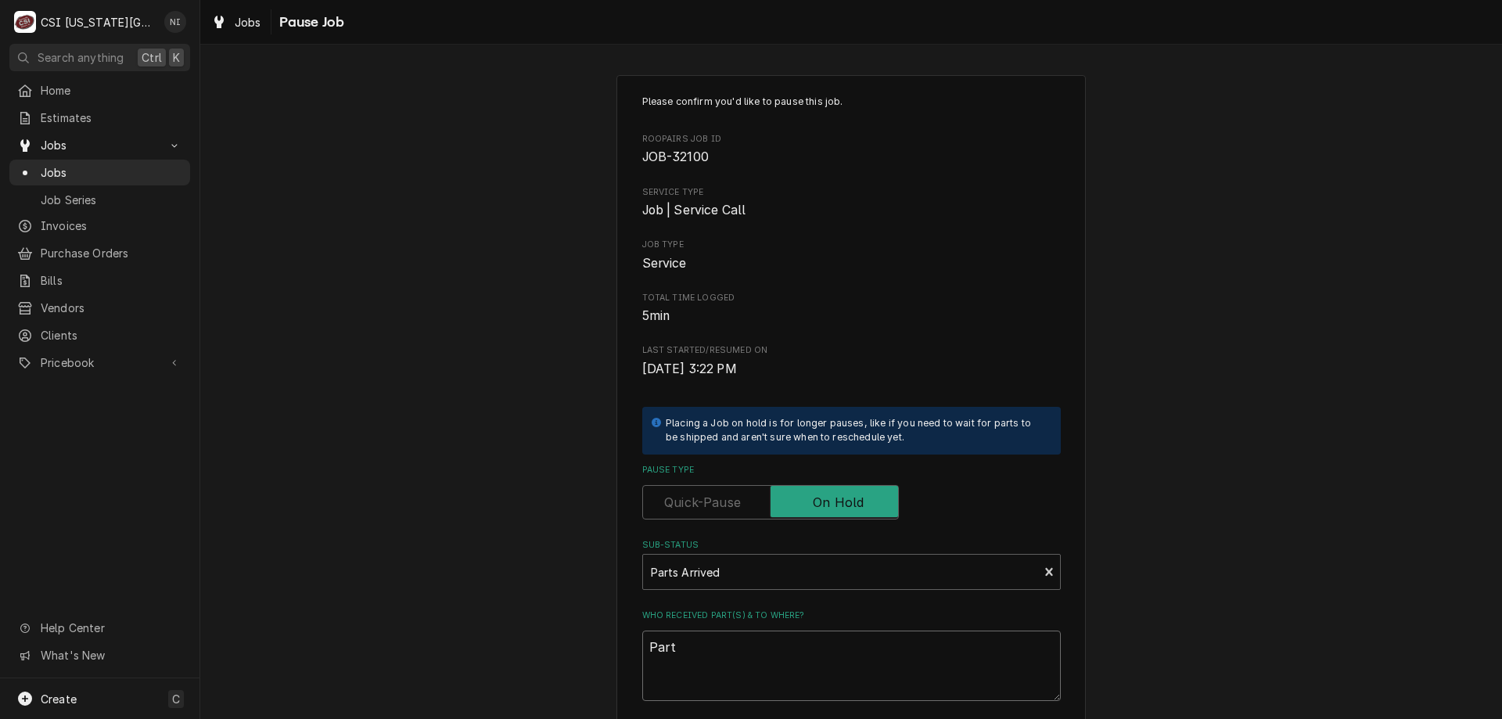
type textarea "Parts"
type textarea "x"
type textarea "Parts"
type textarea "x"
type textarea "Parts a"
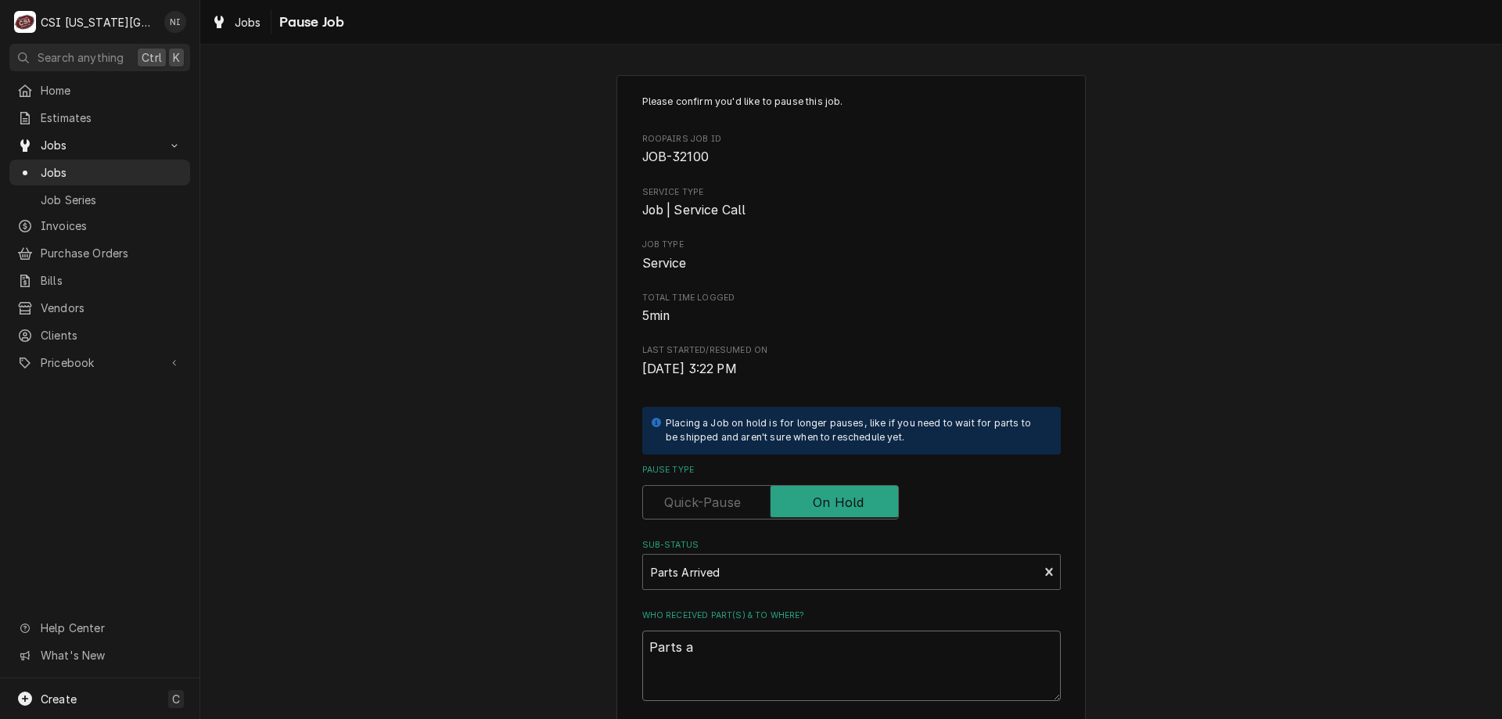
type textarea "x"
type textarea "Parts arse"
type textarea "x"
type textarea "Parts arse"
type textarea "x"
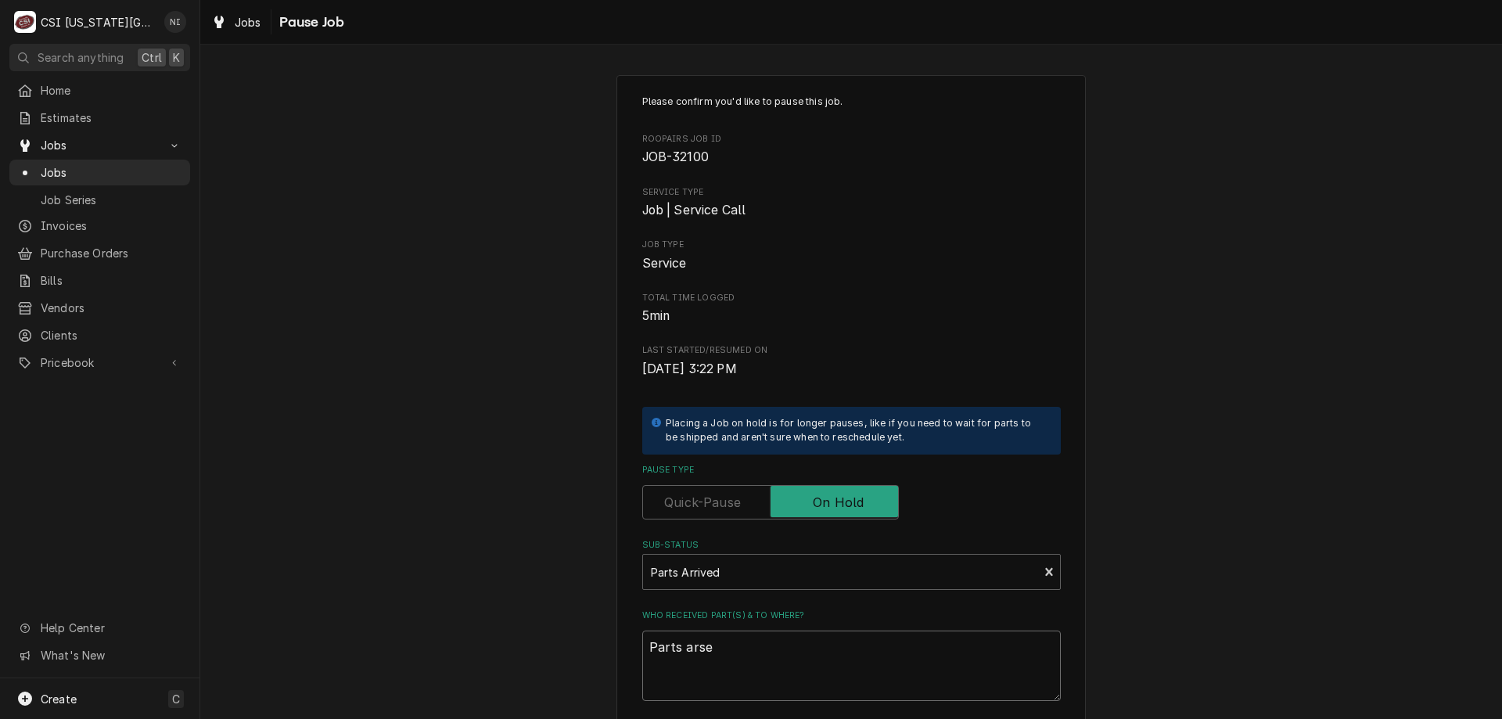
type textarea "Parts arse o"
type textarea "x"
type textarea "Parts arse on"
type textarea "x"
type textarea "Parts arse on"
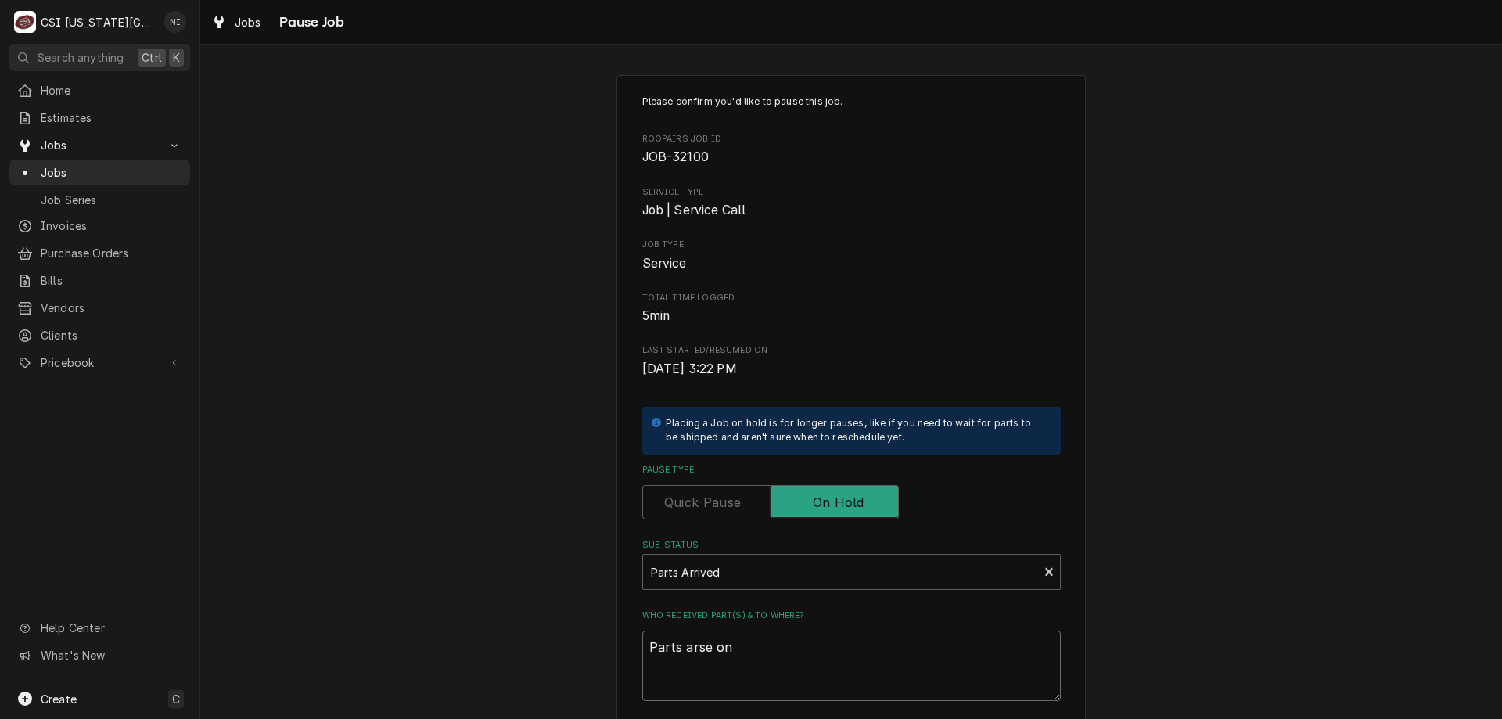
type textarea "x"
type textarea "Parts arse on ]"
type textarea "x"
type textarea "Parts arse on"
type textarea "x"
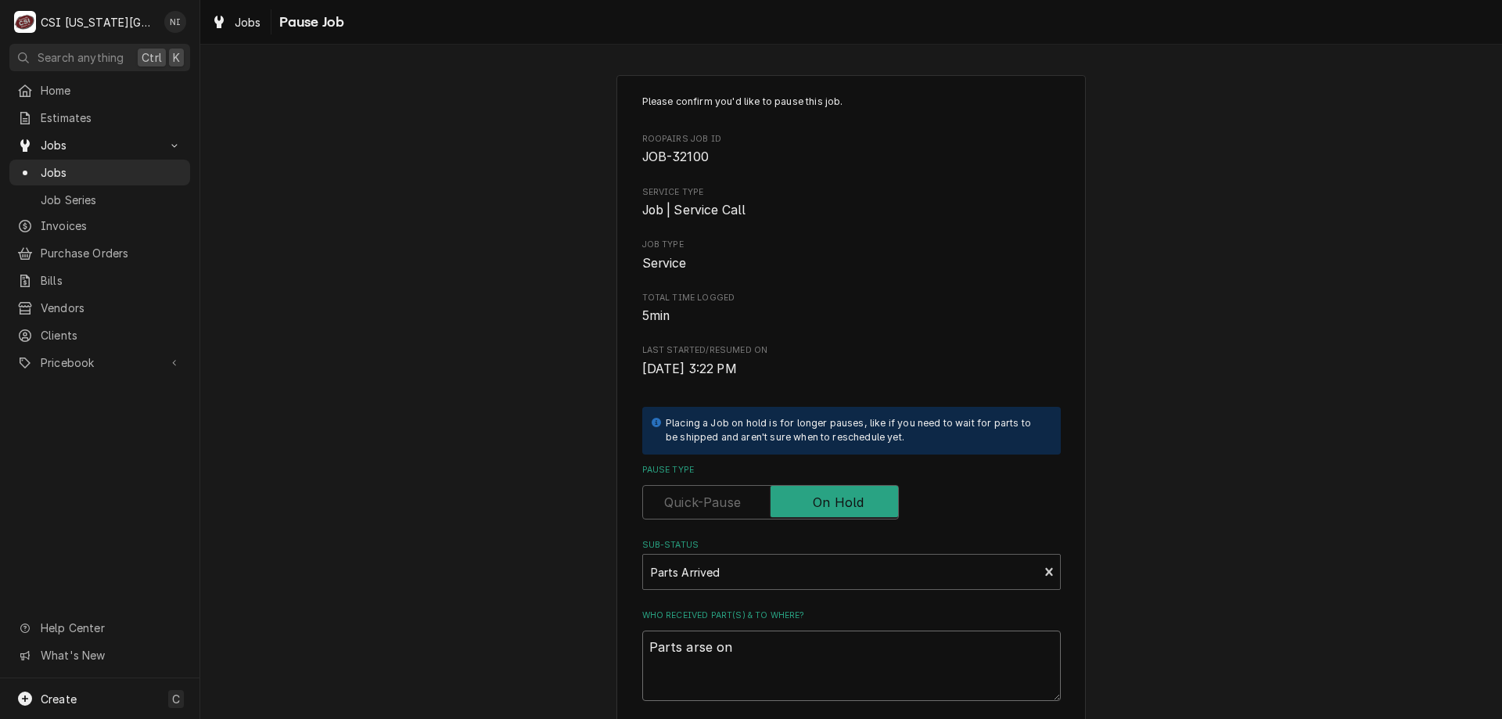
type textarea "Parts arse on"
type textarea "x"
type textarea "Parts arse o"
type textarea "x"
type textarea "Parts arse"
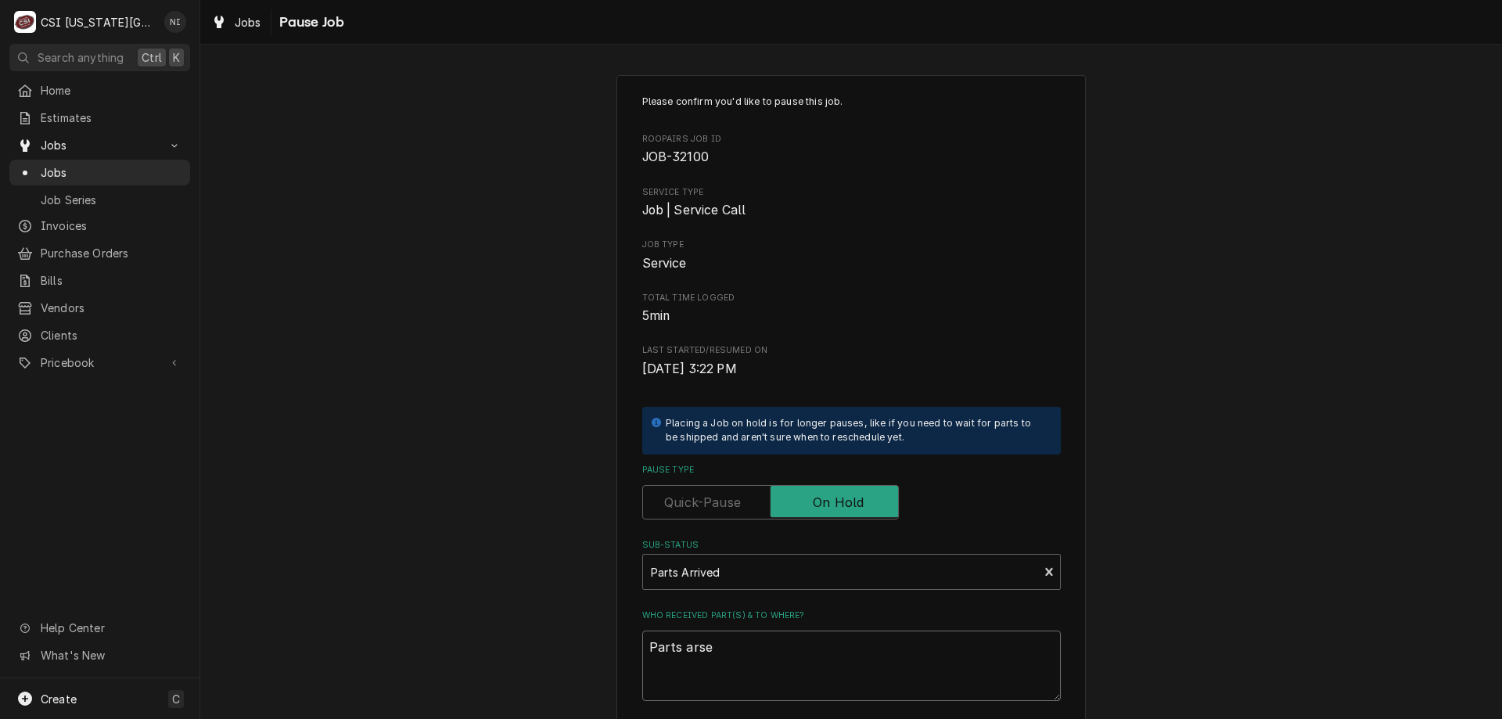
type textarea "x"
type textarea "Parts arse"
type textarea "x"
type textarea "Parts ars"
type textarea "x"
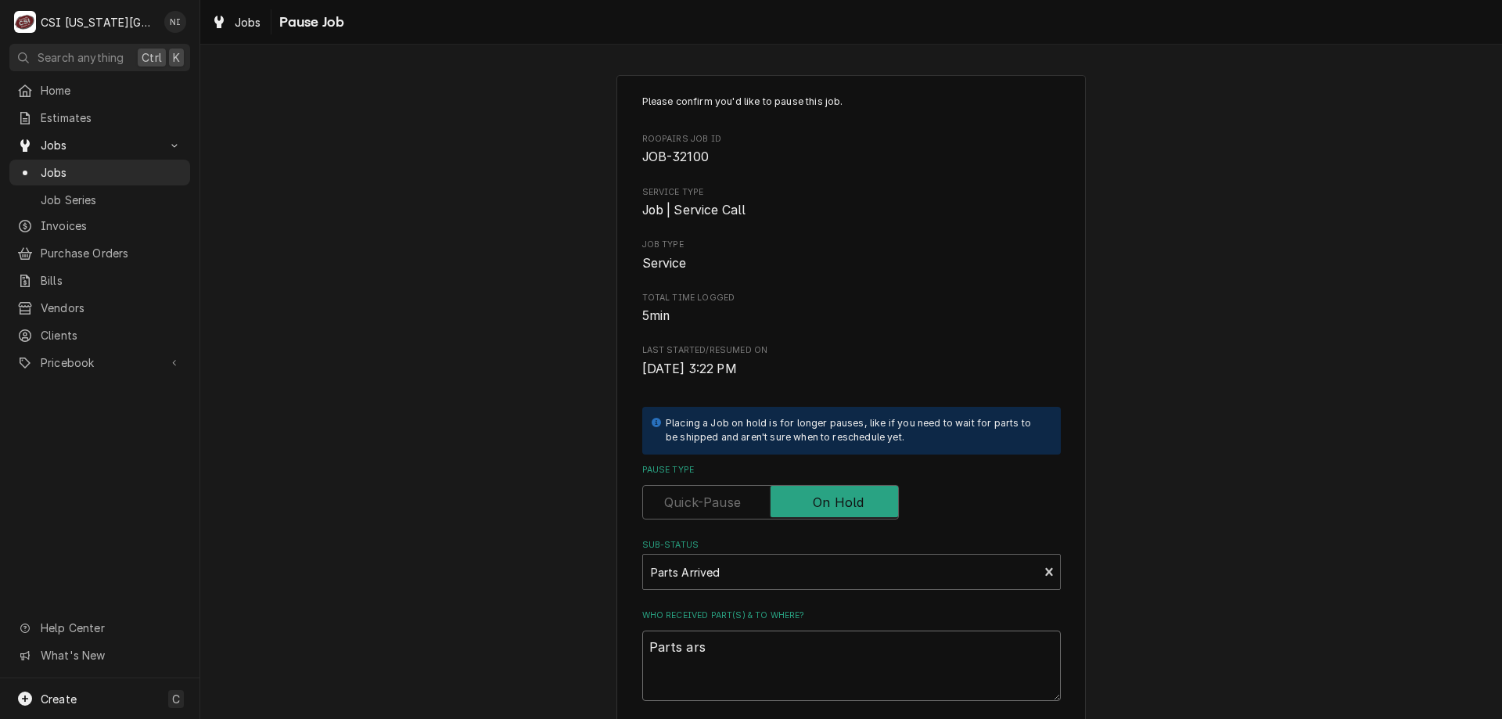
type textarea "Parts ar"
type textarea "x"
type textarea "Parts are"
type textarea "x"
type textarea "Parts are"
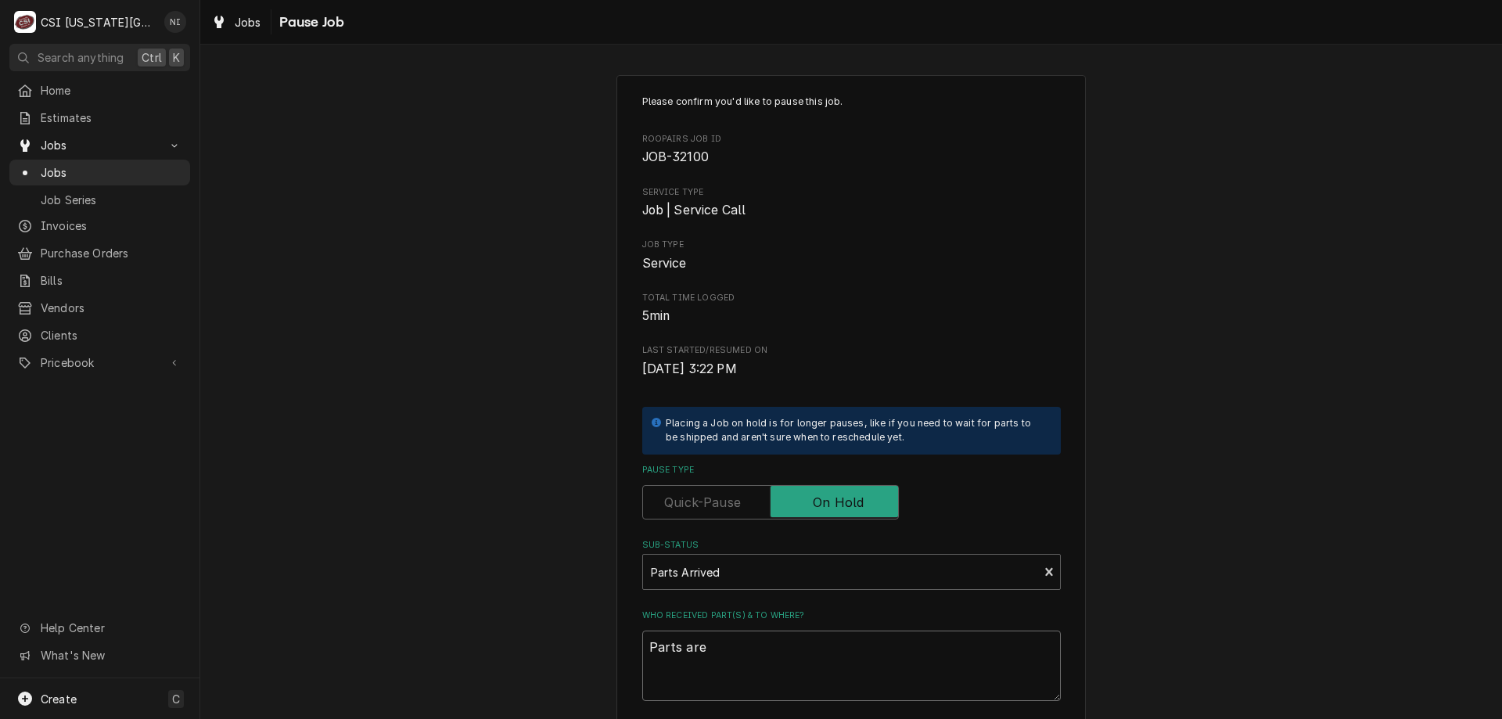
type textarea "x"
type textarea "Parts are o"
type textarea "x"
type textarea "Parts are on"
type textarea "x"
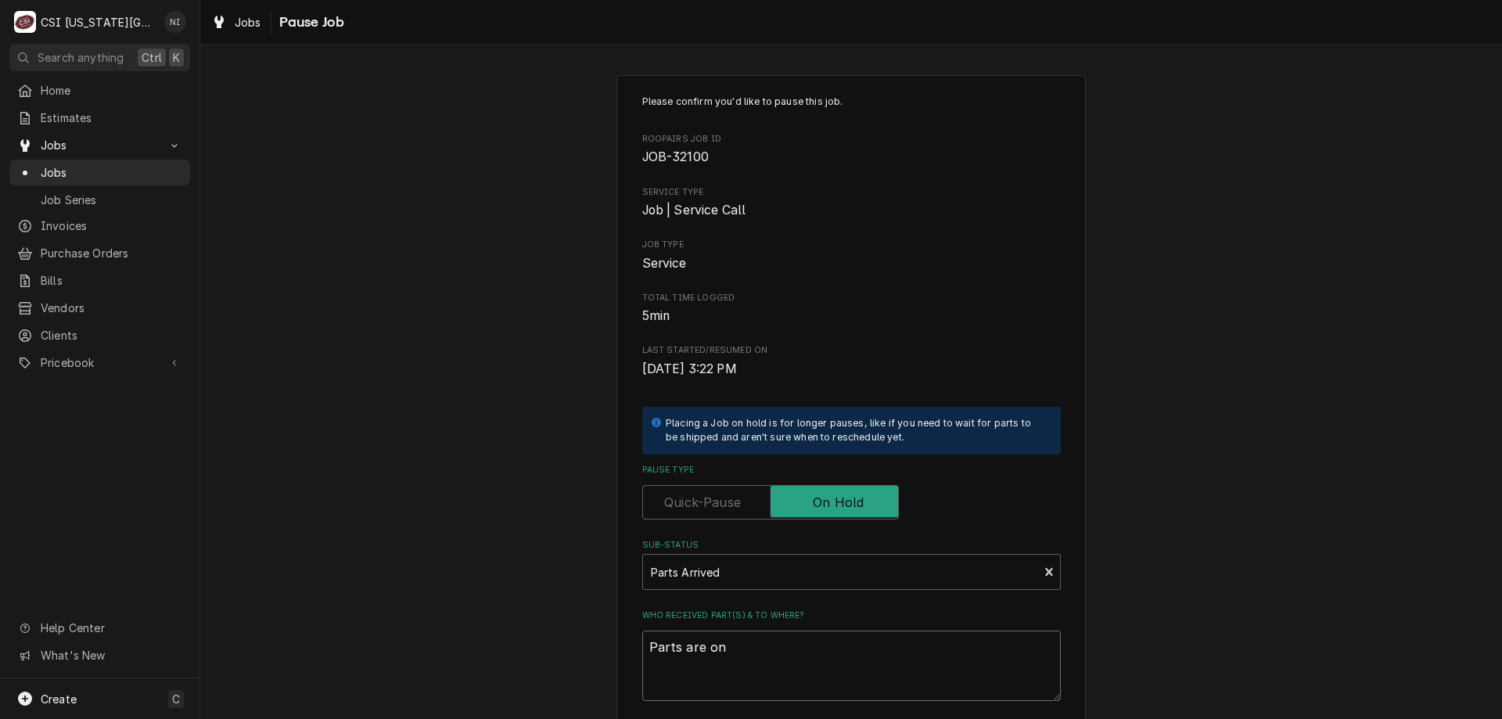
type textarea "Parts are on"
type textarea "x"
type textarea "Parts are on p"
type textarea "x"
type textarea "Parts are on pr"
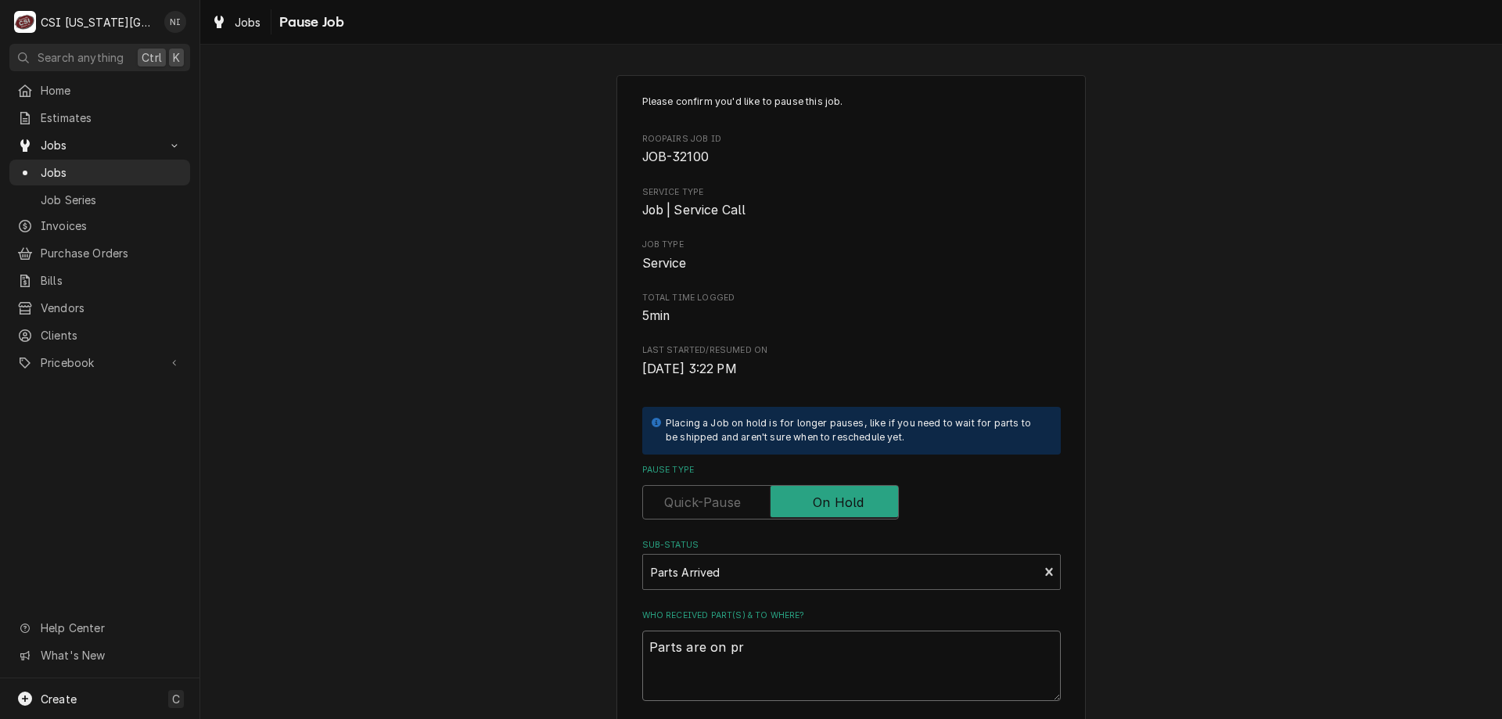
type textarea "x"
type textarea "Parts are on pre"
type textarea "x"
type textarea "Parts are on pres"
type textarea "x"
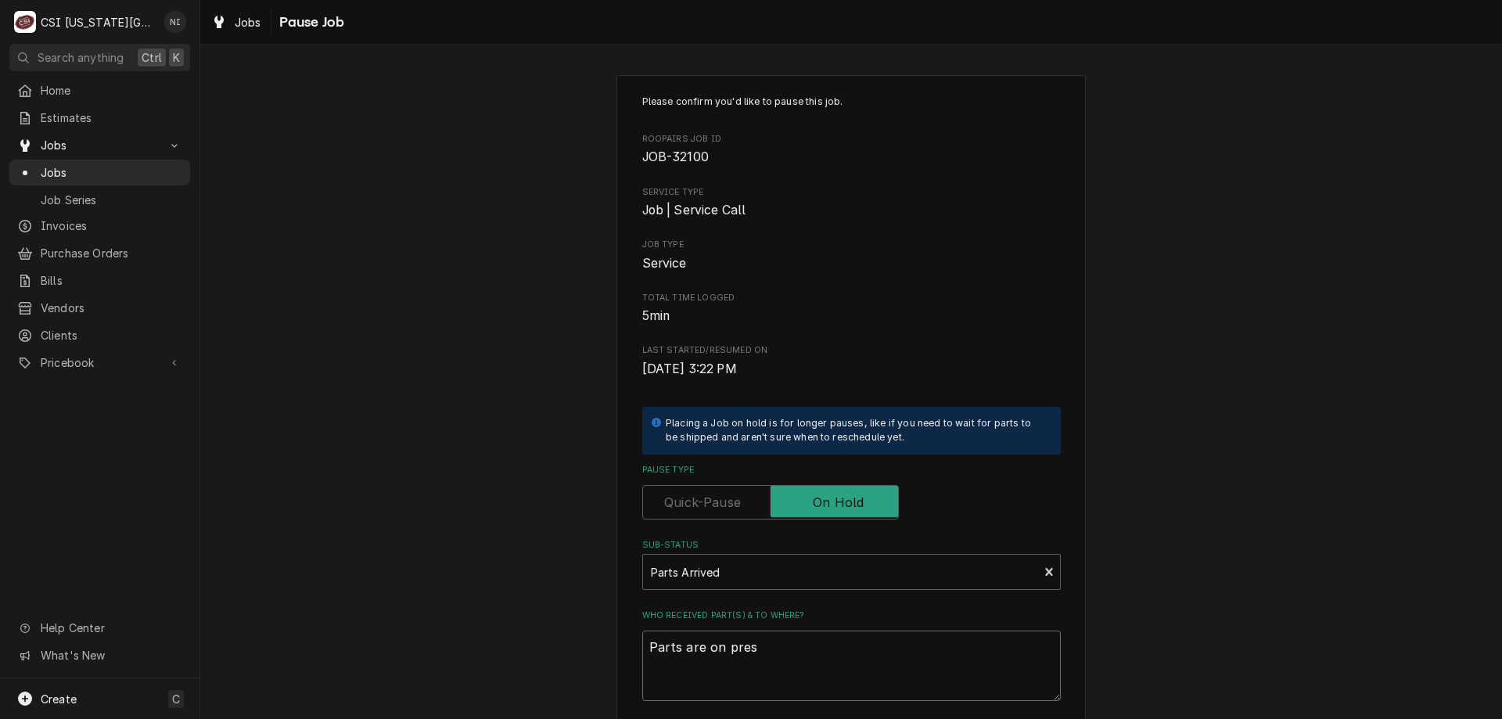
type textarea "Parts are on prest"
type textarea "x"
type textarea "Parts are on presto"
type textarea "x"
type textarea "Parts are on preston"
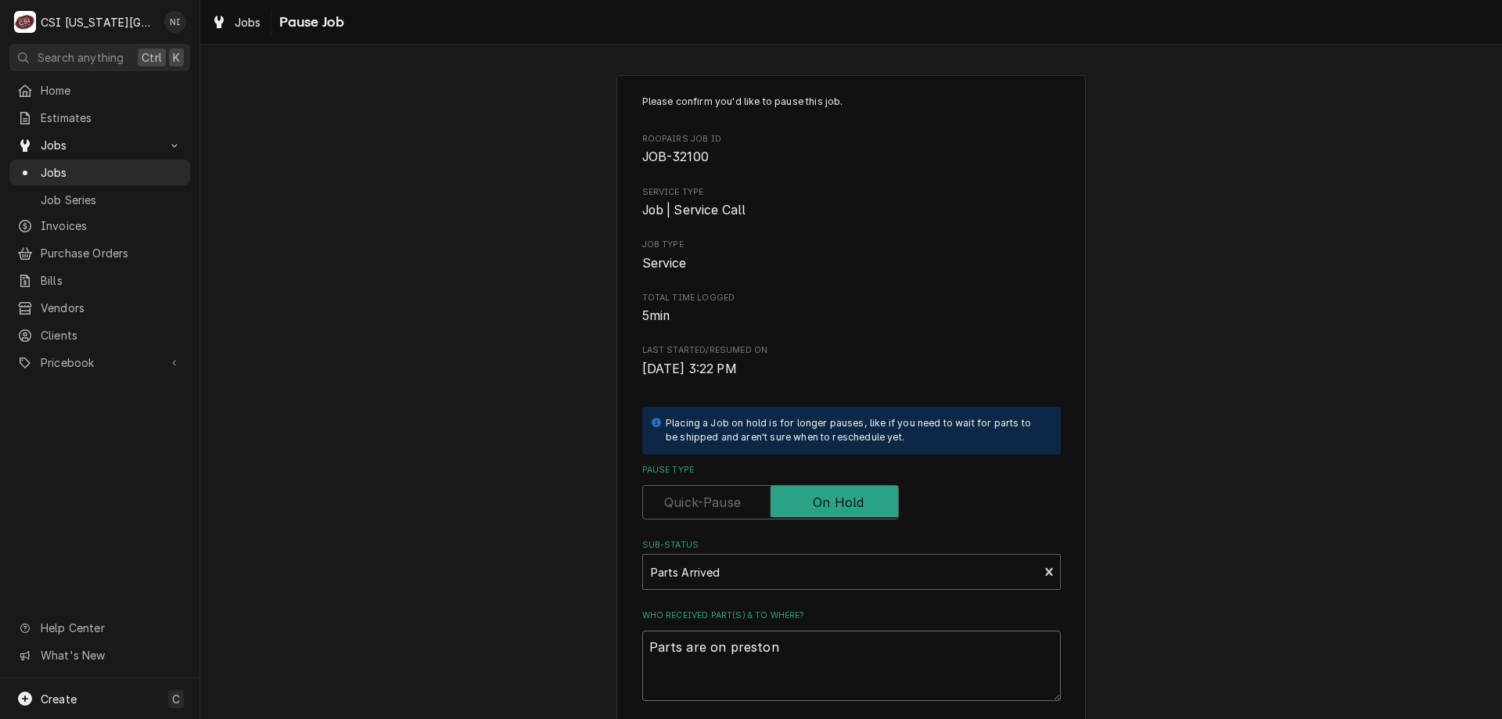
type textarea "x"
type textarea "Parts are on preston"
type textarea "x"
type textarea "Parts are on preston s"
type textarea "x"
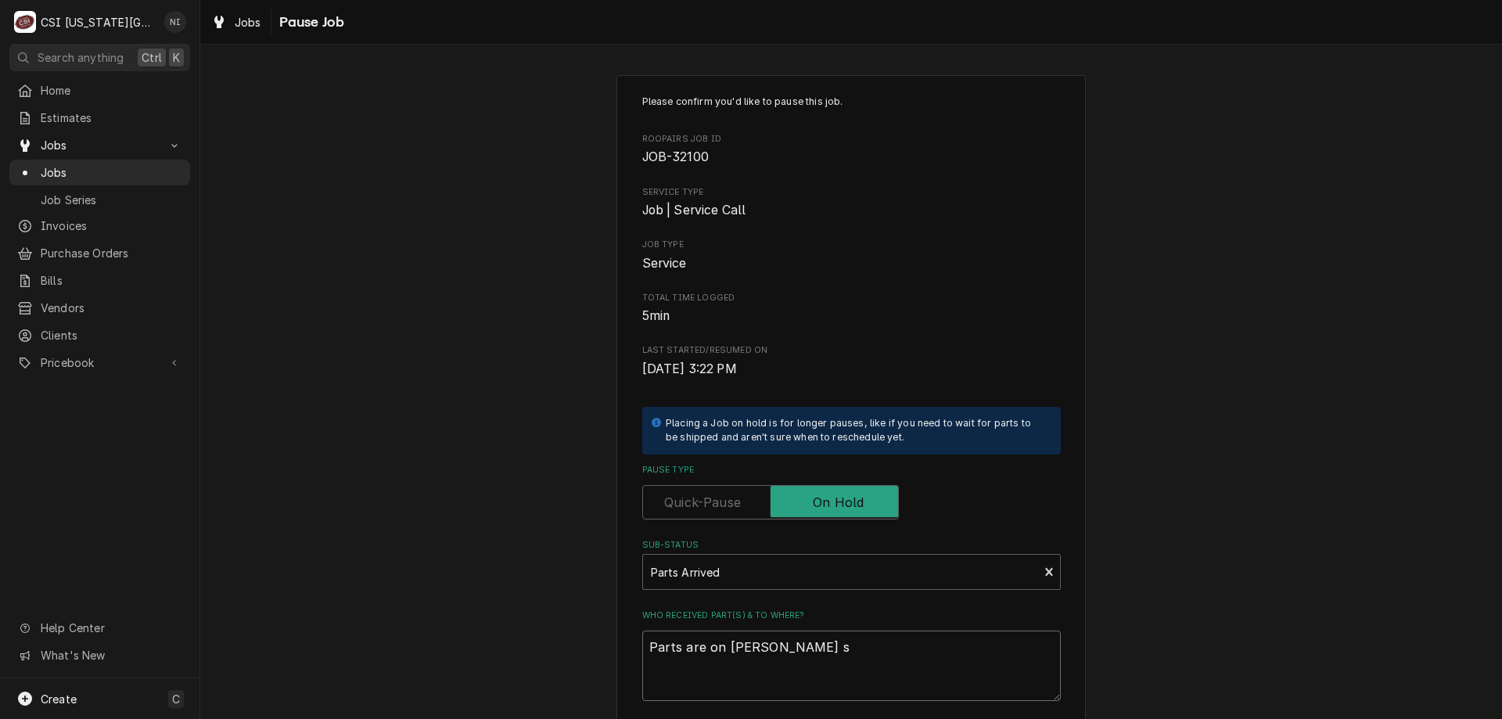
type textarea "Parts are on preston sh"
type textarea "x"
type textarea "Parts are on preston she"
type textarea "x"
type textarea "Parts are on preston shel"
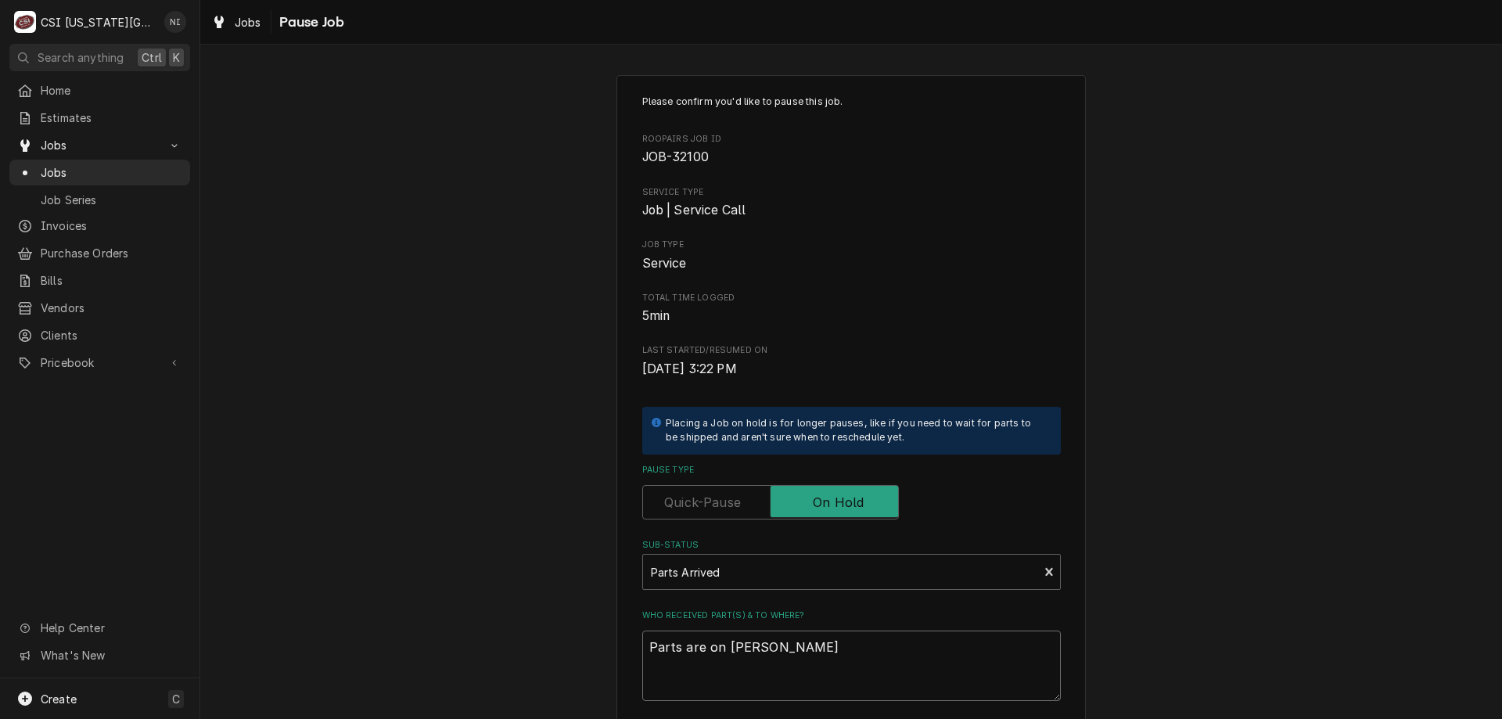
type textarea "x"
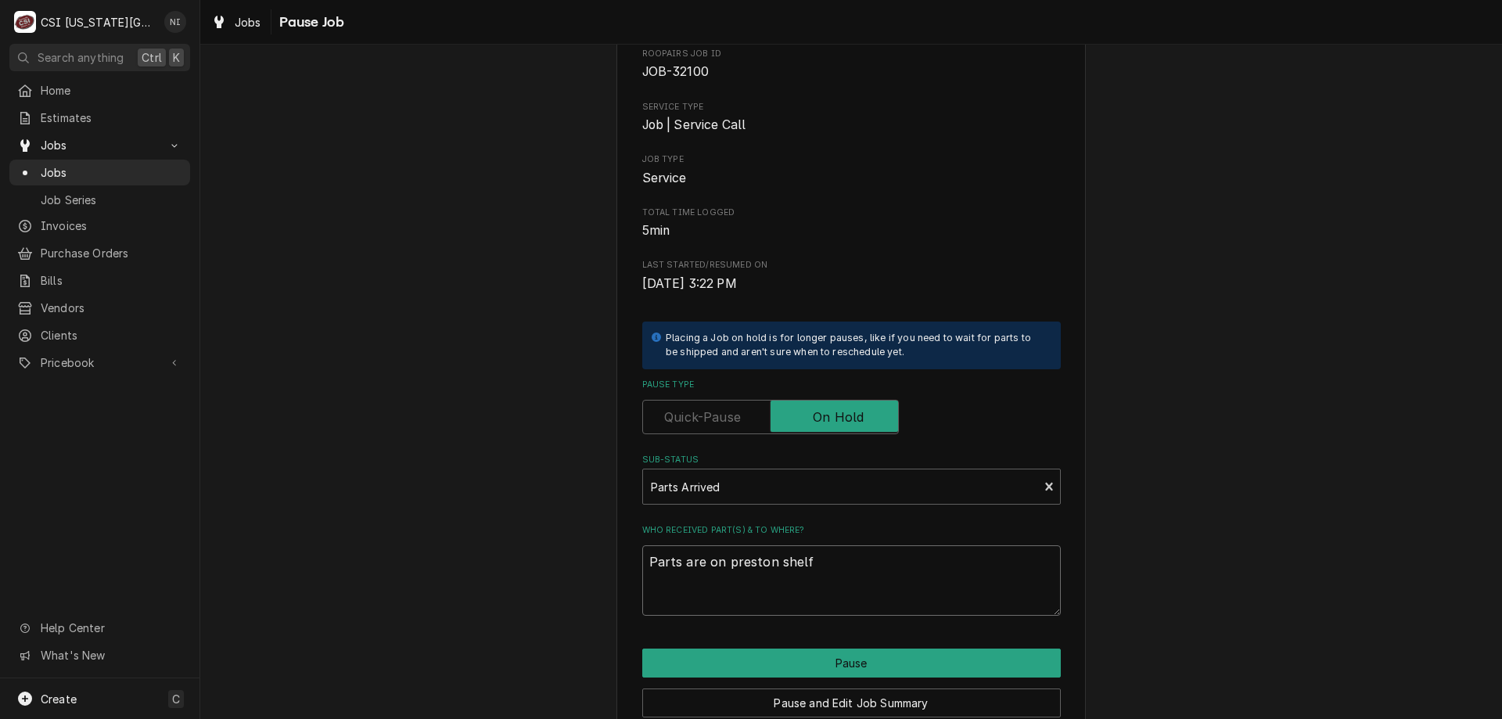
scroll to position [157, 0]
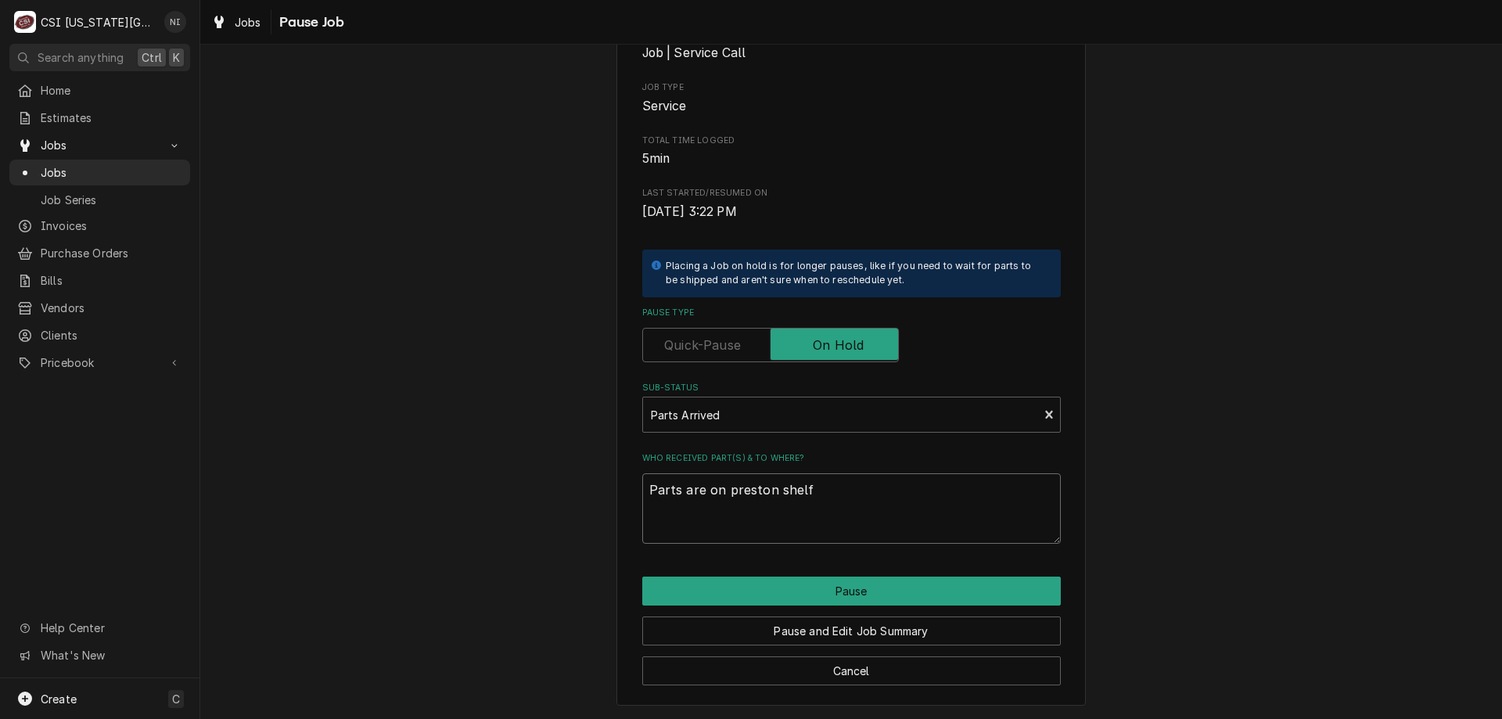
type textarea "Parts are on preston shelf"
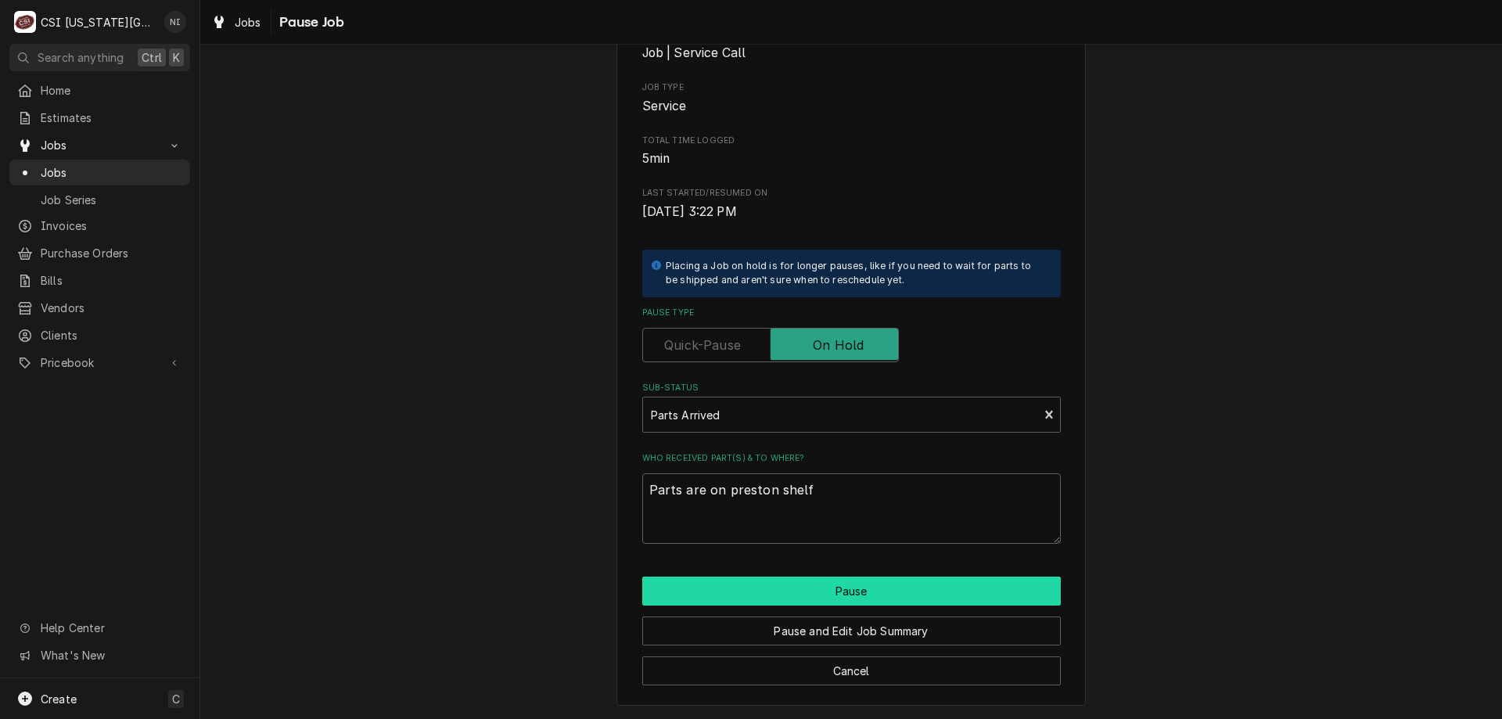
click at [861, 595] on button "Pause" at bounding box center [851, 591] width 419 height 29
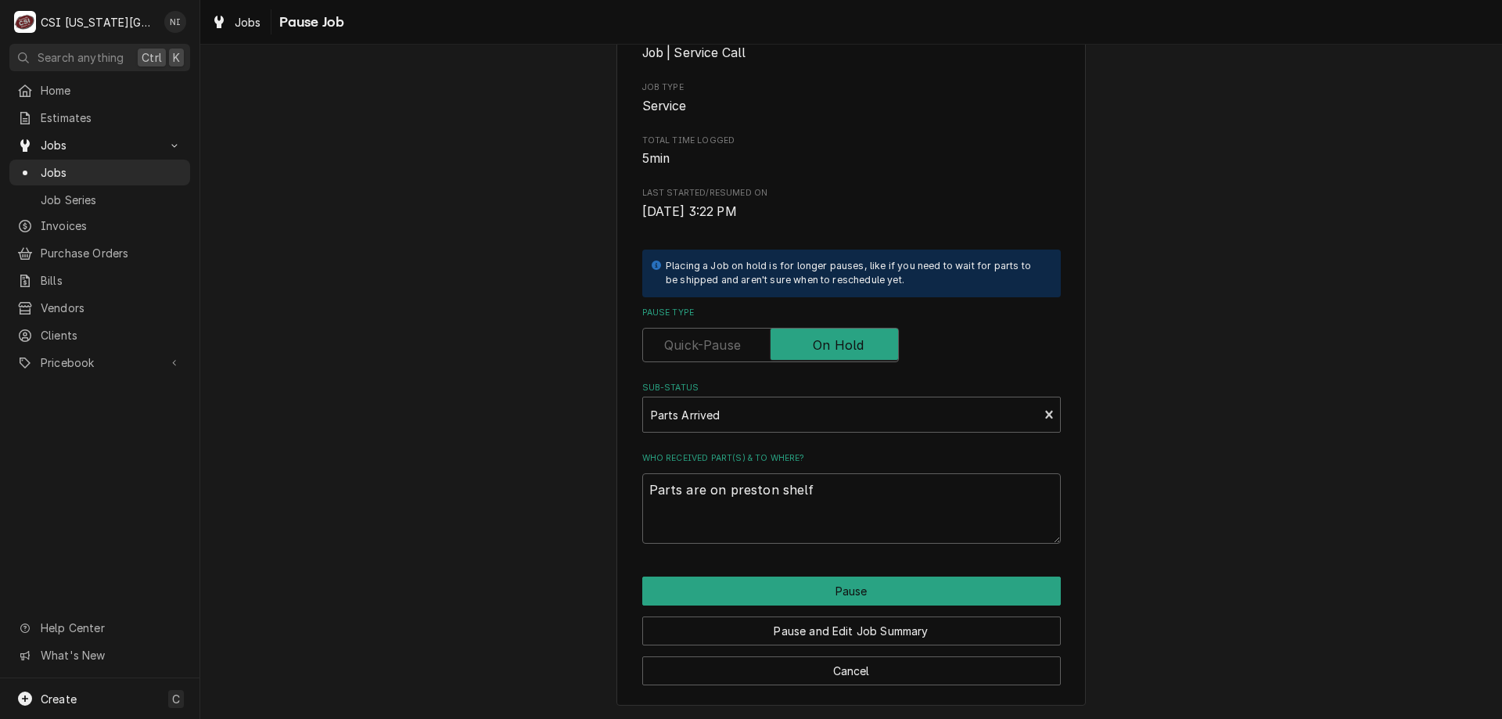
type textarea "x"
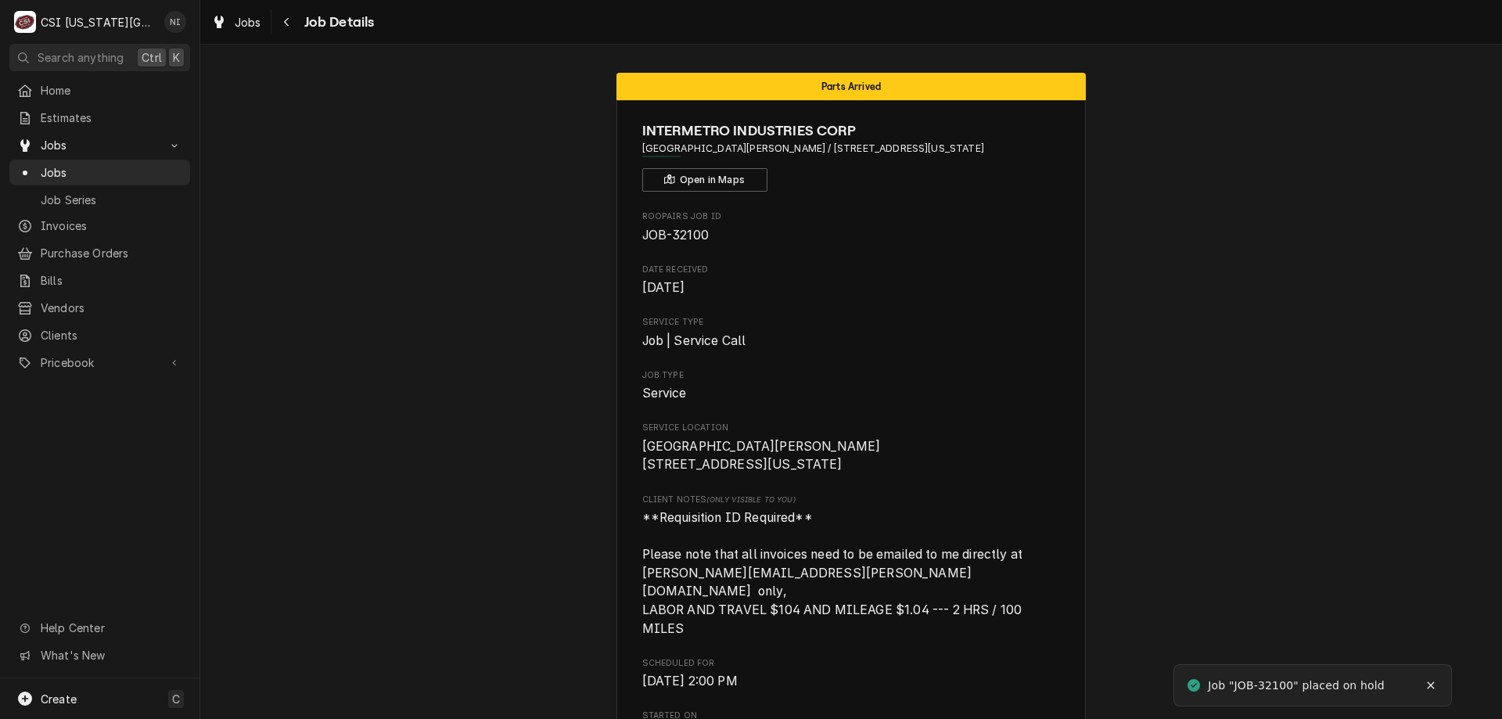
click at [152, 164] on span "Jobs" at bounding box center [112, 172] width 142 height 16
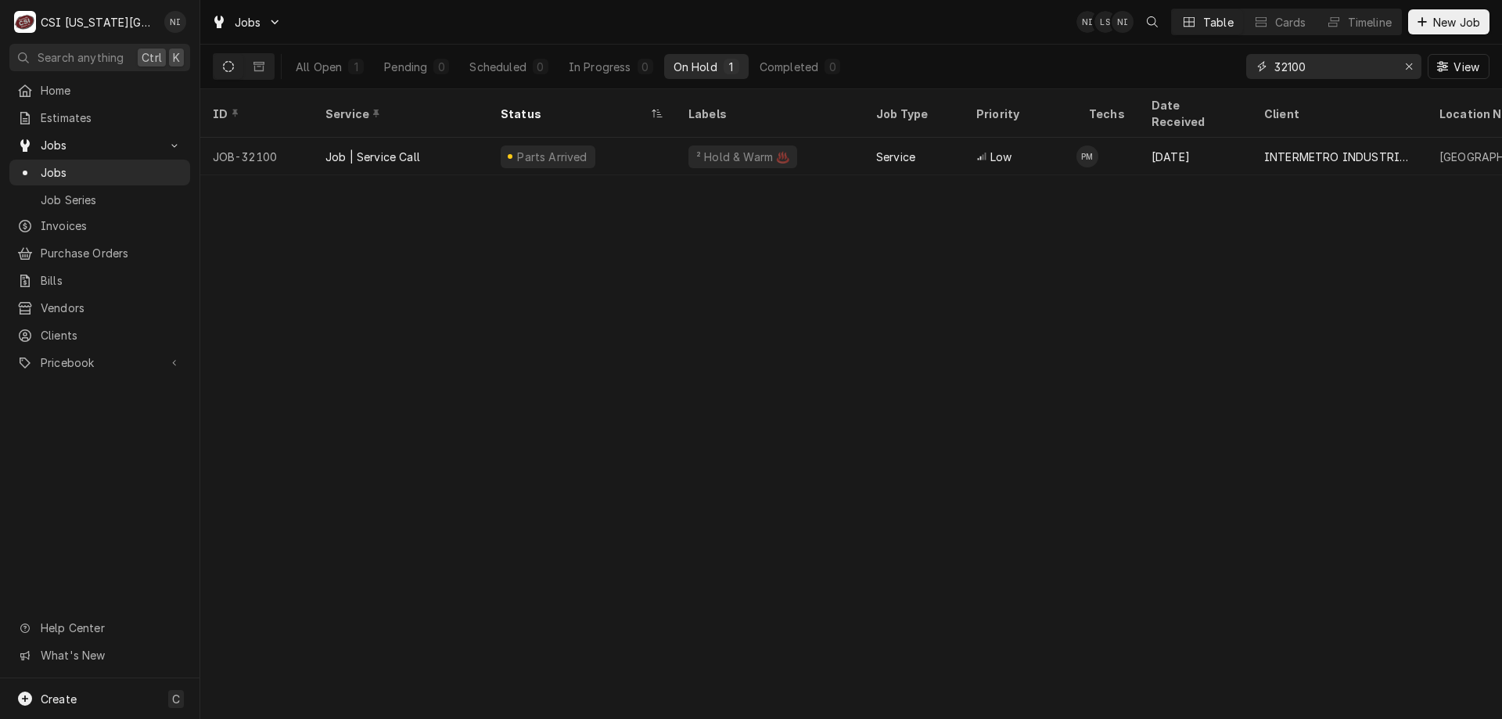
drag, startPoint x: 1325, startPoint y: 69, endPoint x: 1242, endPoint y: 68, distance: 82.9
click at [1242, 68] on div "All Open 1 Pending 0 Scheduled 0 In Progress 0 On Hold 1 Completed 0 32100 View" at bounding box center [851, 67] width 1277 height 44
type input "31442"
click at [642, 138] on div "Parts Ordered" at bounding box center [582, 157] width 188 height 38
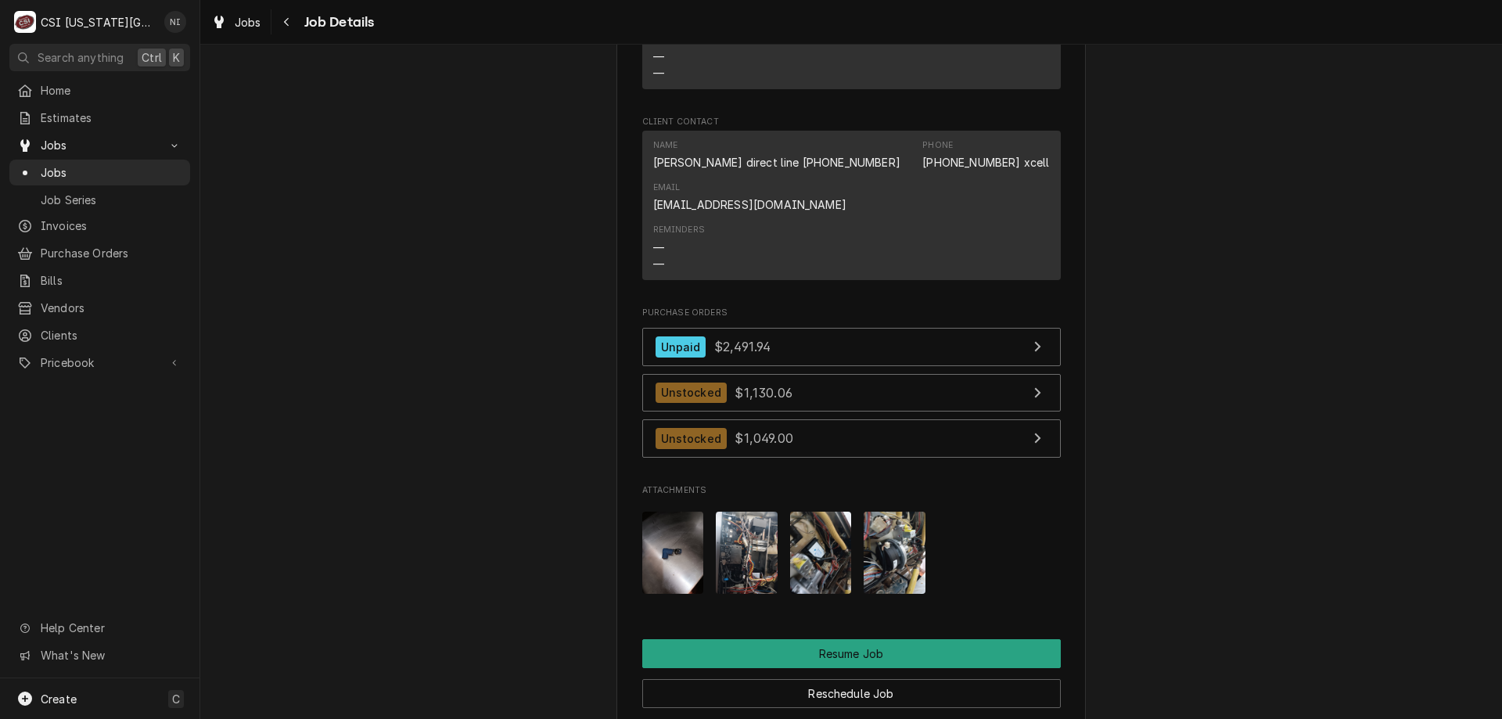
scroll to position [3149, 0]
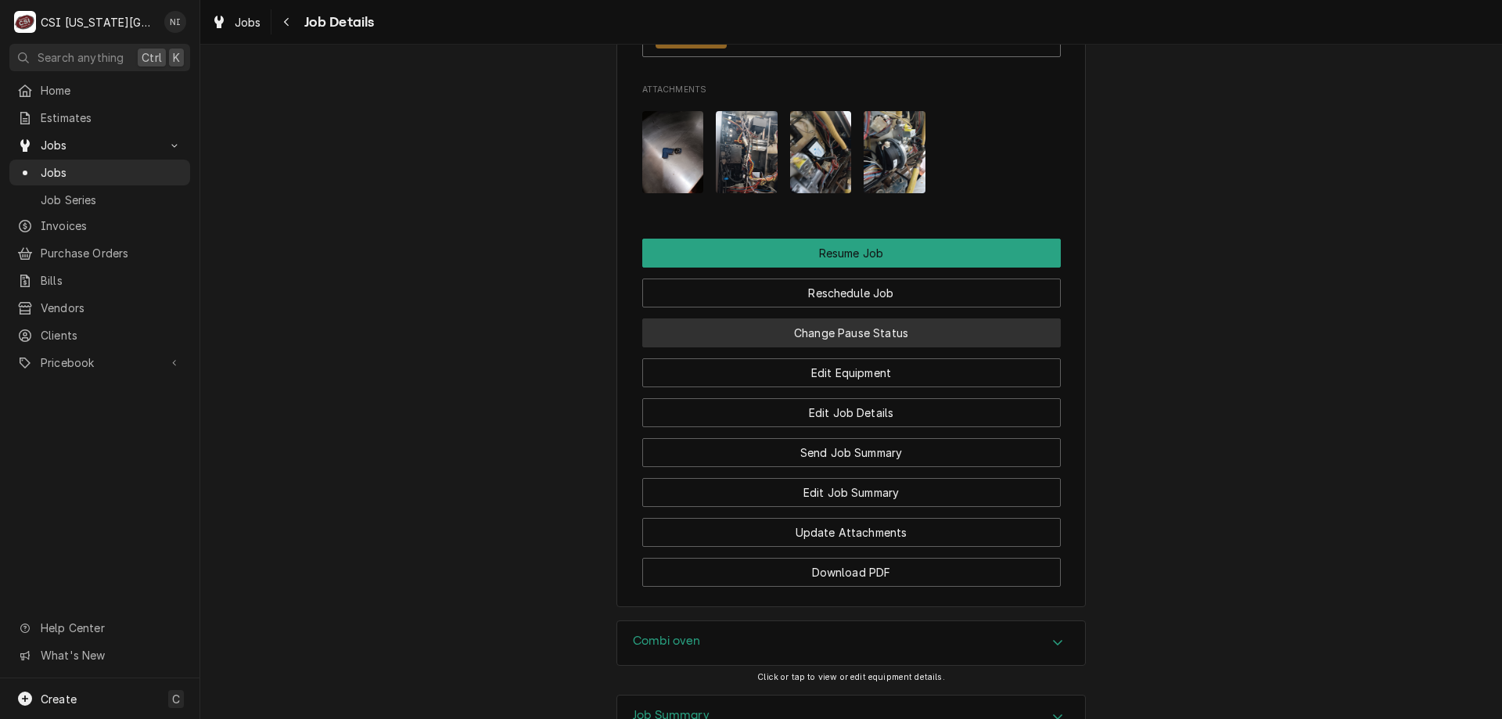
click at [987, 347] on button "Change Pause Status" at bounding box center [851, 332] width 419 height 29
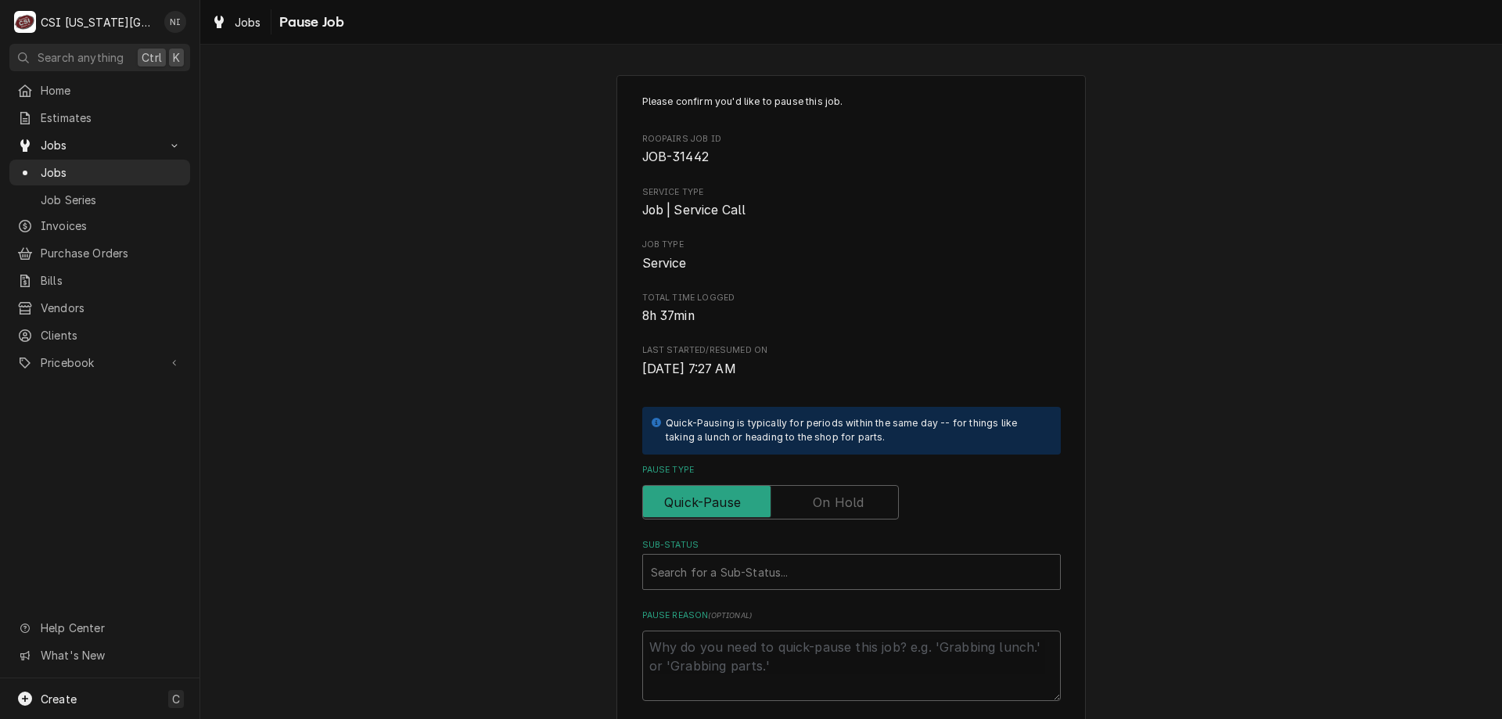
drag, startPoint x: 835, startPoint y: 502, endPoint x: 793, endPoint y: 530, distance: 51.2
click at [833, 509] on label "Pause Type" at bounding box center [770, 502] width 257 height 34
click at [833, 509] on input "Pause Type" at bounding box center [770, 502] width 243 height 34
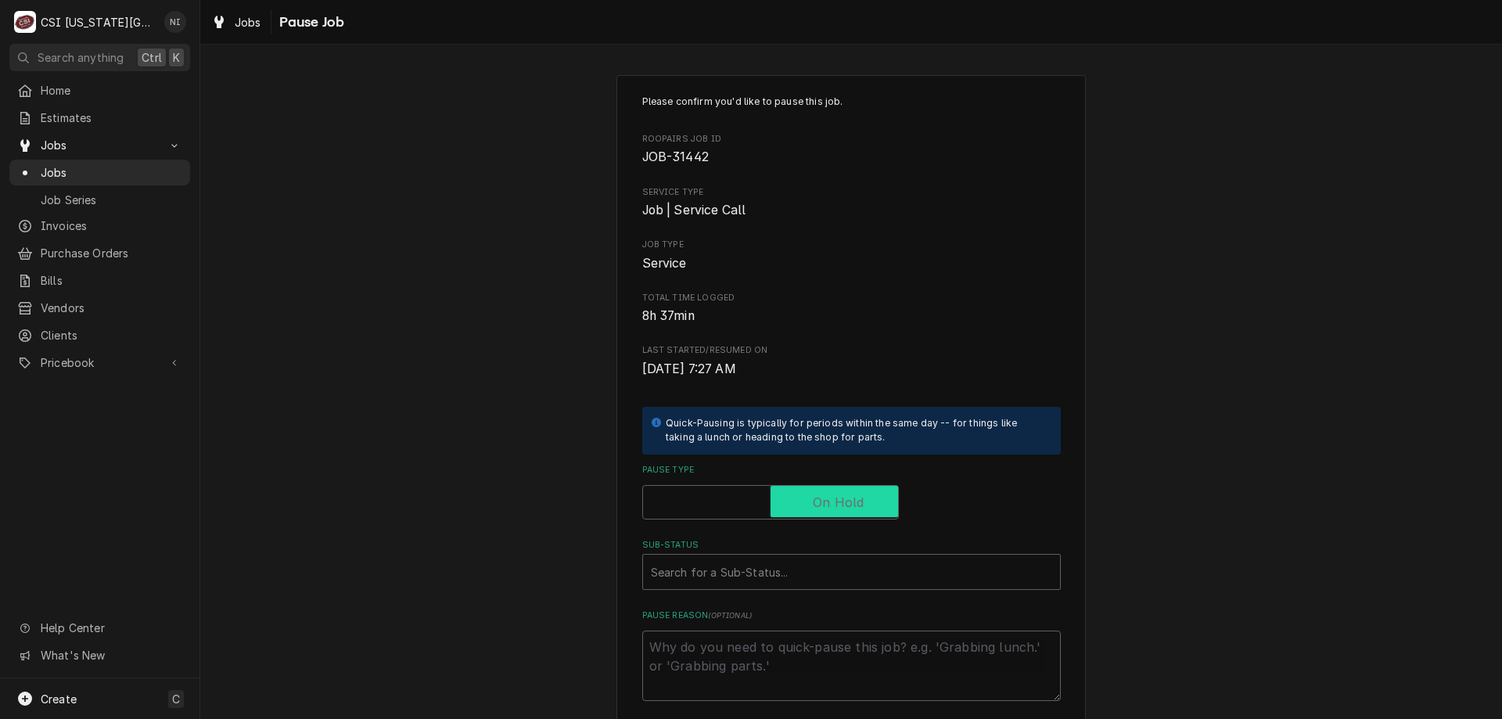
checkbox input "true"
click at [780, 566] on div "Sub-Status" at bounding box center [851, 572] width 401 height 28
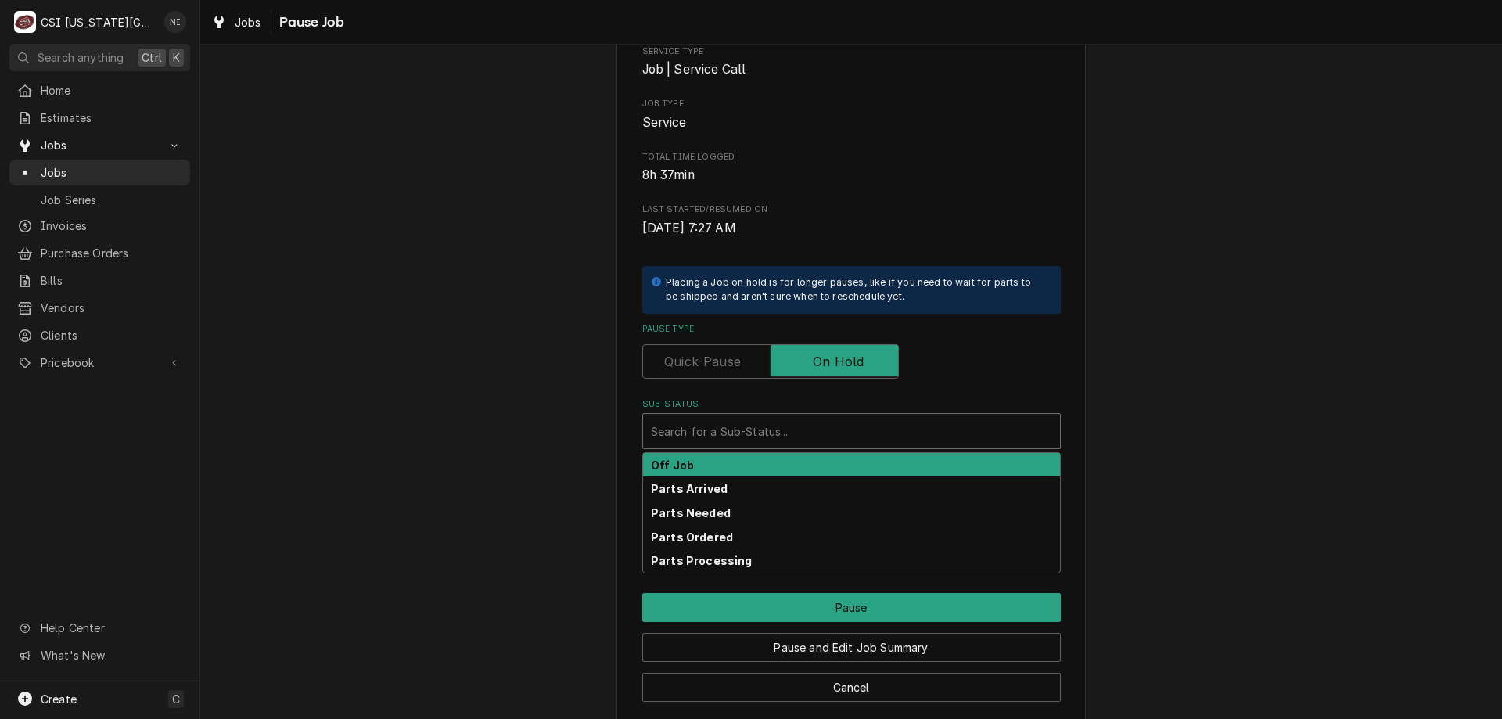
scroll to position [157, 0]
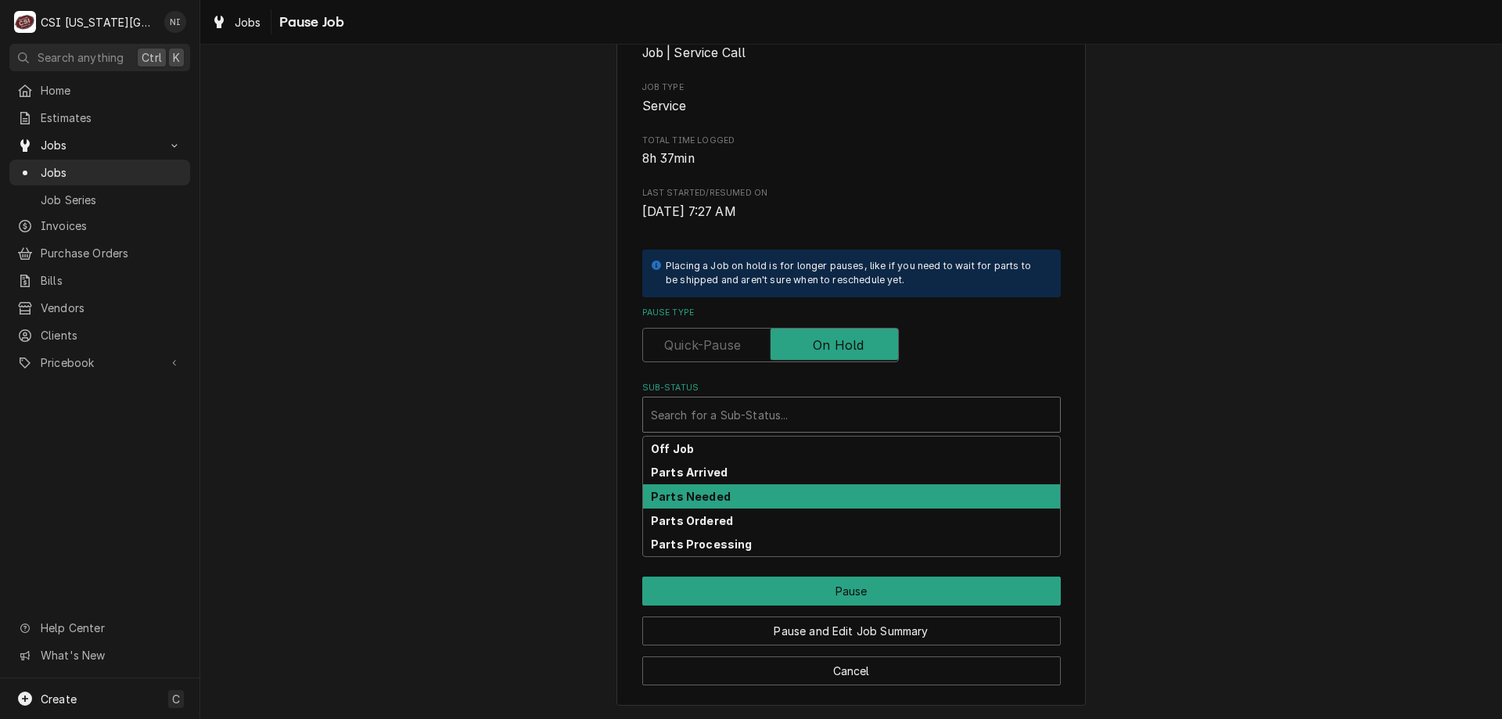
click at [738, 480] on div "Parts Arrived" at bounding box center [851, 472] width 417 height 24
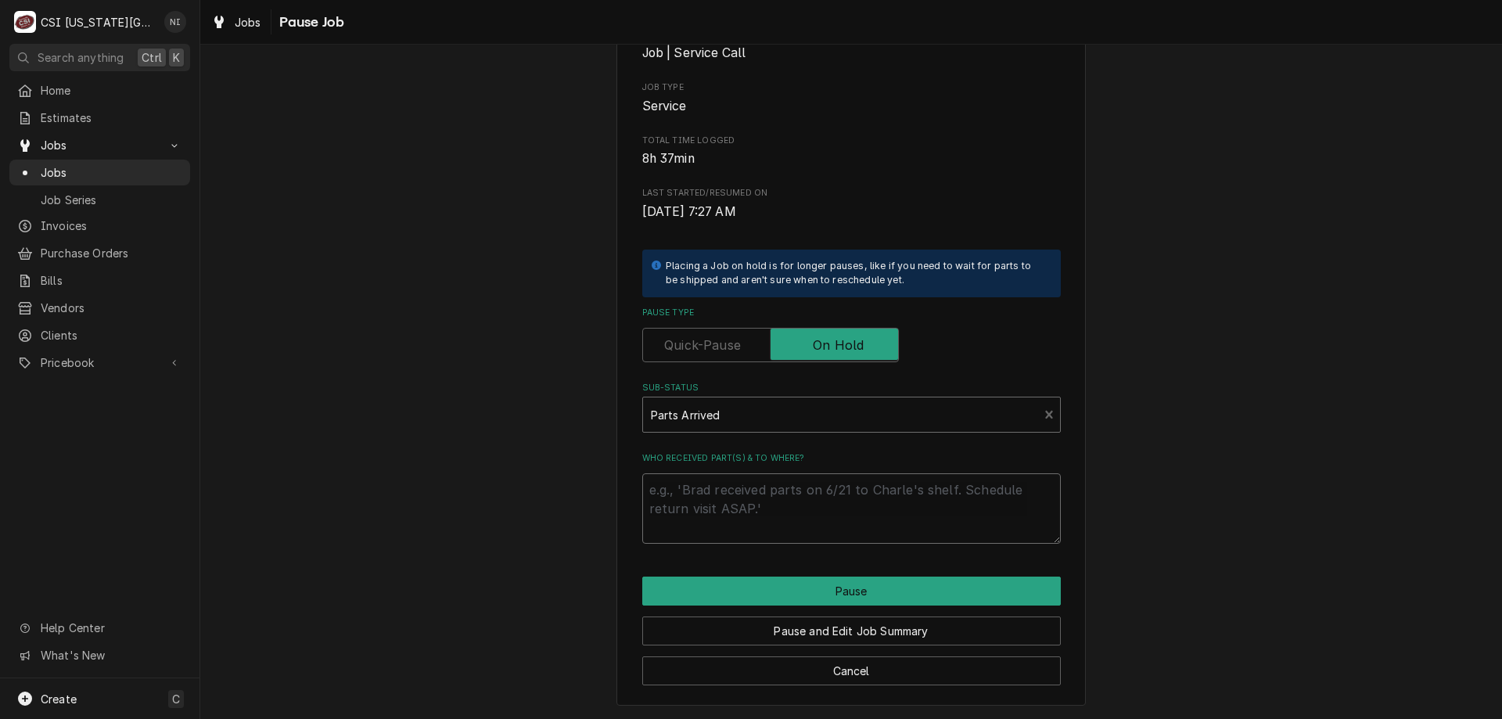
click at [734, 491] on textarea "Who received part(s) & to where?" at bounding box center [851, 508] width 419 height 70
type textarea "x"
type textarea "p"
type textarea "x"
type textarea "pa"
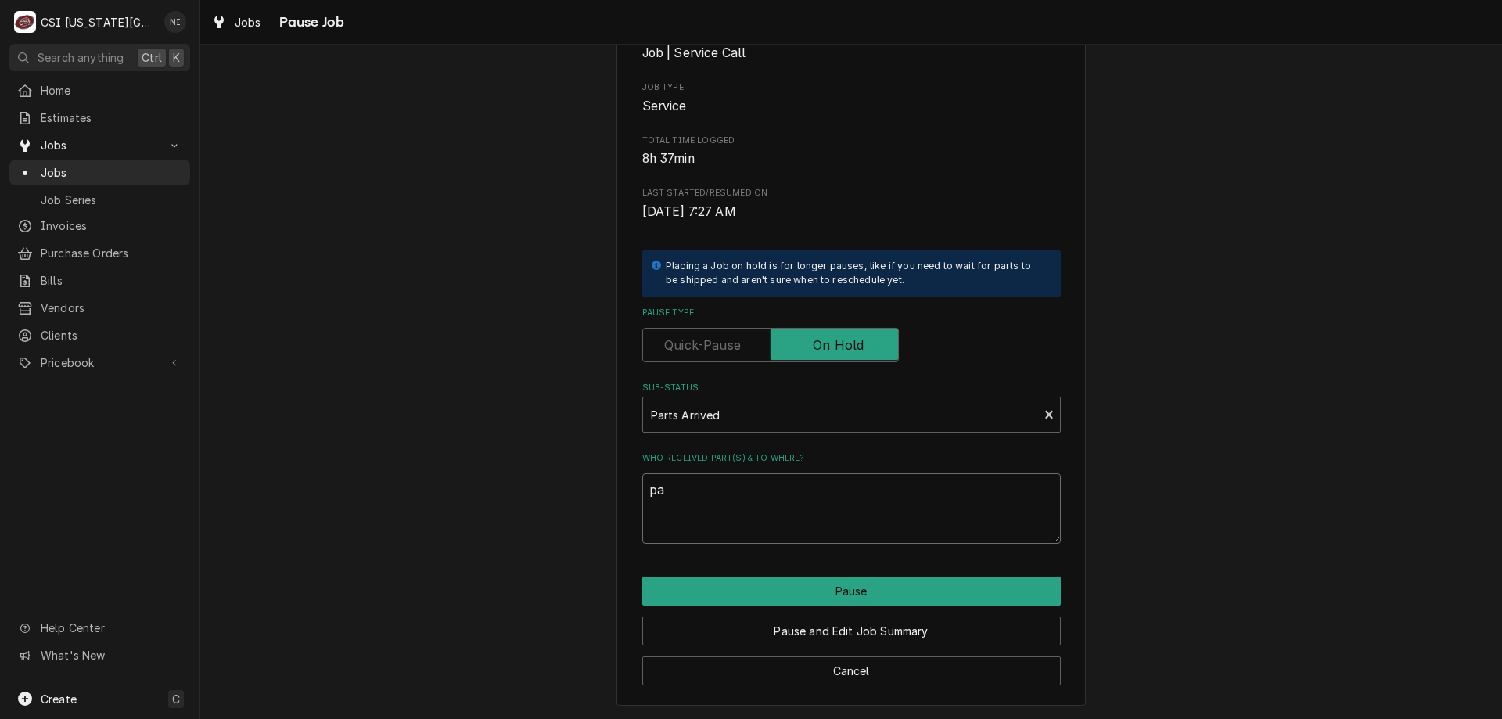
type textarea "x"
type textarea "par"
type textarea "x"
type textarea "part"
type textarea "x"
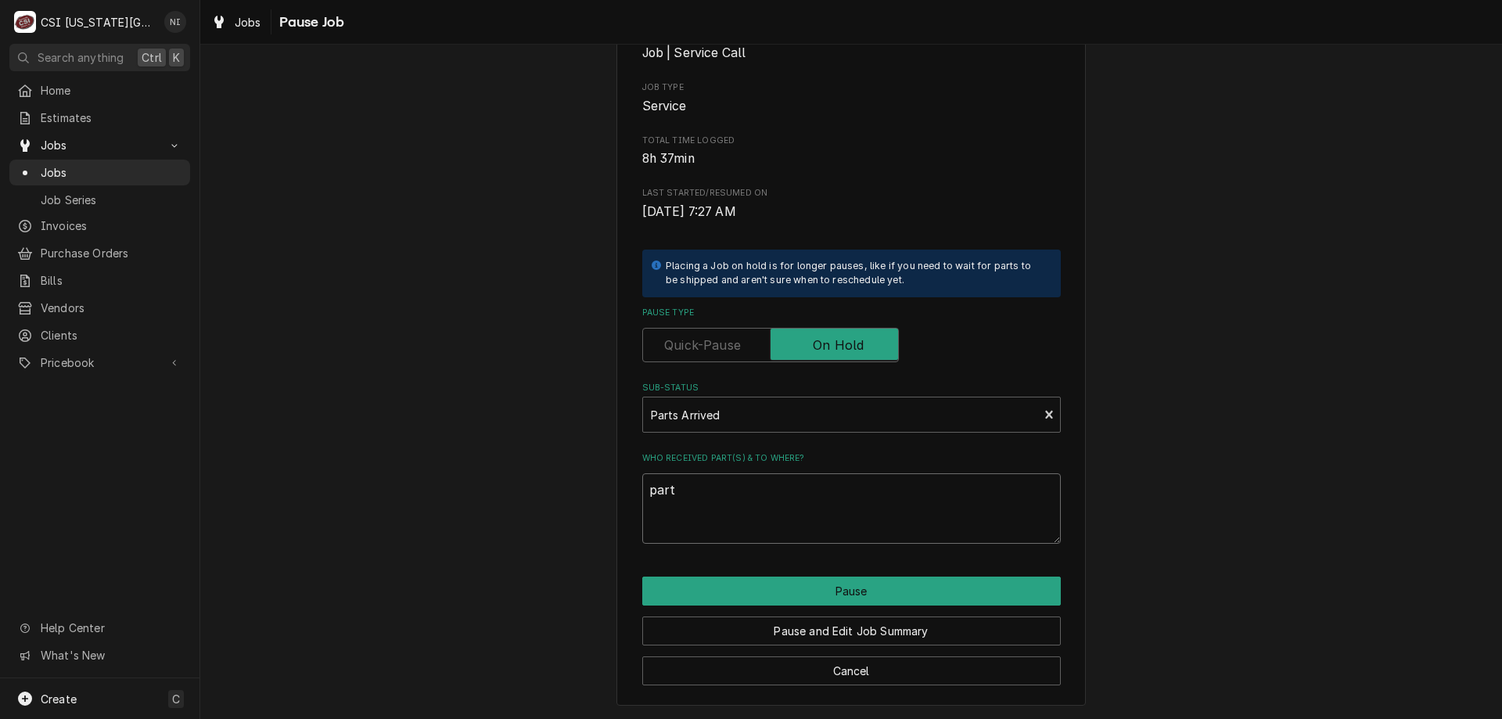
type textarea "parts"
type textarea "x"
type textarea "parts"
type textarea "x"
type textarea "parts o"
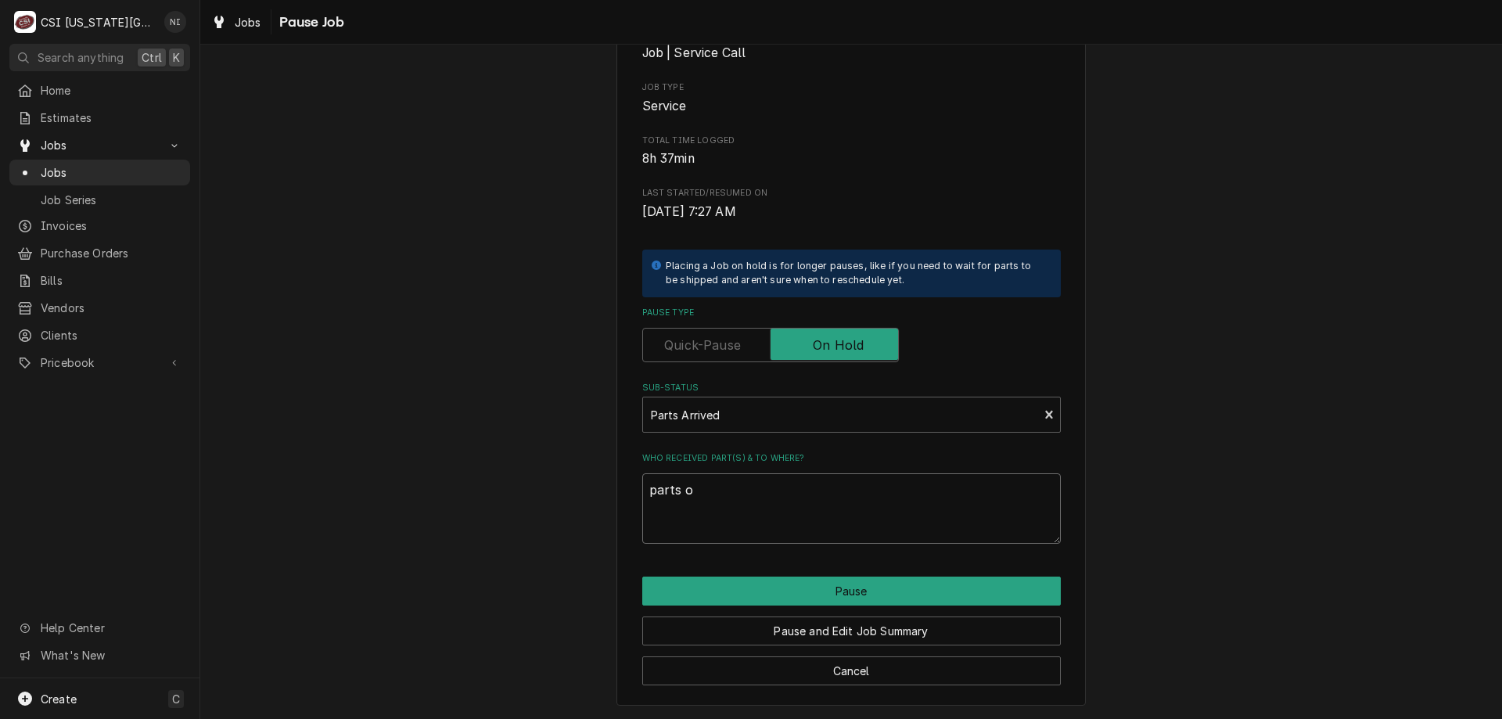
type textarea "x"
type textarea "parts on"
type textarea "x"
type textarea "parts on"
type textarea "x"
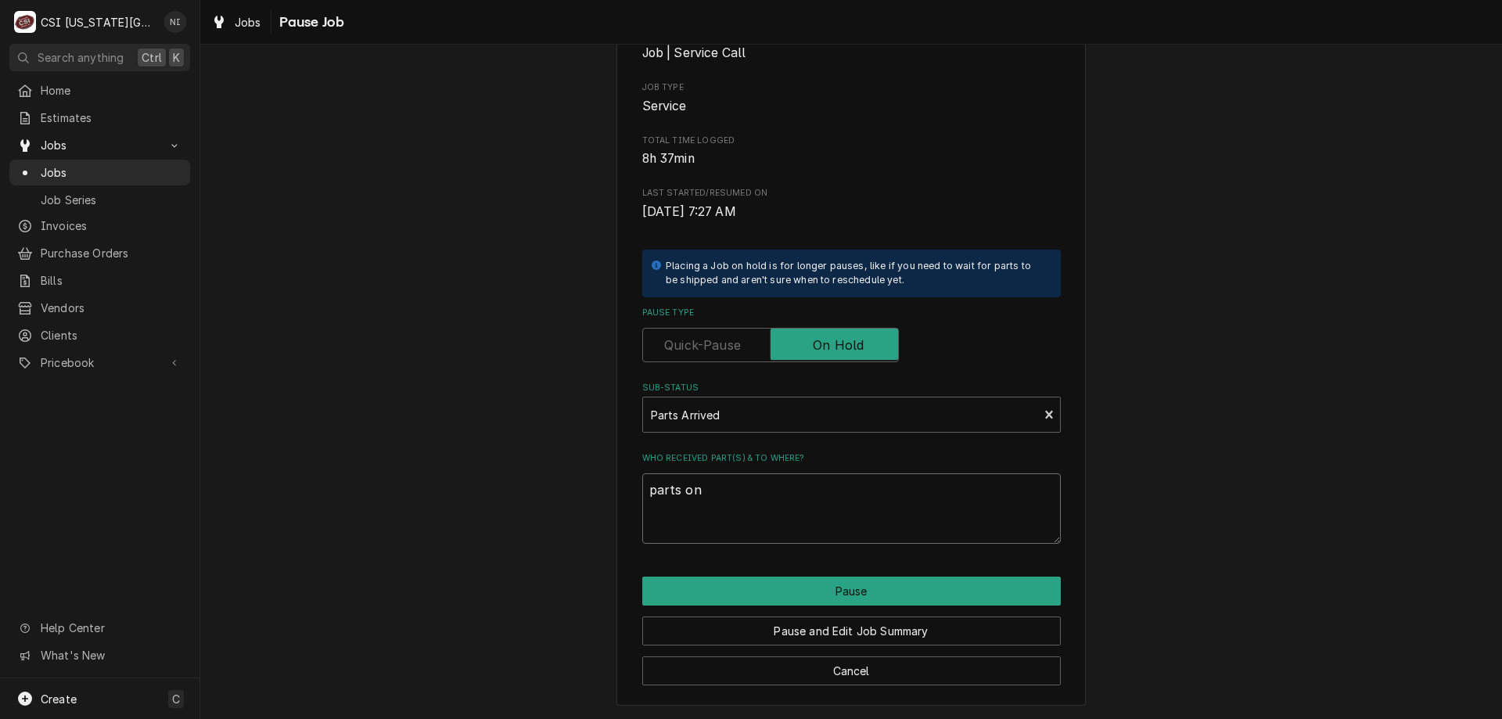
type textarea "parts on j"
type textarea "x"
type textarea "parts on ji"
type textarea "x"
type textarea "parts on jim"
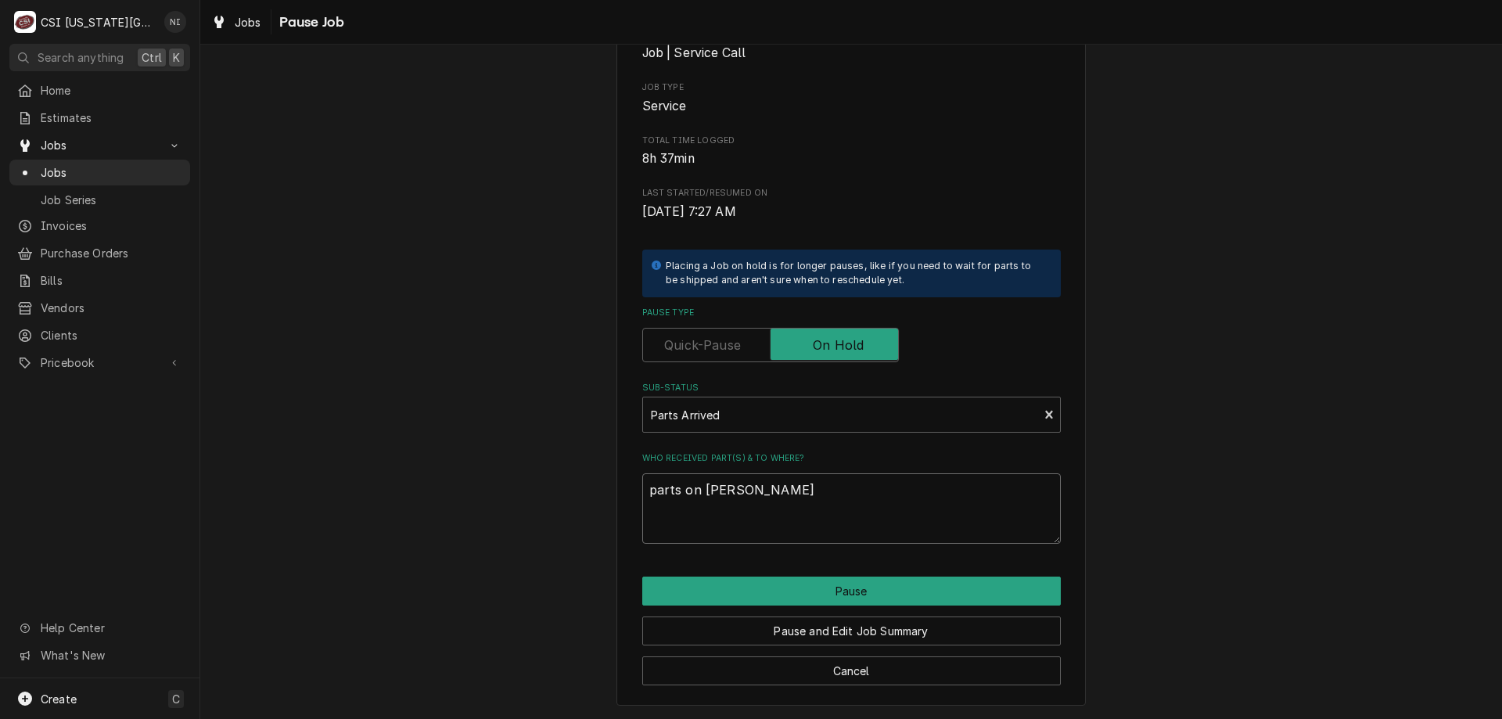
type textarea "x"
type textarea "parts on jimm"
type textarea "x"
type textarea "parts on jimmy"
type textarea "x"
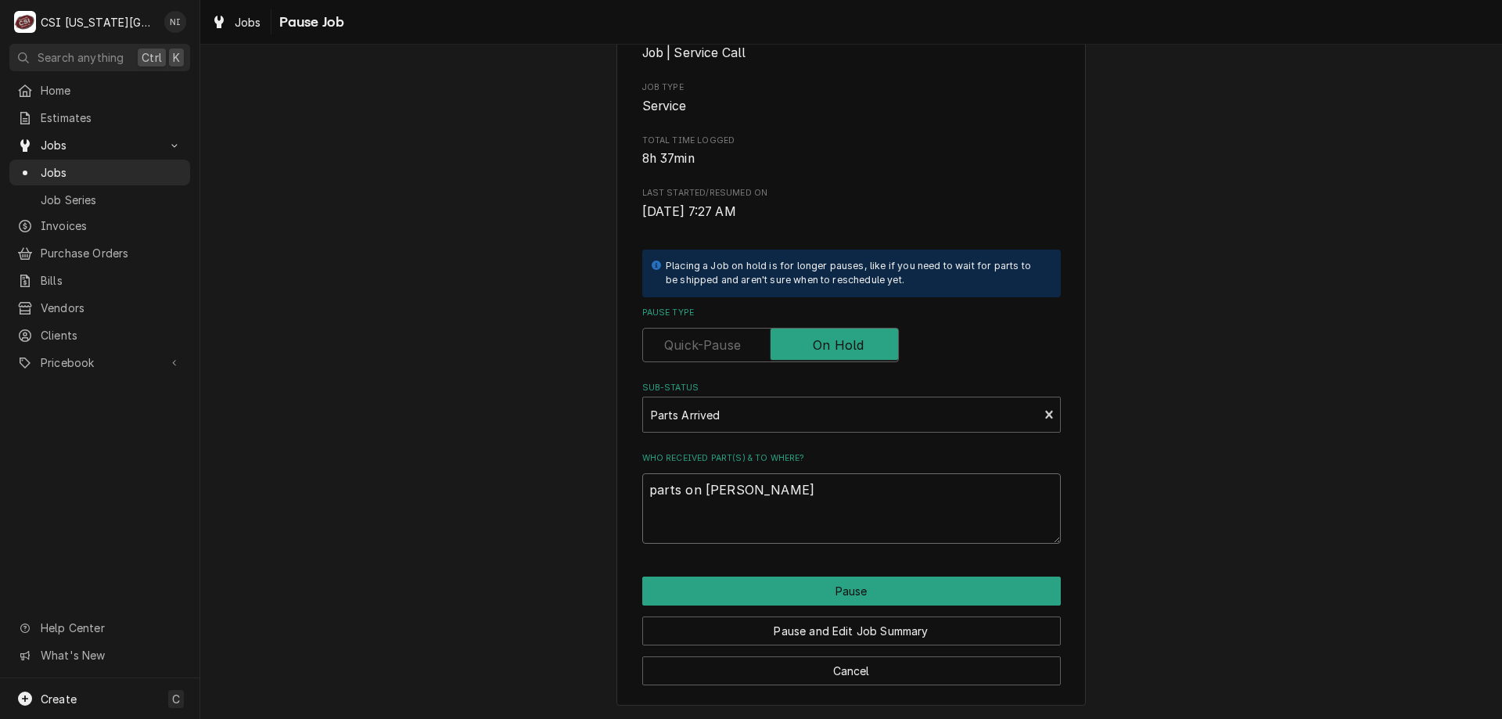
type textarea "parts on jimmy"
type textarea "x"
type textarea "parts on jimmy s"
type textarea "x"
type textarea "parts on jimmy sh"
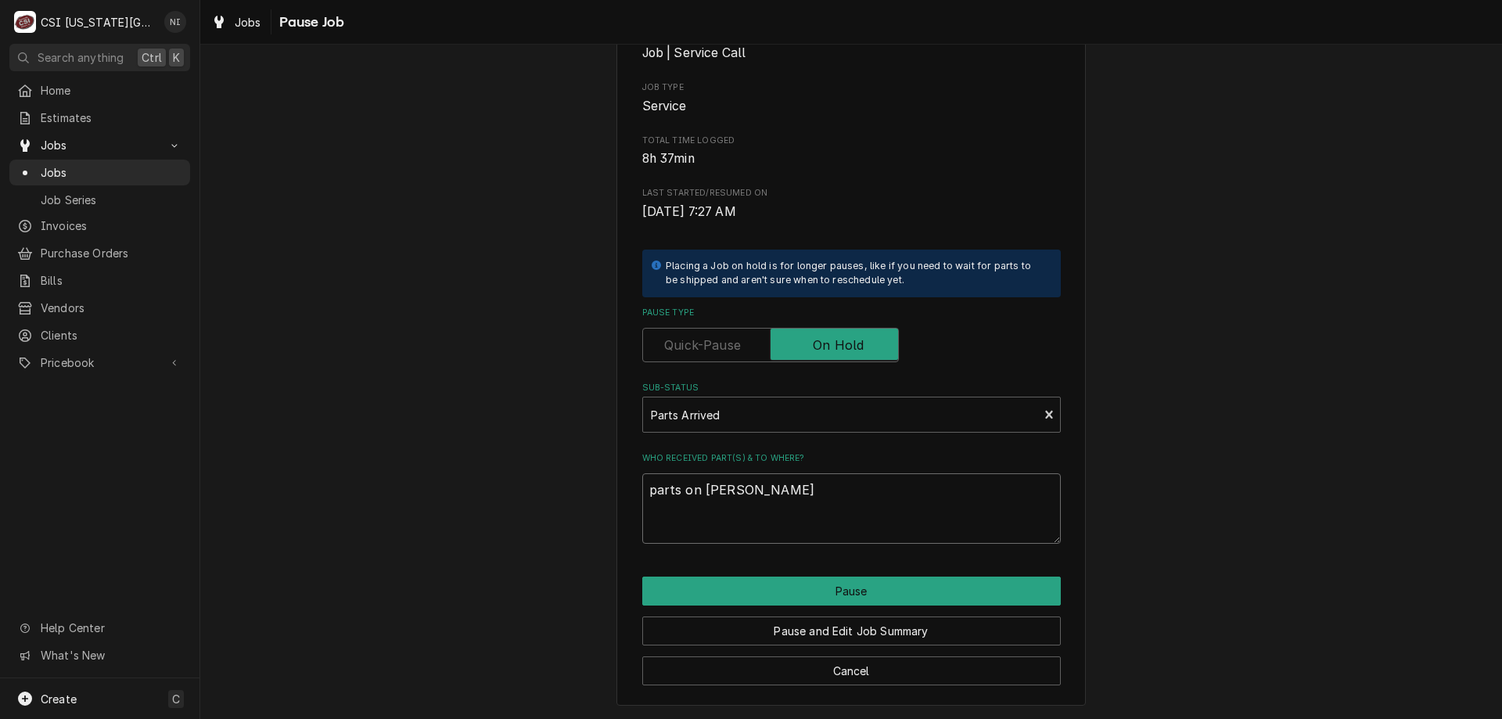
type textarea "x"
type textarea "parts on jimmy she"
type textarea "x"
type textarea "parts on jimmy shel"
type textarea "x"
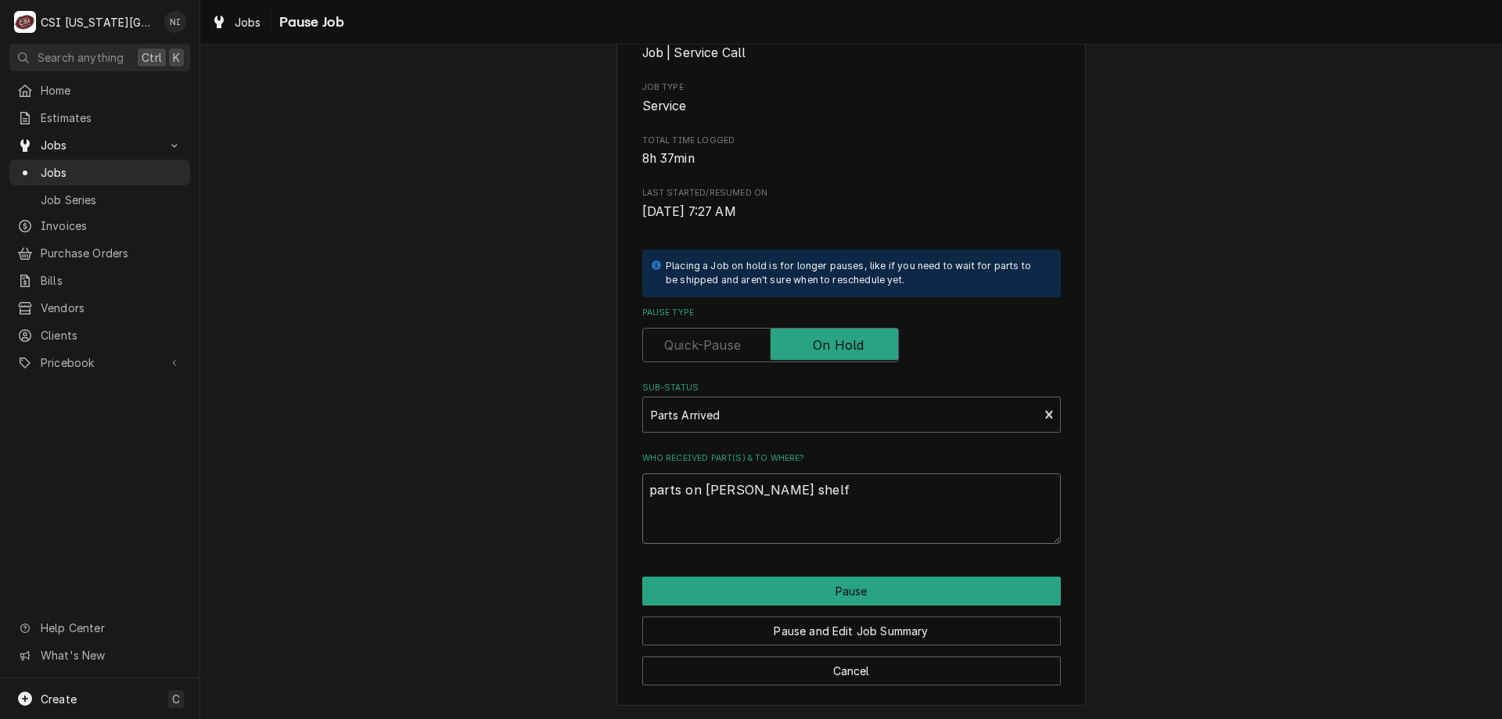
type textarea "parts on jimmy shelf"
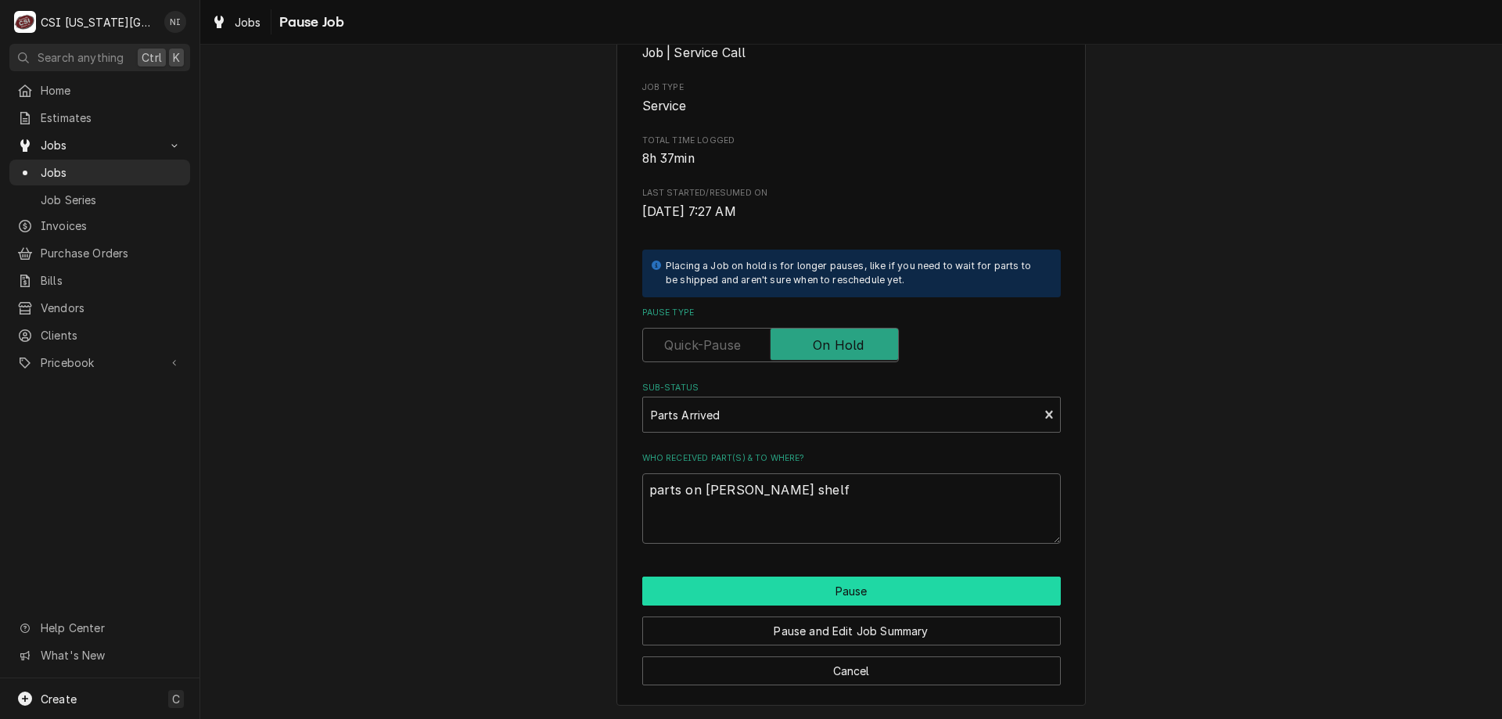
click at [868, 597] on button "Pause" at bounding box center [851, 591] width 419 height 29
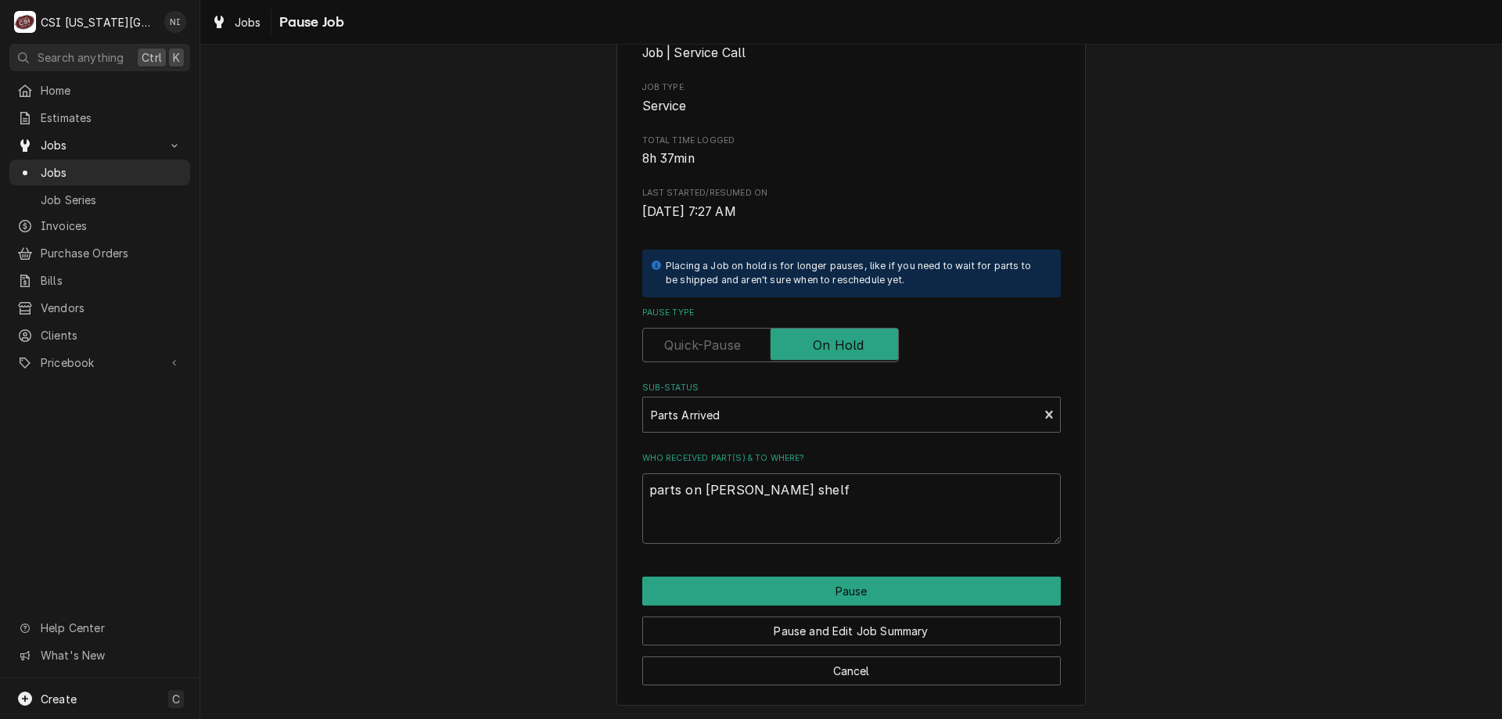
type textarea "x"
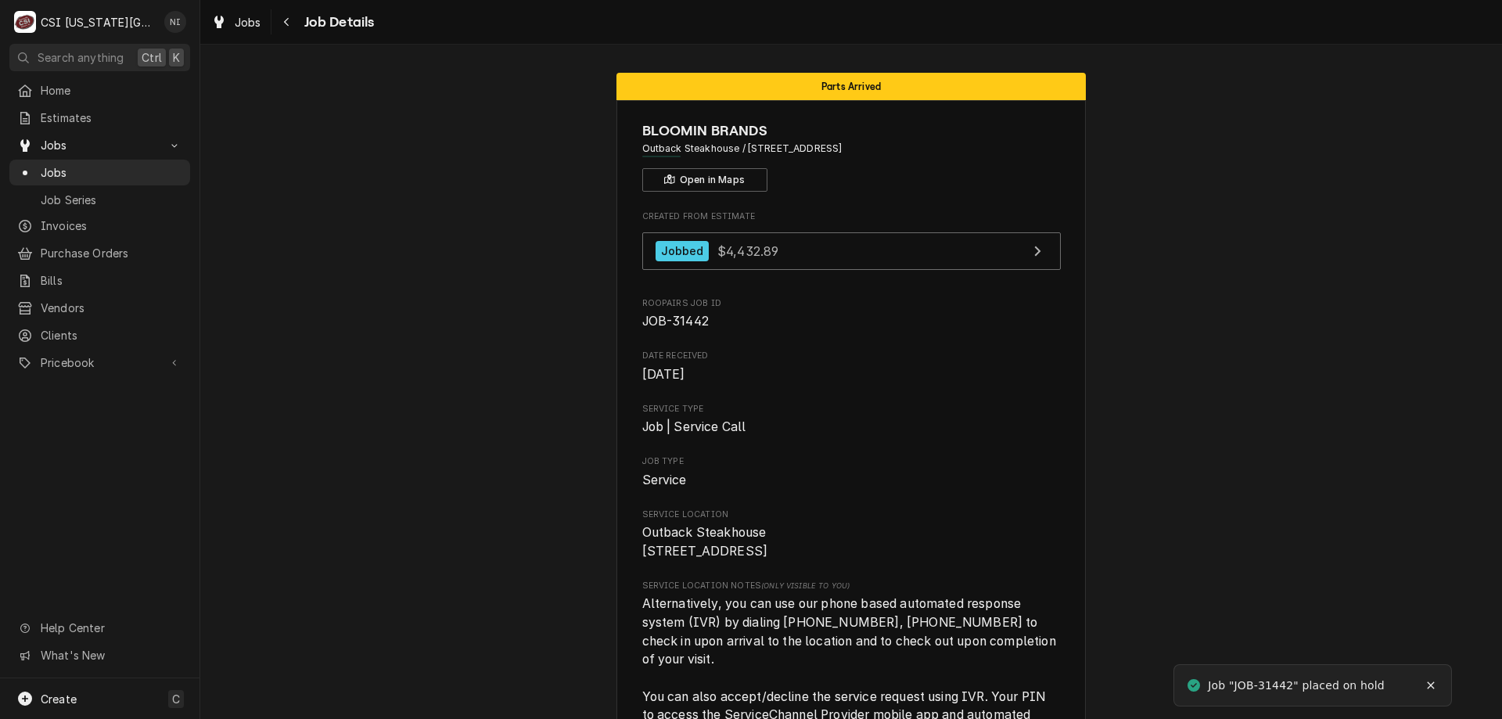
click at [87, 175] on div "Jobs" at bounding box center [100, 173] width 174 height 20
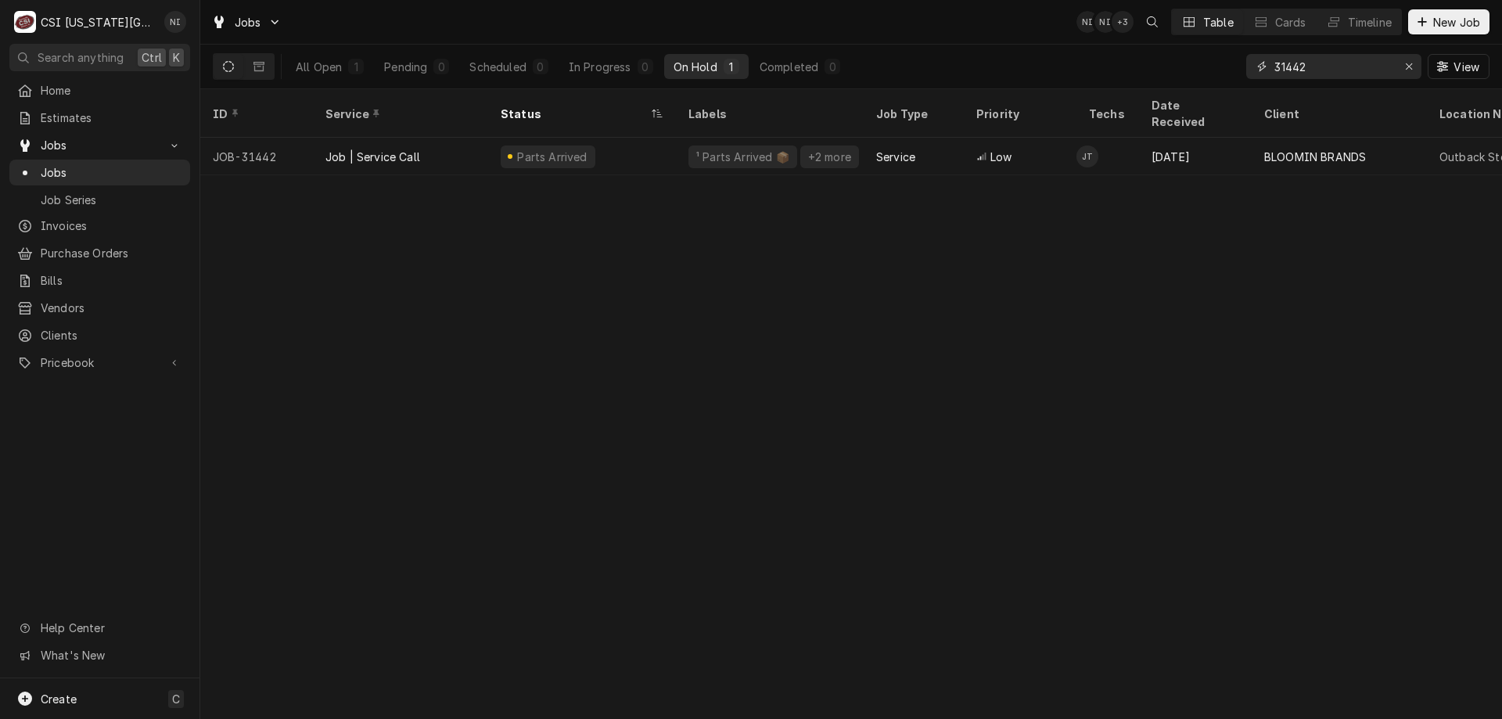
drag, startPoint x: 1264, startPoint y: 67, endPoint x: 1202, endPoint y: 56, distance: 62.8
click at [1202, 56] on div "All Open 1 Pending 0 Scheduled 0 In Progress 0 On Hold 1 Completed 0 31442 View" at bounding box center [851, 67] width 1277 height 44
type input "32122"
click at [411, 138] on div "Job | Service Call" at bounding box center [400, 157] width 175 height 38
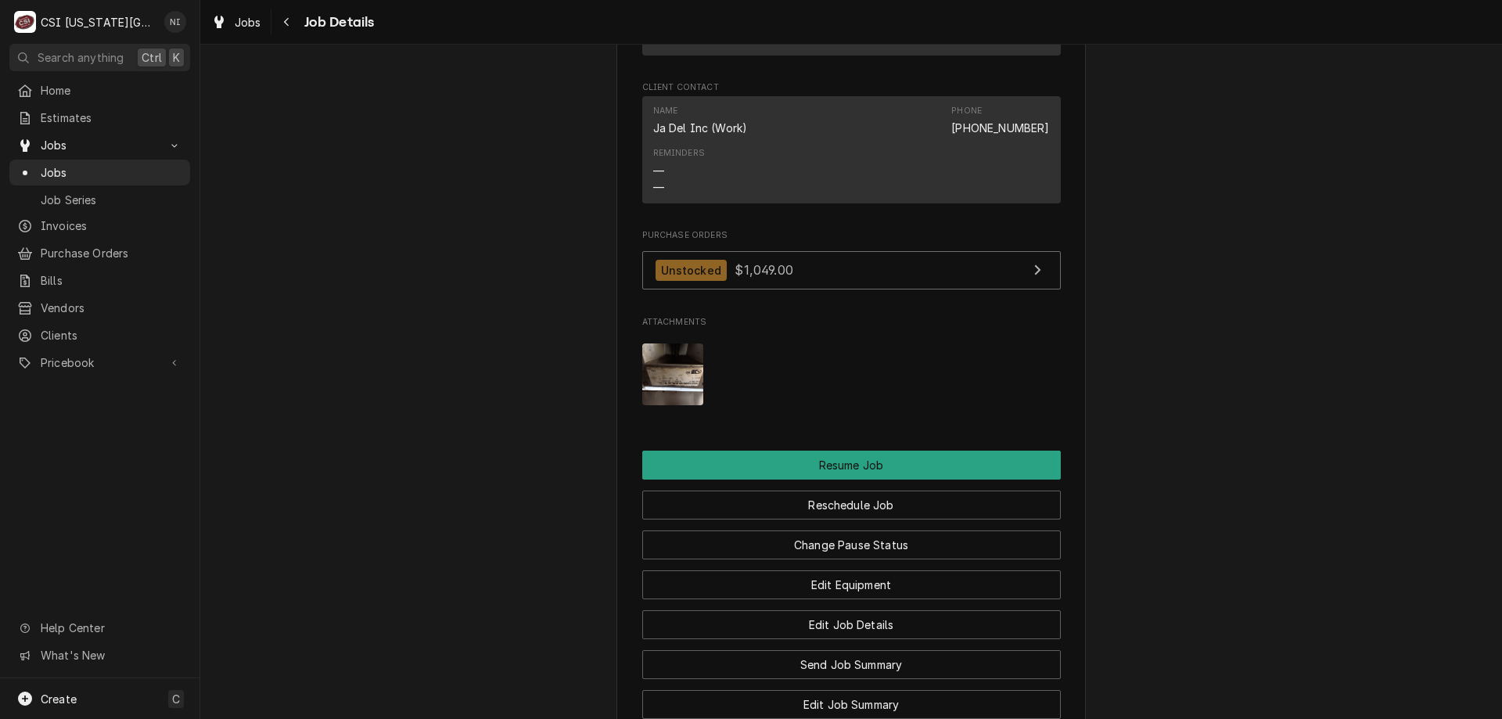
scroll to position [2062, 0]
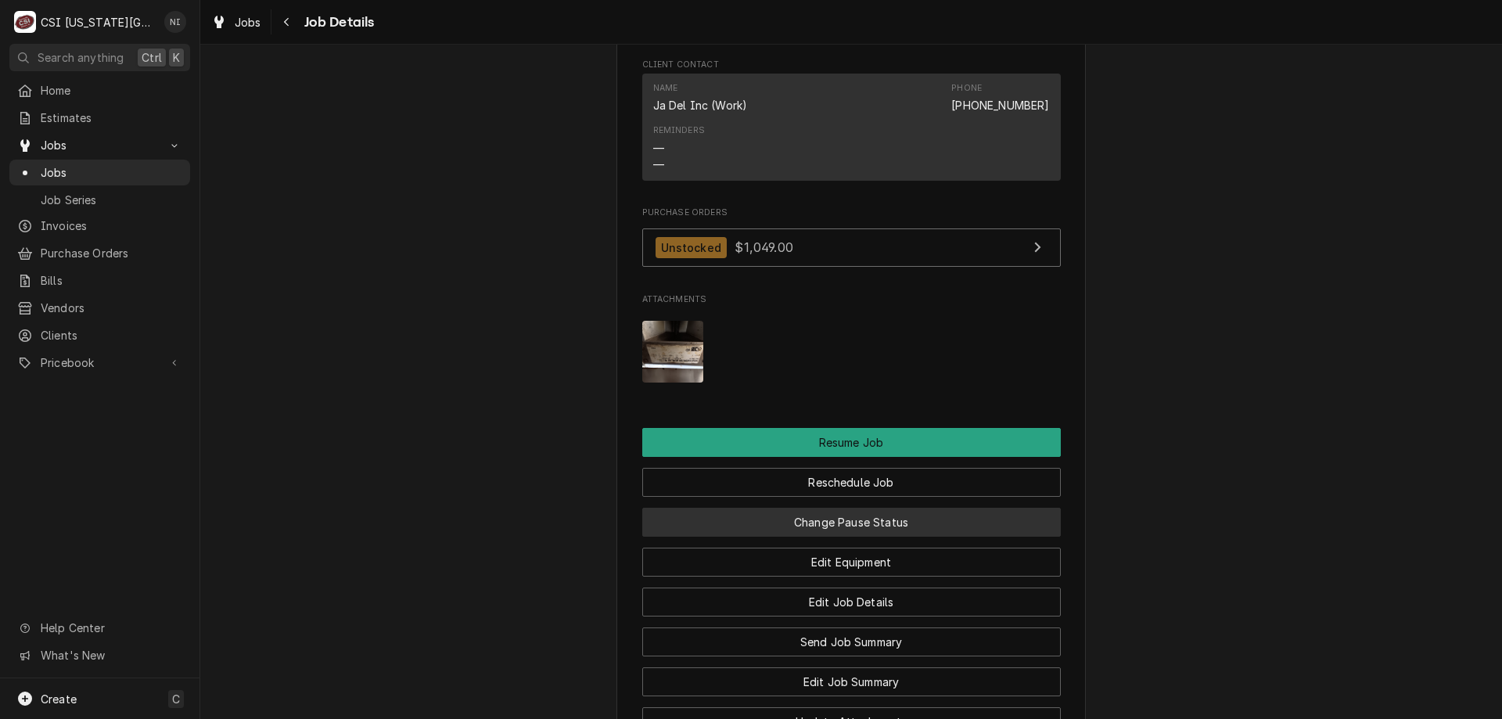
click at [876, 508] on button "Change Pause Status" at bounding box center [851, 522] width 419 height 29
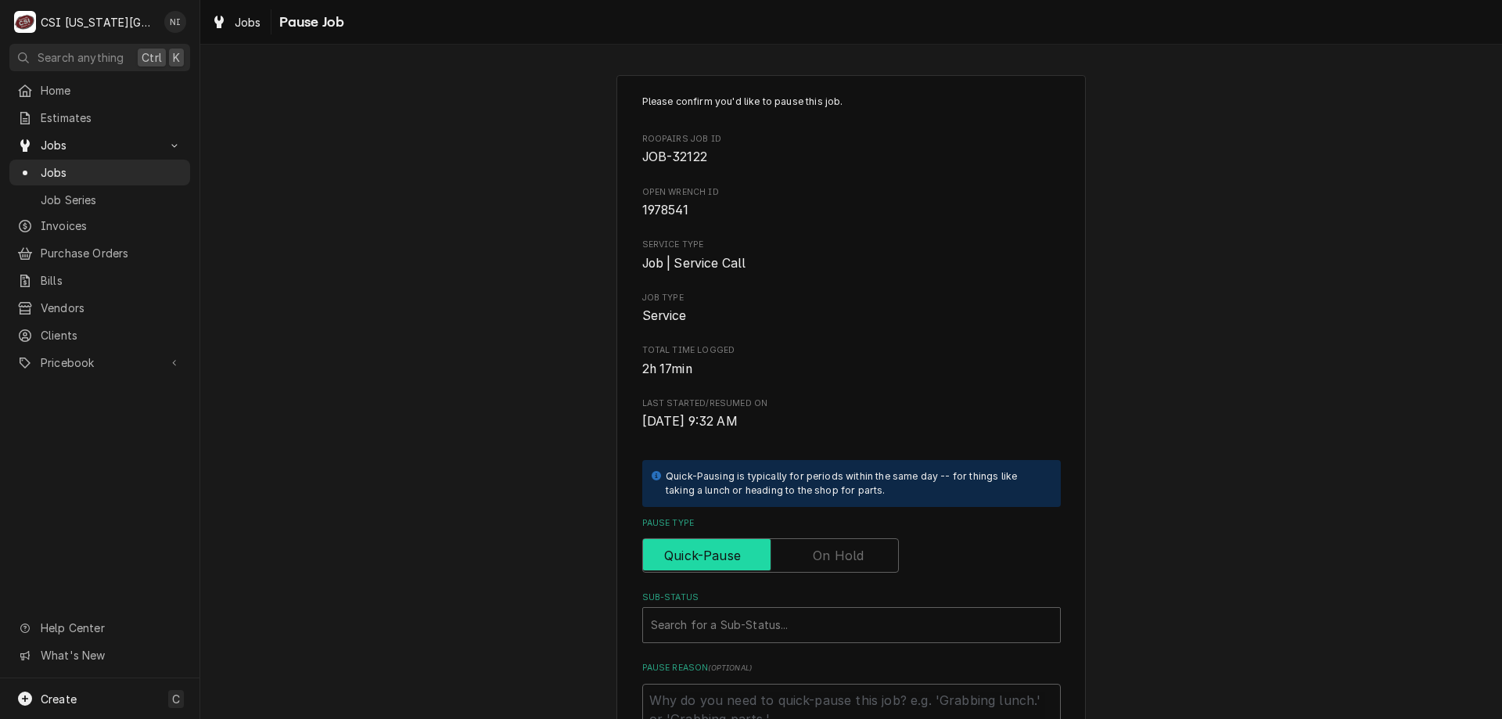
drag, startPoint x: 876, startPoint y: 550, endPoint x: 835, endPoint y: 567, distance: 44.9
click at [876, 550] on input "Pause Type" at bounding box center [770, 555] width 243 height 34
checkbox input "true"
drag, startPoint x: 814, startPoint y: 617, endPoint x: 807, endPoint y: 628, distance: 12.4
click at [814, 619] on div "Sub-Status" at bounding box center [851, 625] width 401 height 28
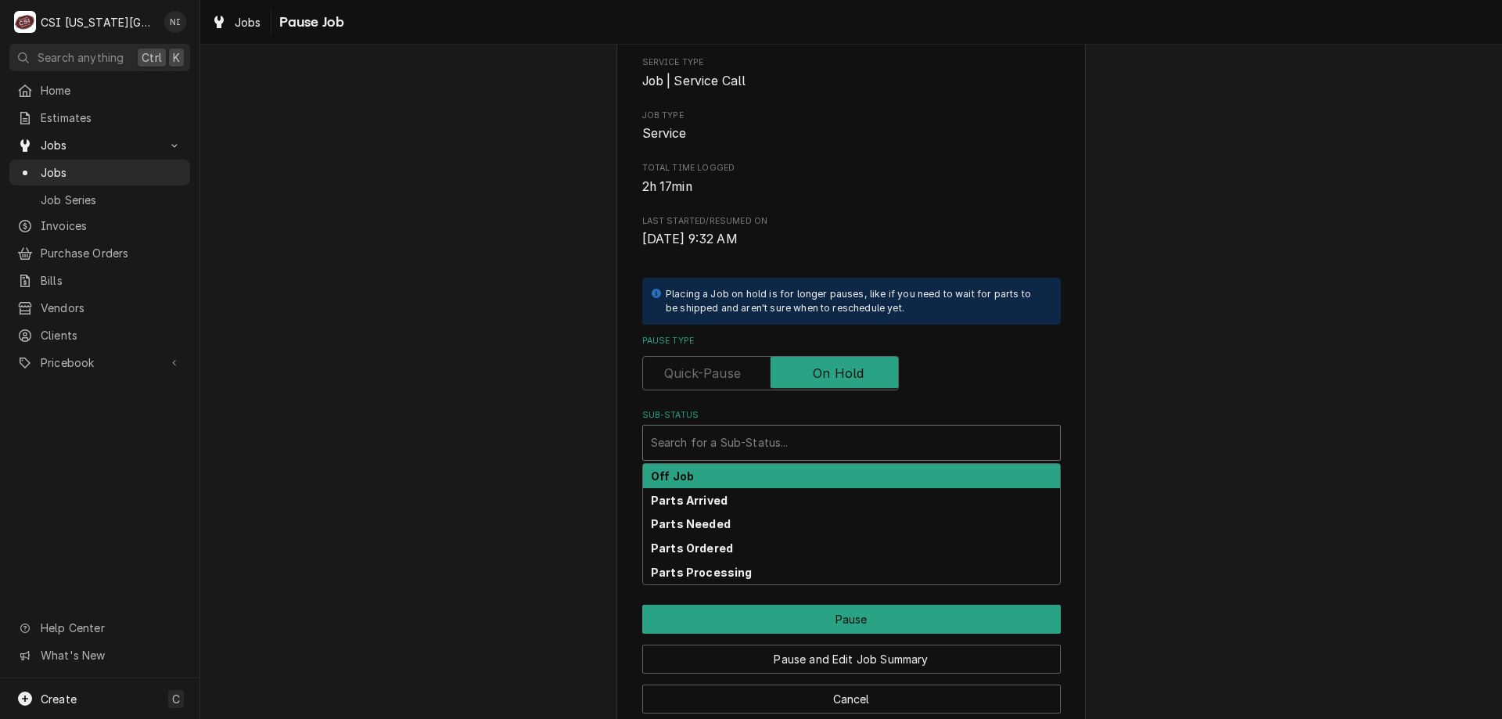
scroll to position [210, 0]
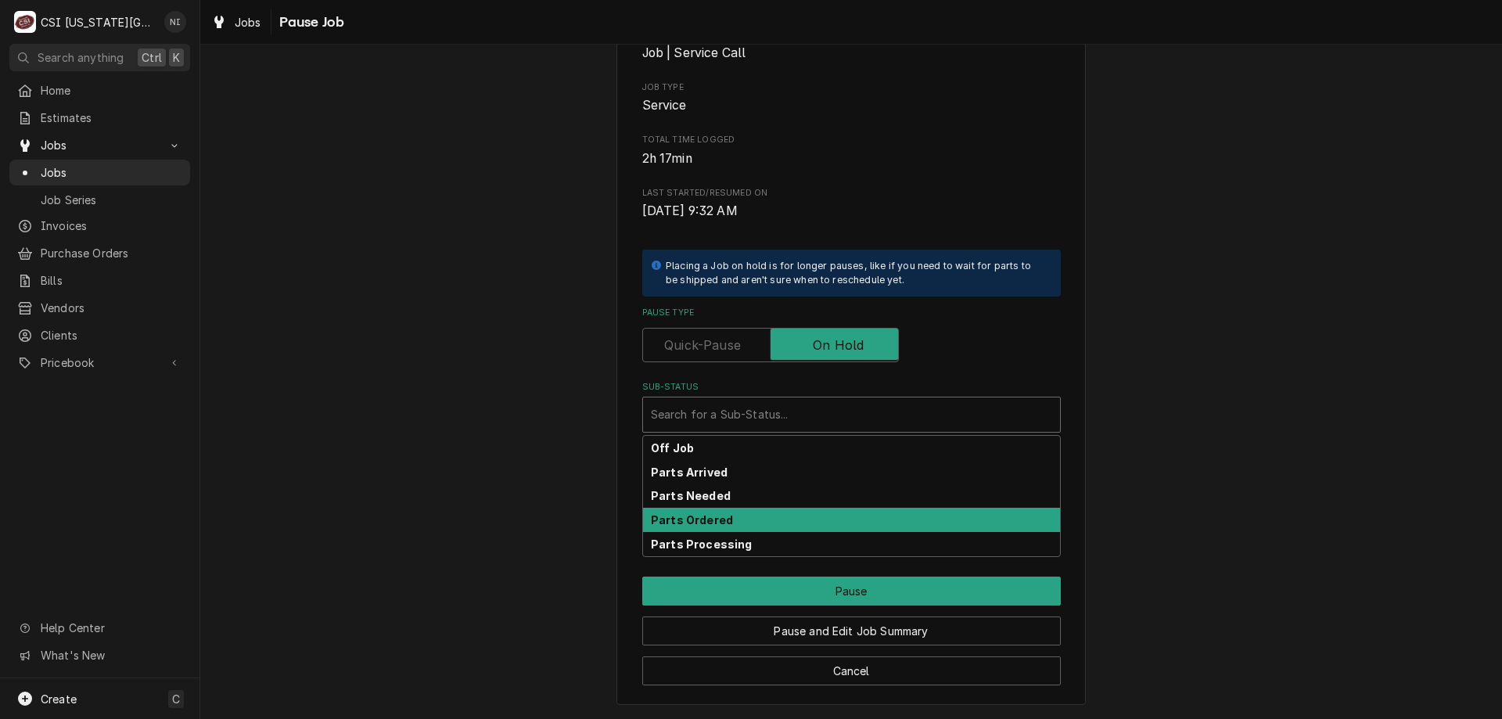
click at [685, 520] on strong "Parts Ordered" at bounding box center [692, 519] width 82 height 13
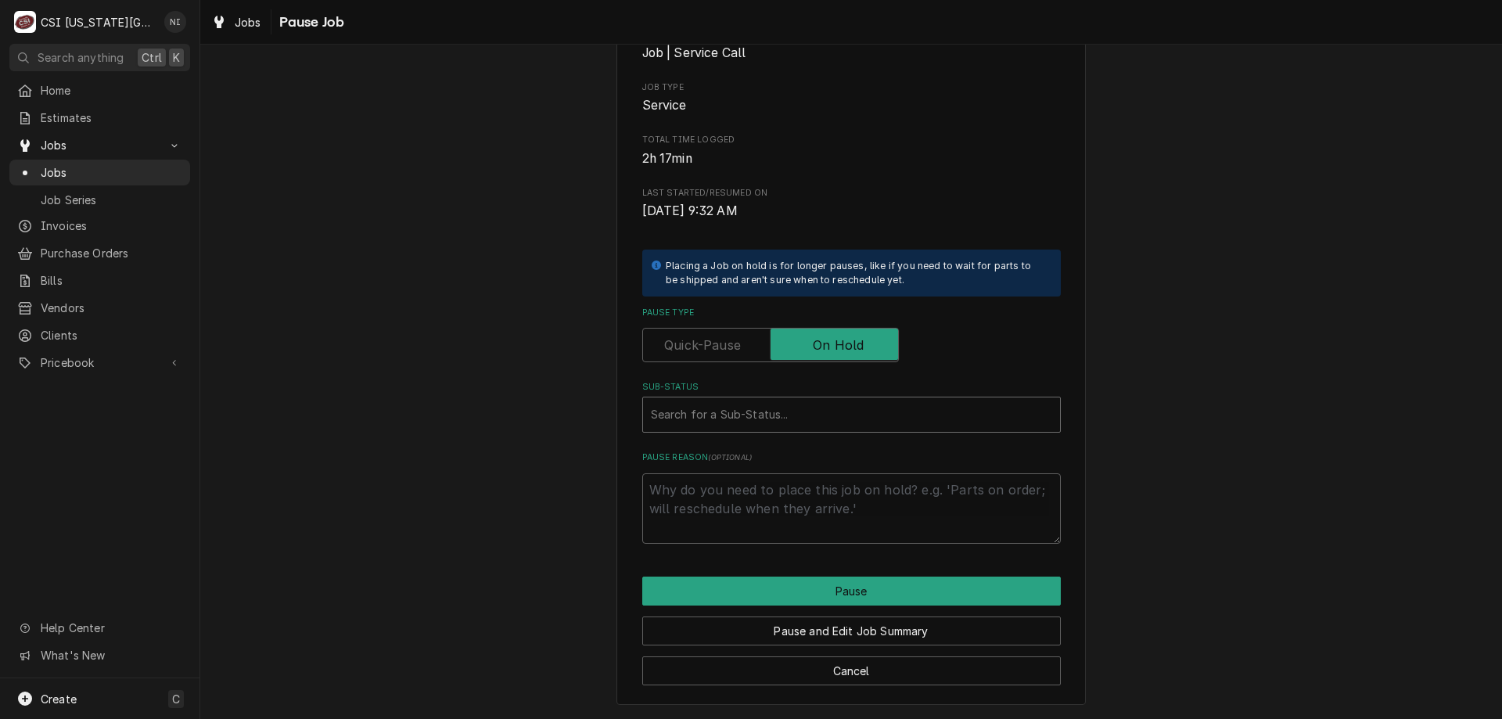
click at [843, 401] on div "Sub-Status" at bounding box center [851, 415] width 401 height 28
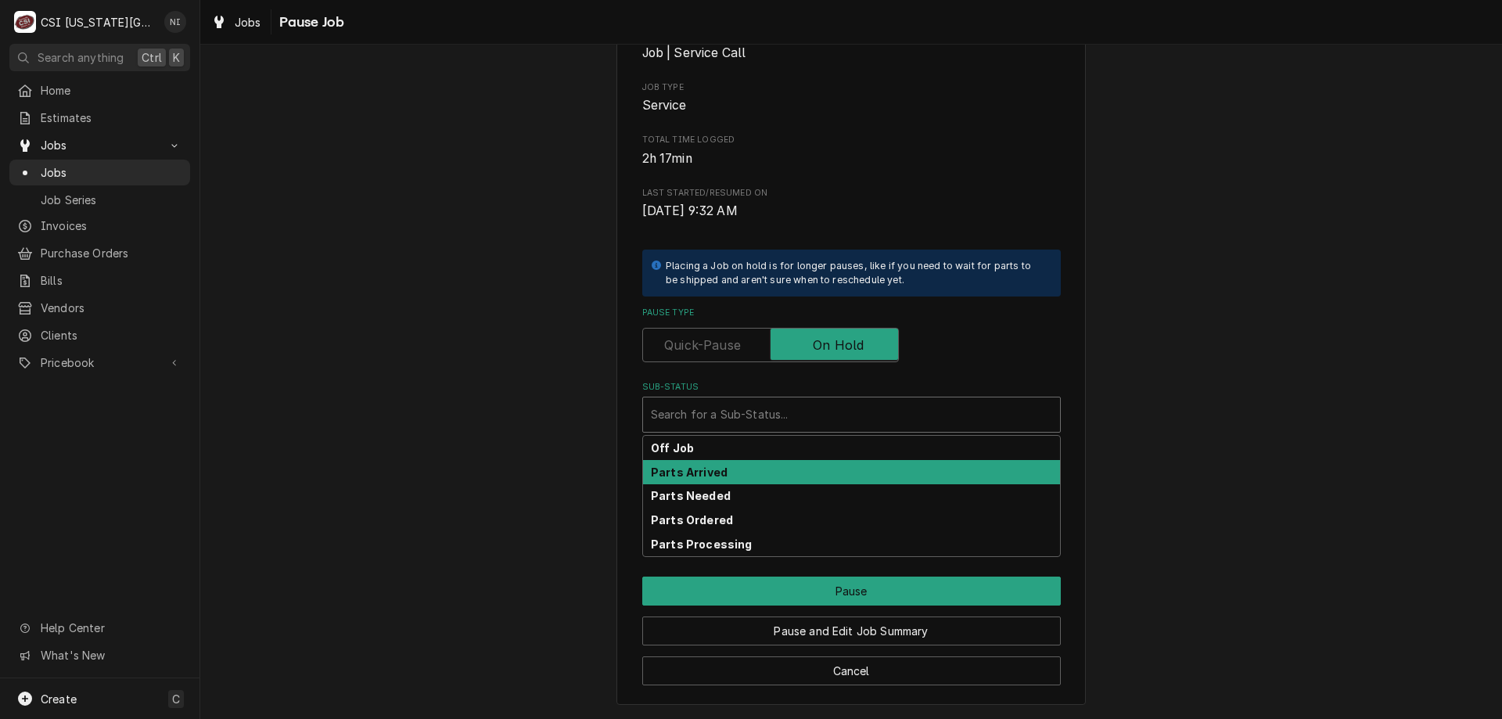
click at [717, 470] on strong "Parts Arrived" at bounding box center [689, 472] width 77 height 13
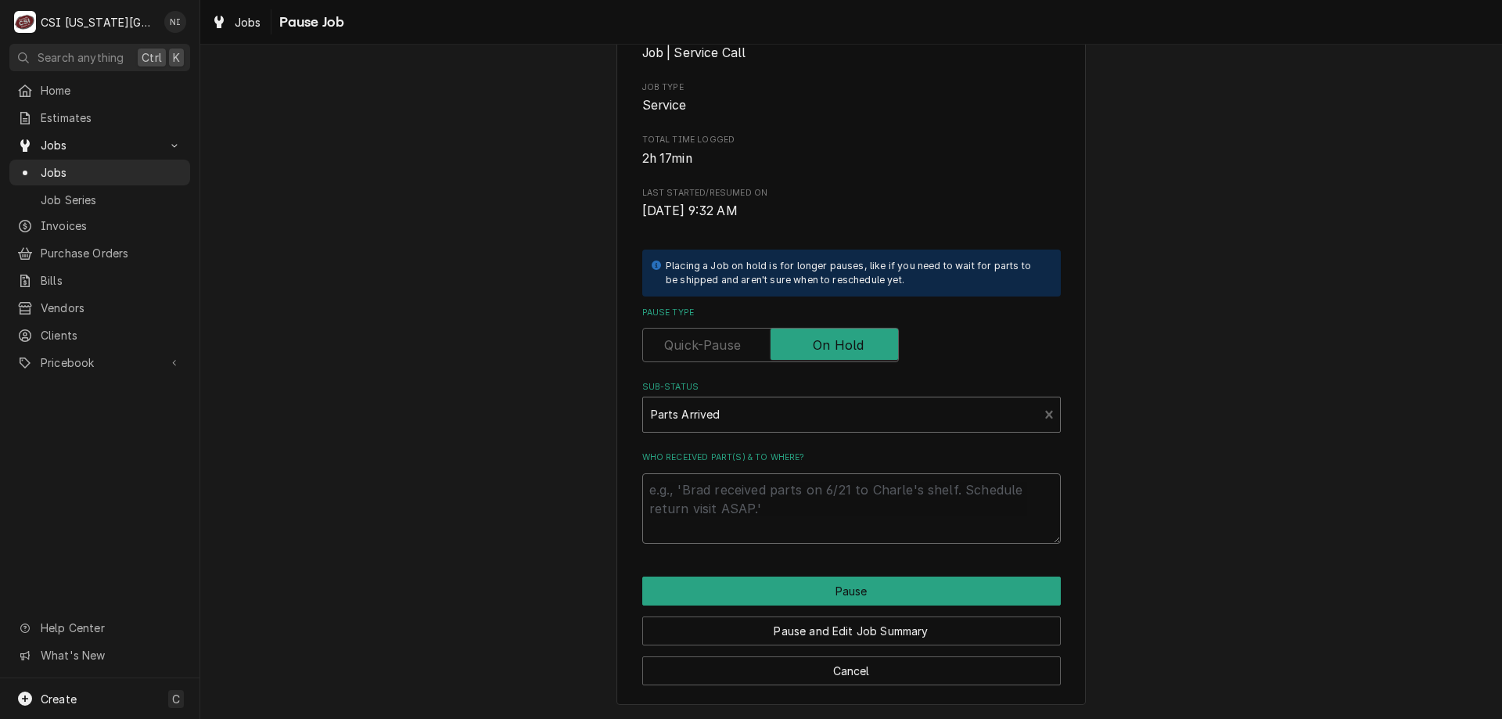
click at [730, 489] on textarea "Who received part(s) & to where?" at bounding box center [851, 508] width 419 height 70
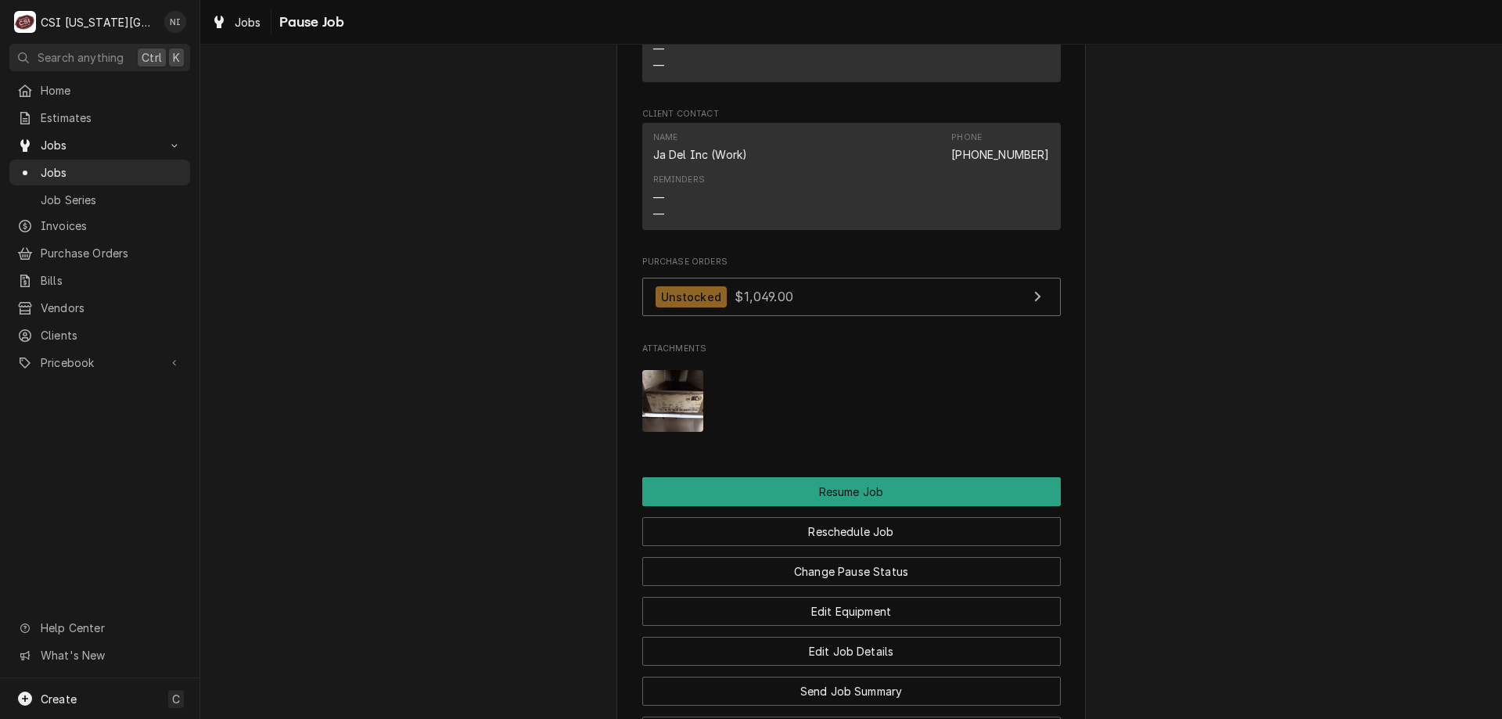
scroll to position [2017, 0]
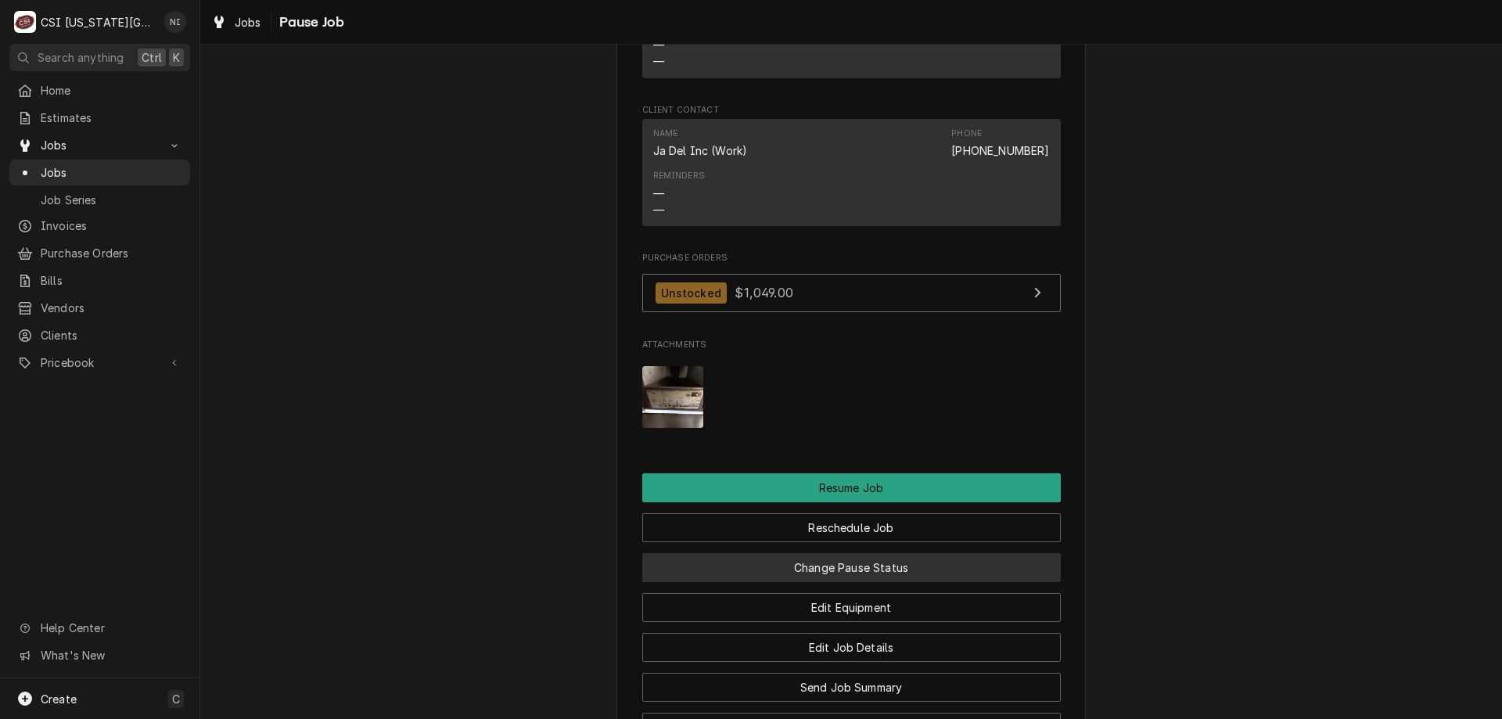
click at [945, 556] on button "Change Pause Status" at bounding box center [851, 567] width 419 height 29
type textarea "x"
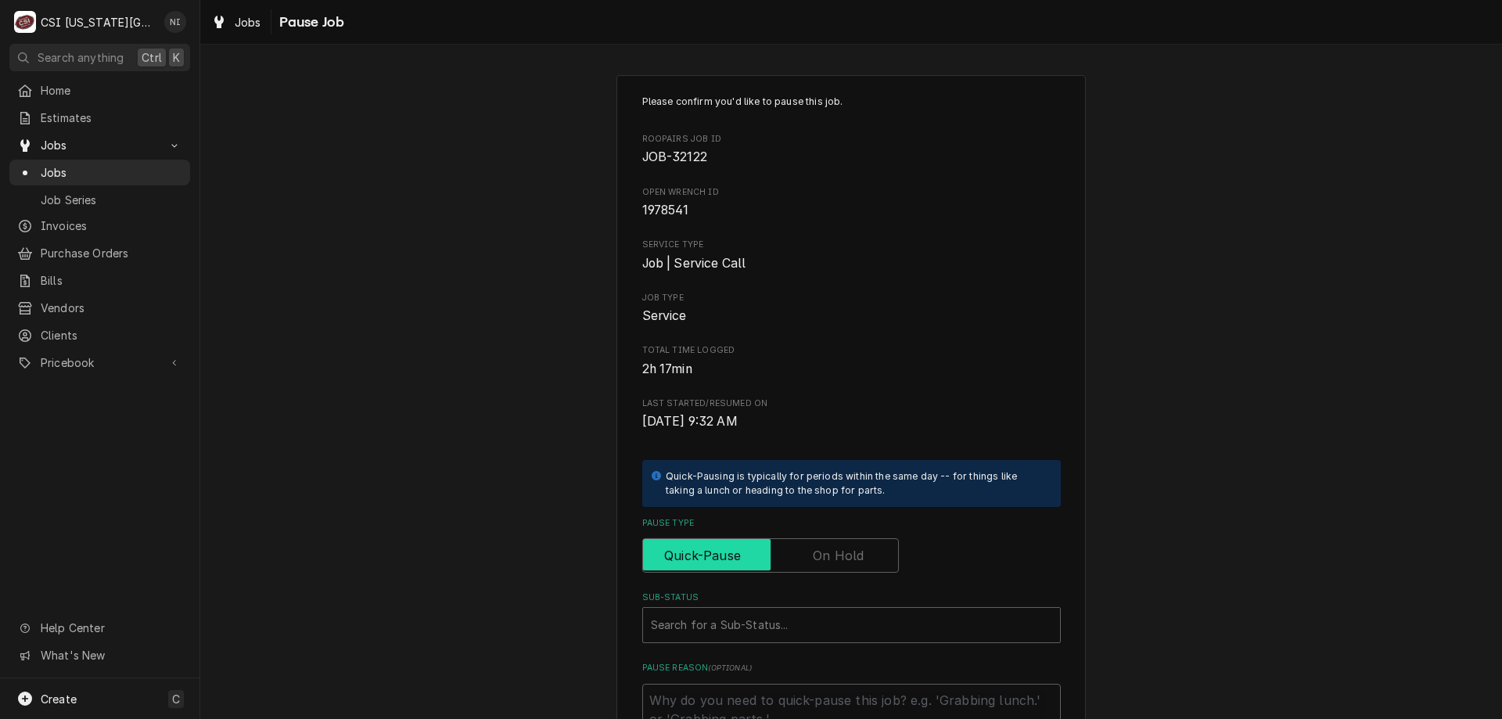
drag, startPoint x: 861, startPoint y: 550, endPoint x: 812, endPoint y: 606, distance: 74.3
click at [860, 552] on input "Pause Type" at bounding box center [770, 555] width 243 height 34
checkbox input "true"
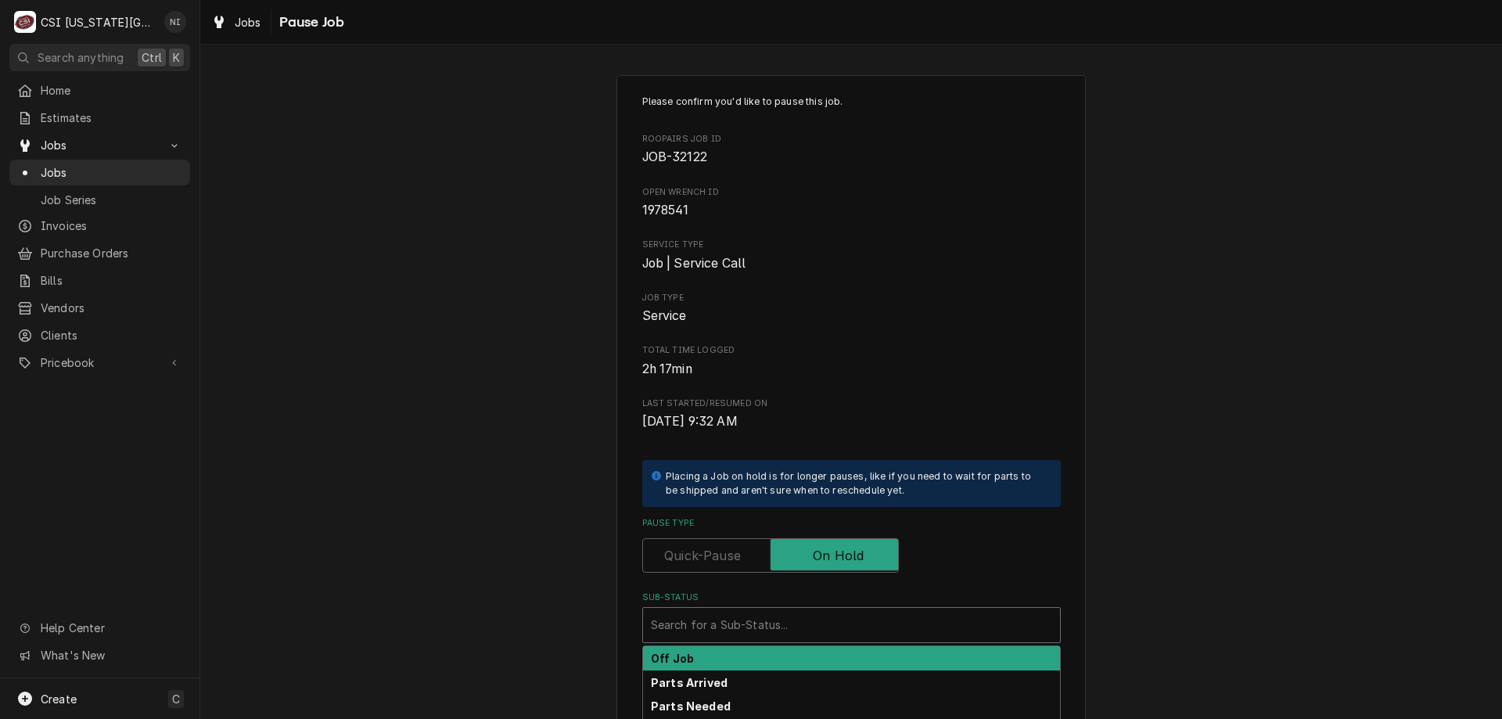
drag, startPoint x: 811, startPoint y: 614, endPoint x: 802, endPoint y: 633, distance: 20.7
click at [811, 617] on div "Sub-Status" at bounding box center [851, 625] width 401 height 28
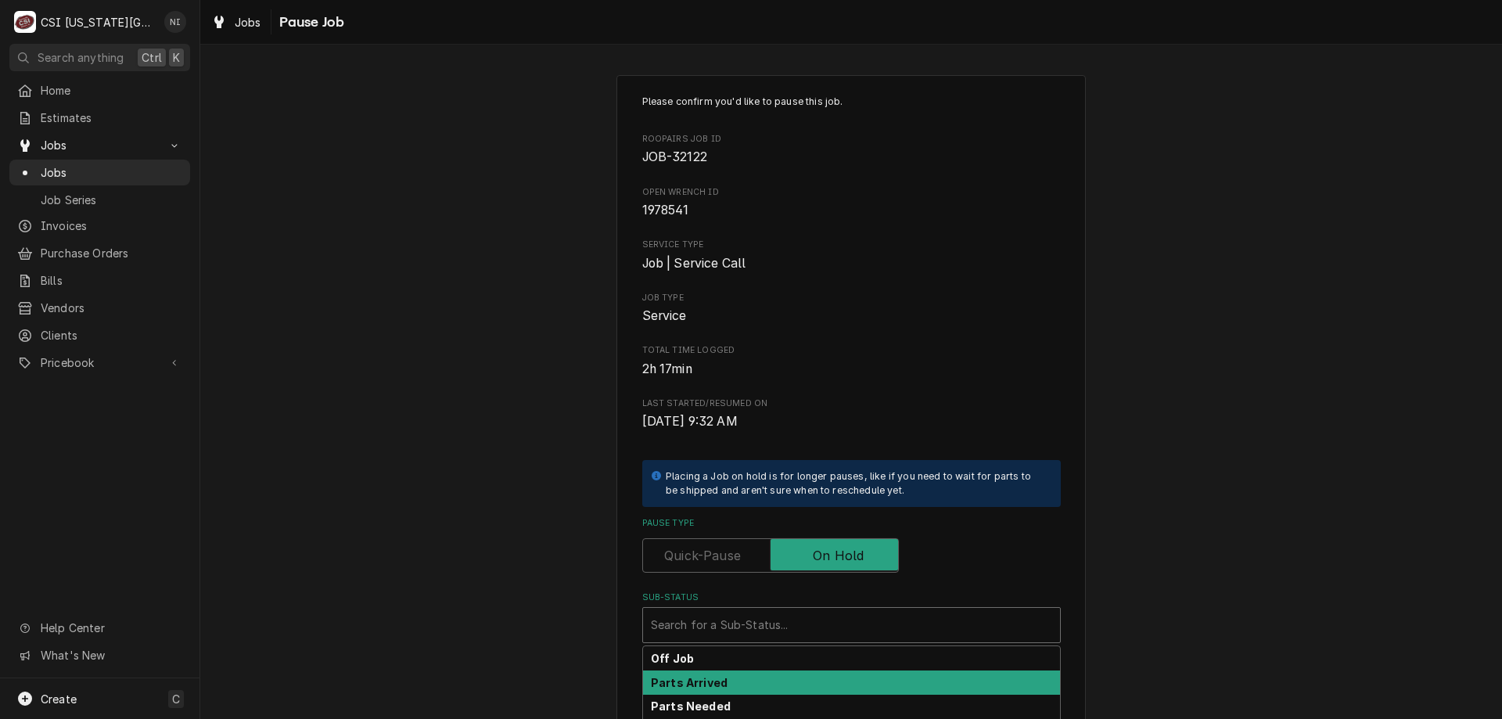
click at [746, 686] on div "Parts Arrived" at bounding box center [851, 683] width 417 height 24
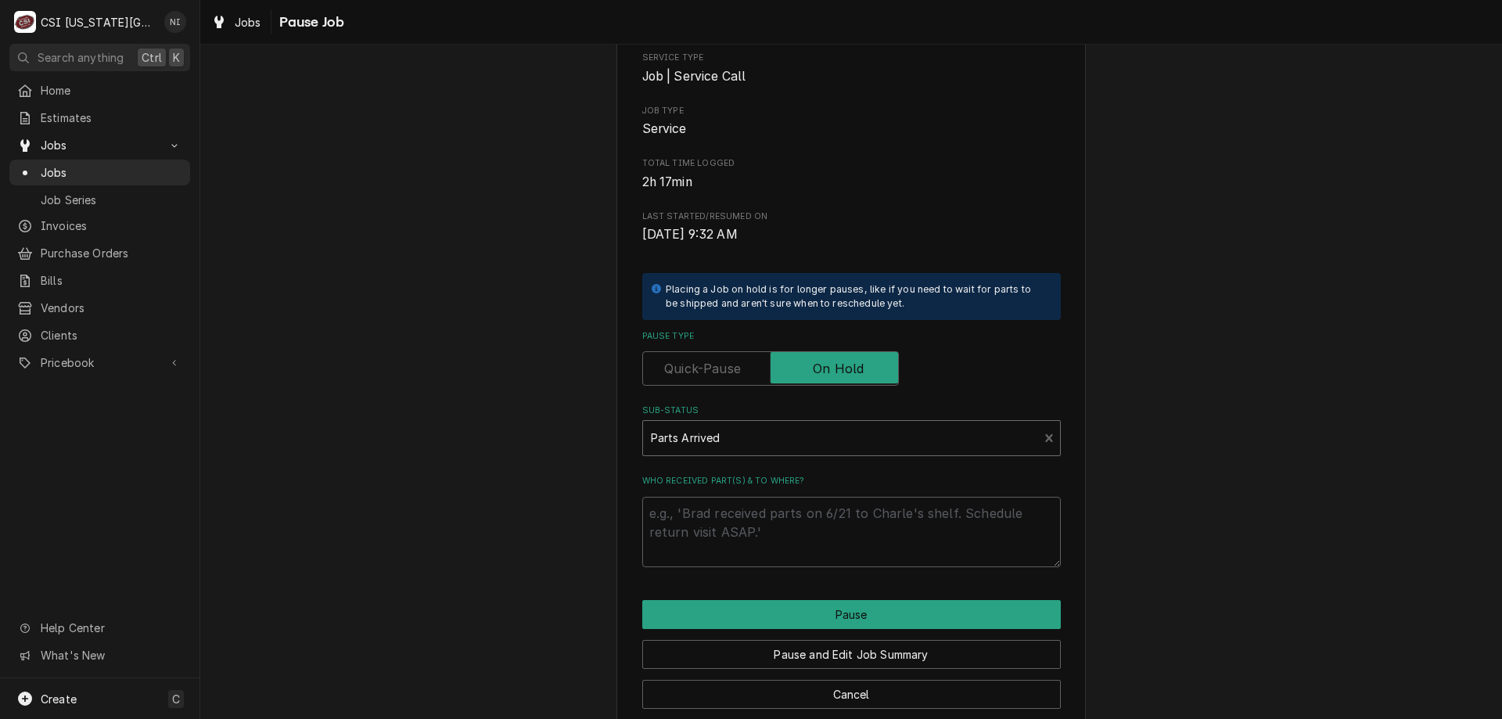
scroll to position [210, 0]
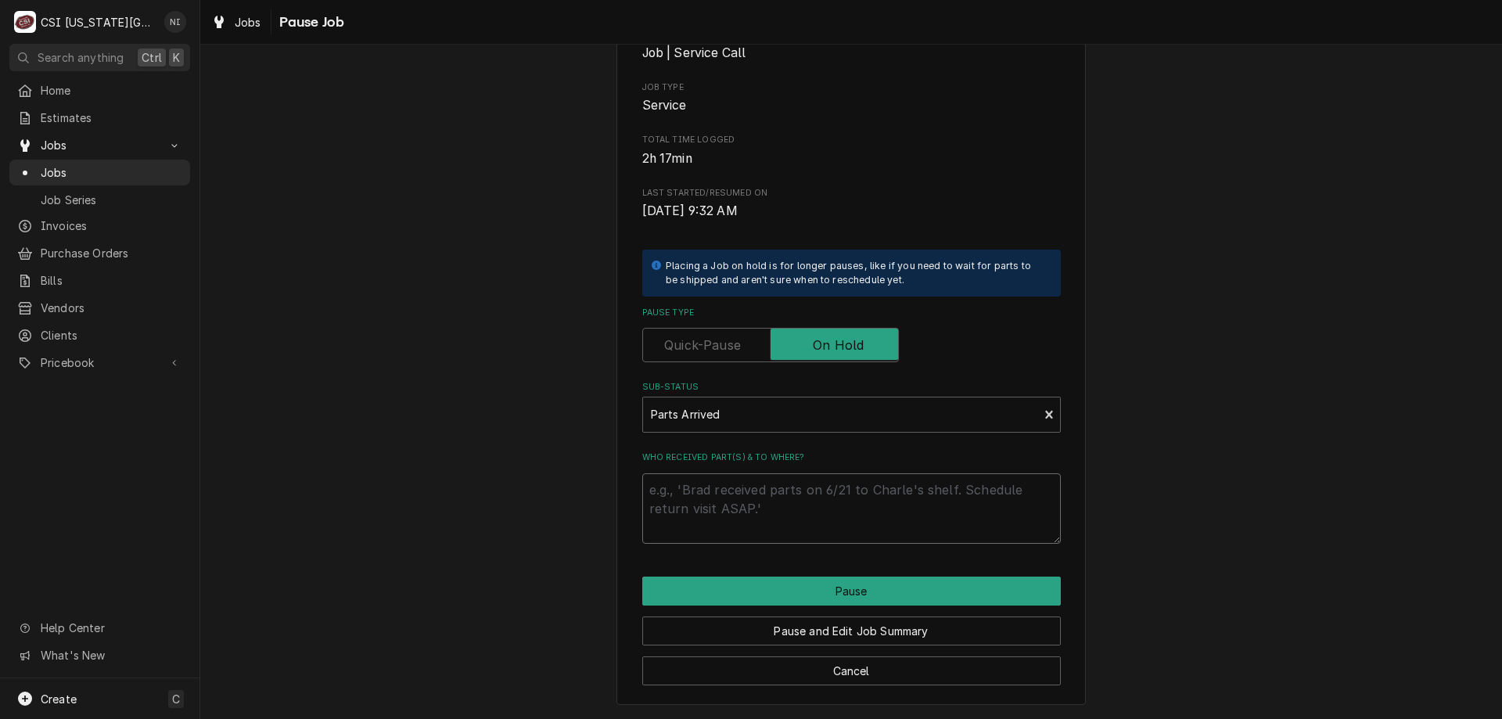
click at [879, 489] on textarea "Who received part(s) & to where?" at bounding box center [851, 508] width 419 height 70
type textarea "x"
type textarea "p"
type textarea "x"
type textarea "pa"
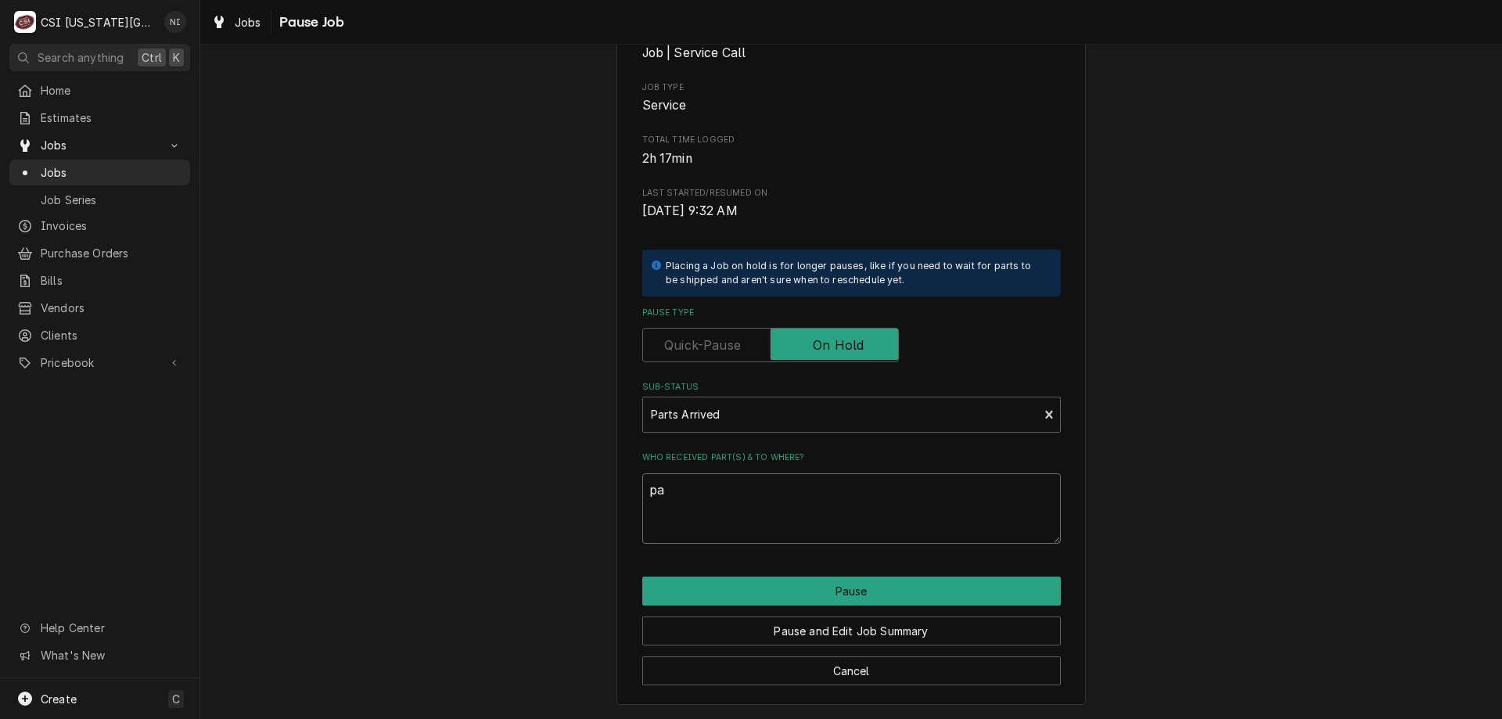
type textarea "x"
type textarea "par"
type textarea "x"
type textarea "pars"
type textarea "x"
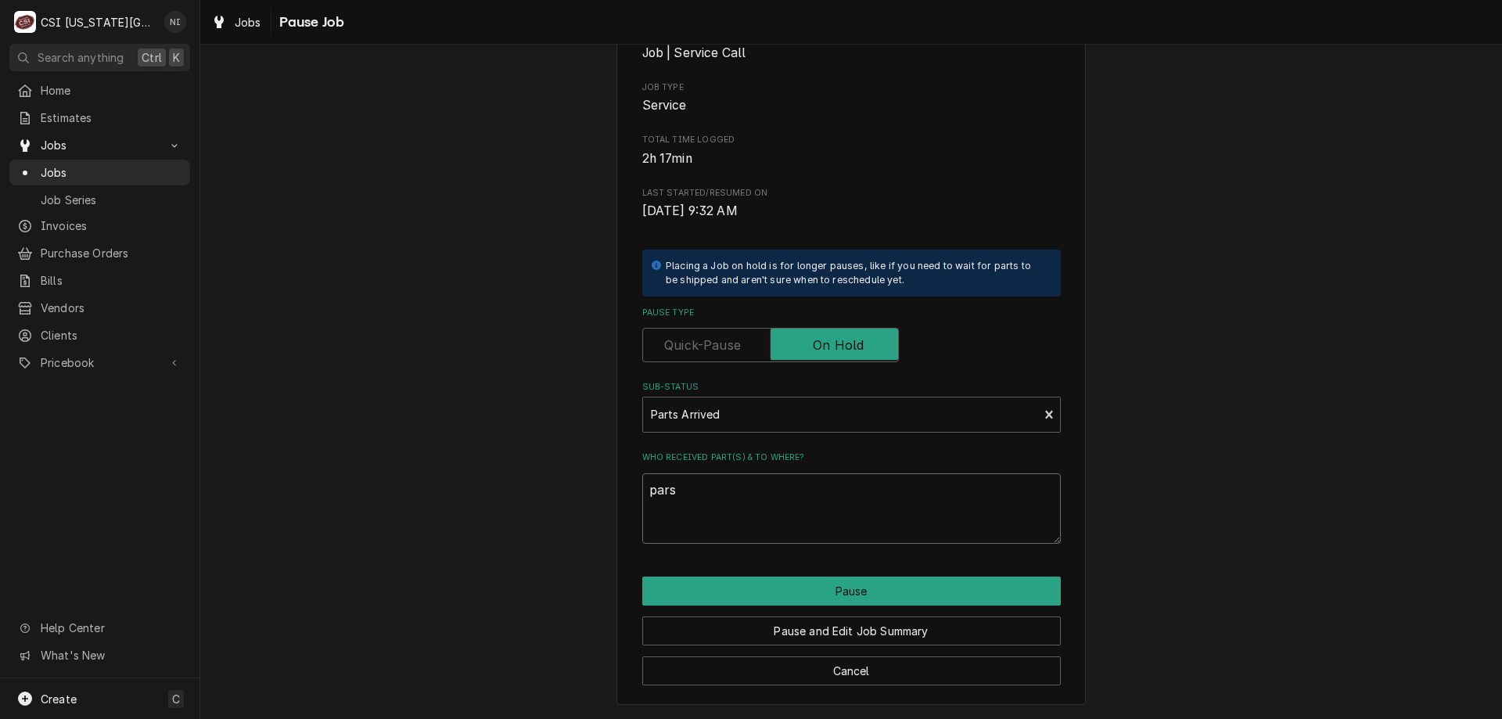
type textarea "par"
type textarea "x"
type textarea "part"
type textarea "x"
type textarea "parts"
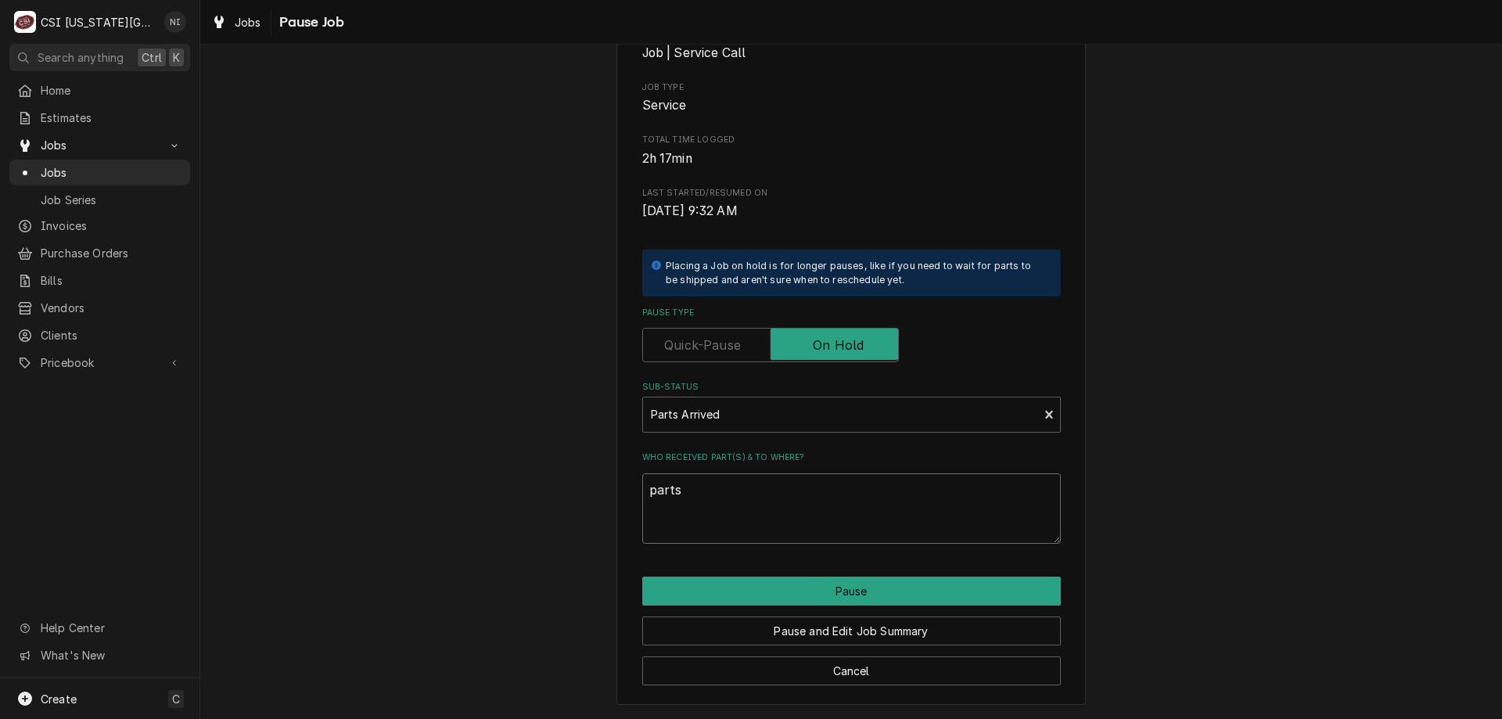
type textarea "x"
type textarea "parts"
type textarea "x"
type textarea "parts o"
type textarea "x"
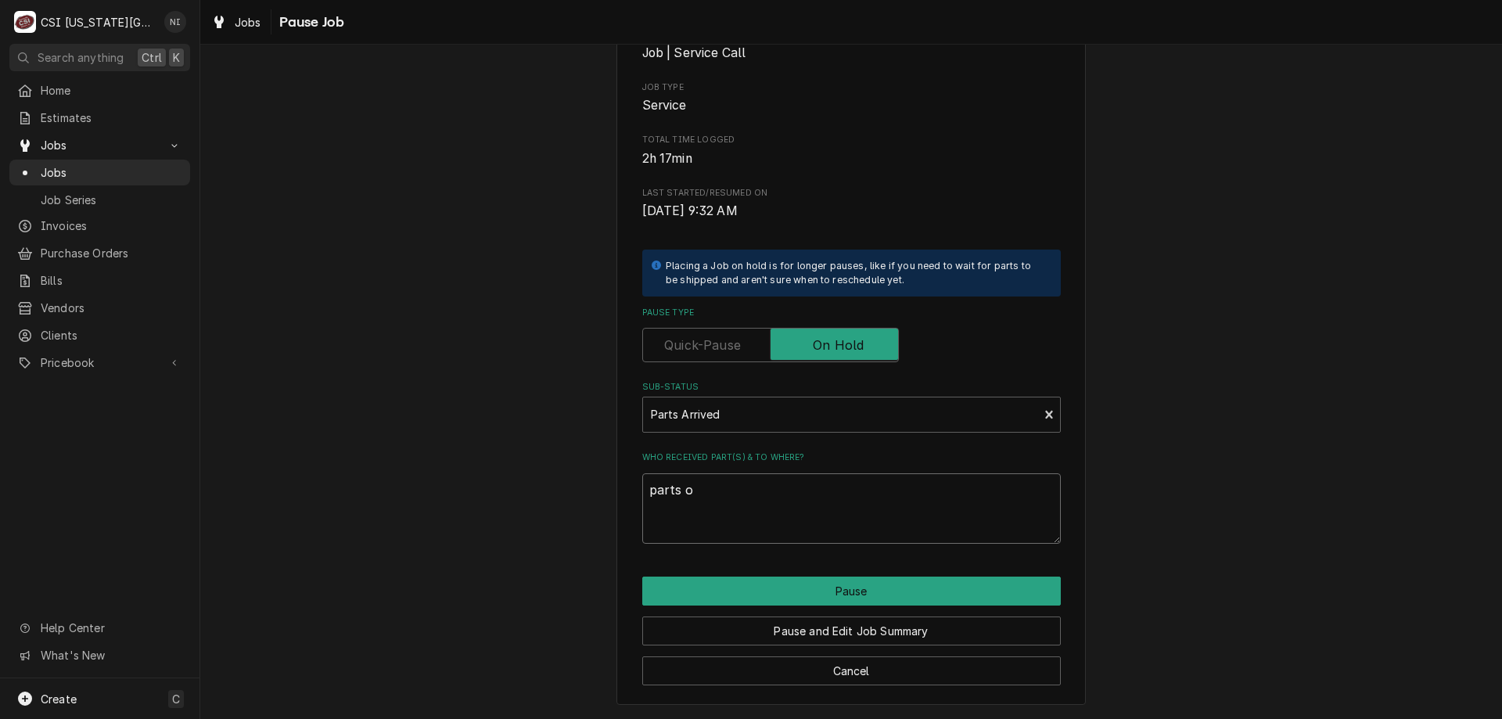
type textarea "parts on"
type textarea "x"
type textarea "parts on"
type textarea "x"
type textarea "parts on s"
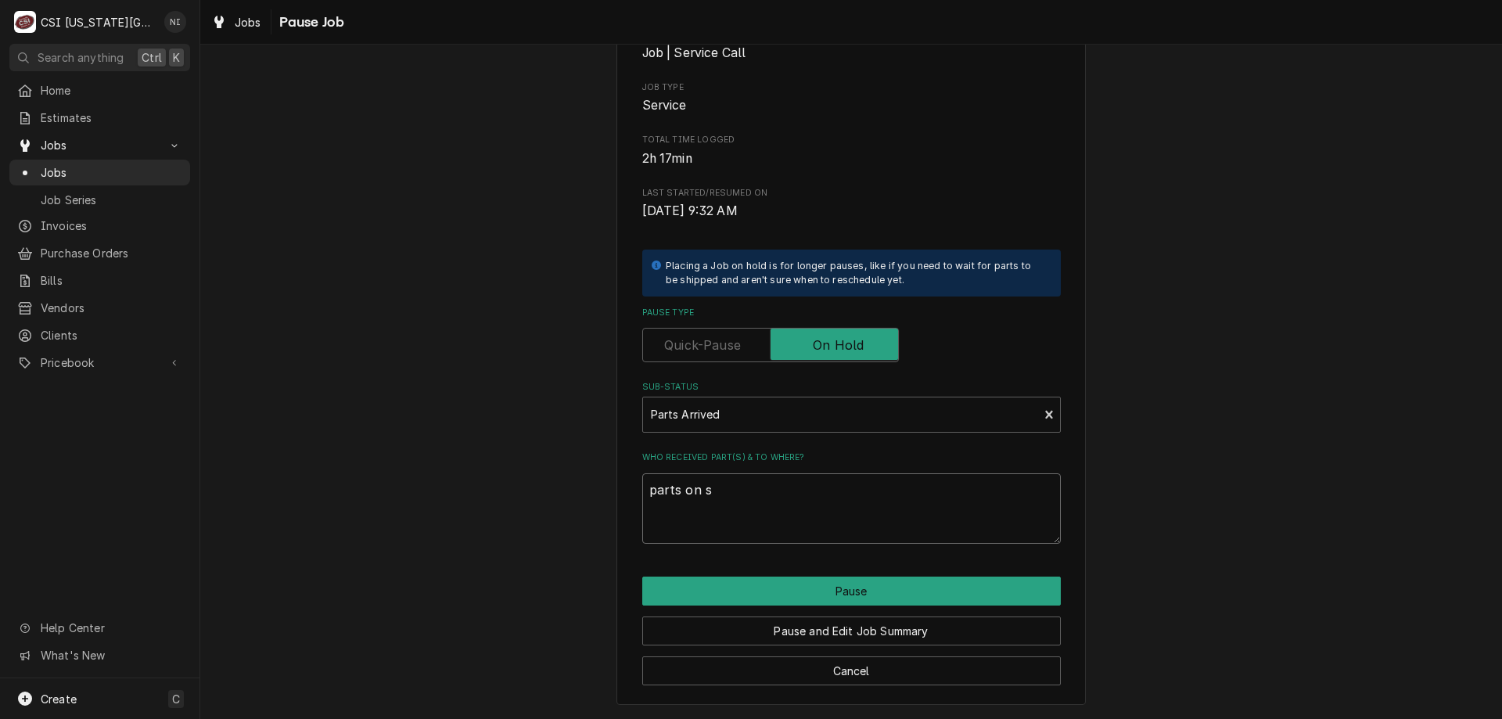
type textarea "x"
type textarea "parts on sc"
type textarea "x"
type textarea "parts on sch"
type textarea "x"
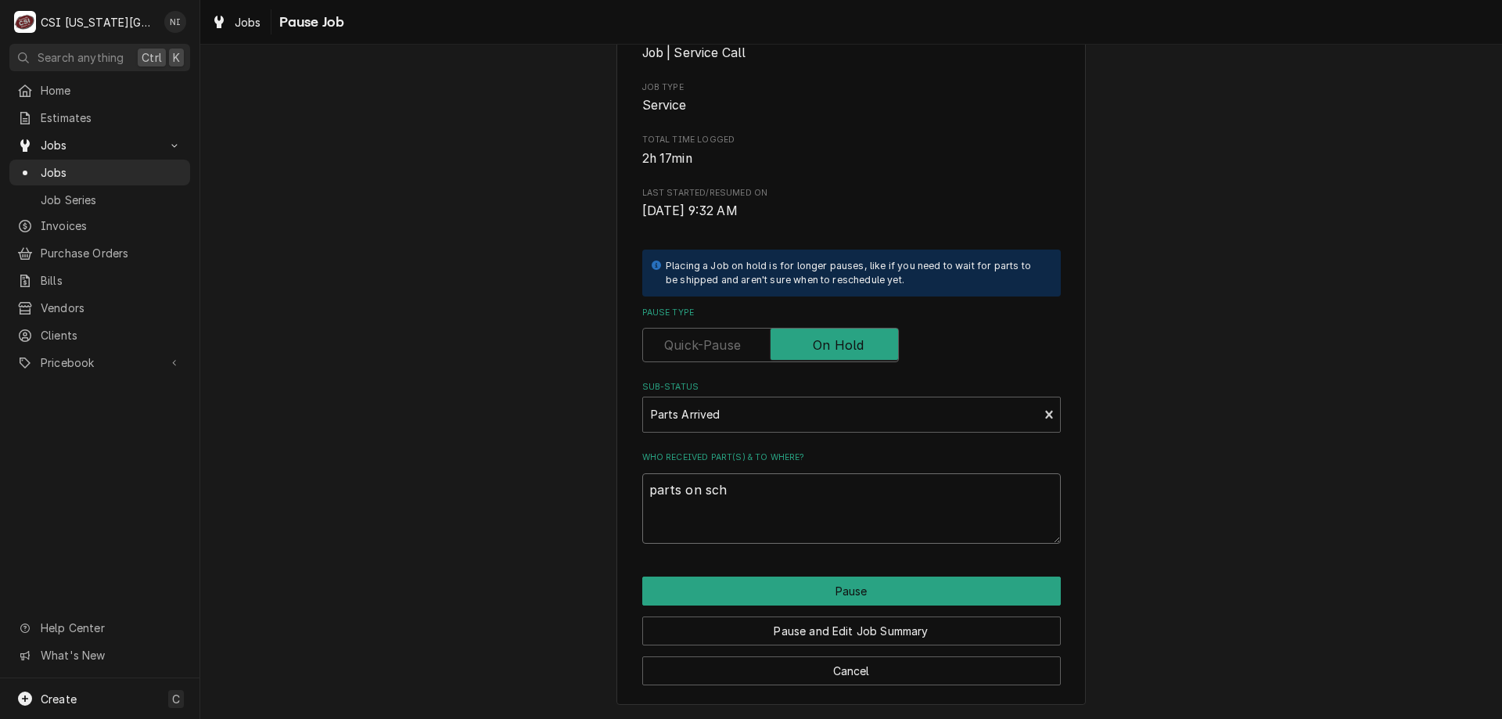
type textarea "parts on schu"
type textarea "x"
type textarea "parts on schup"
type textarea "x"
type textarea "parts on schupp"
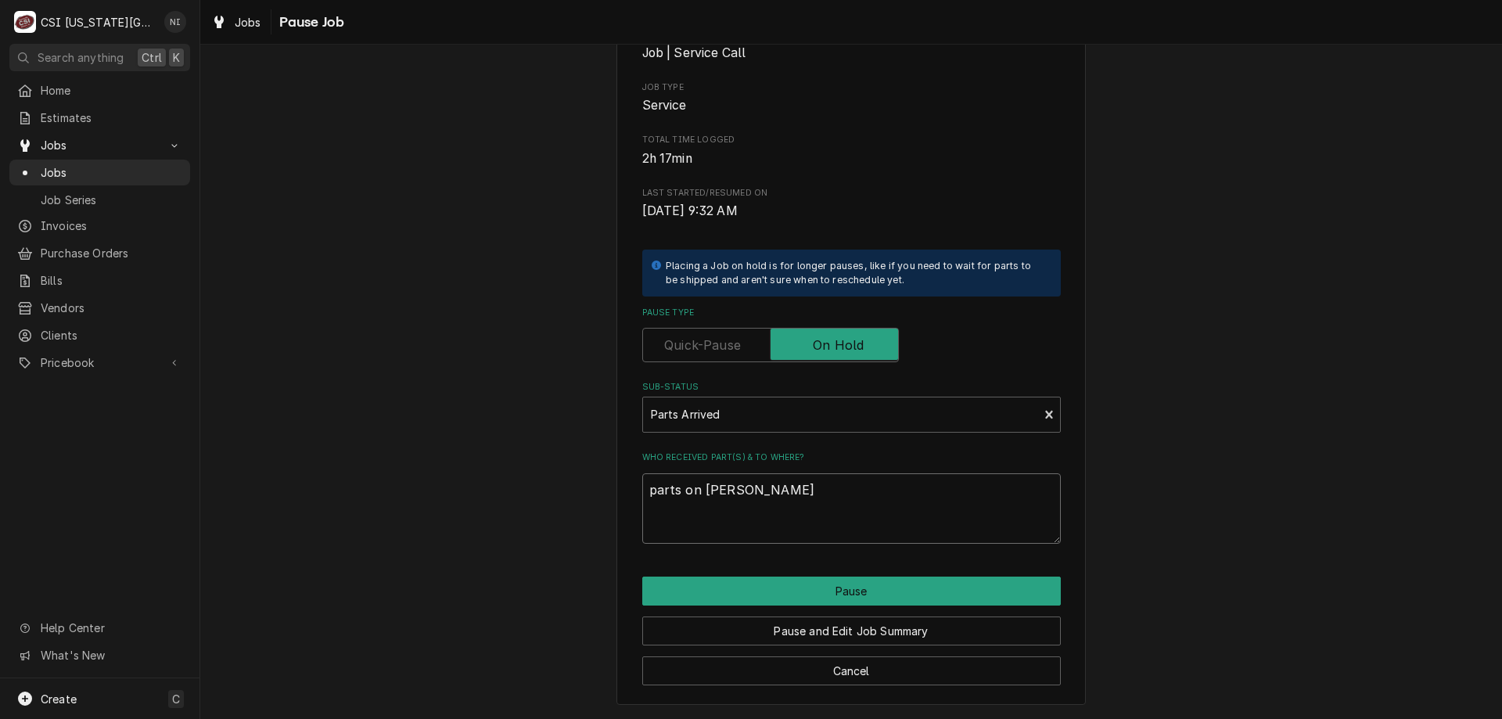
type textarea "x"
type textarea "parts on schupp"
type textarea "x"
type textarea "parts on schupp s"
type textarea "x"
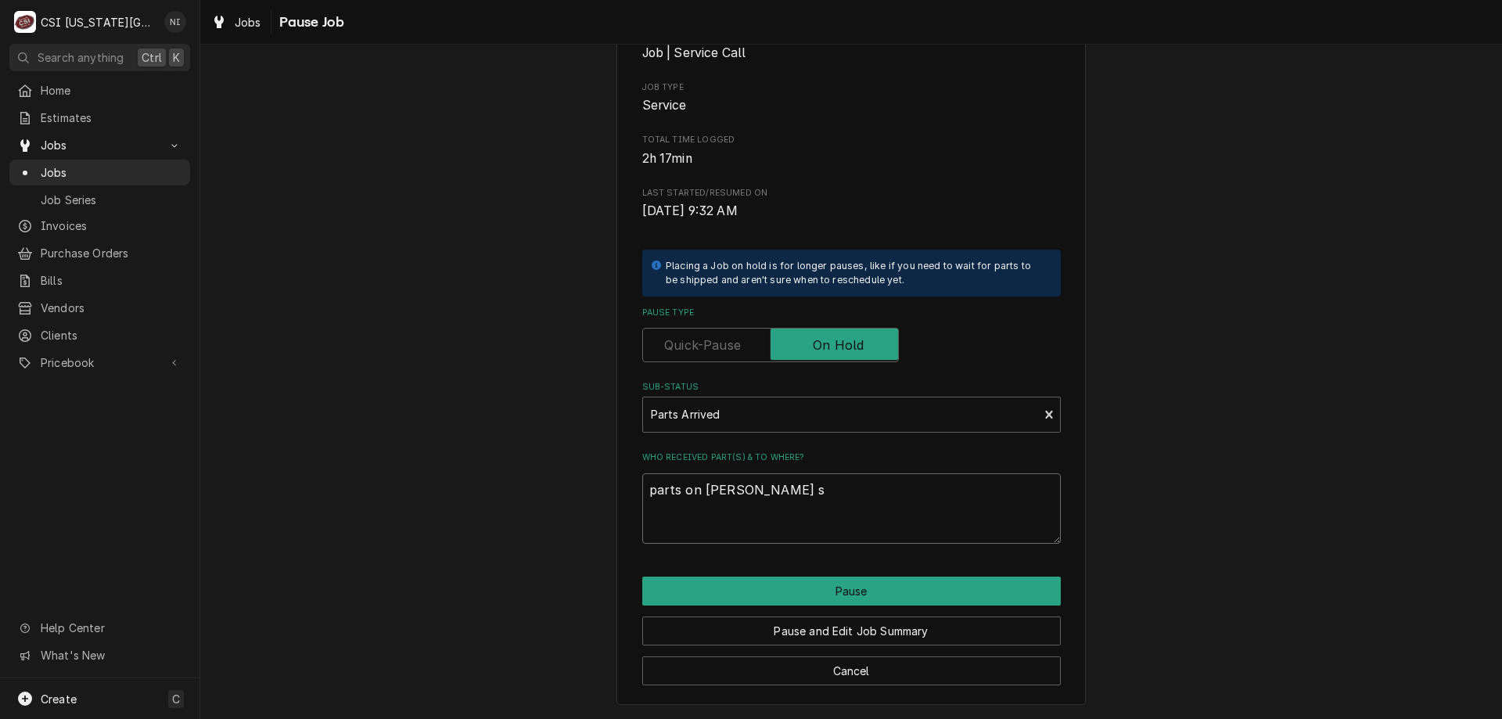
type textarea "parts on schupp sh"
type textarea "x"
type textarea "parts on schupp she"
type textarea "x"
type textarea "parts on schupp shel"
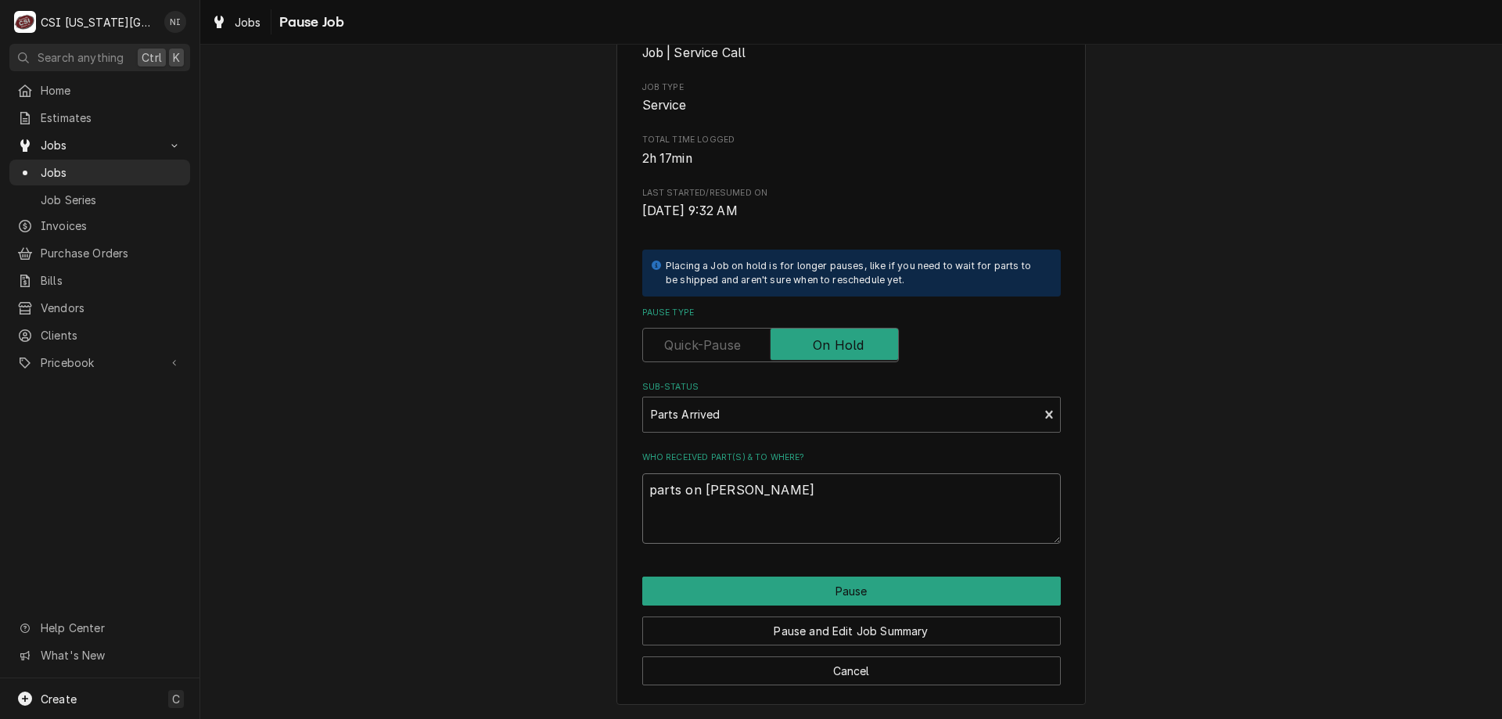
type textarea "x"
type textarea "parts on schupp shelf"
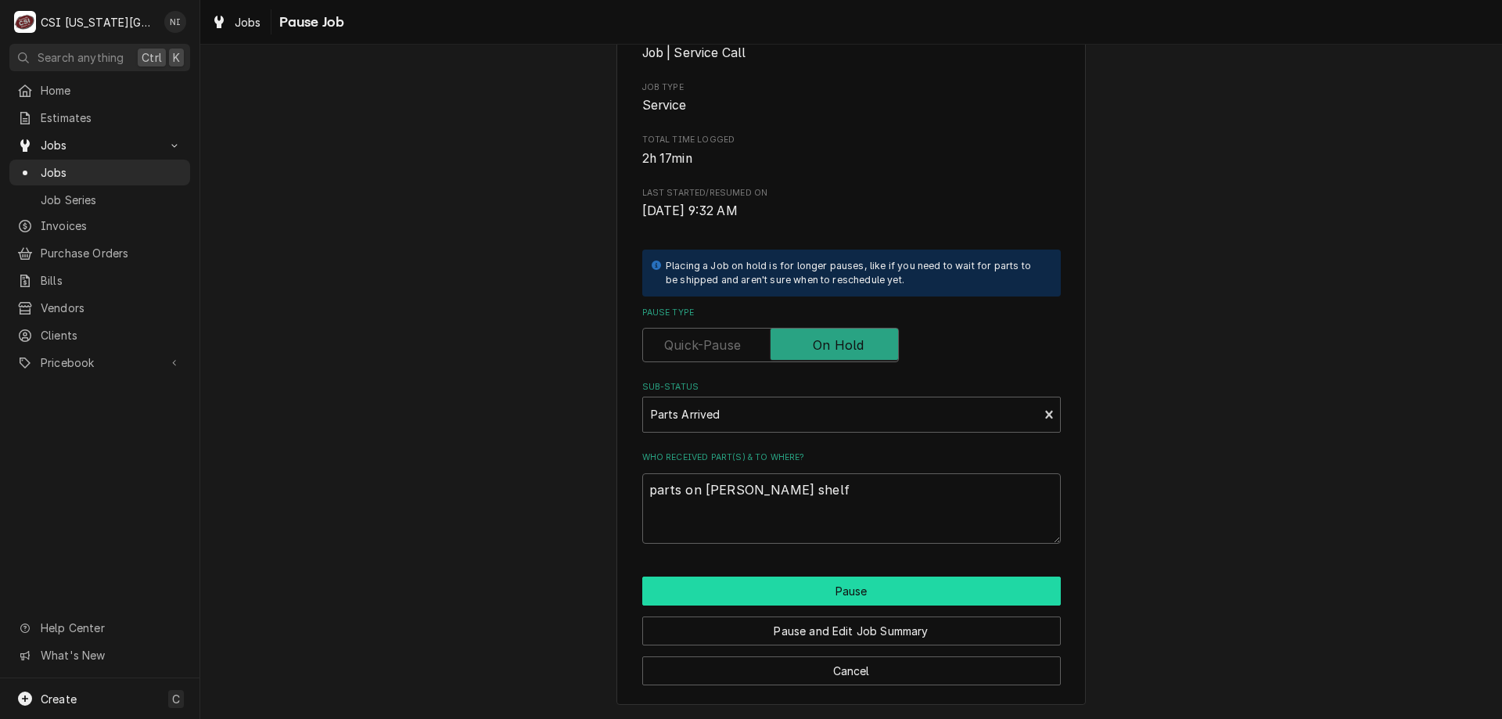
click at [847, 592] on button "Pause" at bounding box center [851, 591] width 419 height 29
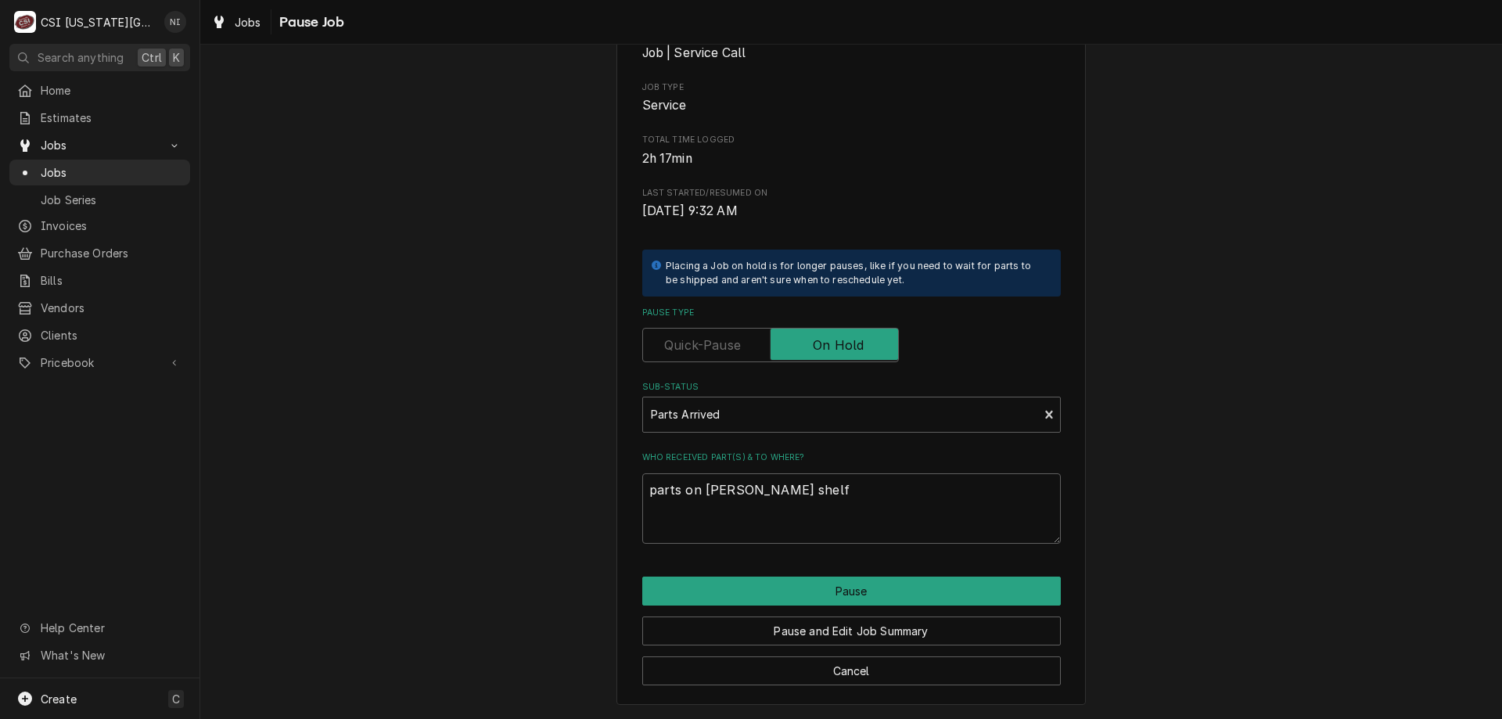
type textarea "x"
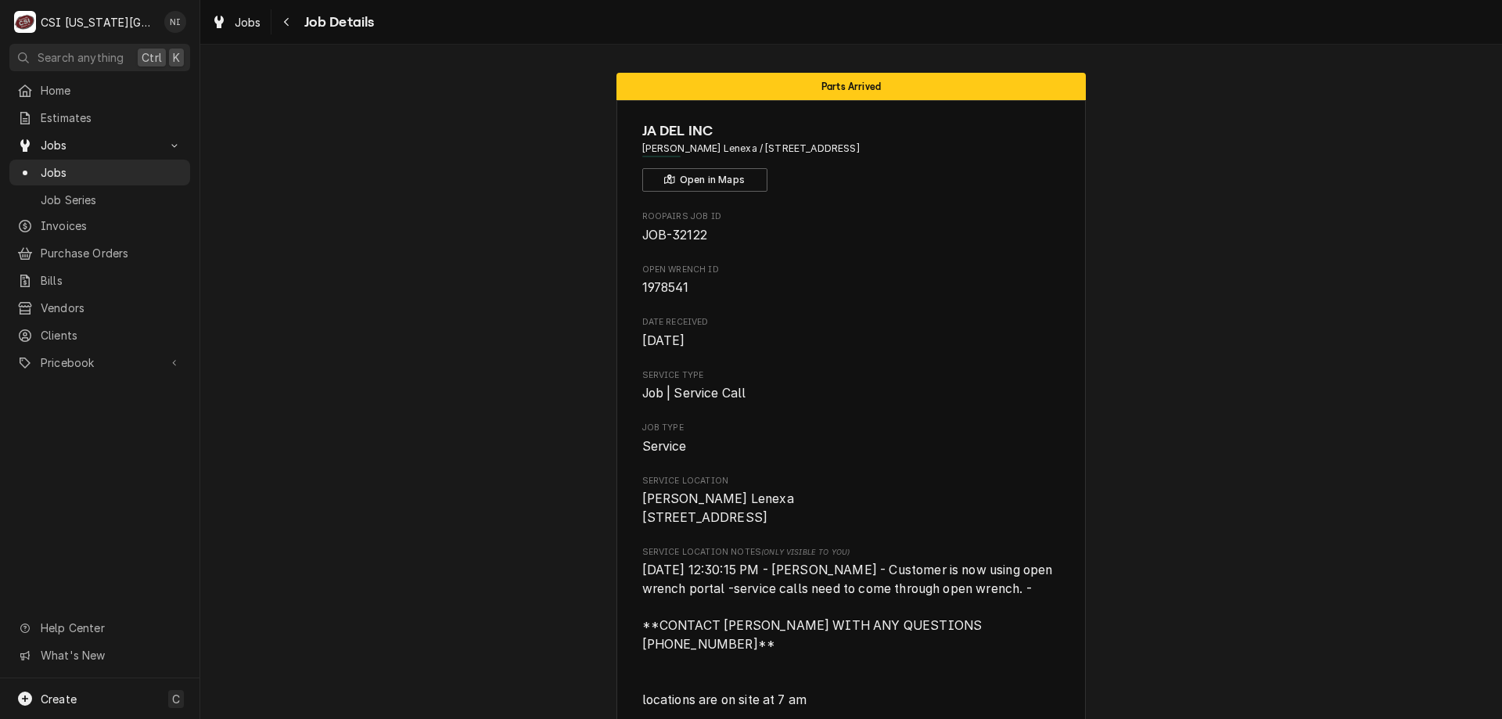
click at [114, 174] on span "Jobs" at bounding box center [112, 172] width 142 height 16
